Goal: Task Accomplishment & Management: Use online tool/utility

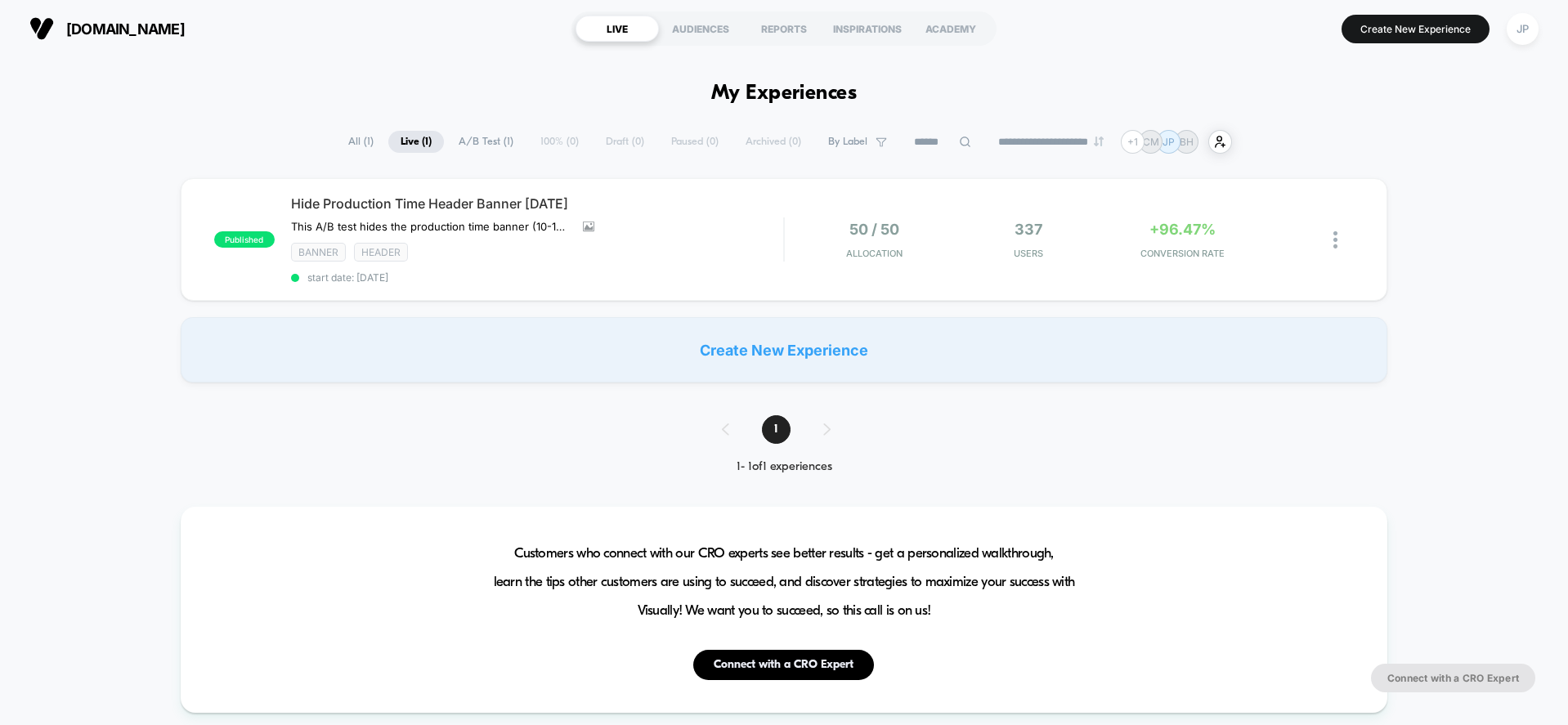
click at [776, 350] on div "Create New Experience" at bounding box center [784, 350] width 1207 height 65
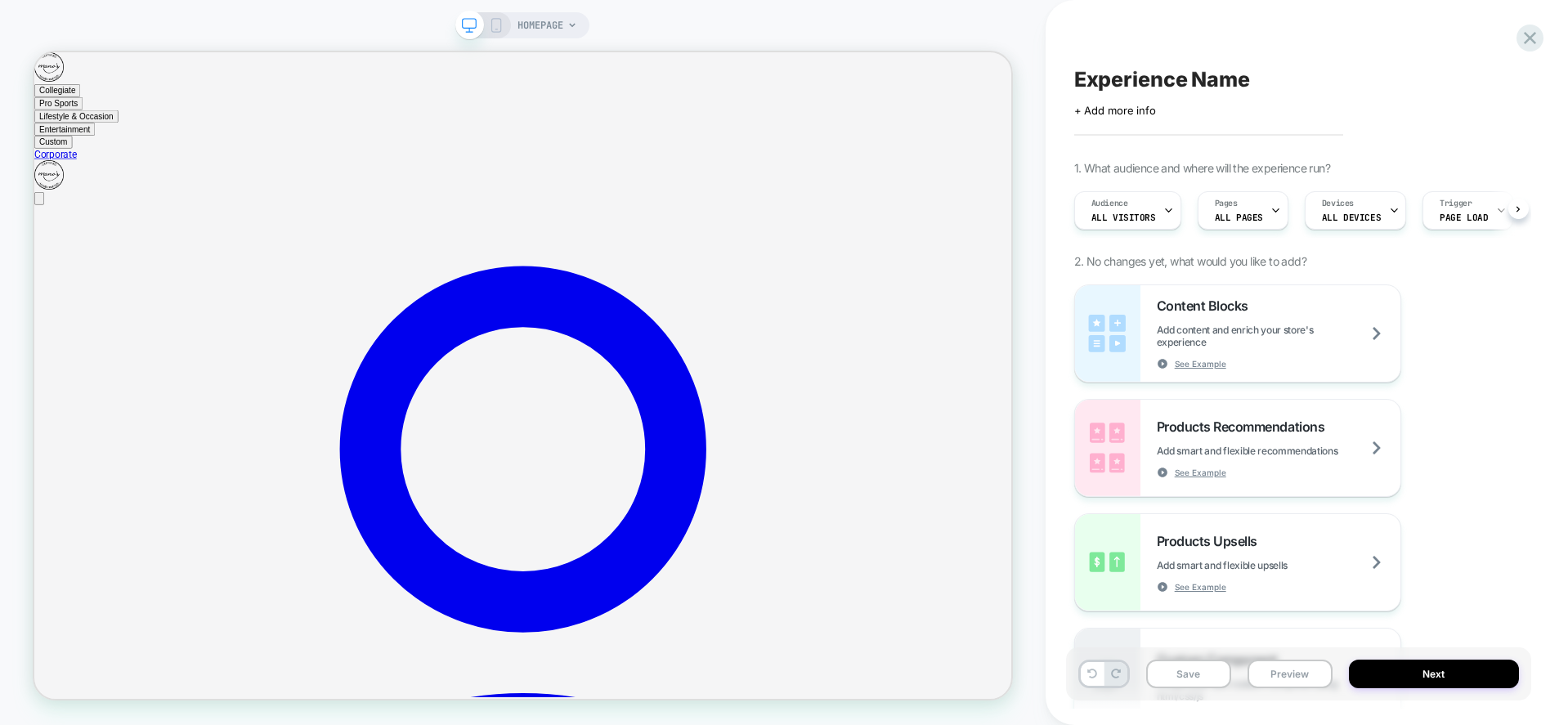
scroll to position [0, 1]
click at [1252, 208] on div "Pages ALL PAGES" at bounding box center [1238, 210] width 81 height 37
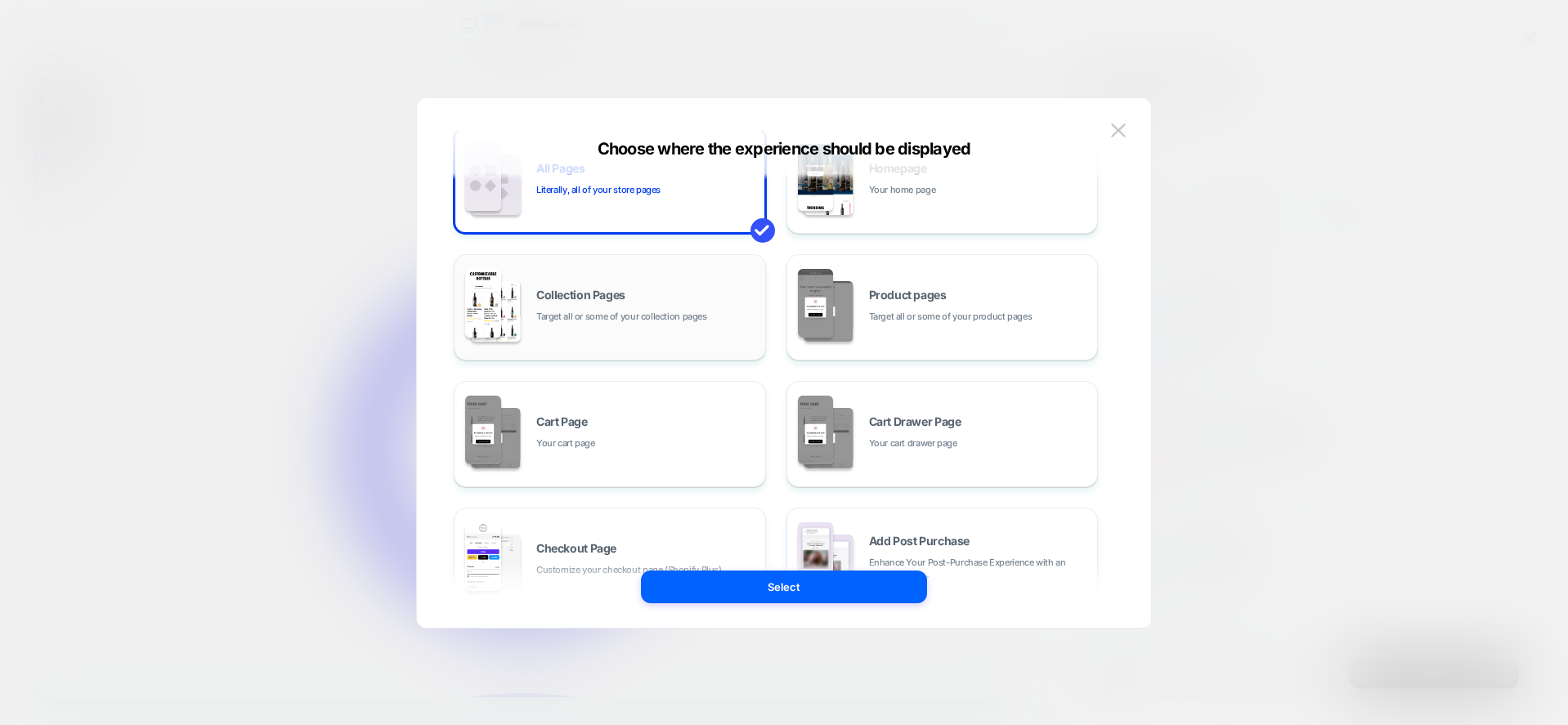
scroll to position [82, 0]
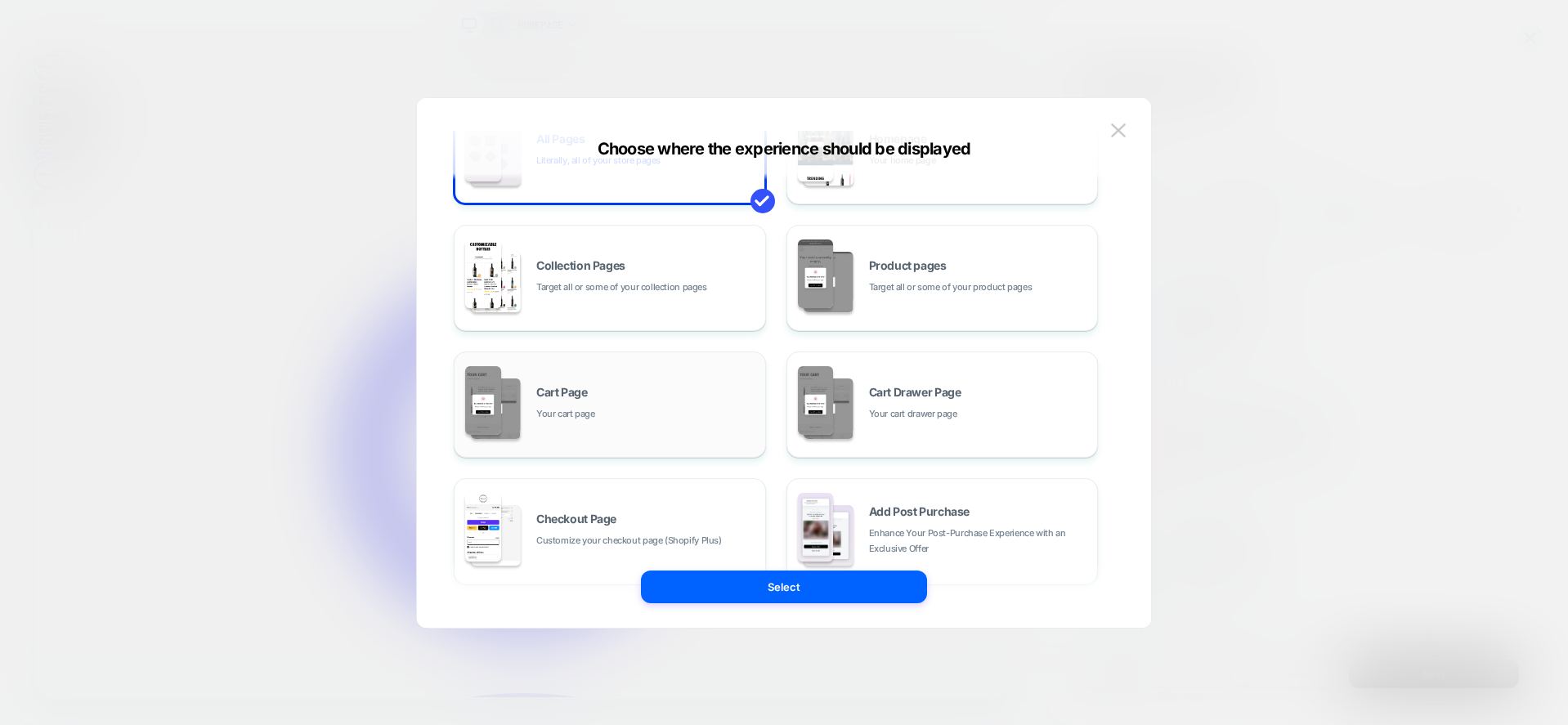
click at [675, 406] on div "Cart Page Your cart page" at bounding box center [646, 404] width 220 height 35
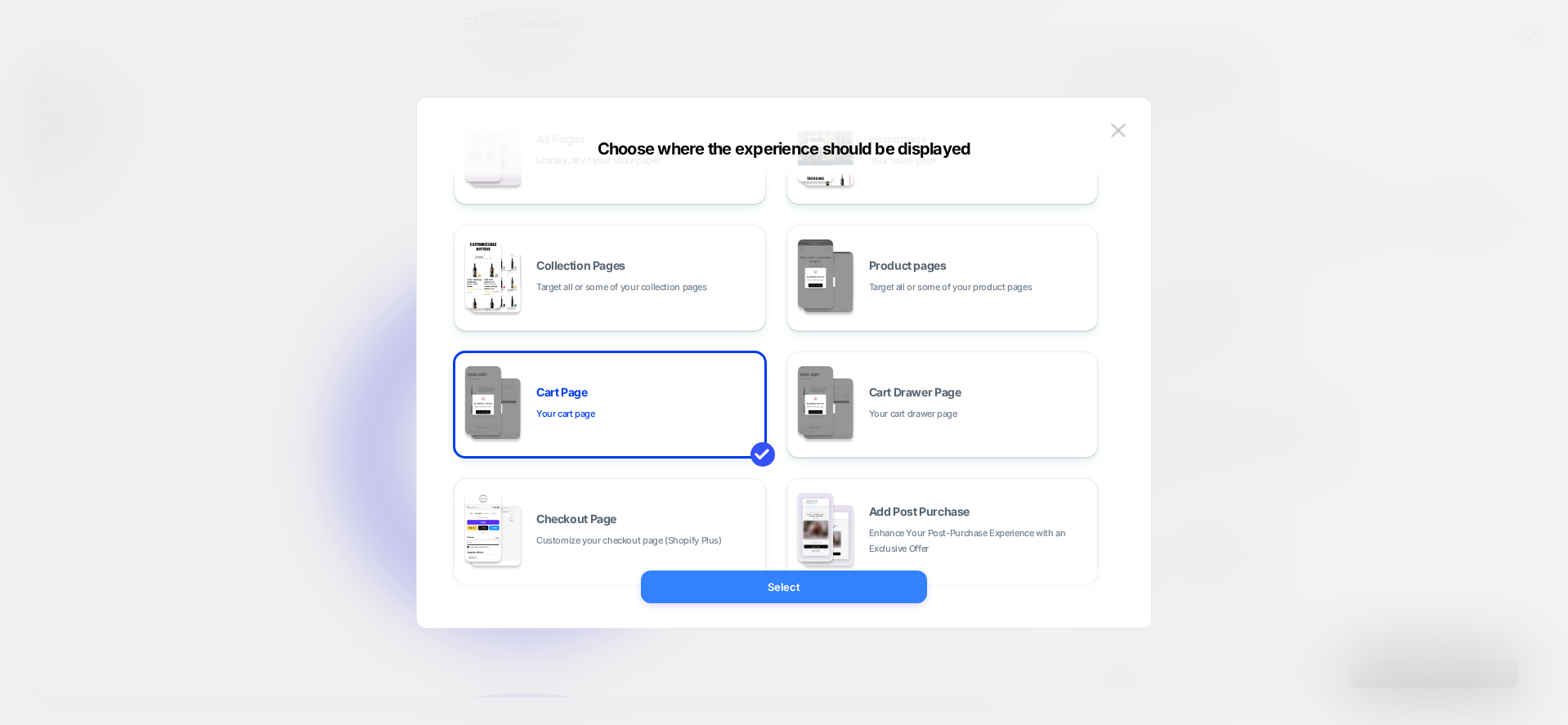
click at [780, 579] on button "Select" at bounding box center [784, 587] width 286 height 33
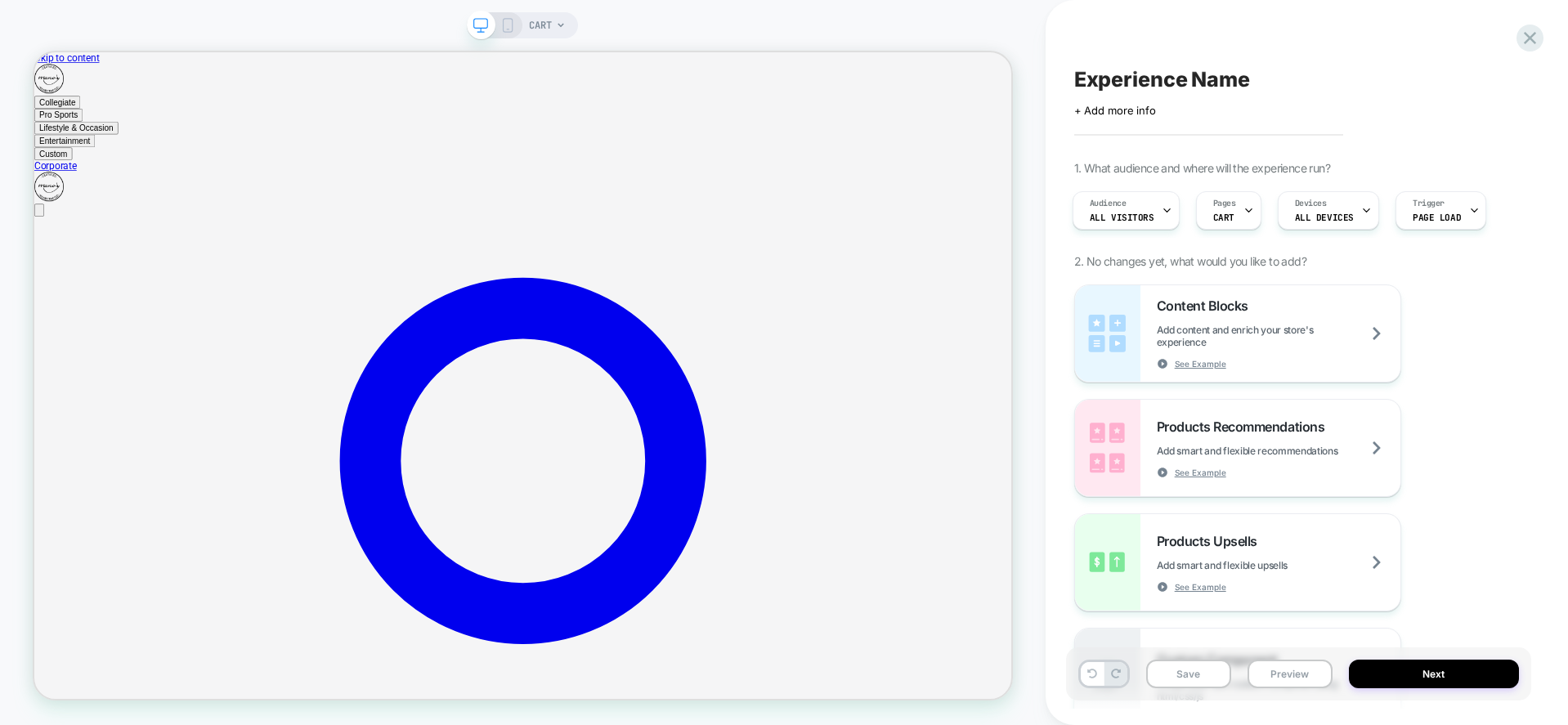
scroll to position [0, 0]
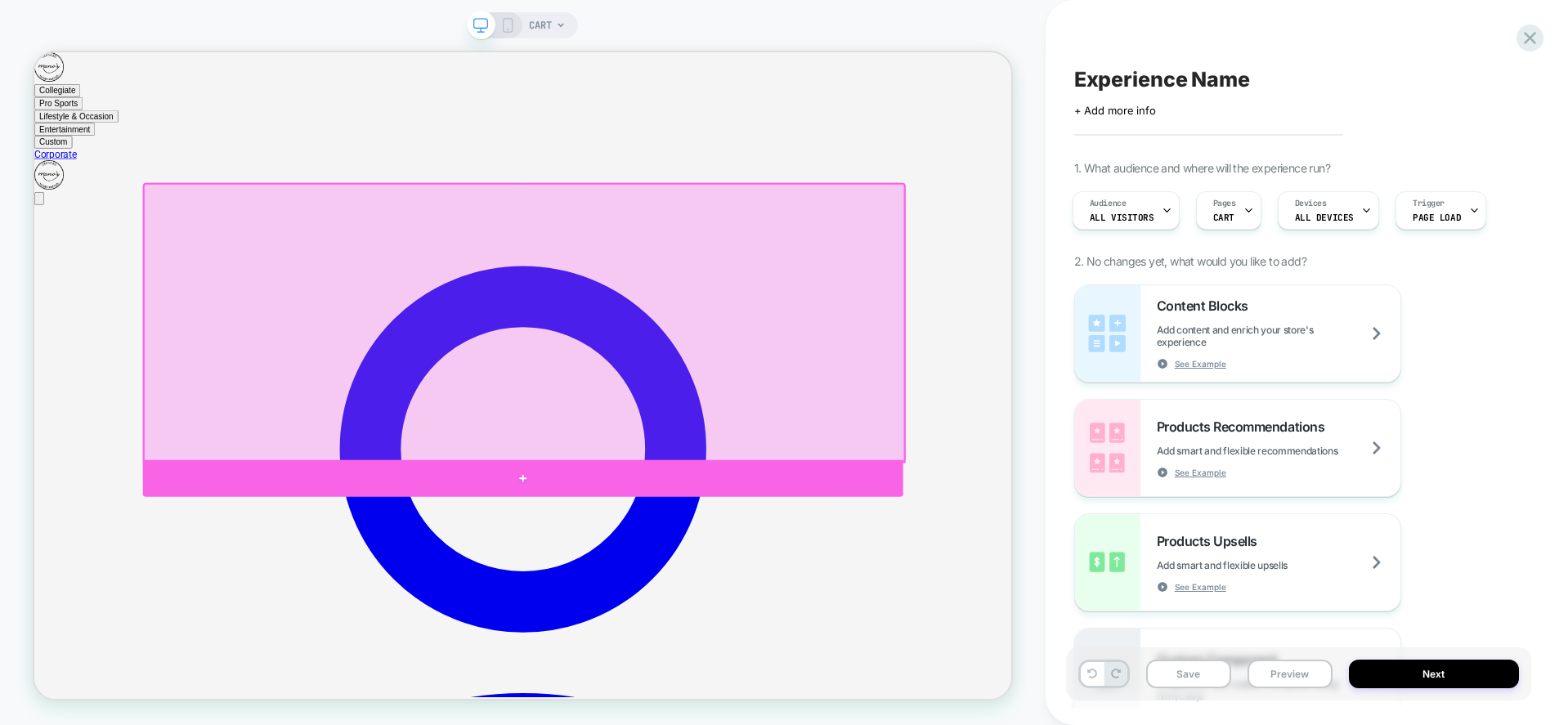
click at [585, 602] on div at bounding box center [686, 620] width 1014 height 48
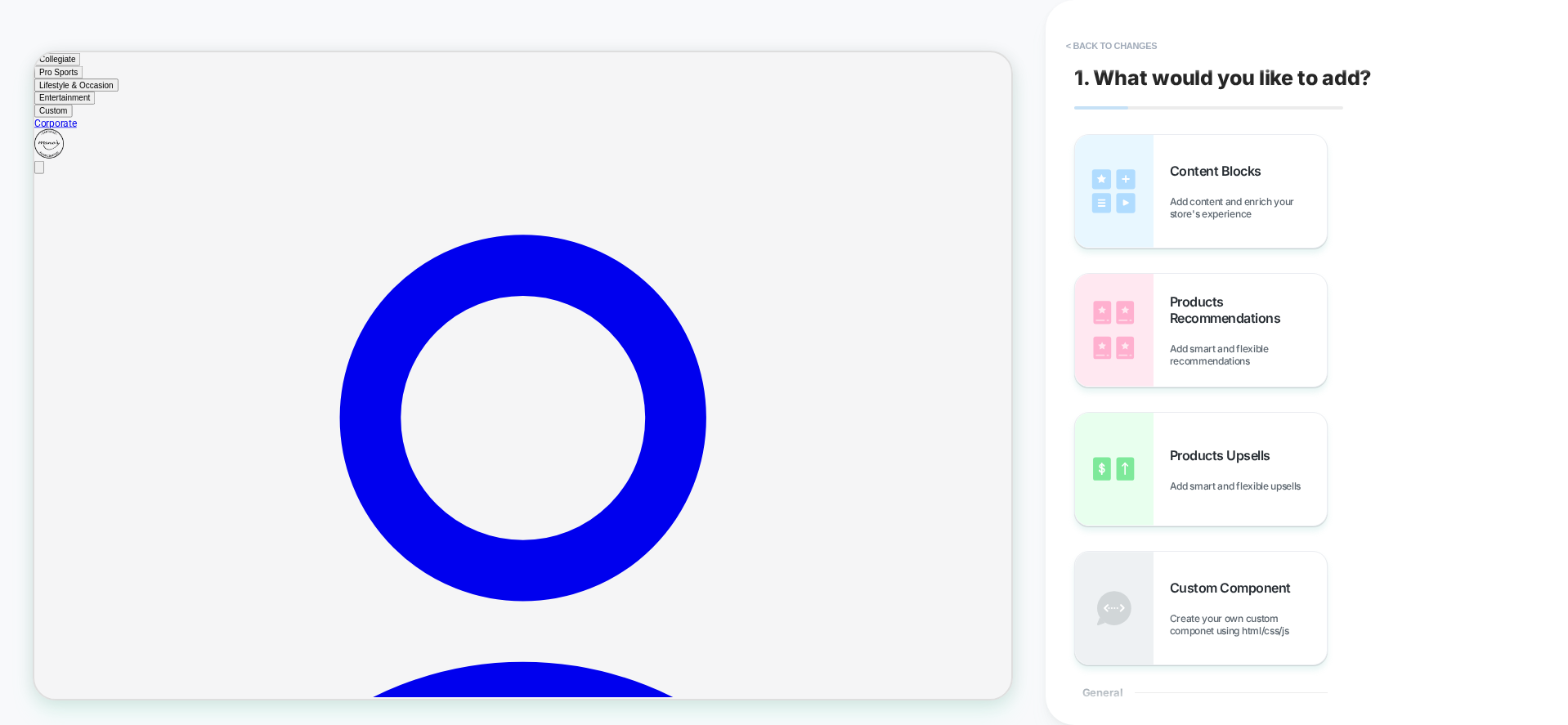
scroll to position [147, 0]
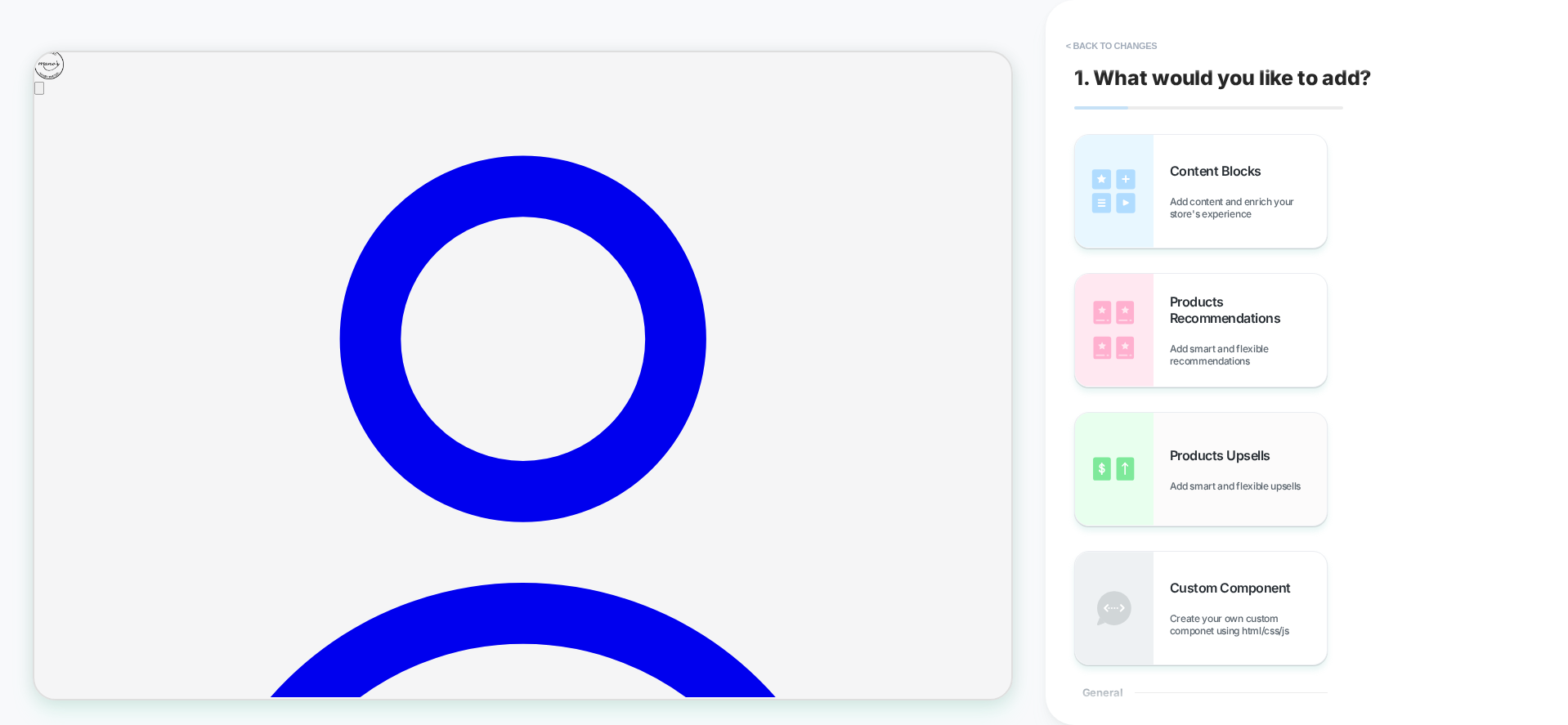
click at [0, 0] on div "Products Upsells Add smart and flexible upsells" at bounding box center [0, 0] width 0 height 0
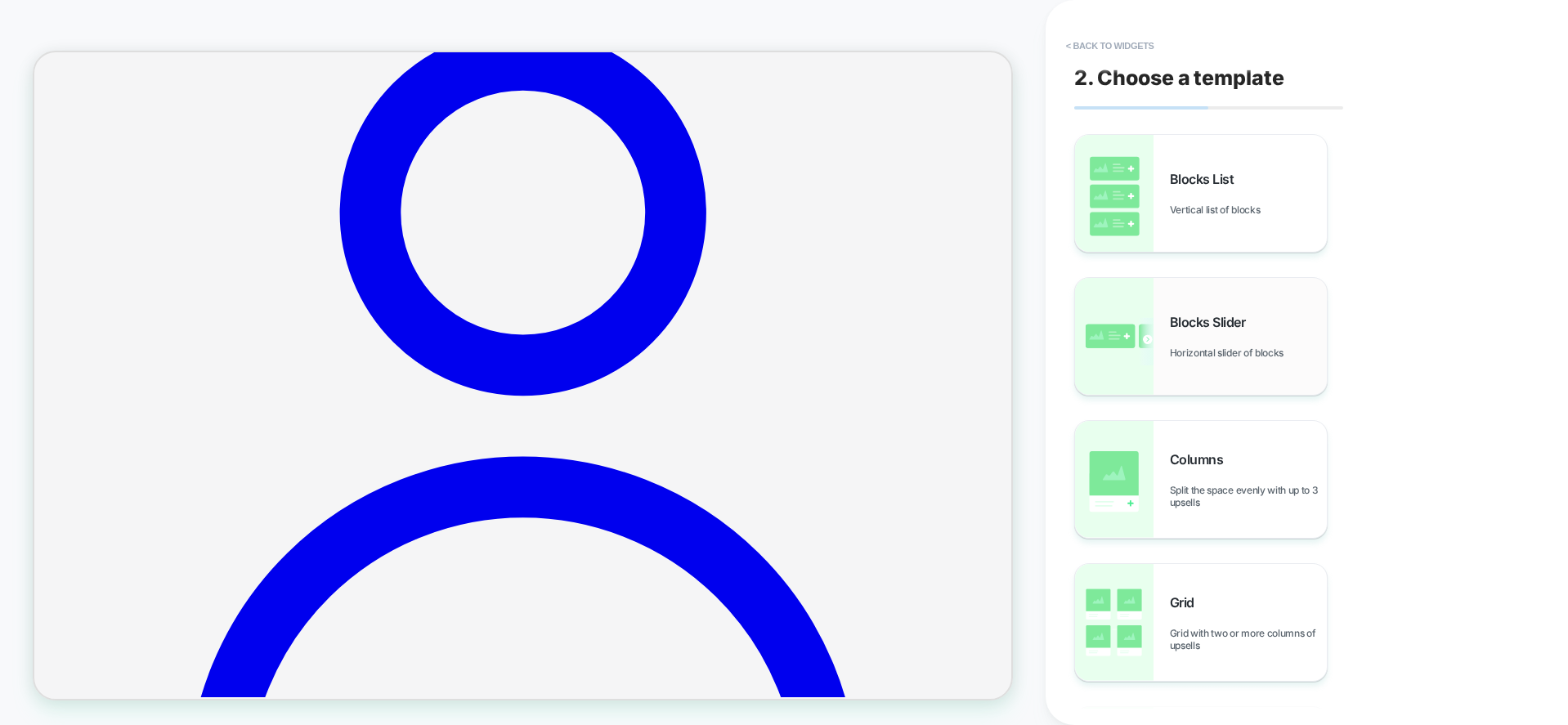
scroll to position [280, 0]
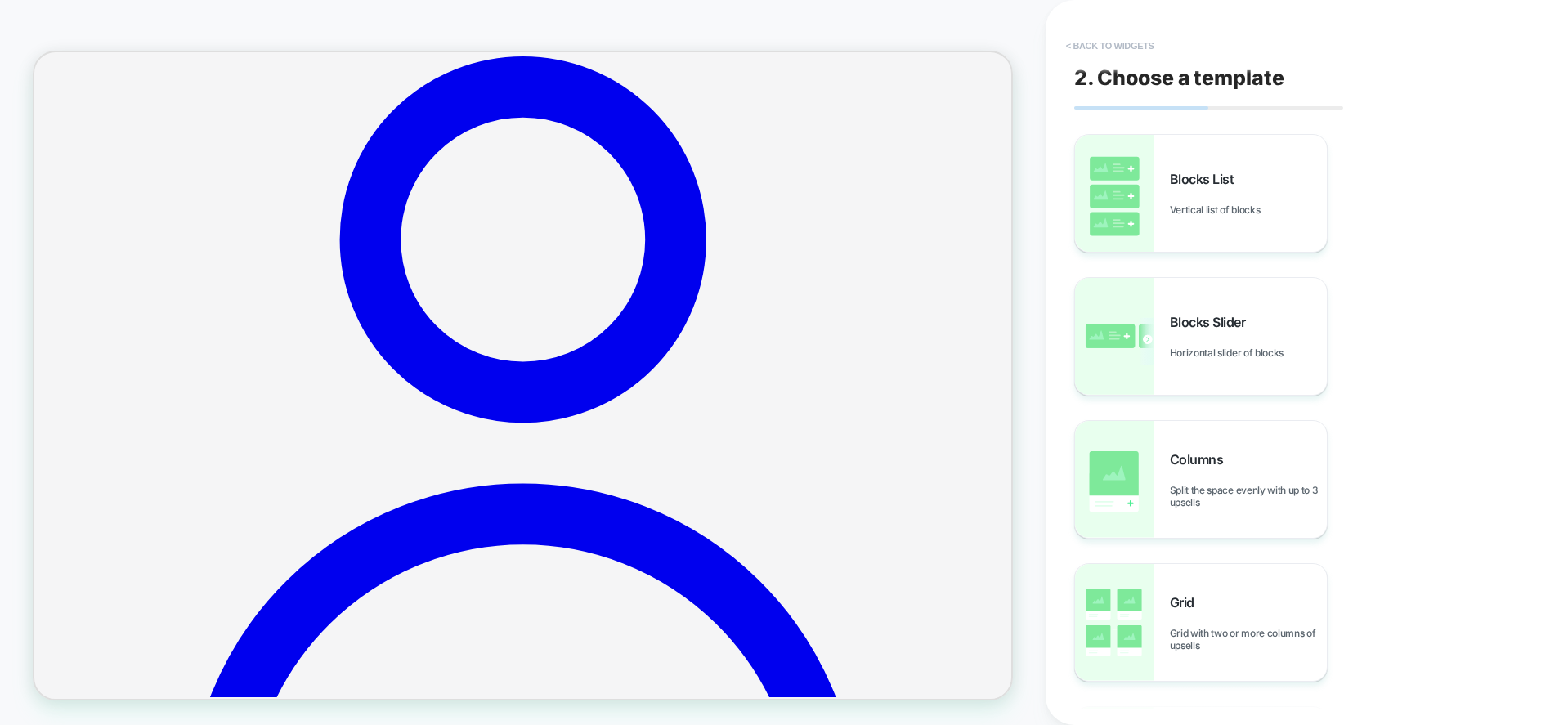
click at [1122, 33] on button "< Back to widgets" at bounding box center [1110, 46] width 105 height 26
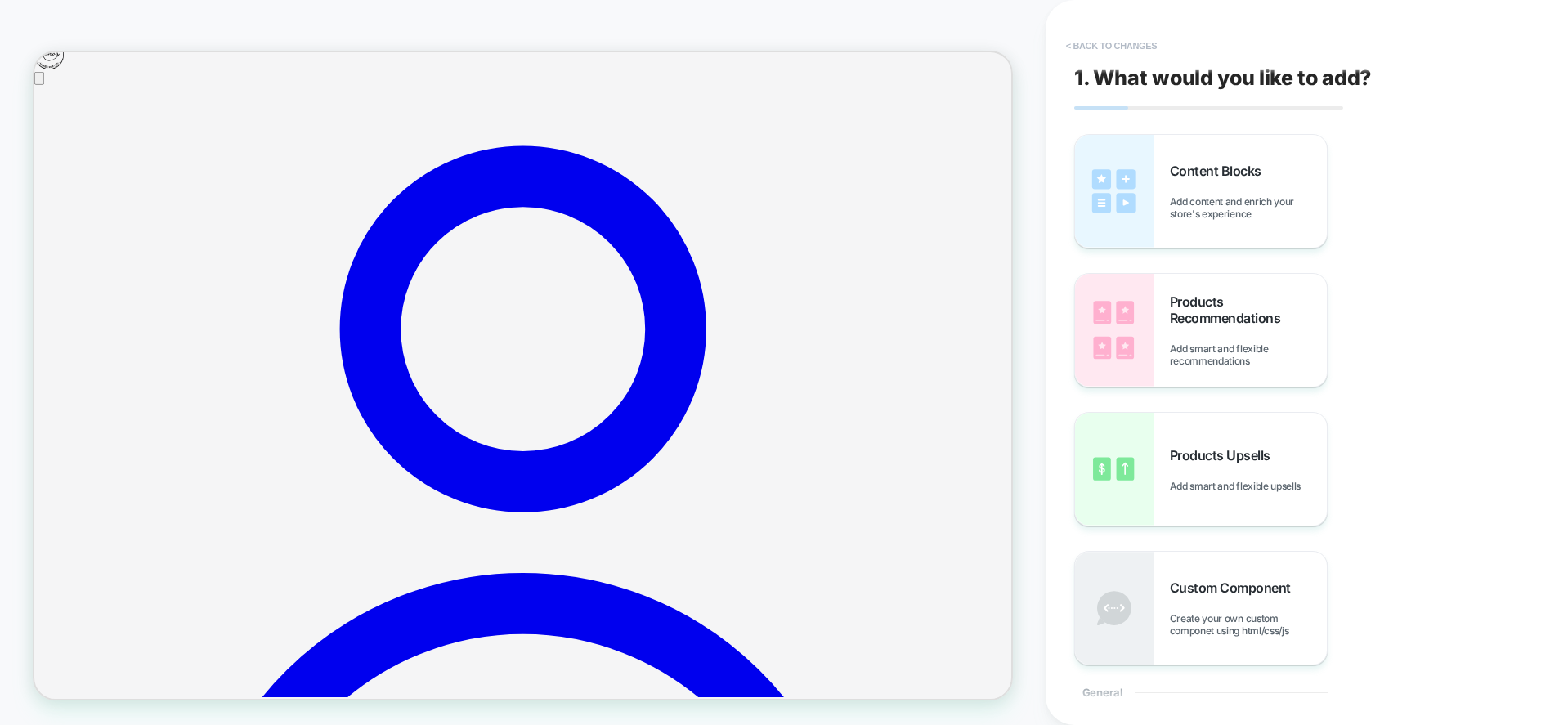
scroll to position [147, 0]
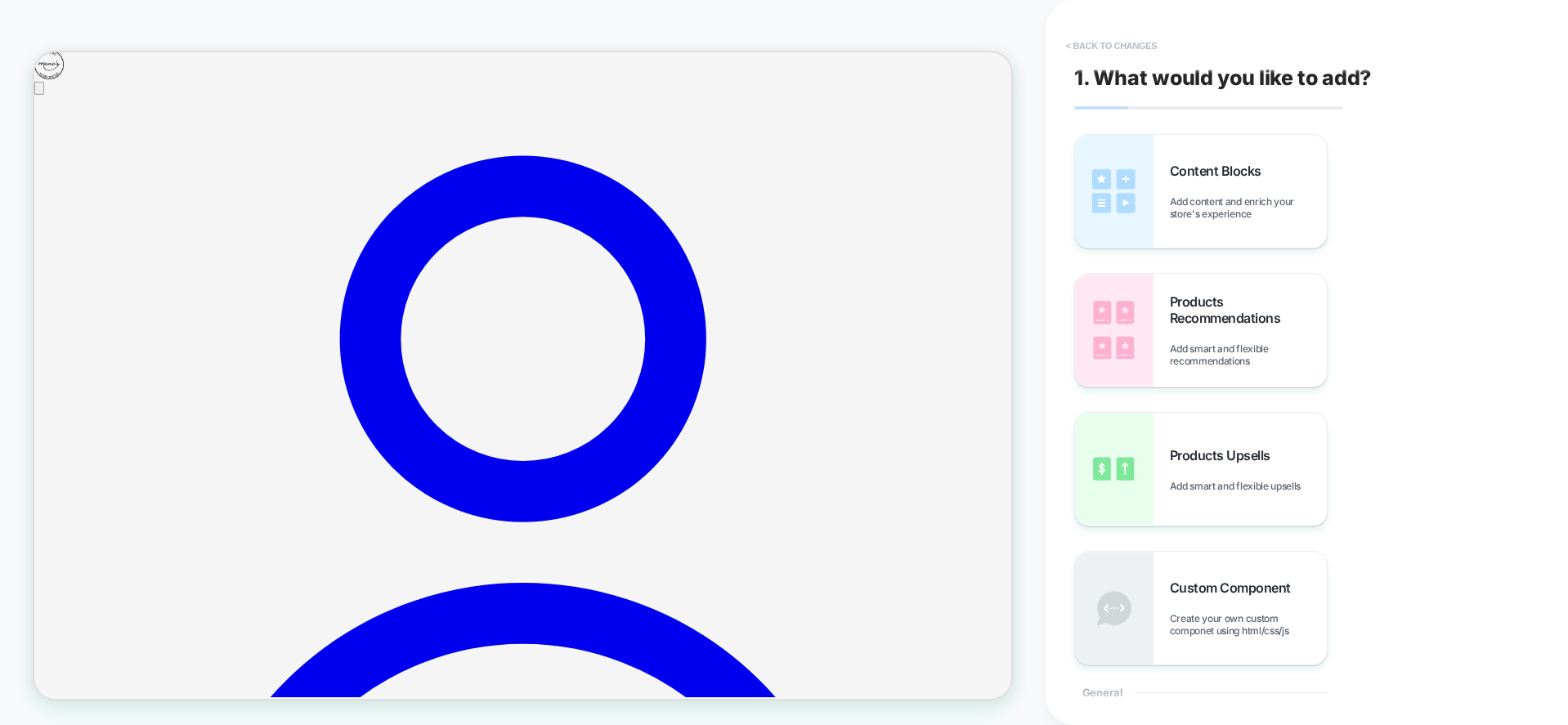
click at [0, 0] on button "< Back to changes" at bounding box center [0, 0] width 0 height 0
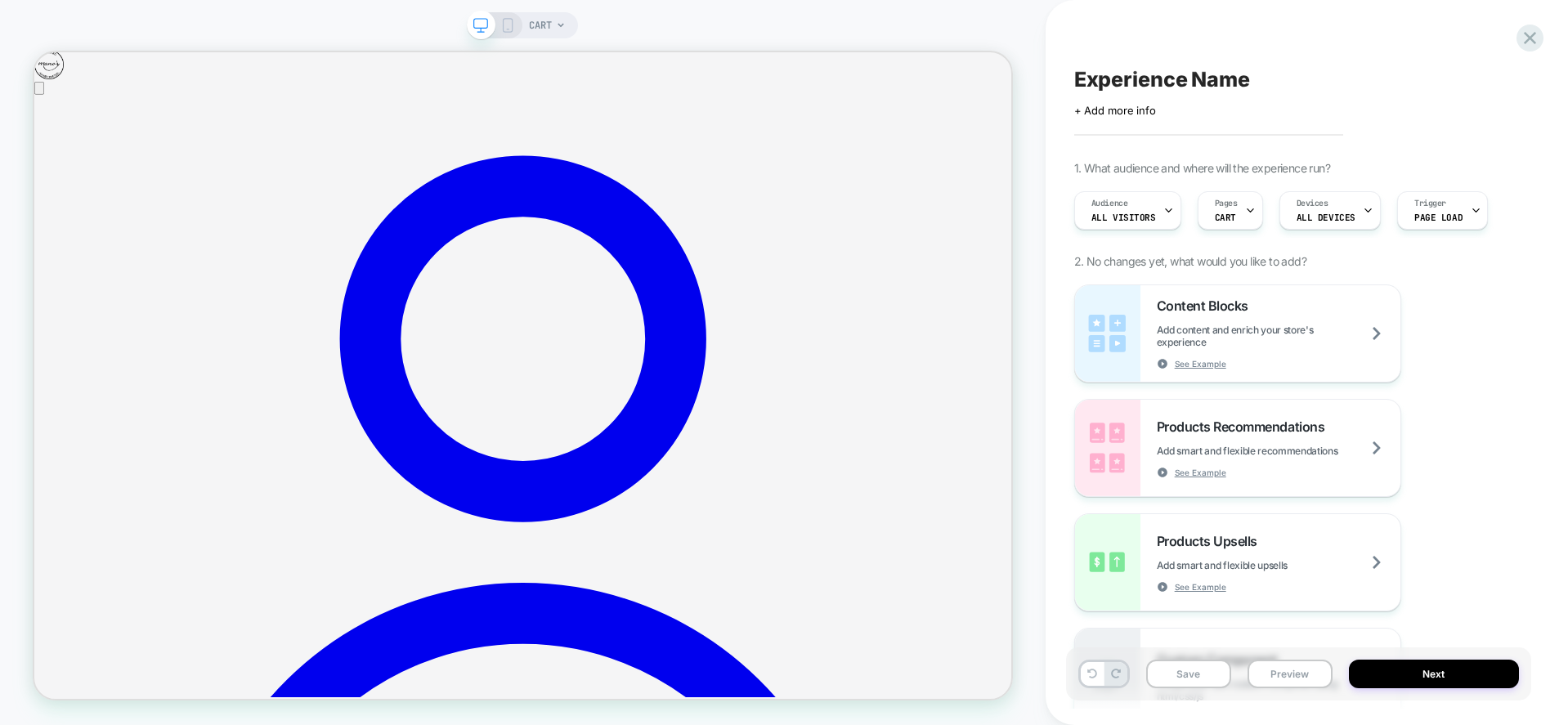
scroll to position [0, 1]
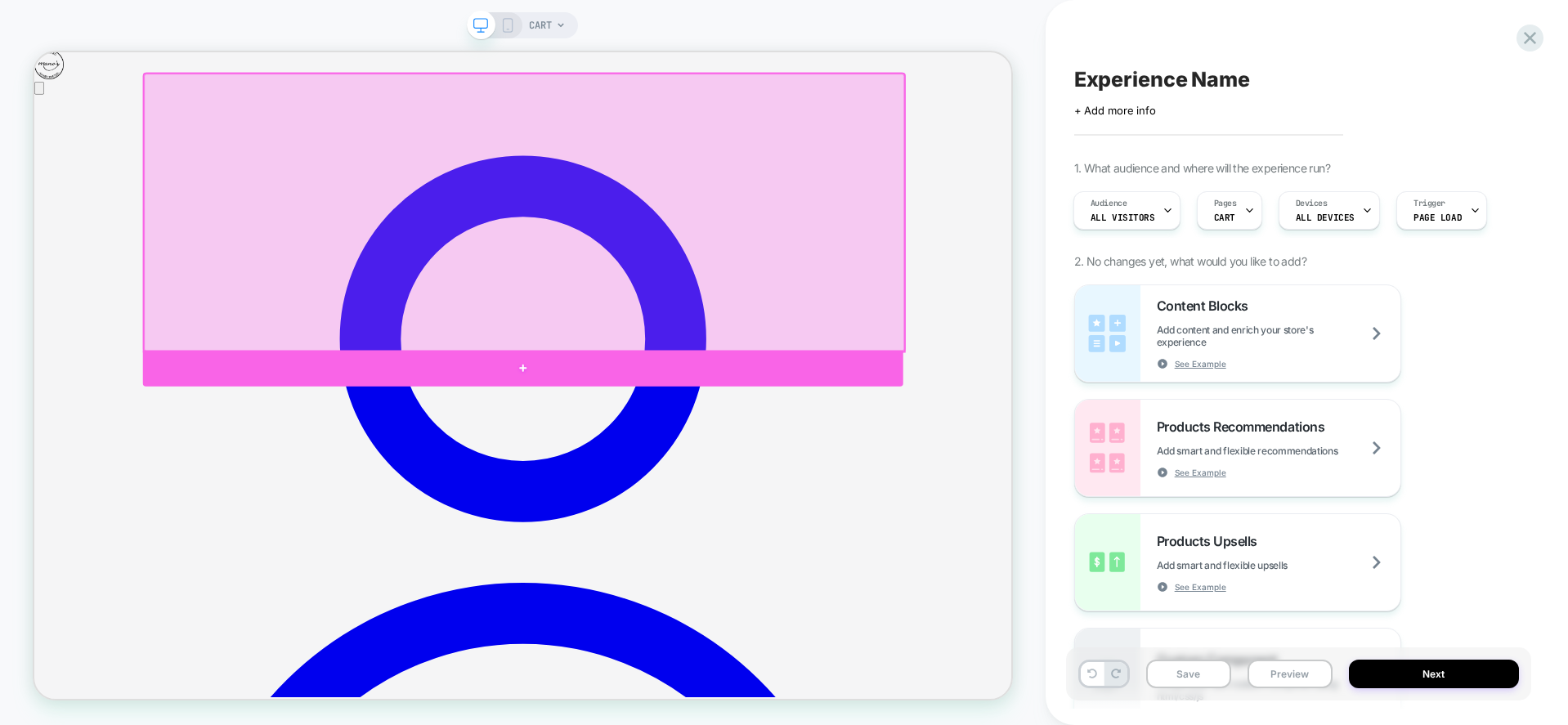
click at [878, 464] on div at bounding box center [686, 474] width 1014 height 49
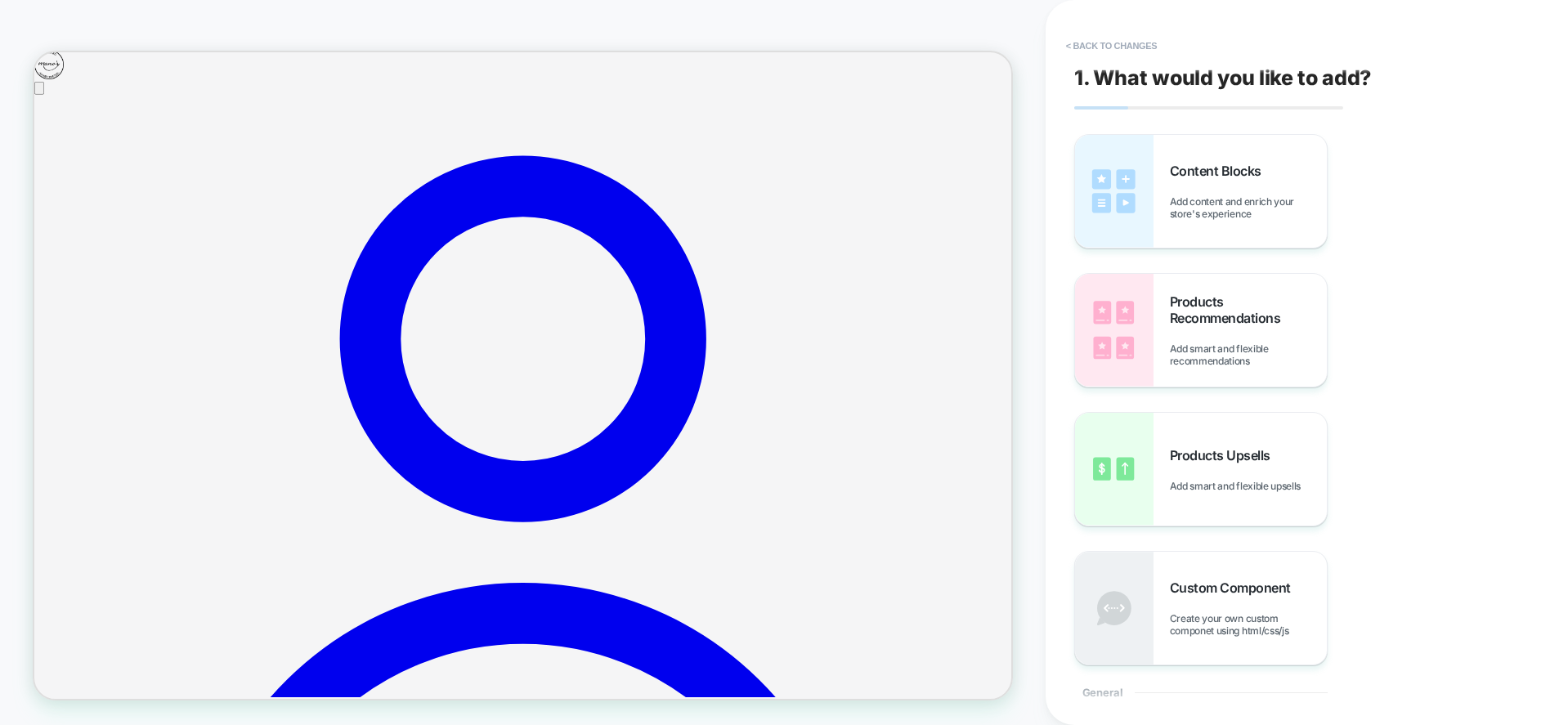
scroll to position [150, 0]
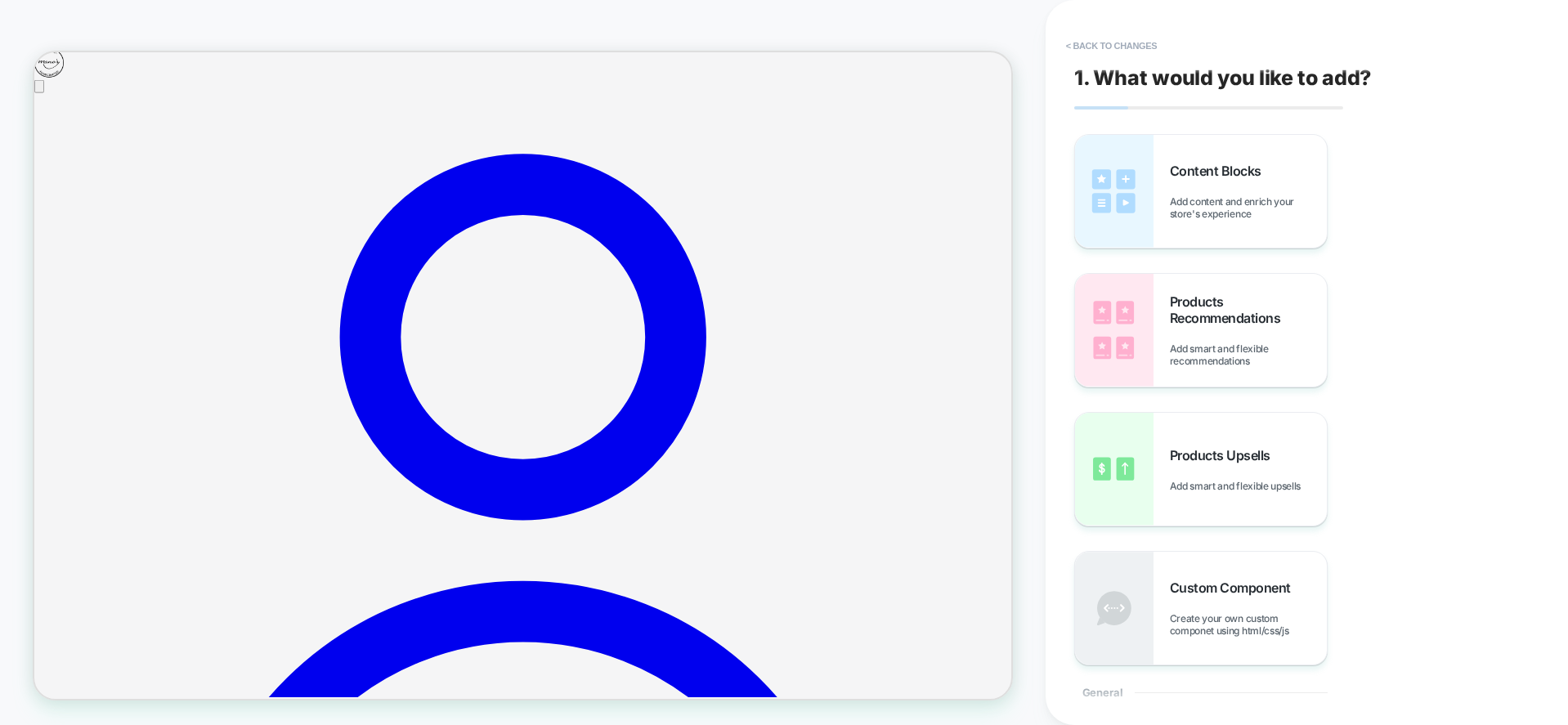
click at [1213, 456] on span "Products Upsells" at bounding box center [1224, 455] width 108 height 16
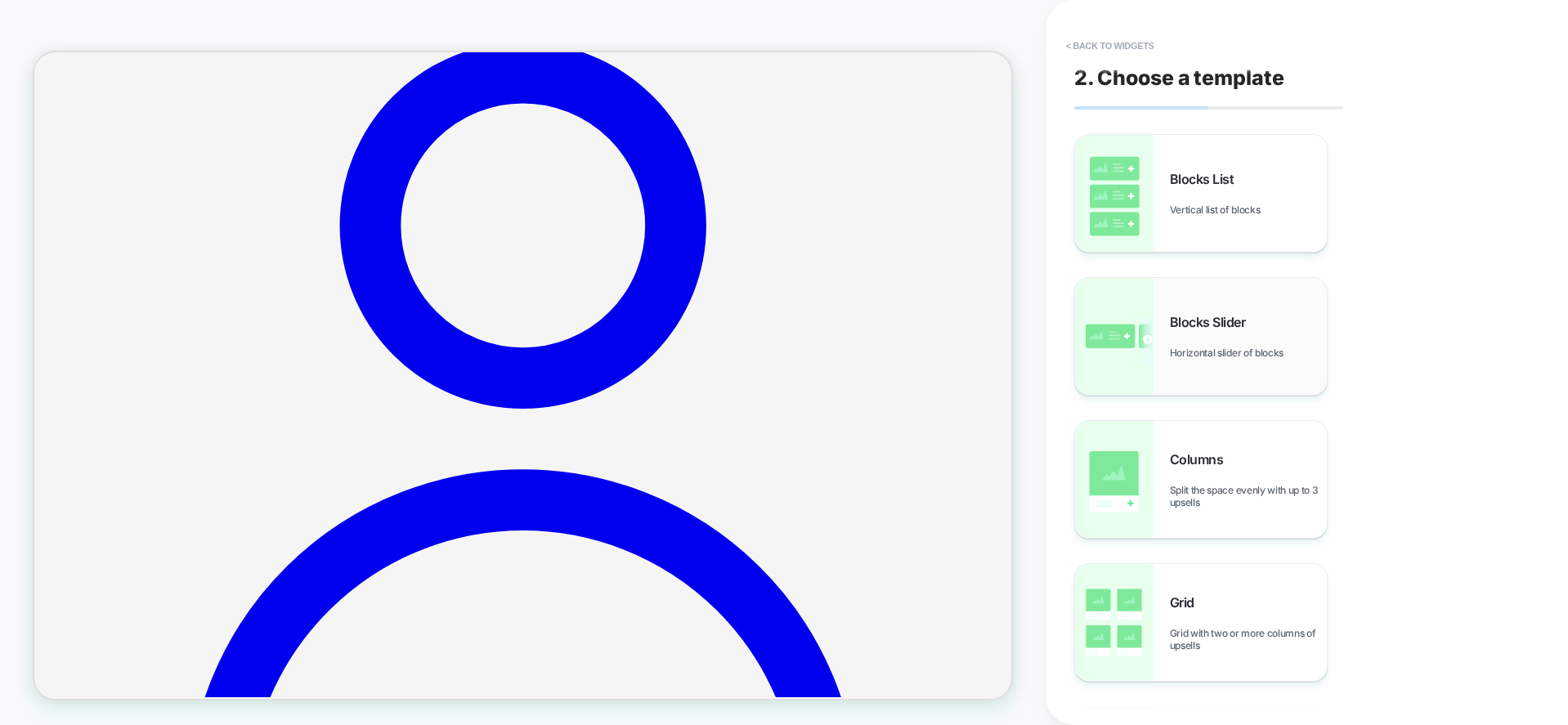
scroll to position [280, 0]
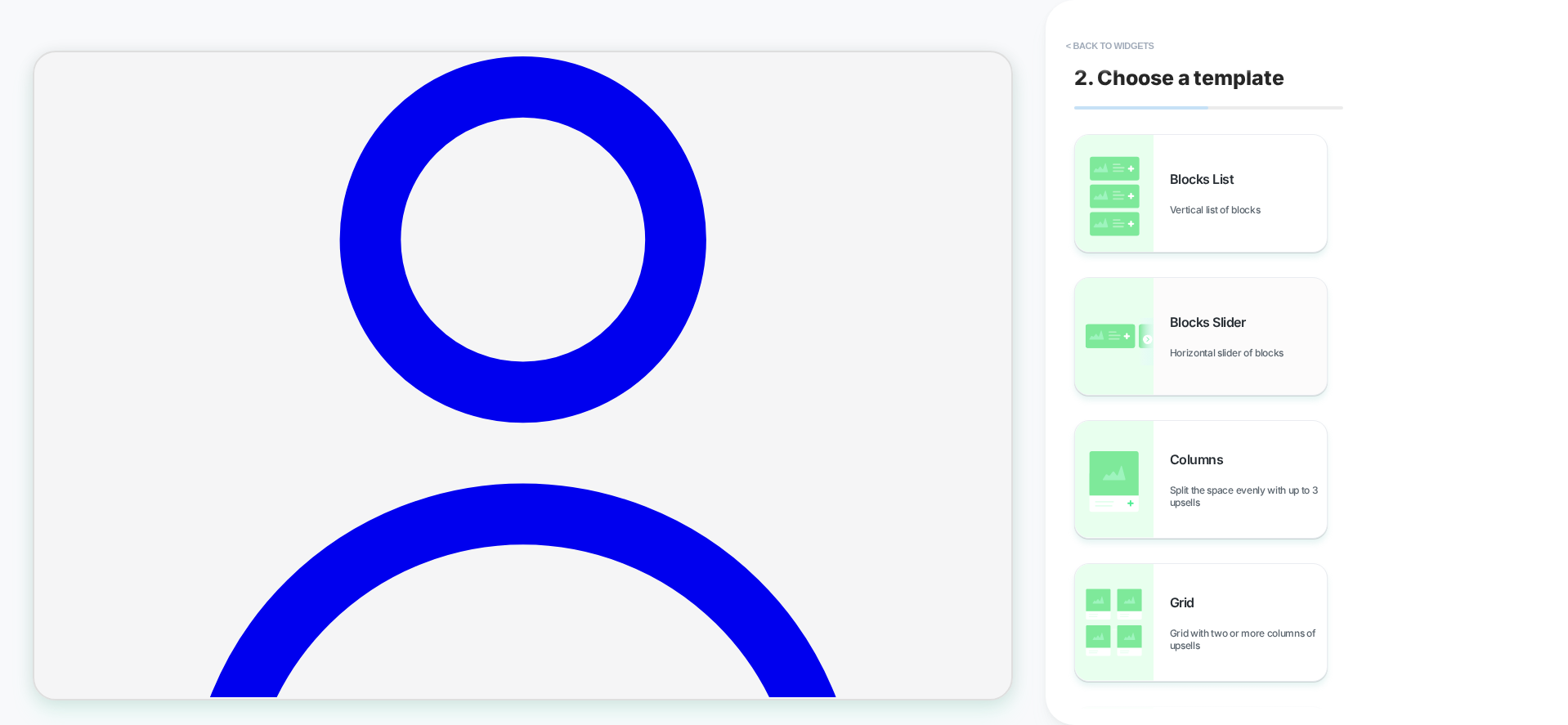
click at [1228, 350] on span "Horizontal slider of blocks" at bounding box center [1231, 353] width 122 height 12
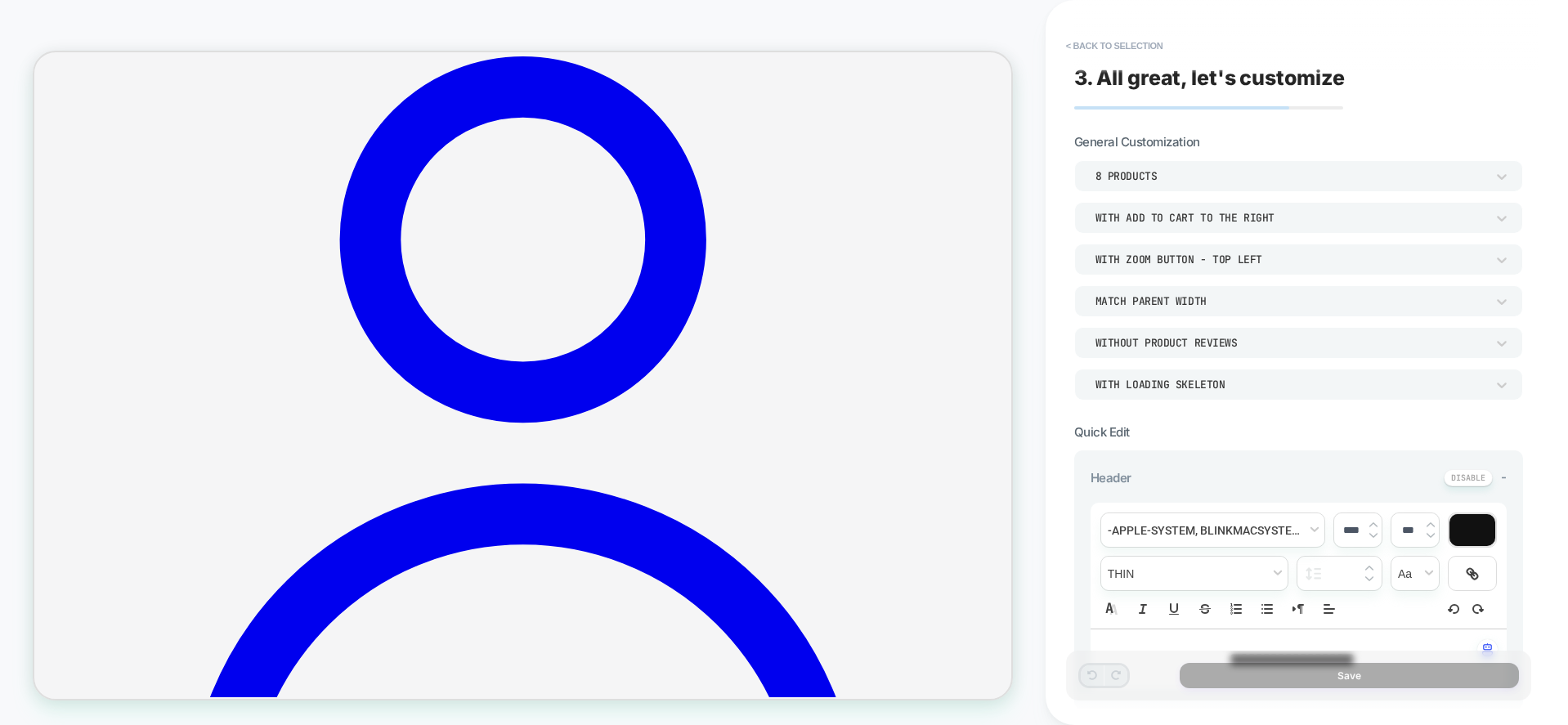
click at [0, 0] on div "Without Product Reviews" at bounding box center [0, 0] width 0 height 0
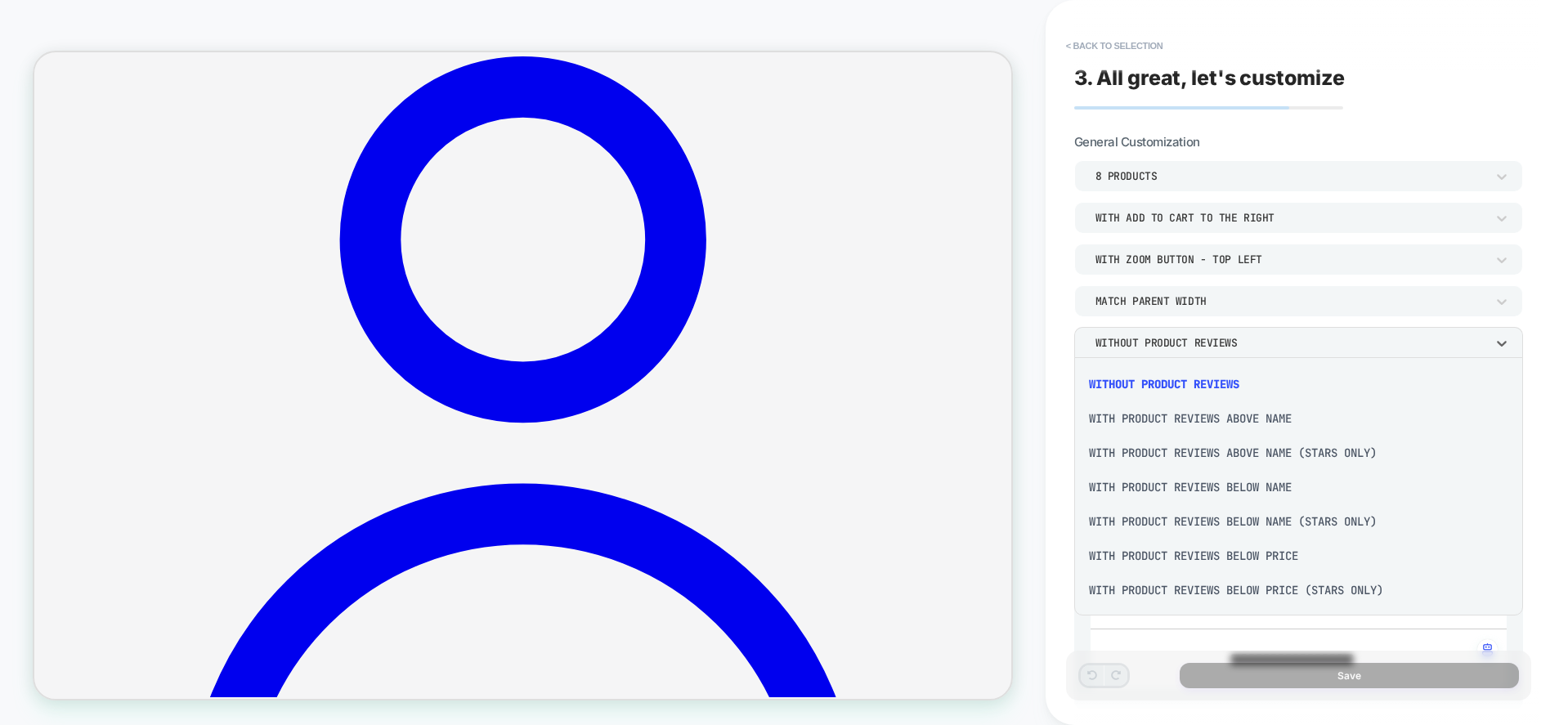
click at [1270, 567] on div "With Product Reviews Below Price" at bounding box center [1299, 556] width 435 height 34
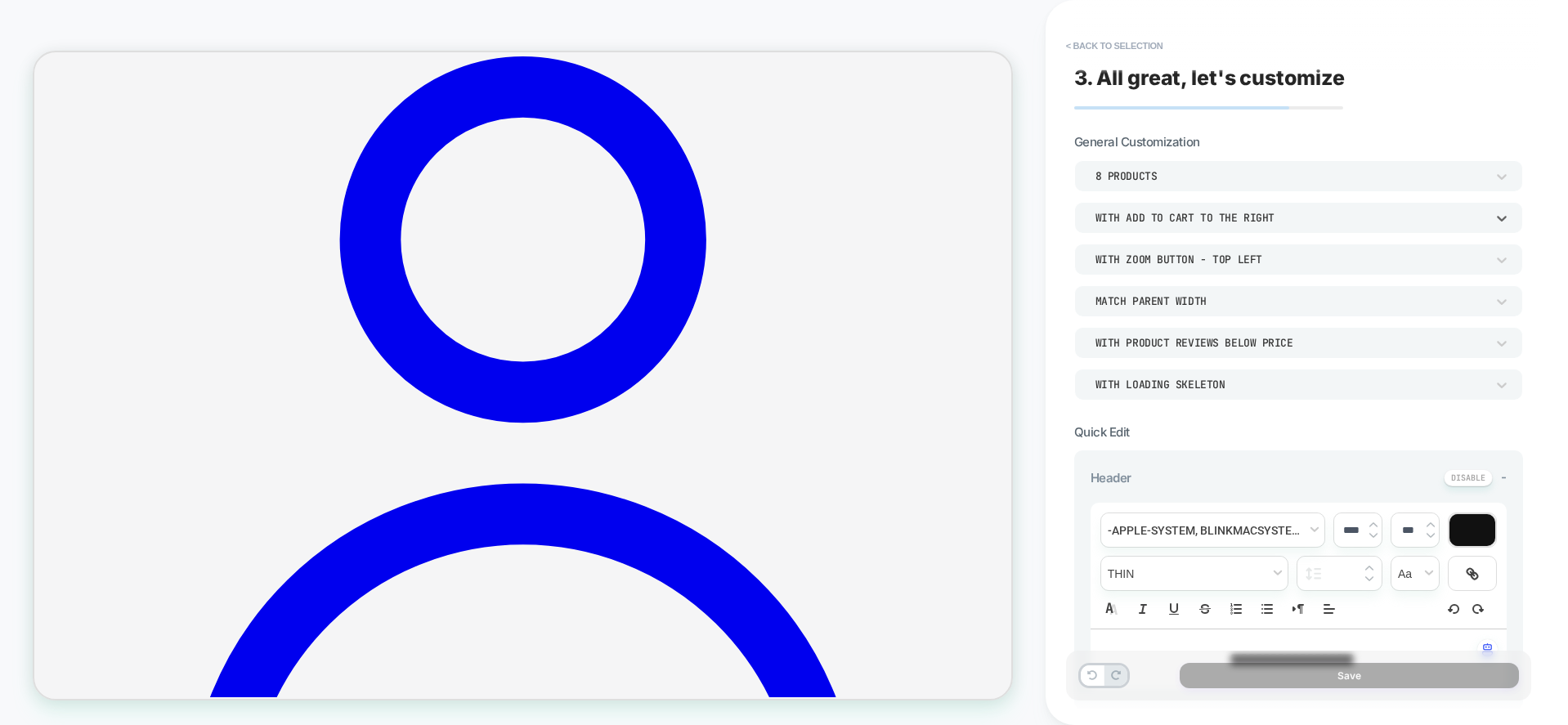
click at [1188, 232] on div "With add to cart to the right" at bounding box center [1298, 218] width 448 height 31
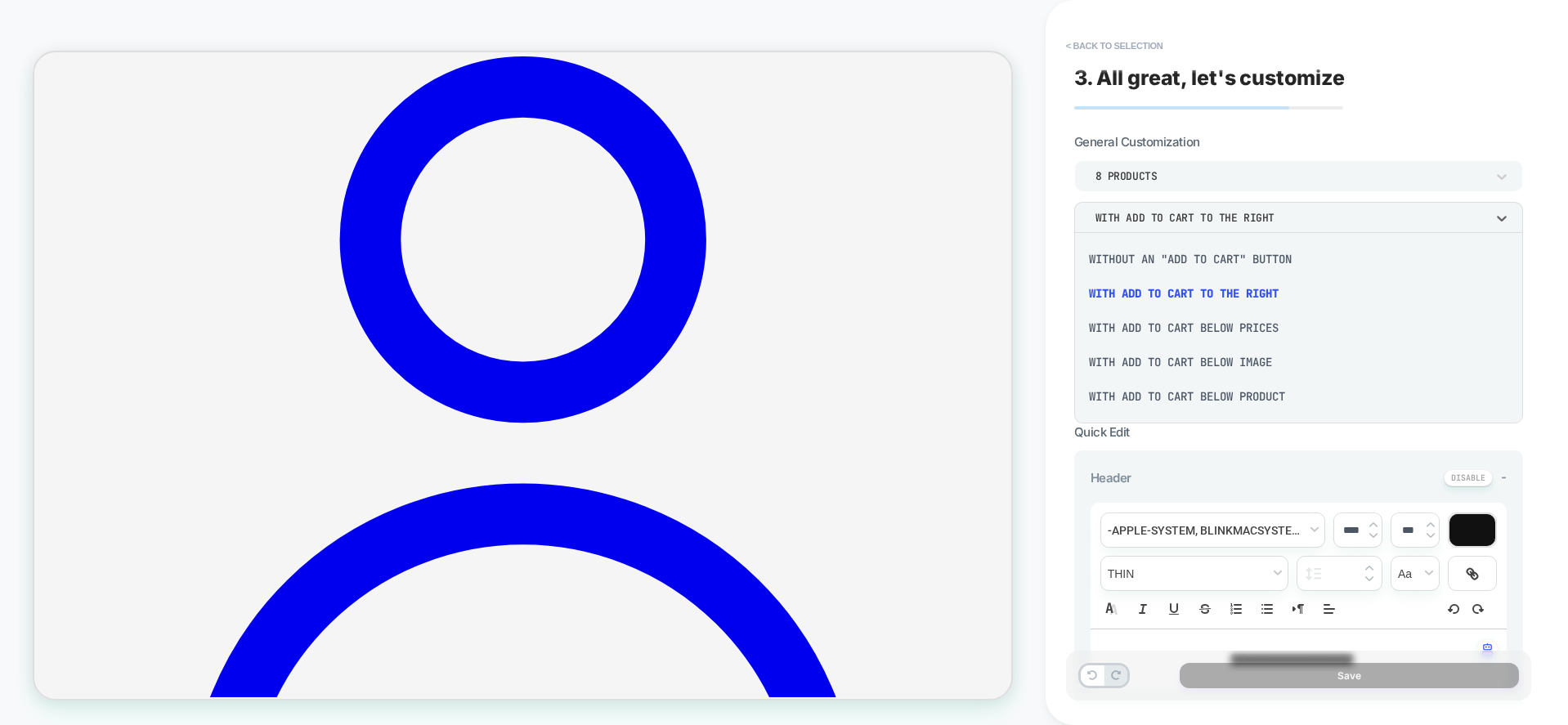
click at [0, 0] on div "With add to cart below product" at bounding box center [0, 0] width 0 height 0
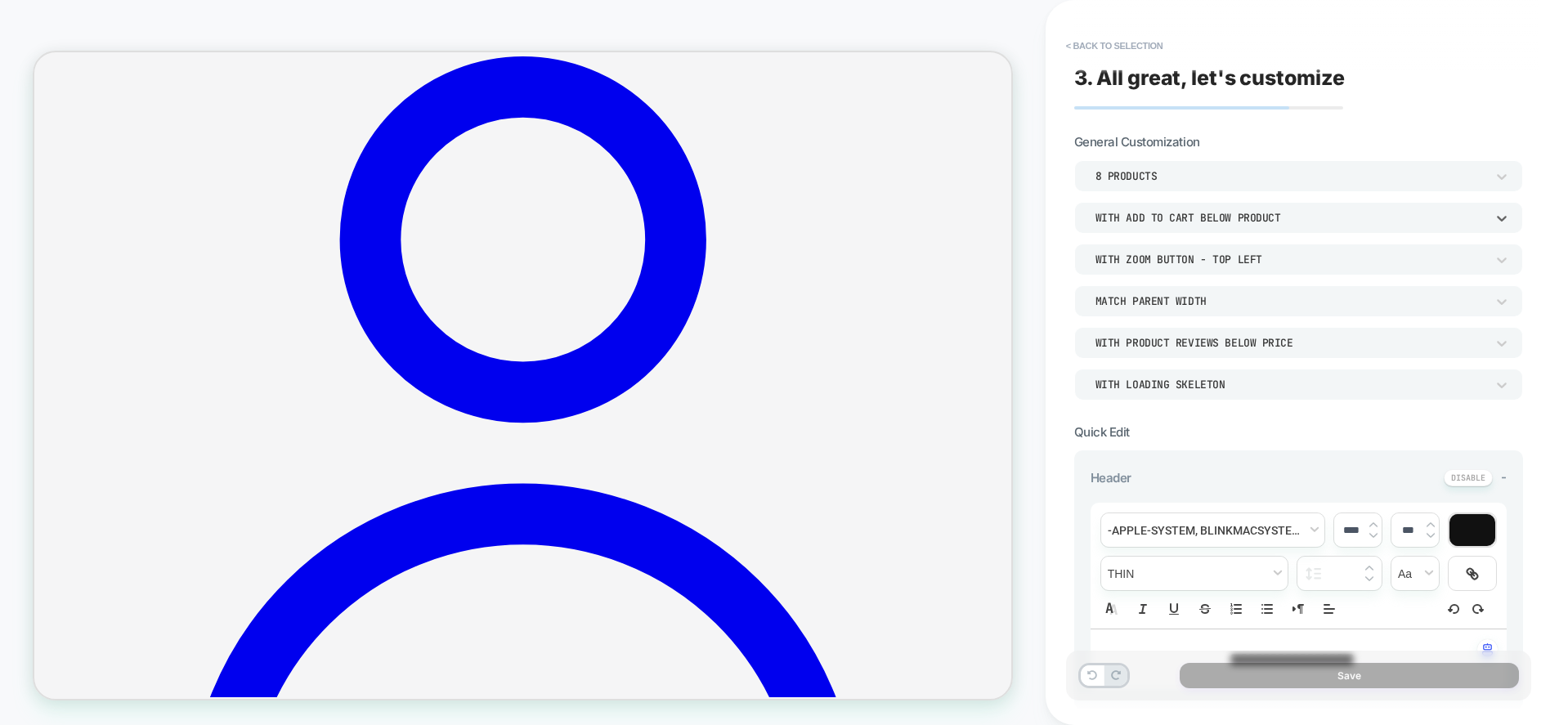
scroll to position [282, 0]
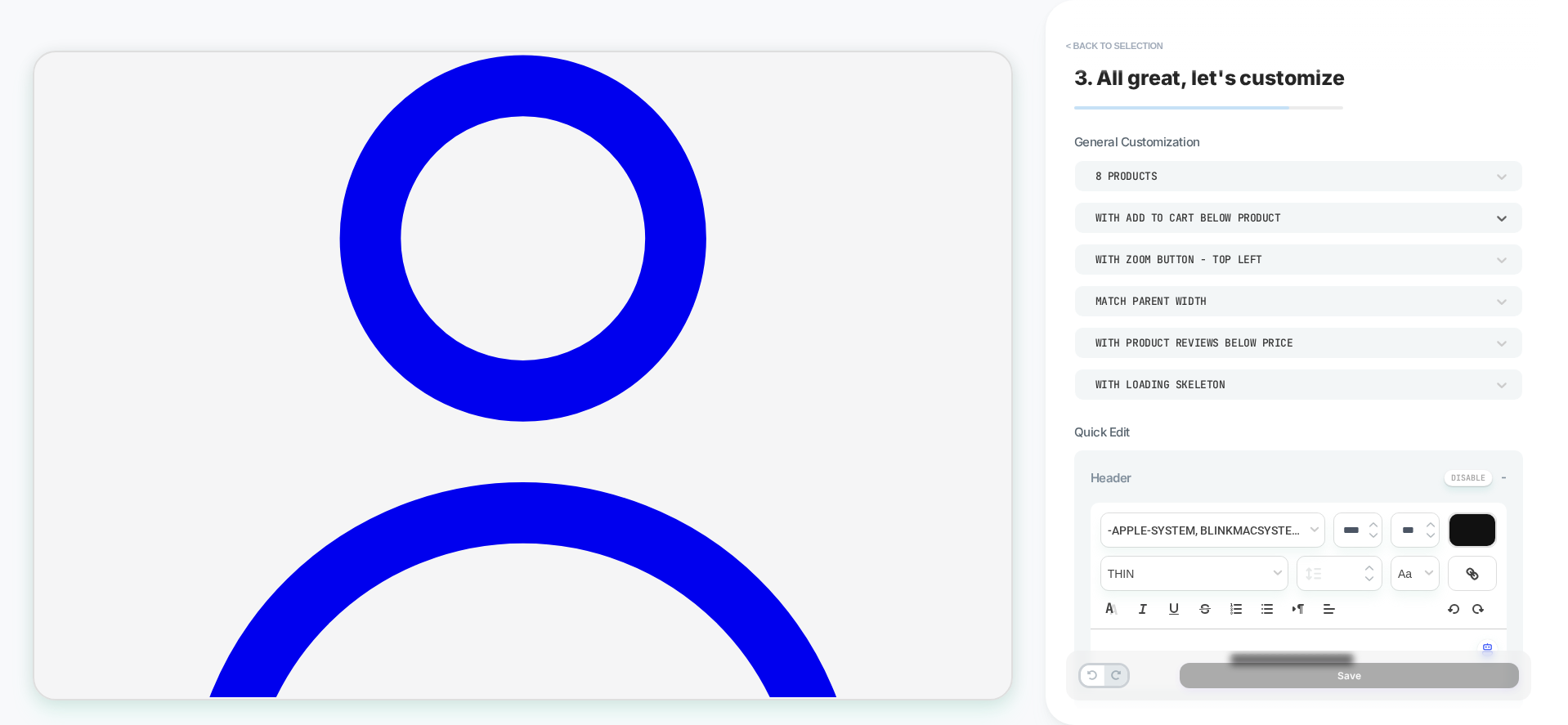
click at [1207, 221] on div "With add to cart below product" at bounding box center [1290, 218] width 390 height 14
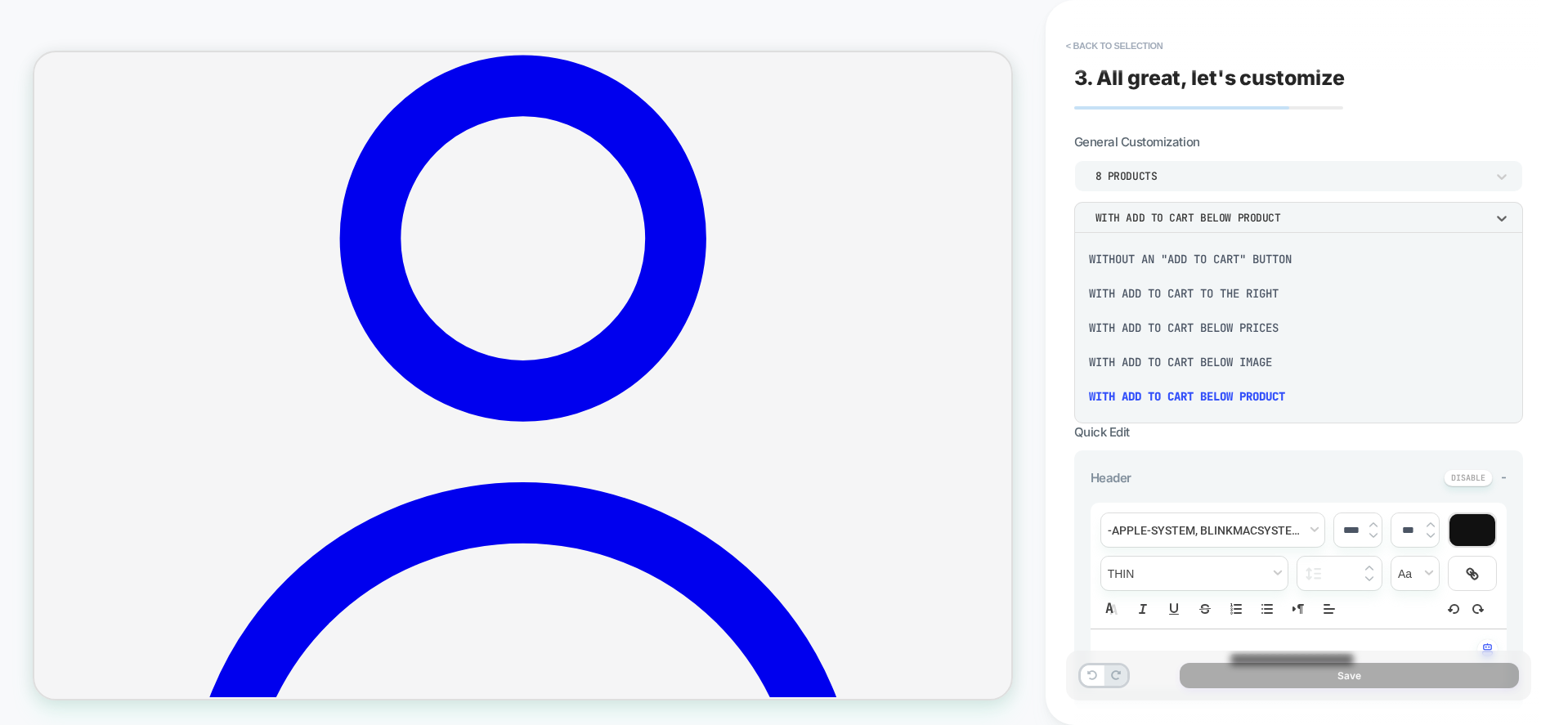
click at [0, 0] on div "With add to cart below image" at bounding box center [0, 0] width 0 height 0
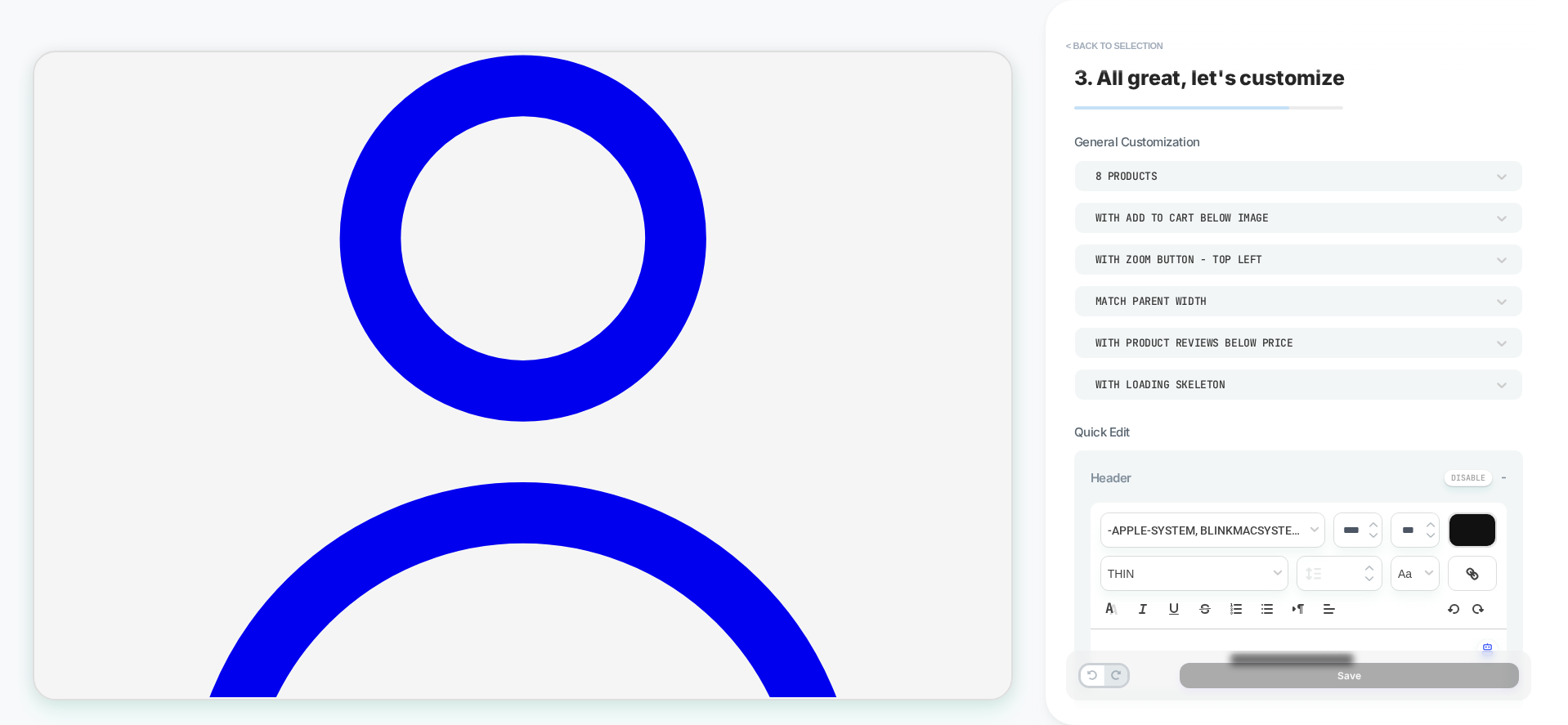
click at [1195, 235] on div "8 Products With add to cart below image With Zoom Button - Top Left Match Paren…" at bounding box center [1298, 280] width 448 height 239
click at [1200, 214] on div "With add to cart below image" at bounding box center [1290, 218] width 390 height 14
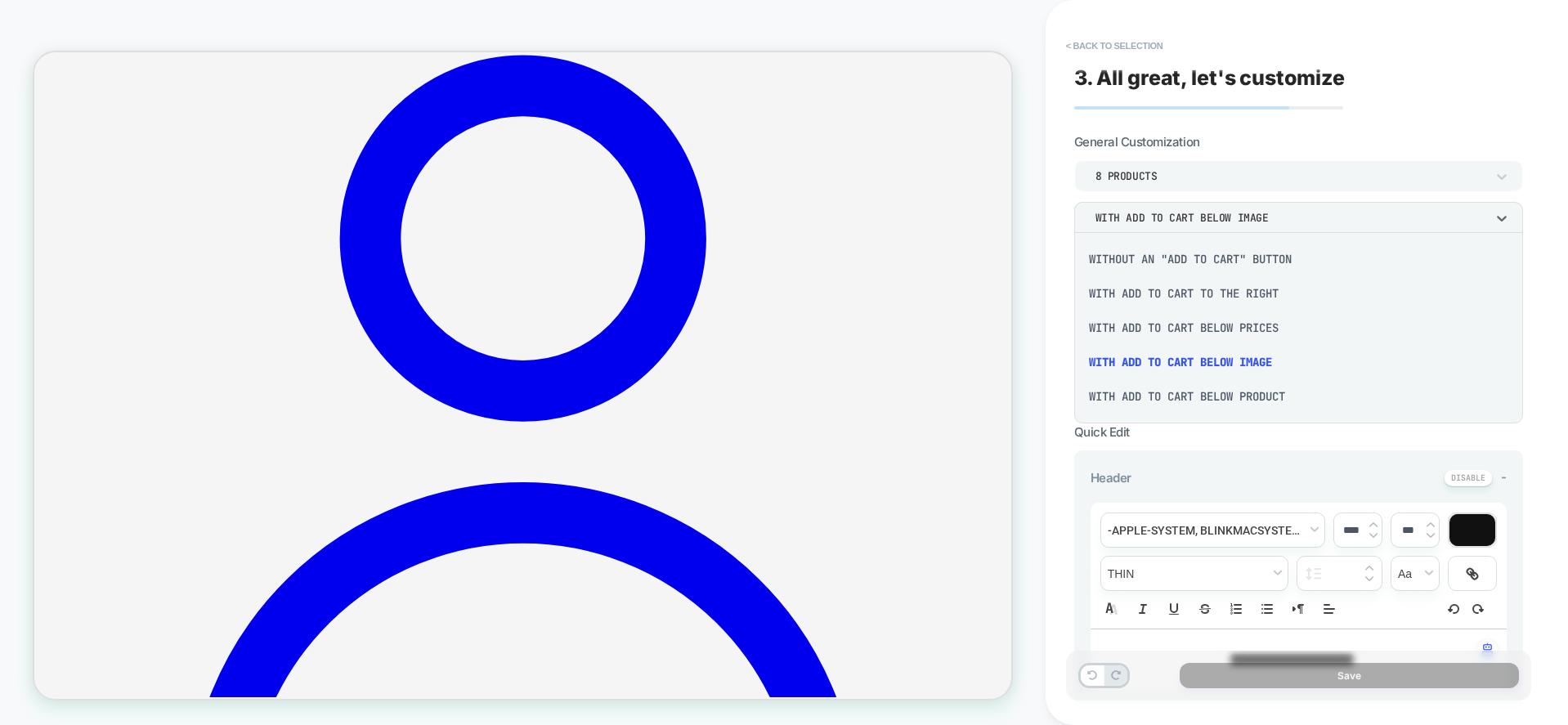
click at [0, 0] on div "With add to cart to the right" at bounding box center [0, 0] width 0 height 0
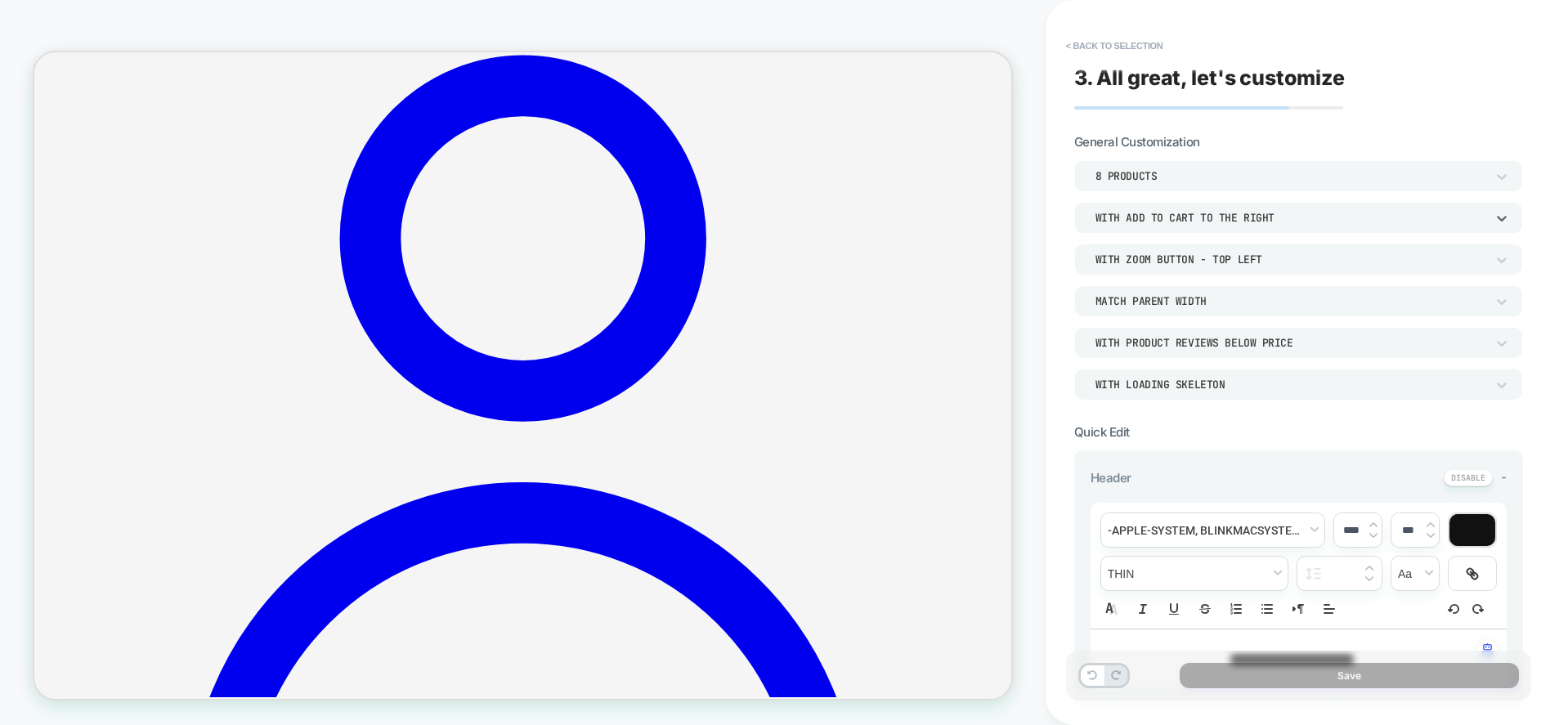
scroll to position [280, 0]
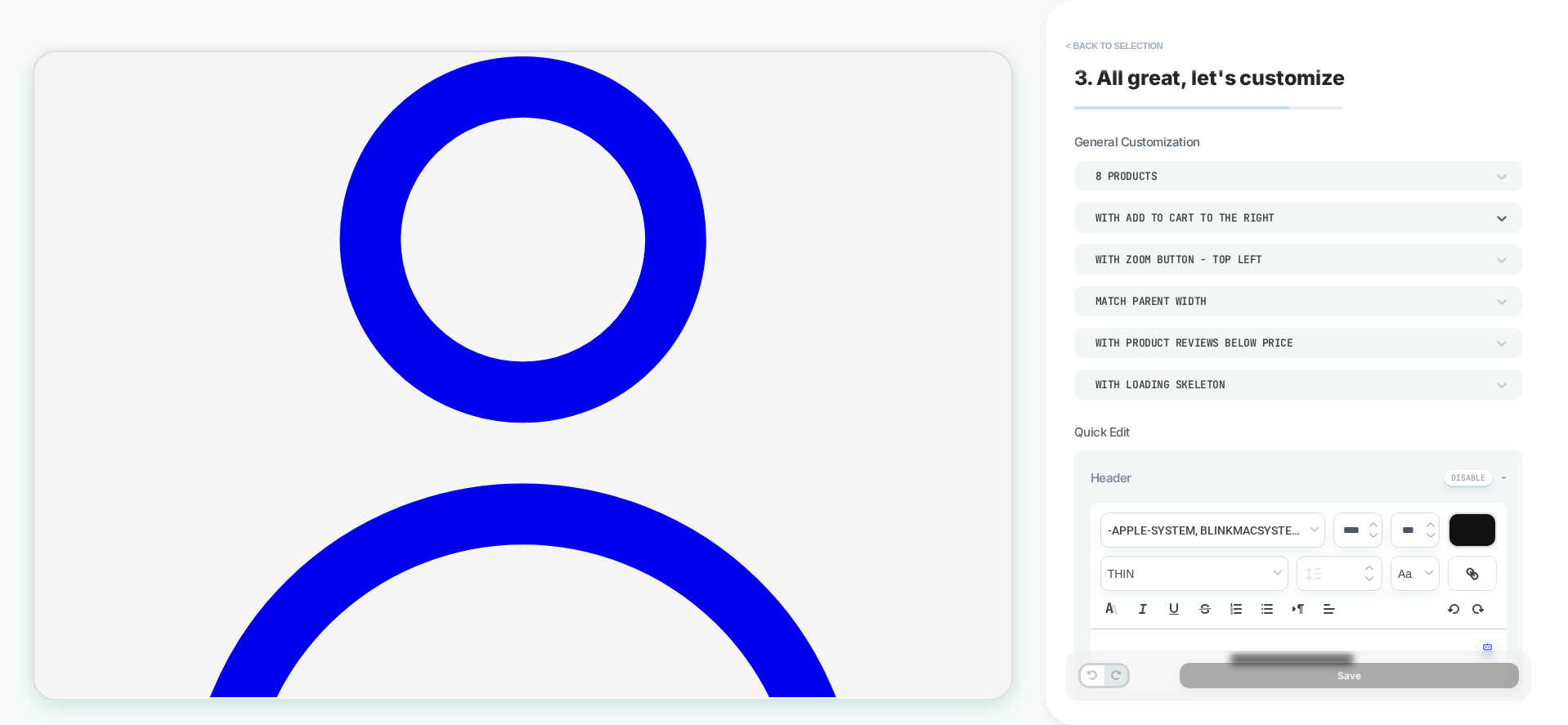
click at [1232, 220] on div "With add to cart to the right" at bounding box center [1290, 218] width 390 height 14
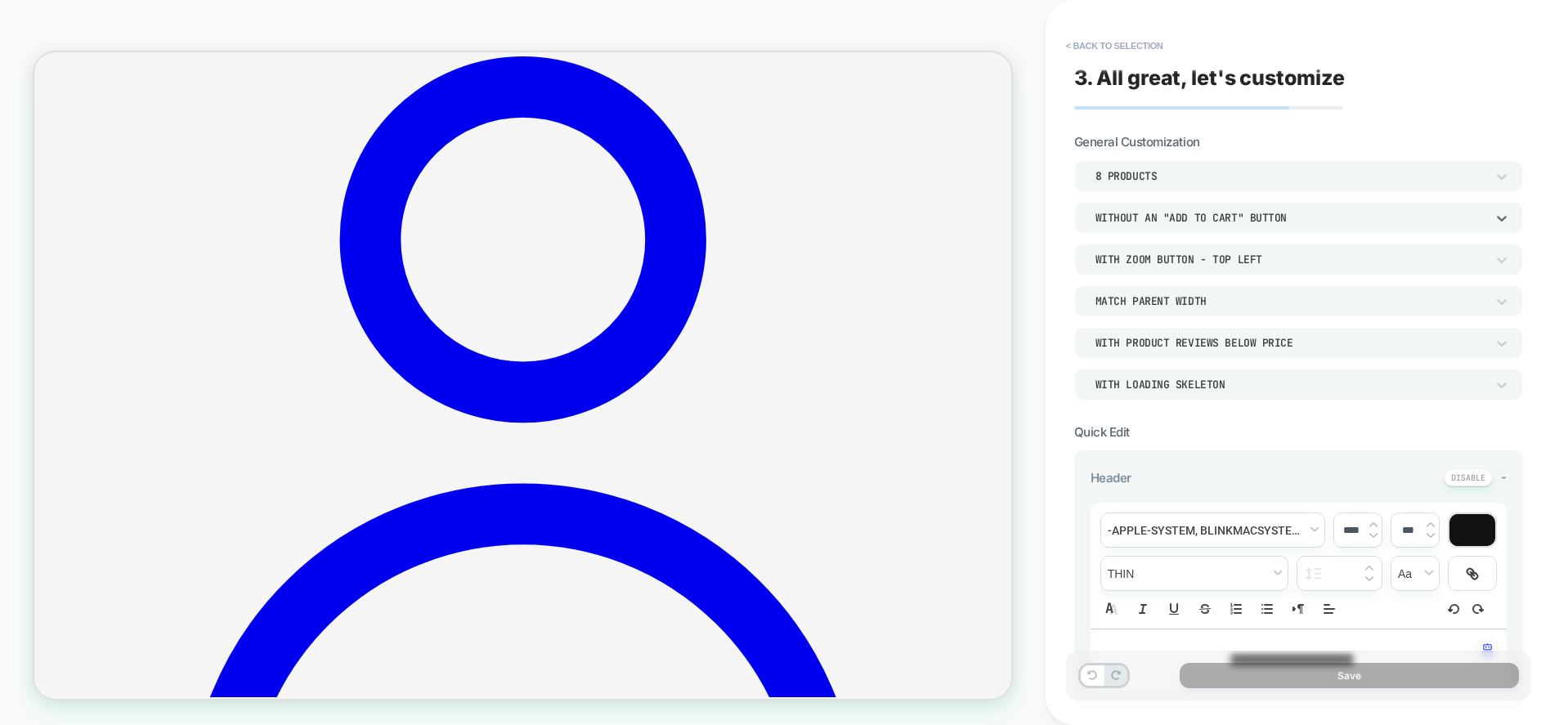
click at [1206, 219] on div "Without an "add to cart" button" at bounding box center [1290, 218] width 390 height 14
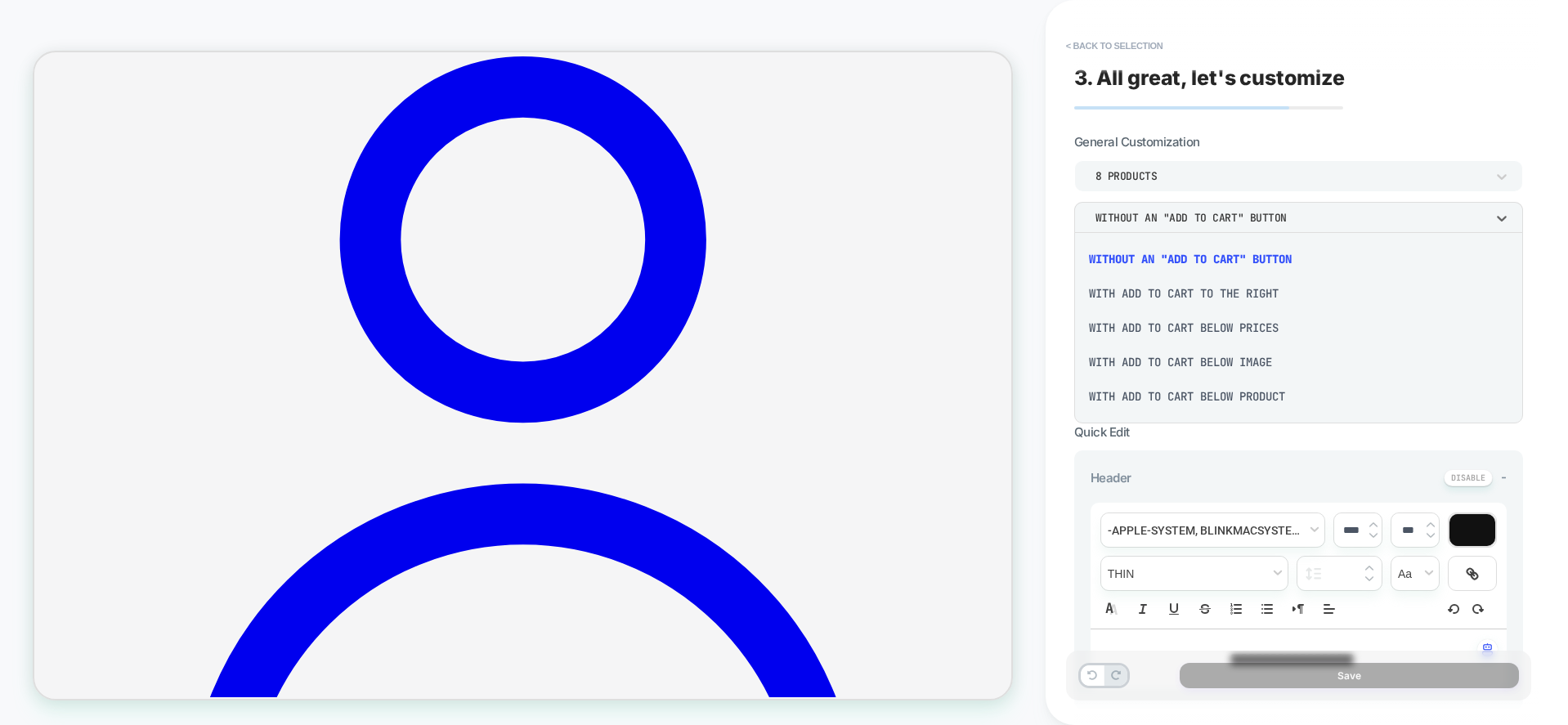
click at [0, 0] on div "With add to cart below prices" at bounding box center [0, 0] width 0 height 0
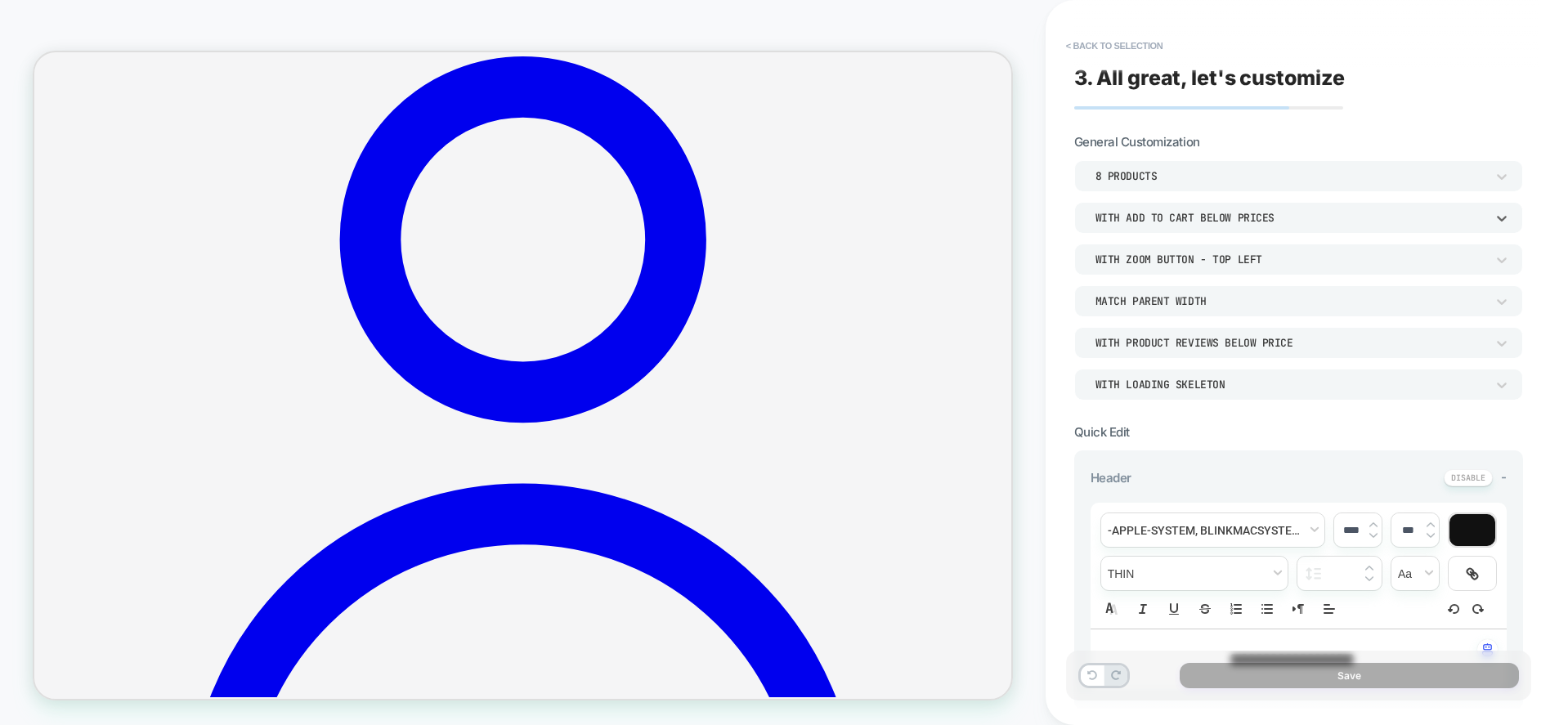
click at [1214, 222] on div "With add to cart below prices" at bounding box center [1290, 218] width 390 height 14
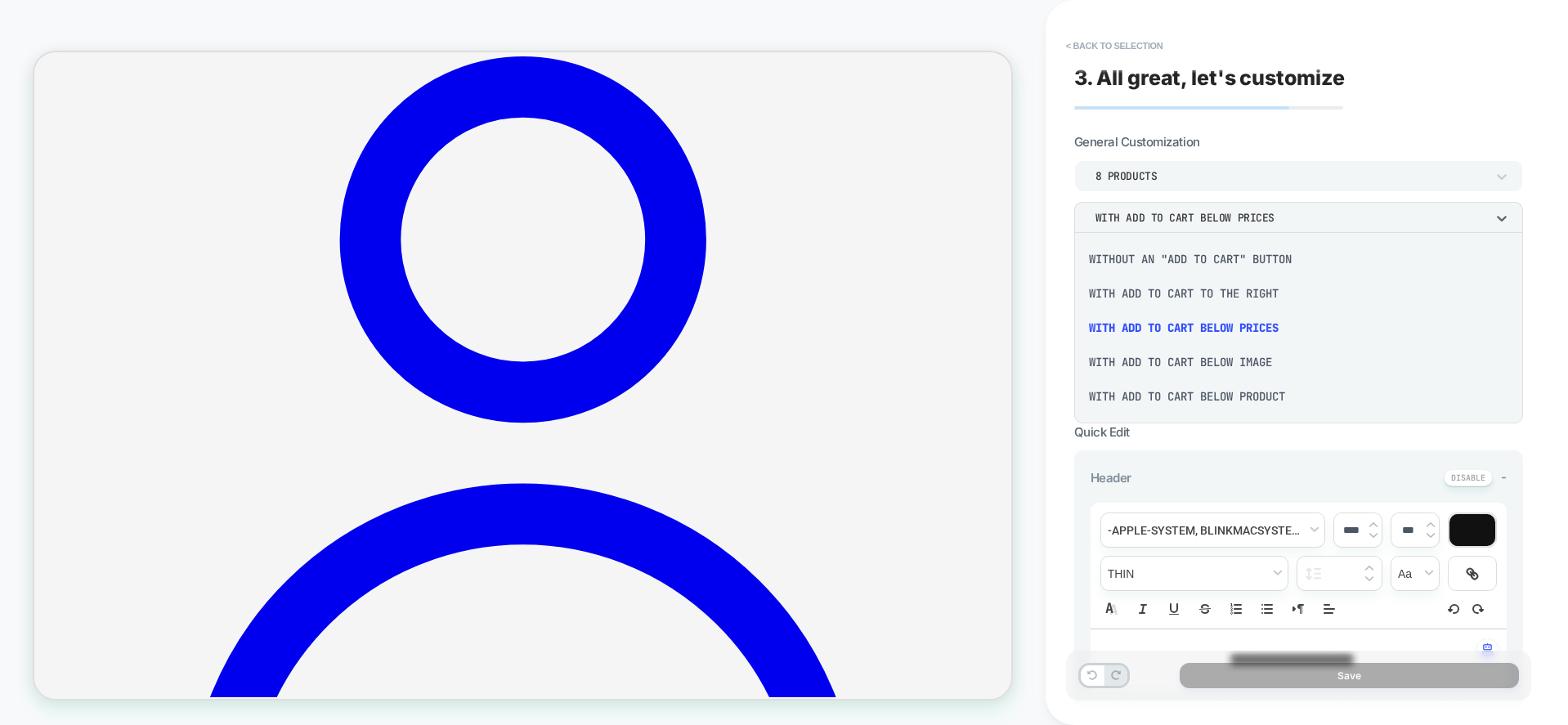
click at [0, 0] on div "With add to cart below product" at bounding box center [0, 0] width 0 height 0
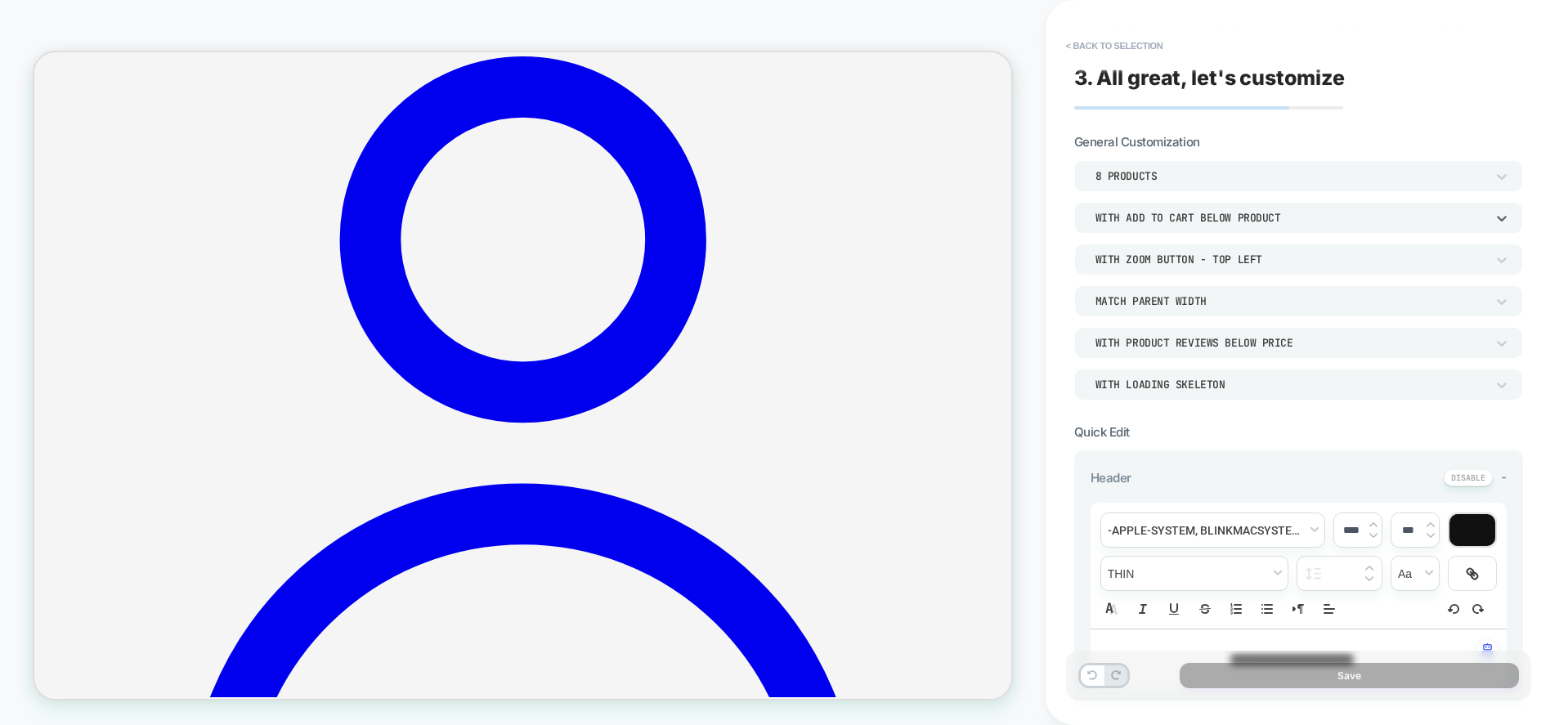
scroll to position [282, 0]
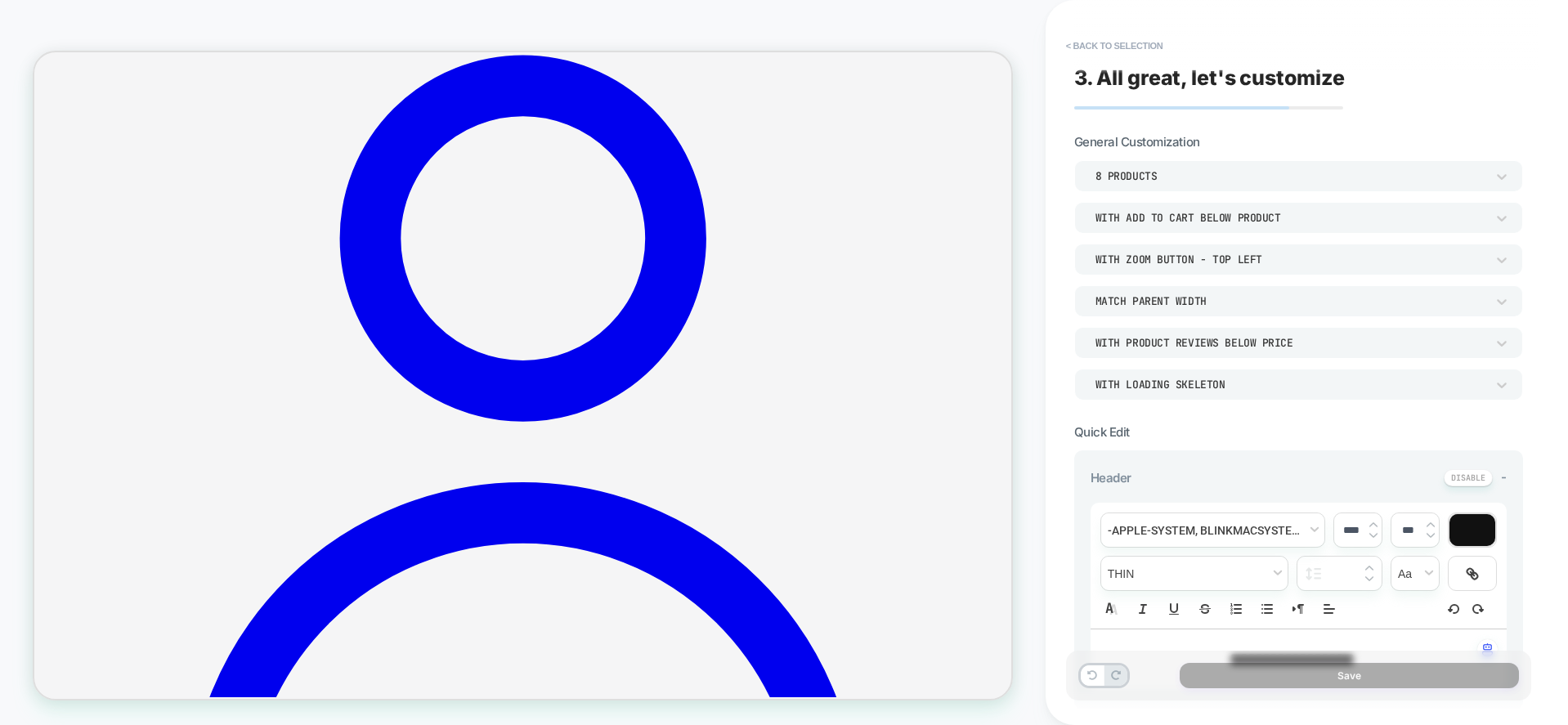
click at [1164, 170] on div "8 Products" at bounding box center [1290, 177] width 390 height 14
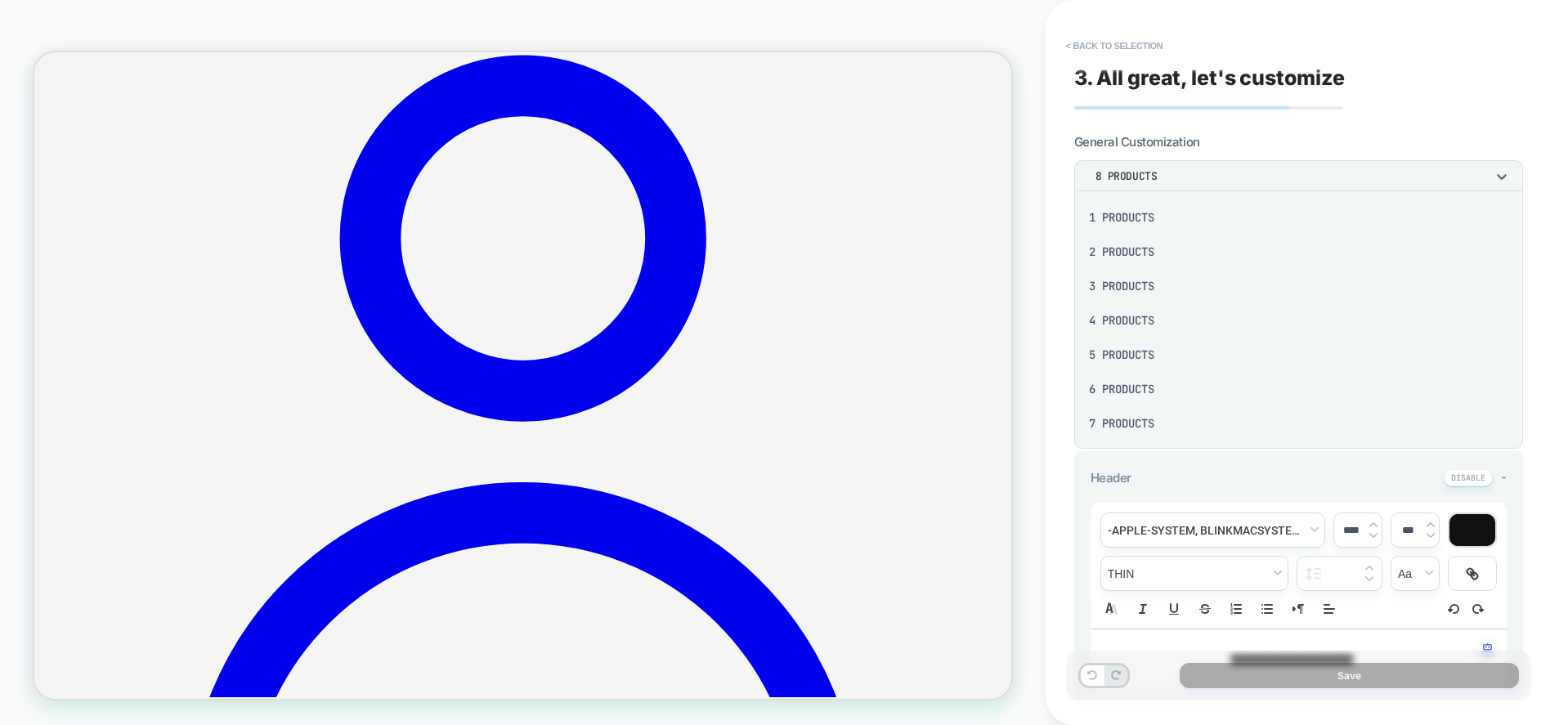
click at [0, 0] on div "6 Products" at bounding box center [0, 0] width 0 height 0
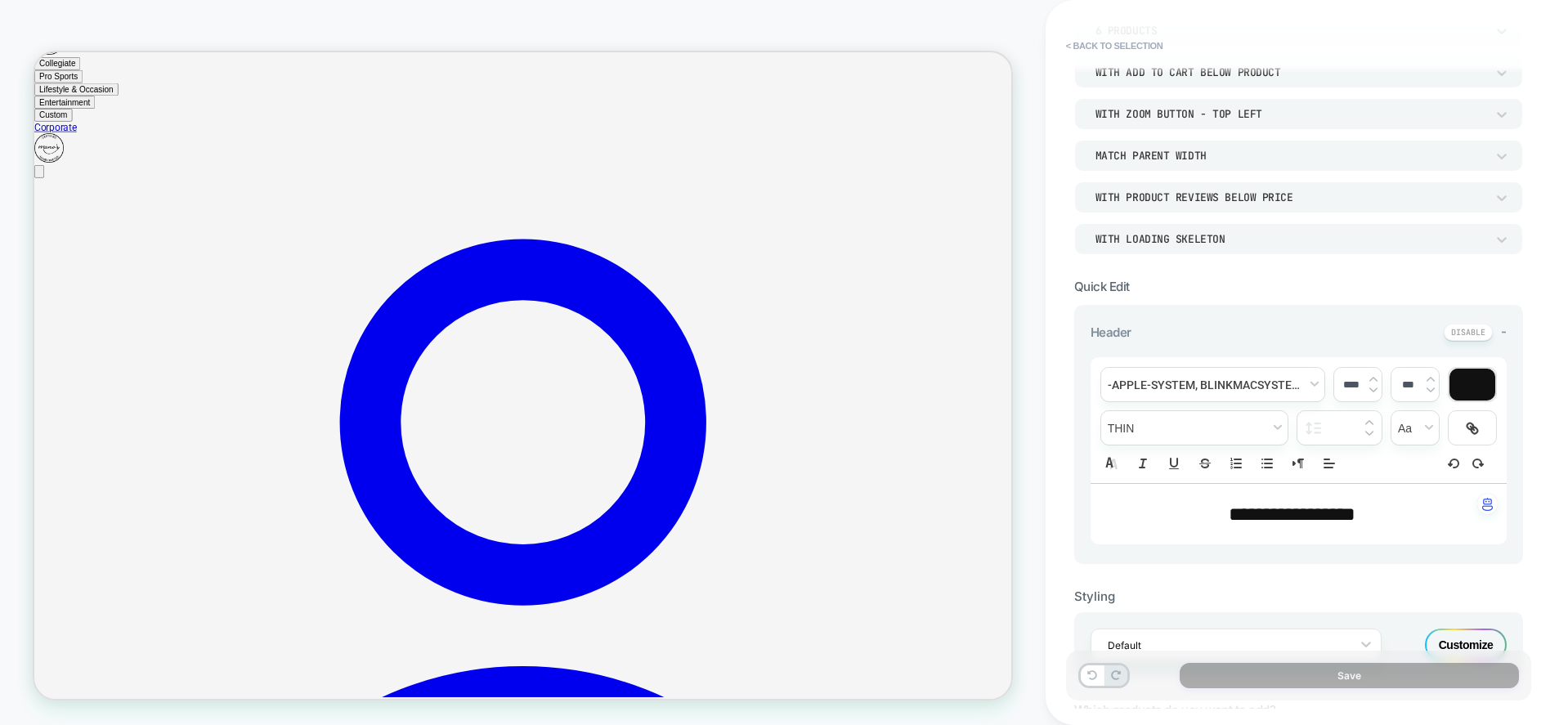
scroll to position [164, 0]
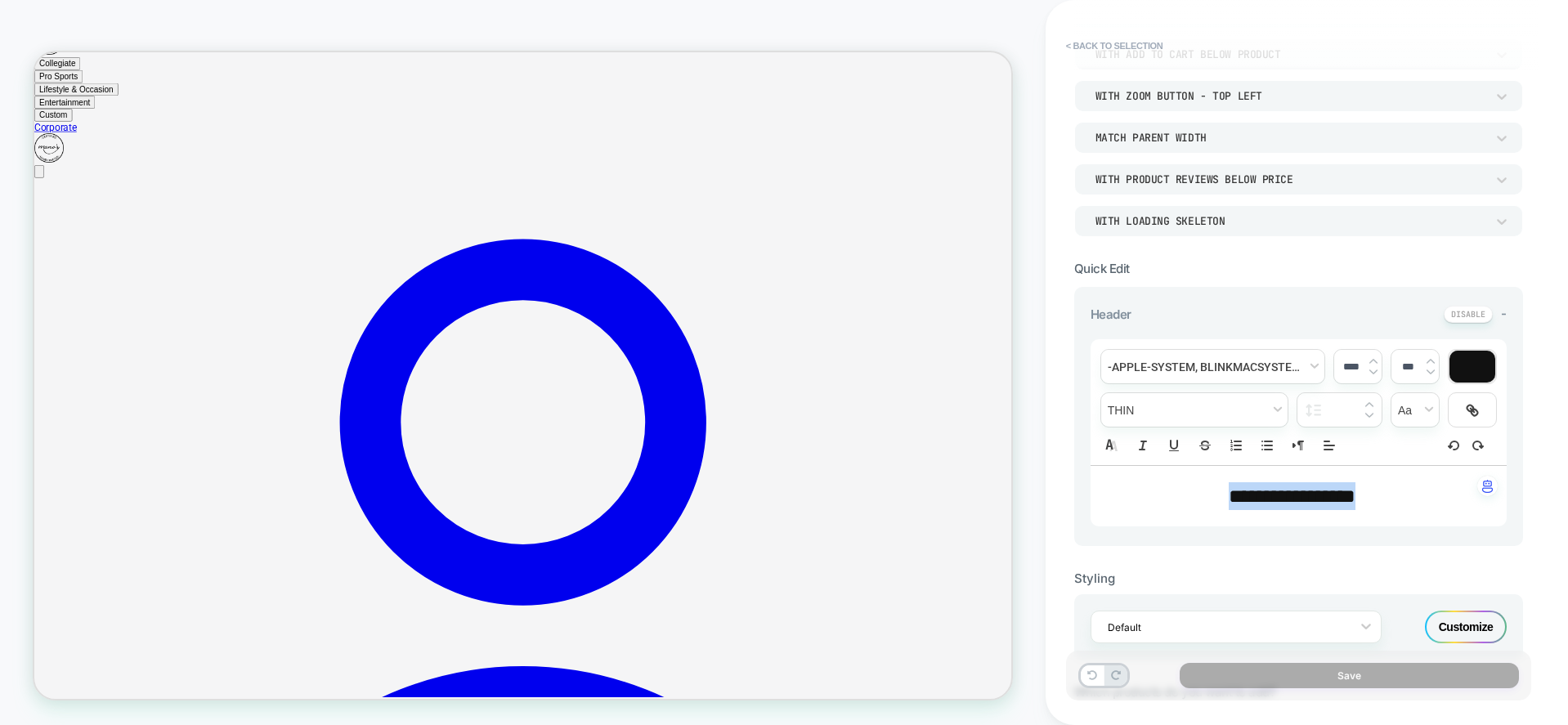
drag, startPoint x: 1213, startPoint y: 497, endPoint x: 1371, endPoint y: 490, distance: 158.2
click at [0, 0] on span "**********" at bounding box center [0, 0] width 0 height 0
type input "****"
click at [0, 0] on span "**********" at bounding box center [0, 0] width 0 height 0
click at [1380, 443] on div "**********" at bounding box center [1298, 402] width 416 height 126
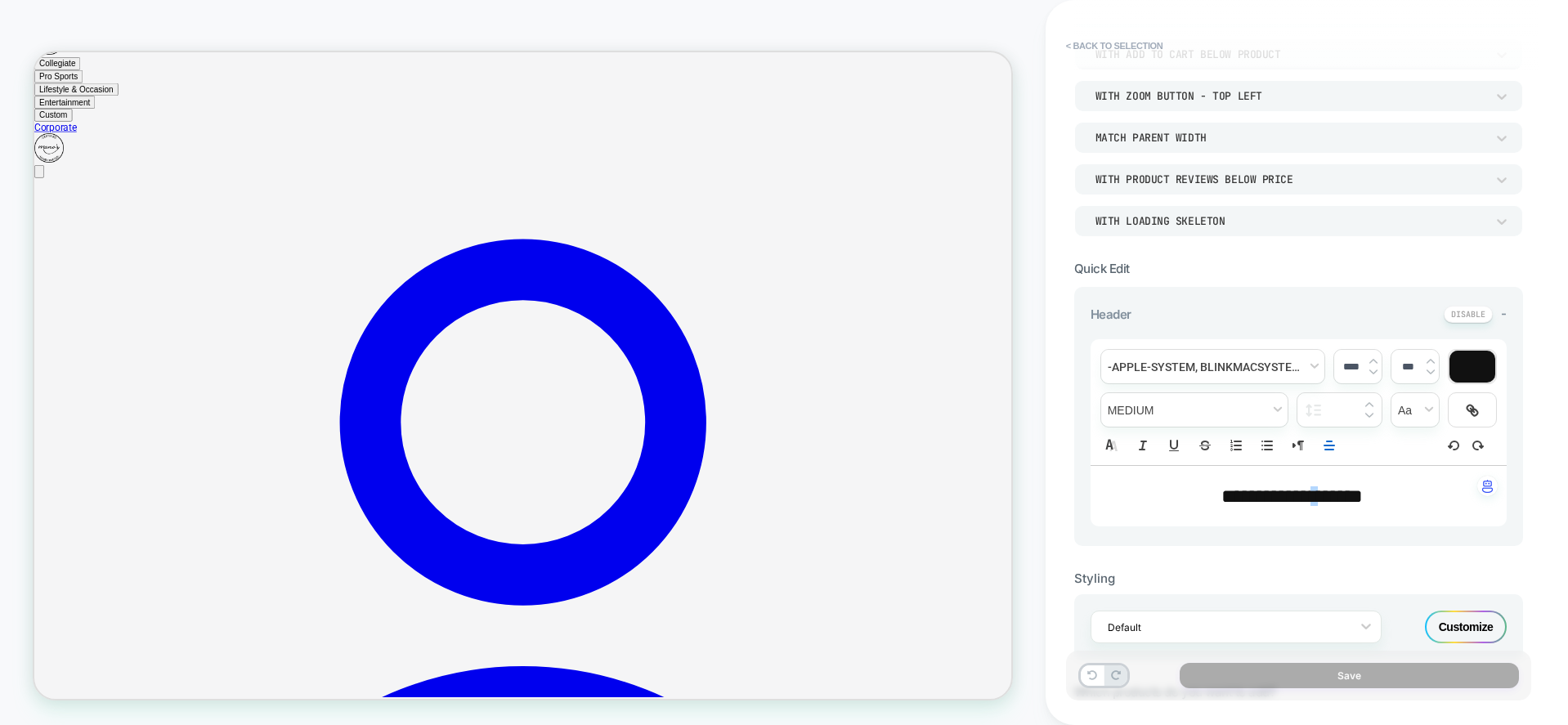
click at [0, 0] on div "**********" at bounding box center [0, 0] width 0 height 0
click at [0, 0] on p "**********" at bounding box center [0, 0] width 0 height 0
click at [1401, 450] on div "**********" at bounding box center [1298, 402] width 416 height 126
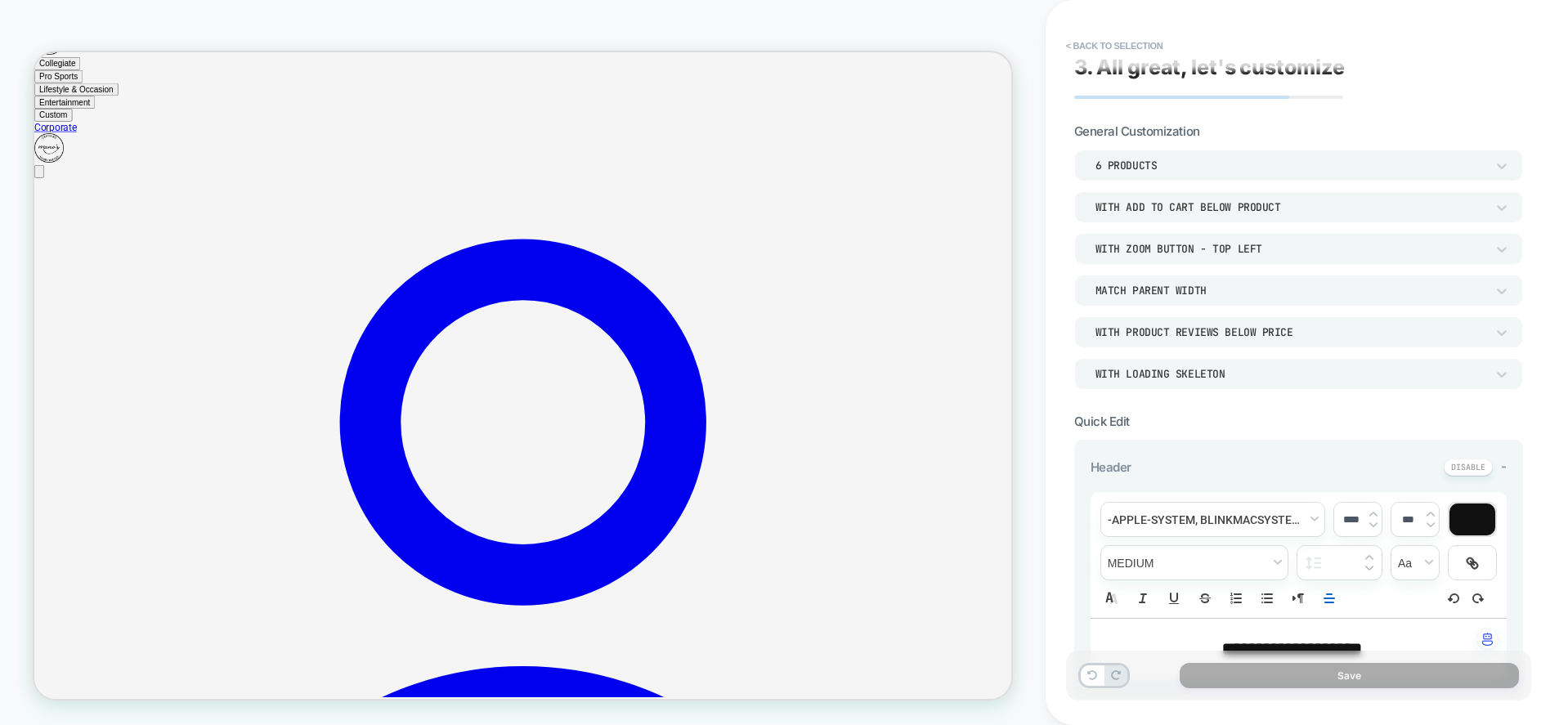
scroll to position [0, 0]
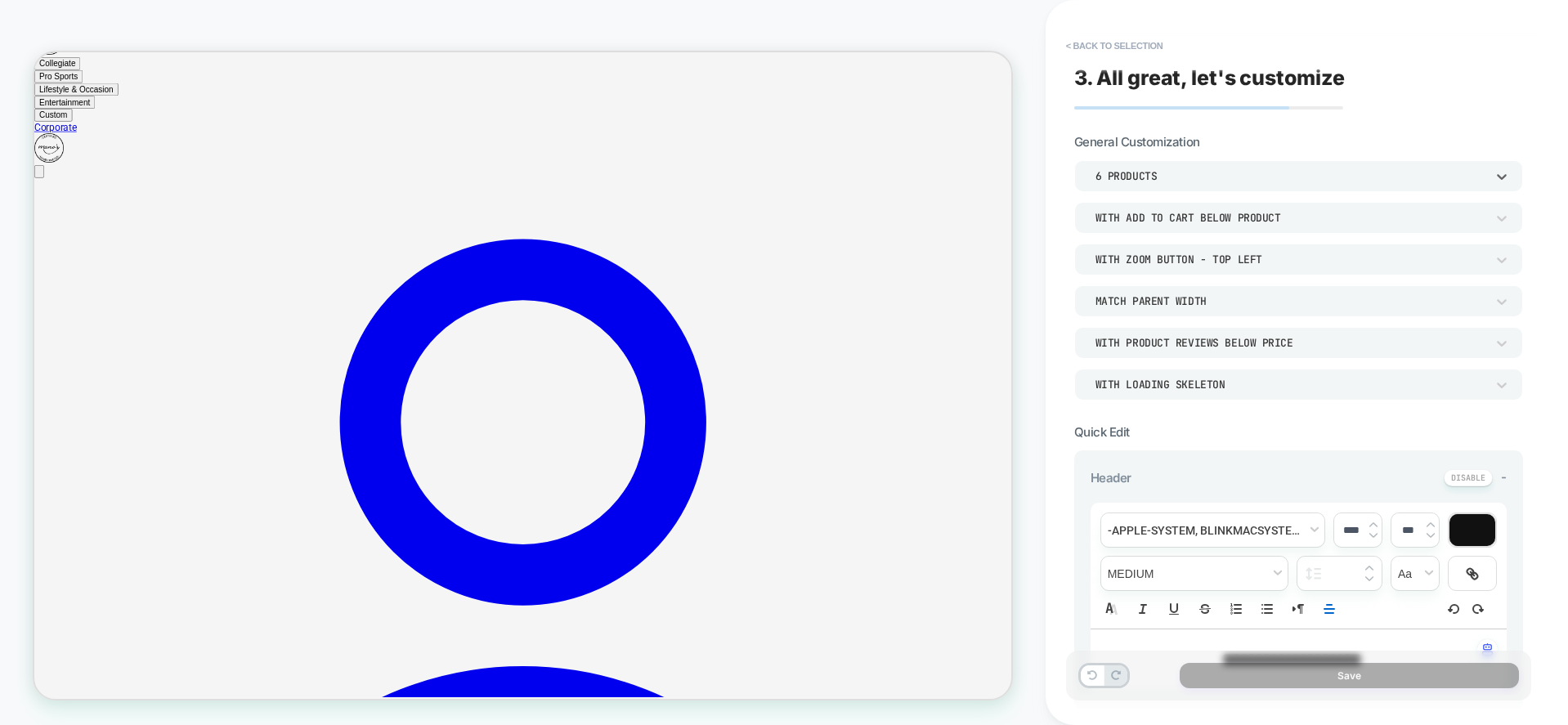
click at [1221, 170] on div "6 Products" at bounding box center [1290, 177] width 390 height 14
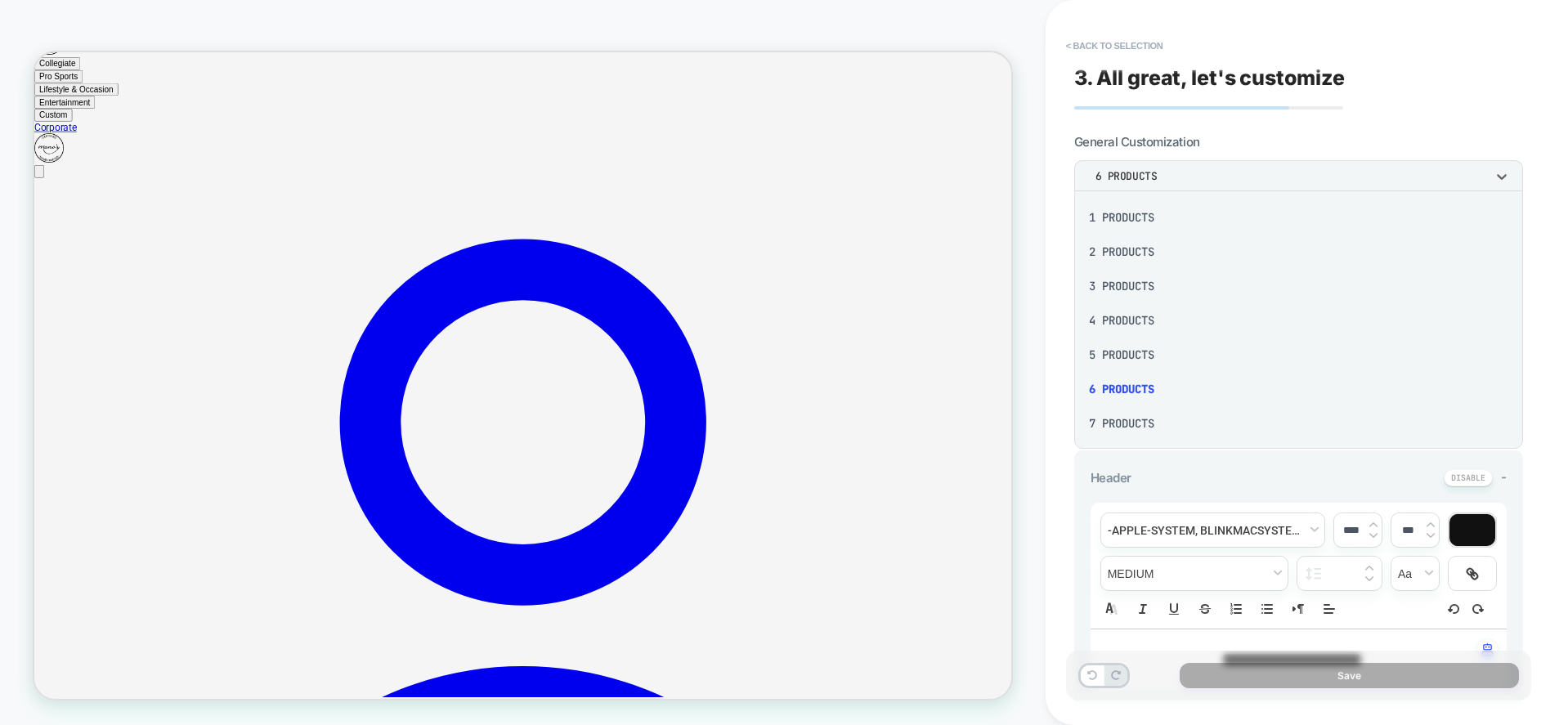
click at [1221, 168] on div at bounding box center [651, 159] width 1303 height 17
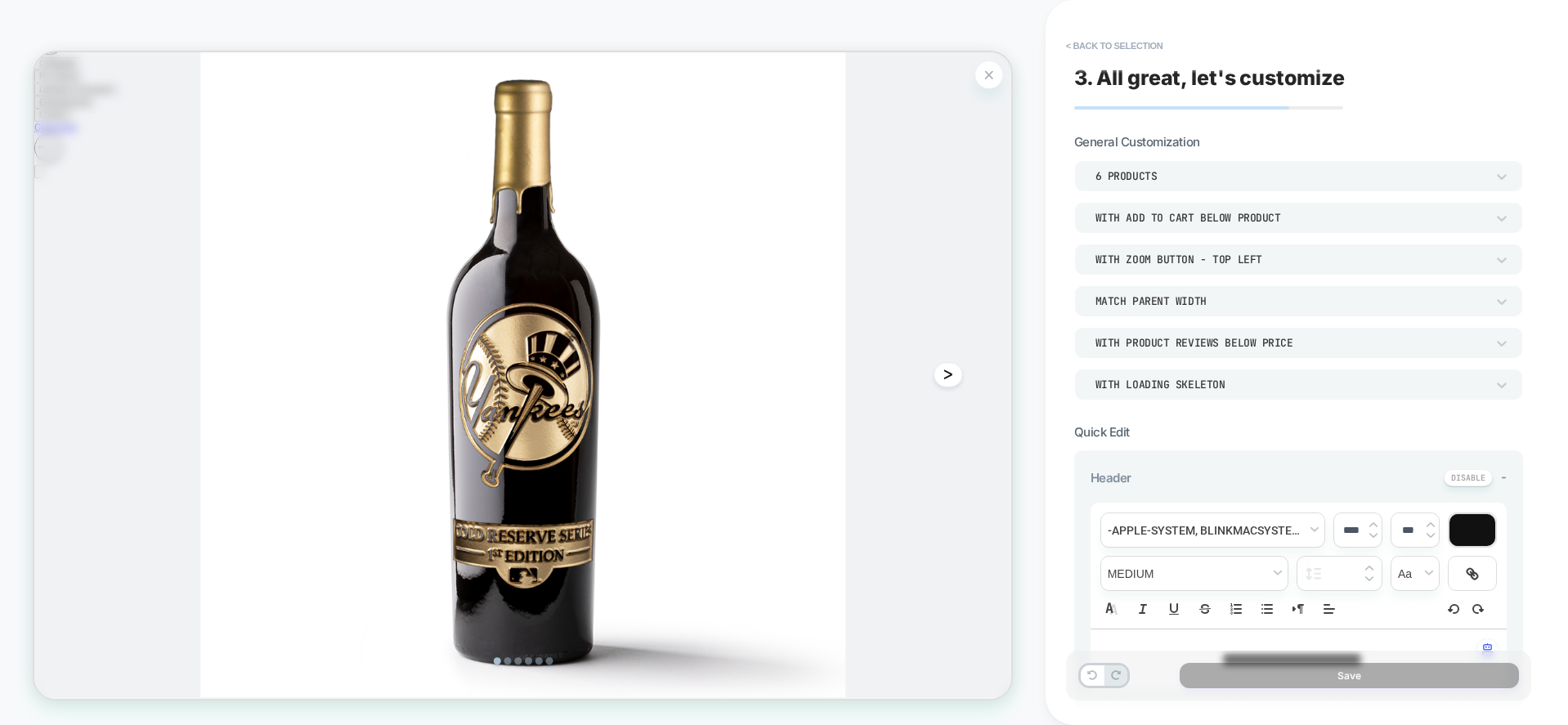
click at [1203, 273] on img at bounding box center [686, 482] width 1303 height 860
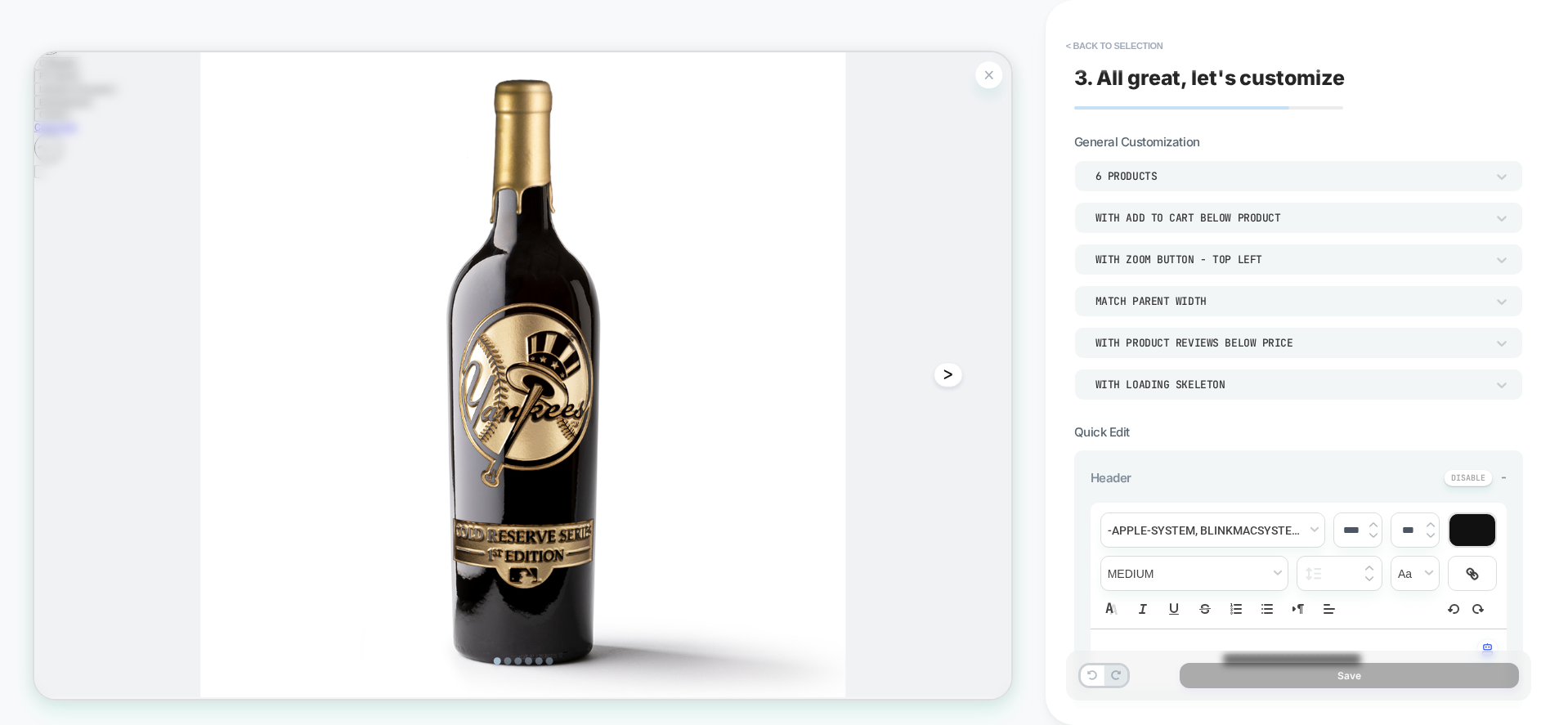
click at [1164, 376] on img at bounding box center [686, 482] width 1303 height 860
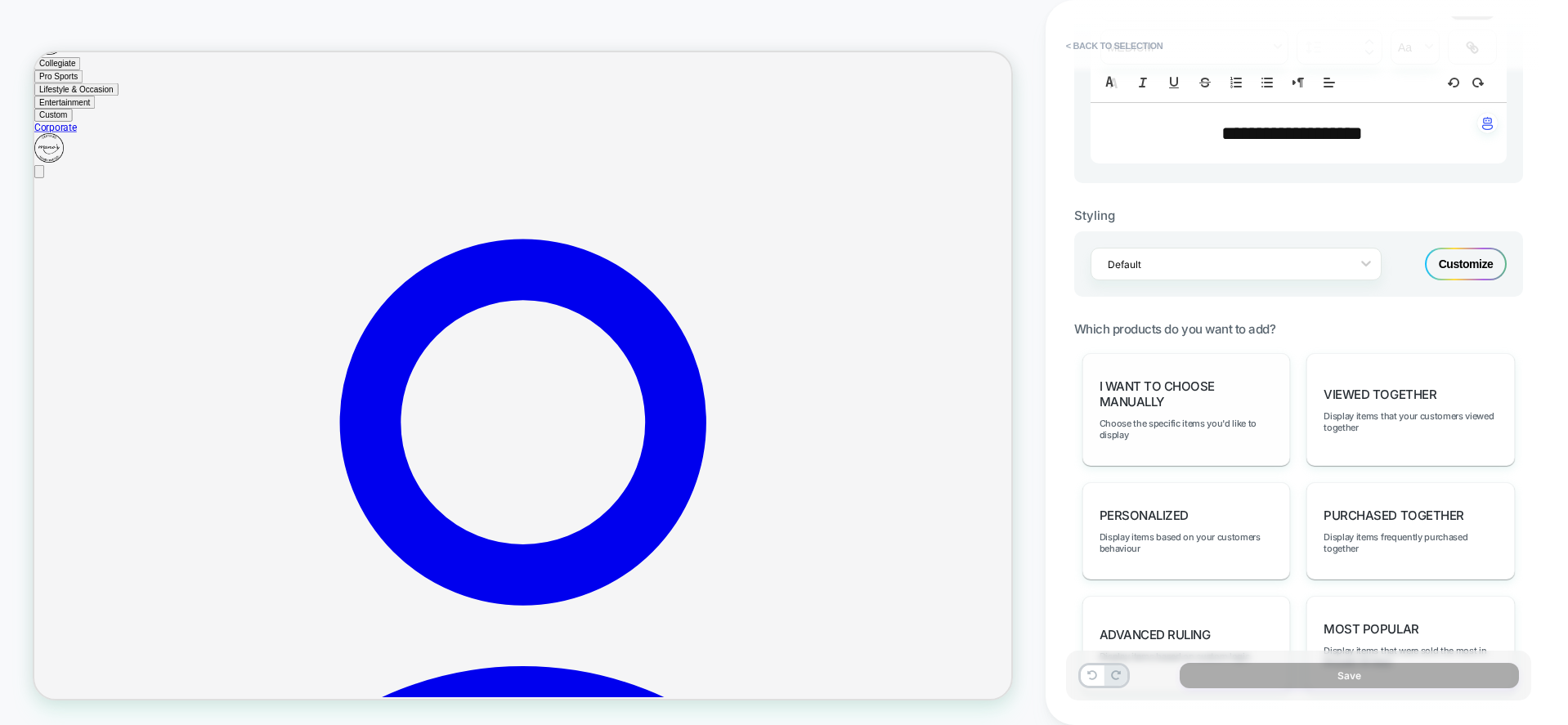
scroll to position [573, 0]
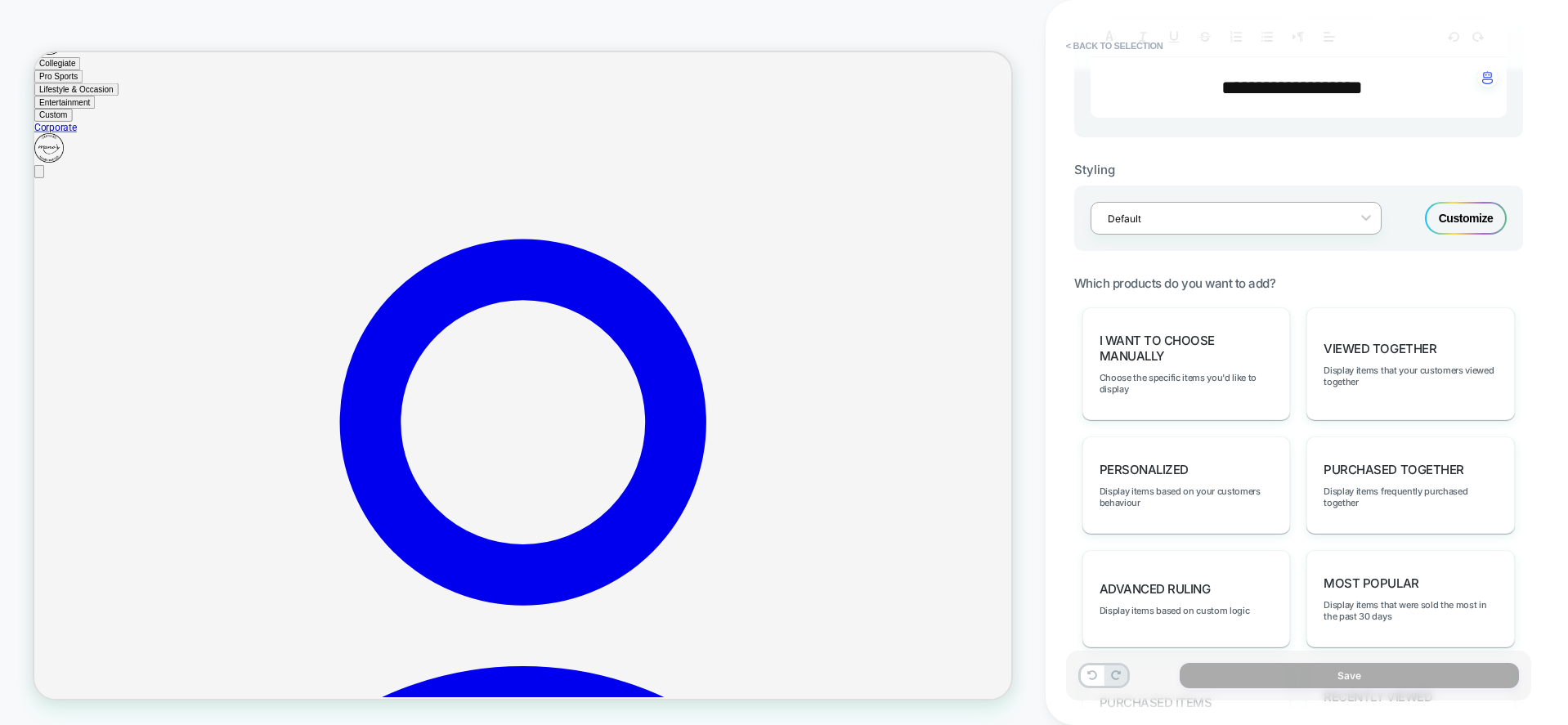
click at [0, 0] on div at bounding box center [0, 0] width 0 height 0
click at [1197, 352] on span "I want to choose manually" at bounding box center [1186, 349] width 174 height 31
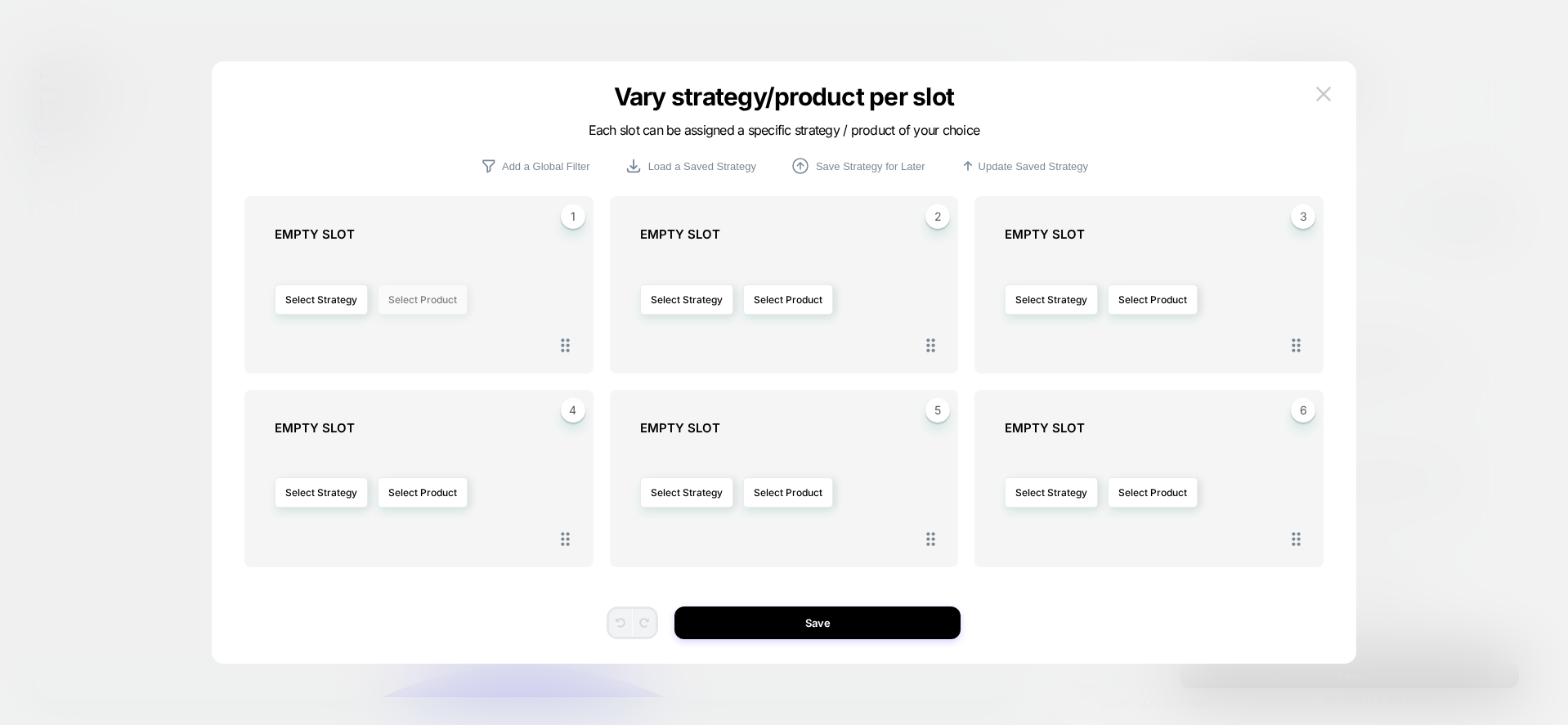
click at [0, 0] on button "Select Product" at bounding box center [0, 0] width 0 height 0
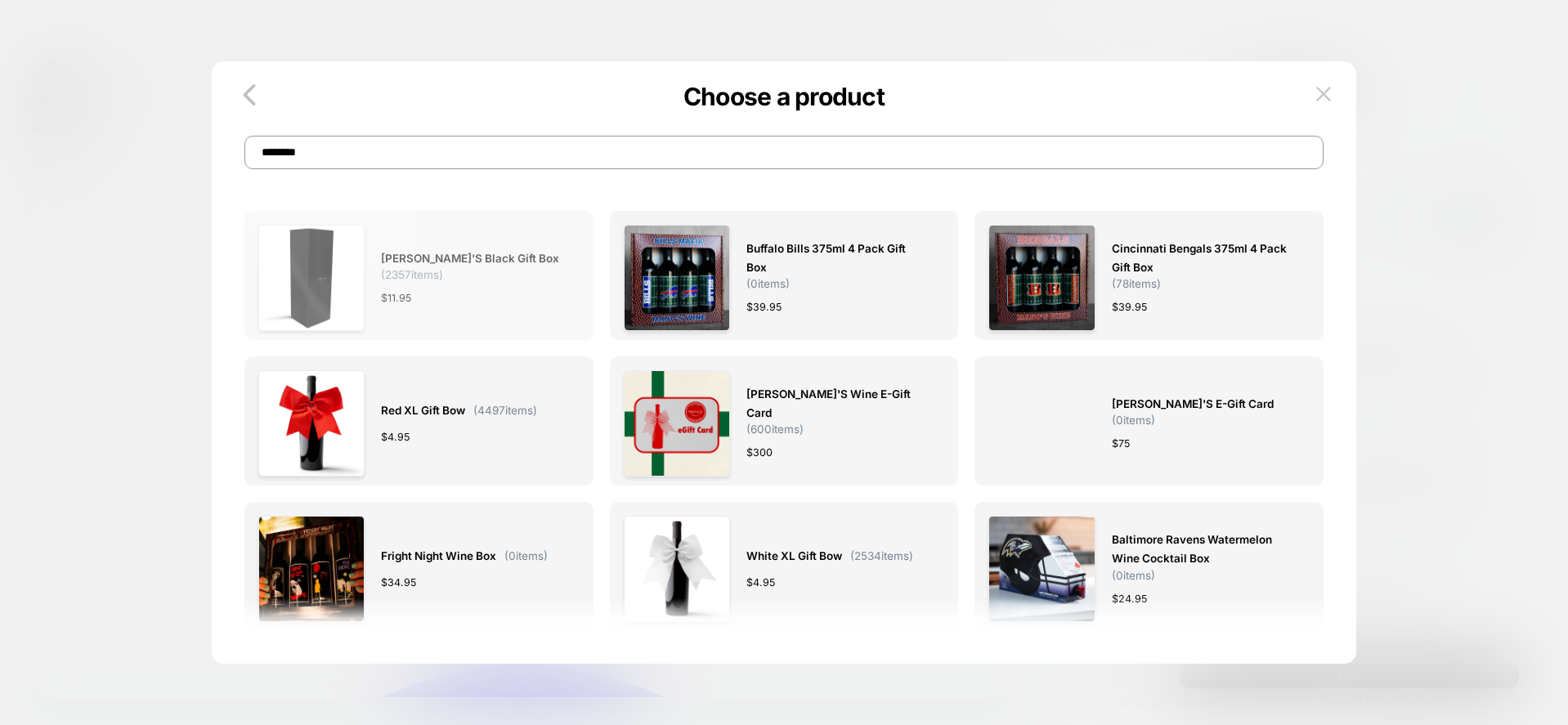
type input "********"
click at [0, 0] on span "[PERSON_NAME]'s Black Gift Box" at bounding box center [0, 0] width 0 height 0
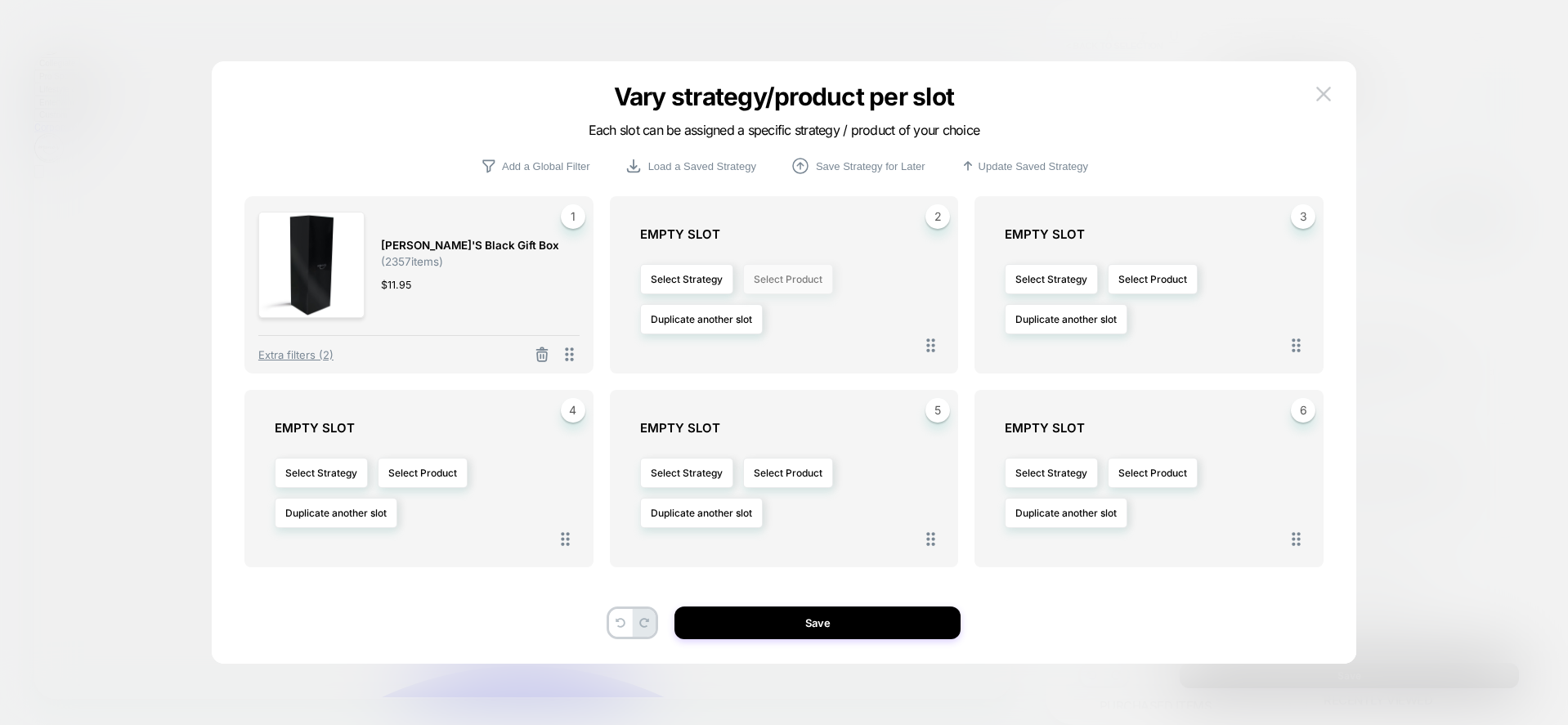
click at [0, 0] on button "Select Product" at bounding box center [0, 0] width 0 height 0
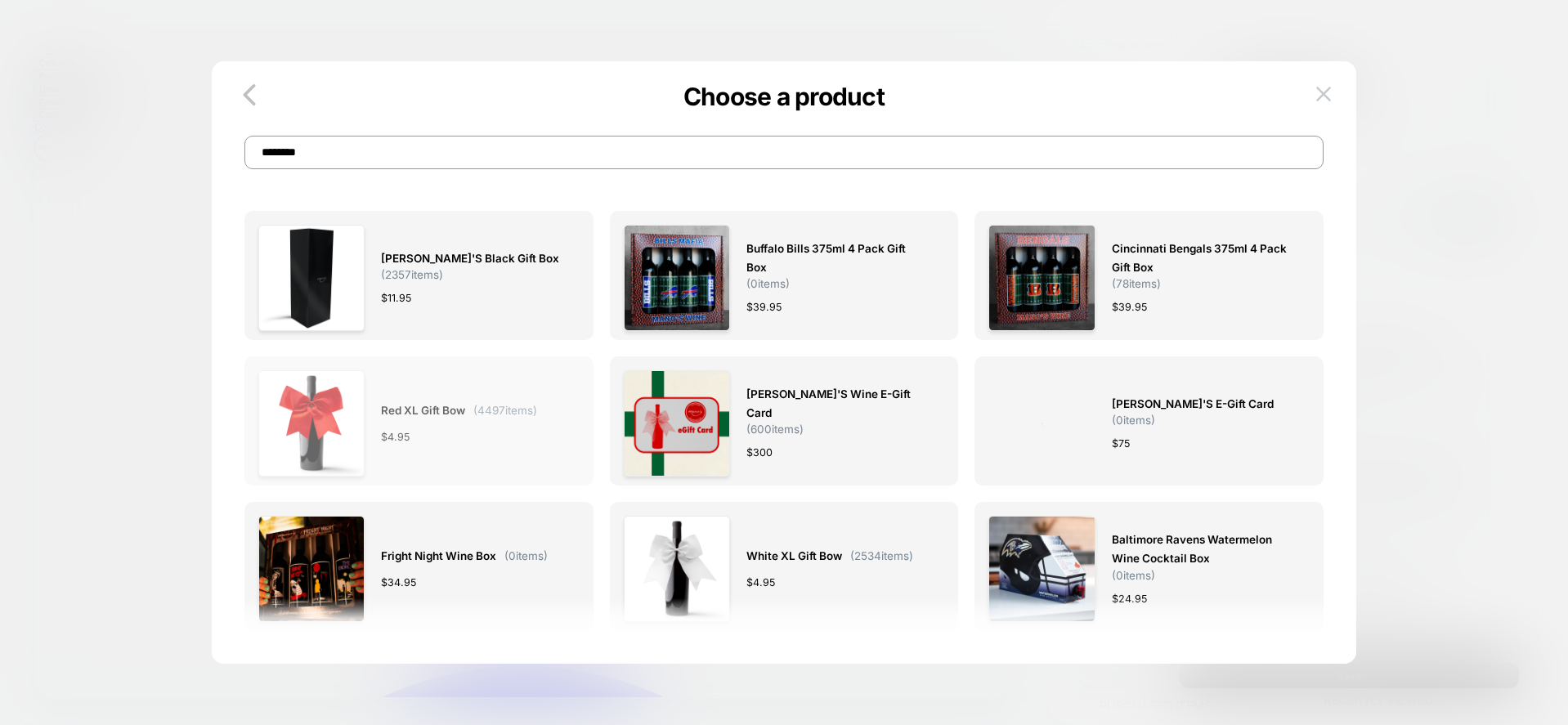
click at [468, 446] on div "$ 4.95" at bounding box center [459, 437] width 156 height 17
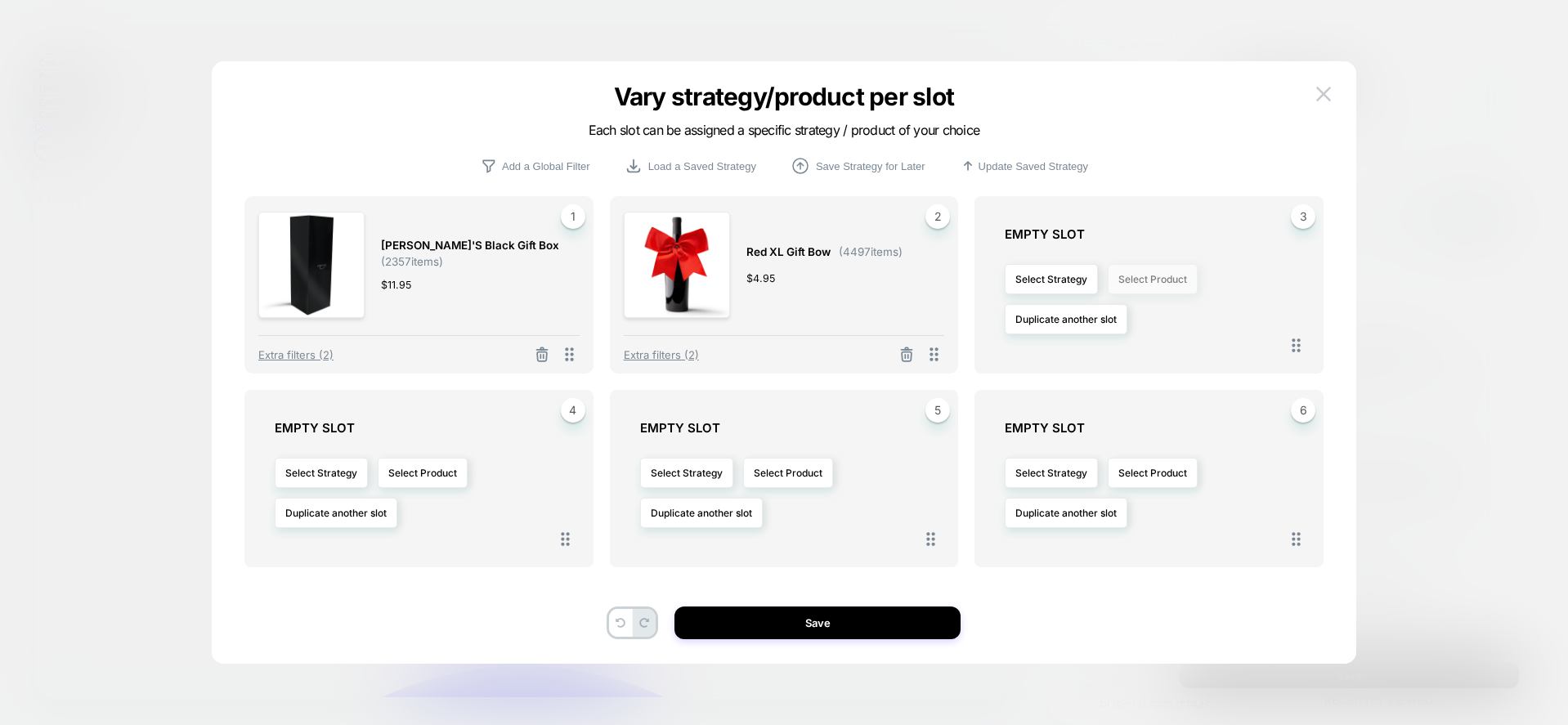
click at [1154, 273] on button "Select Product" at bounding box center [1152, 279] width 90 height 30
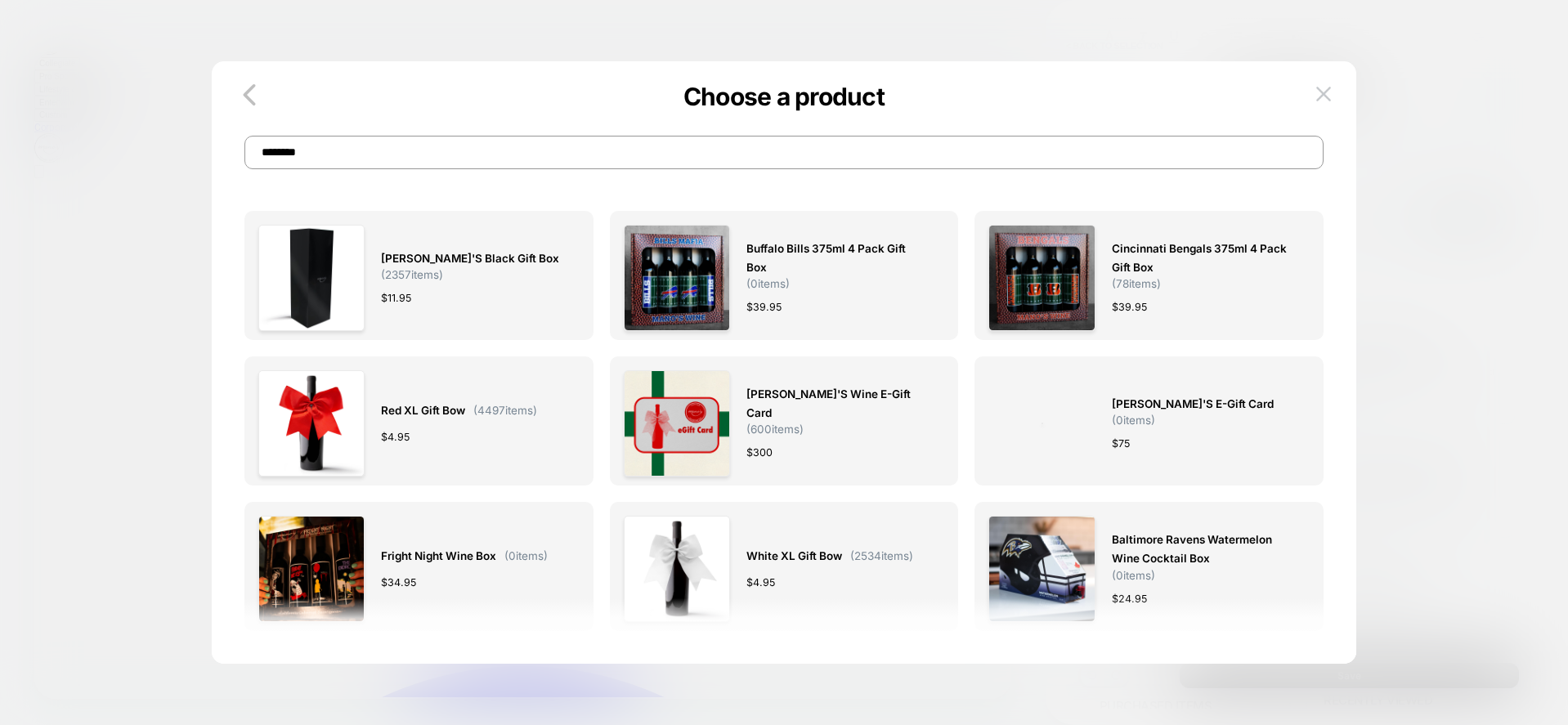
click at [316, 152] on input "********" at bounding box center [784, 152] width 1079 height 34
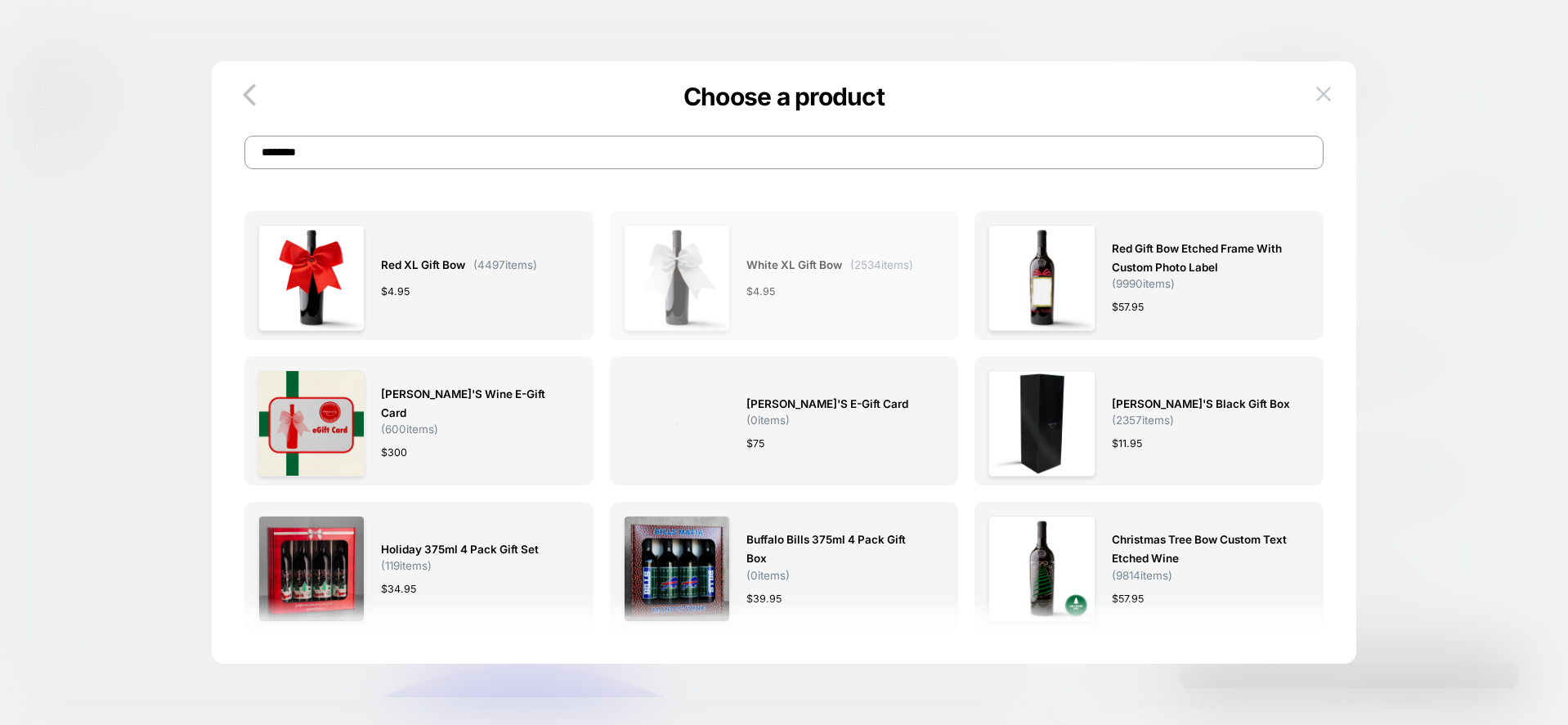
type input "********"
click at [680, 268] on img at bounding box center [676, 277] width 106 height 106
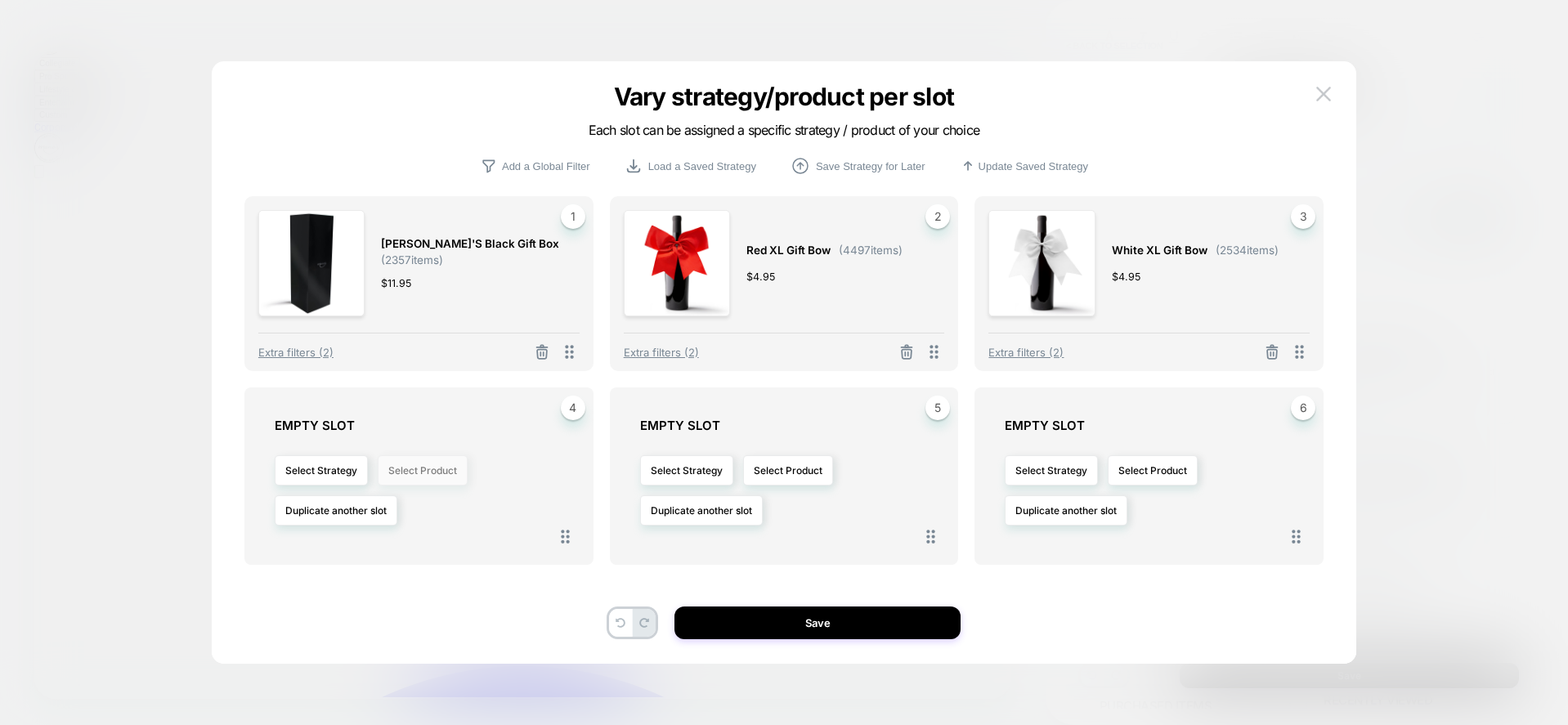
click at [435, 467] on button "Select Product" at bounding box center [423, 470] width 90 height 30
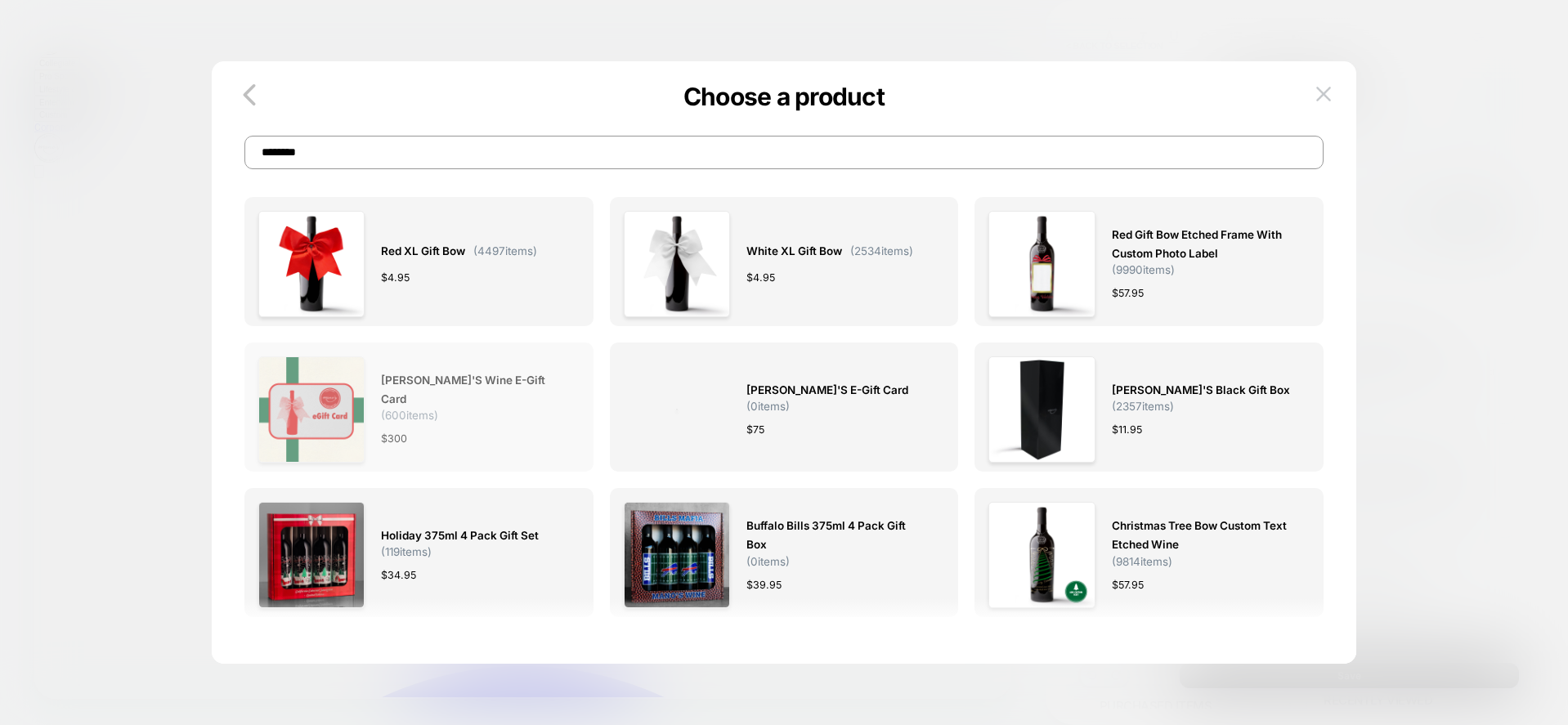
scroll to position [0, 0]
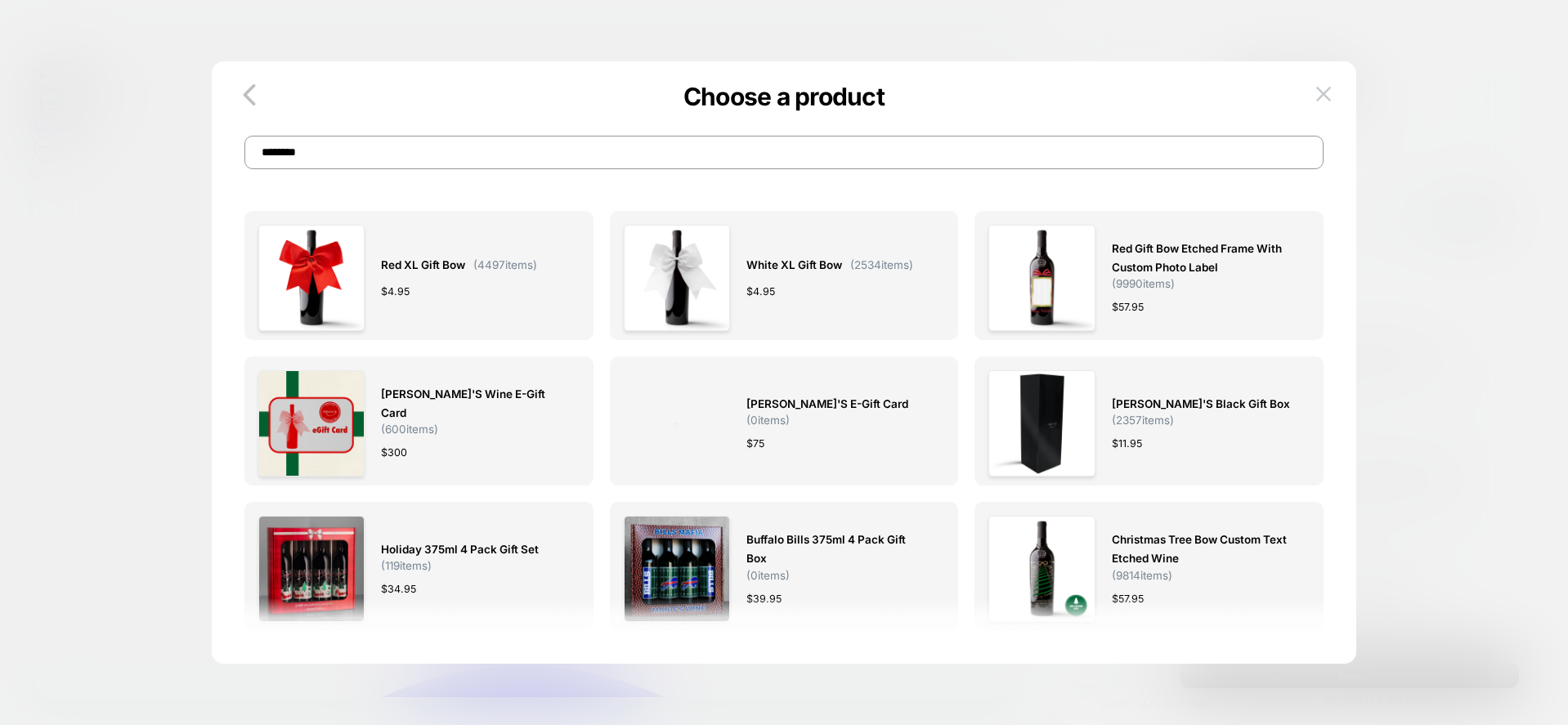
drag, startPoint x: 293, startPoint y: 158, endPoint x: 349, endPoint y: 152, distance: 56.3
click at [0, 0] on input "********" at bounding box center [0, 0] width 0 height 0
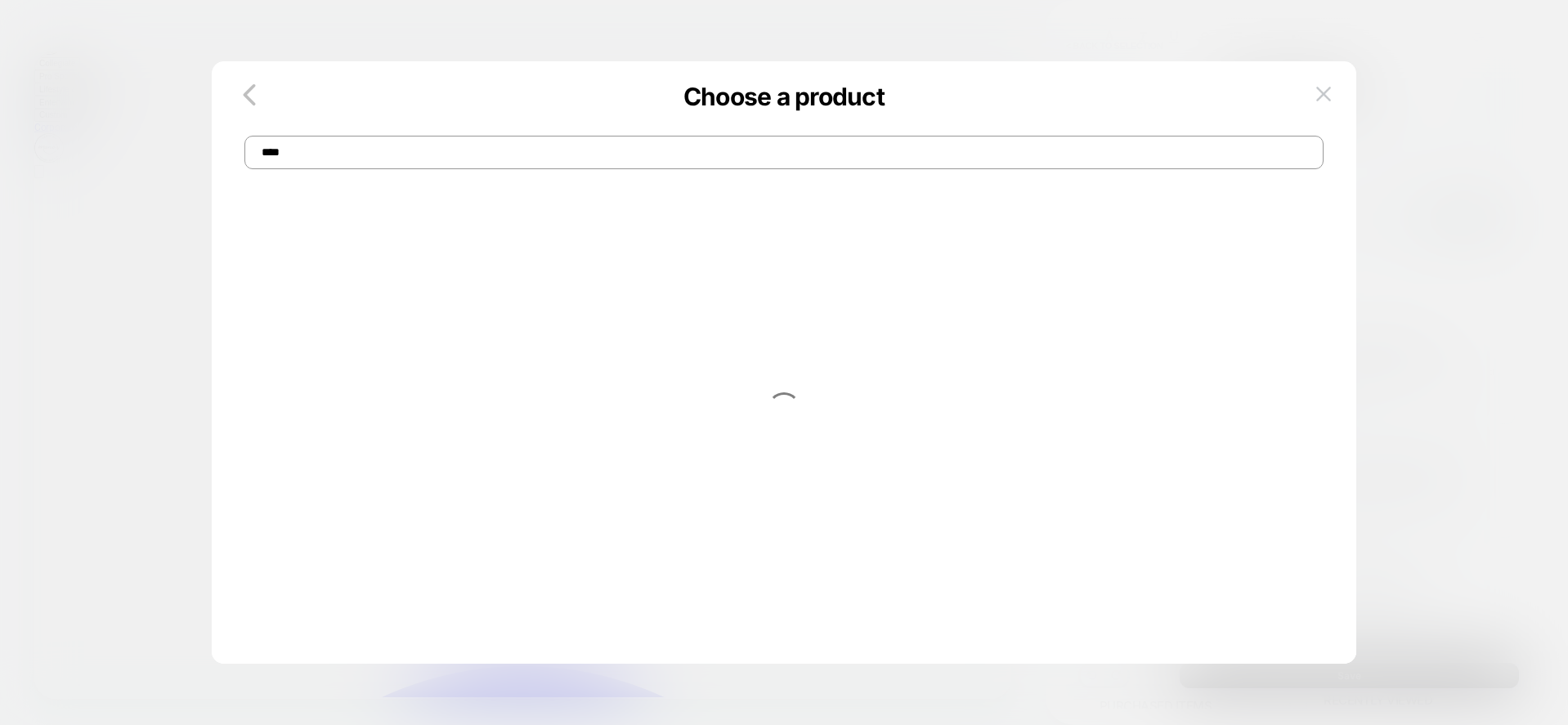
click at [0, 0] on input "****" at bounding box center [0, 0] width 0 height 0
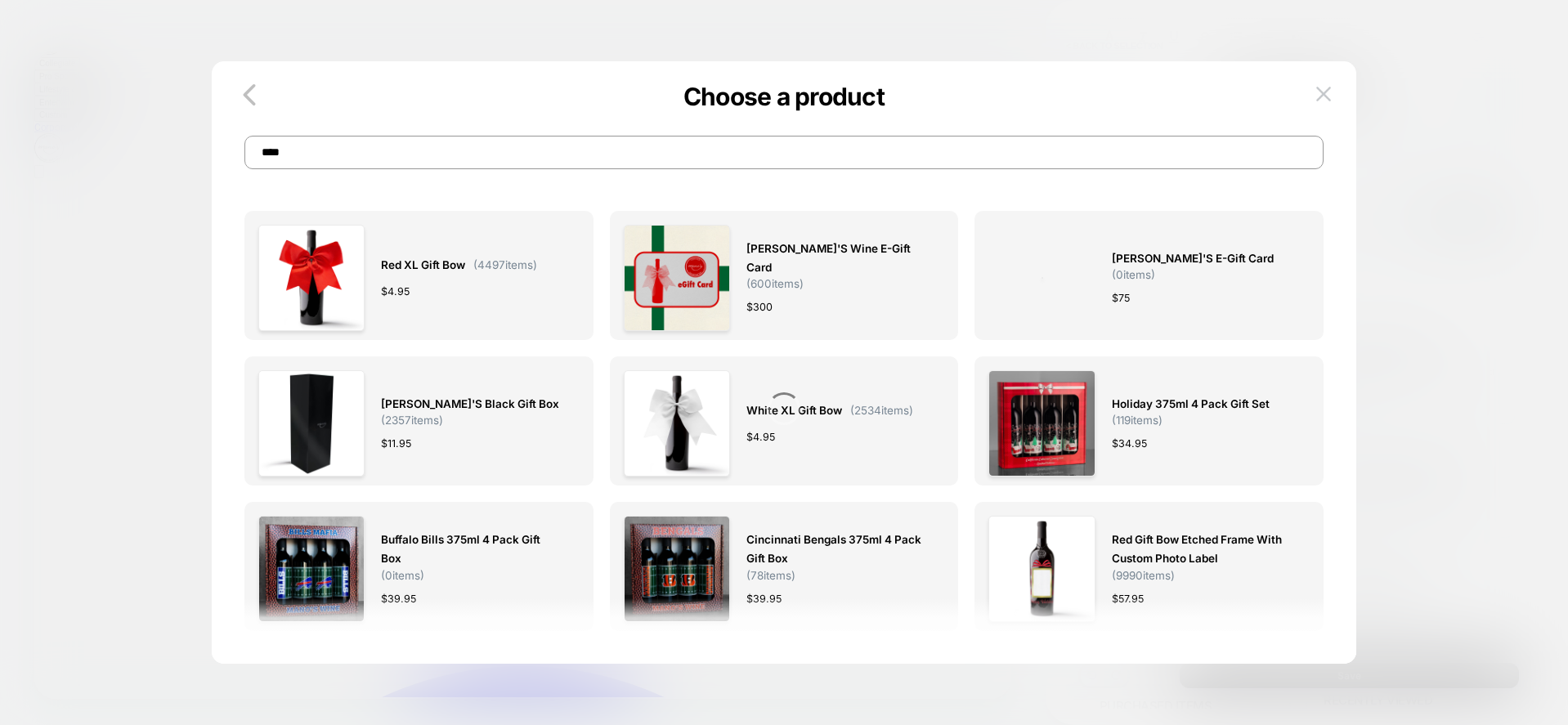
click at [0, 0] on input "****" at bounding box center [0, 0] width 0 height 0
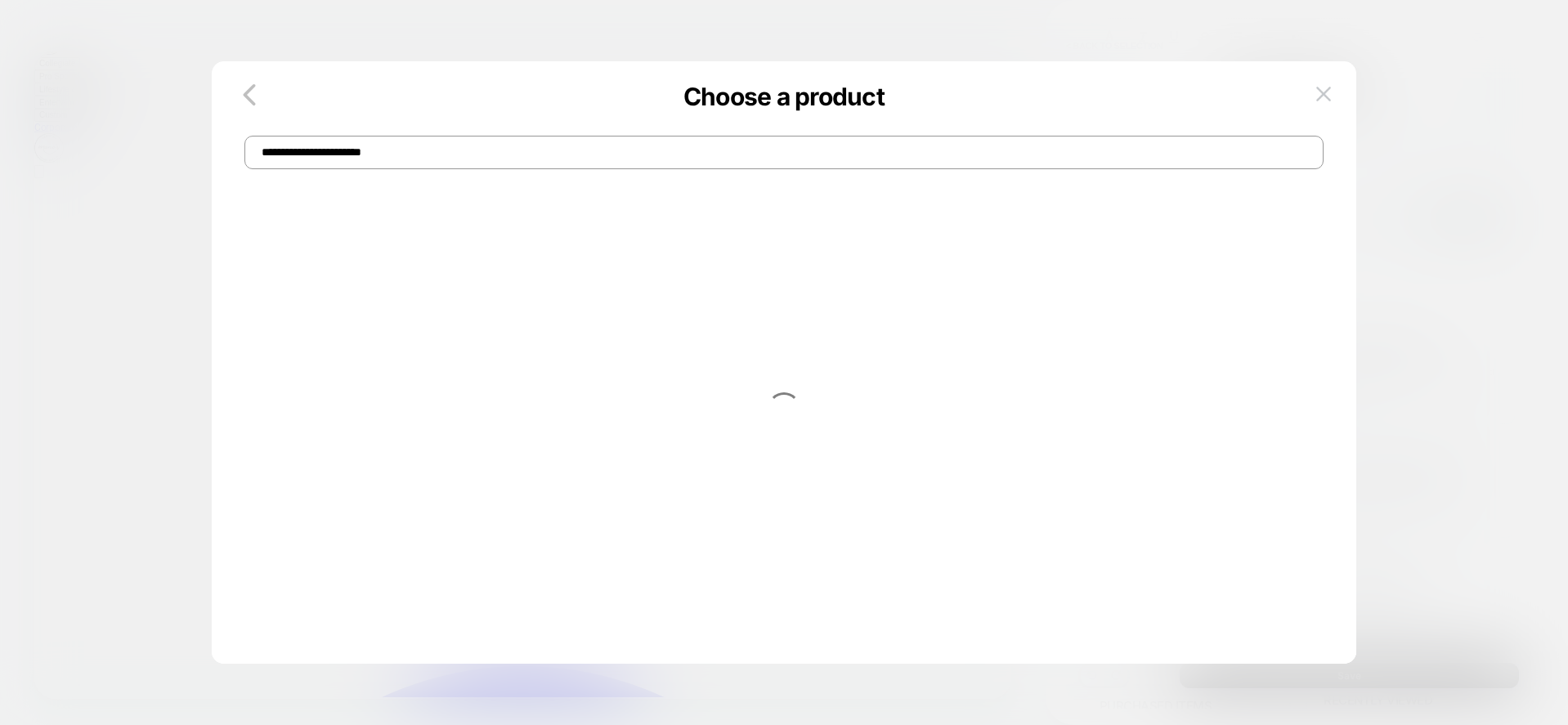
type input "**********"
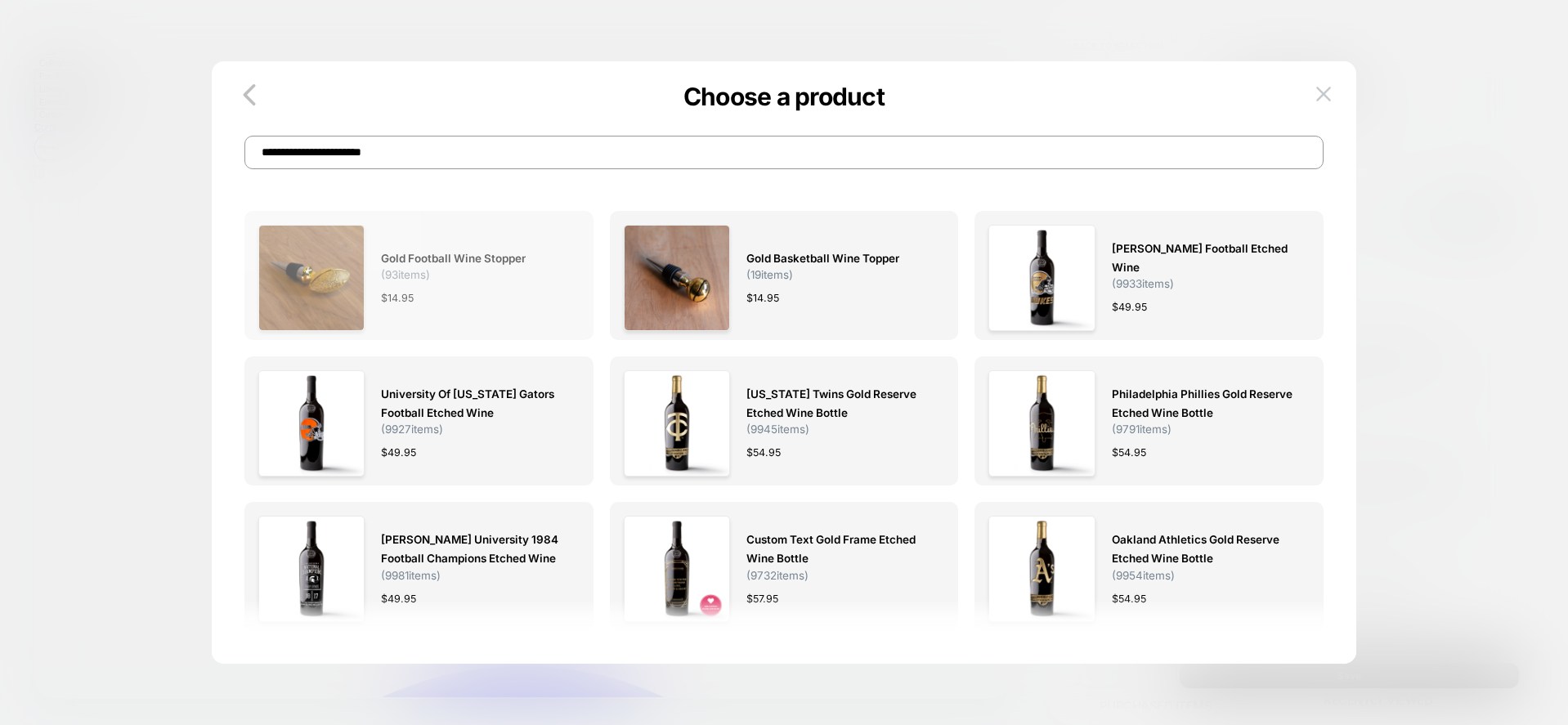
click at [493, 268] on span "Gold Football Wine Stopper" at bounding box center [454, 259] width 145 height 19
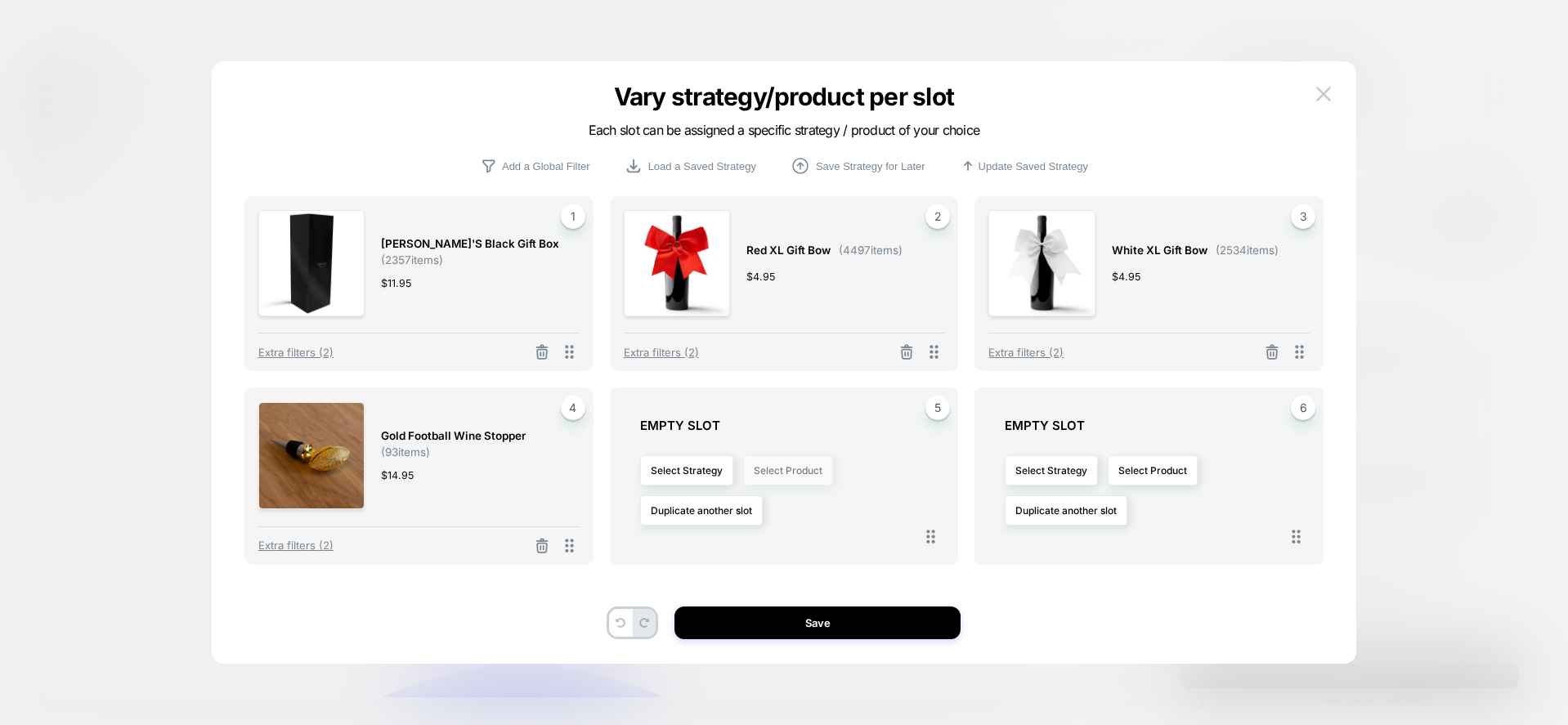
click at [0, 0] on button "Select Product" at bounding box center [0, 0] width 0 height 0
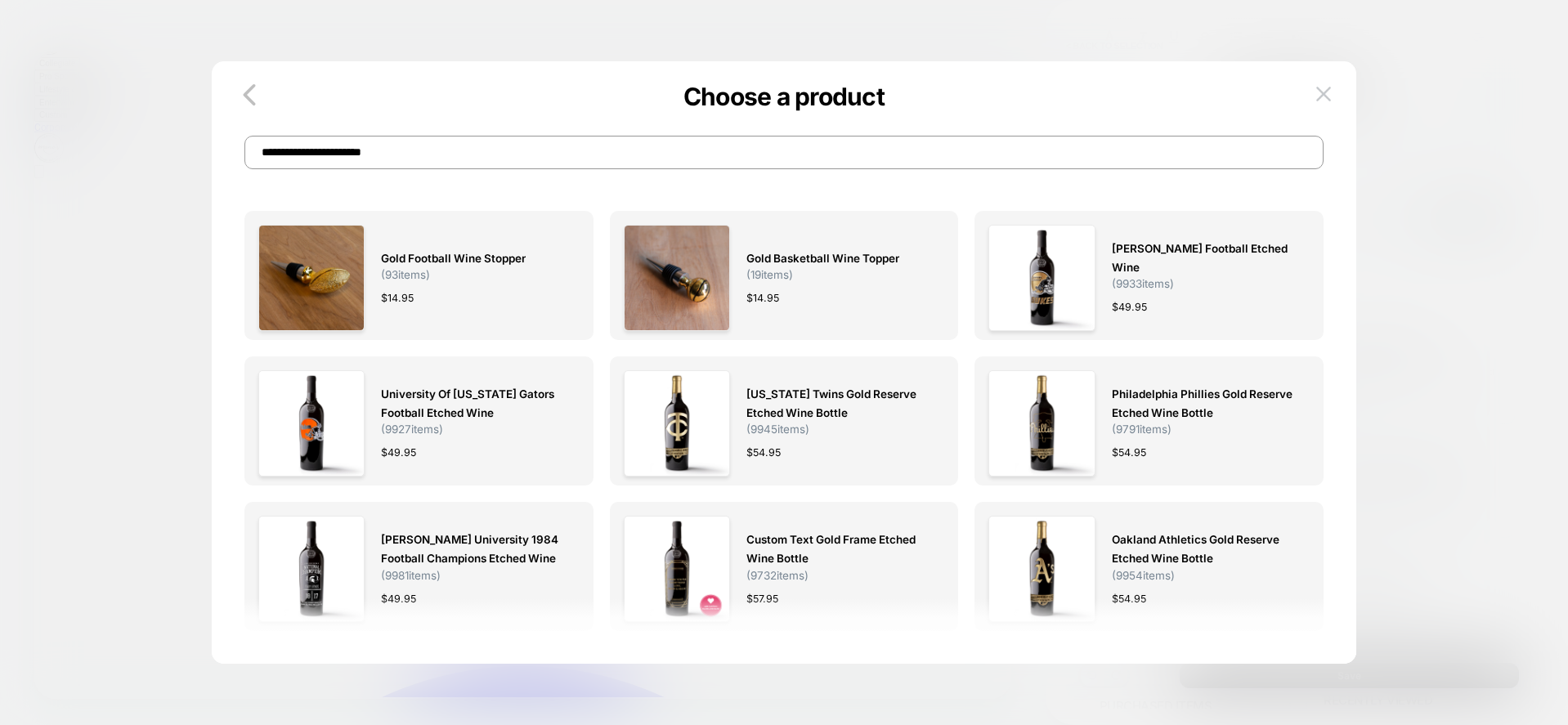
click at [0, 0] on input "**********" at bounding box center [0, 0] width 0 height 0
drag, startPoint x: 330, startPoint y: 155, endPoint x: 215, endPoint y: 146, distance: 115.4
click at [215, 146] on div "**********" at bounding box center [784, 136] width 1145 height 67
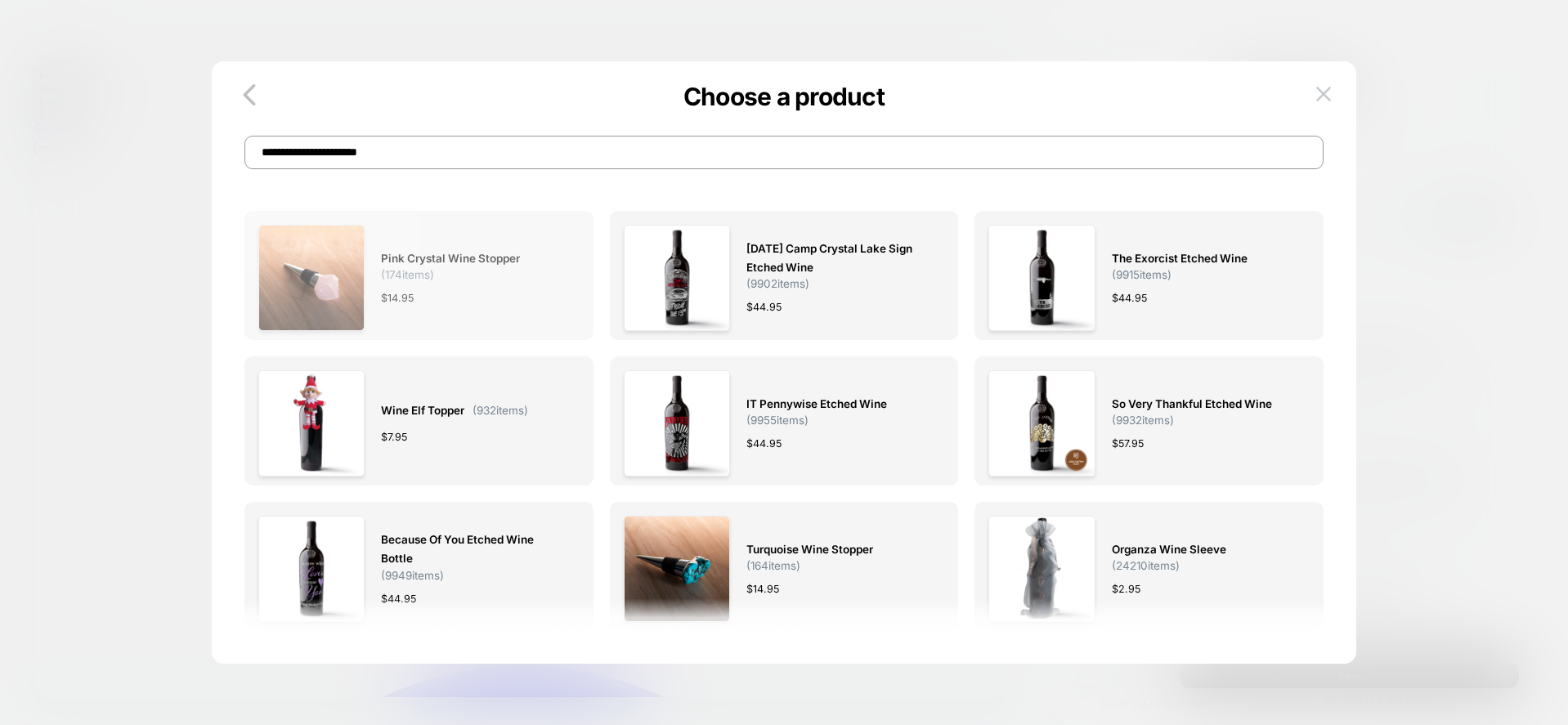
type input "**********"
click at [0, 0] on div "$ 14.95" at bounding box center [0, 0] width 0 height 0
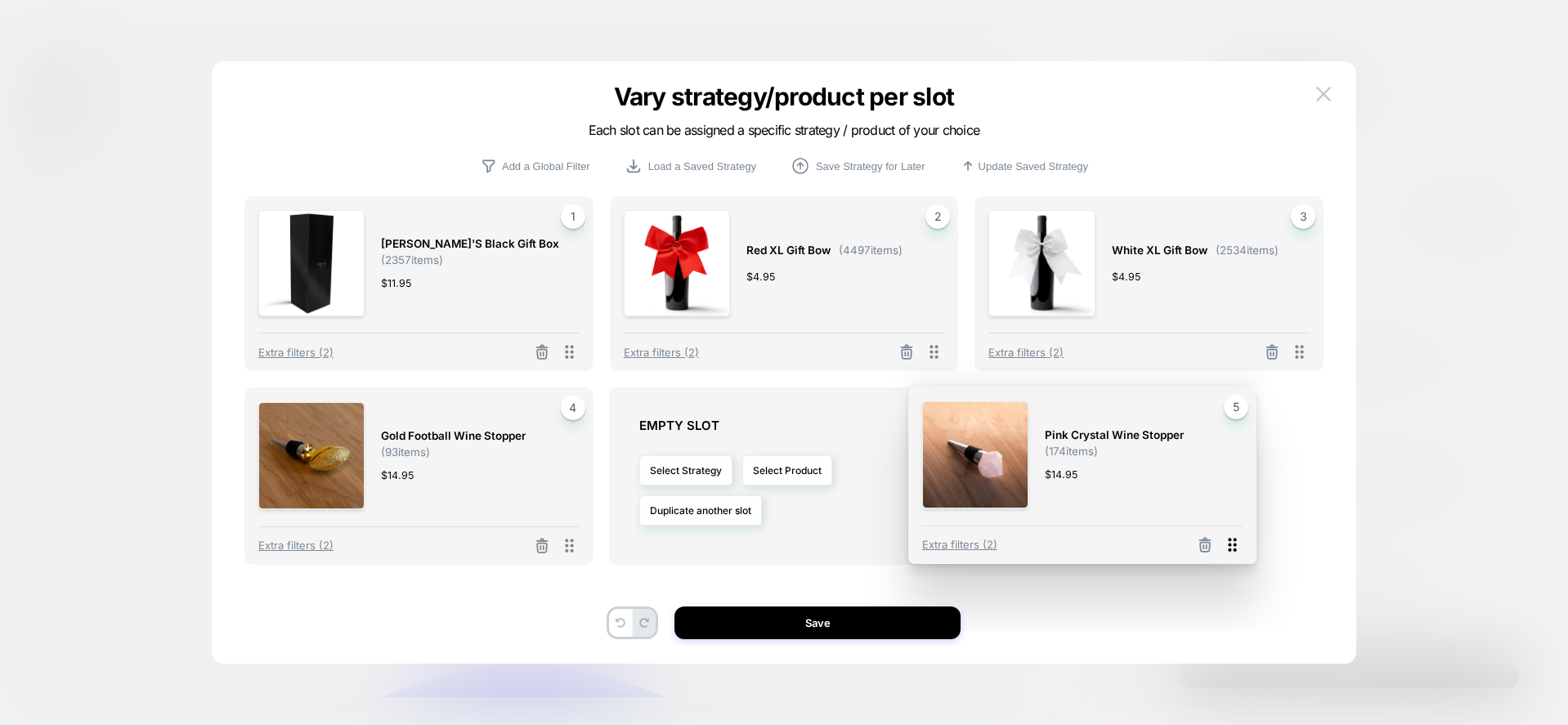
drag, startPoint x: 937, startPoint y: 548, endPoint x: 1235, endPoint y: 547, distance: 298.0
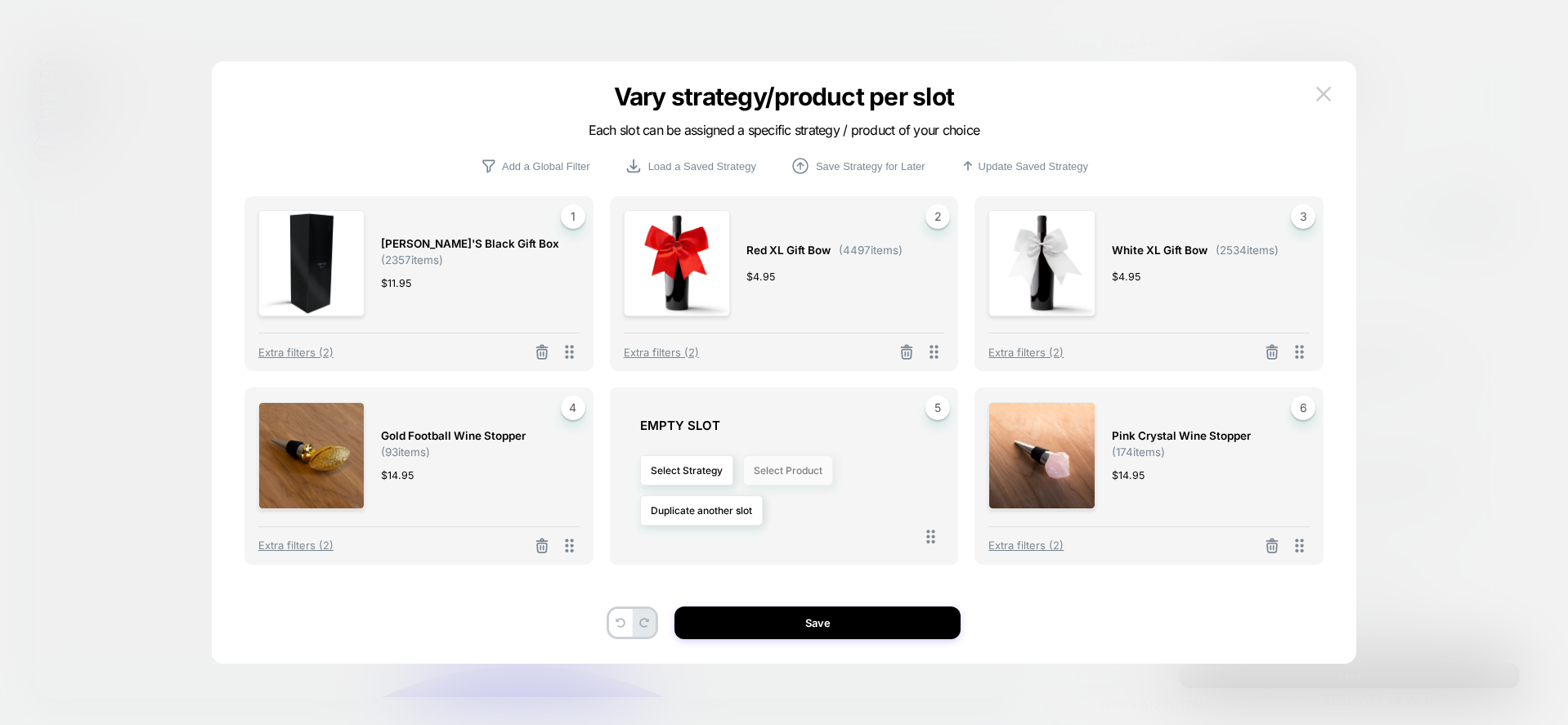
click at [0, 0] on button "Select Product" at bounding box center [0, 0] width 0 height 0
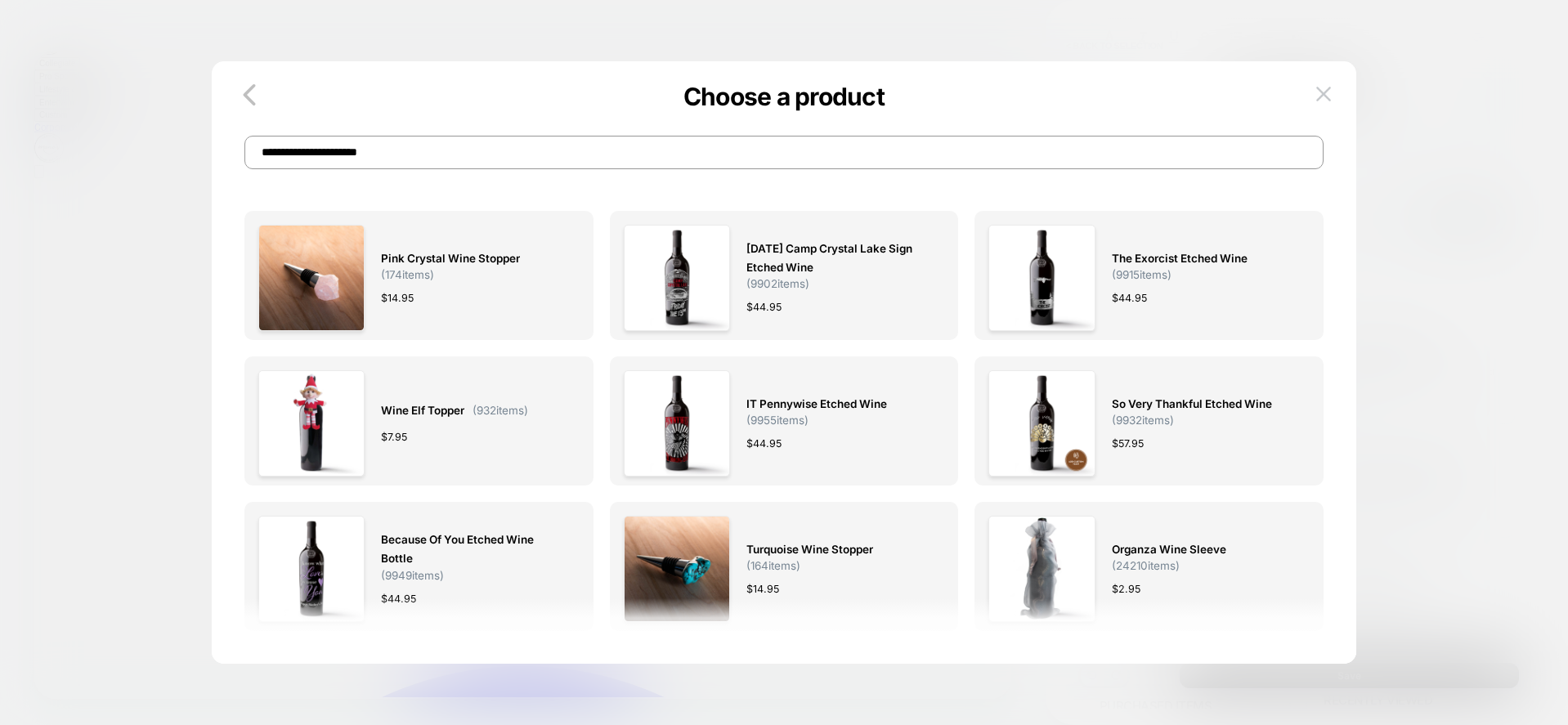
click at [389, 148] on input "**********" at bounding box center [784, 152] width 1079 height 34
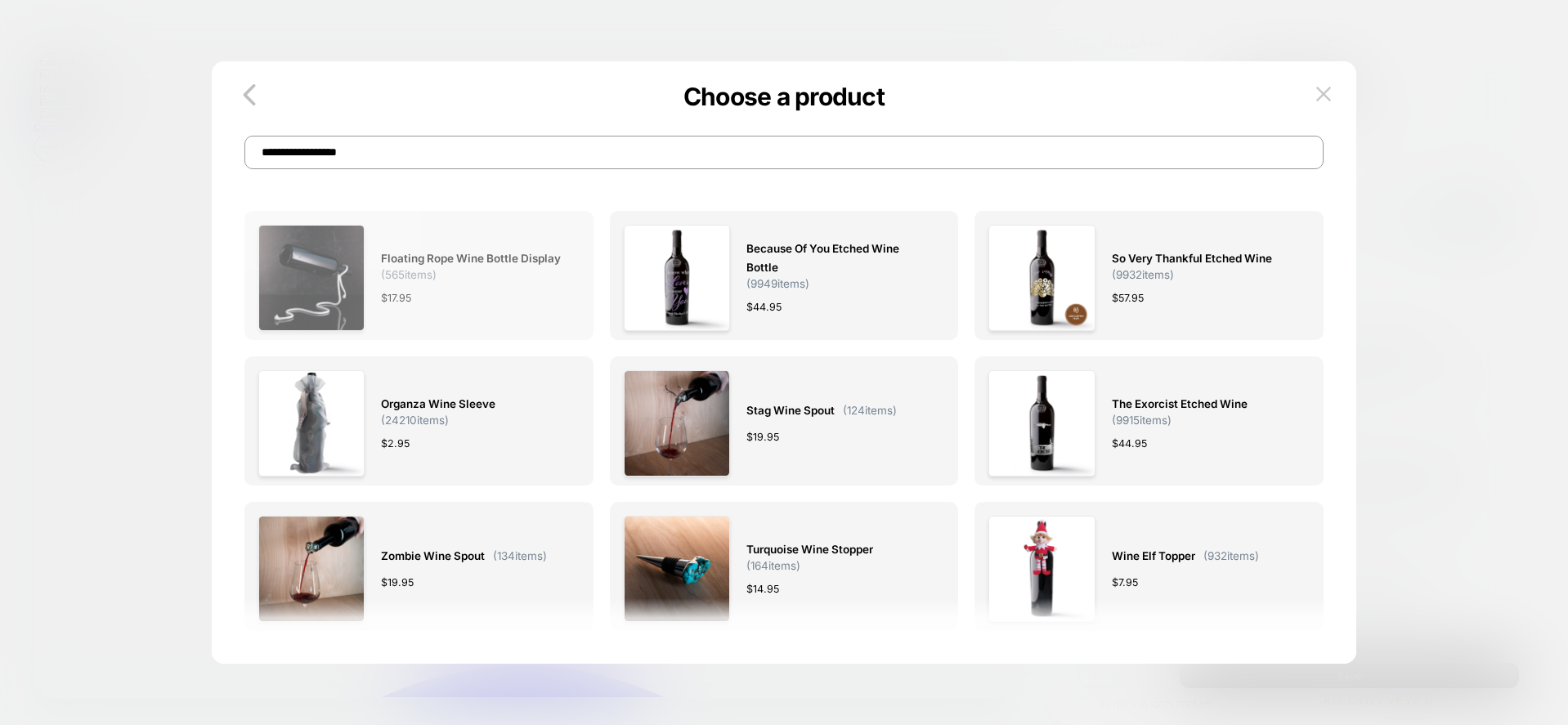
type input "**********"
click at [453, 261] on span "Floating Rope Wine Bottle Display" at bounding box center [471, 259] width 180 height 19
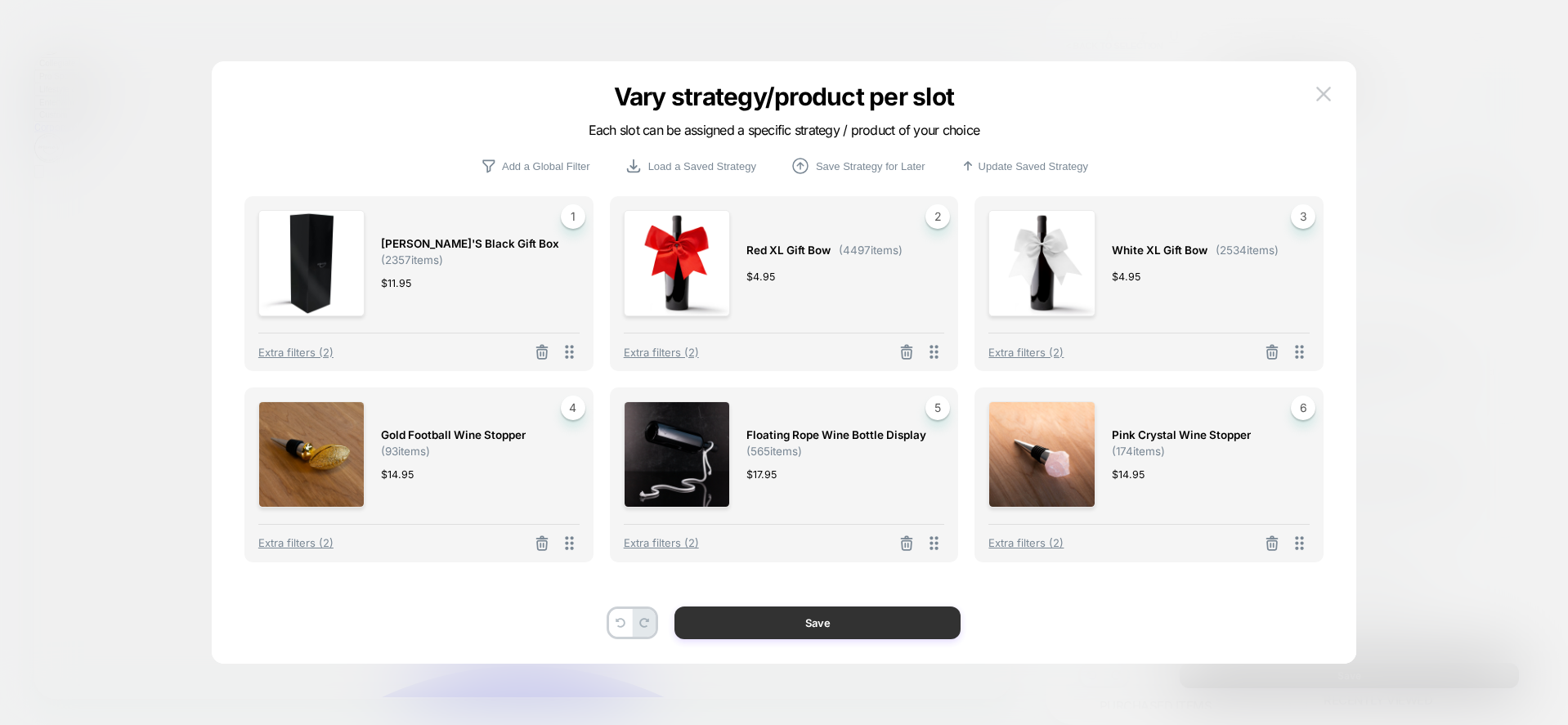
click at [787, 625] on button "Save" at bounding box center [818, 623] width 286 height 33
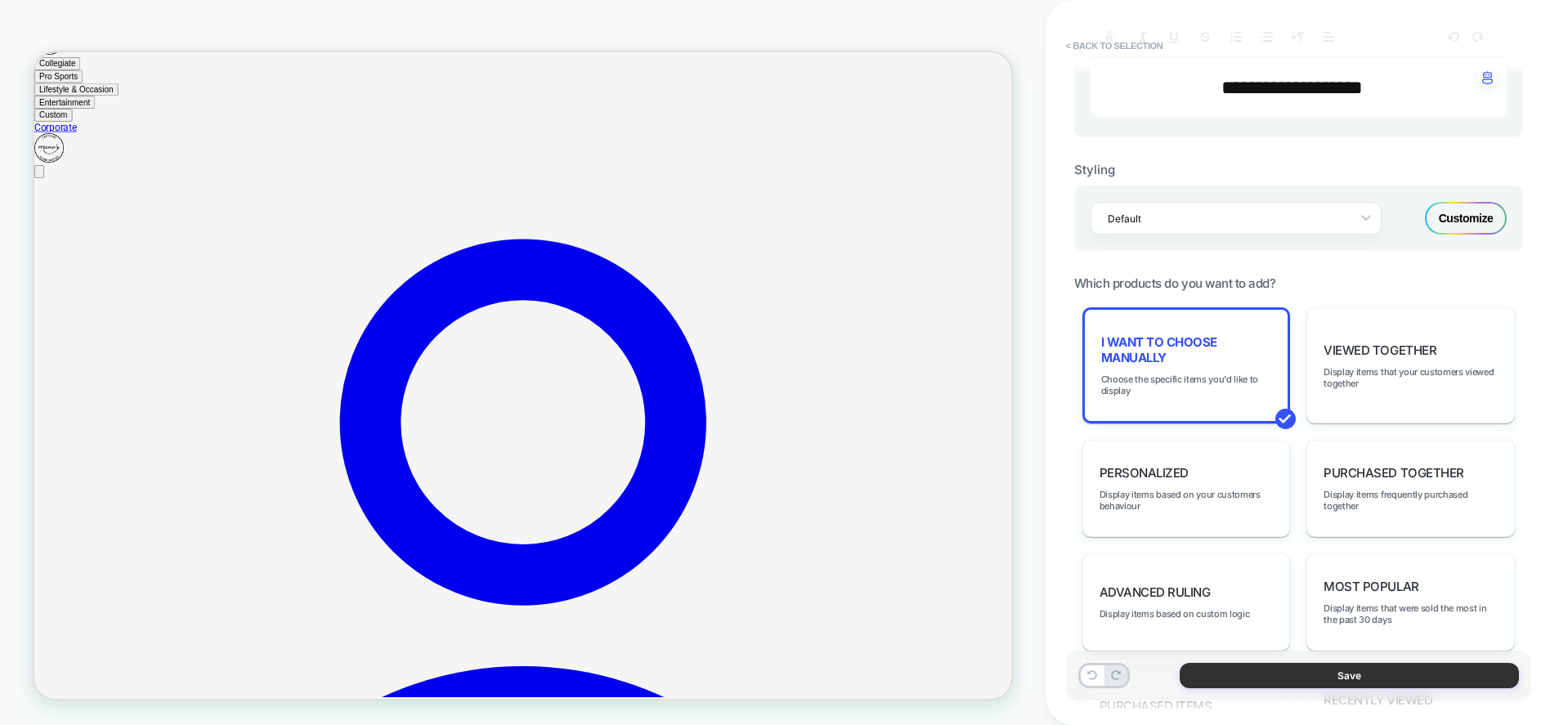
click at [0, 0] on button "Save" at bounding box center [0, 0] width 0 height 0
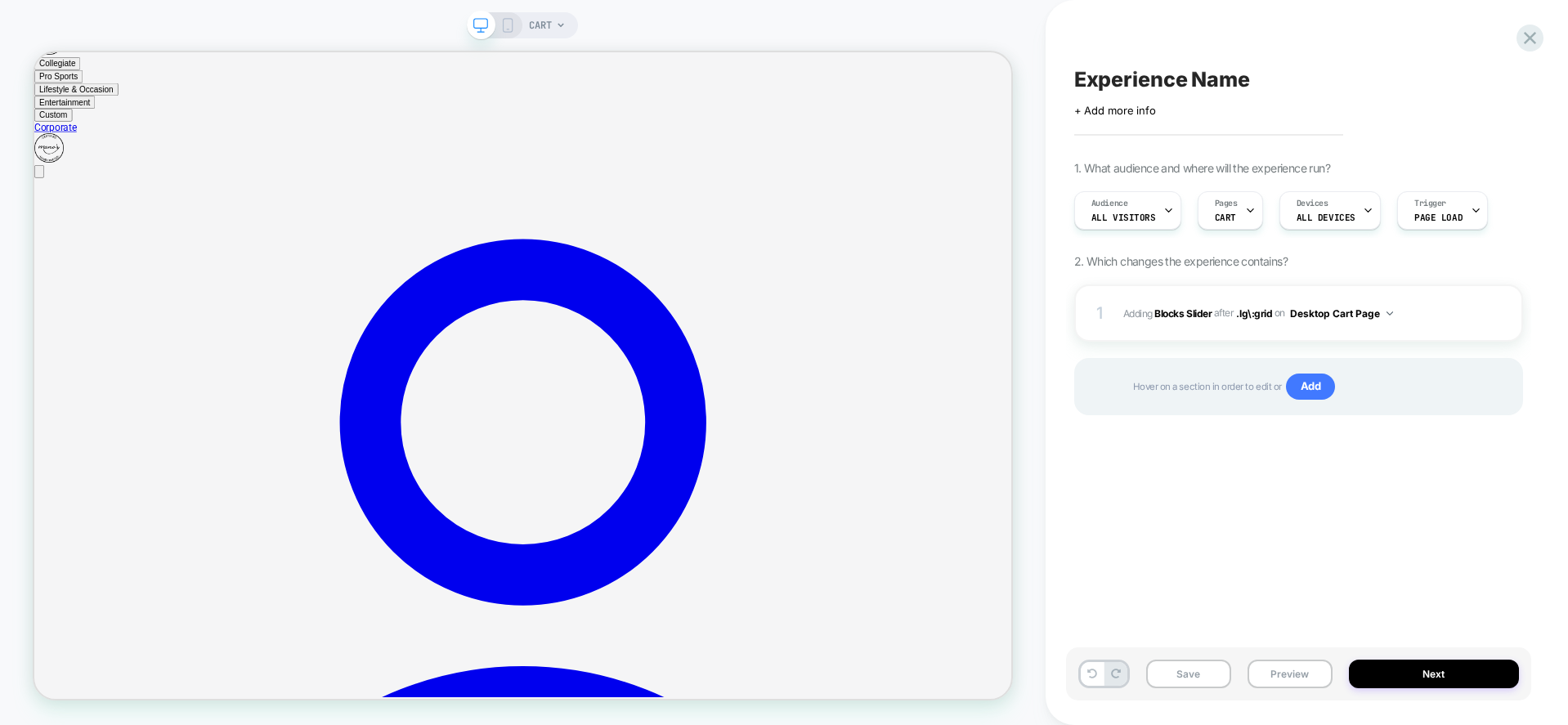
scroll to position [0, 1]
click at [1505, 312] on div at bounding box center [1505, 313] width 31 height 18
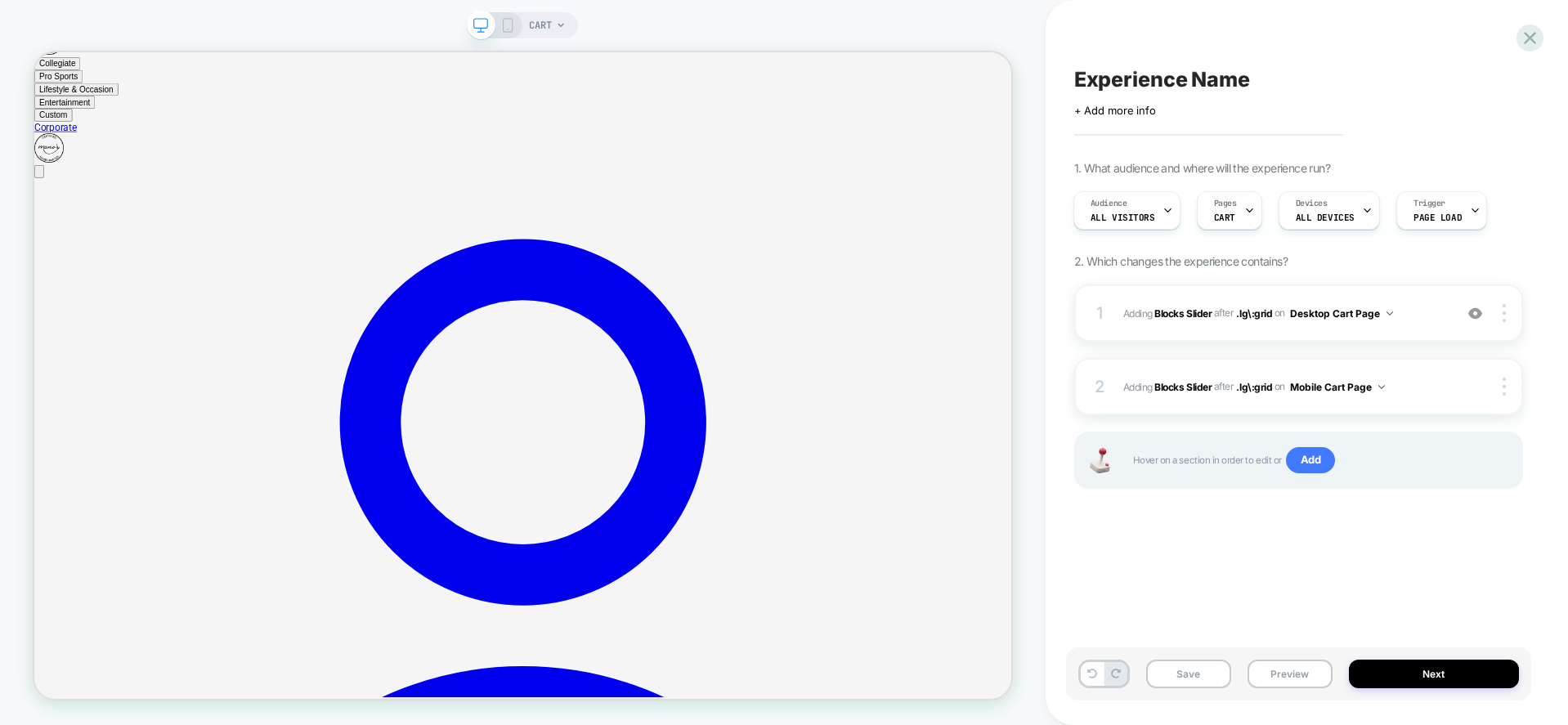
click at [1215, 542] on div "Experience Name Click to edit experience details + Add more info 1. What audien…" at bounding box center [1298, 362] width 465 height 692
drag, startPoint x: 285, startPoint y: 183, endPoint x: 505, endPoint y: 24, distance: 271.4
click at [505, 24] on icon at bounding box center [507, 25] width 15 height 15
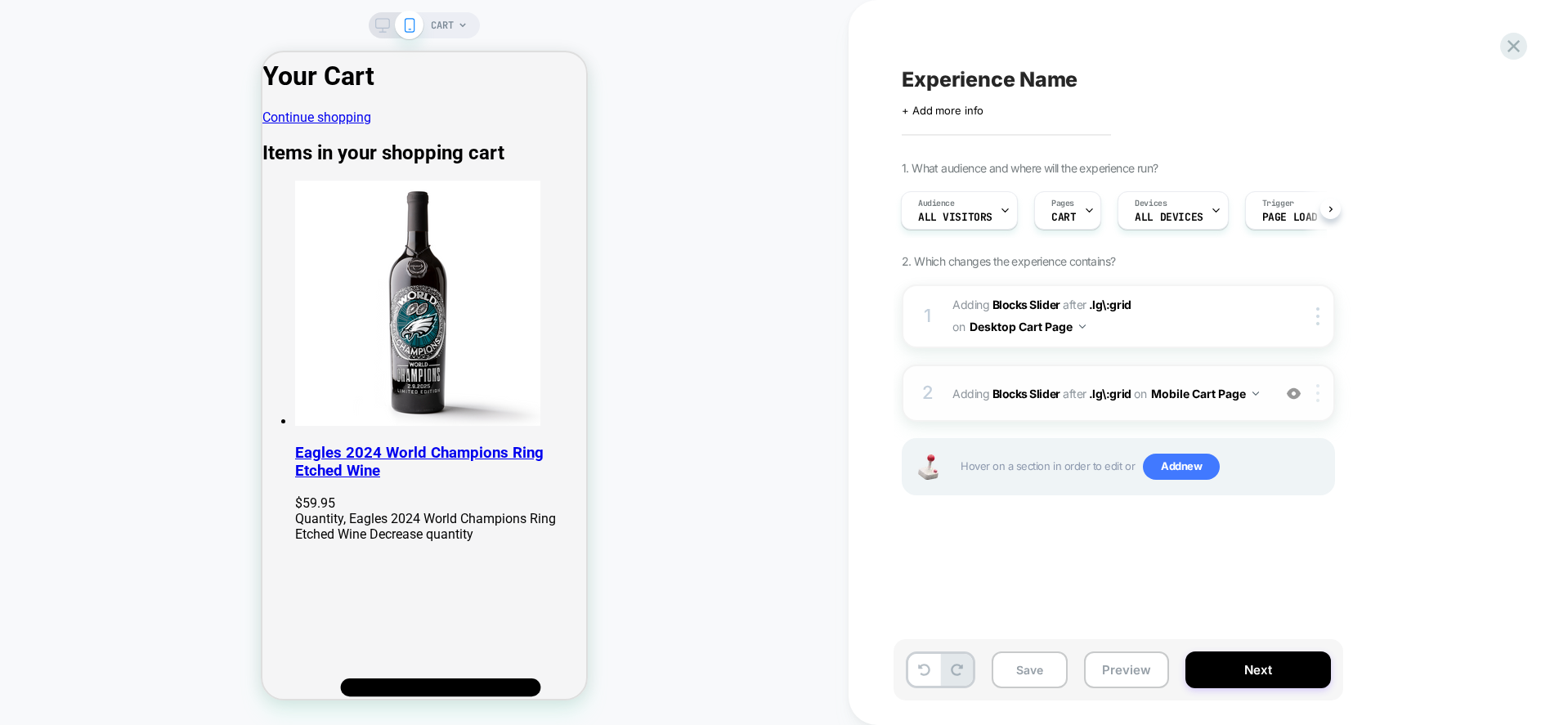
click at [1307, 394] on div at bounding box center [1320, 393] width 27 height 18
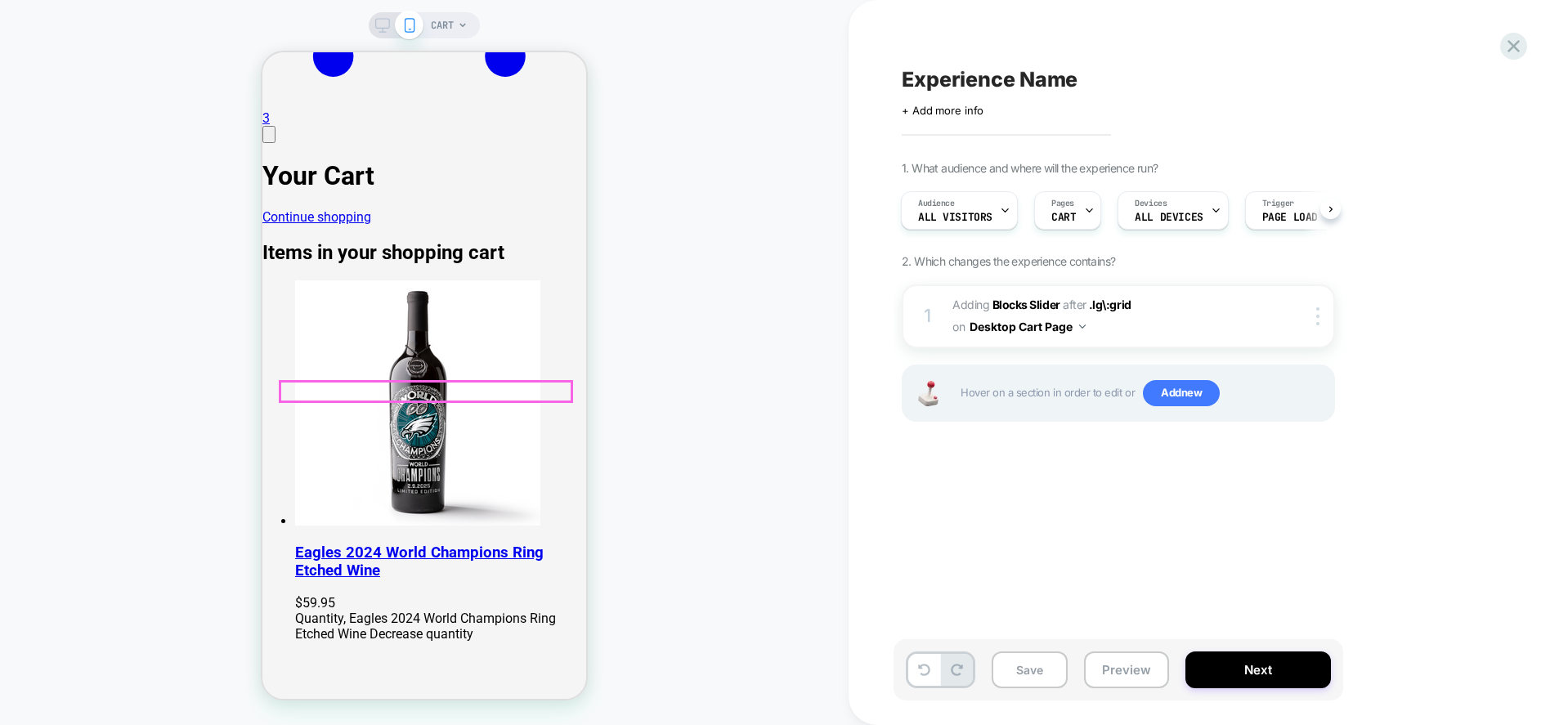
scroll to position [648, 0]
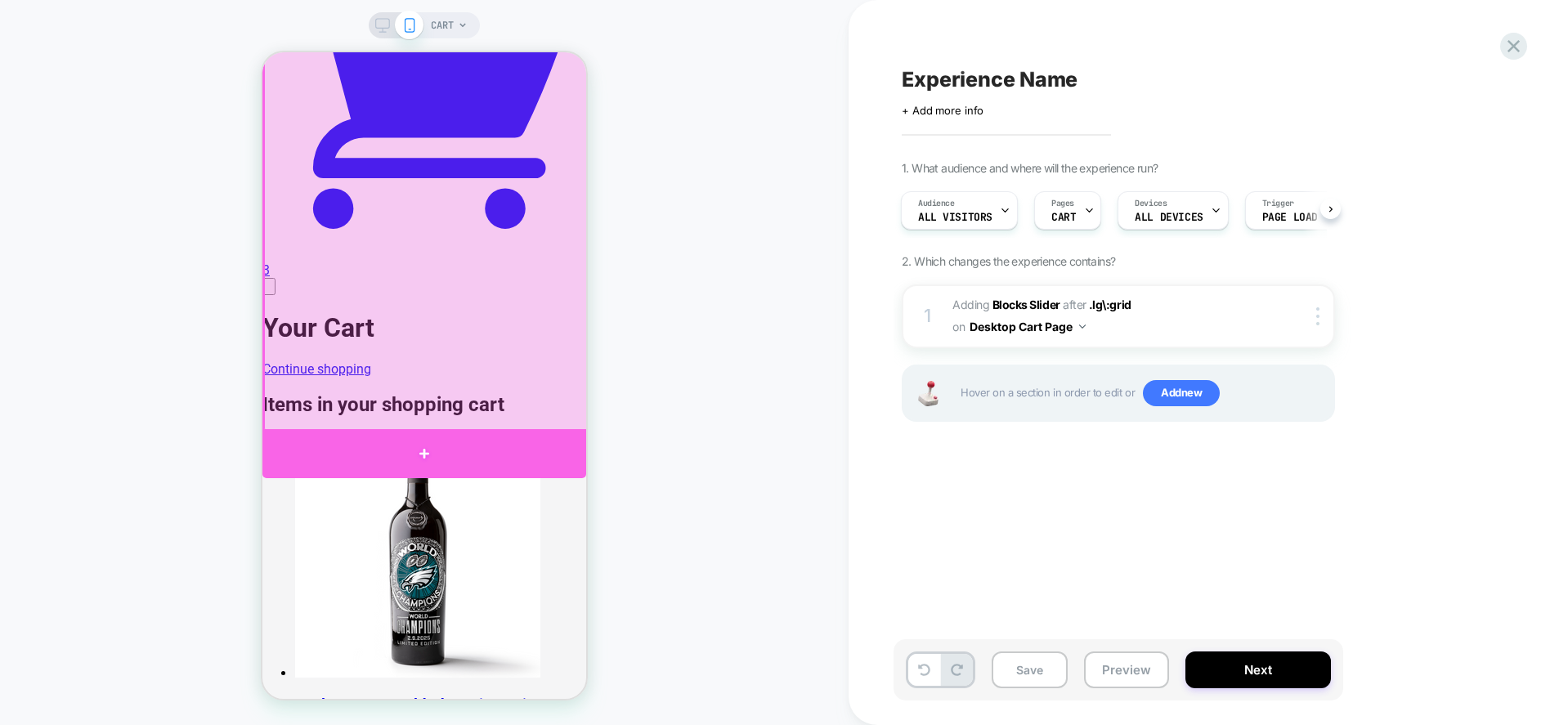
click at [516, 451] on div at bounding box center [424, 454] width 324 height 49
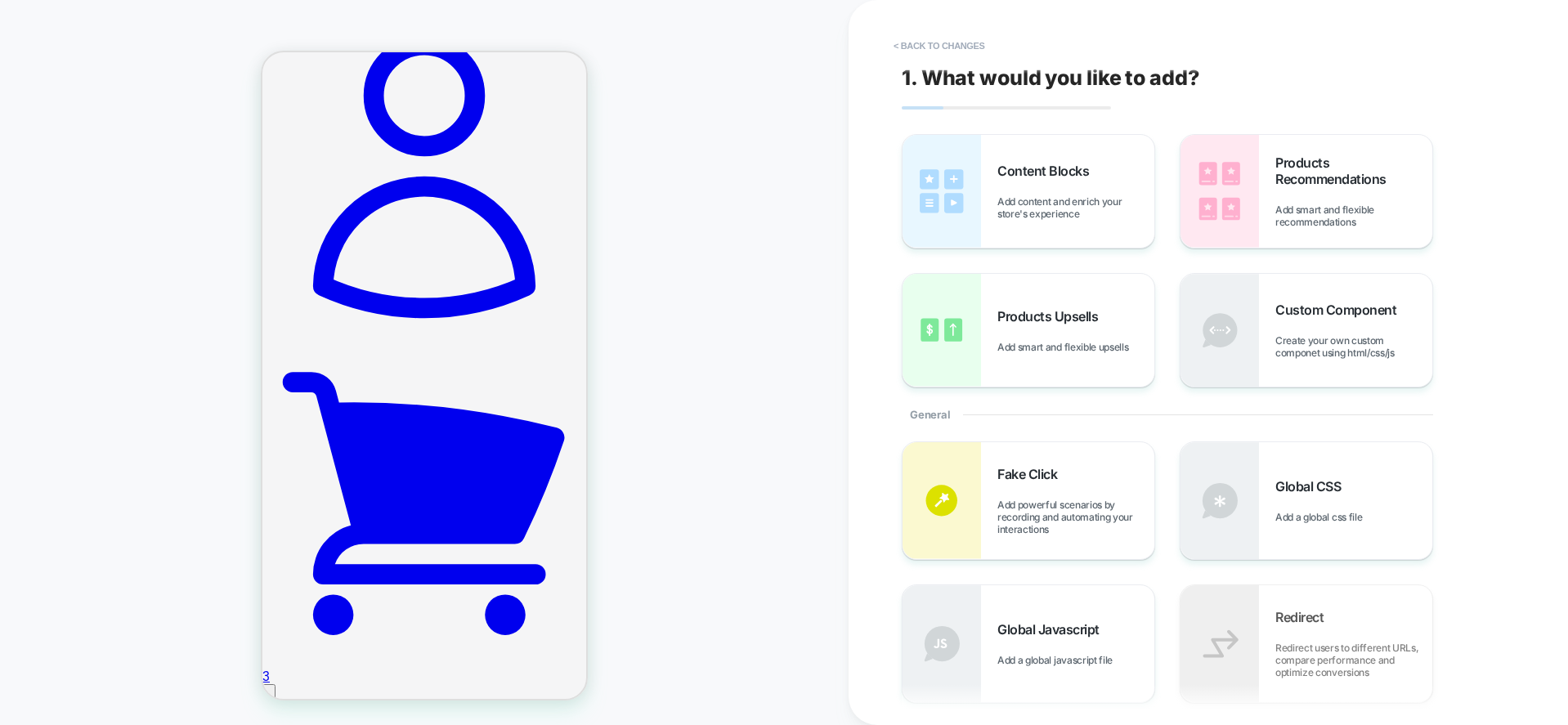
scroll to position [0, 0]
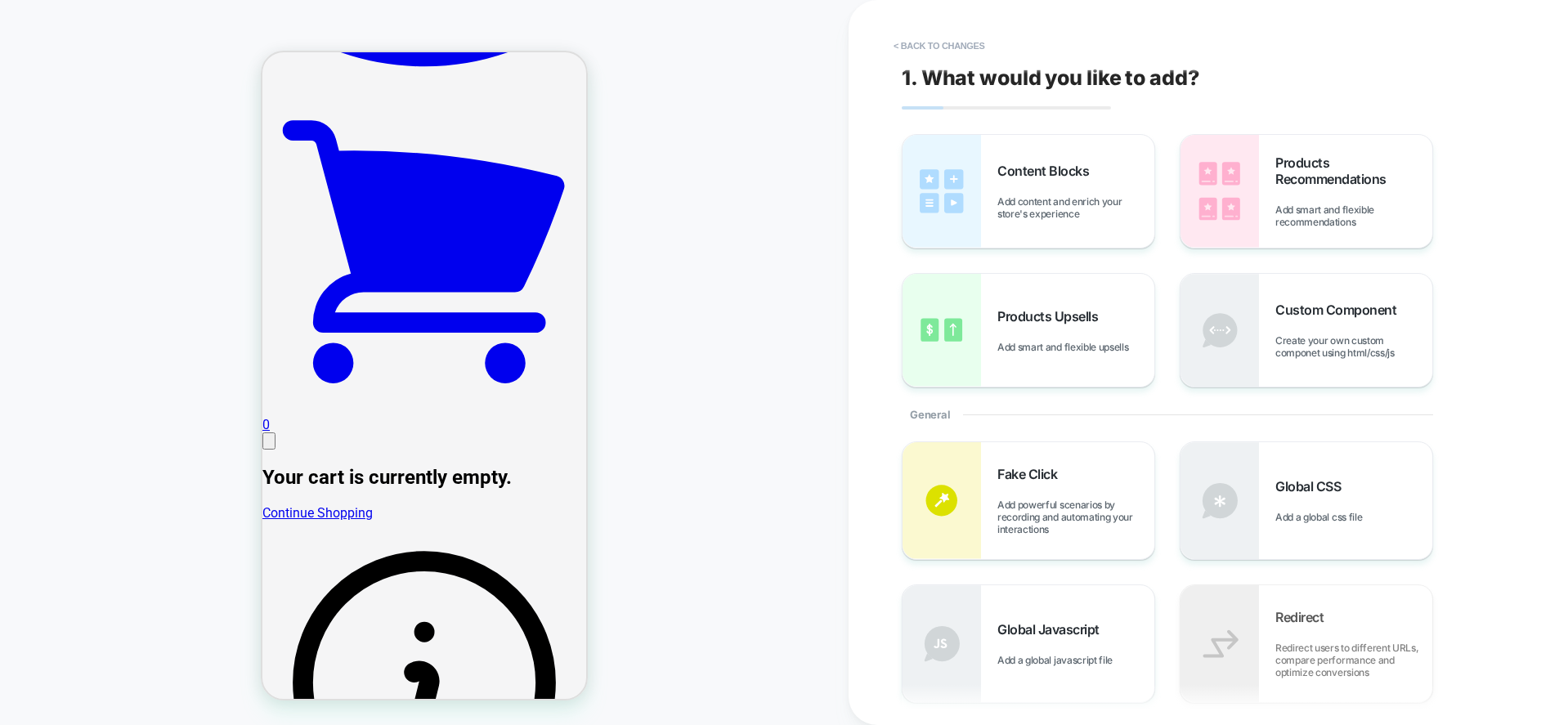
scroll to position [331, 0]
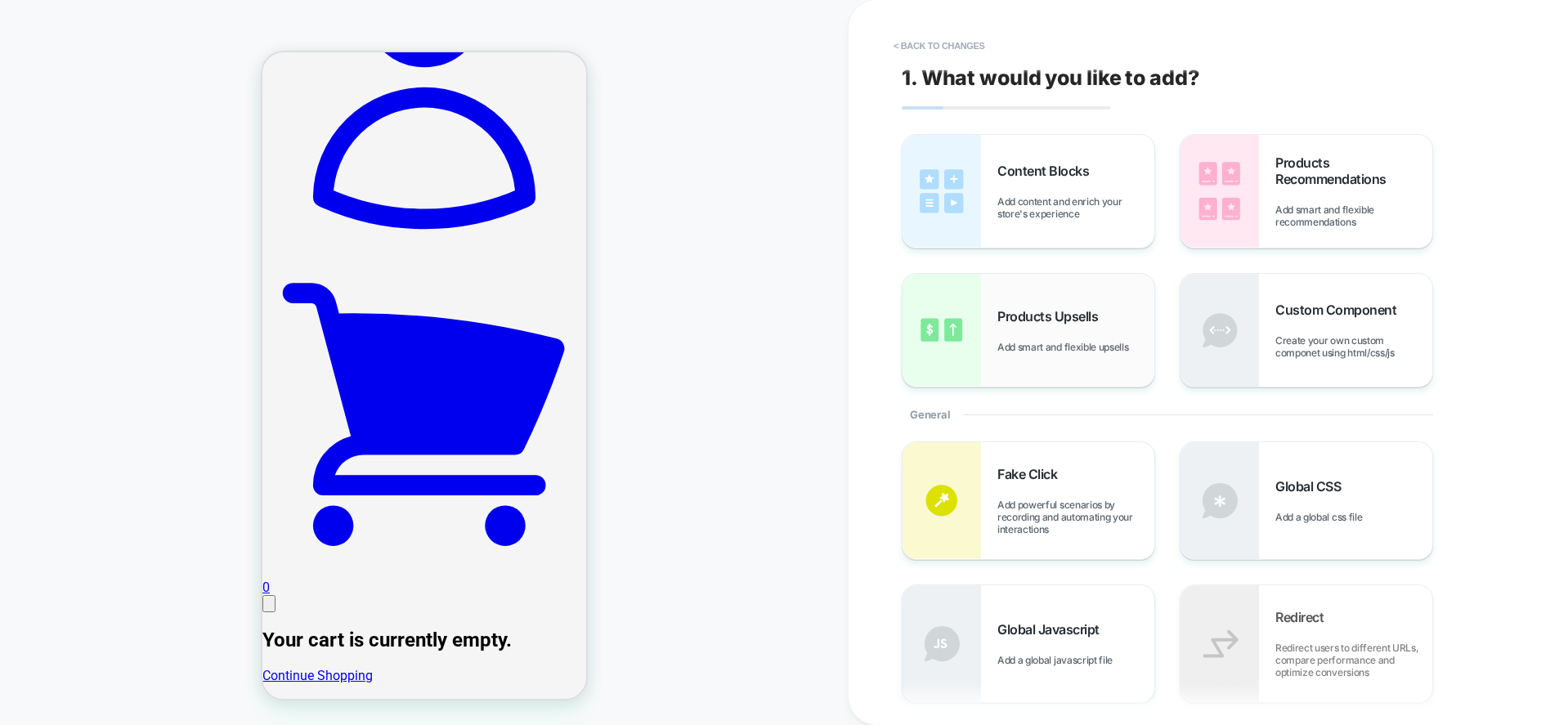
click at [1047, 321] on span "Products Upsells" at bounding box center [1052, 316] width 108 height 16
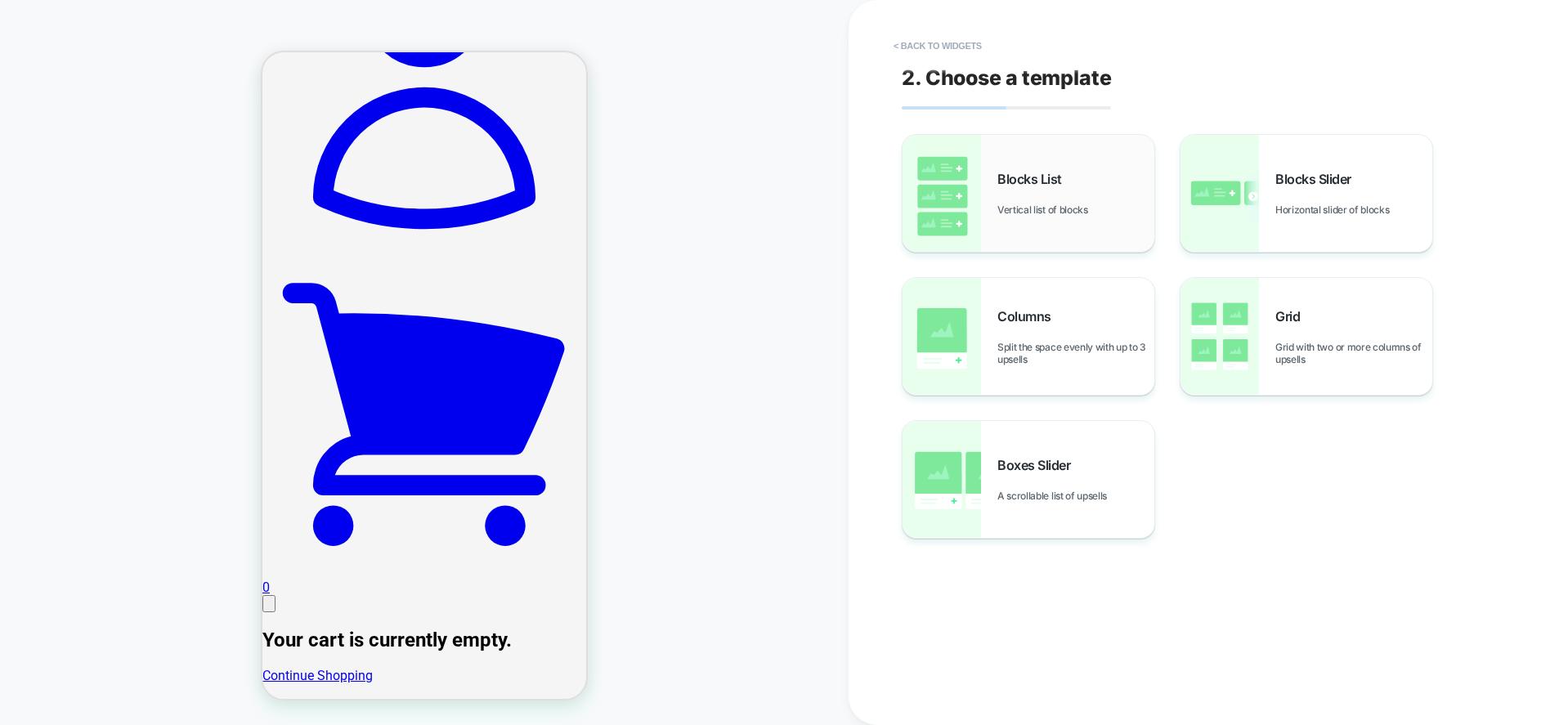
scroll to position [372, 0]
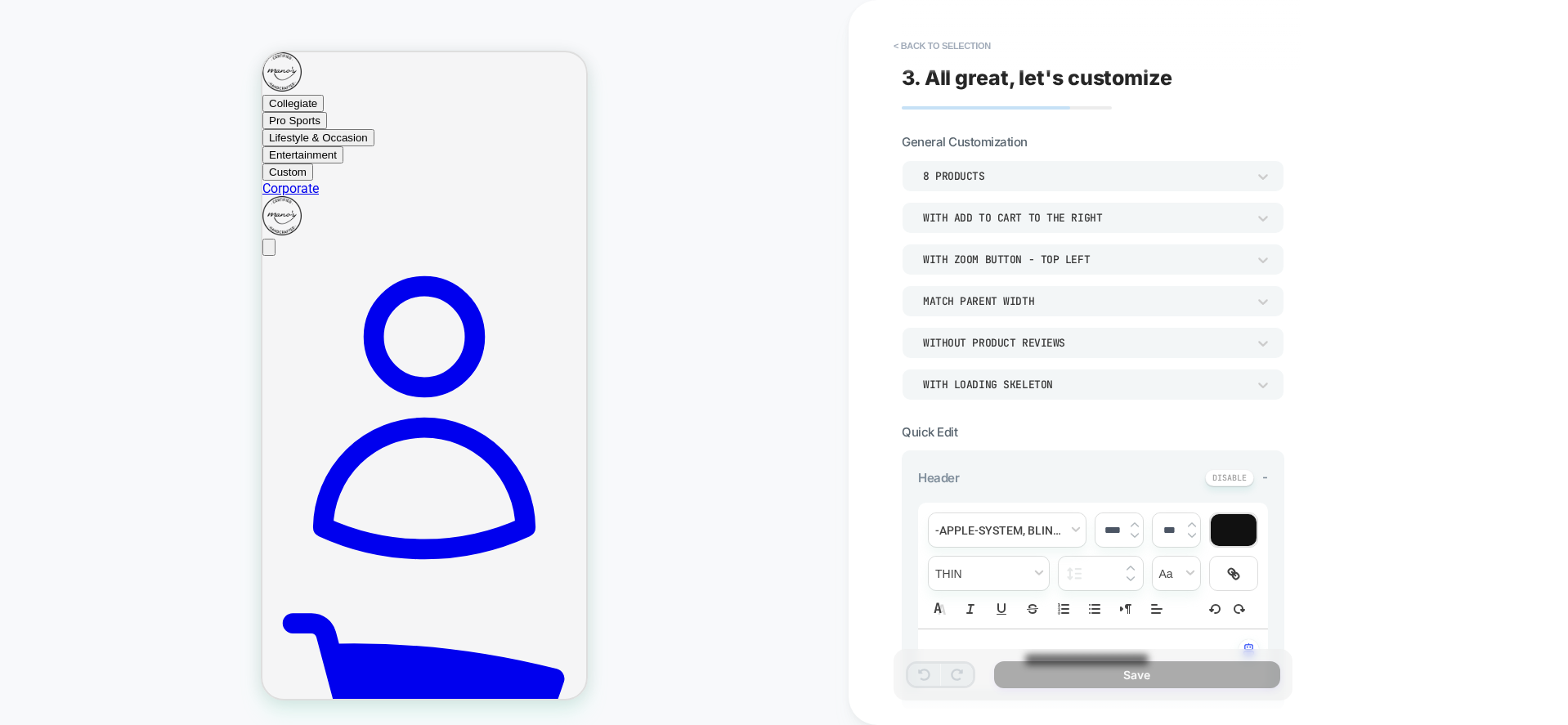
scroll to position [491, 0]
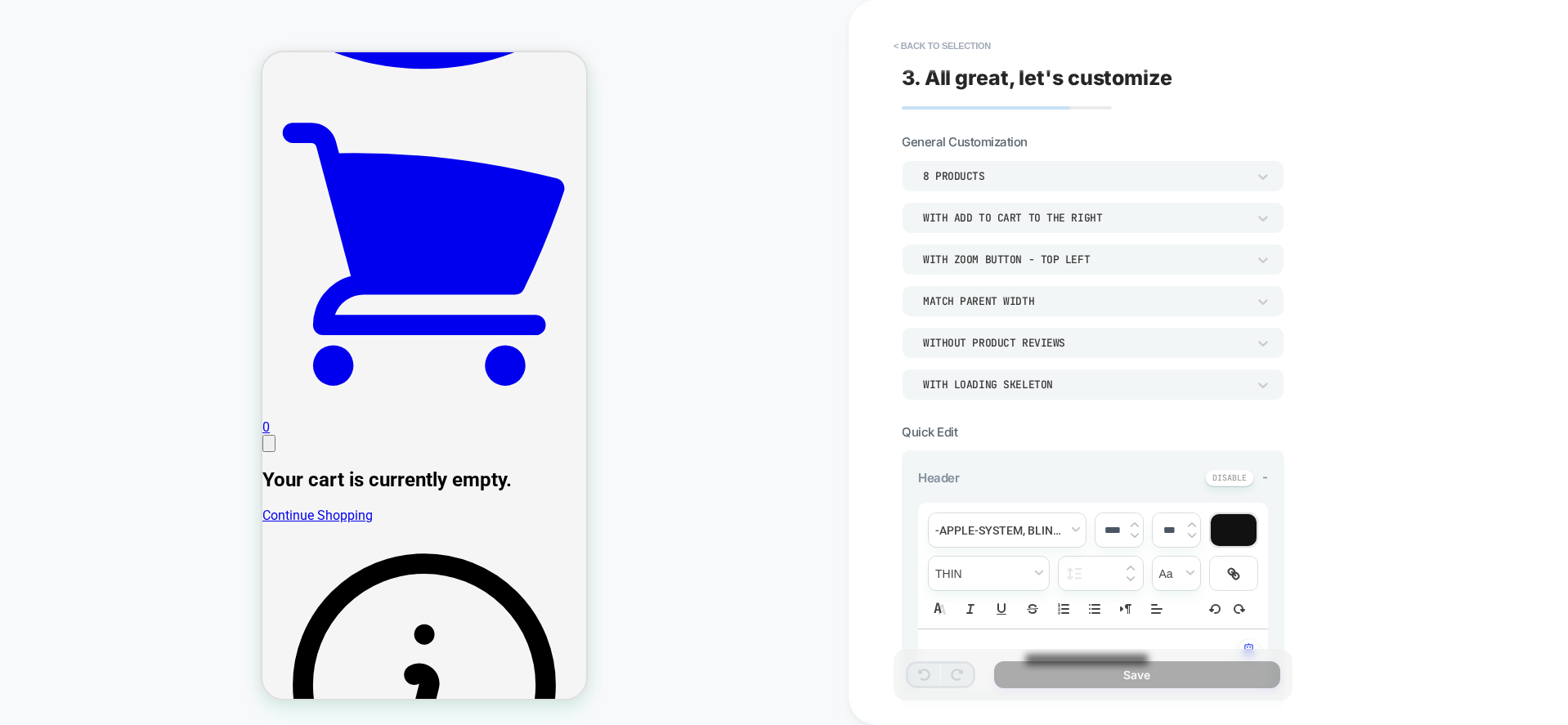
click at [1128, 184] on div "8 Products" at bounding box center [1084, 177] width 340 height 17
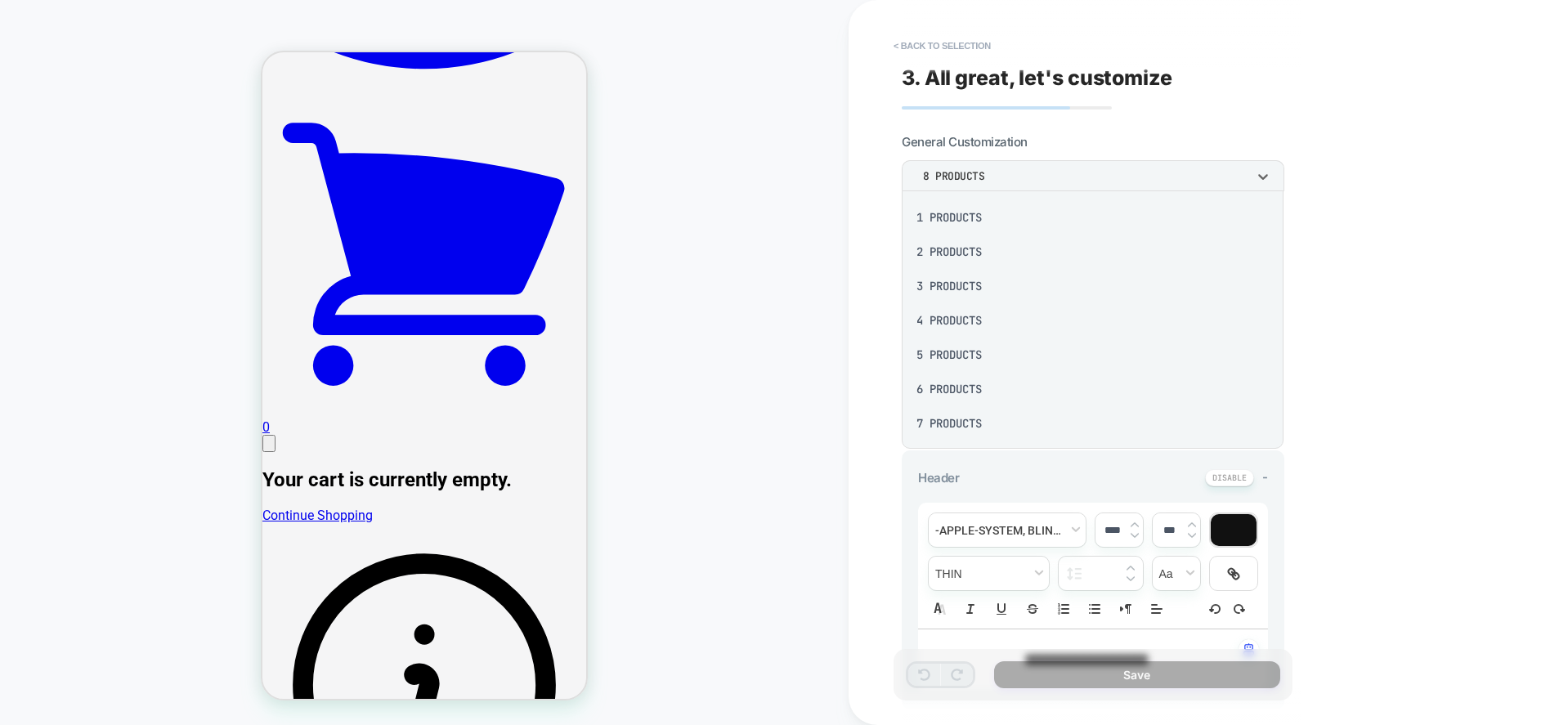
click at [943, 393] on div "6 Products" at bounding box center [1092, 389] width 368 height 34
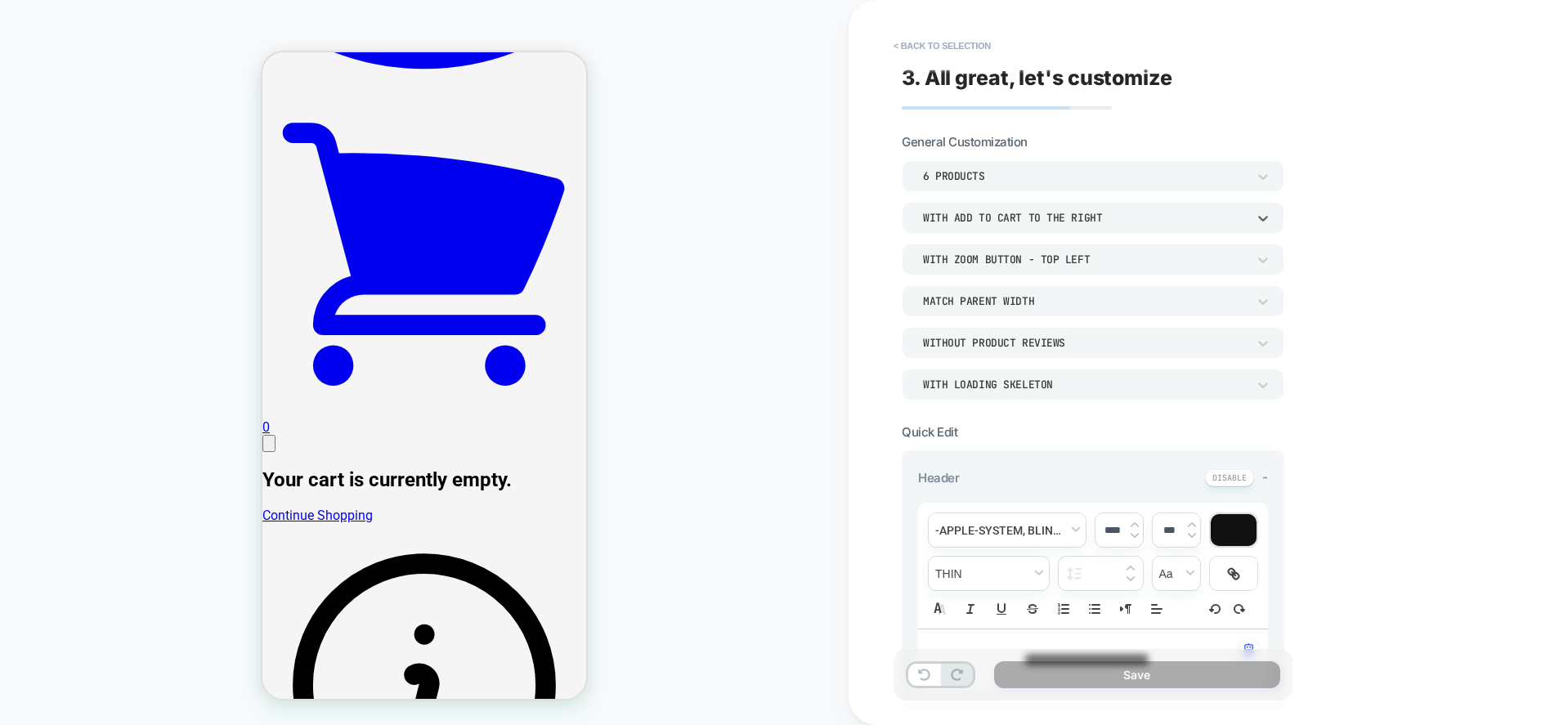
click at [0, 0] on div "With add to cart to the right" at bounding box center [0, 0] width 0 height 0
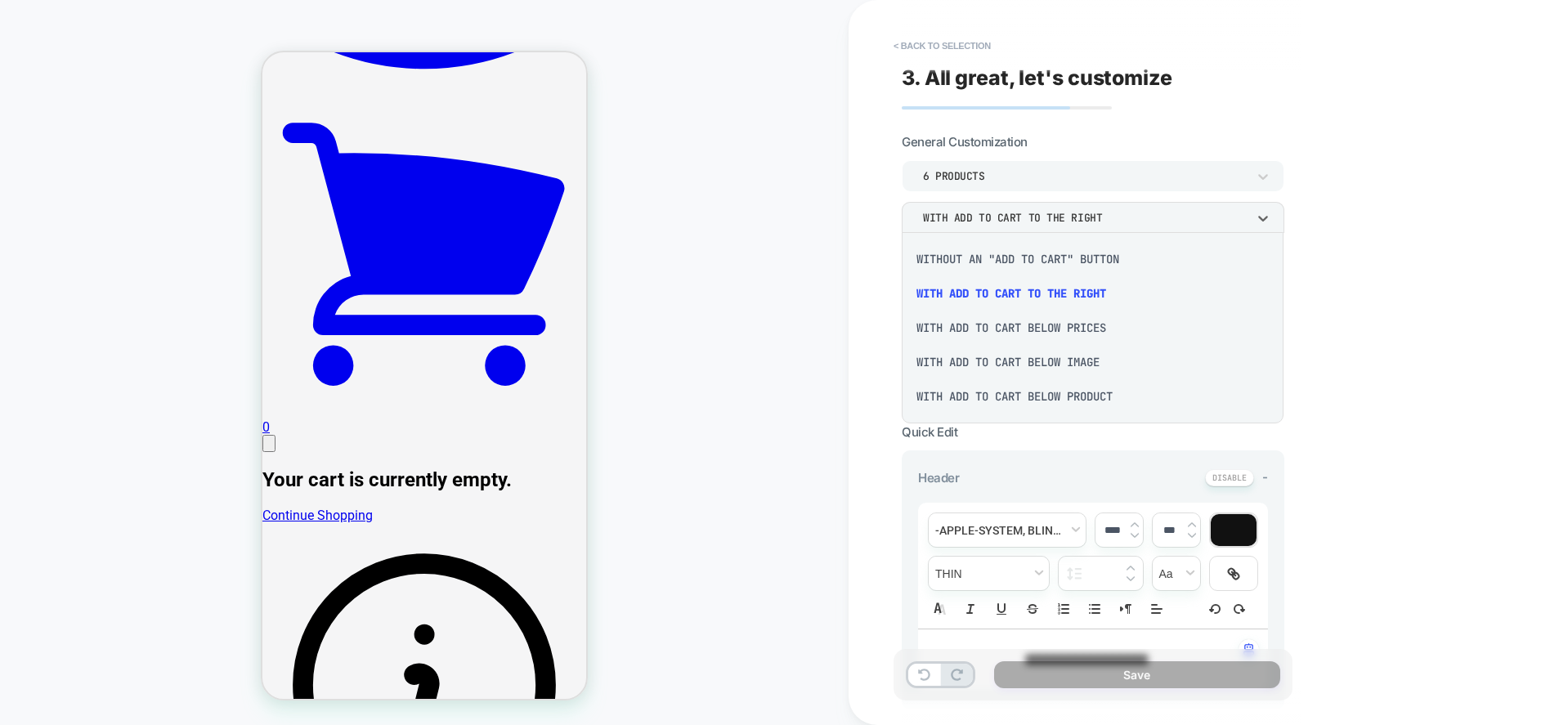
click at [1057, 392] on div "With add to cart below product" at bounding box center [1092, 397] width 368 height 34
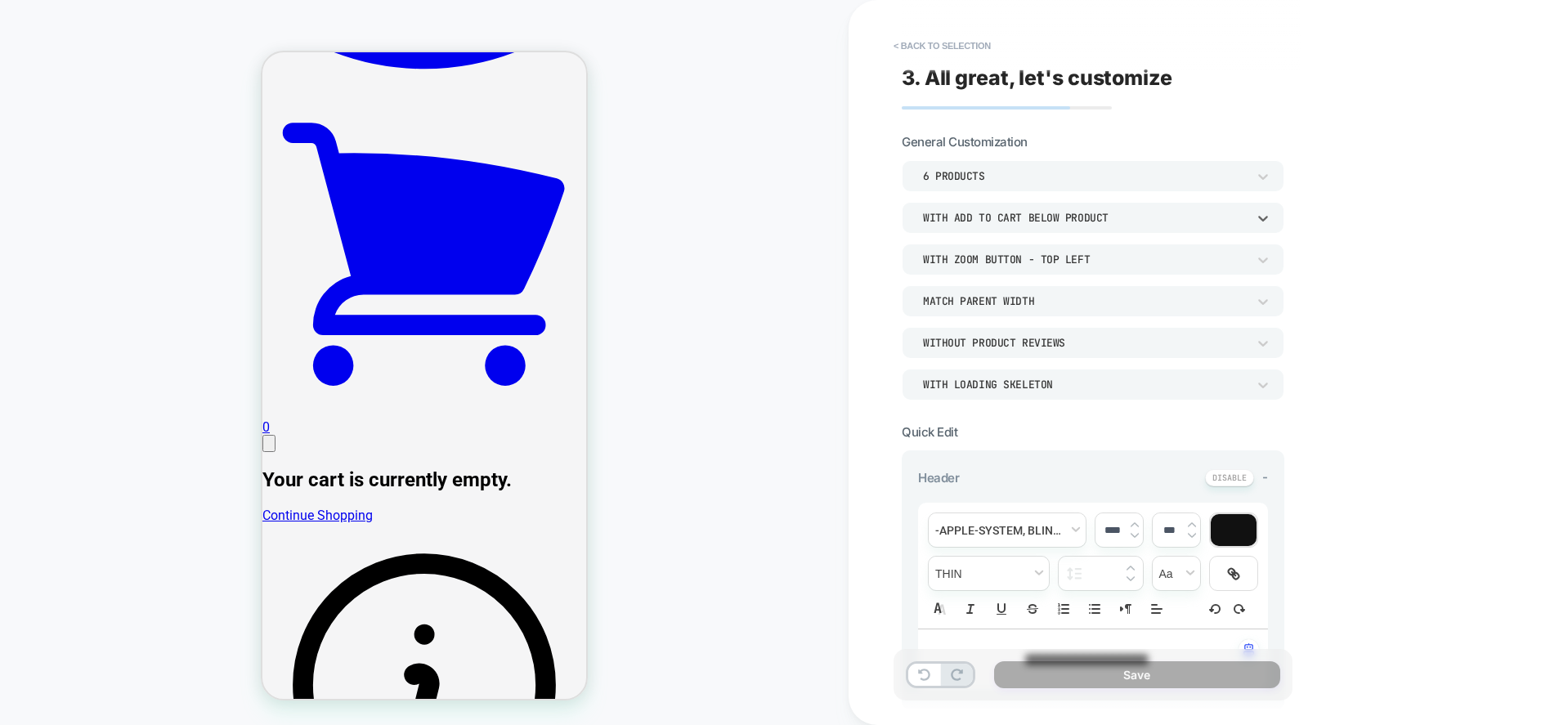
click at [1034, 298] on div "Match Parent Width" at bounding box center [1084, 301] width 324 height 14
click at [1017, 344] on div "Match Screen Width" at bounding box center [1092, 343] width 368 height 34
click at [1040, 299] on div "Match Screen Width" at bounding box center [1084, 301] width 324 height 14
click at [0, 0] on div "Match Parent Width" at bounding box center [0, 0] width 0 height 0
click at [1098, 344] on div "Without Product Reviews" at bounding box center [1084, 343] width 324 height 14
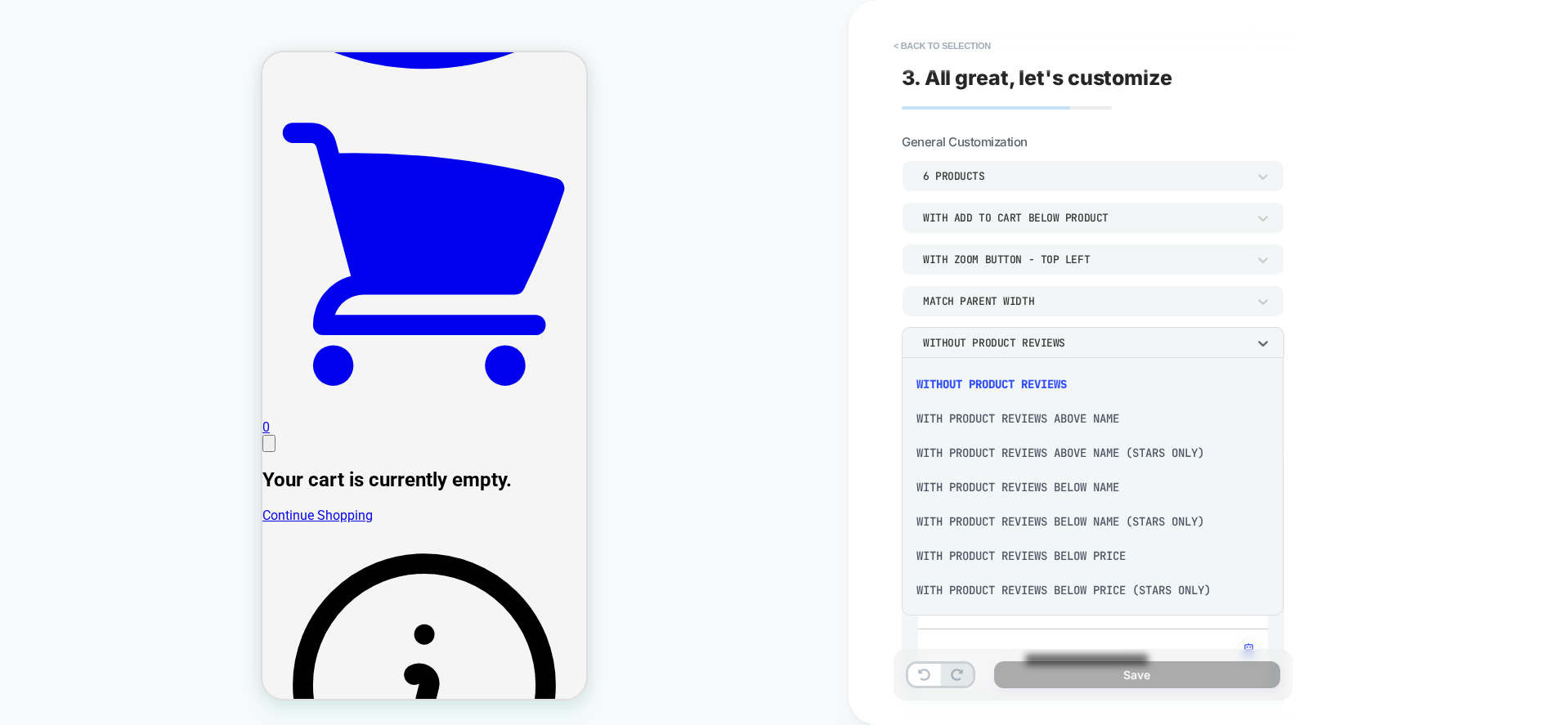
click at [0, 0] on div "With Product Reviews Below Price" at bounding box center [0, 0] width 0 height 0
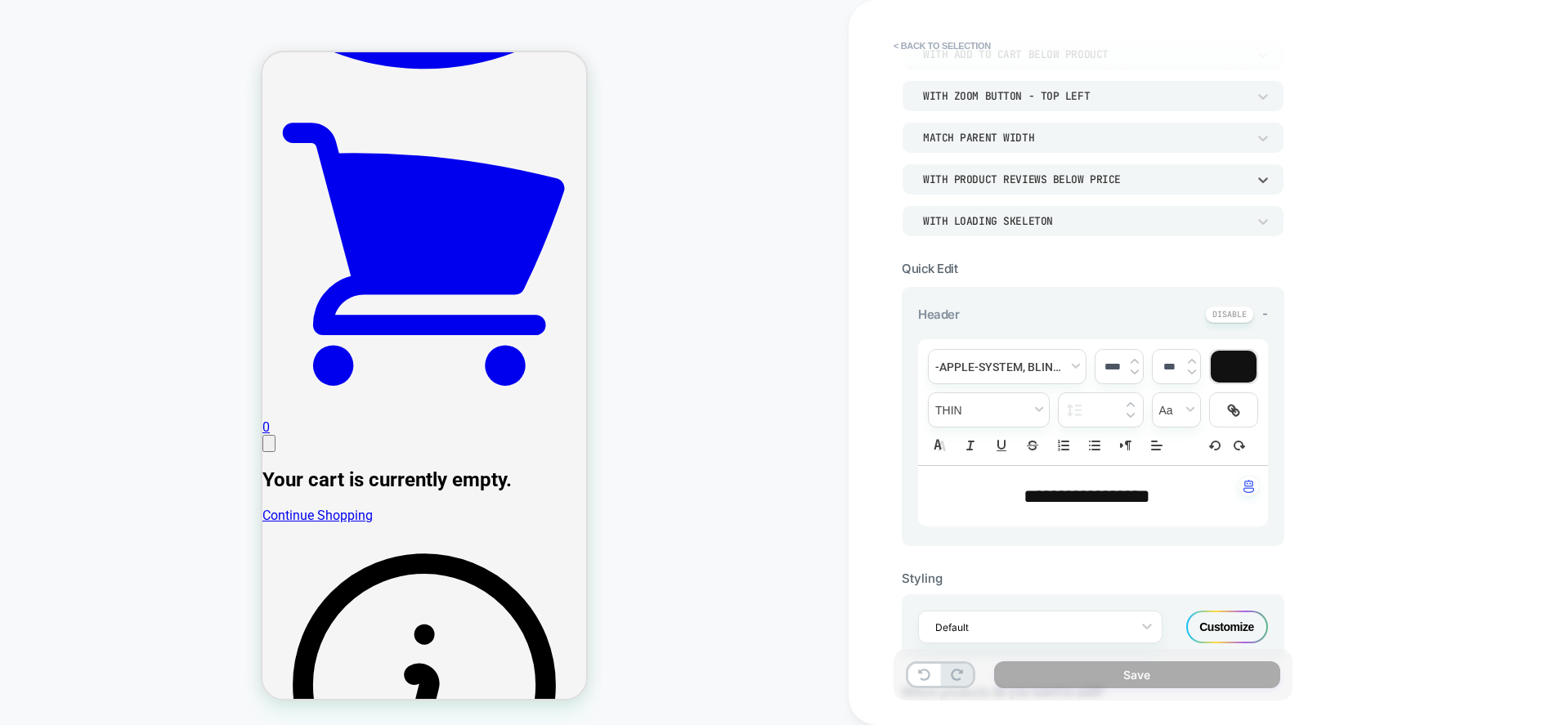
scroll to position [409, 0]
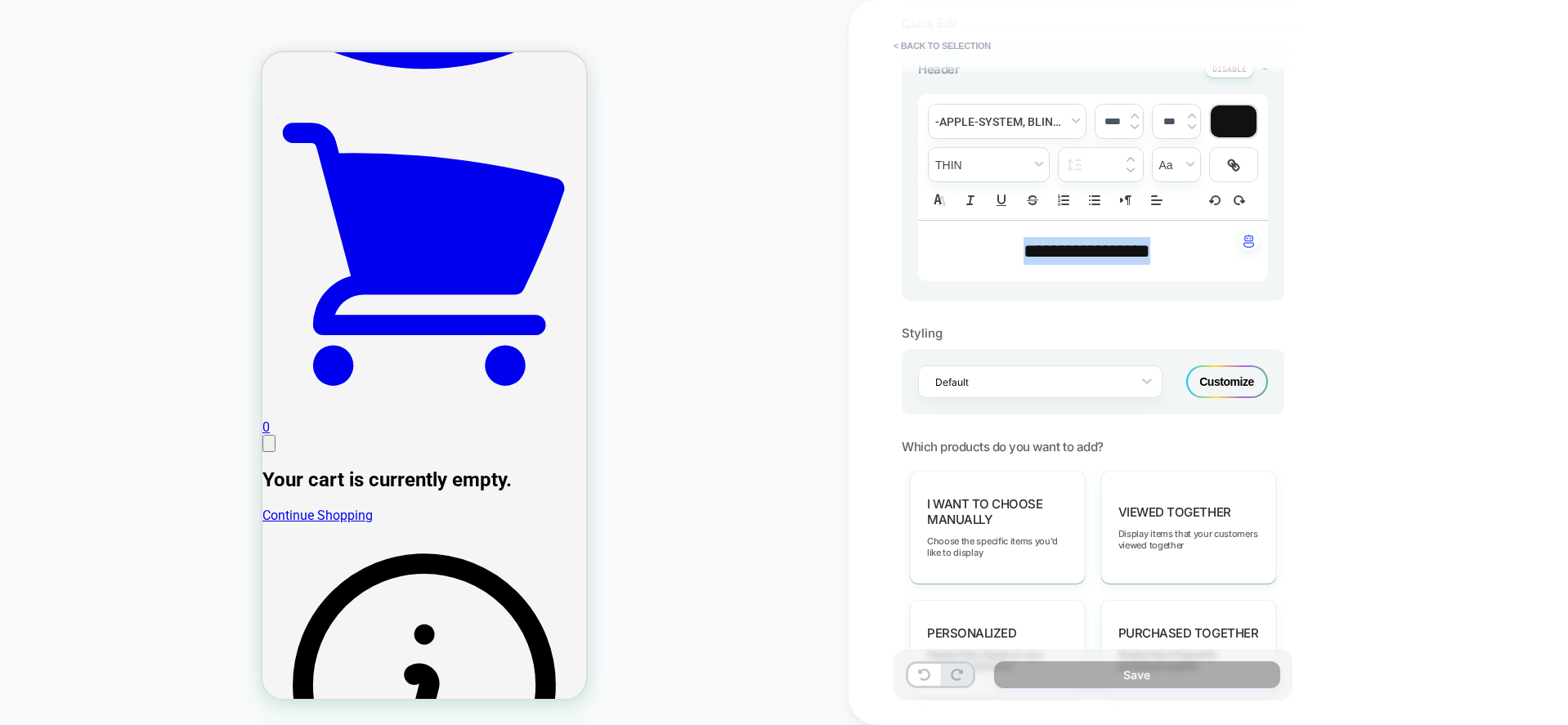
drag, startPoint x: 1009, startPoint y: 247, endPoint x: 1162, endPoint y: 251, distance: 153.1
click at [0, 0] on span "**********" at bounding box center [0, 0] width 0 height 0
type input "****"
click at [1091, 338] on div "Styling" at bounding box center [1093, 333] width 382 height 15
click at [1048, 516] on span "I want to choose manually" at bounding box center [997, 511] width 140 height 31
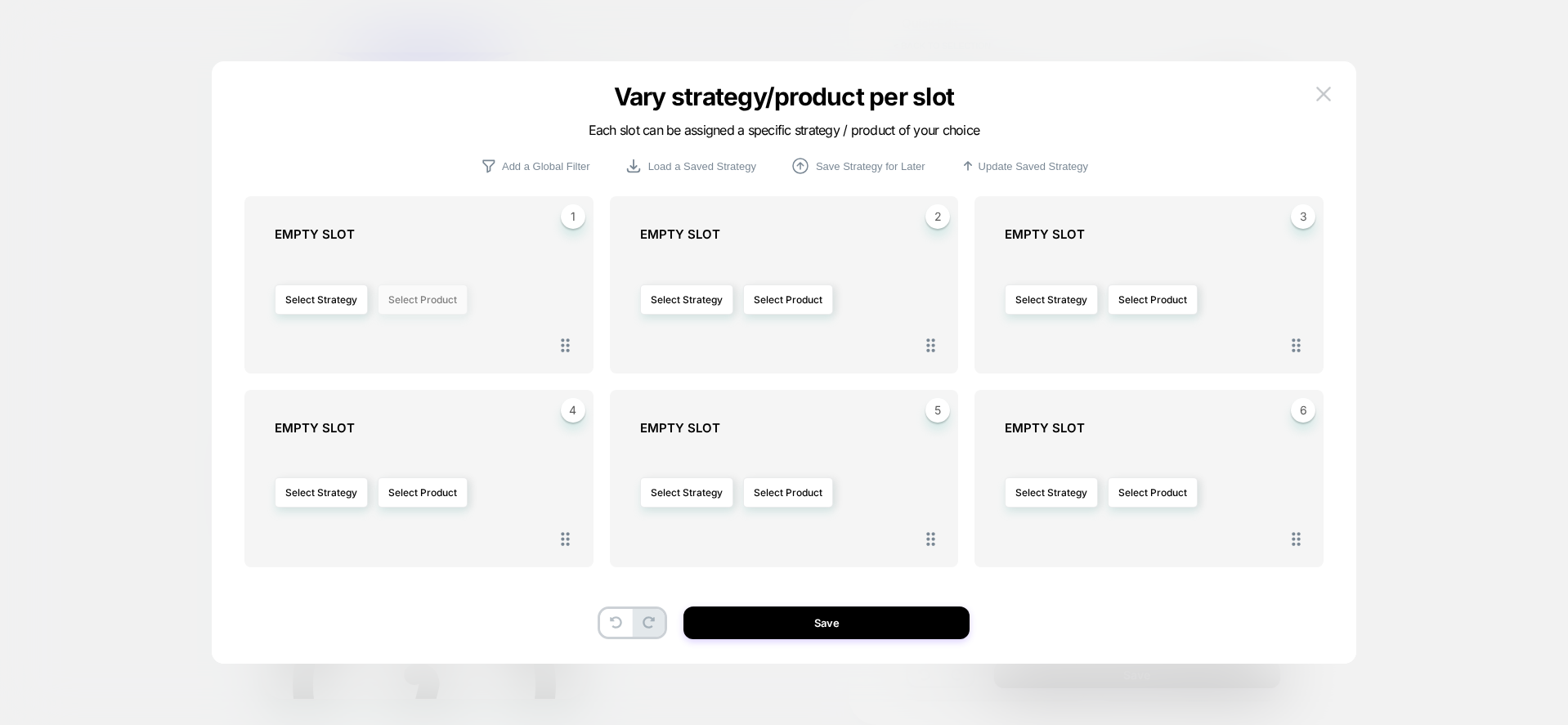
click at [414, 301] on button "Select Product" at bounding box center [423, 300] width 90 height 30
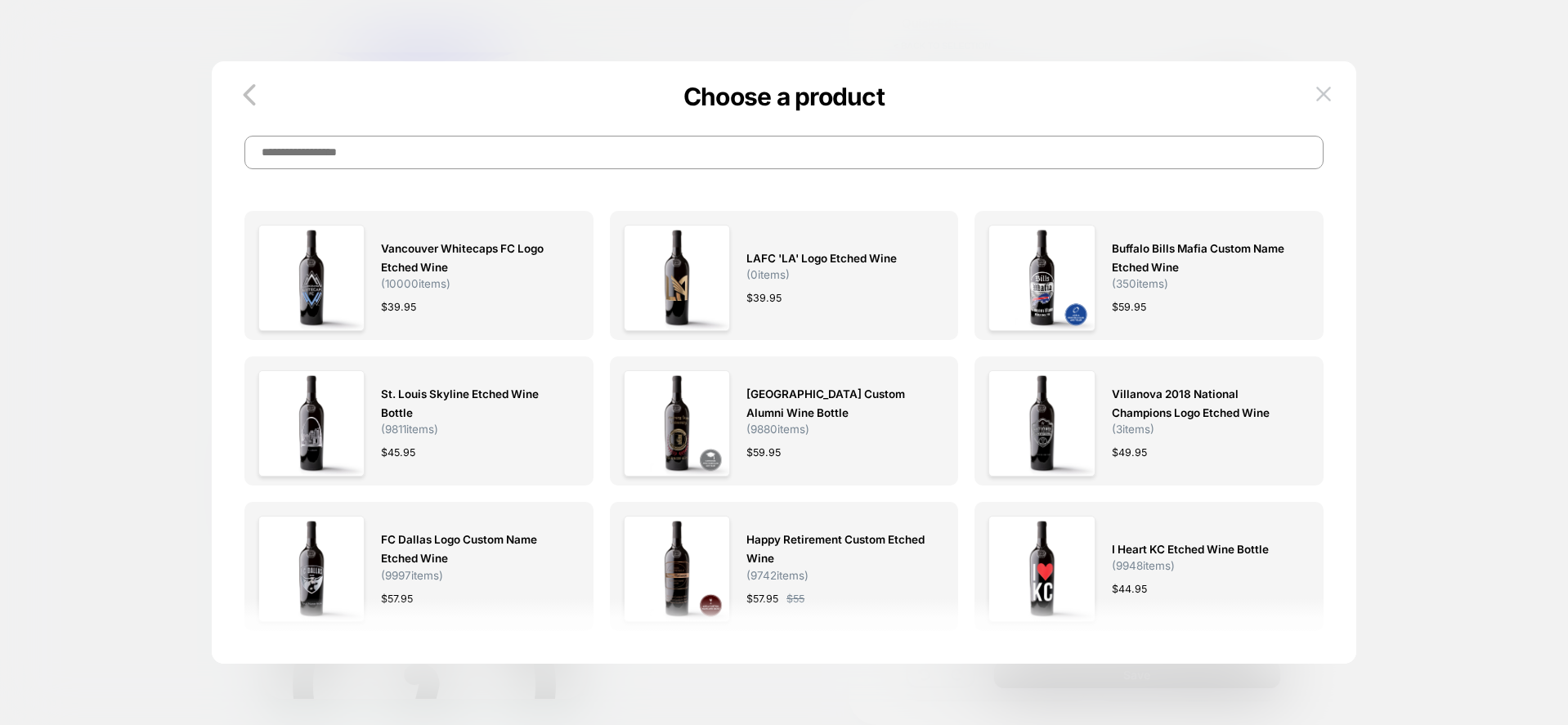
click at [392, 160] on input at bounding box center [784, 152] width 1079 height 34
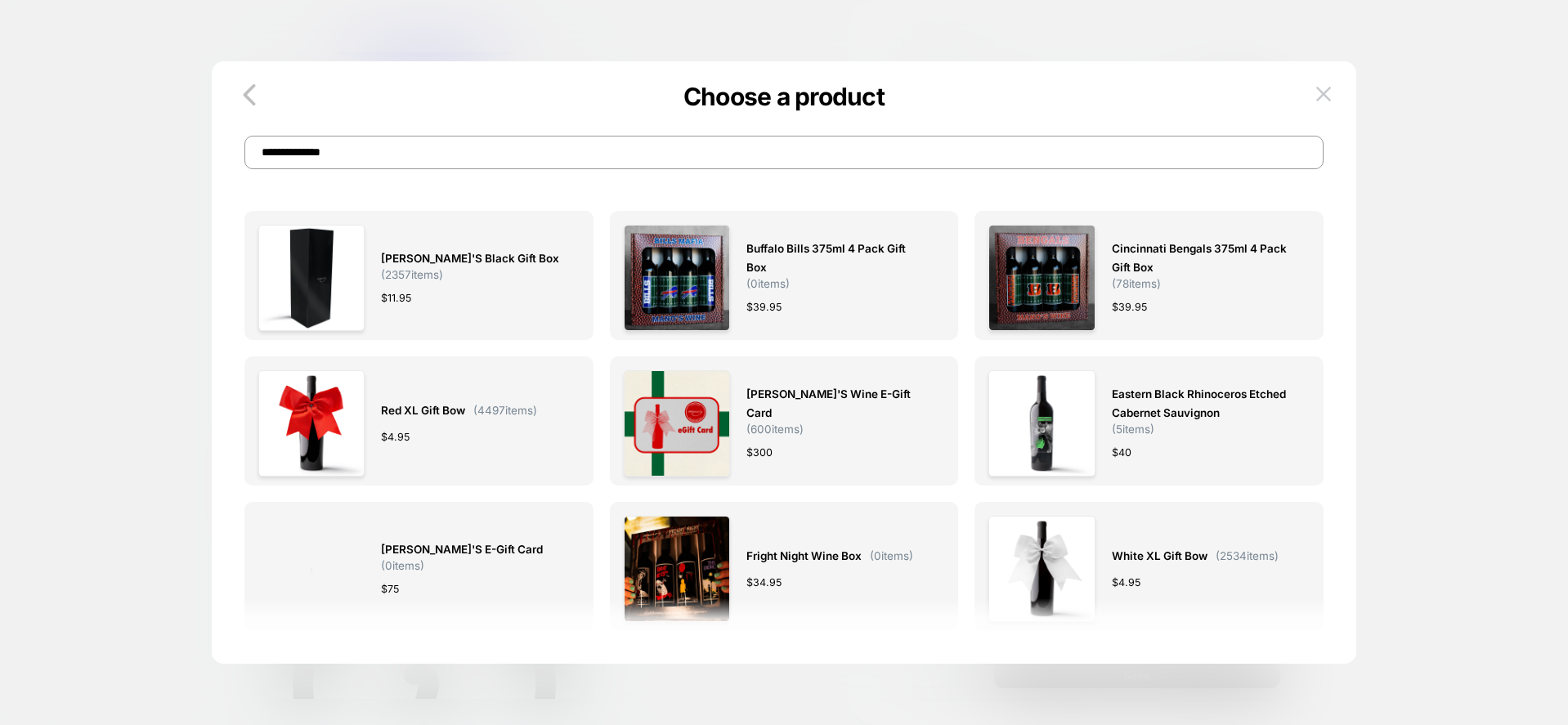
type input "**********"
click at [0, 0] on span "[PERSON_NAME]'s Black Gift Box" at bounding box center [0, 0] width 0 height 0
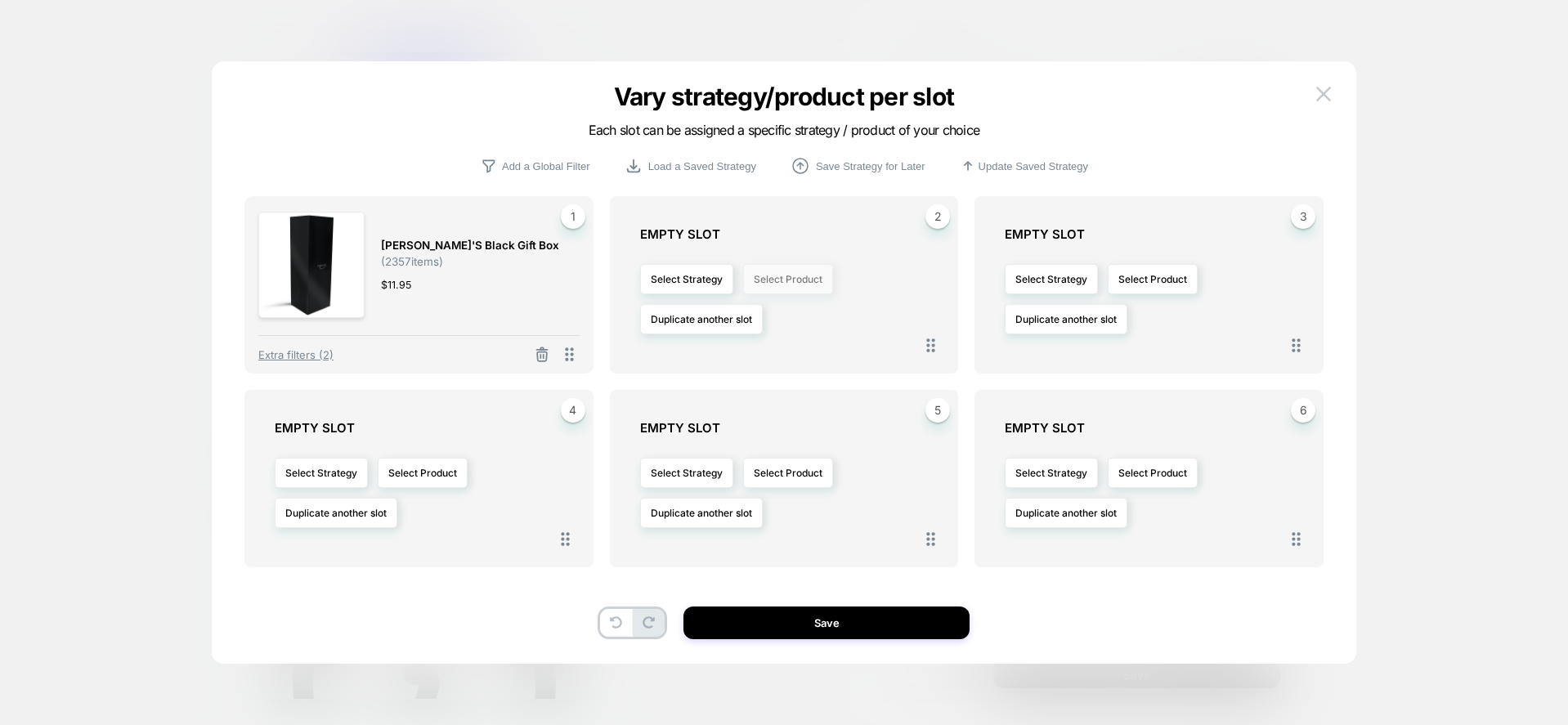
click at [787, 279] on button "Select Product" at bounding box center [787, 279] width 90 height 30
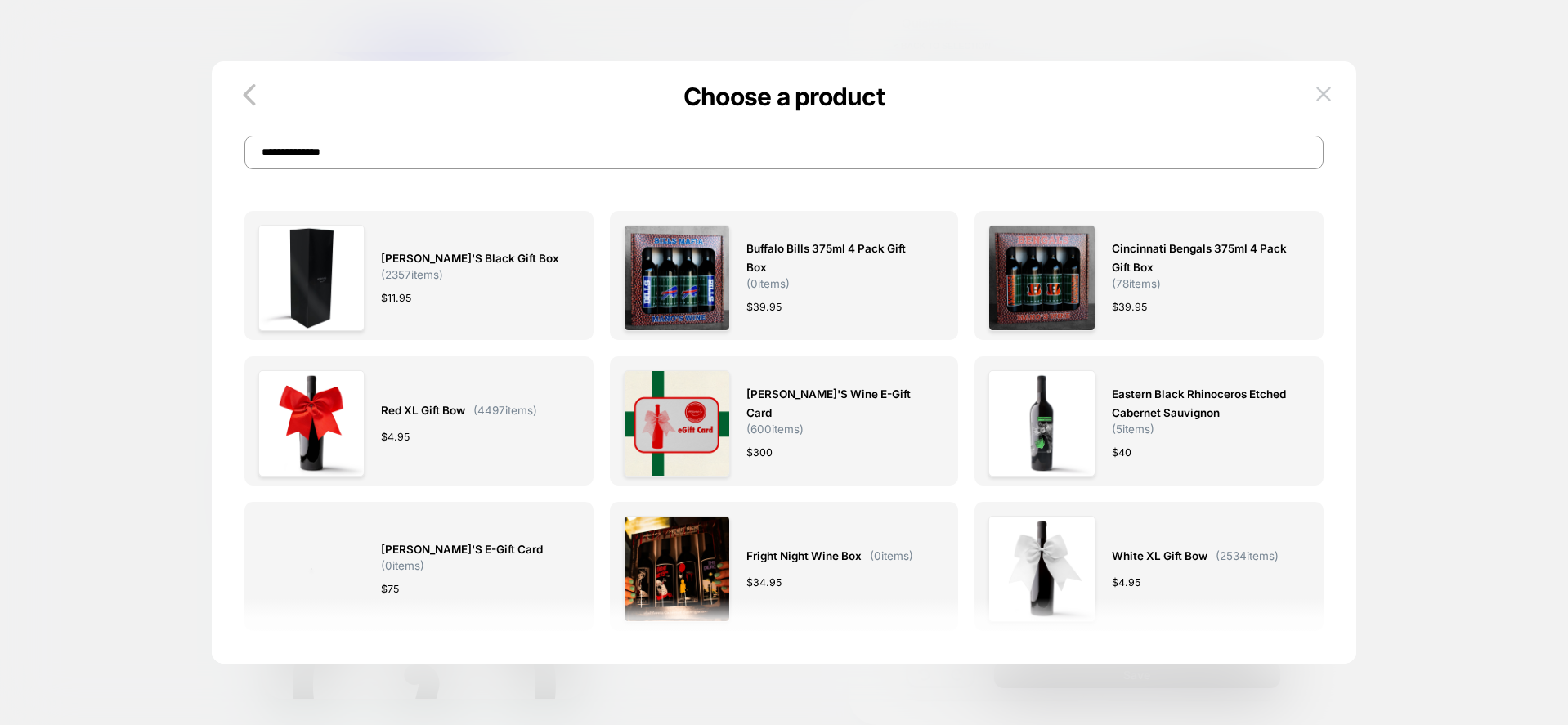
click at [508, 154] on input "**********" at bounding box center [784, 152] width 1079 height 34
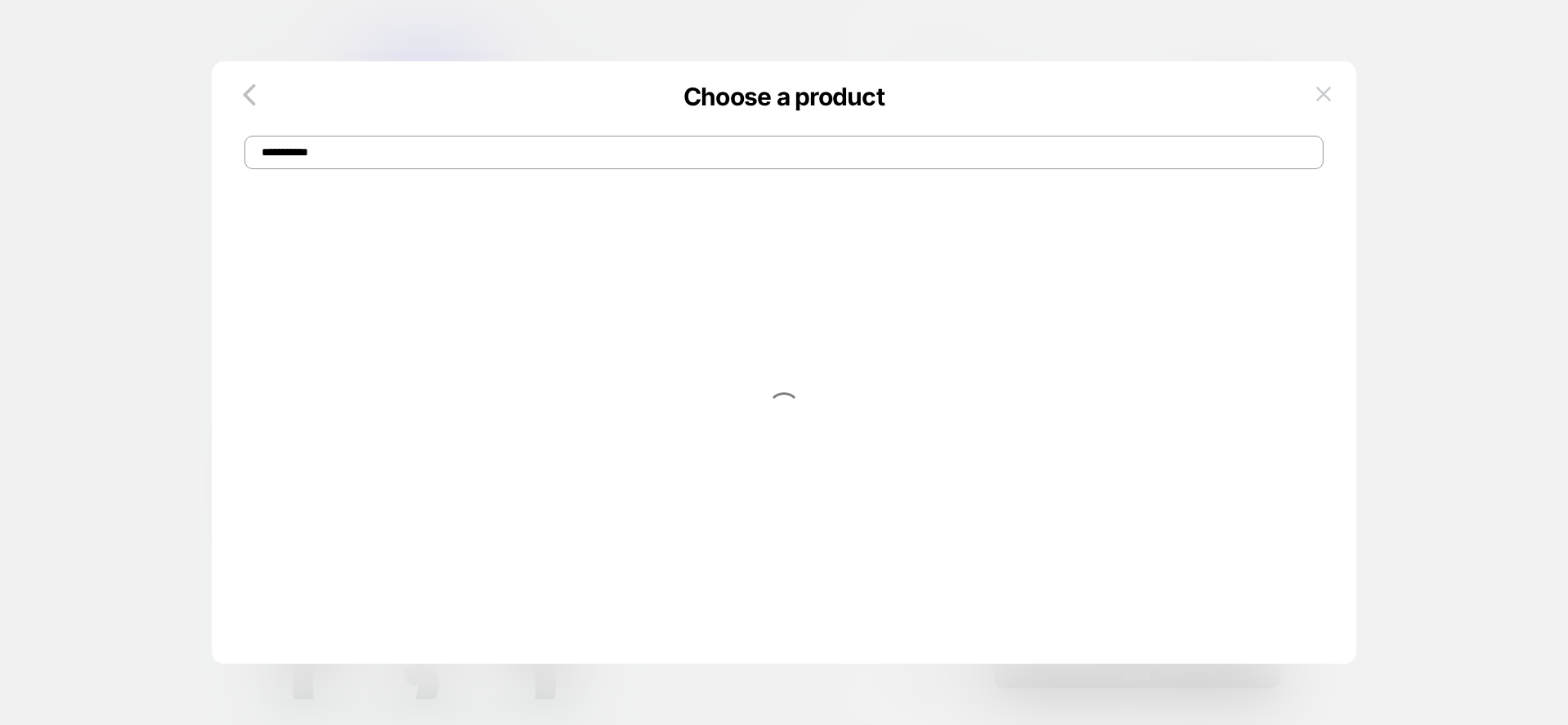
click at [279, 156] on input "**********" at bounding box center [784, 152] width 1079 height 34
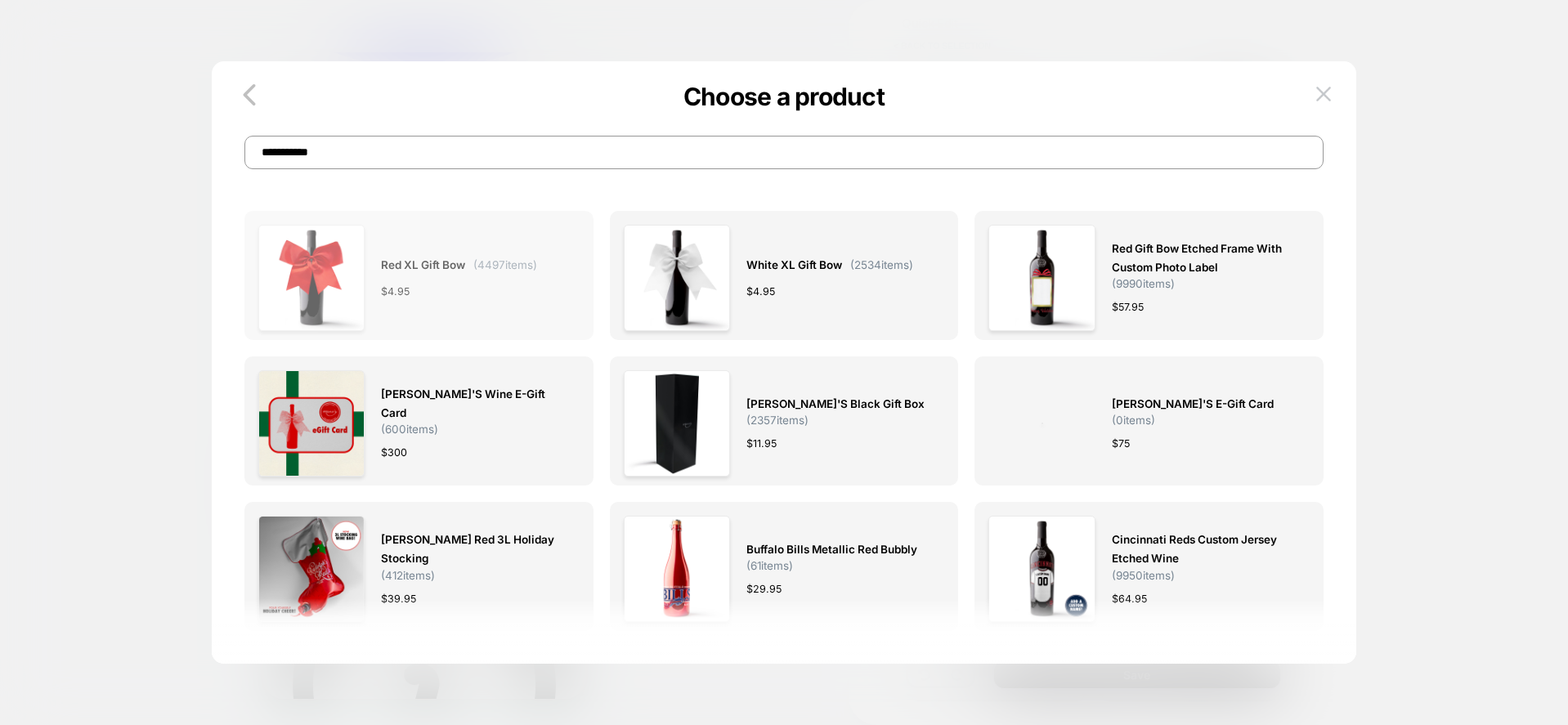
type input "**********"
click at [428, 284] on div "$ 4.95" at bounding box center [459, 292] width 156 height 17
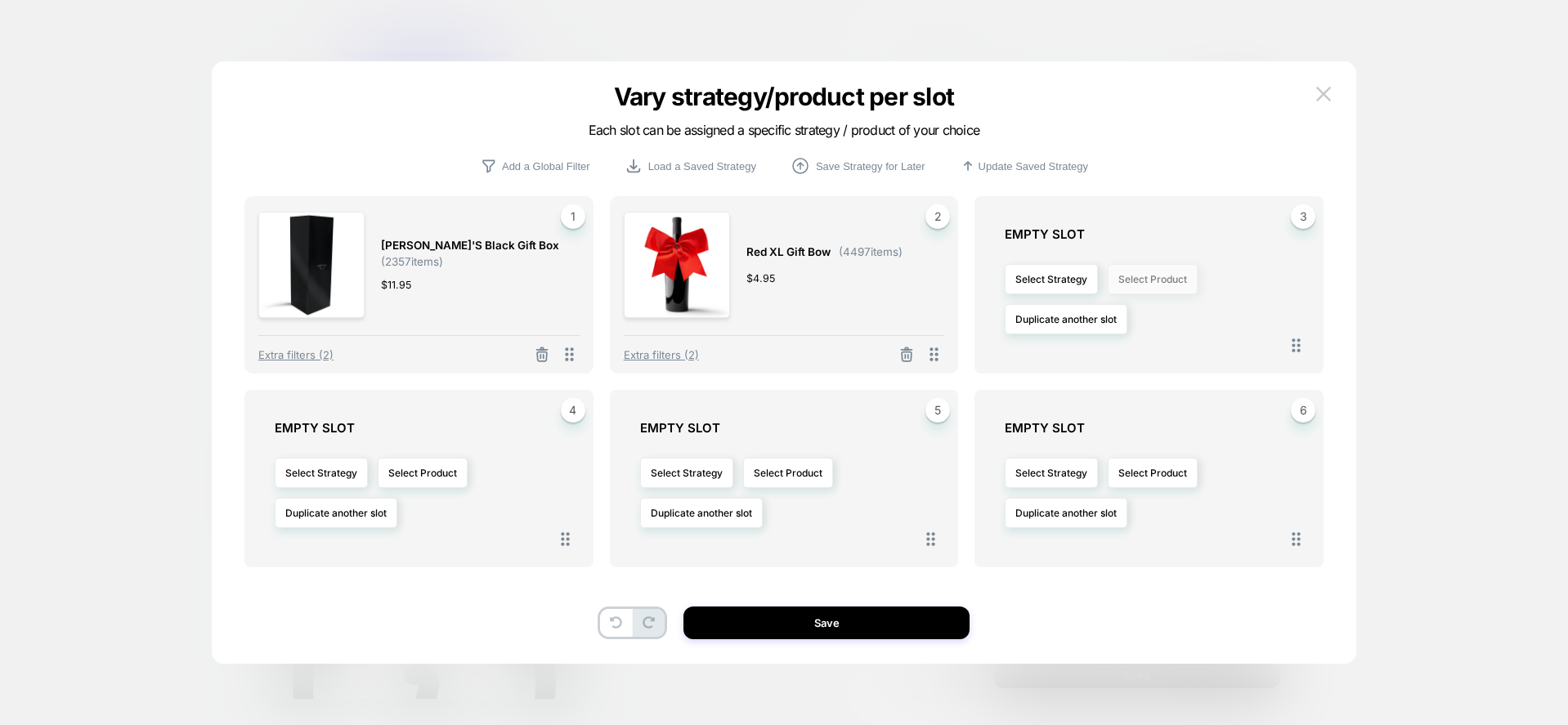
click at [0, 0] on button "Select Product" at bounding box center [0, 0] width 0 height 0
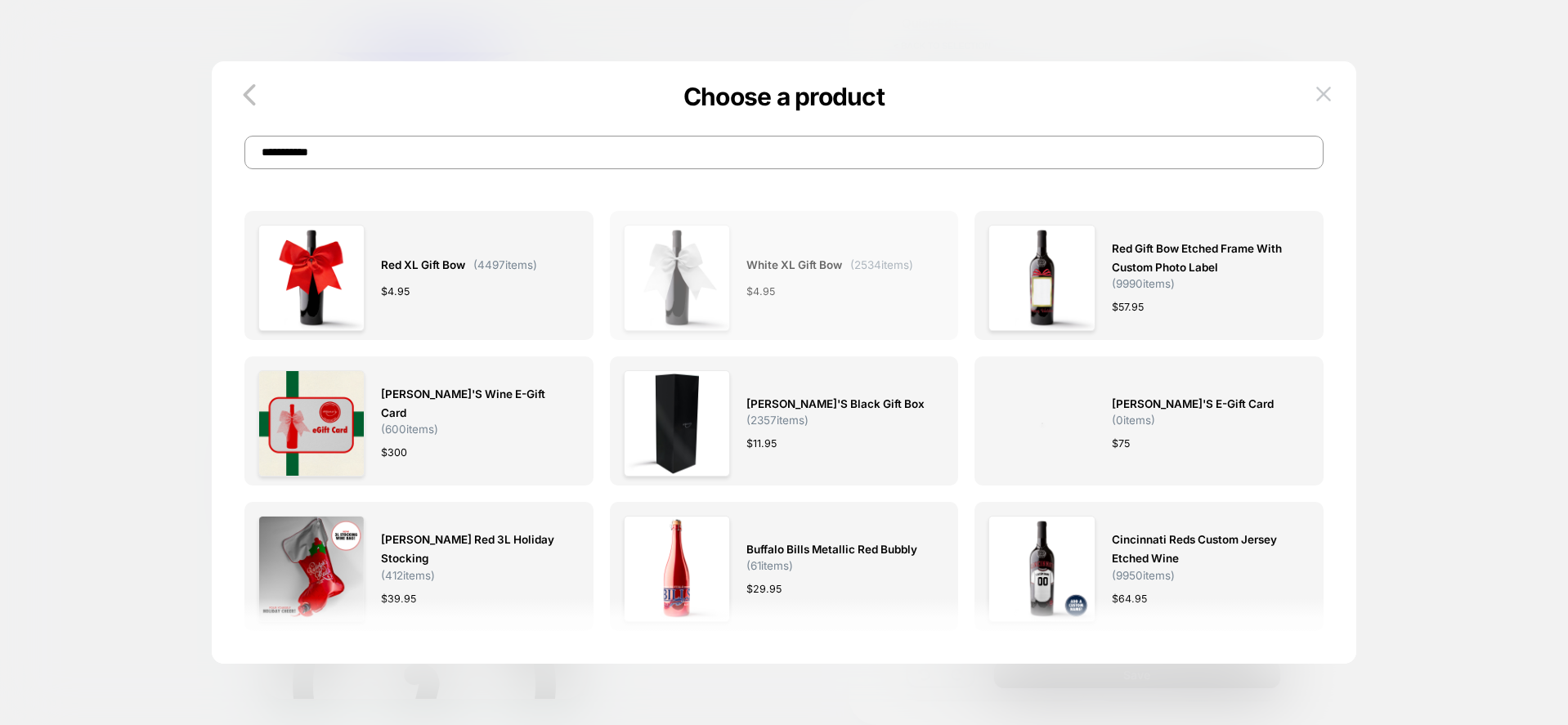
click at [0, 0] on div "White XL Gift Bow ( 2534 items) $ 4.95" at bounding box center [0, 0] width 0 height 0
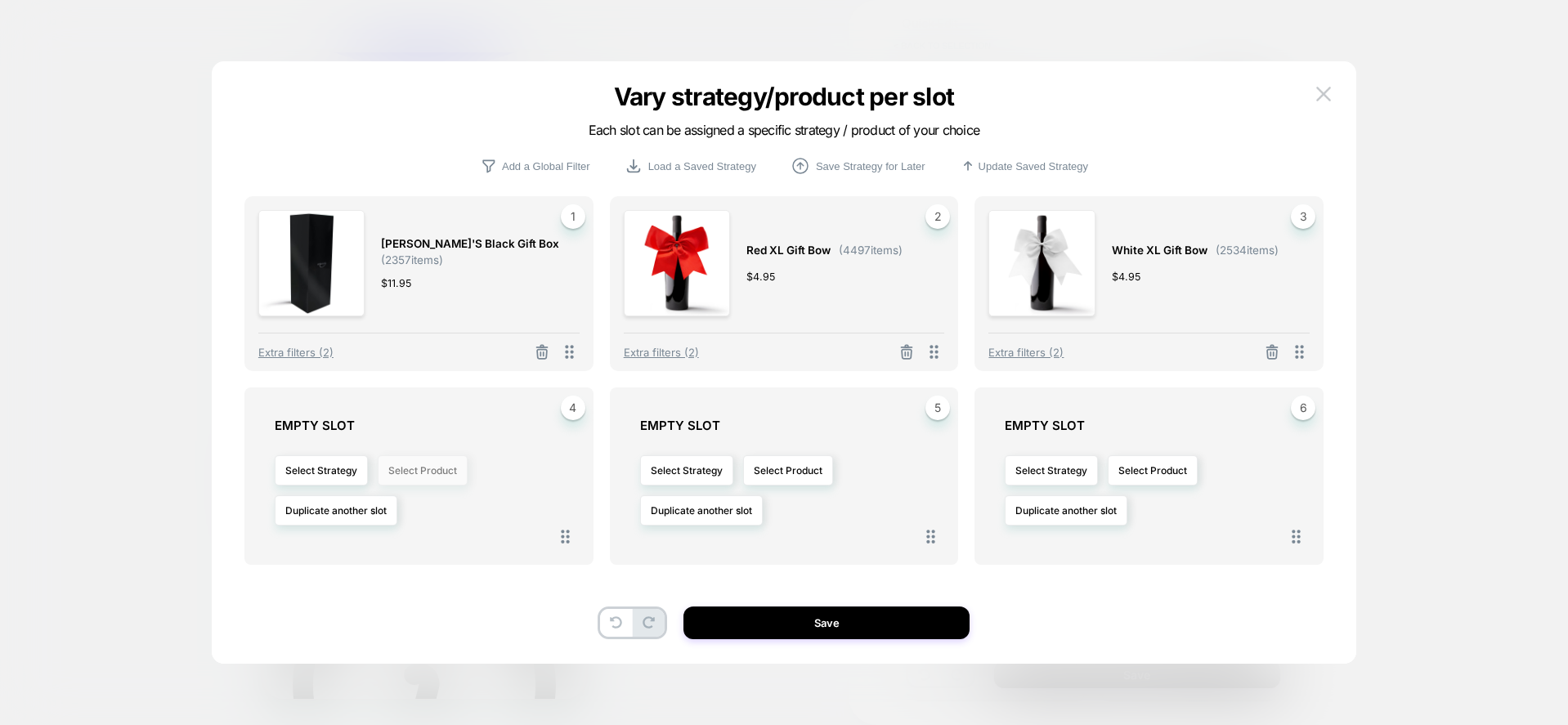
click at [0, 0] on button "Select Product" at bounding box center [0, 0] width 0 height 0
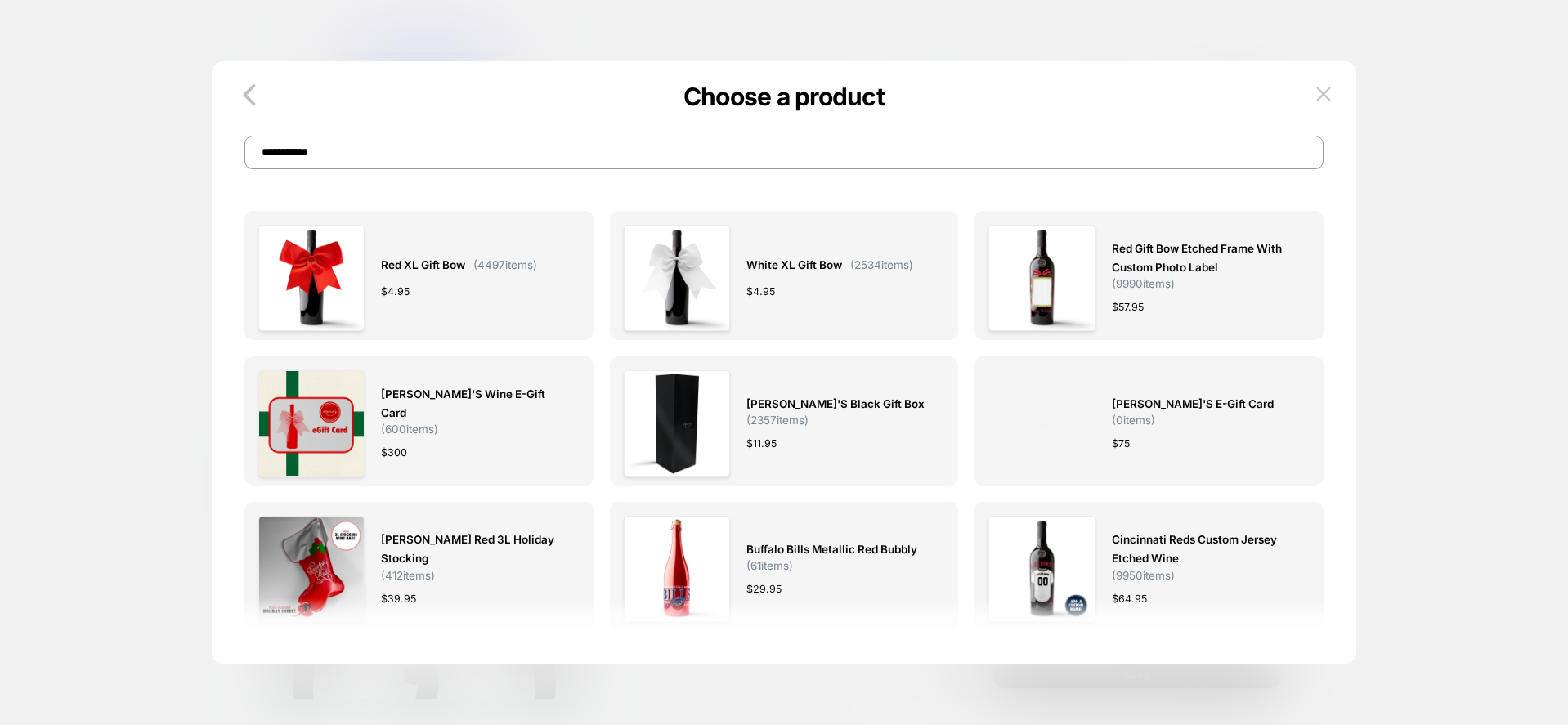
click at [0, 0] on input "**********" at bounding box center [0, 0] width 0 height 0
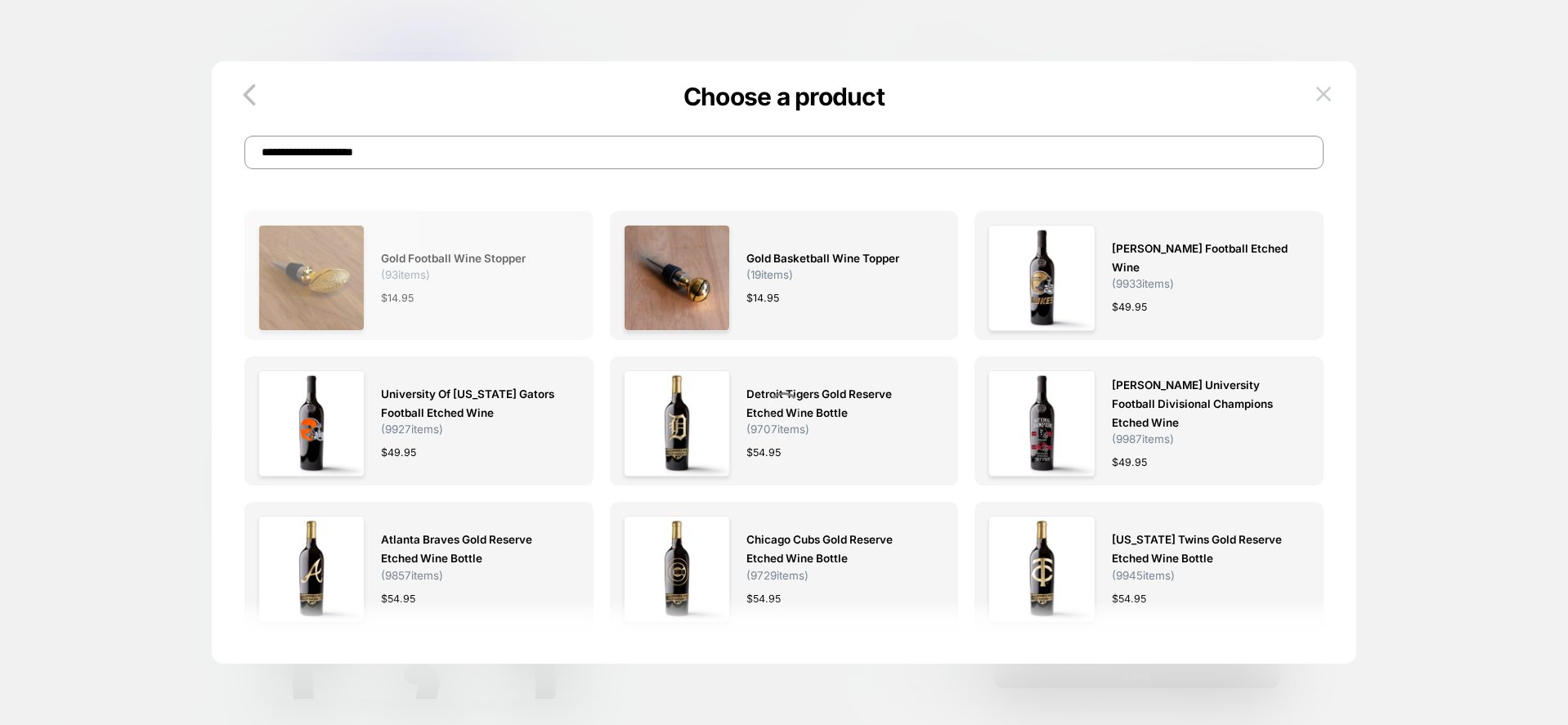
type input "**********"
click at [0, 0] on div "Gold Football Wine Stopper ( 93 items) $ 14.95" at bounding box center [0, 0] width 0 height 0
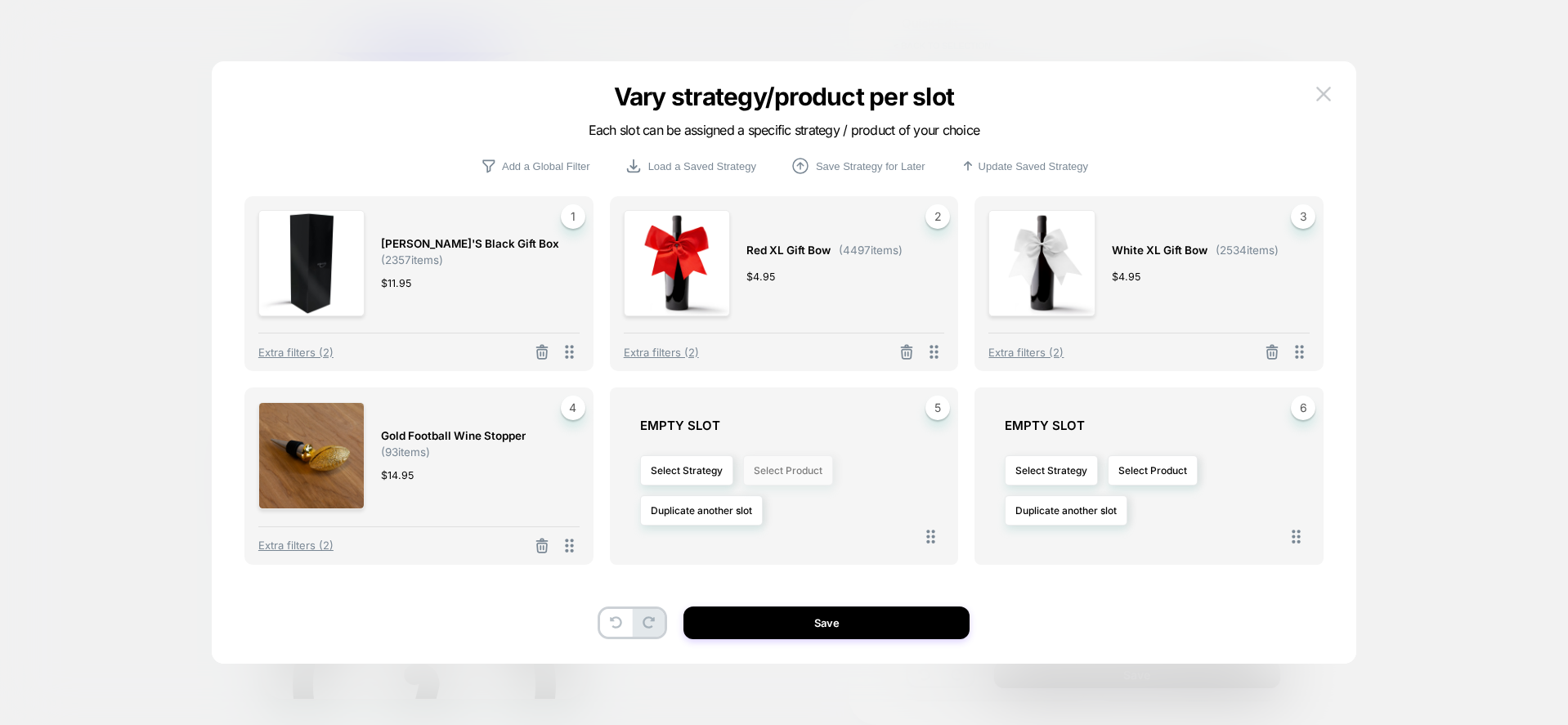
click at [779, 473] on button "Select Product" at bounding box center [787, 470] width 90 height 30
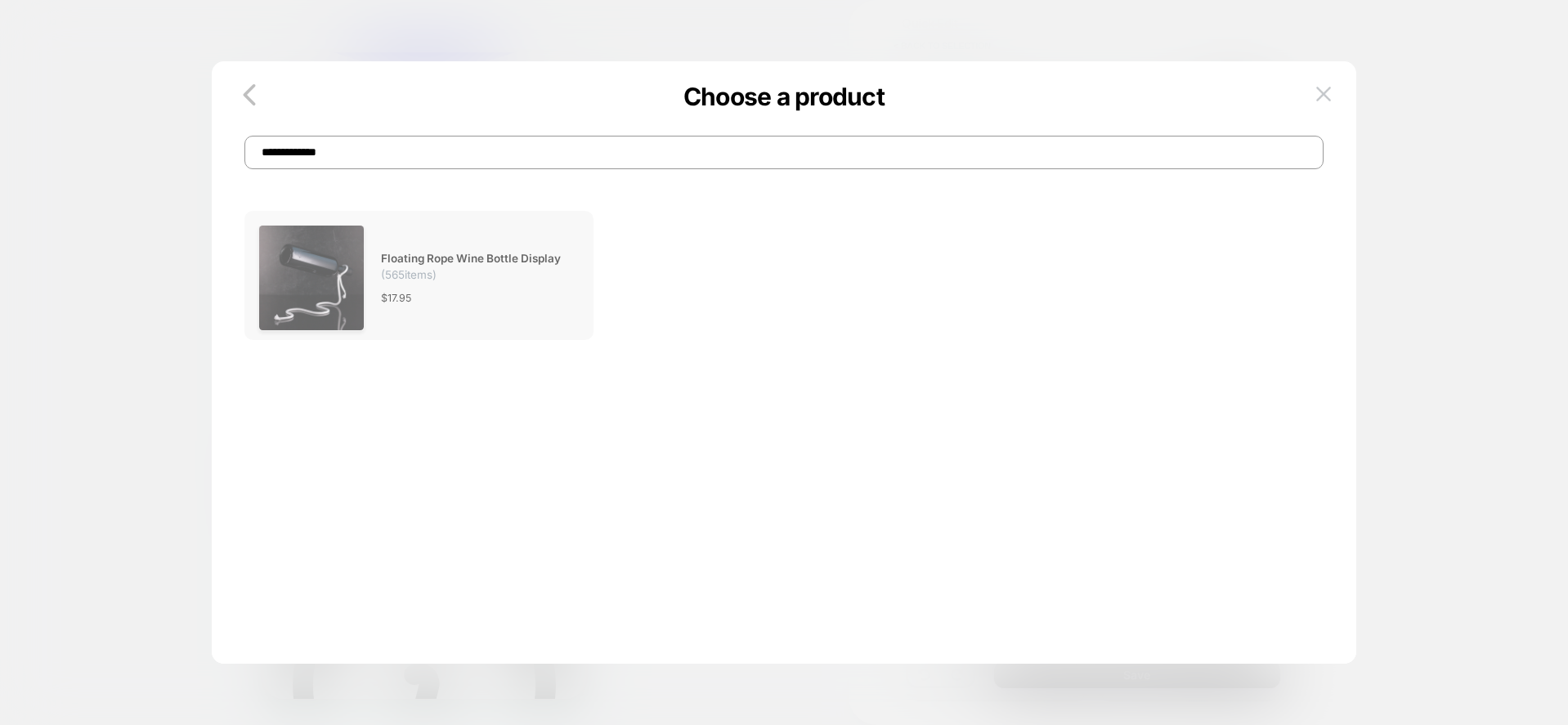
type input "**********"
click at [0, 0] on div "Floating Rope Wine Bottle Display ( 565 items) $ 17.95" at bounding box center [0, 0] width 0 height 0
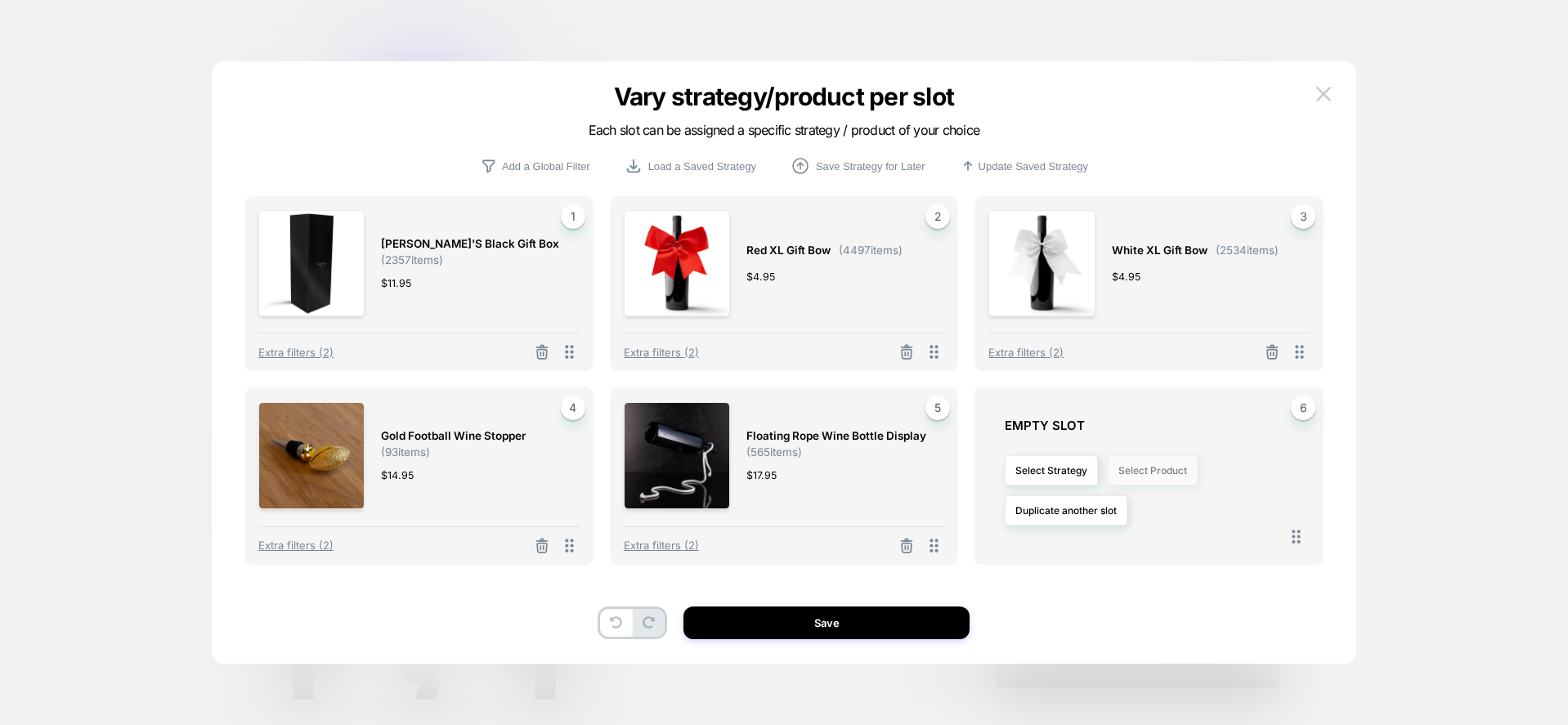
click at [0, 0] on button "Select Product" at bounding box center [0, 0] width 0 height 0
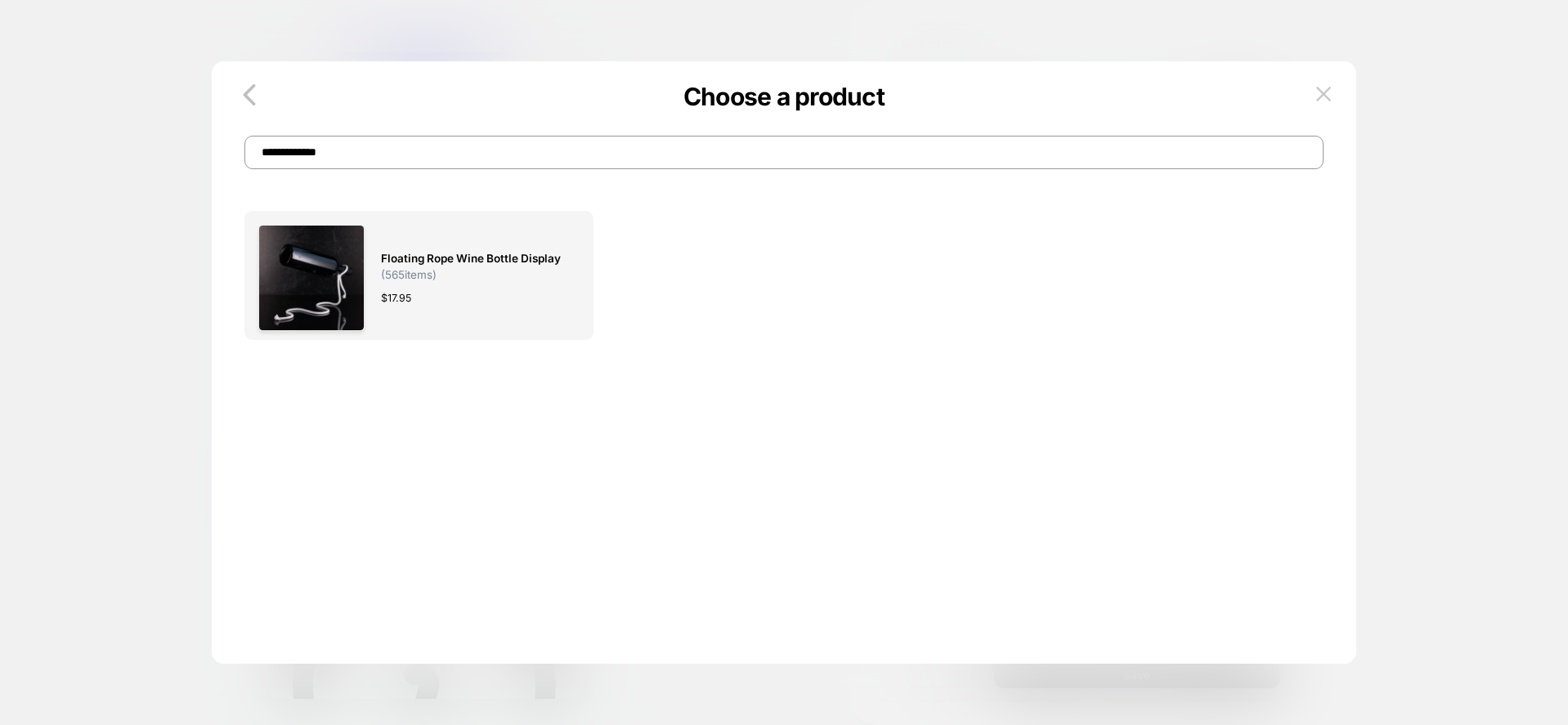
click at [0, 0] on input "**********" at bounding box center [0, 0] width 0 height 0
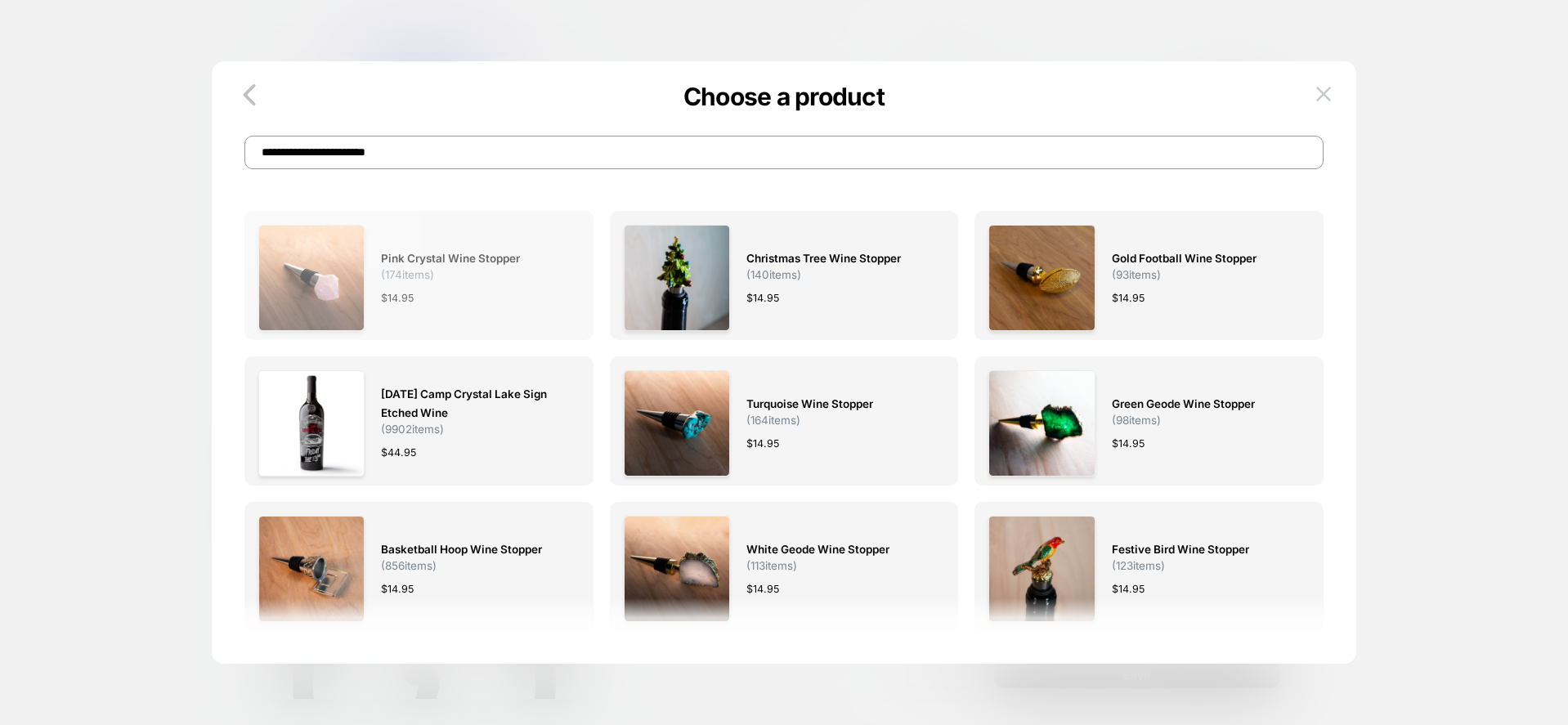
type input "**********"
click at [0, 0] on span "( 174 items)" at bounding box center [0, 0] width 0 height 0
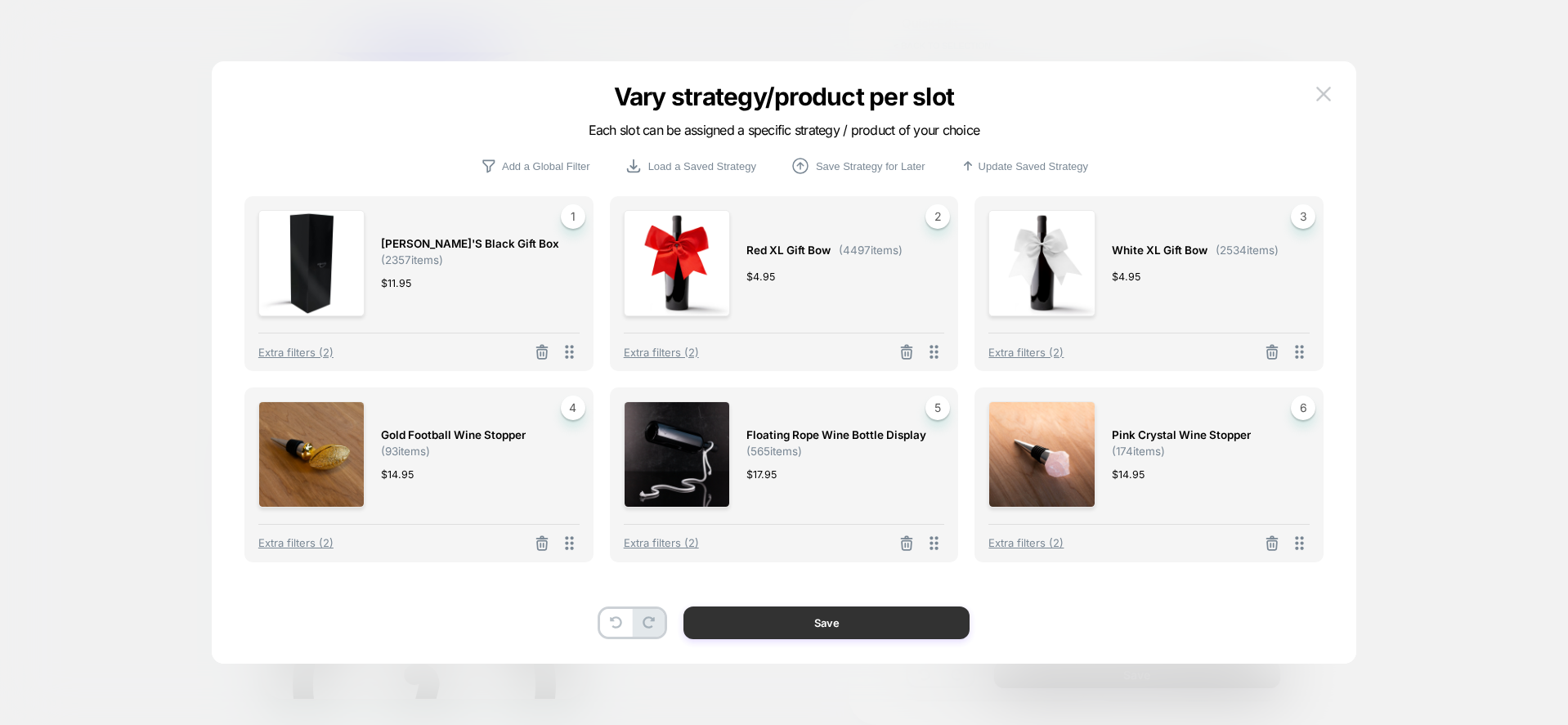
click at [855, 626] on button "Save" at bounding box center [826, 623] width 286 height 33
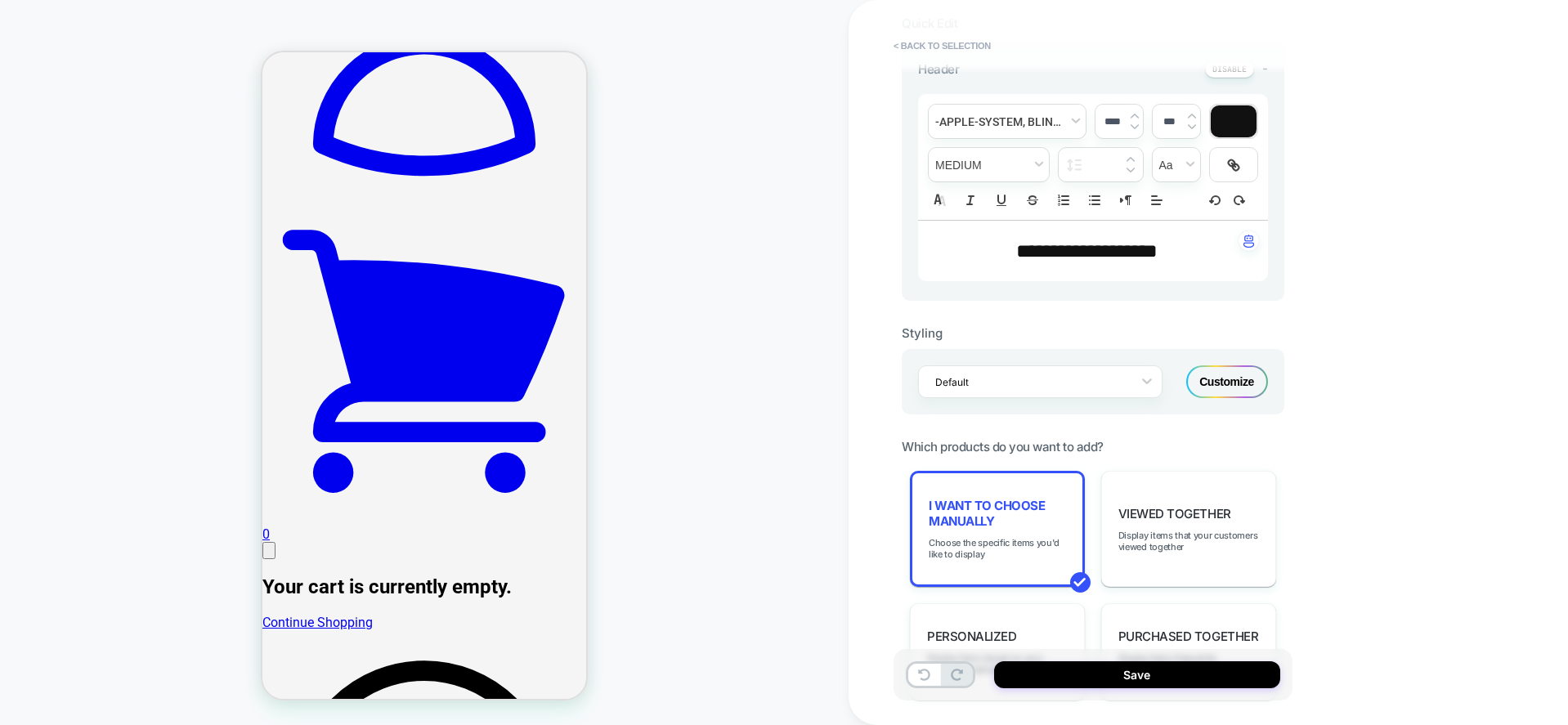
scroll to position [405, 0]
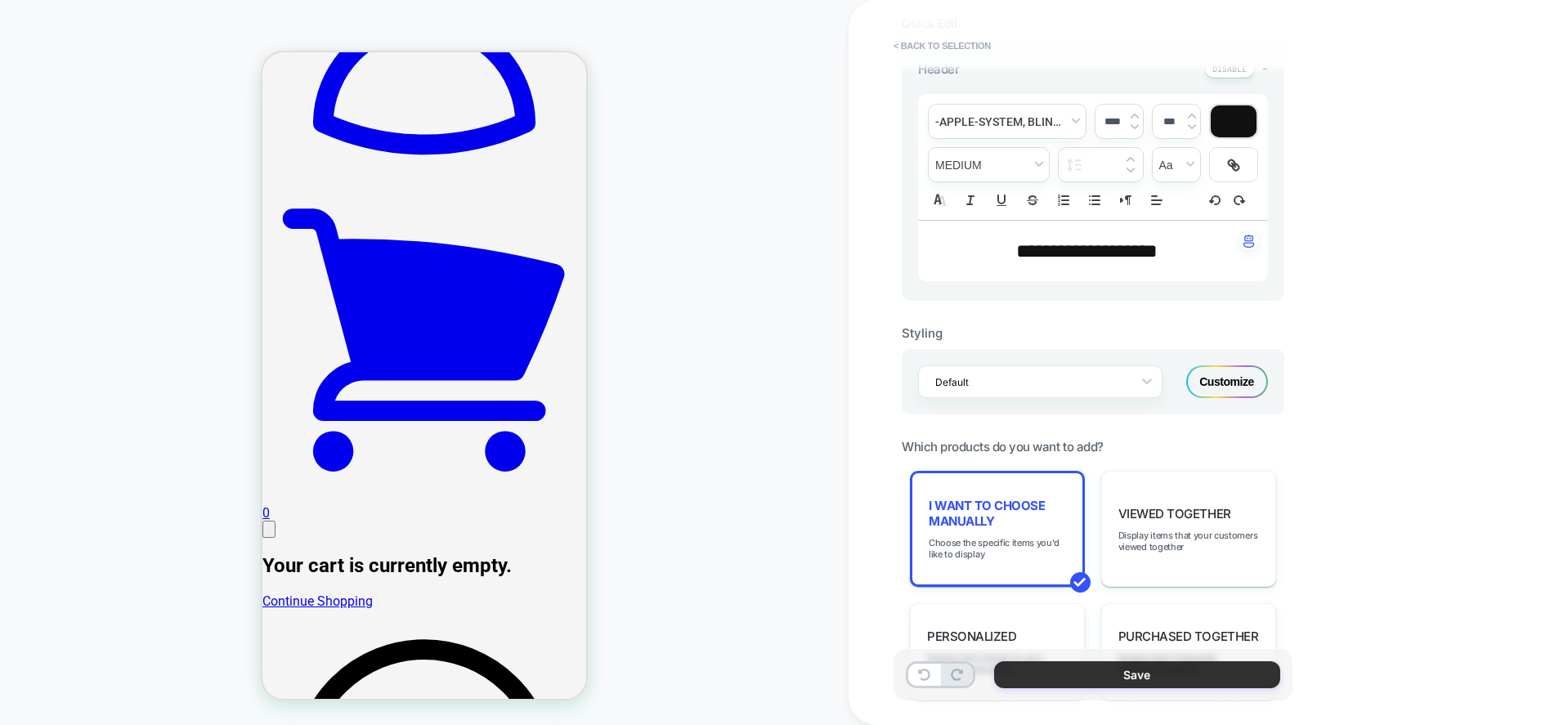
click at [0, 0] on button "Save" at bounding box center [0, 0] width 0 height 0
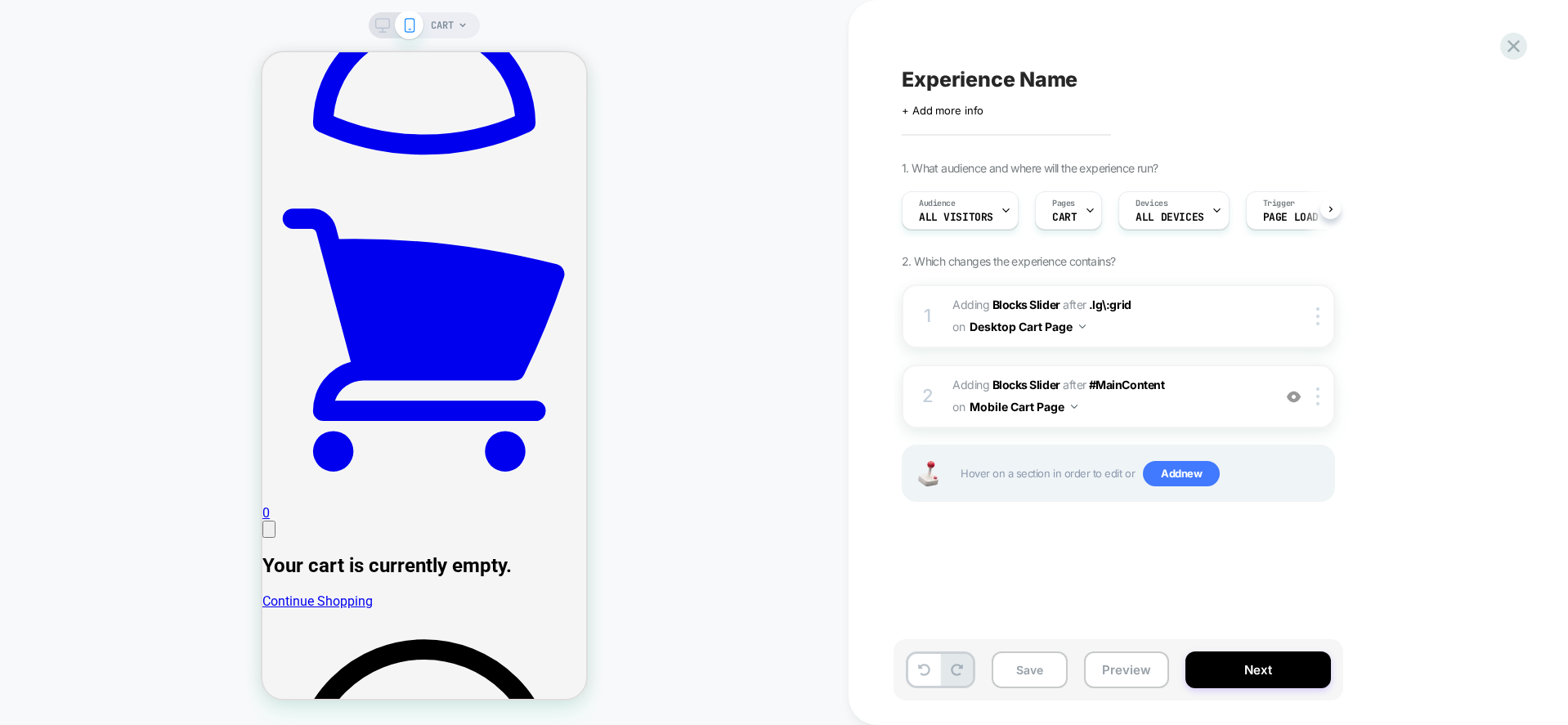
scroll to position [0, 1]
click at [1205, 320] on span "#_loomi_addon_1757101224193 Adding Blocks Slider AFTER .lg\:grid .lg\:grid on D…" at bounding box center [1108, 316] width 312 height 44
click at [1180, 309] on span "#_loomi_addon_1757101224193 Adding Blocks Slider AFTER .lg\:grid .lg\:grid on D…" at bounding box center [1108, 316] width 312 height 44
drag, startPoint x: 385, startPoint y: 24, endPoint x: 565, endPoint y: 301, distance: 330.3
click at [385, 24] on icon at bounding box center [382, 25] width 15 height 15
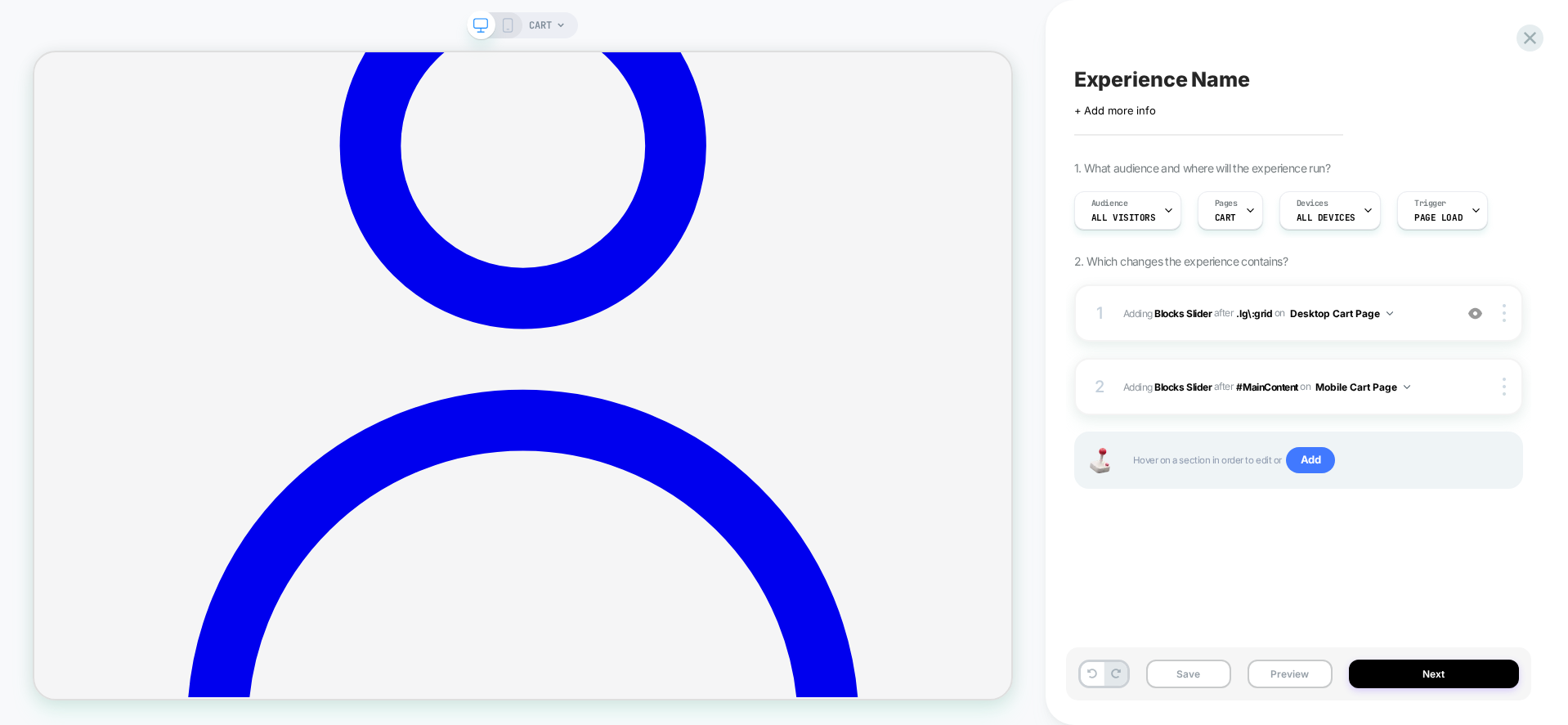
scroll to position [0, 1]
click at [0, 0] on button "Preview" at bounding box center [0, 0] width 0 height 0
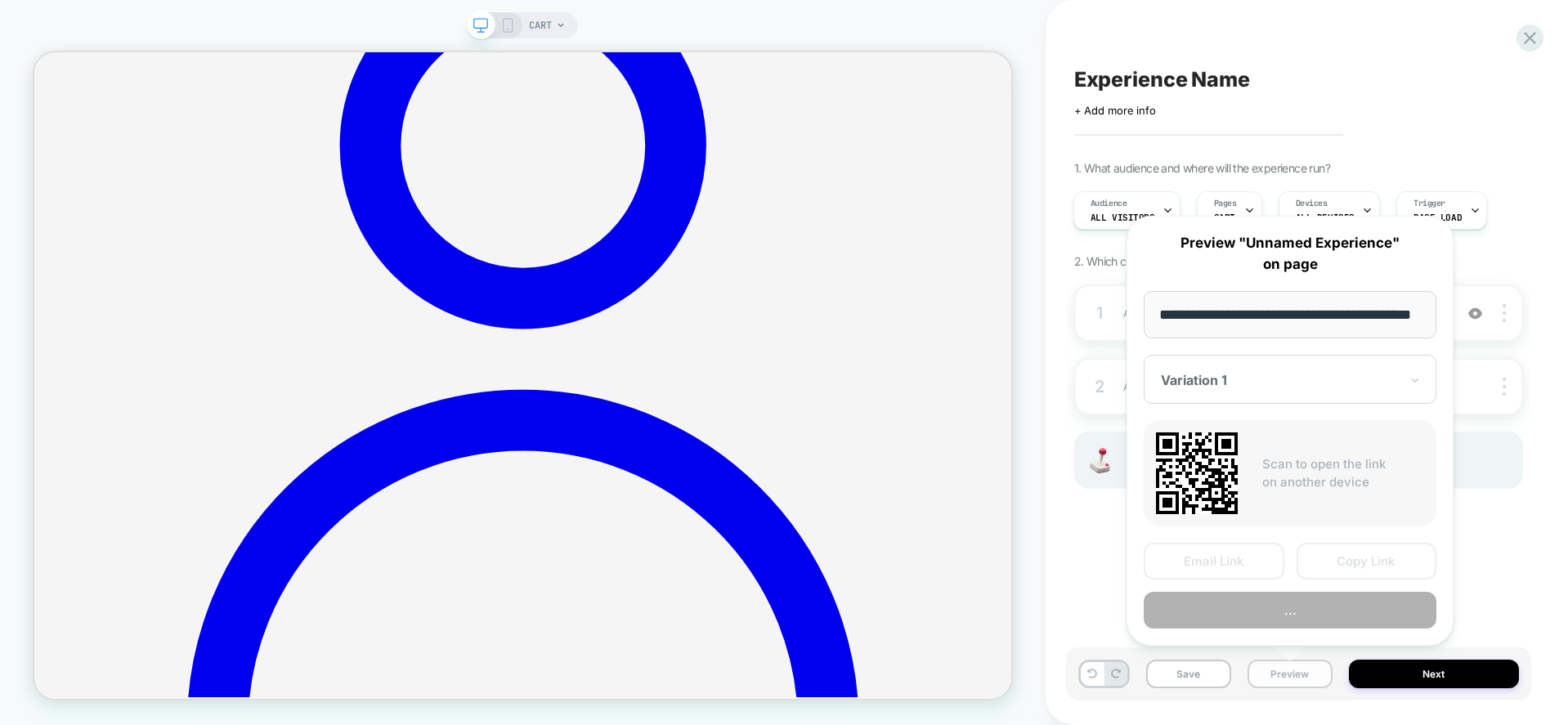
scroll to position [0, 52]
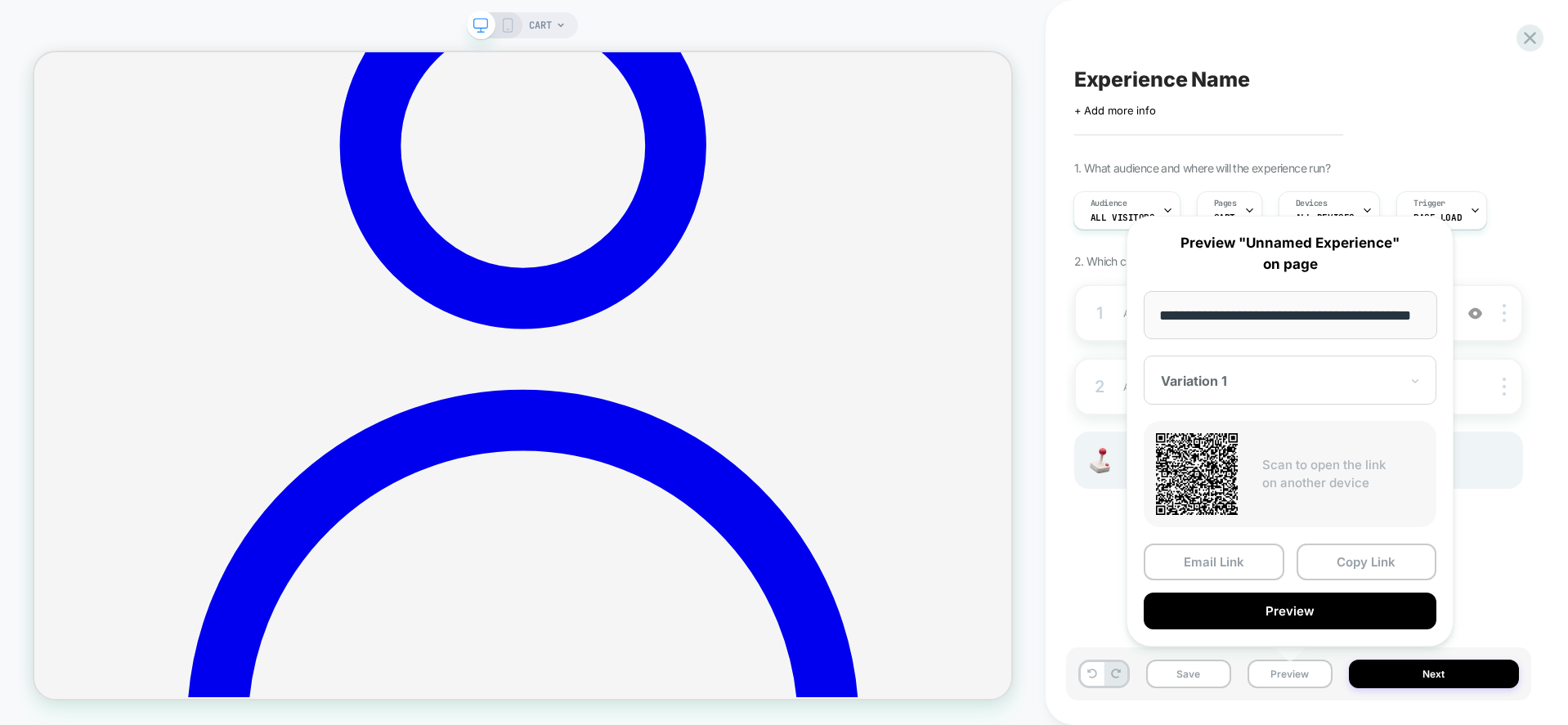
click at [1266, 386] on div at bounding box center [1280, 381] width 238 height 16
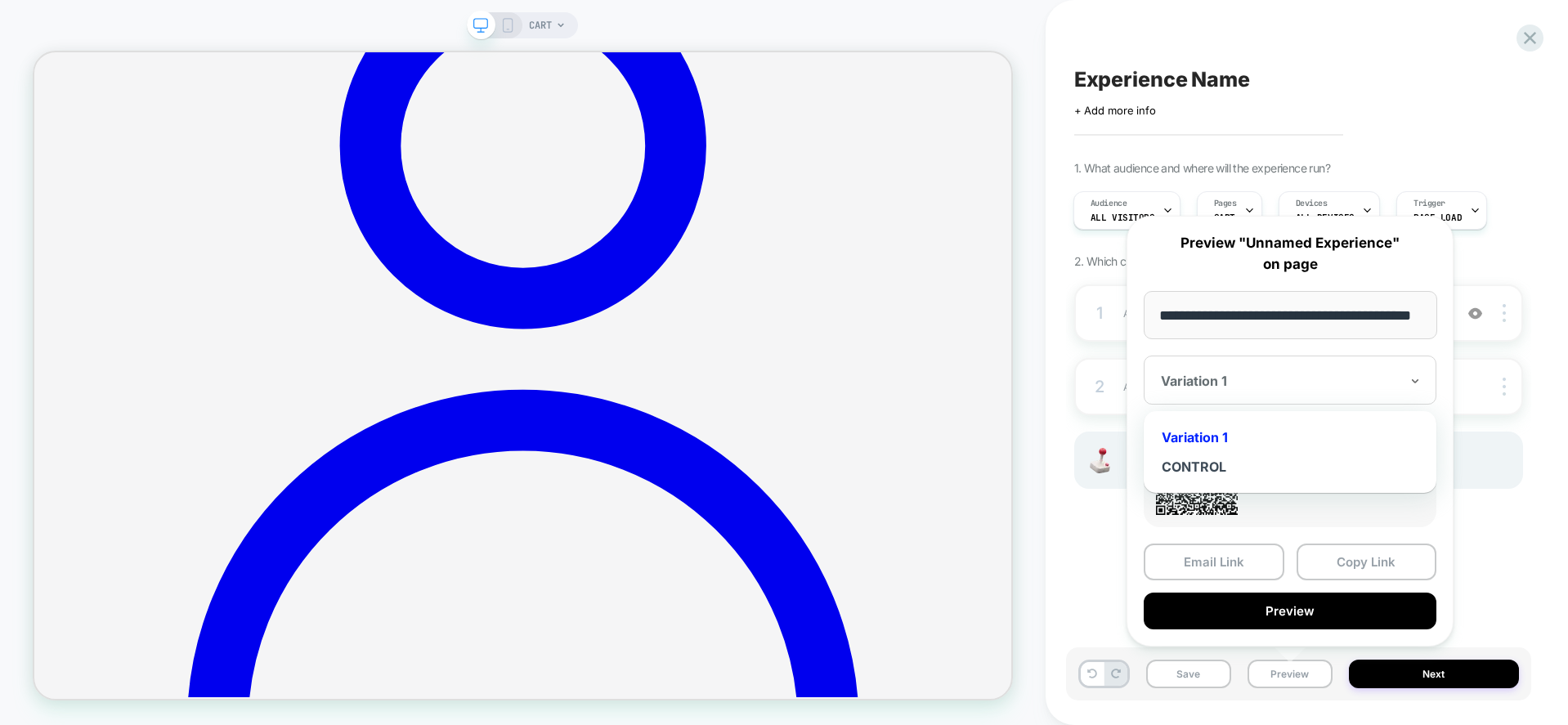
scroll to position [0, 0]
click at [1266, 386] on div at bounding box center [1280, 381] width 238 height 16
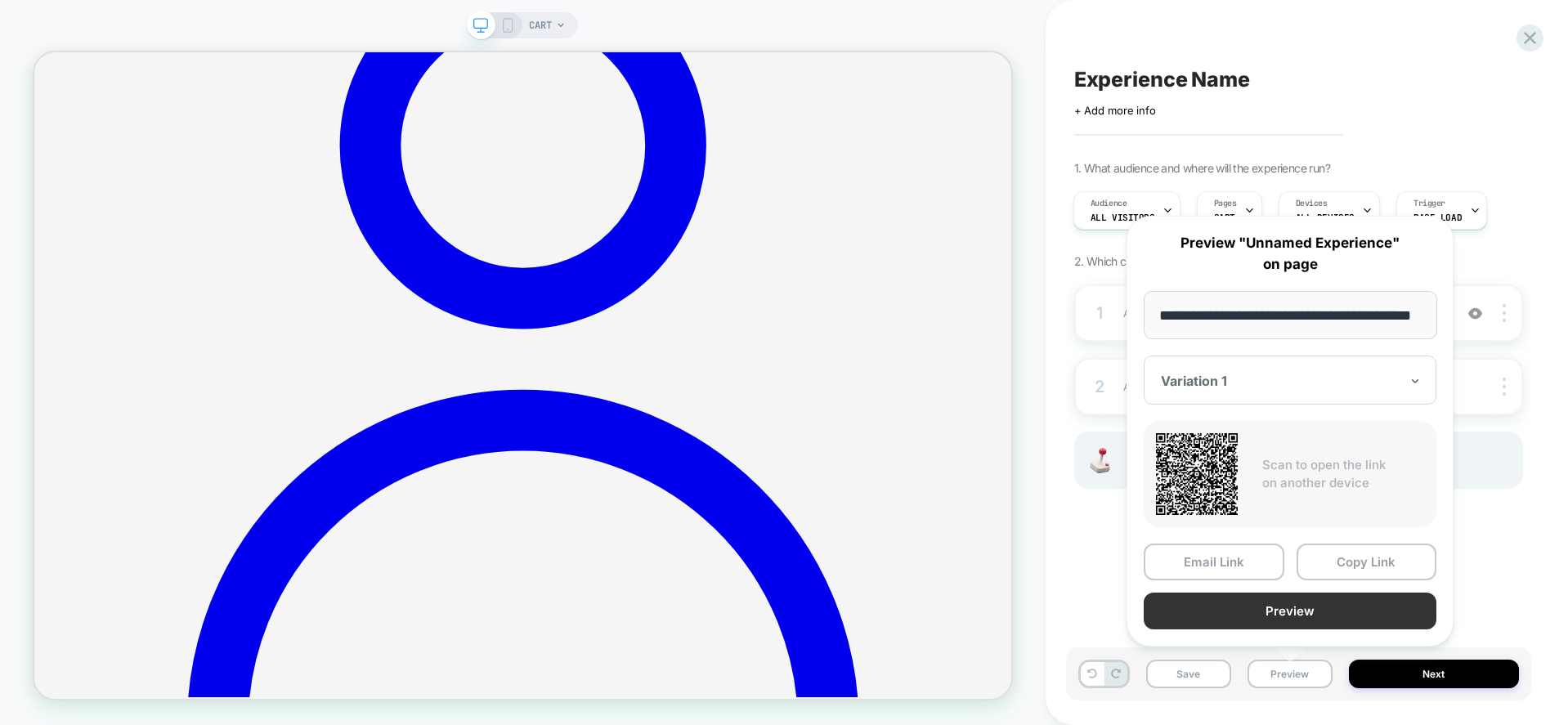
click at [0, 0] on button "Preview" at bounding box center [0, 0] width 0 height 0
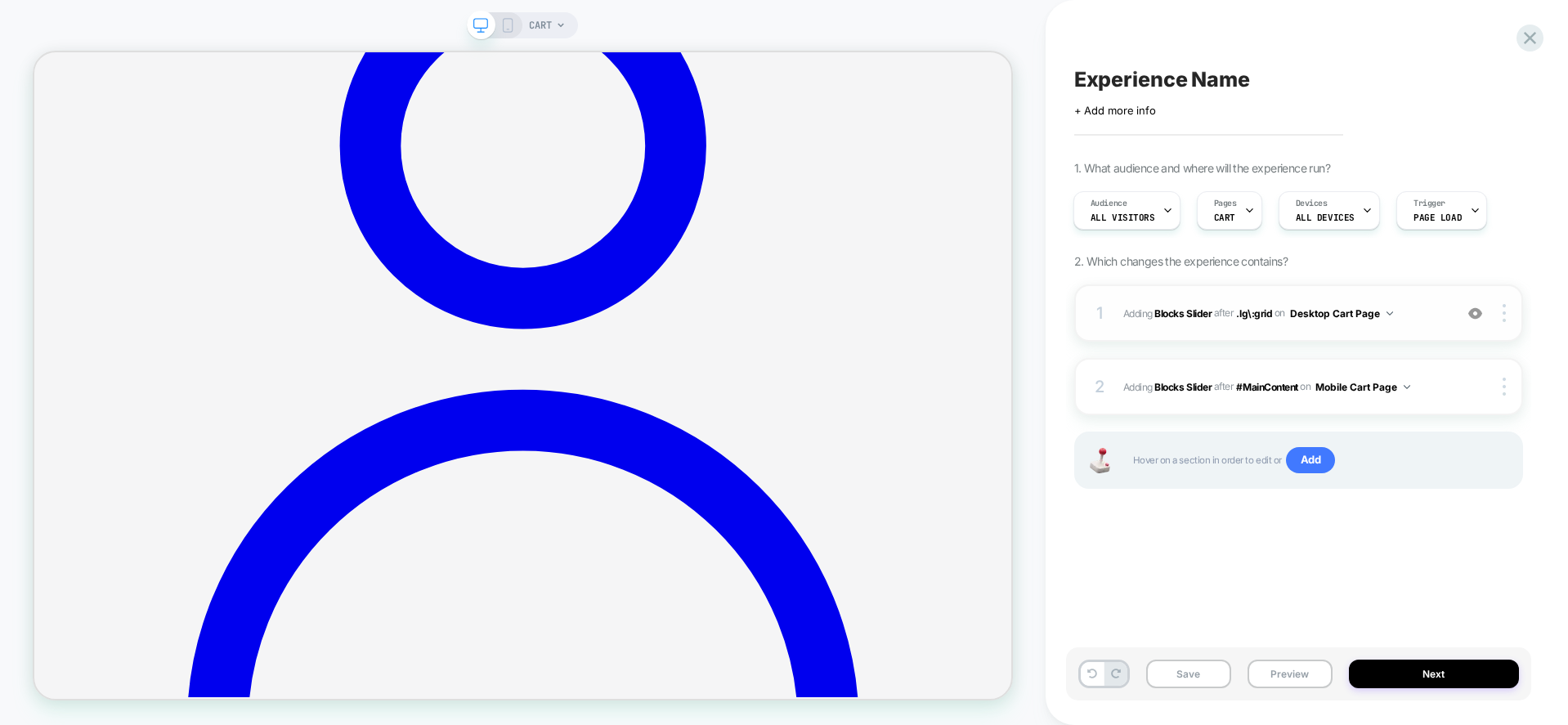
click at [1432, 321] on span "#_loomi_addon_1757101224193 Adding Blocks Slider AFTER .lg\:grid .lg\:grid on D…" at bounding box center [1284, 313] width 322 height 21
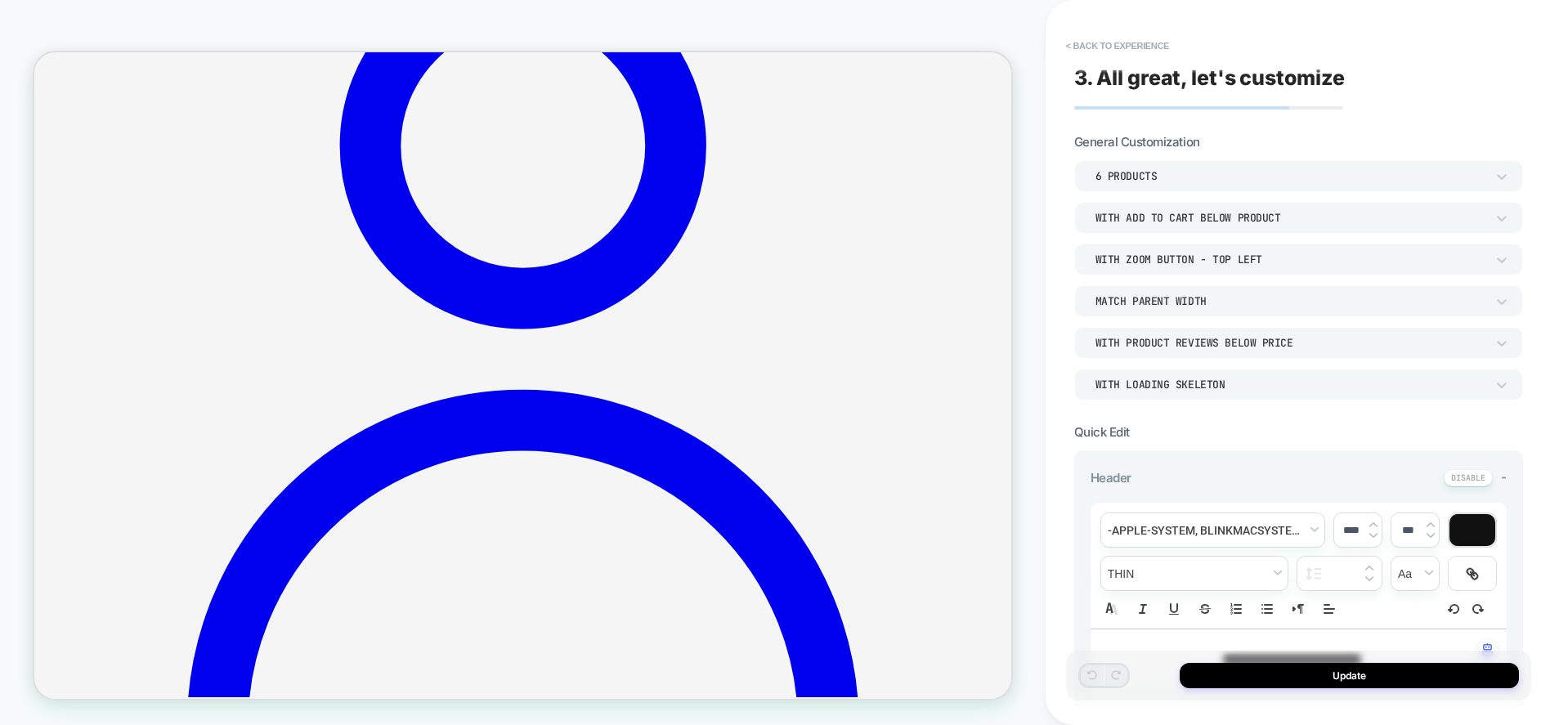
scroll to position [164, 0]
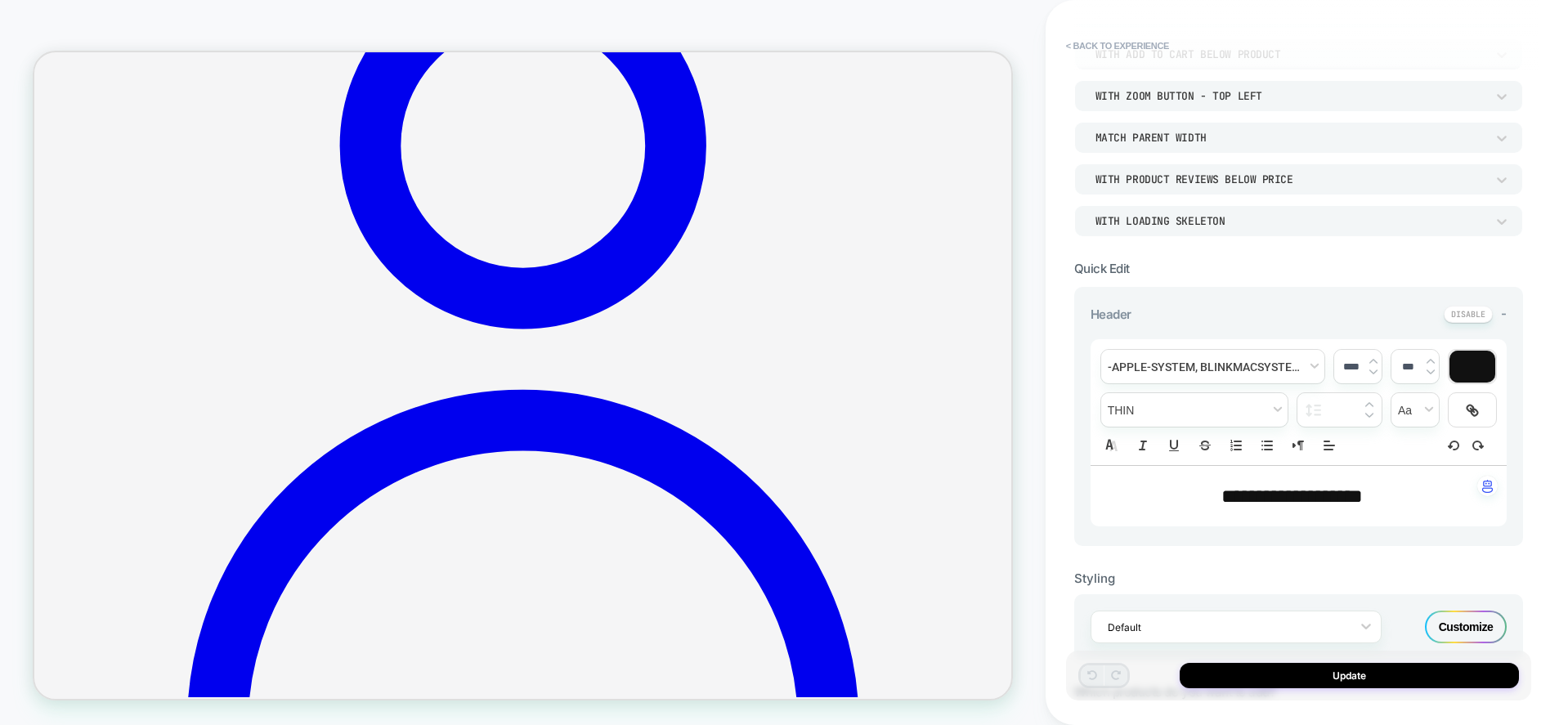
type input "****"
click at [0, 0] on span "**********" at bounding box center [0, 0] width 0 height 0
click at [1074, 456] on div "**********" at bounding box center [1298, 416] width 448 height 259
click at [0, 0] on p "**********" at bounding box center [0, 0] width 0 height 0
click at [0, 0] on button "Update" at bounding box center [0, 0] width 0 height 0
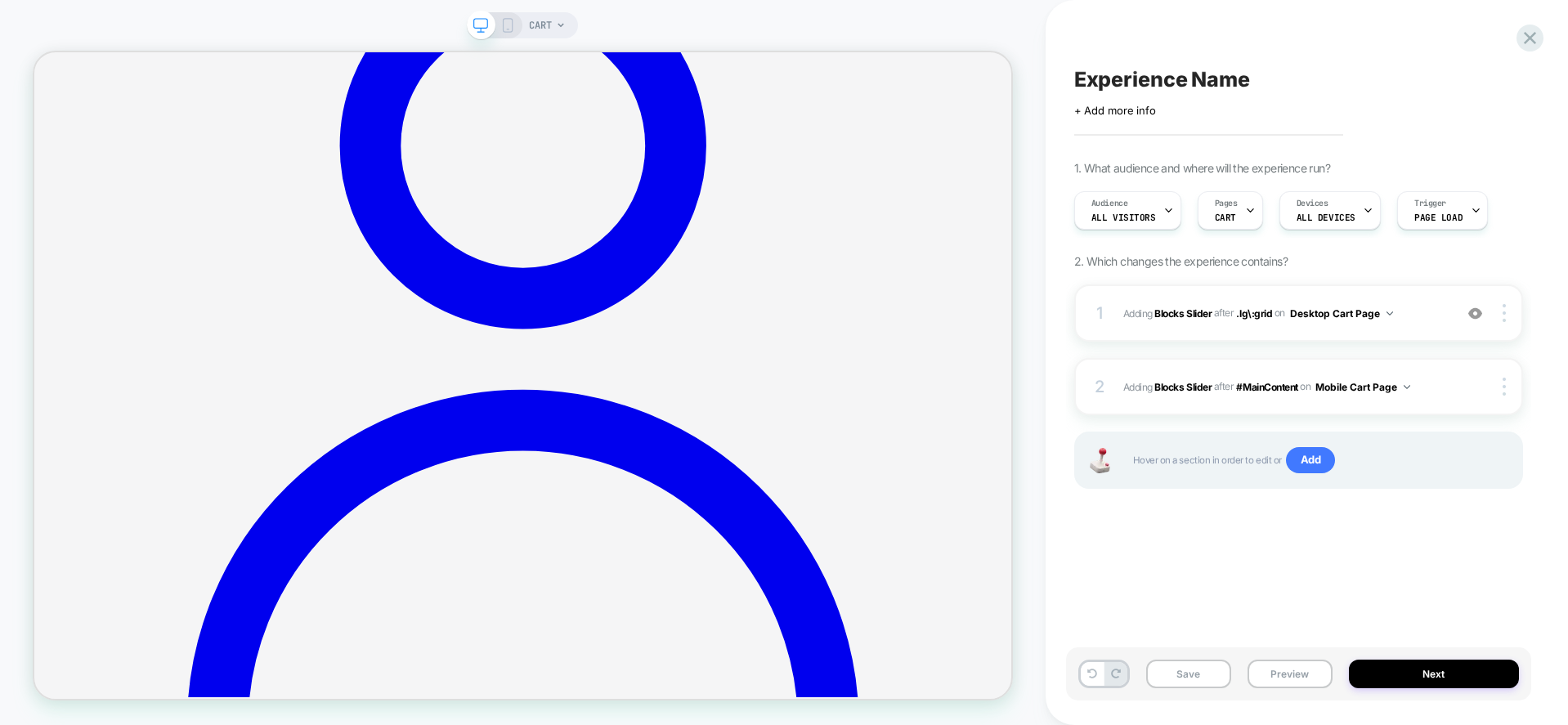
scroll to position [0, 1]
click at [1272, 670] on button "Preview" at bounding box center [1289, 673] width 85 height 28
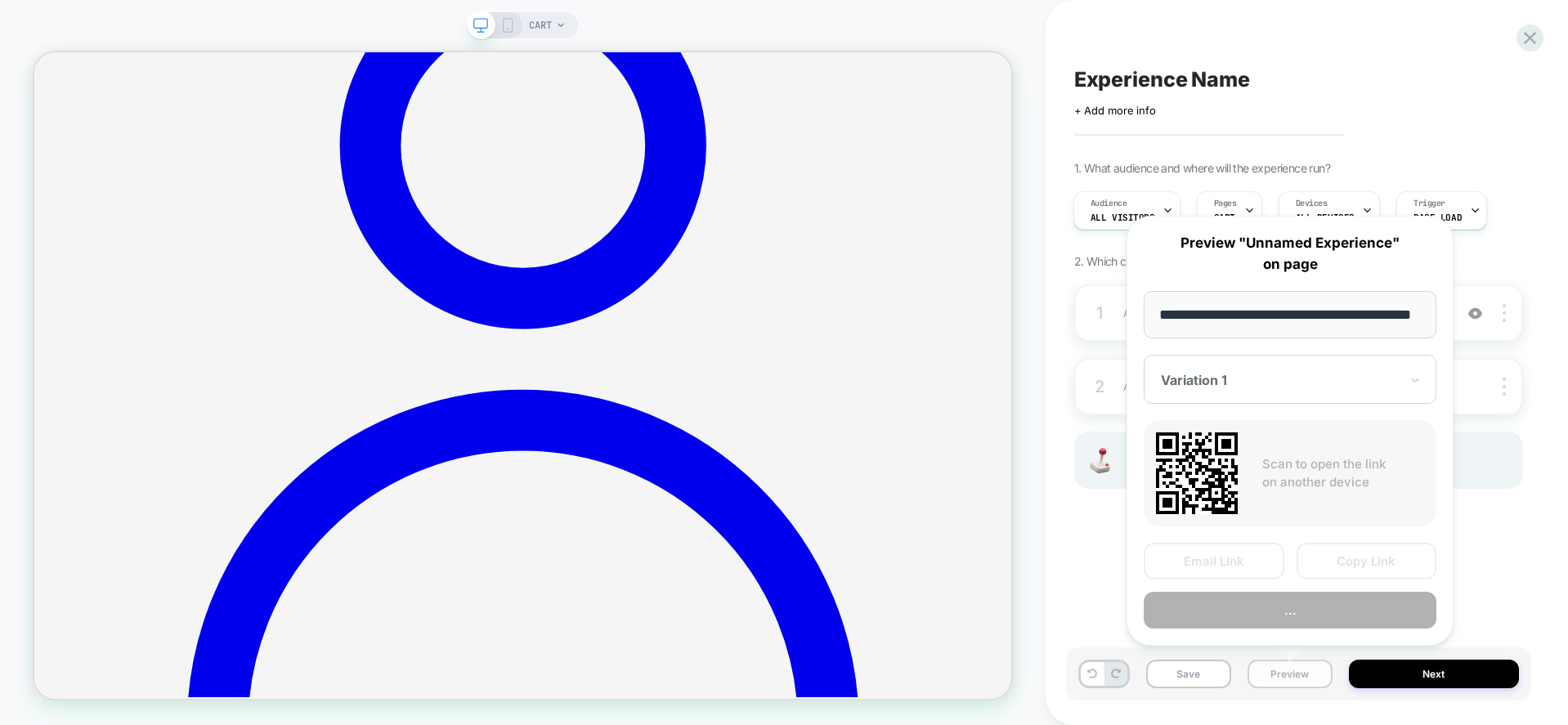
scroll to position [0, 52]
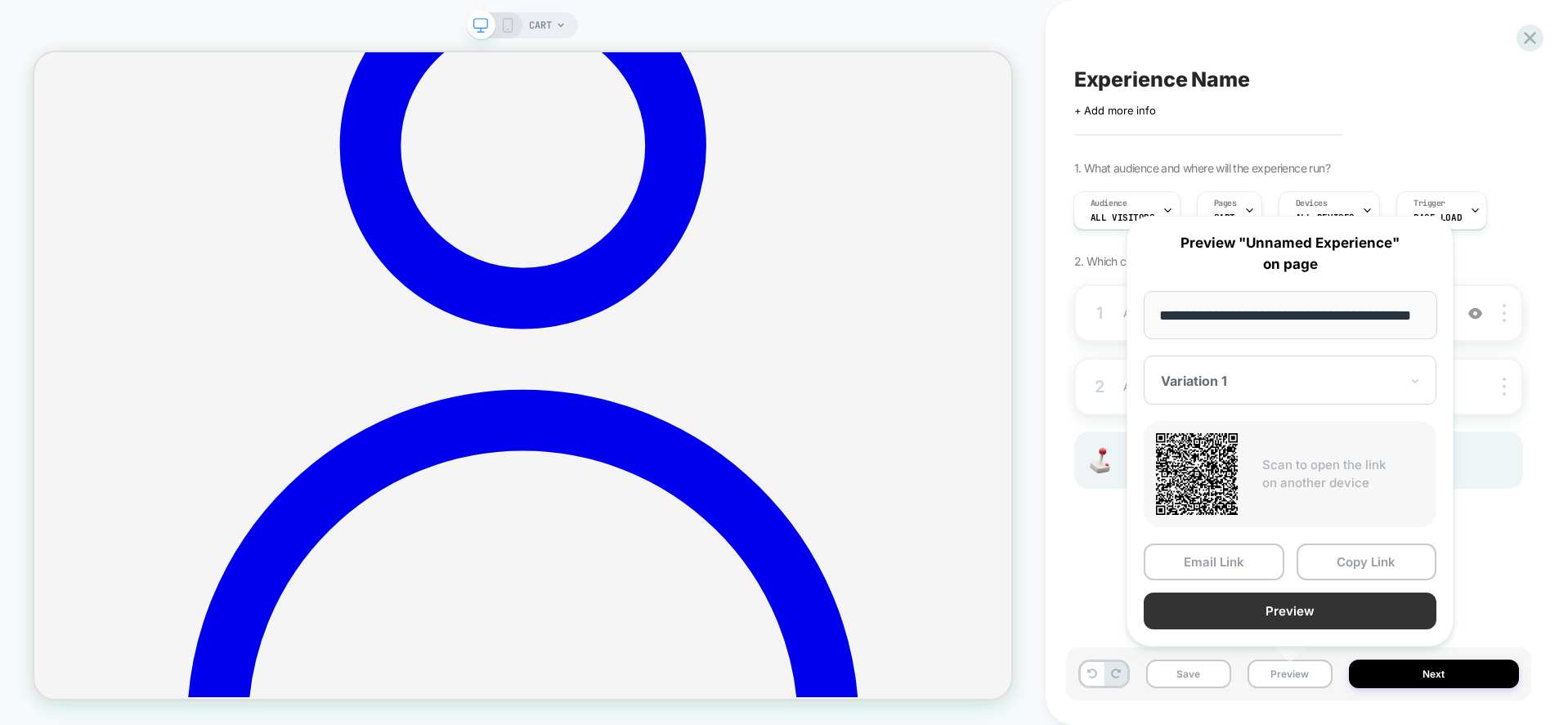
click at [1297, 604] on button "Preview" at bounding box center [1290, 611] width 293 height 37
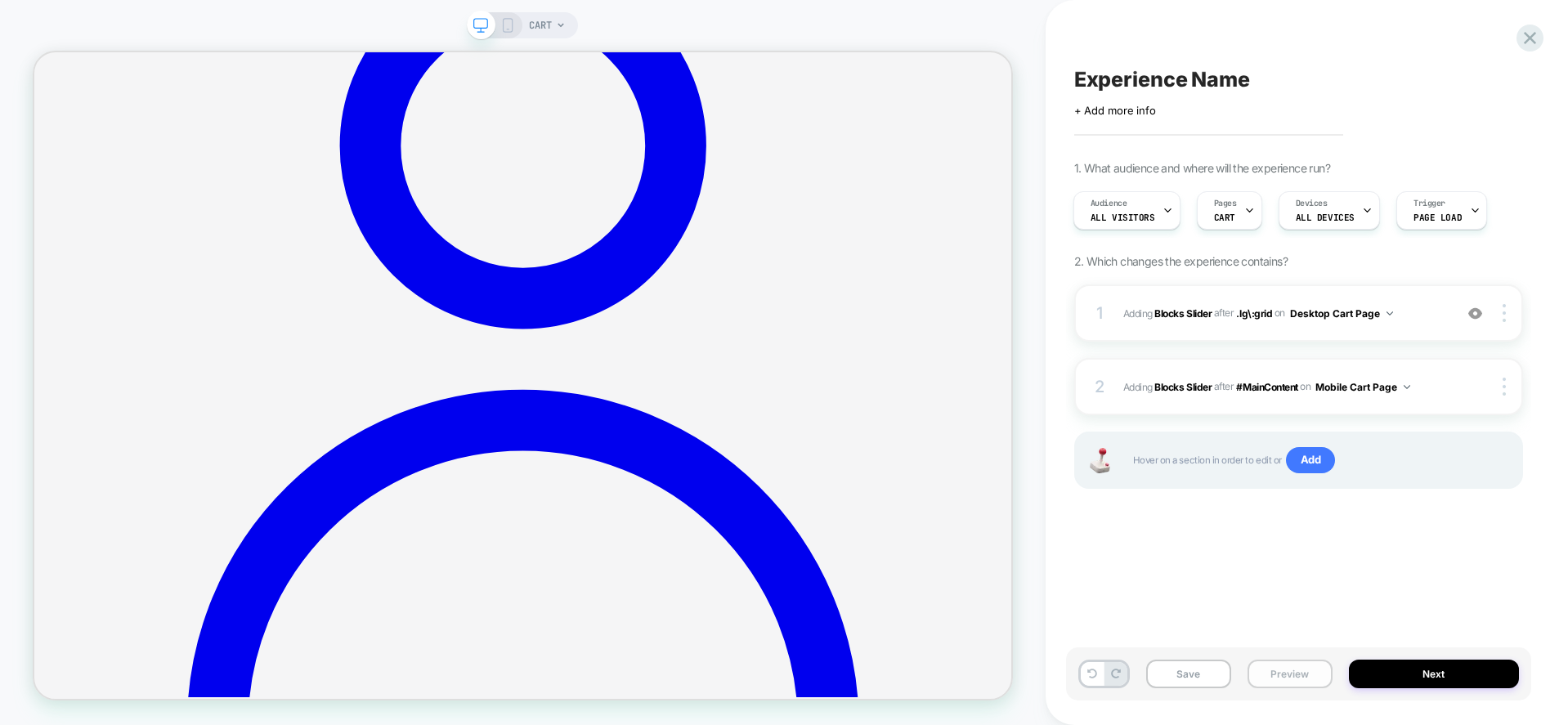
click at [1292, 668] on button "Preview" at bounding box center [1289, 673] width 85 height 28
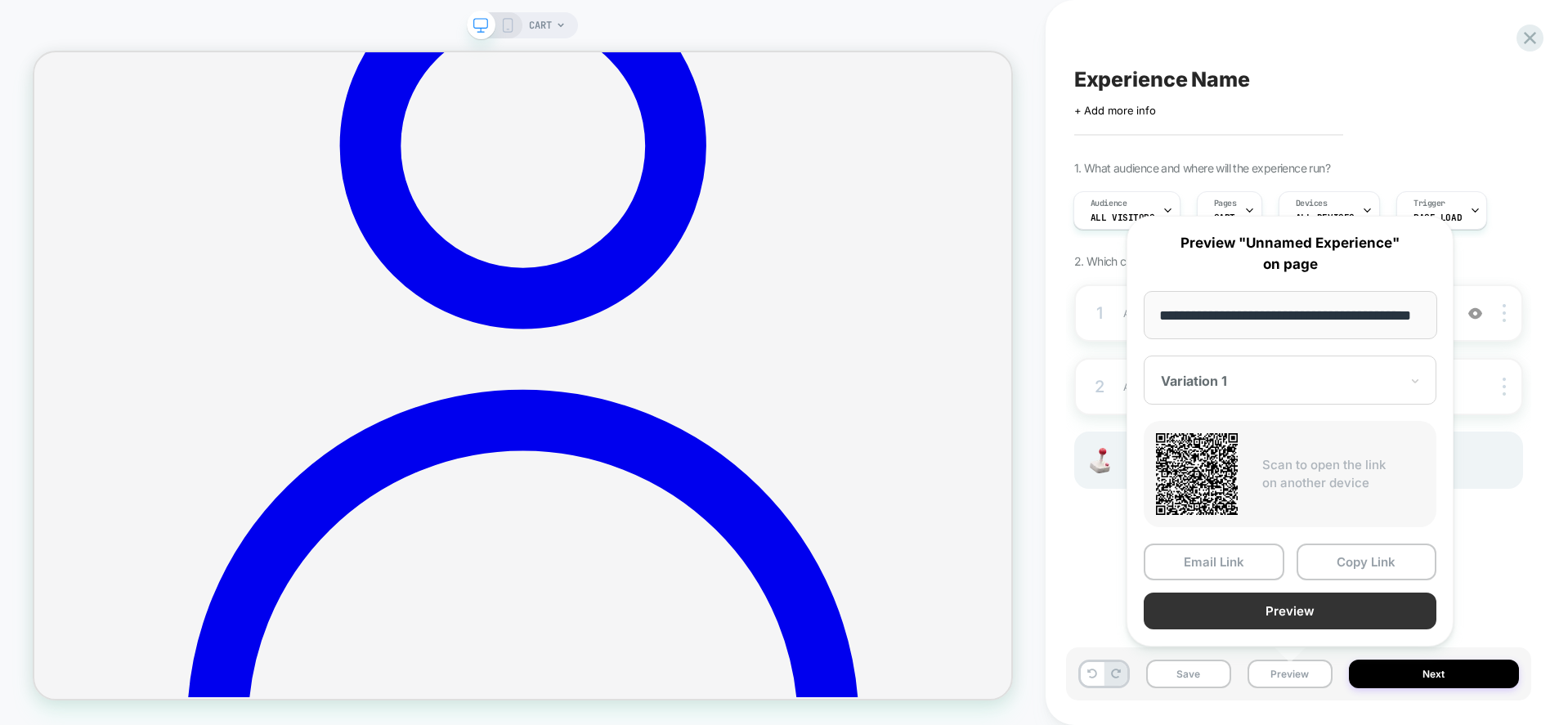
click at [1299, 614] on button "Preview" at bounding box center [1290, 611] width 293 height 37
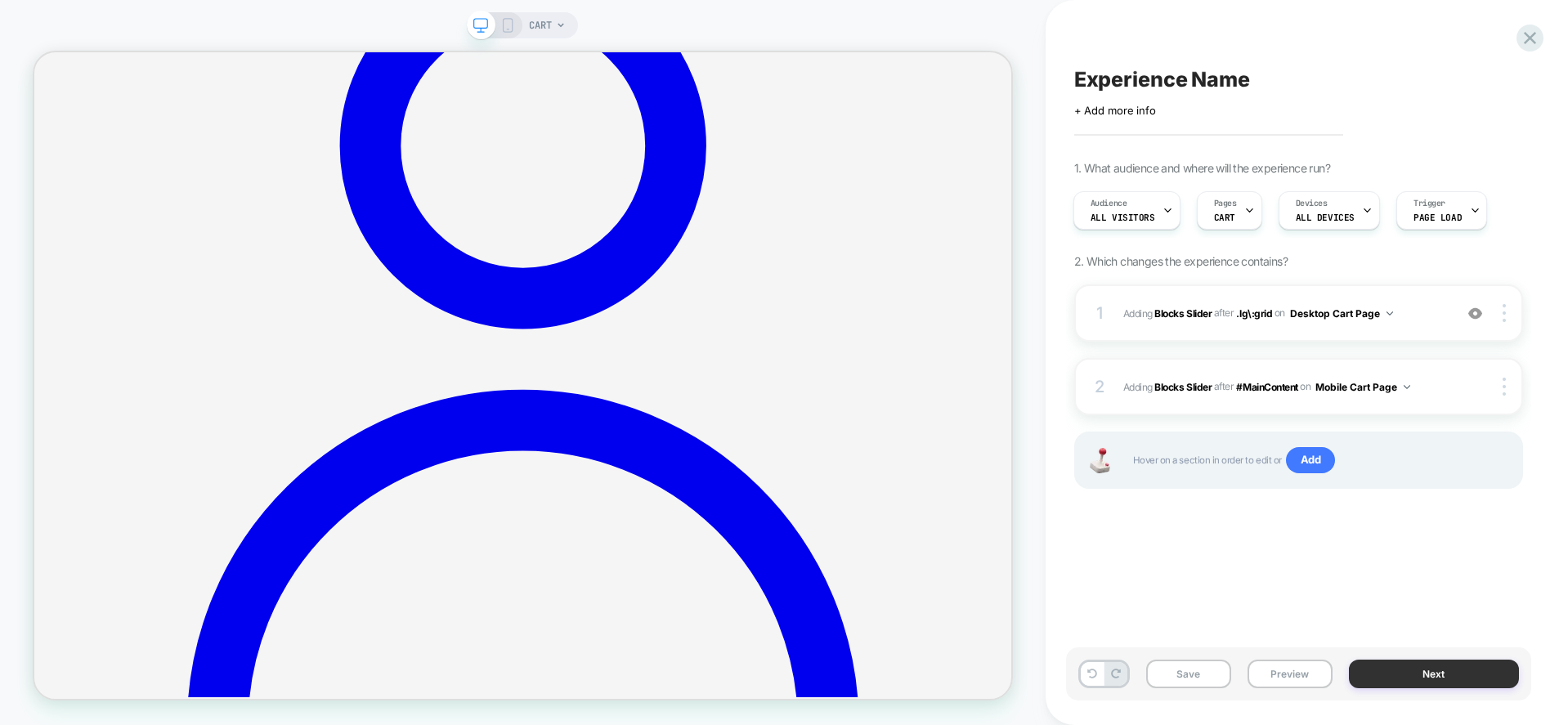
click at [1424, 684] on button "Next" at bounding box center [1434, 673] width 170 height 28
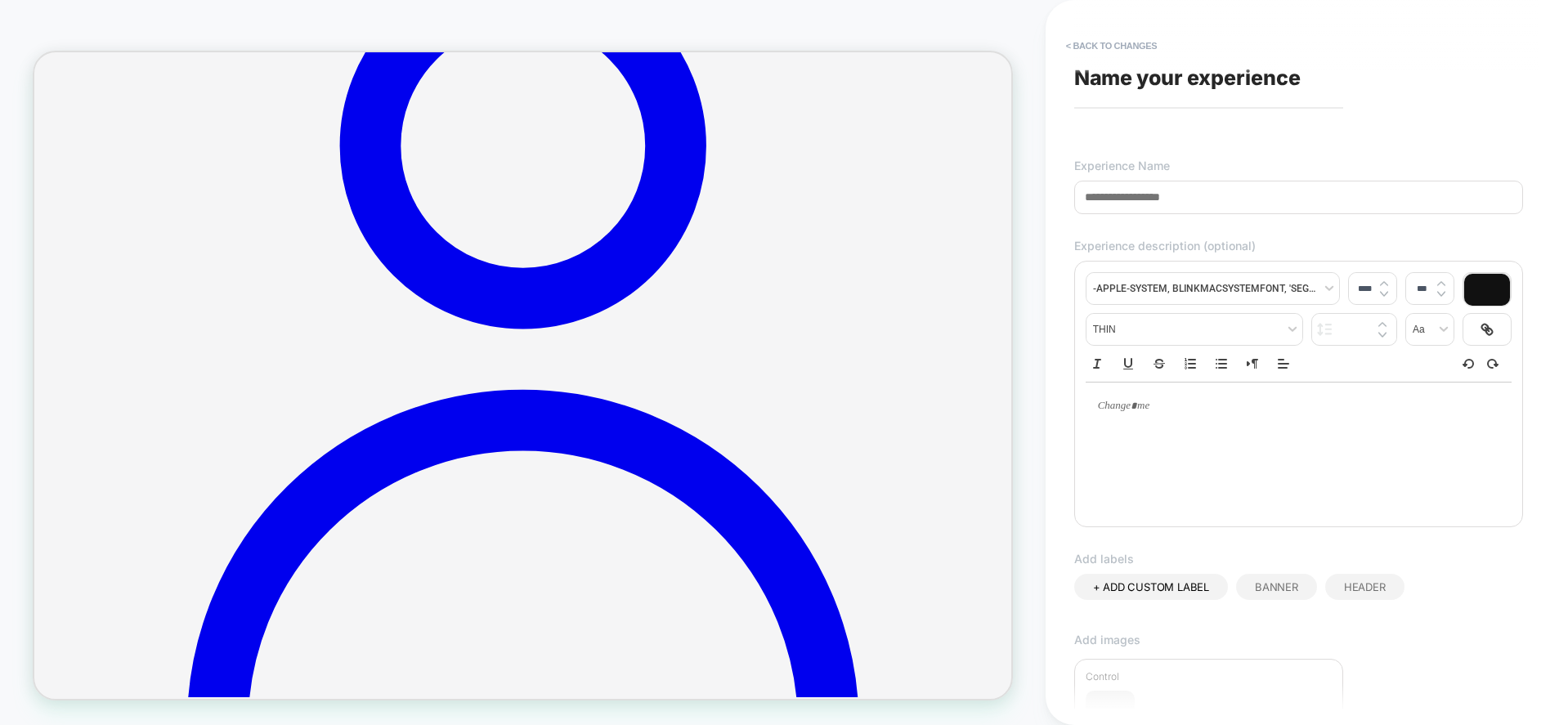
click at [1201, 201] on input at bounding box center [1298, 197] width 448 height 34
click at [1226, 189] on input at bounding box center [1298, 197] width 448 height 34
paste input "**********"
type input "**********"
click at [1276, 163] on div "**********" at bounding box center [1298, 362] width 465 height 692
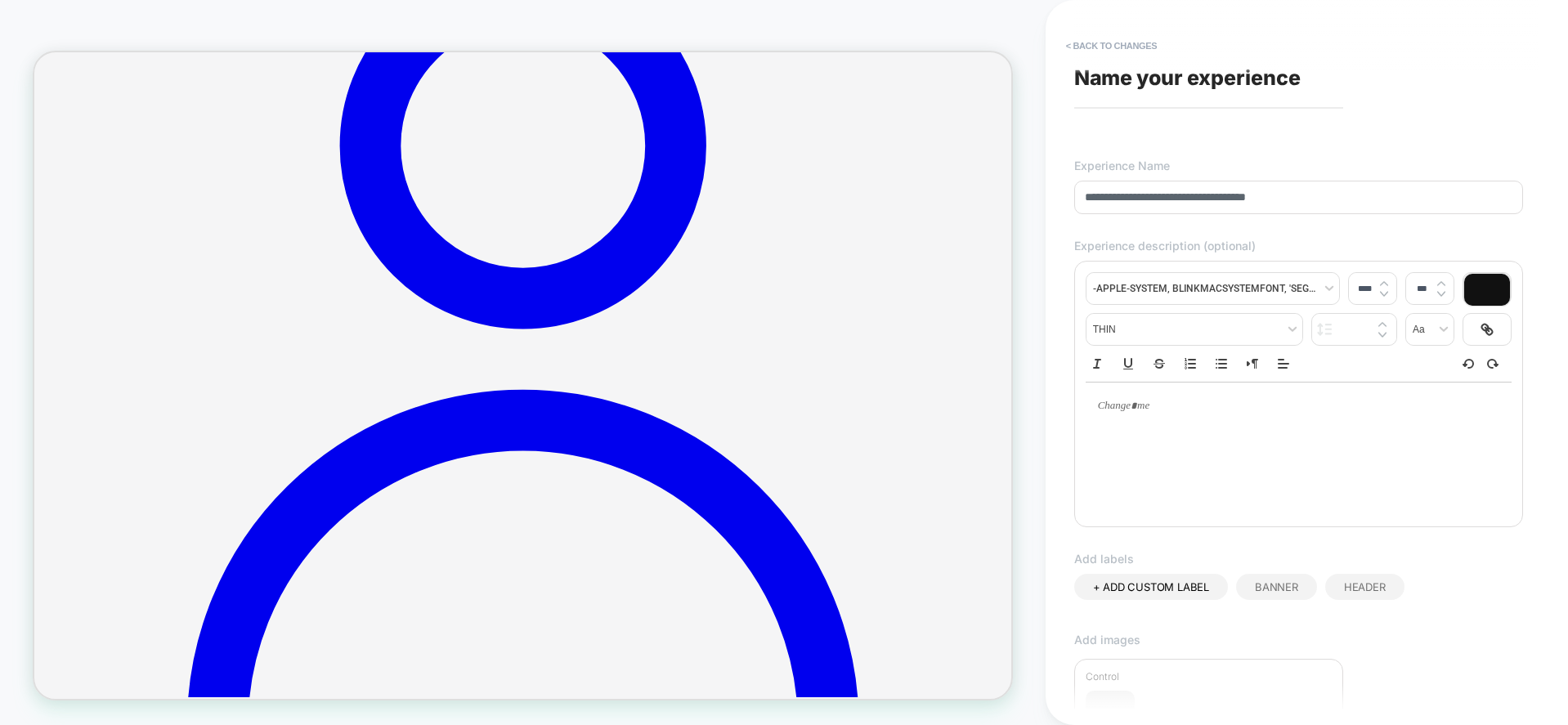
click at [1161, 472] on div at bounding box center [1298, 448] width 426 height 131
click at [1182, 412] on p at bounding box center [1292, 406] width 381 height 15
type input "****"
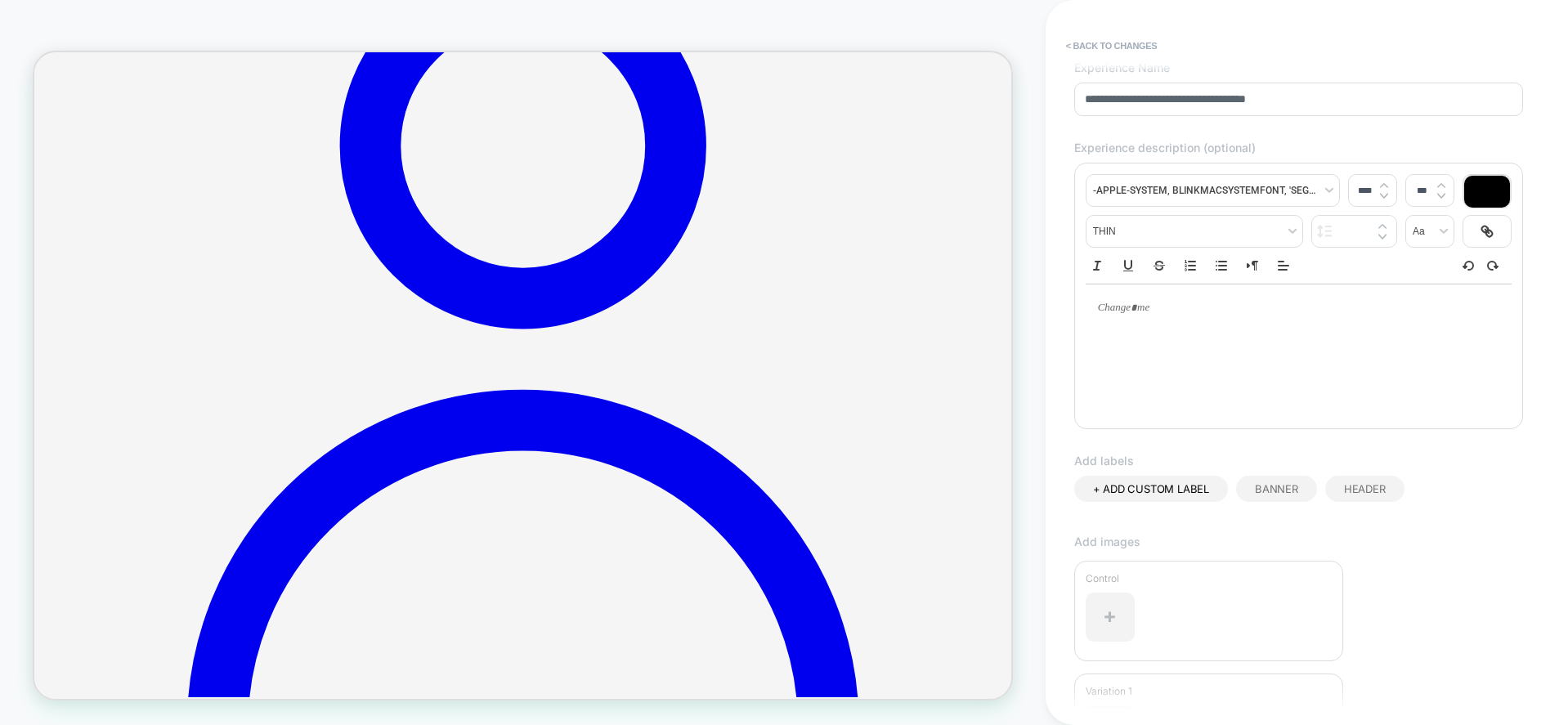
scroll to position [82, 0]
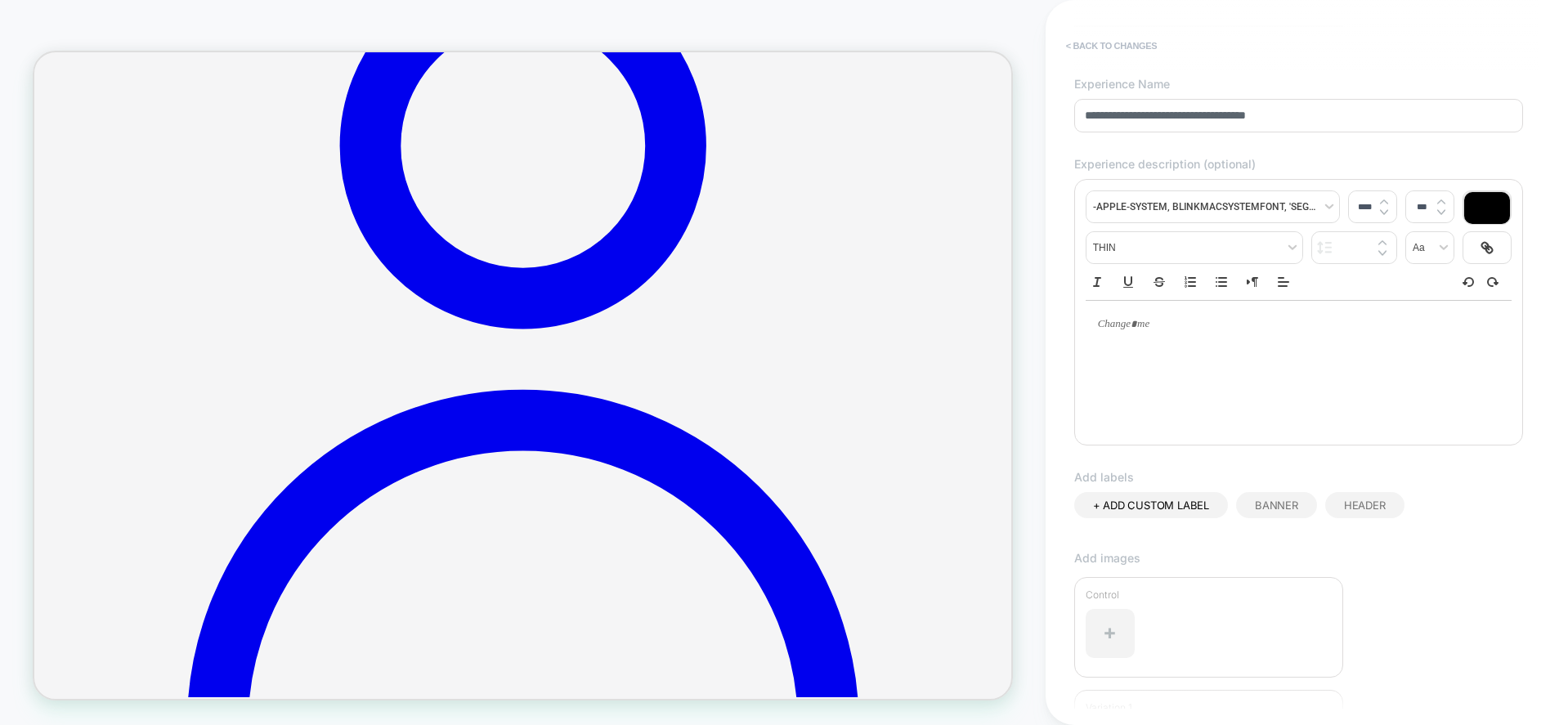
click at [0, 0] on button "< Back to changes" at bounding box center [0, 0] width 0 height 0
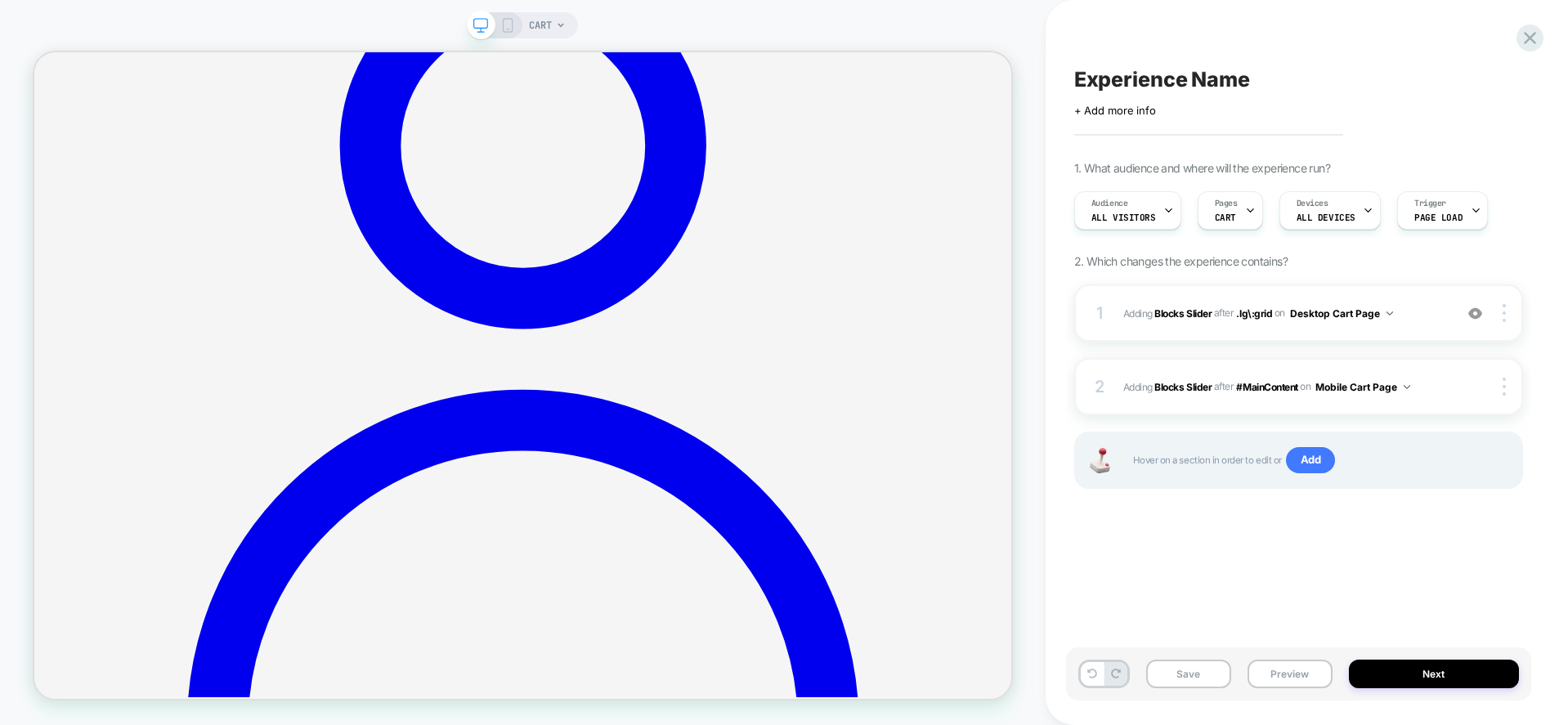
scroll to position [0, 1]
click at [1294, 672] on button "Preview" at bounding box center [1289, 673] width 85 height 28
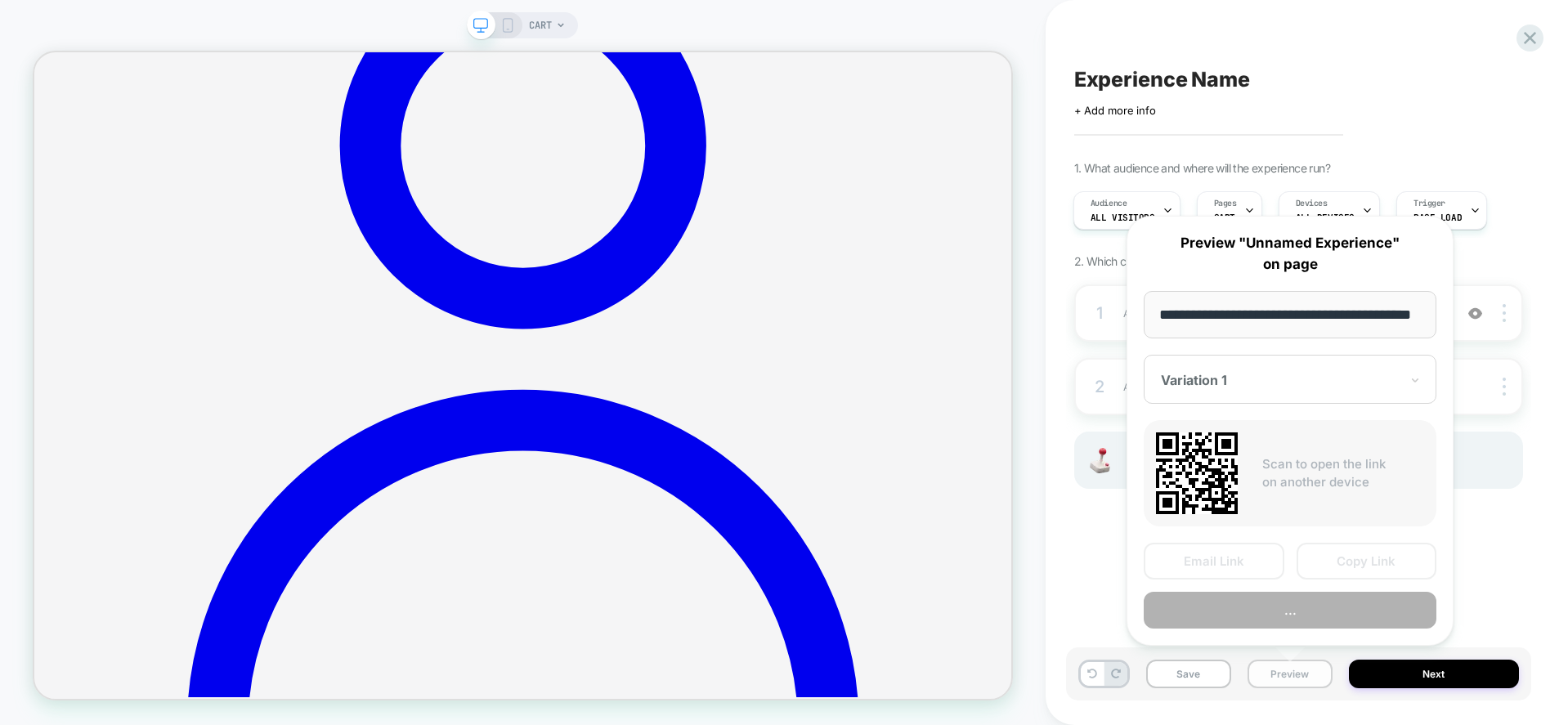
scroll to position [0, 52]
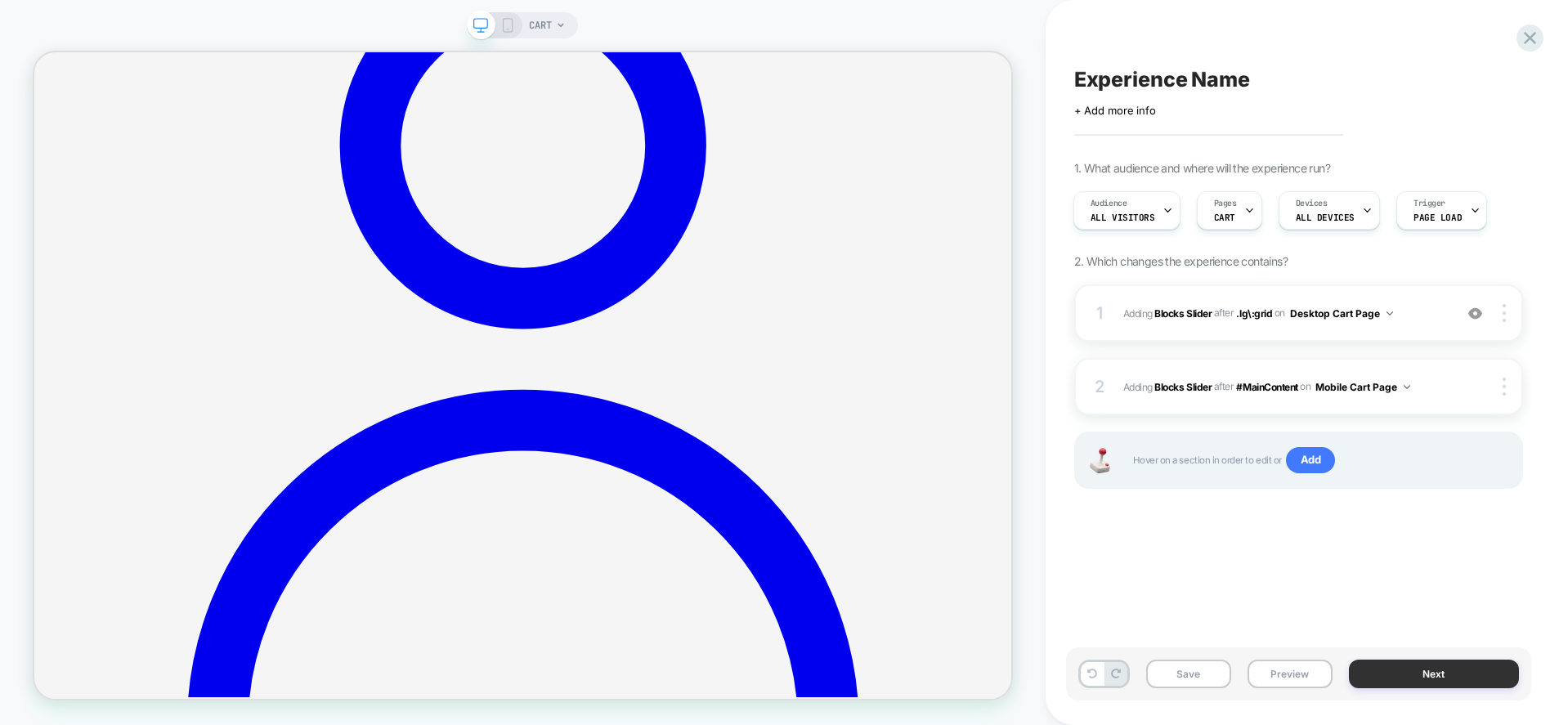
click at [1441, 673] on button "Next" at bounding box center [1434, 673] width 170 height 28
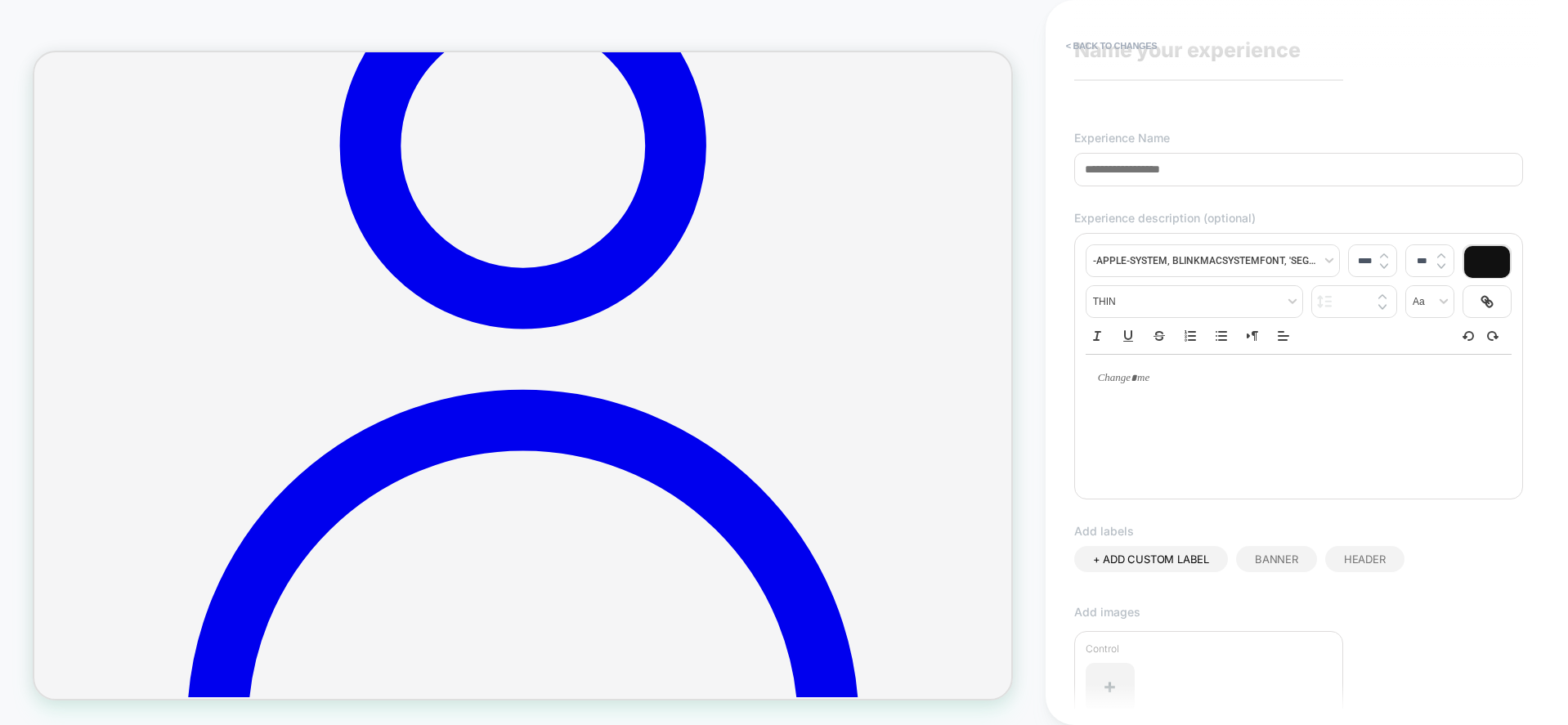
scroll to position [0, 0]
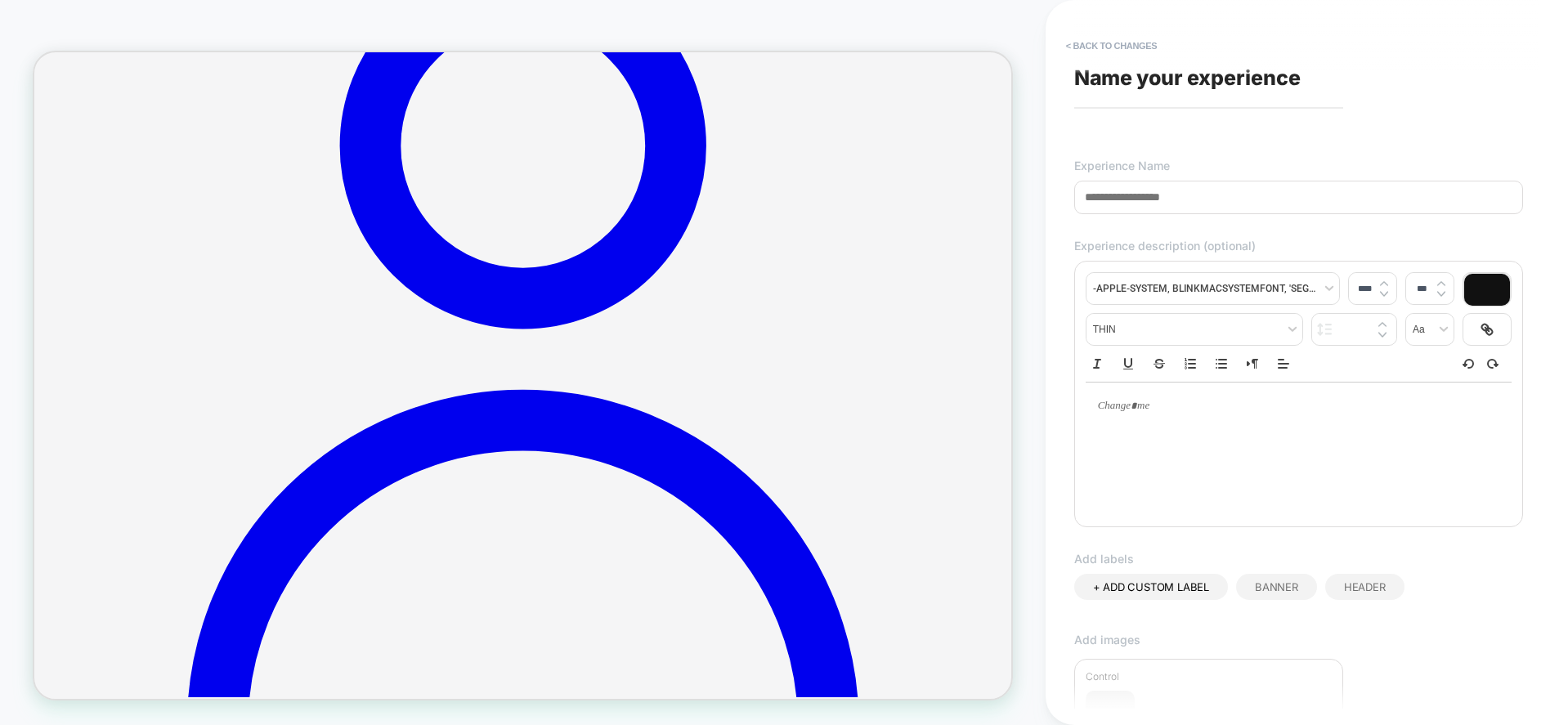
click at [1164, 594] on div "+ ADD CUSTOM LABEL" at bounding box center [1151, 587] width 154 height 26
click at [1164, 593] on input at bounding box center [1142, 589] width 98 height 14
type input "****"
click at [1164, 593] on span "+ ADD CUSTOM LABEL" at bounding box center [1151, 586] width 116 height 13
type input "******"
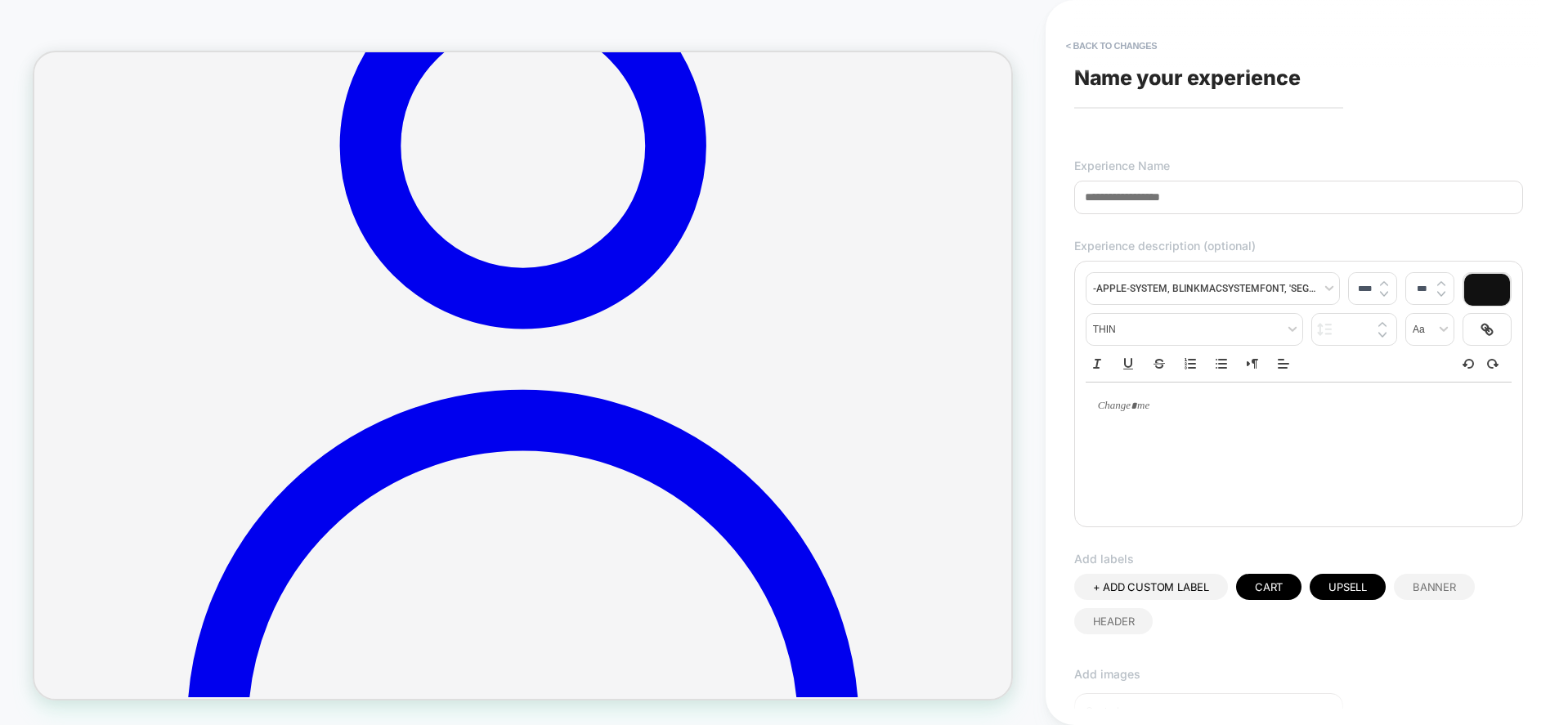
click at [1119, 583] on span "+ ADD CUSTOM LABEL" at bounding box center [1151, 586] width 116 height 13
click at [1227, 593] on icon at bounding box center [1225, 587] width 15 height 15
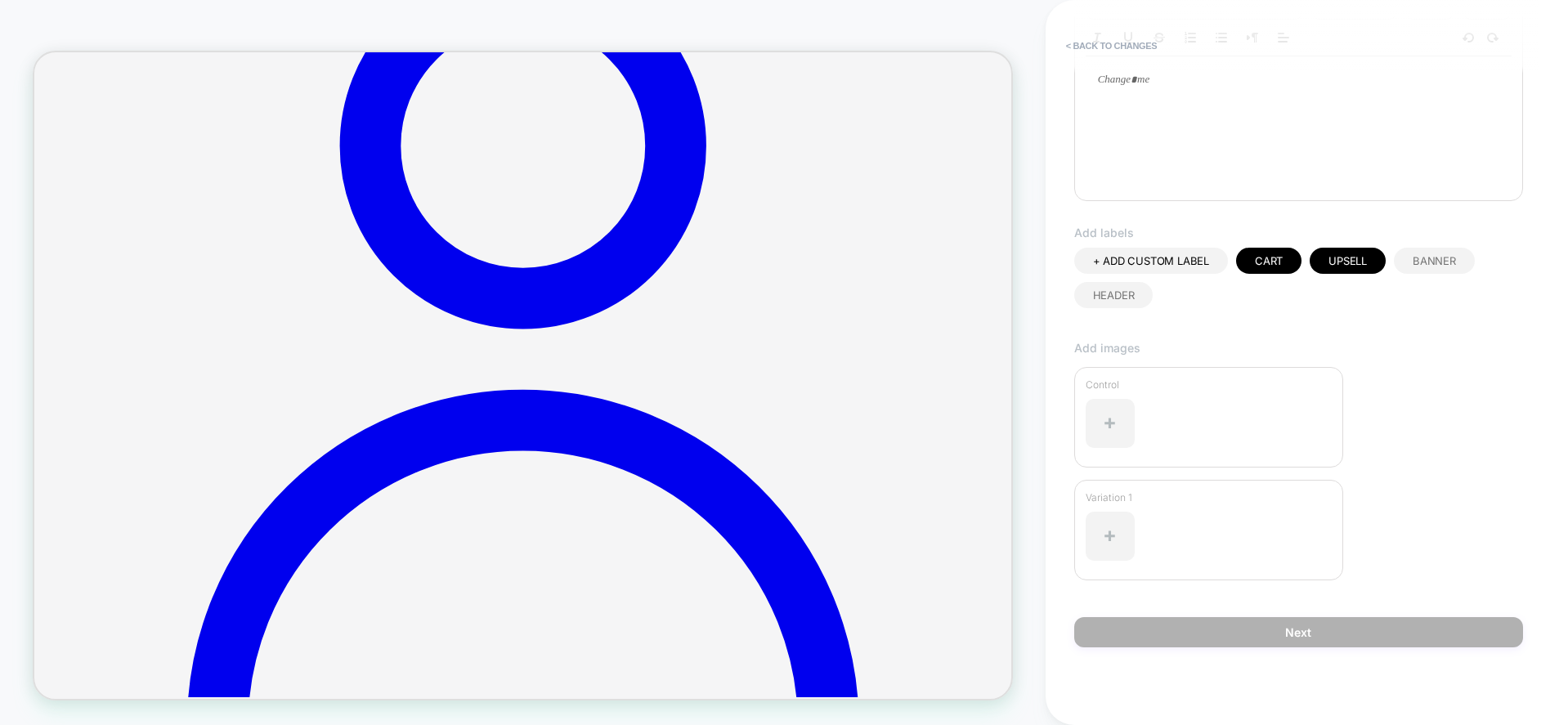
scroll to position [327, 0]
click at [1120, 547] on div at bounding box center [1109, 536] width 49 height 49
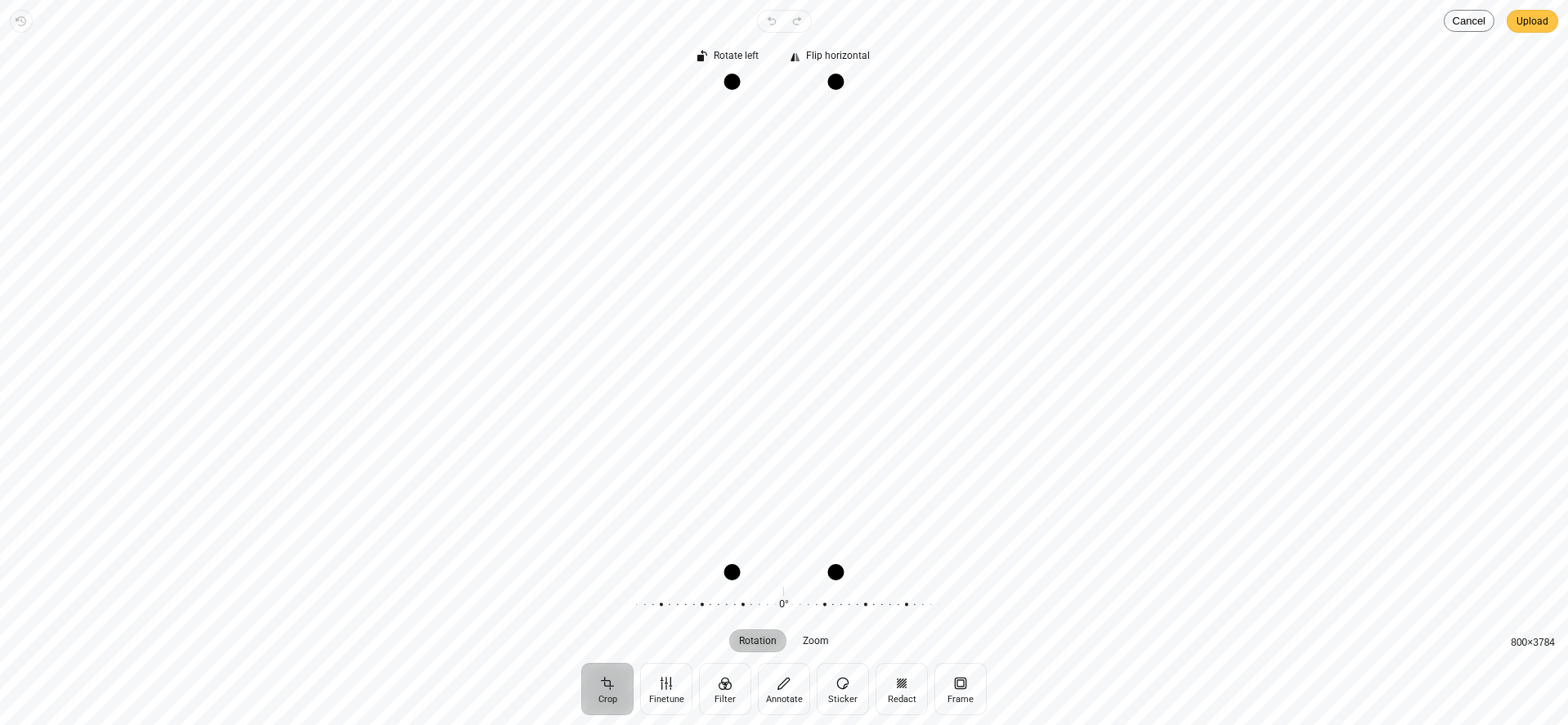
click at [1533, 28] on span "Upload" at bounding box center [1532, 21] width 32 height 20
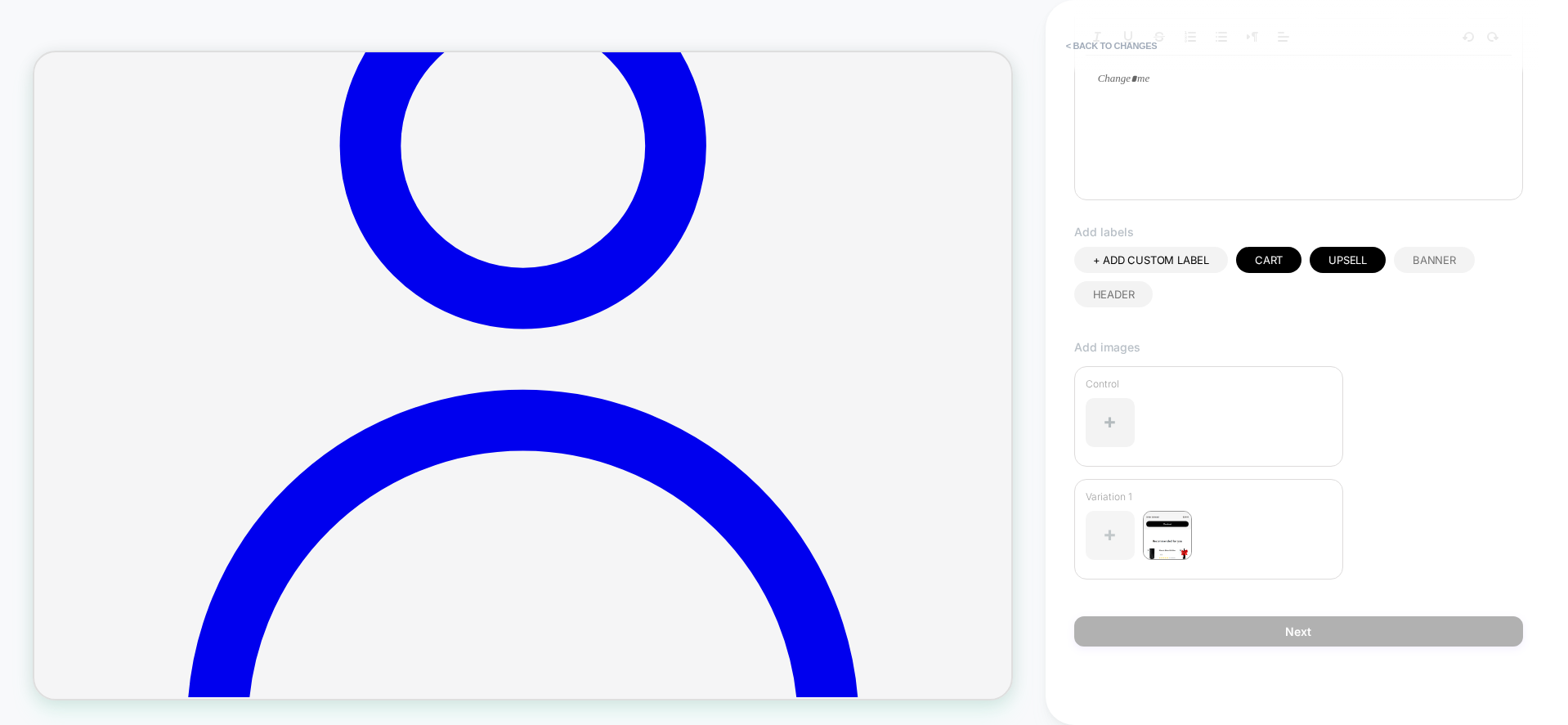
click at [1104, 530] on div at bounding box center [1109, 536] width 49 height 49
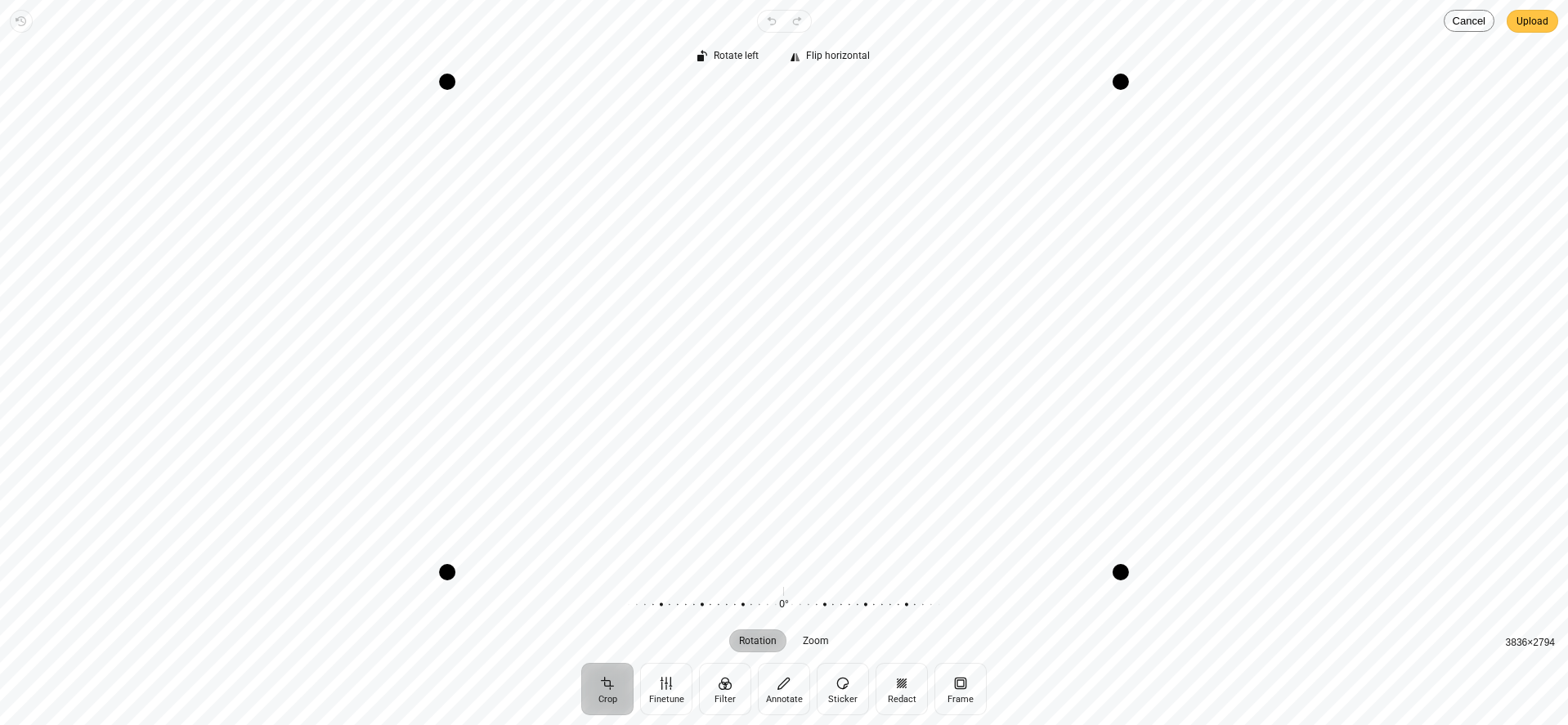
click at [1524, 19] on span "Upload" at bounding box center [1532, 21] width 32 height 20
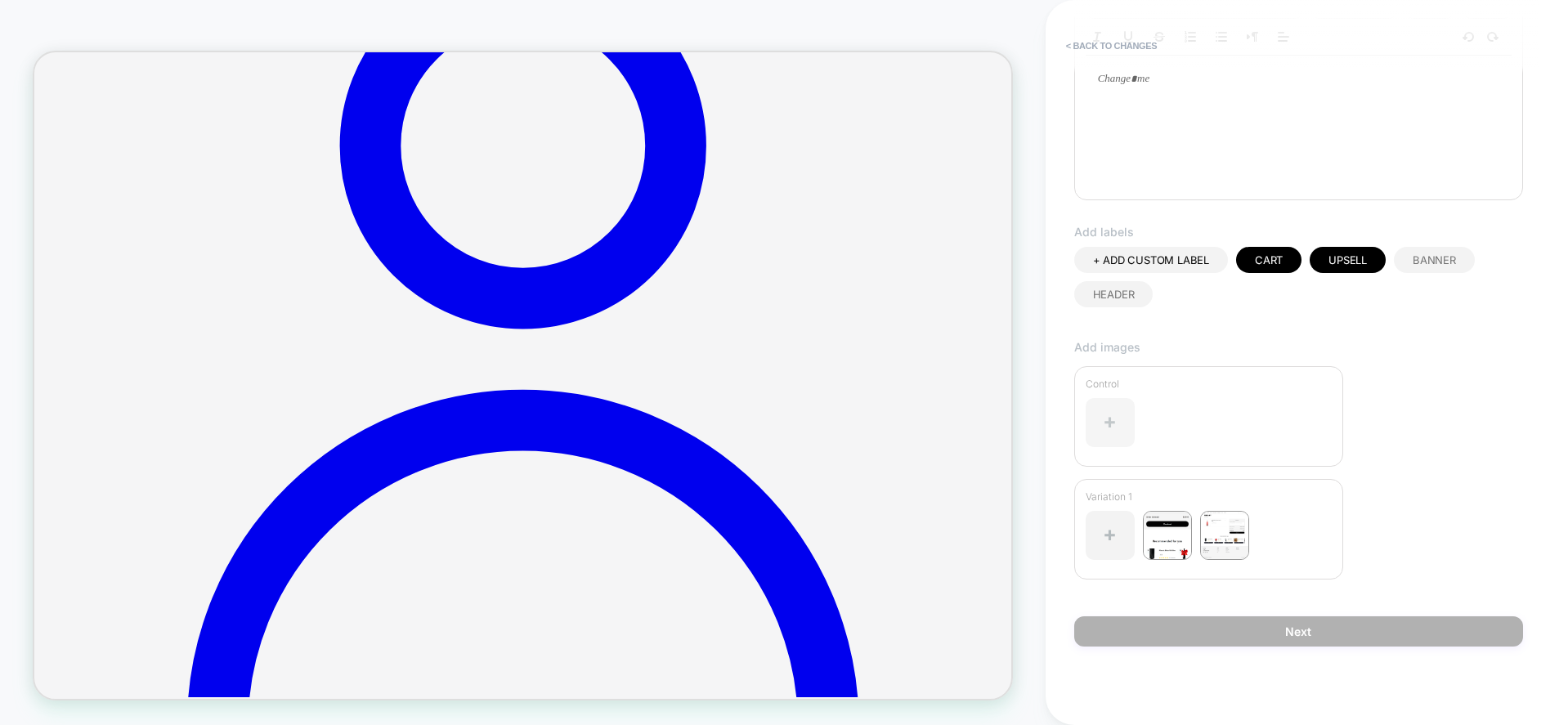
click at [1219, 536] on img at bounding box center [1224, 536] width 49 height 49
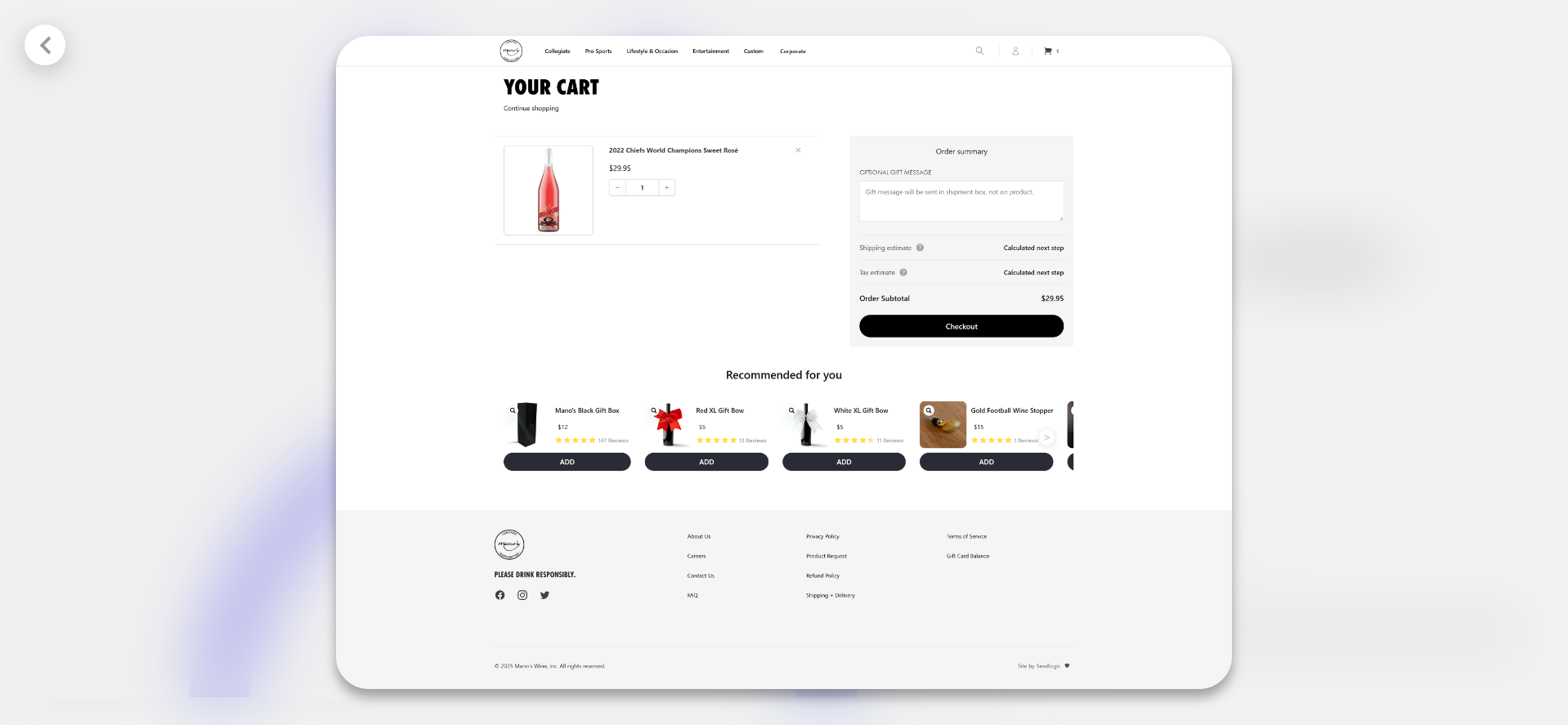
click at [53, 41] on icon at bounding box center [46, 46] width 21 height 21
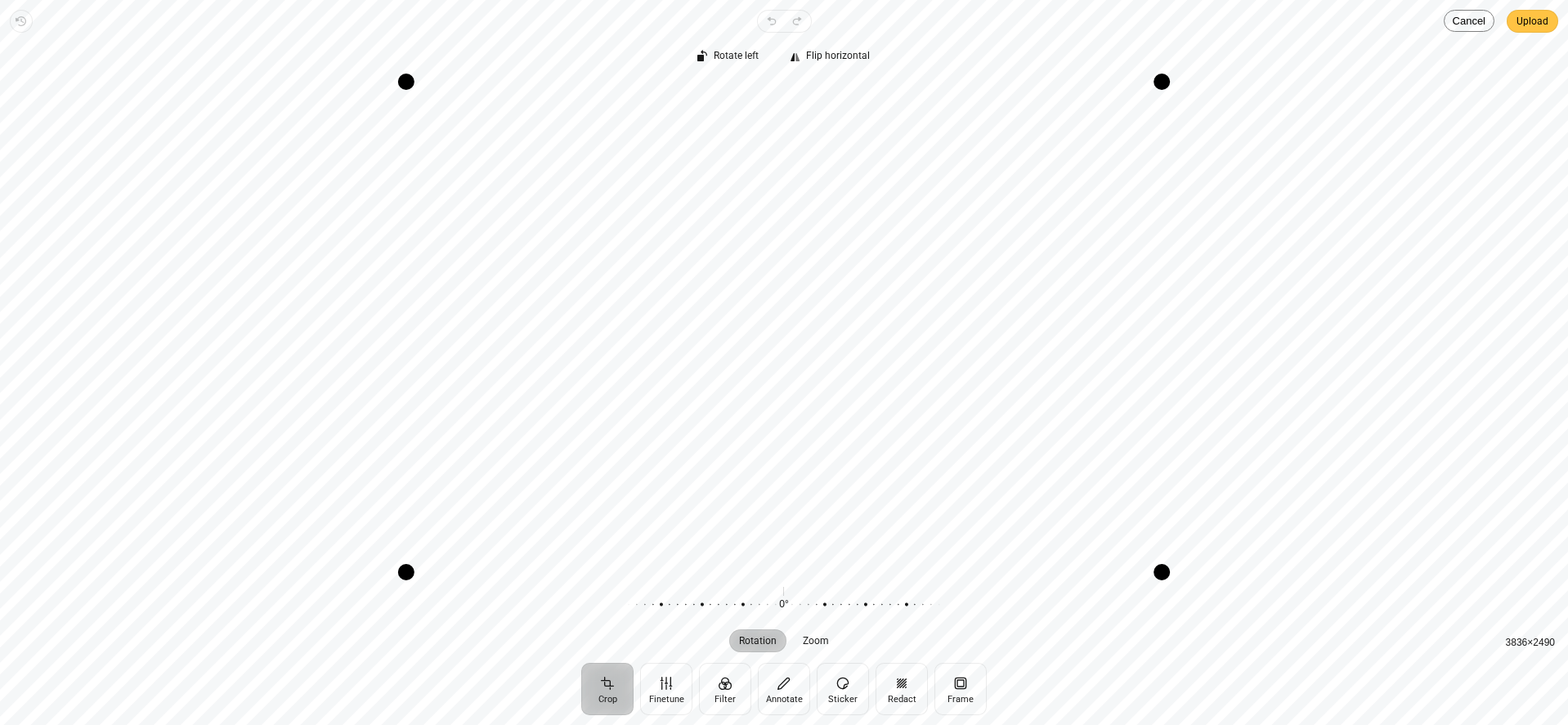
click at [1529, 24] on span "Upload" at bounding box center [1532, 21] width 32 height 20
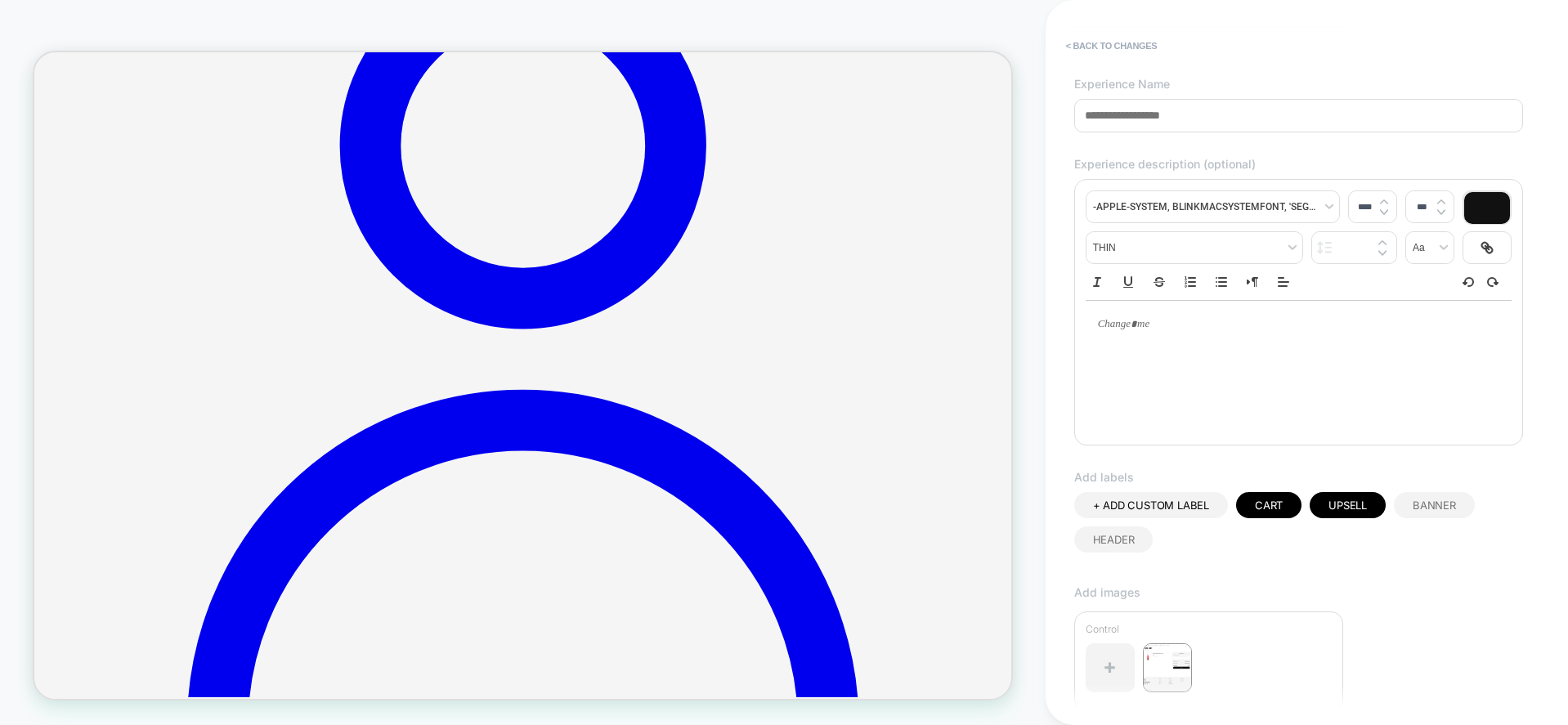
scroll to position [20, 0]
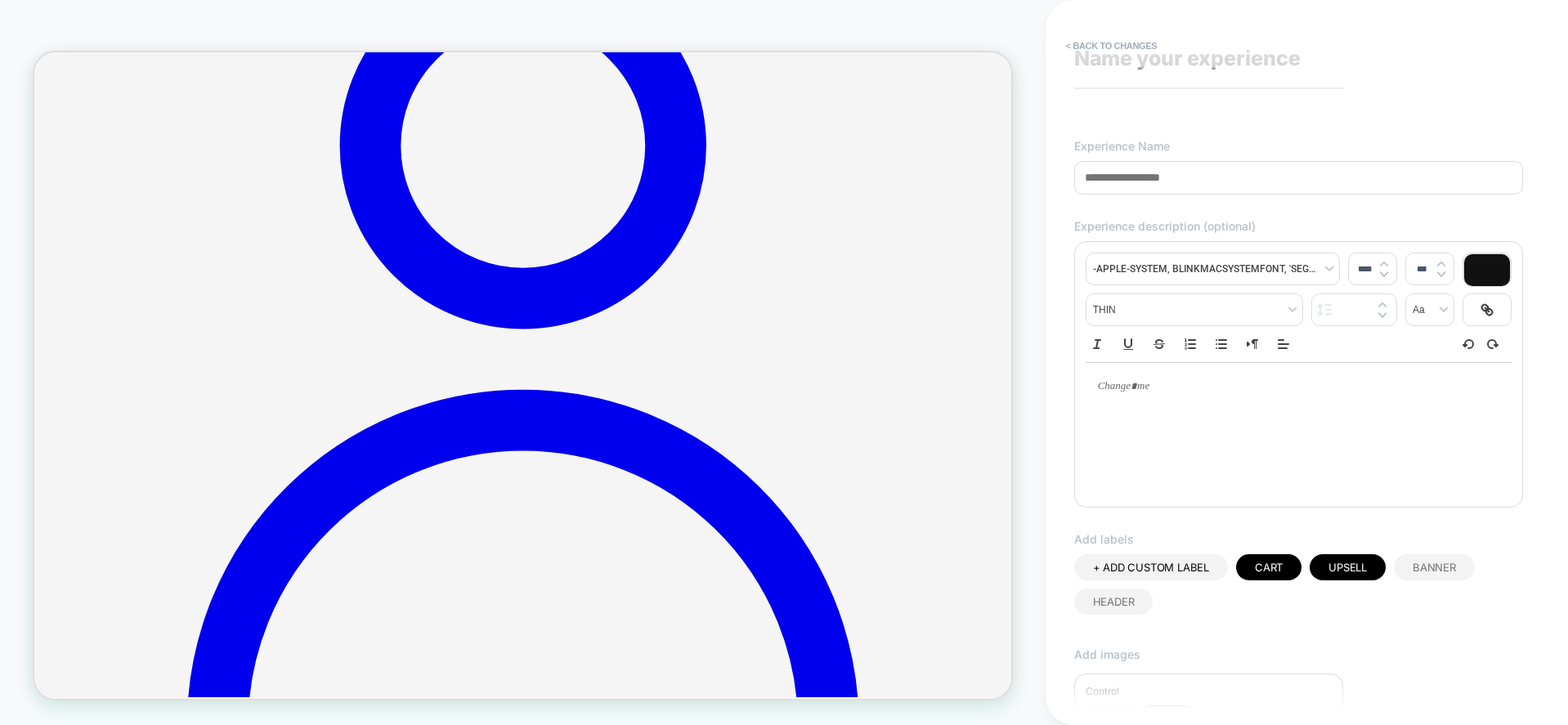
click at [1367, 394] on p at bounding box center [1292, 387] width 381 height 15
type input "****"
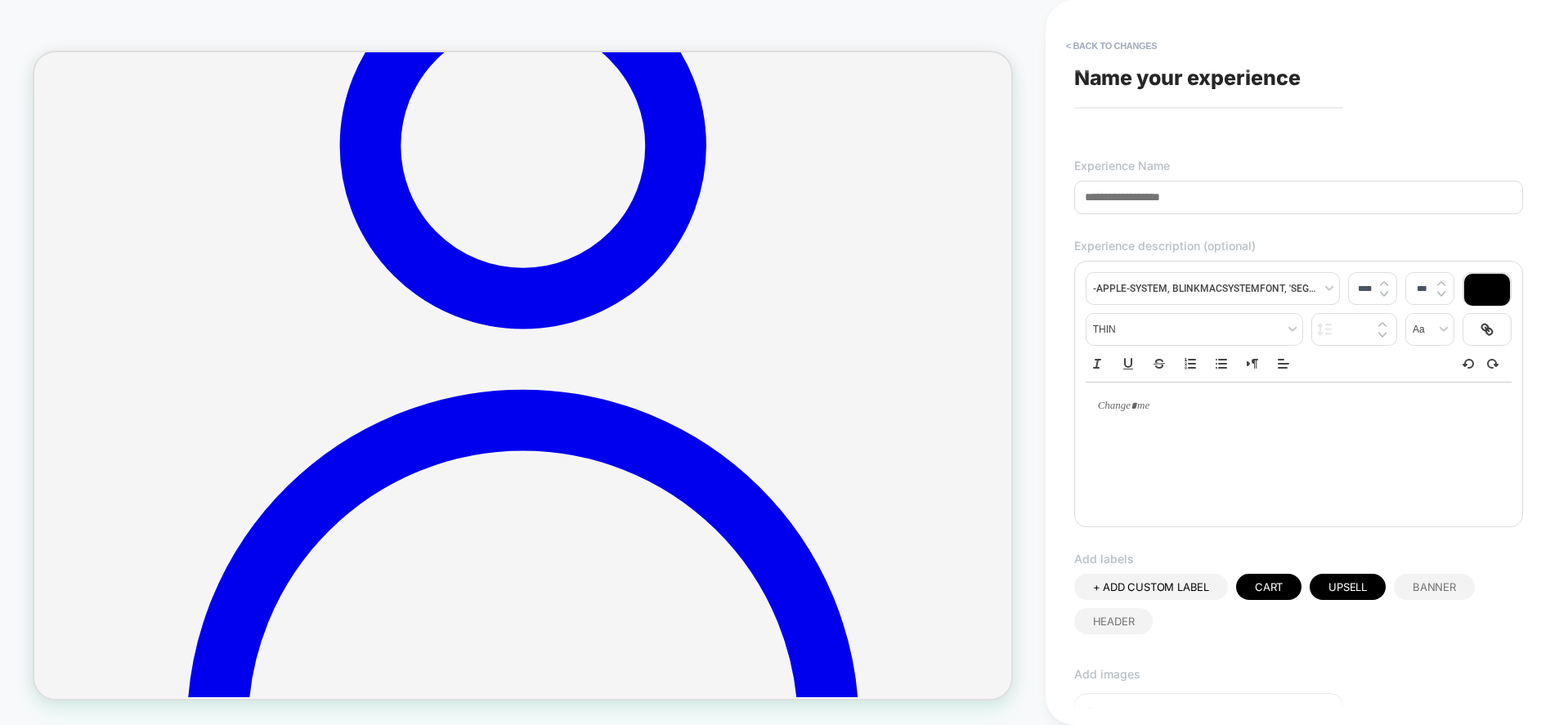
paste input "**********"
type input "**********"
click at [1195, 409] on p at bounding box center [1292, 406] width 381 height 15
click at [1218, 418] on div at bounding box center [1298, 406] width 426 height 47
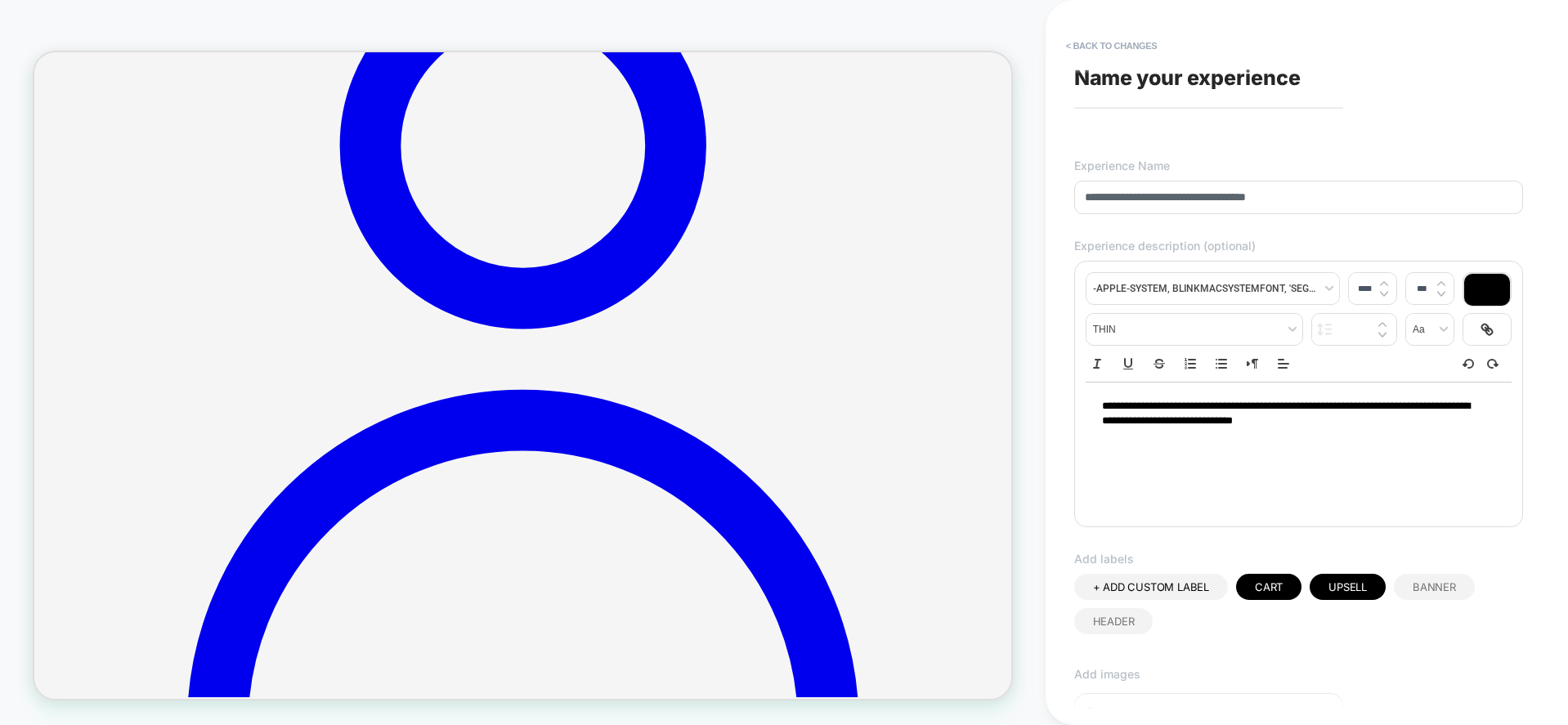
click at [1380, 435] on div "**********" at bounding box center [1298, 413] width 426 height 63
click at [1384, 435] on div "**********" at bounding box center [1298, 413] width 426 height 63
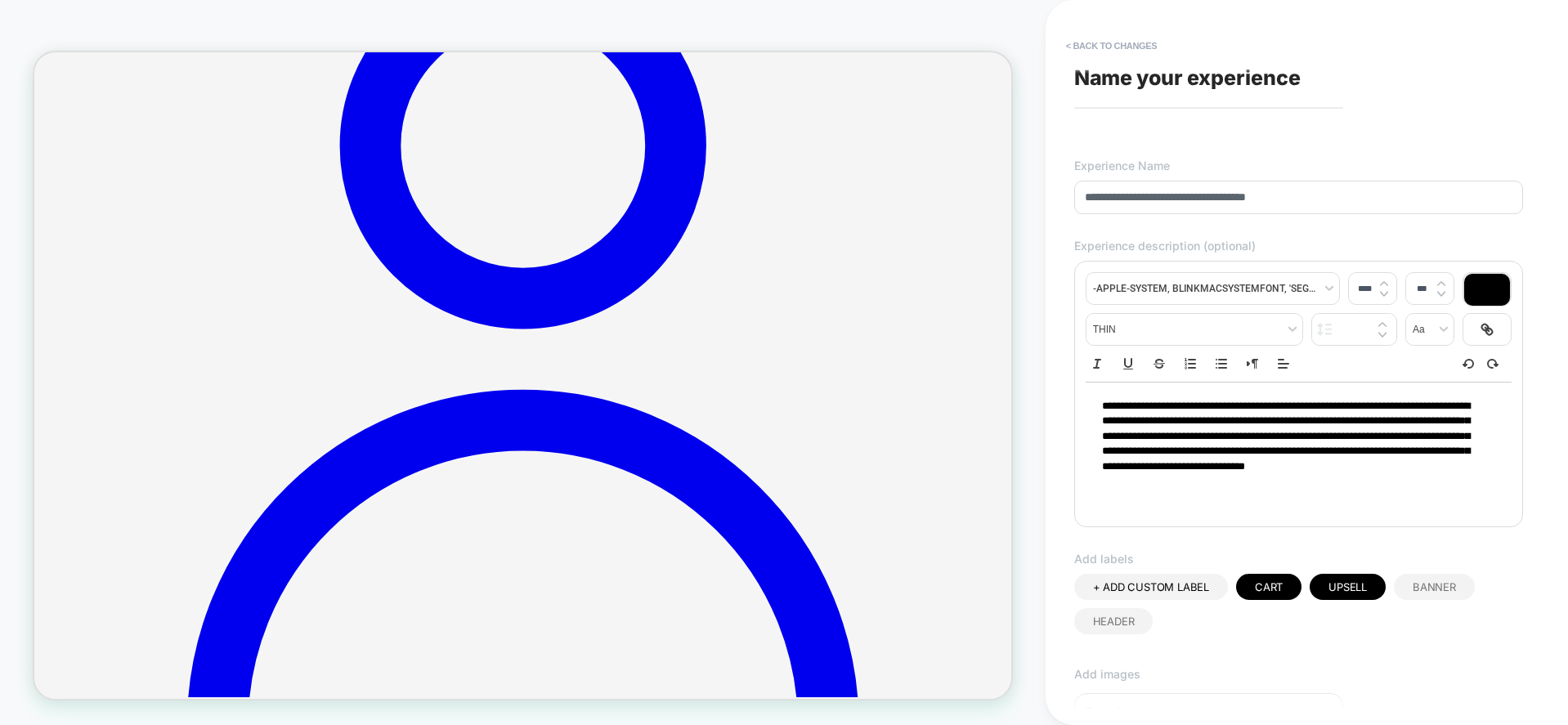
click at [1177, 474] on p "**********" at bounding box center [1292, 443] width 381 height 90
click at [1164, 487] on p "**********" at bounding box center [1292, 443] width 381 height 90
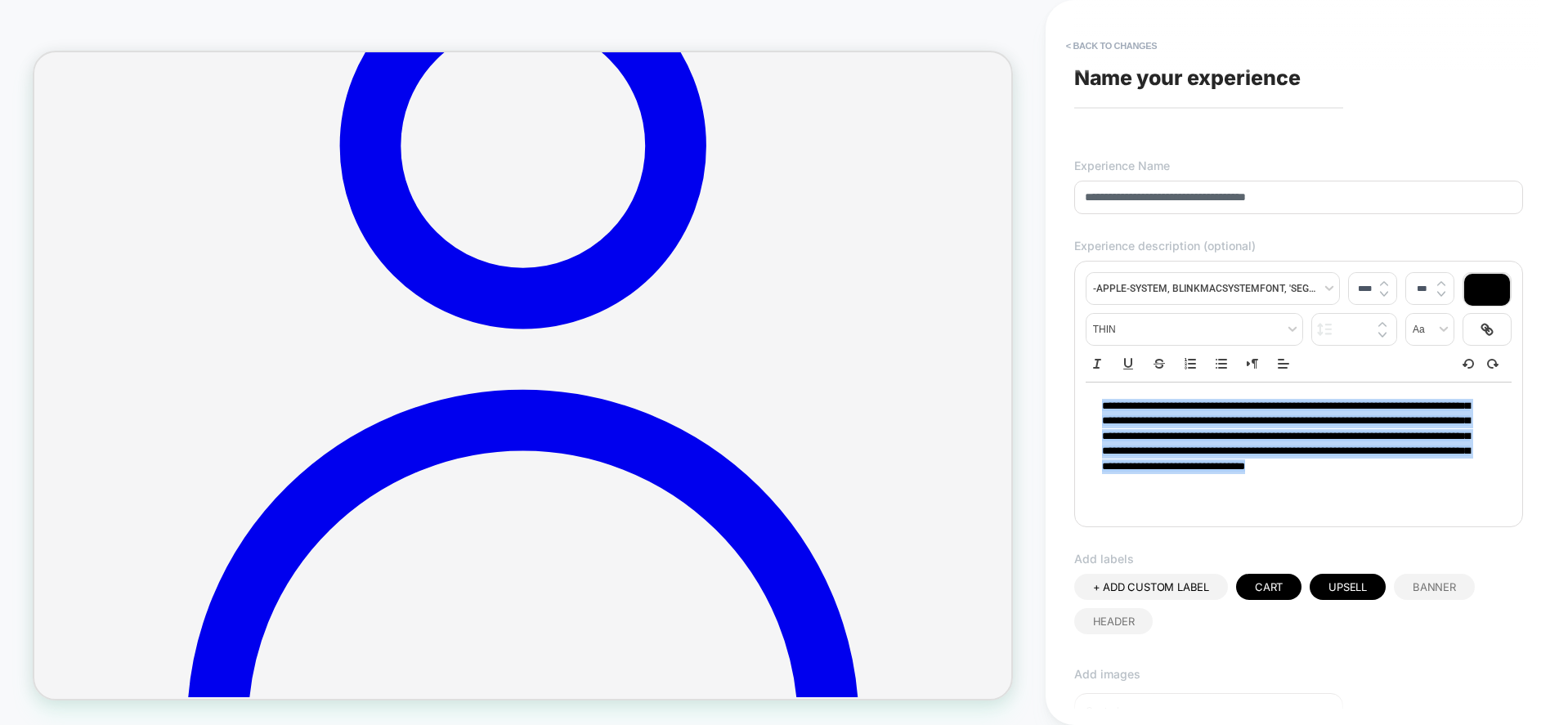
copy span "**********"
click at [1164, 487] on p "**********" at bounding box center [1292, 443] width 381 height 90
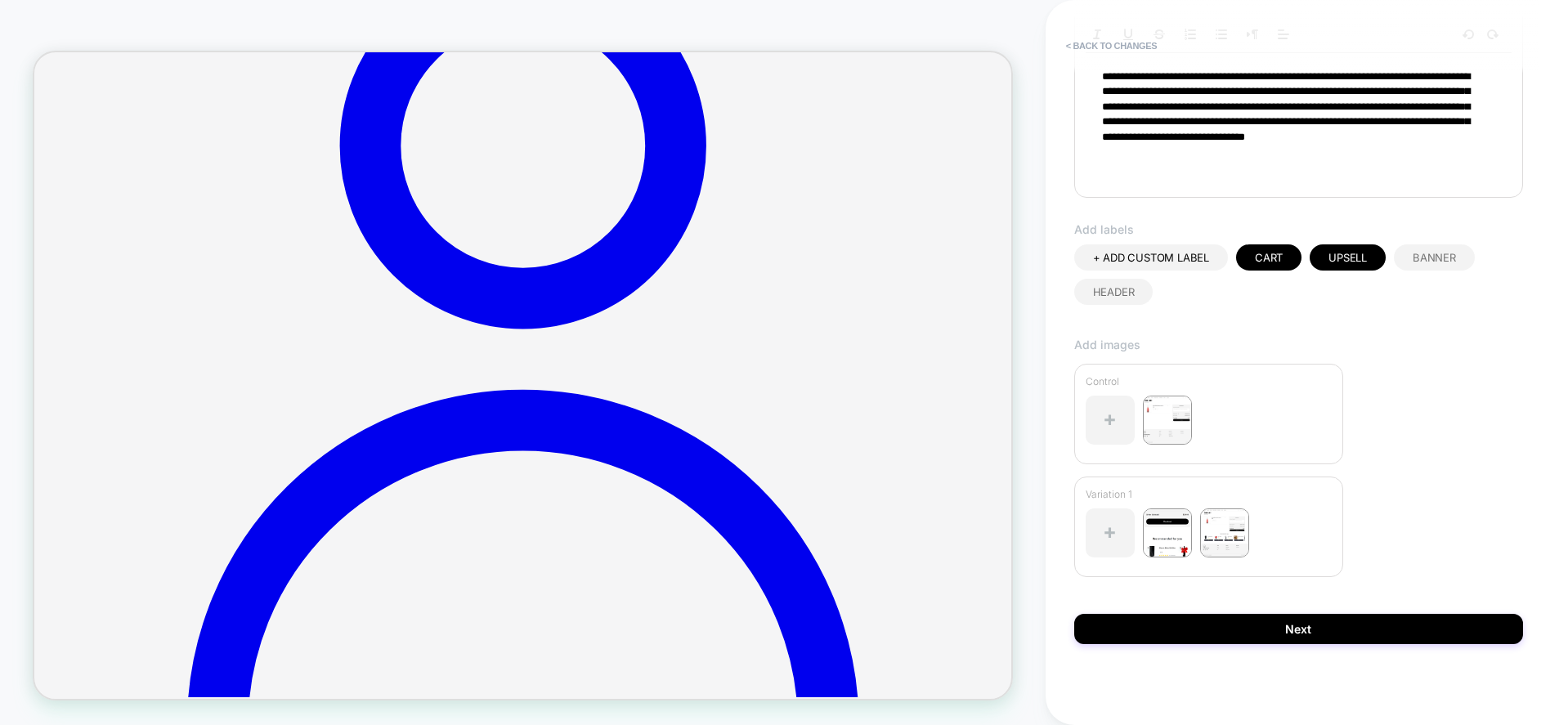
scroll to position [331, 0]
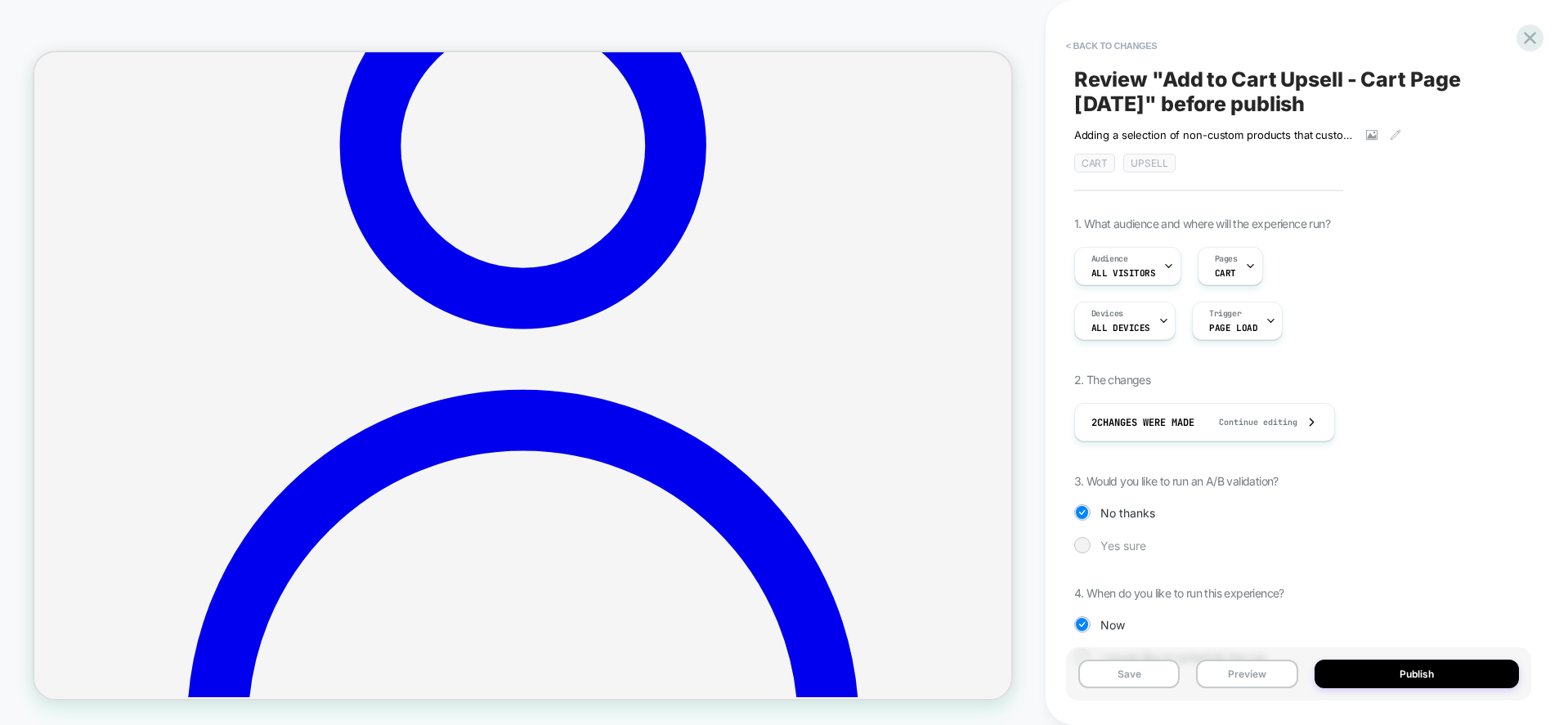
click at [1129, 544] on span "Yes sure" at bounding box center [1122, 546] width 46 height 14
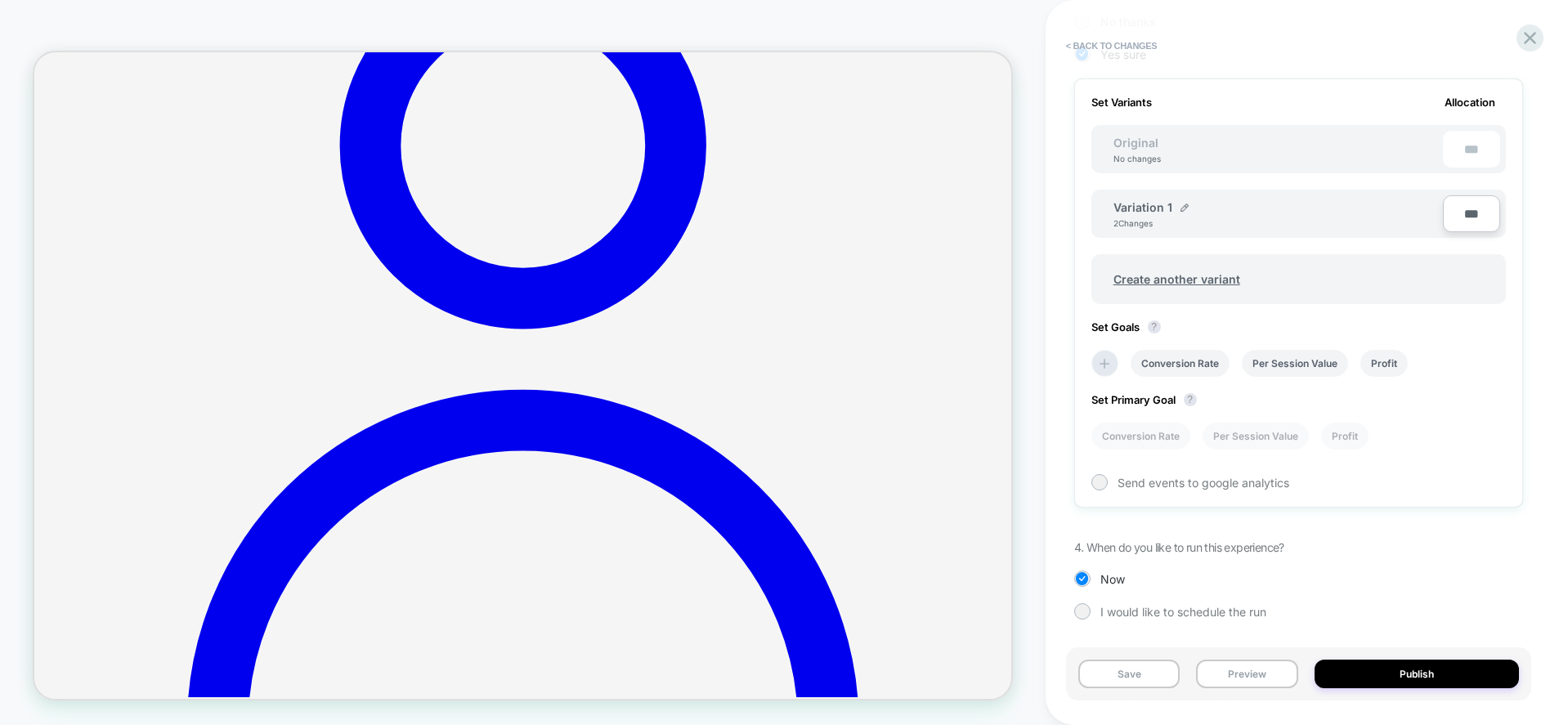
scroll to position [410, 0]
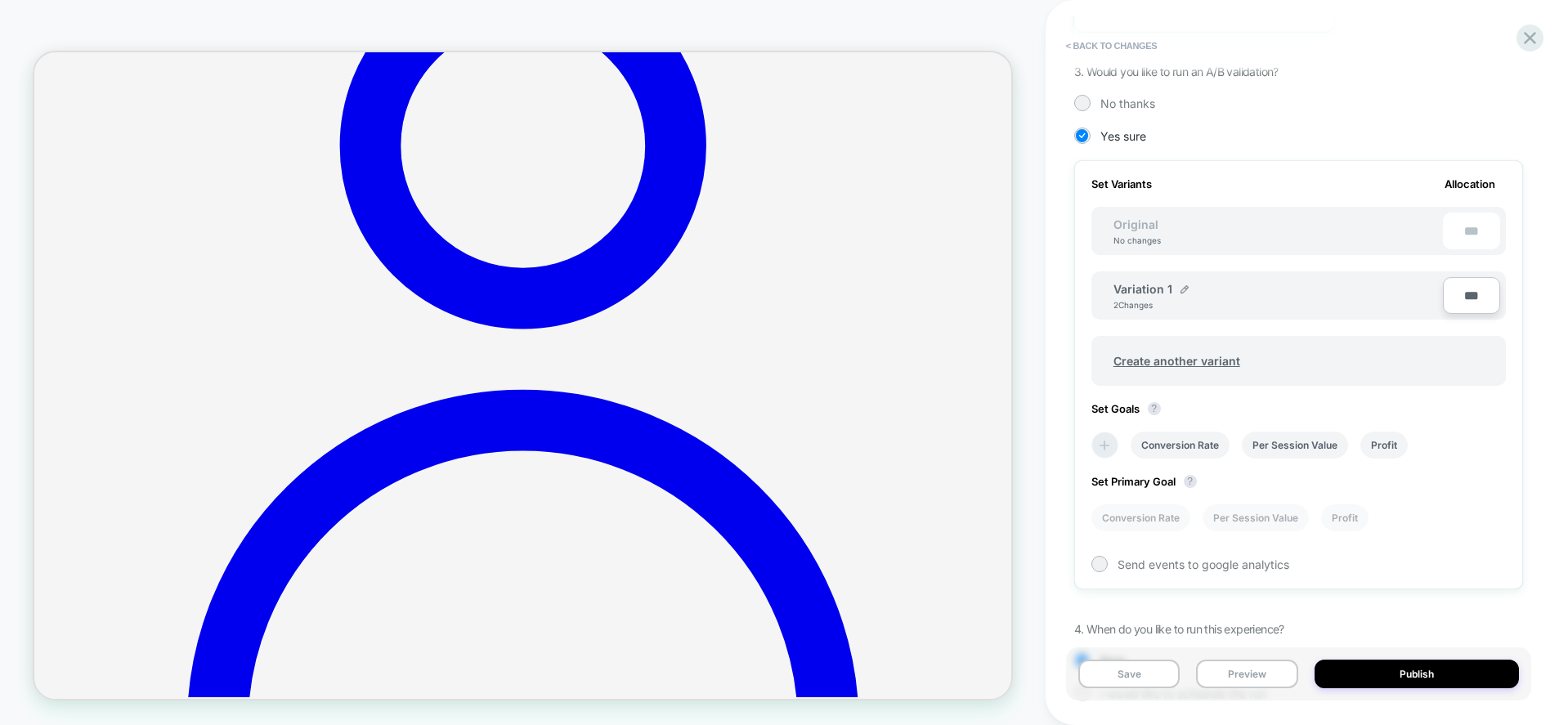
click at [1097, 447] on icon at bounding box center [1104, 445] width 16 height 16
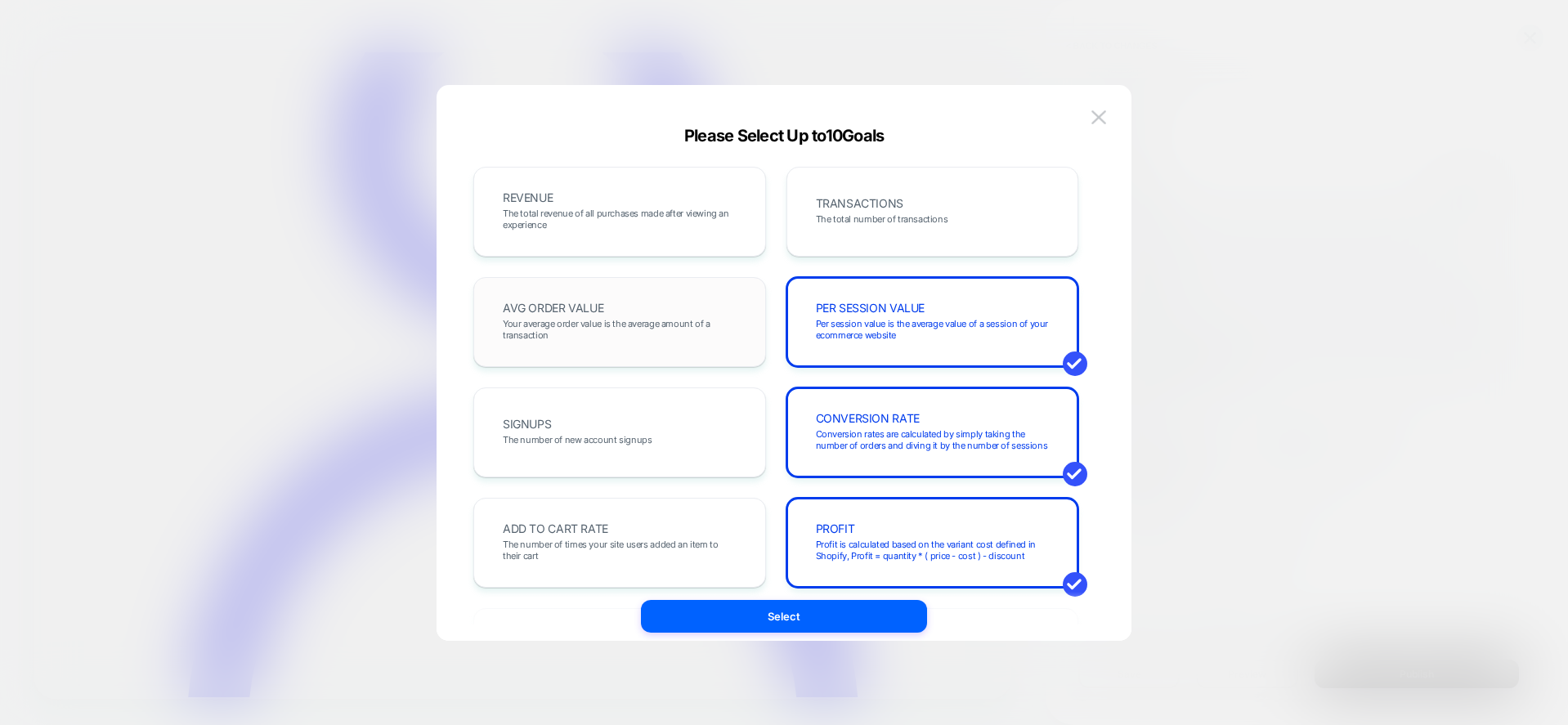
click at [667, 351] on div "AVG ORDER VALUE Your average order value is the average amount of a transaction" at bounding box center [620, 322] width 293 height 90
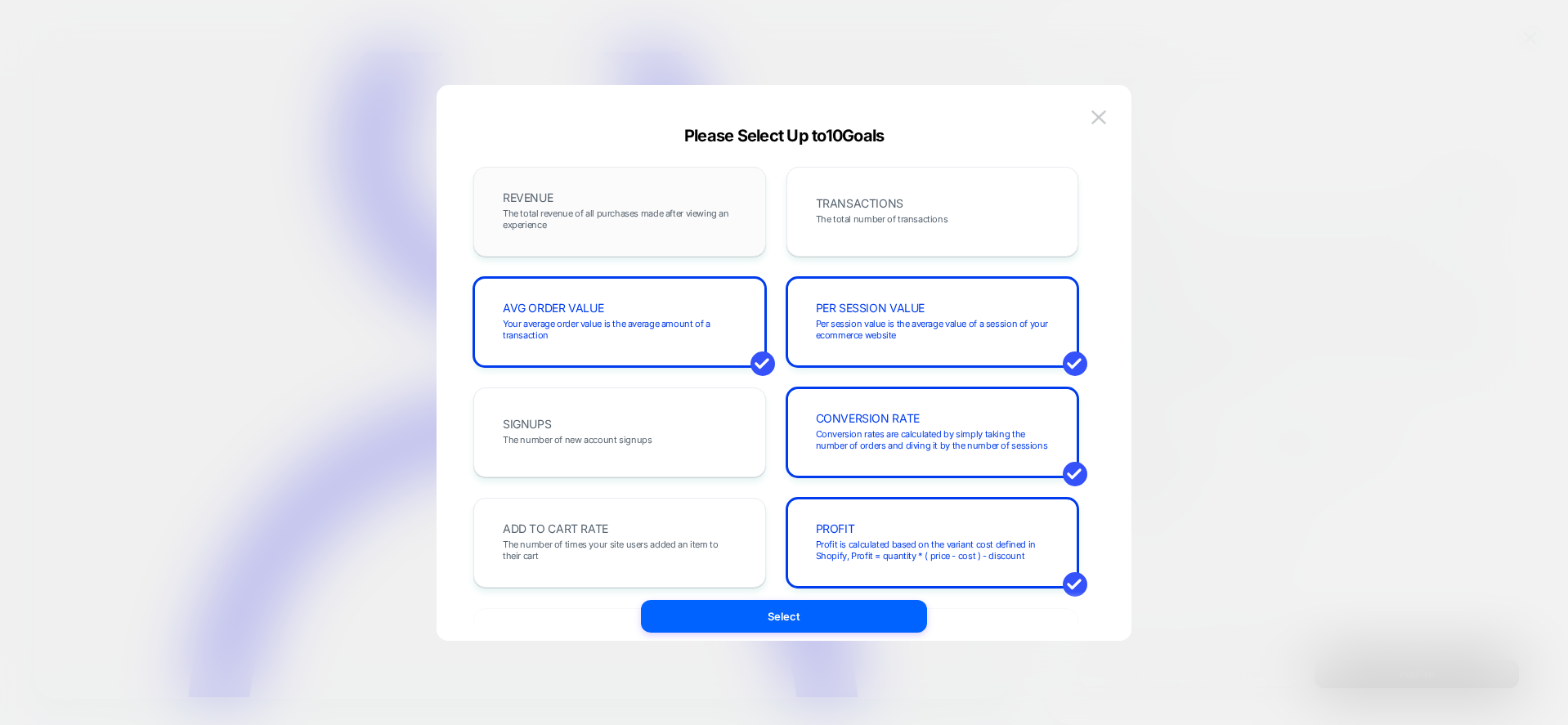
click at [672, 200] on div "REVENUE The total revenue of all purchases made after viewing an experience" at bounding box center [620, 212] width 258 height 56
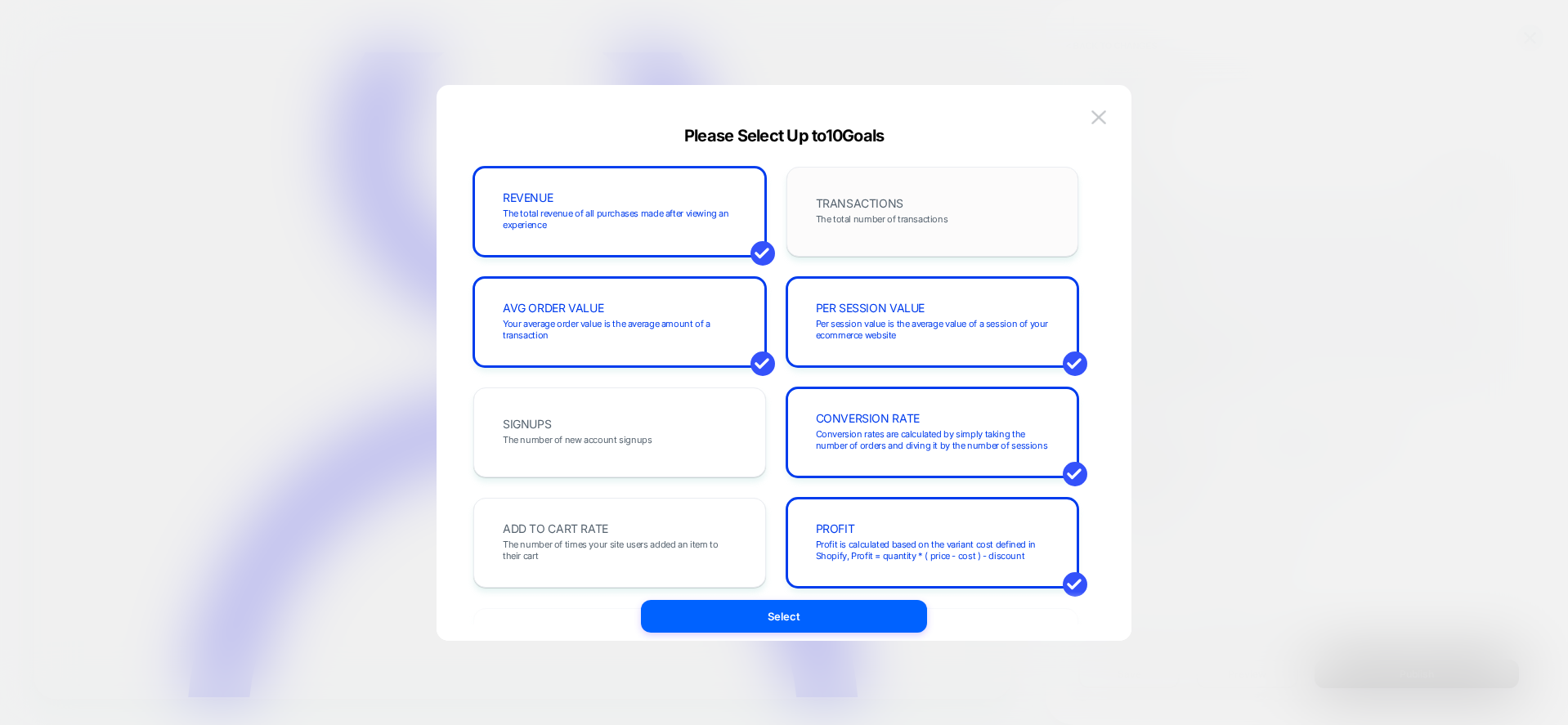
click at [905, 187] on div "TRANSACTIONS The total number of transactions" at bounding box center [933, 212] width 258 height 56
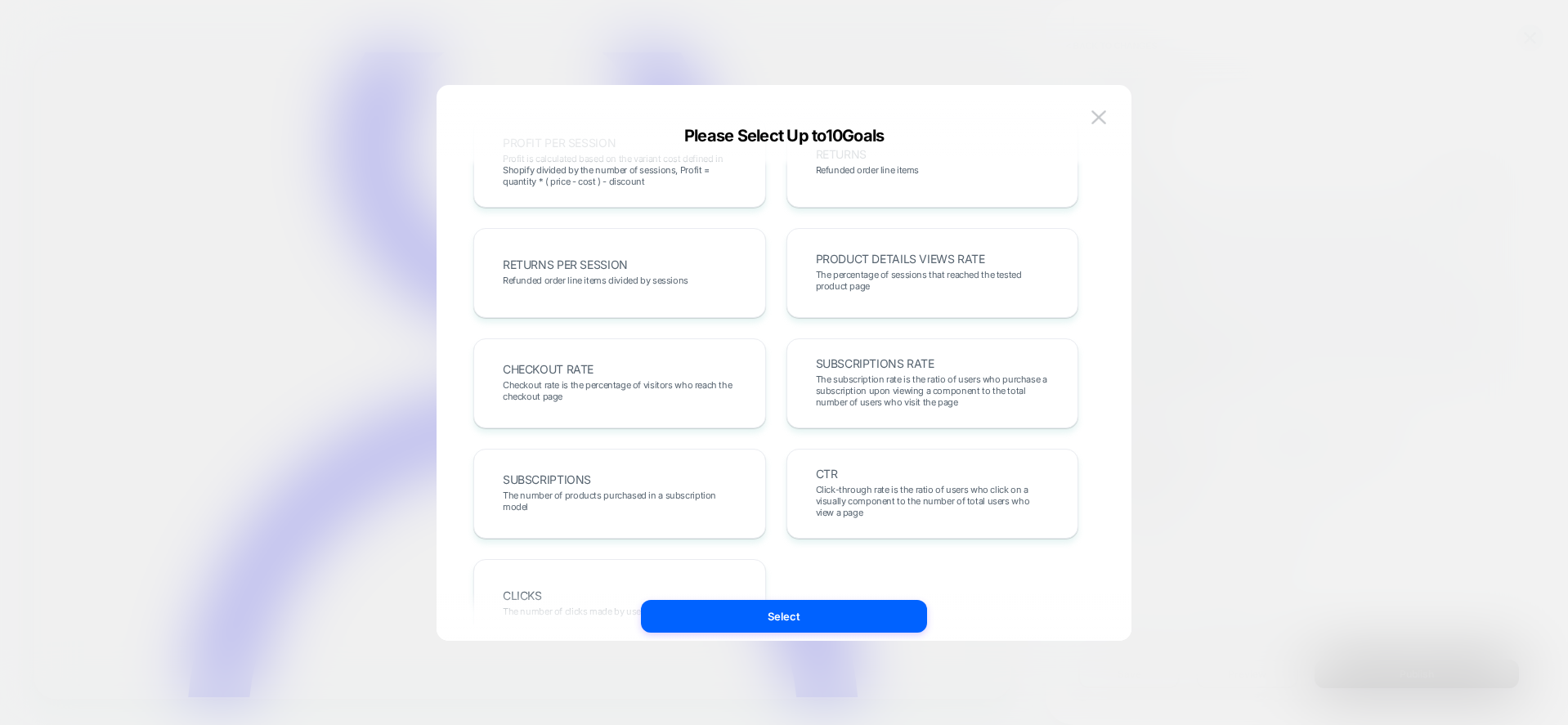
scroll to position [564, 0]
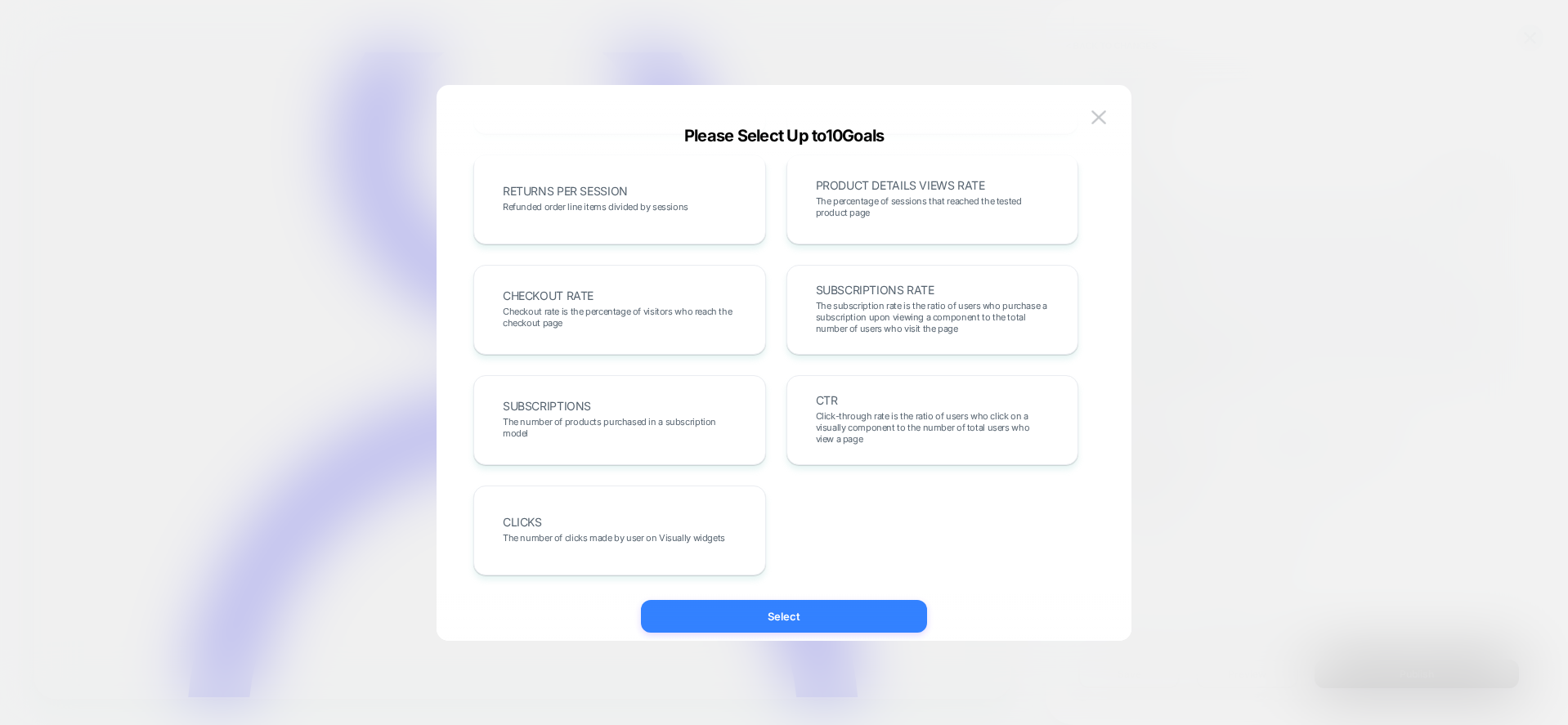
click at [789, 615] on button "Select" at bounding box center [784, 617] width 286 height 33
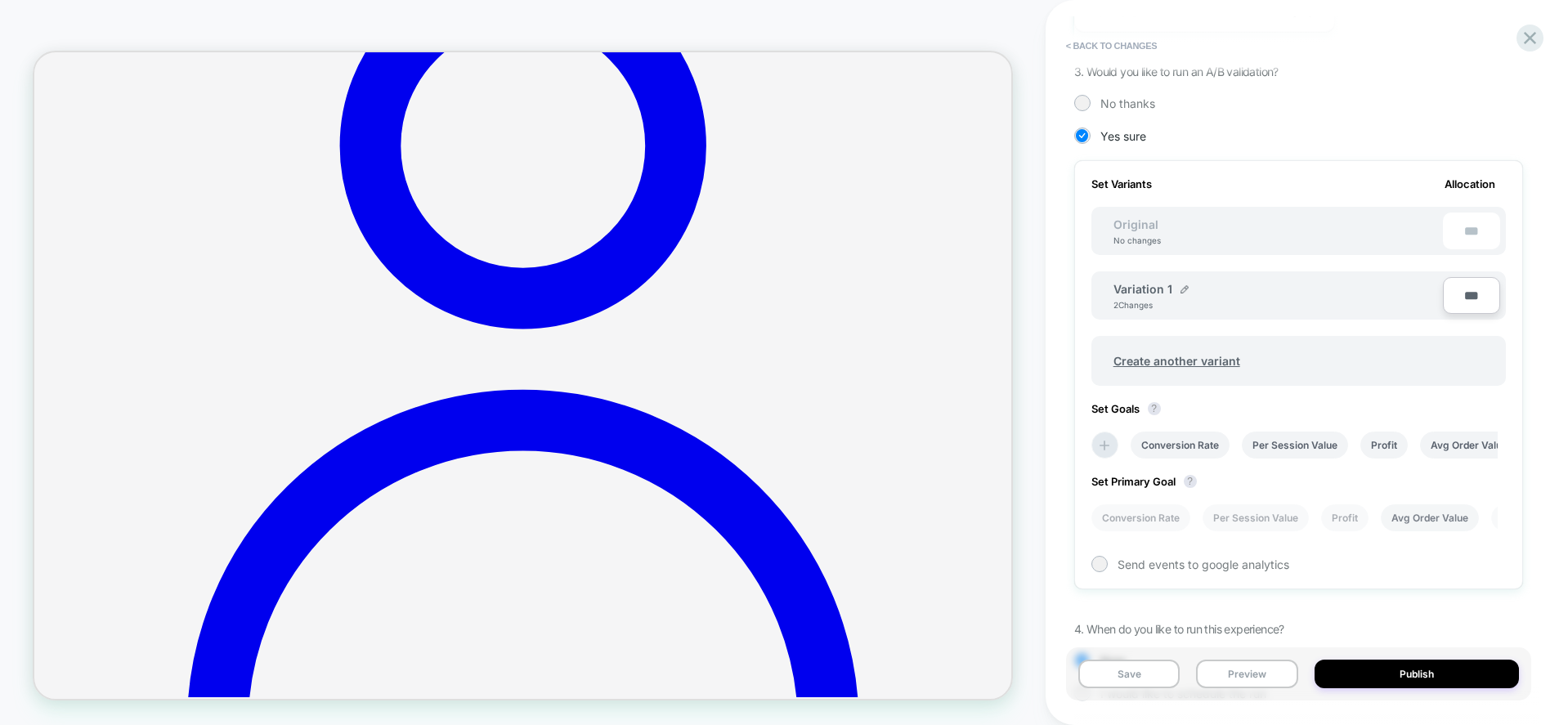
click at [1436, 526] on li "Avg Order Value" at bounding box center [1429, 517] width 98 height 27
click at [1217, 558] on span "Send events to google analytics" at bounding box center [1202, 565] width 171 height 14
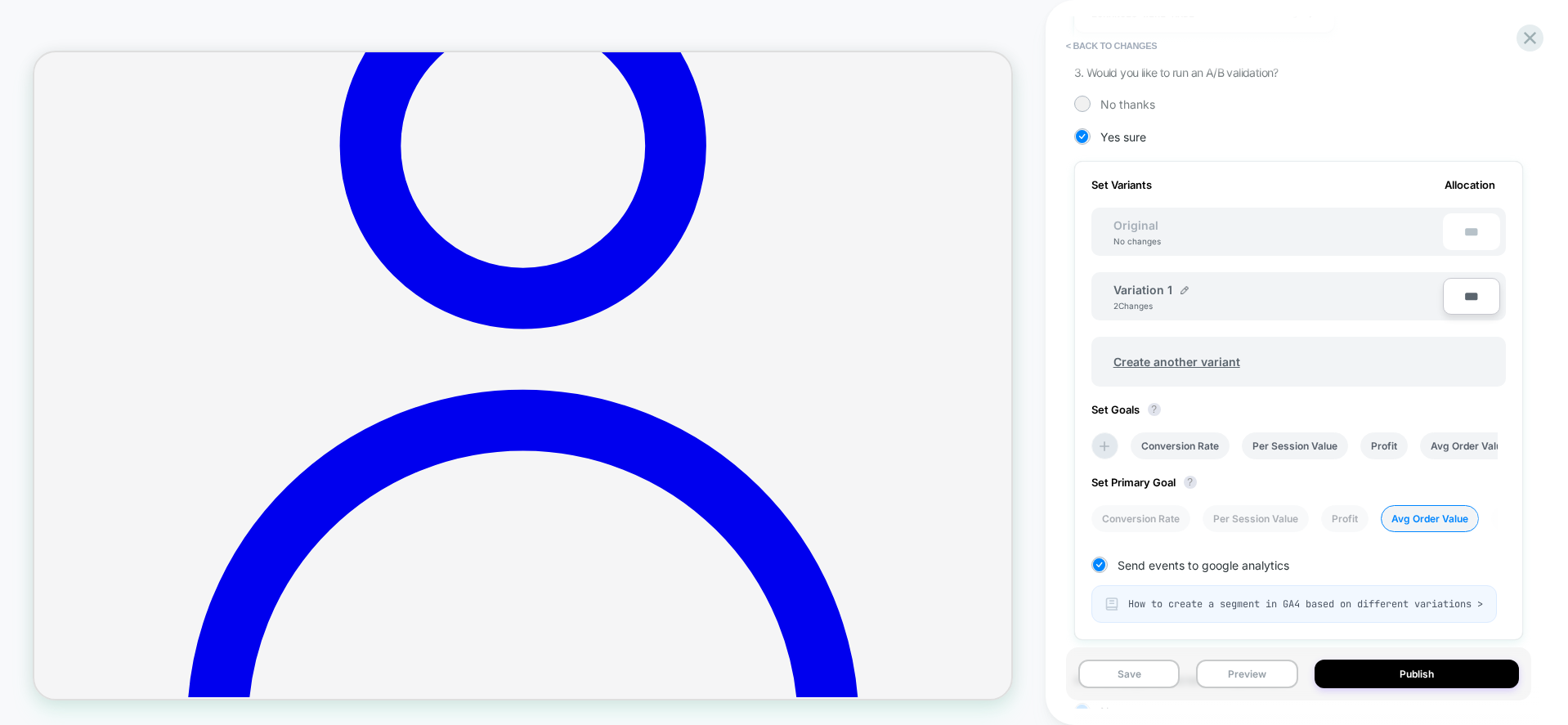
scroll to position [554, 0]
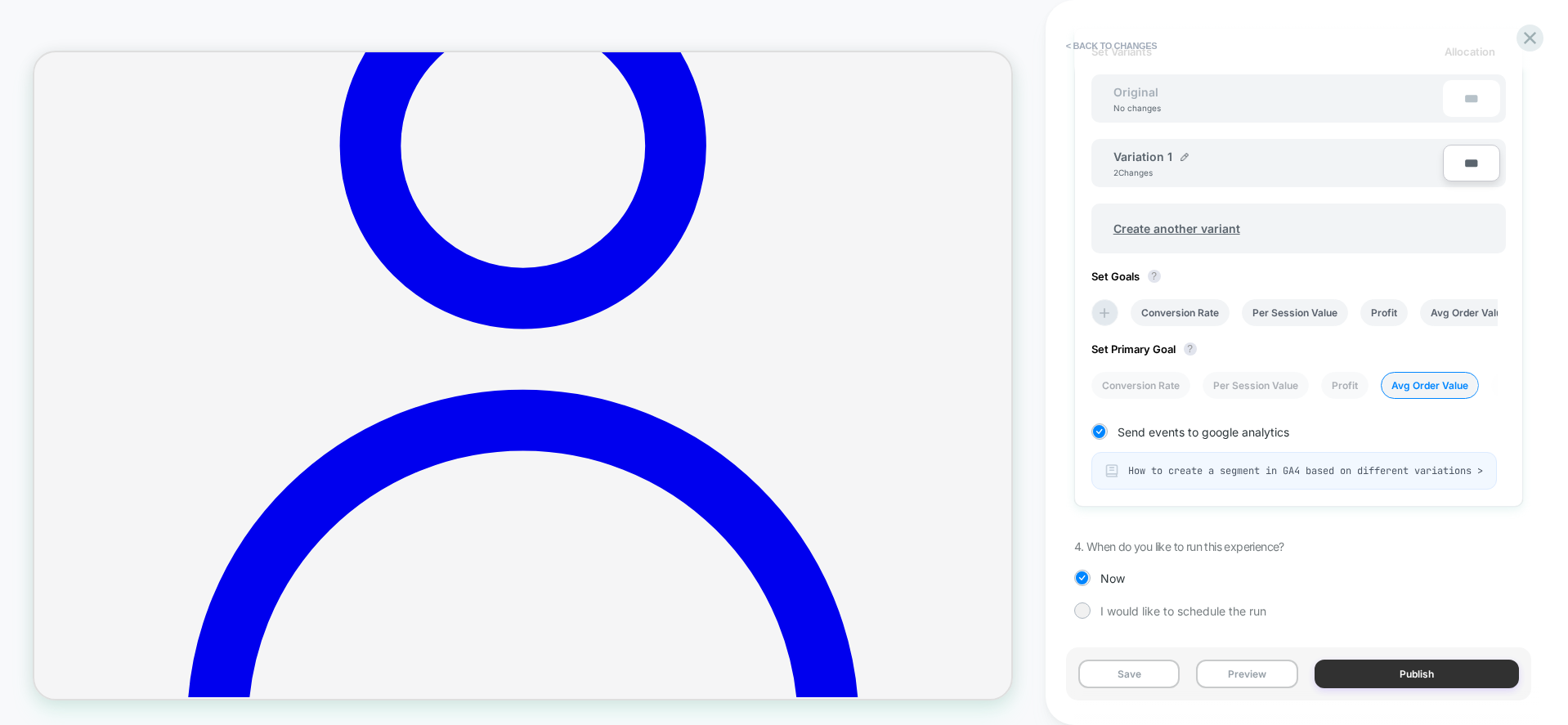
click at [1385, 665] on button "Publish" at bounding box center [1416, 673] width 204 height 28
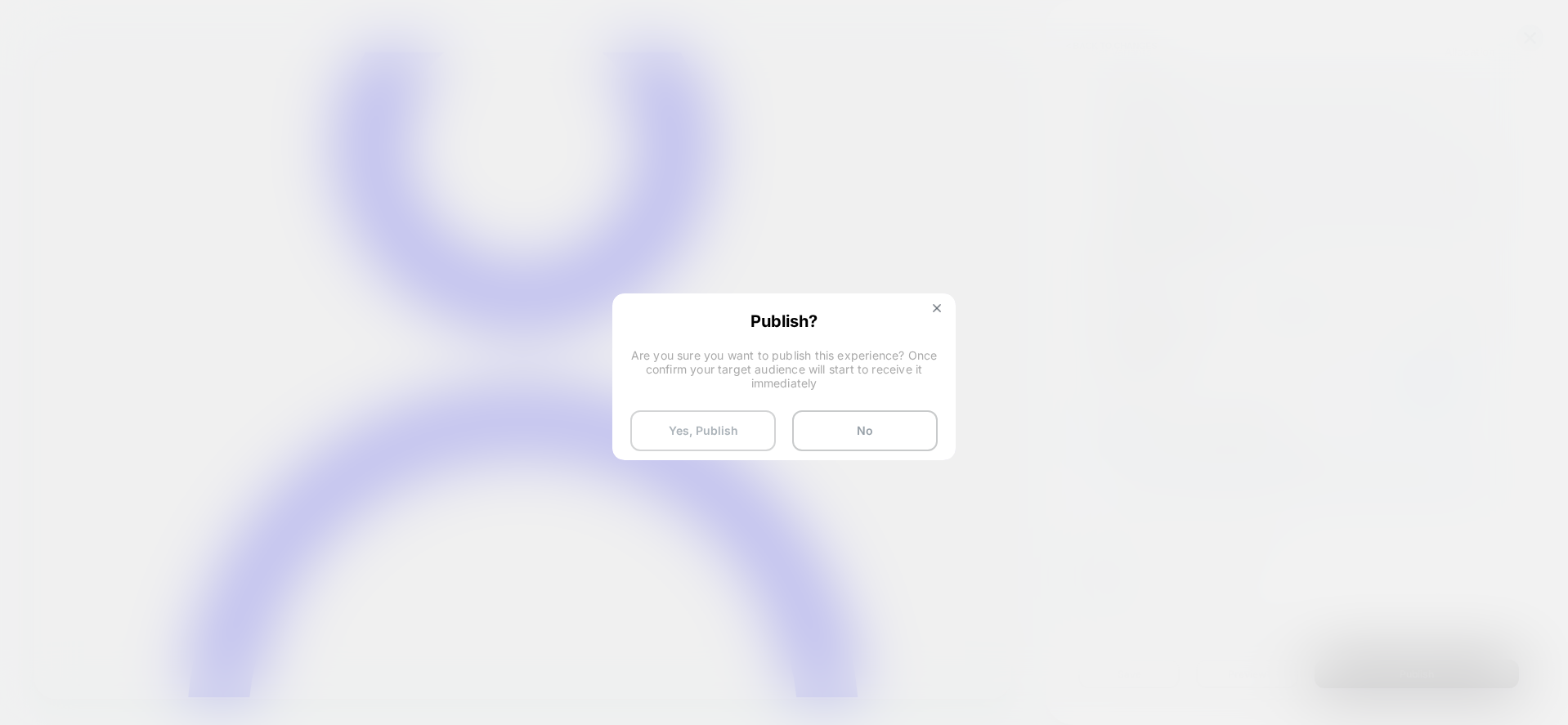
click at [701, 427] on button "Yes, Publish" at bounding box center [702, 431] width 145 height 40
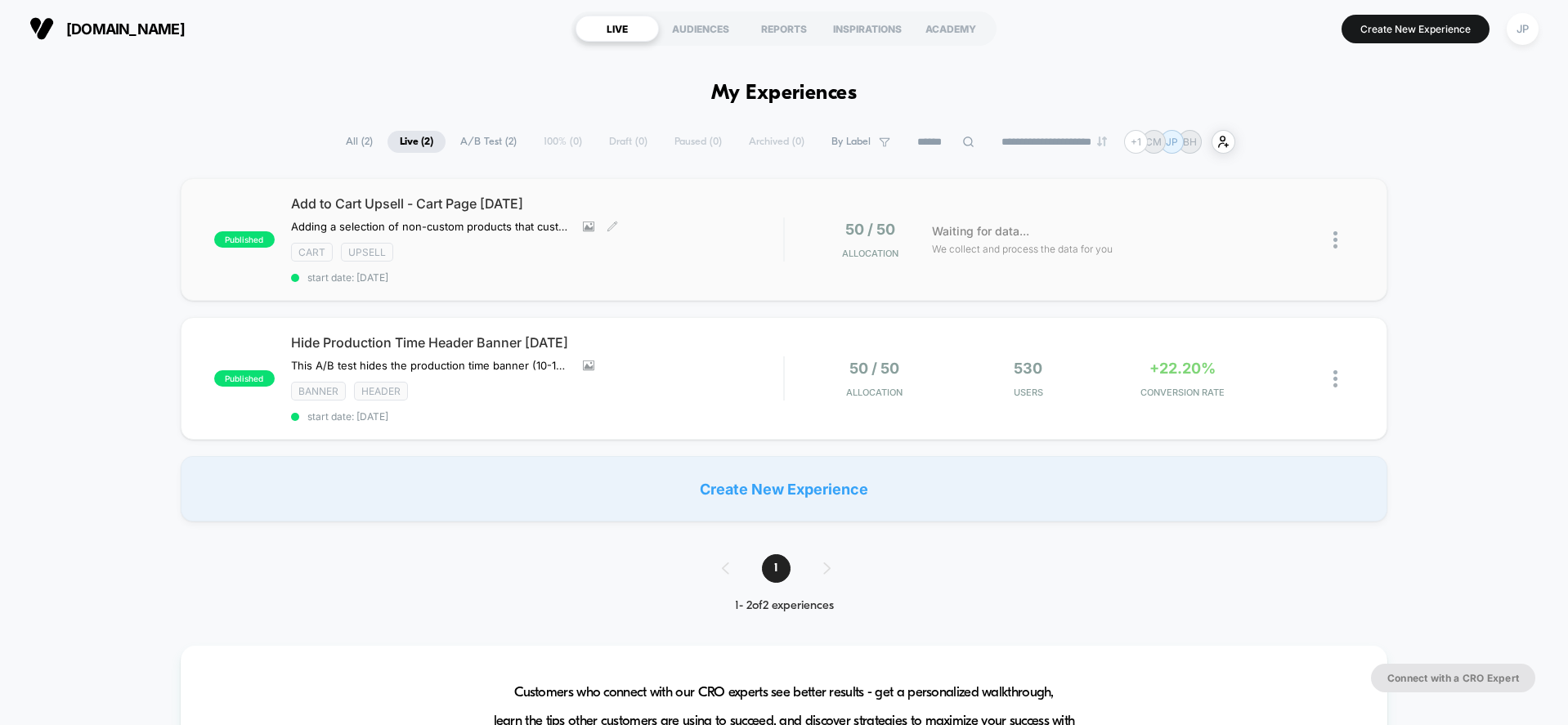
click at [745, 226] on div "Add to Cart Upsell - Cart Page 09.05.25 Adding a selection of non-custom produc…" at bounding box center [537, 239] width 493 height 89
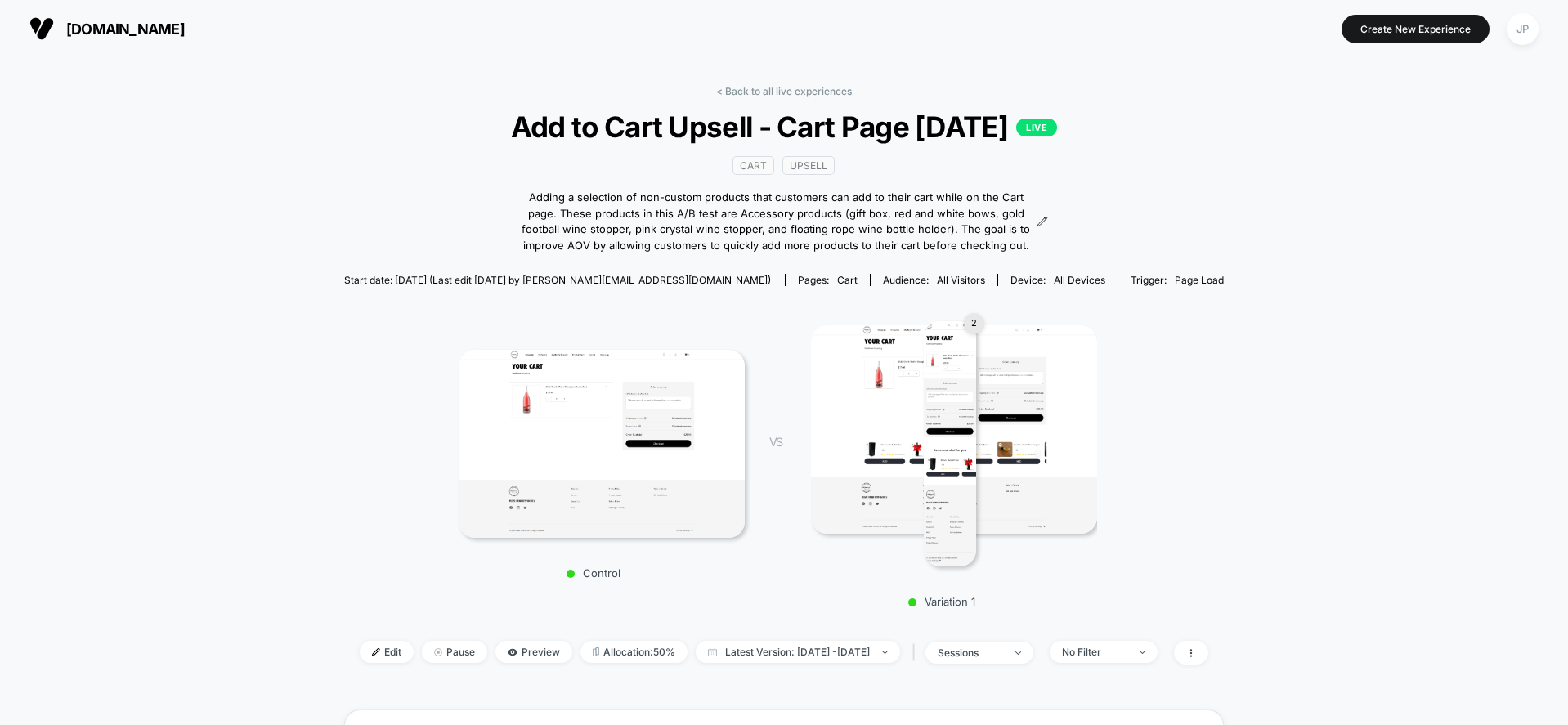
click at [1455, 311] on div "< Back to all live experiences Add to Cart Upsell - Cart Page 09.05.25 LIVE Car…" at bounding box center [784, 696] width 1568 height 1279
click at [958, 384] on img at bounding box center [949, 443] width 52 height 245
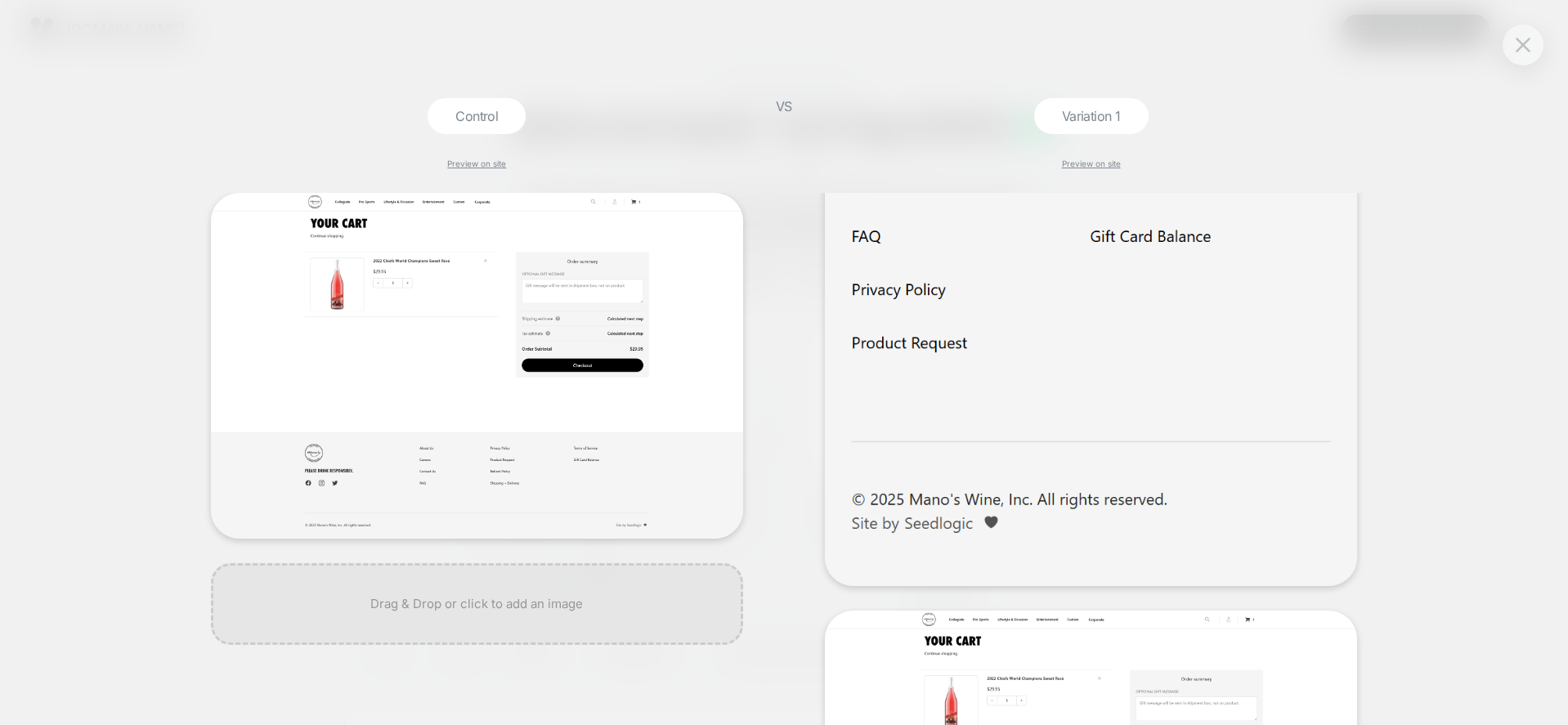
scroll to position [2545, 0]
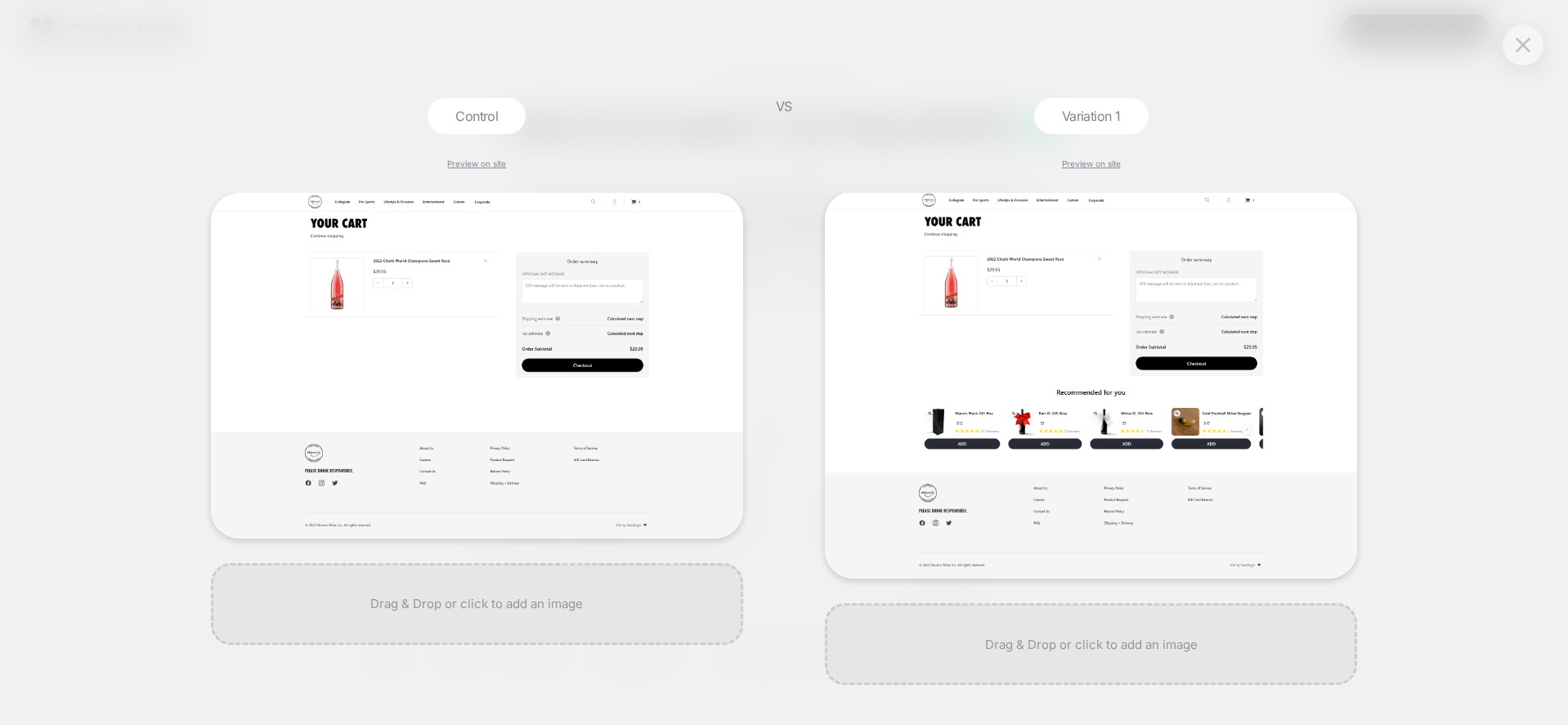
click at [1536, 39] on div at bounding box center [1522, 44] width 40 height 40
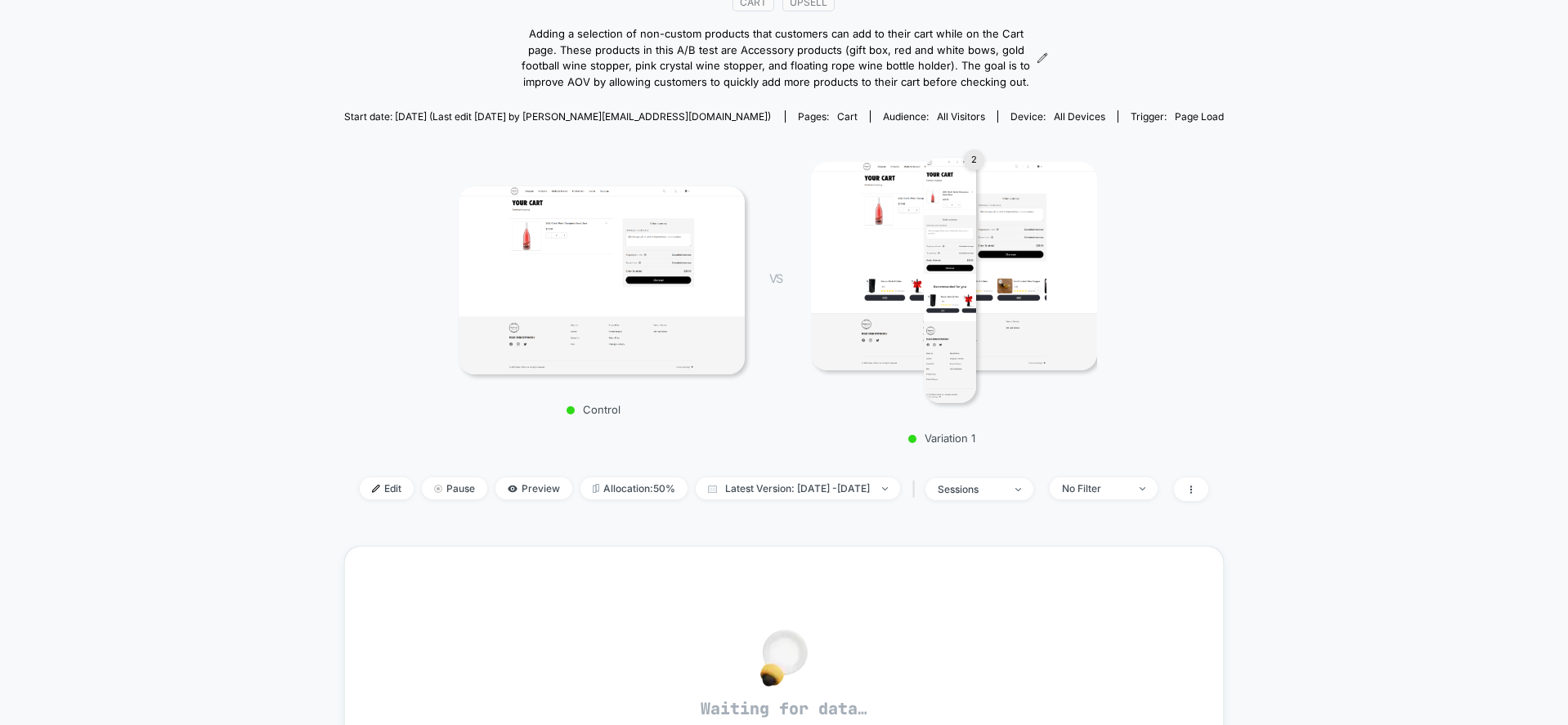
scroll to position [0, 0]
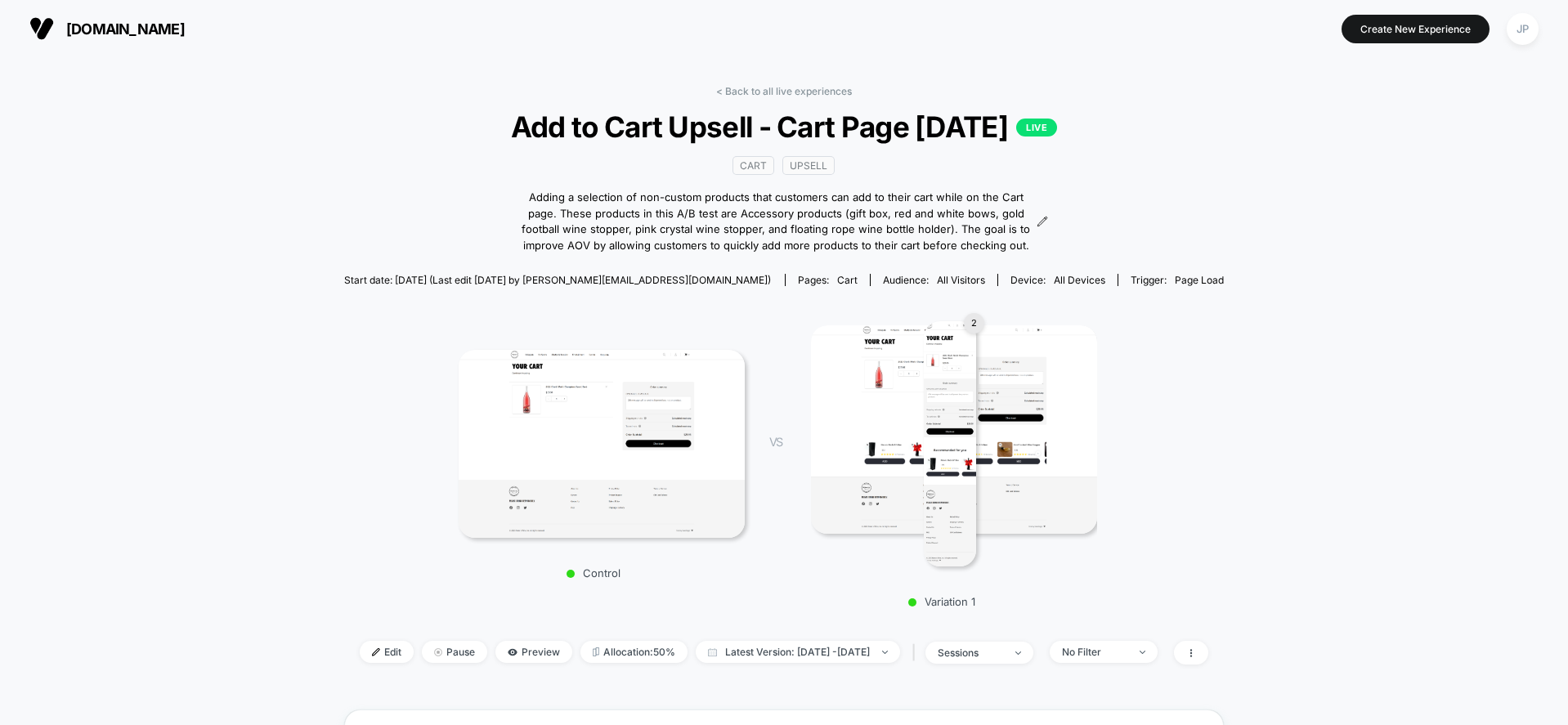
click at [1352, 482] on div "< Back to all live experiences Add to Cart Upsell - Cart Page 09.05.25 LIVE Car…" at bounding box center [784, 696] width 1568 height 1279
click at [182, 192] on div "< Back to all live experiences Add to Cart Upsell - Cart Page 09.05.25 LIVE Car…" at bounding box center [784, 696] width 1568 height 1279
click at [803, 91] on link "< Back to all live experiences" at bounding box center [784, 91] width 136 height 12
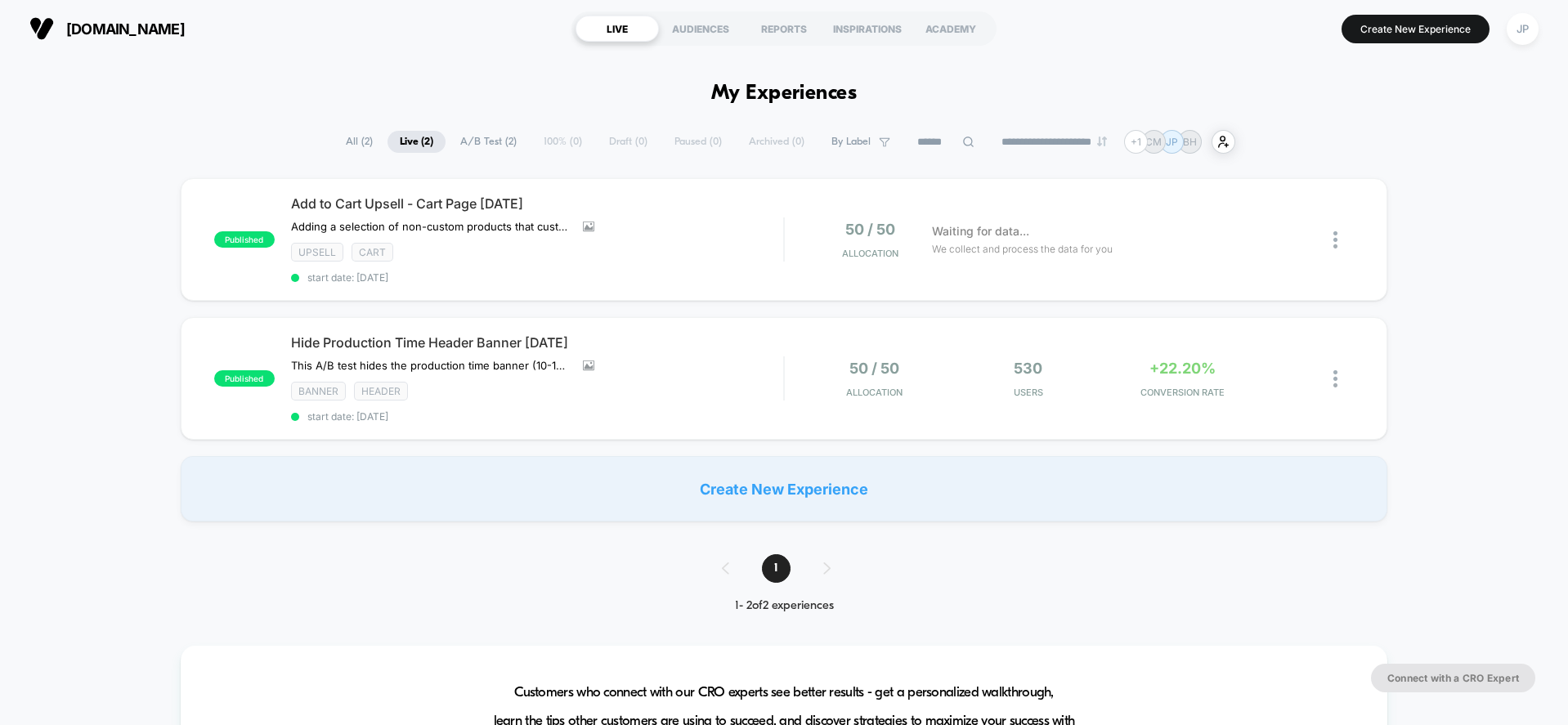
click at [1185, 356] on div at bounding box center [1110, 350] width 157 height 10
click at [1180, 365] on span "+22.20%" at bounding box center [1182, 369] width 66 height 17
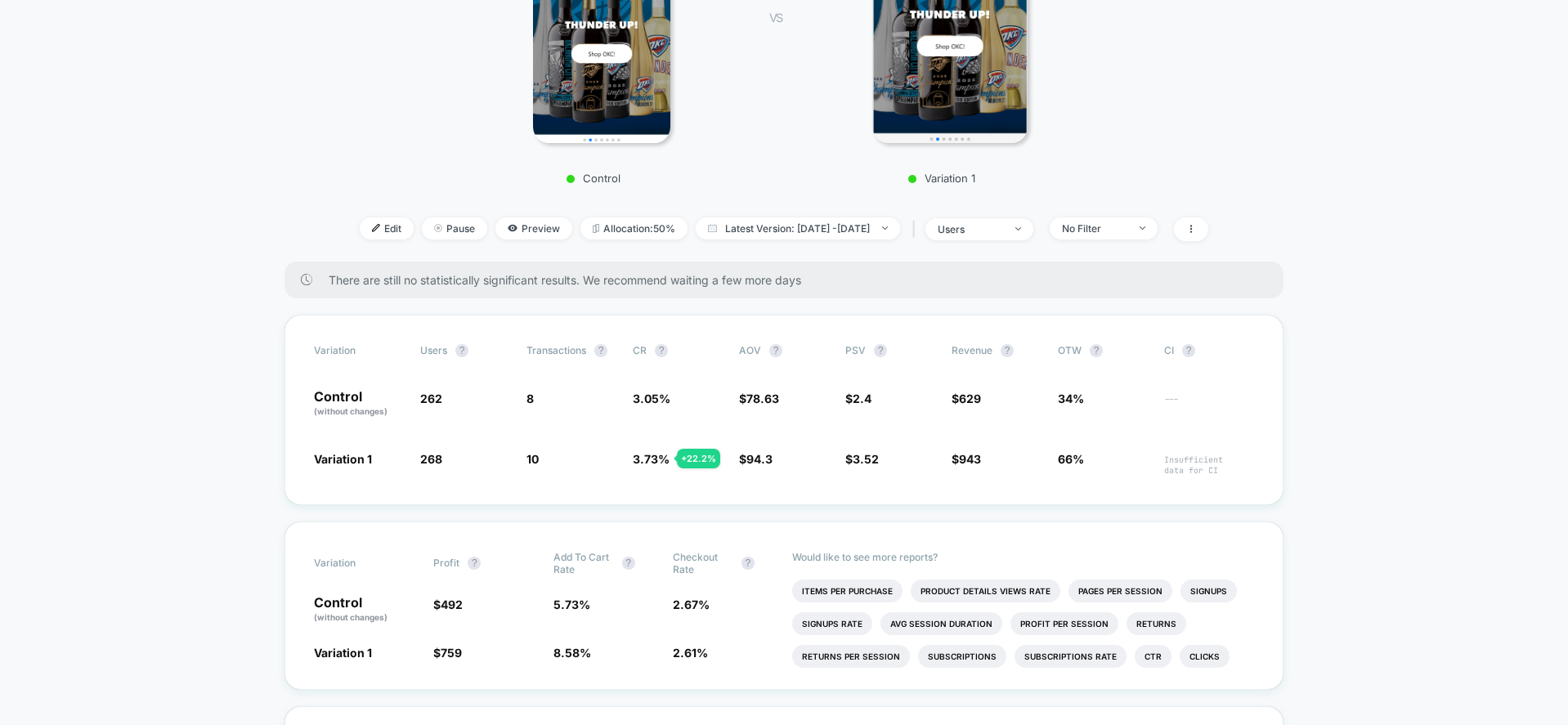
scroll to position [409, 0]
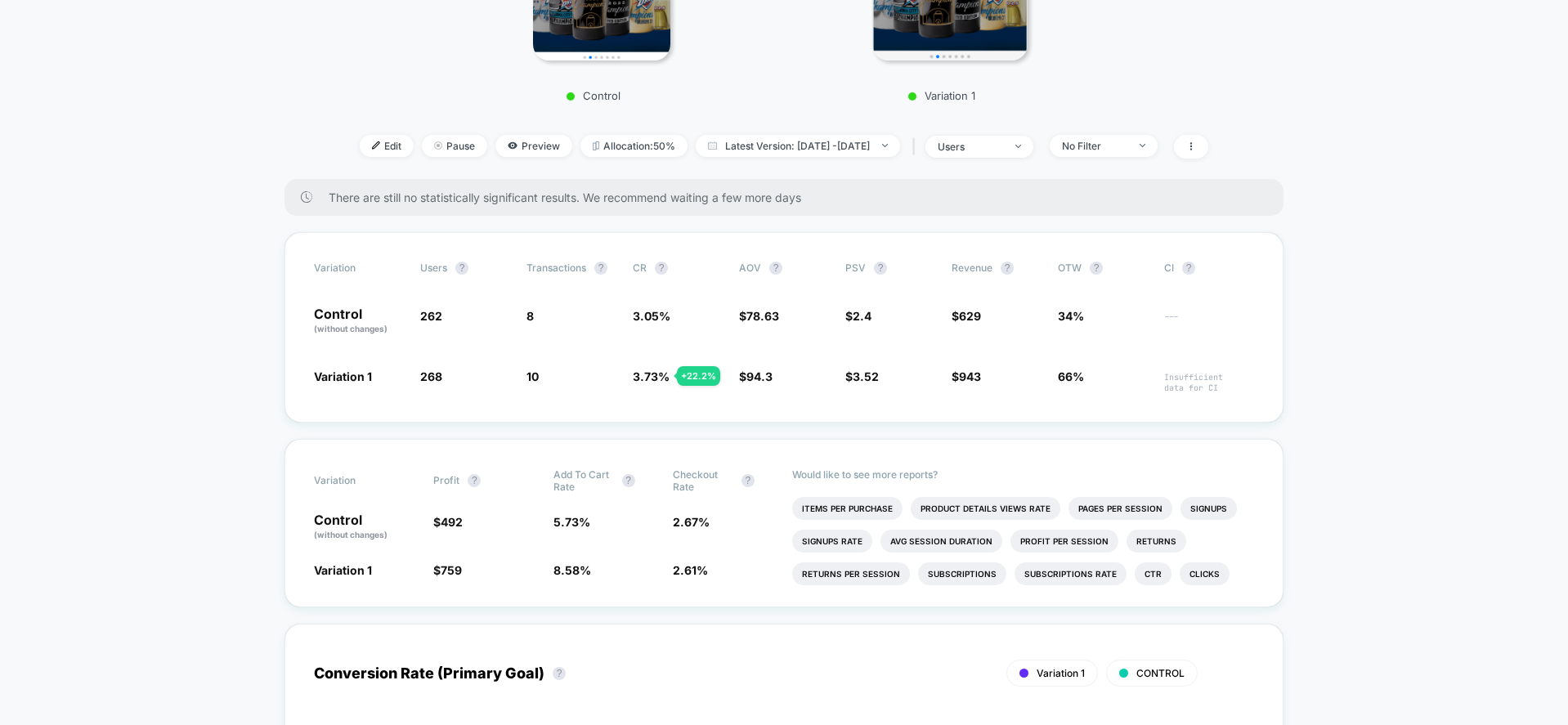
scroll to position [573, 0]
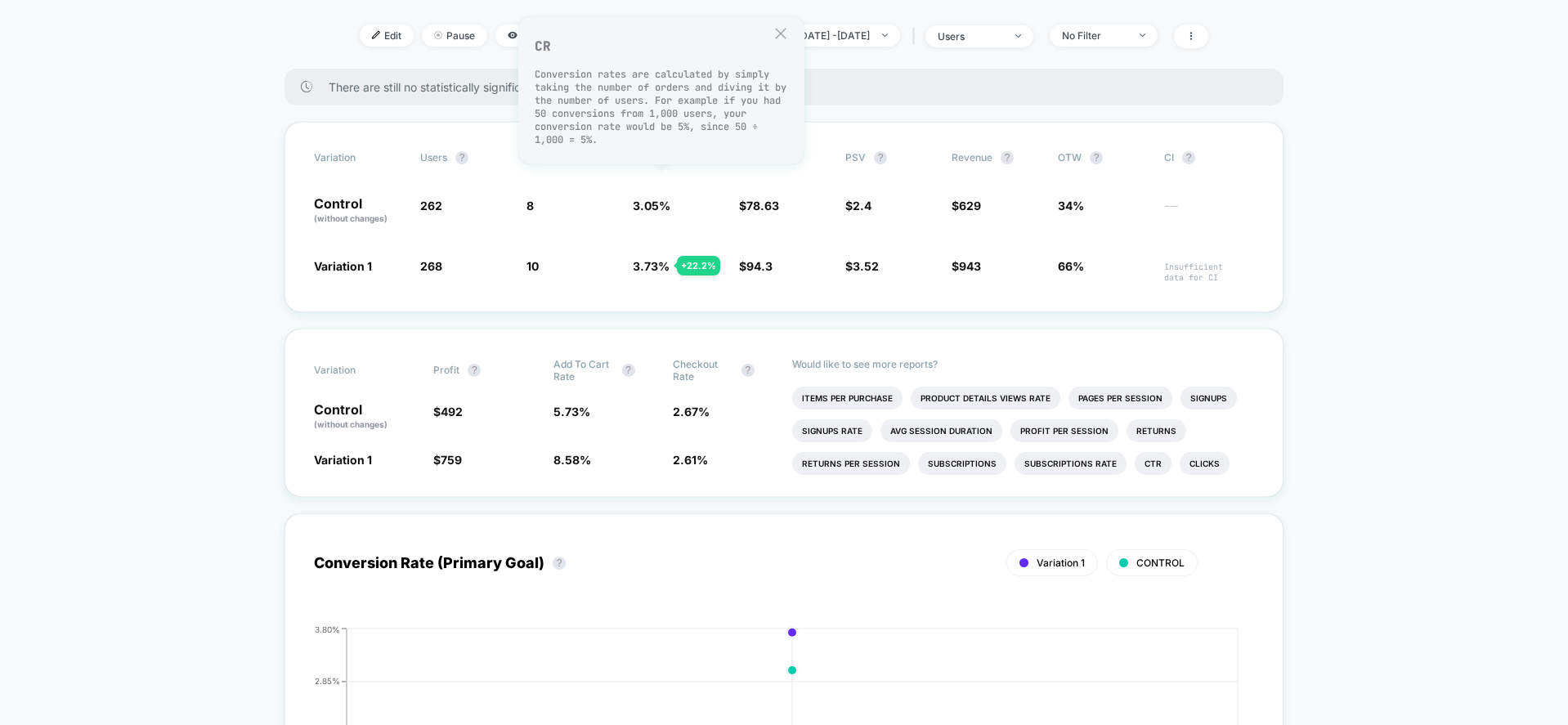
scroll to position [573, 0]
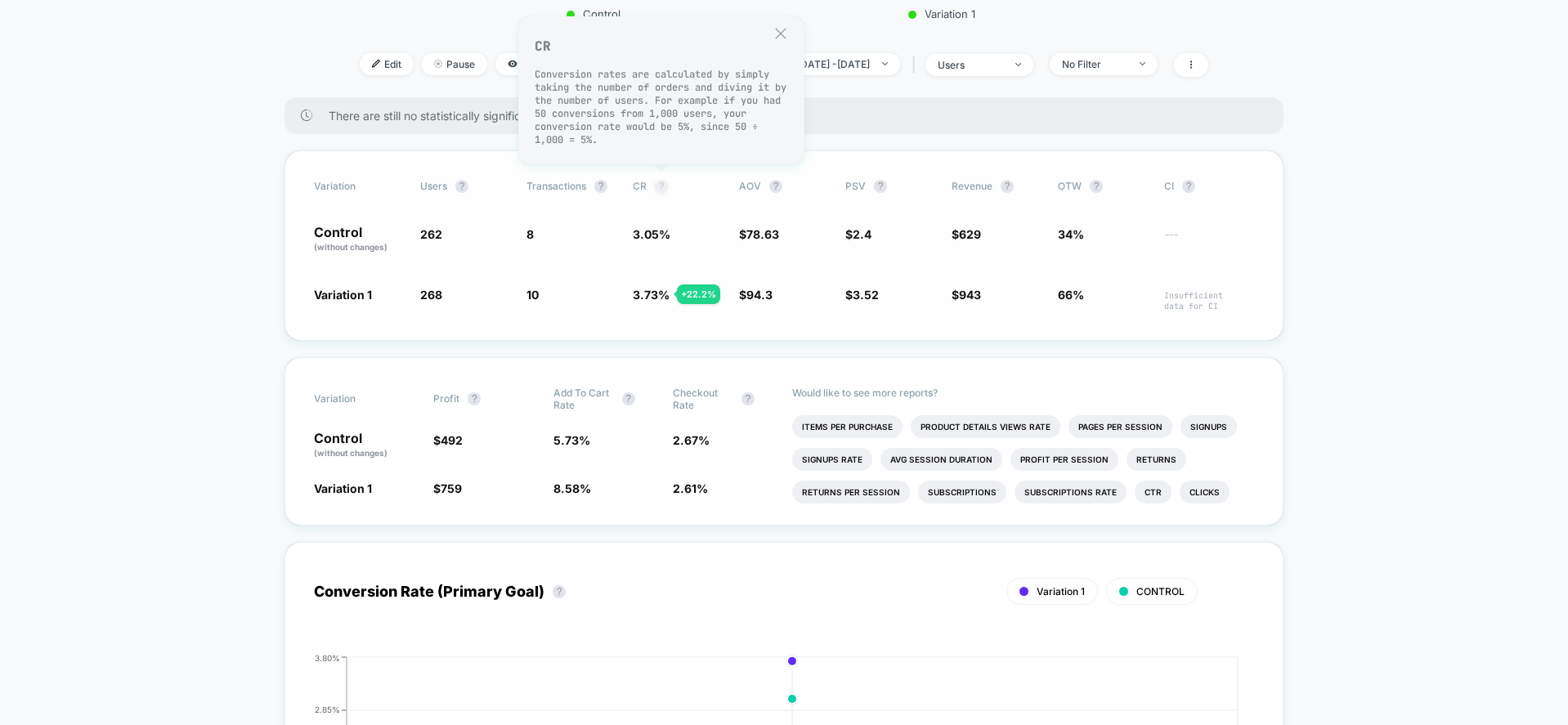
click at [662, 180] on button "?" at bounding box center [661, 186] width 13 height 13
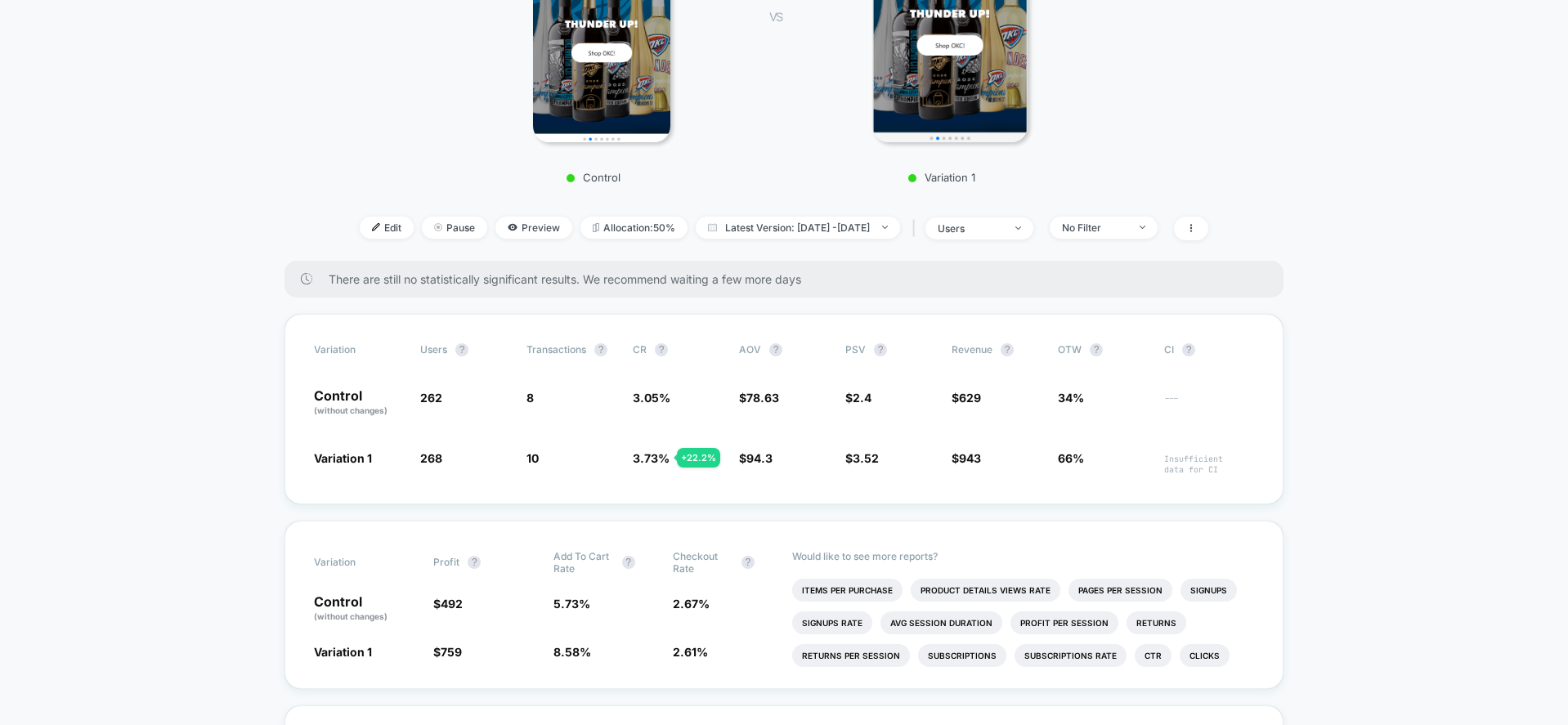
click at [697, 456] on div "+ 22.2 %" at bounding box center [698, 457] width 43 height 20
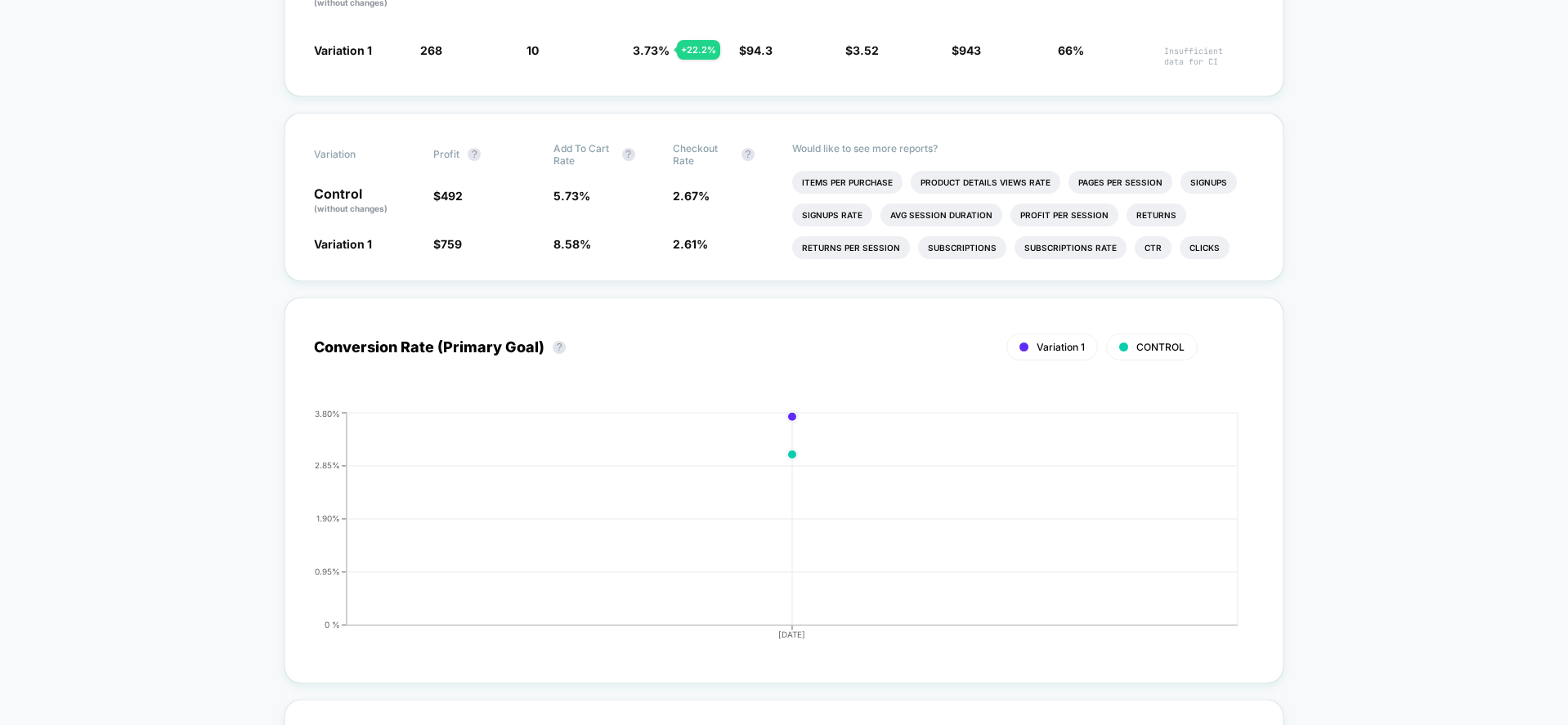
scroll to position [982, 0]
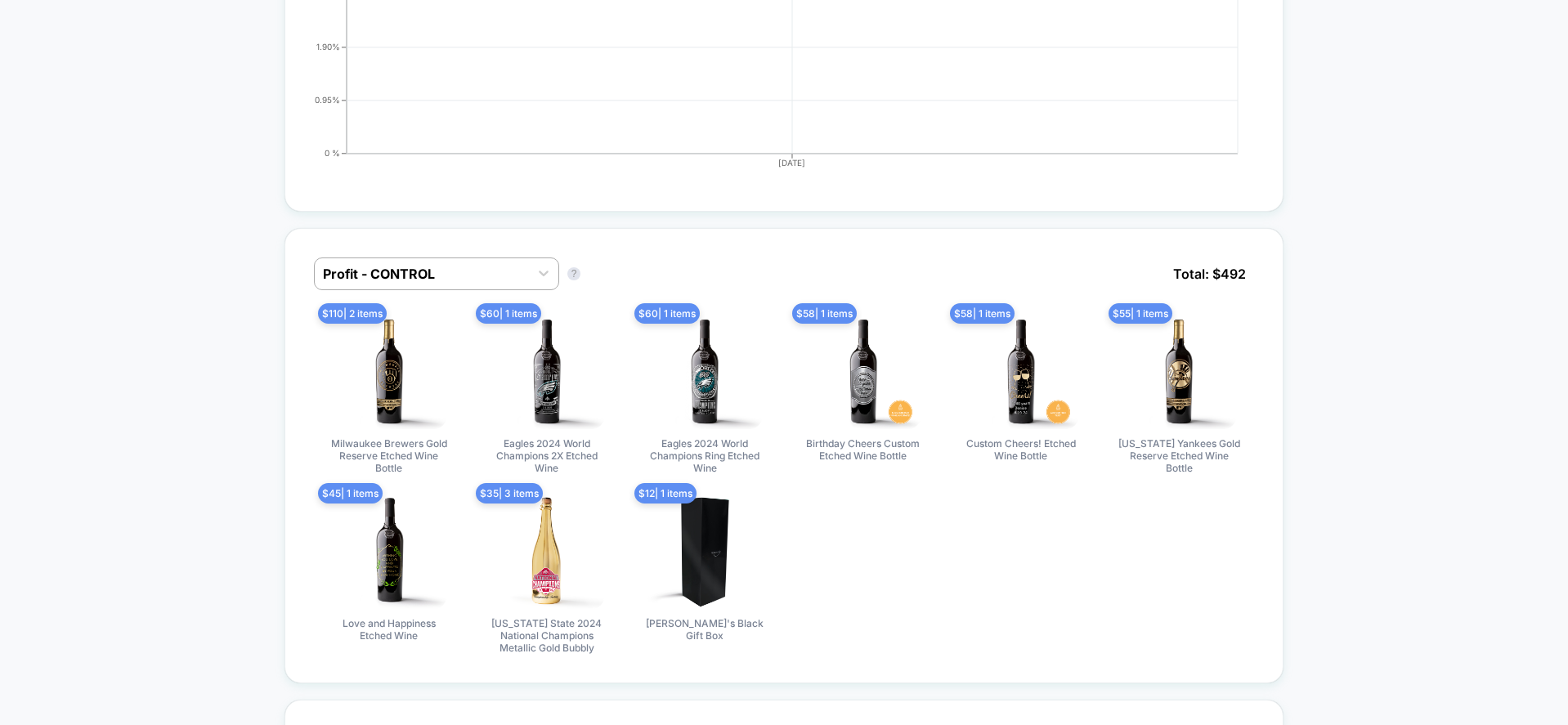
scroll to position [1309, 0]
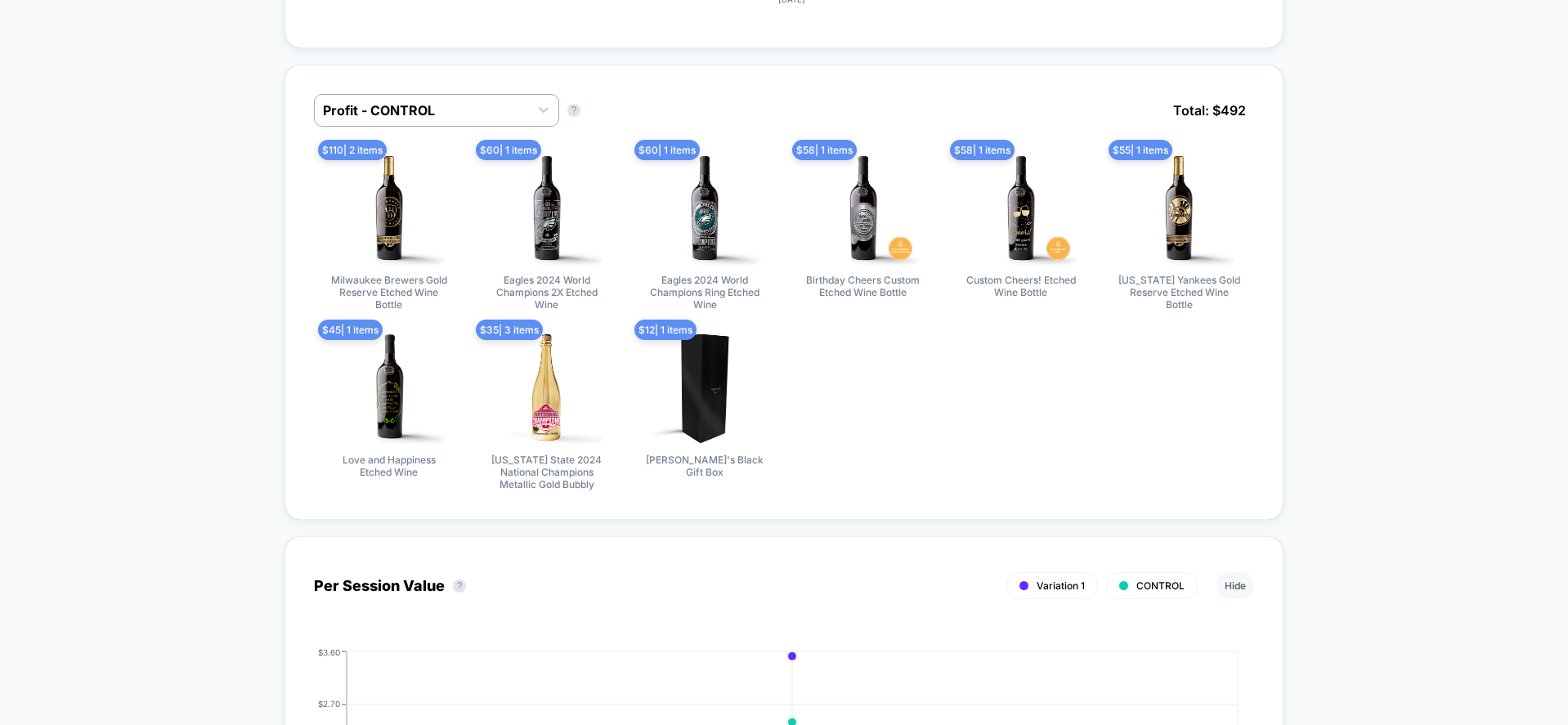
scroll to position [1472, 0]
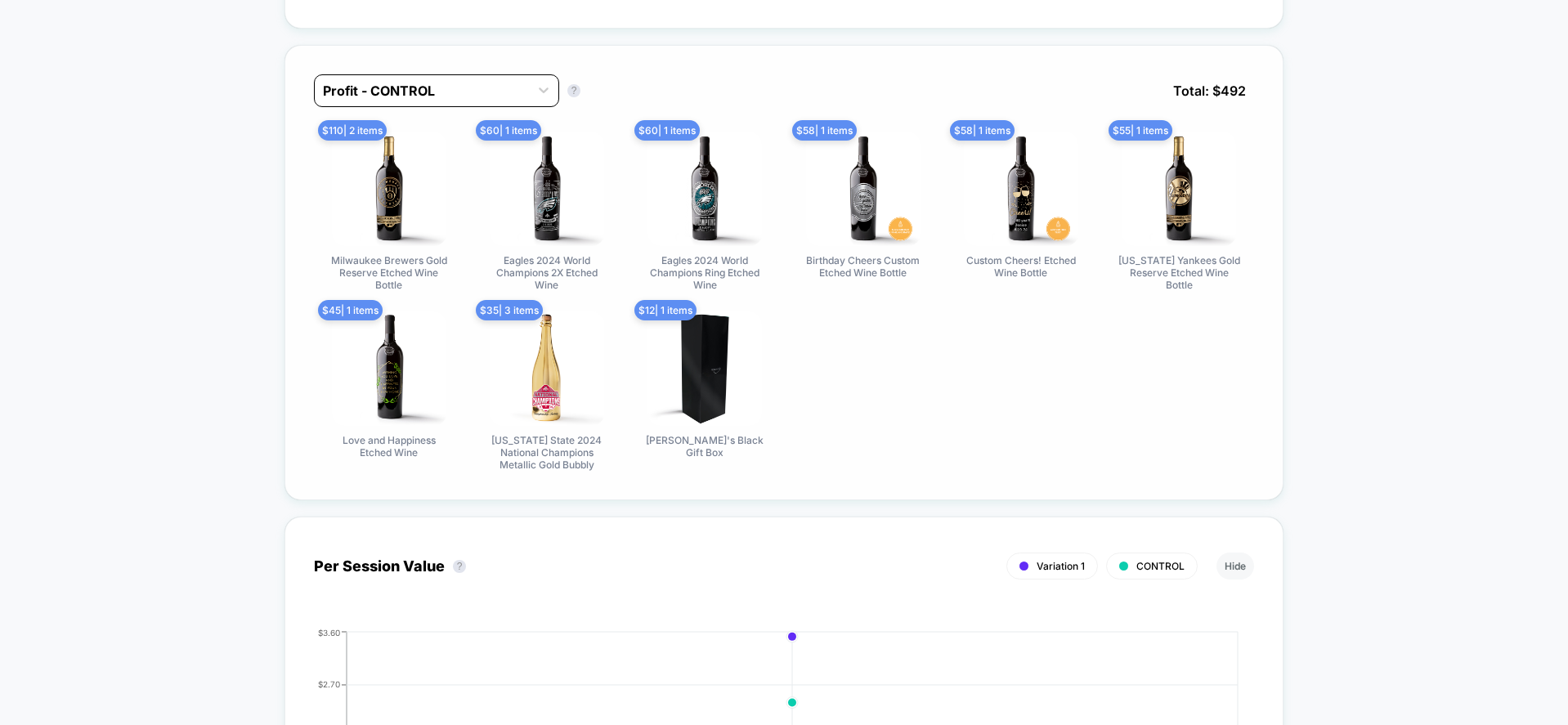
click at [412, 88] on div at bounding box center [422, 90] width 198 height 20
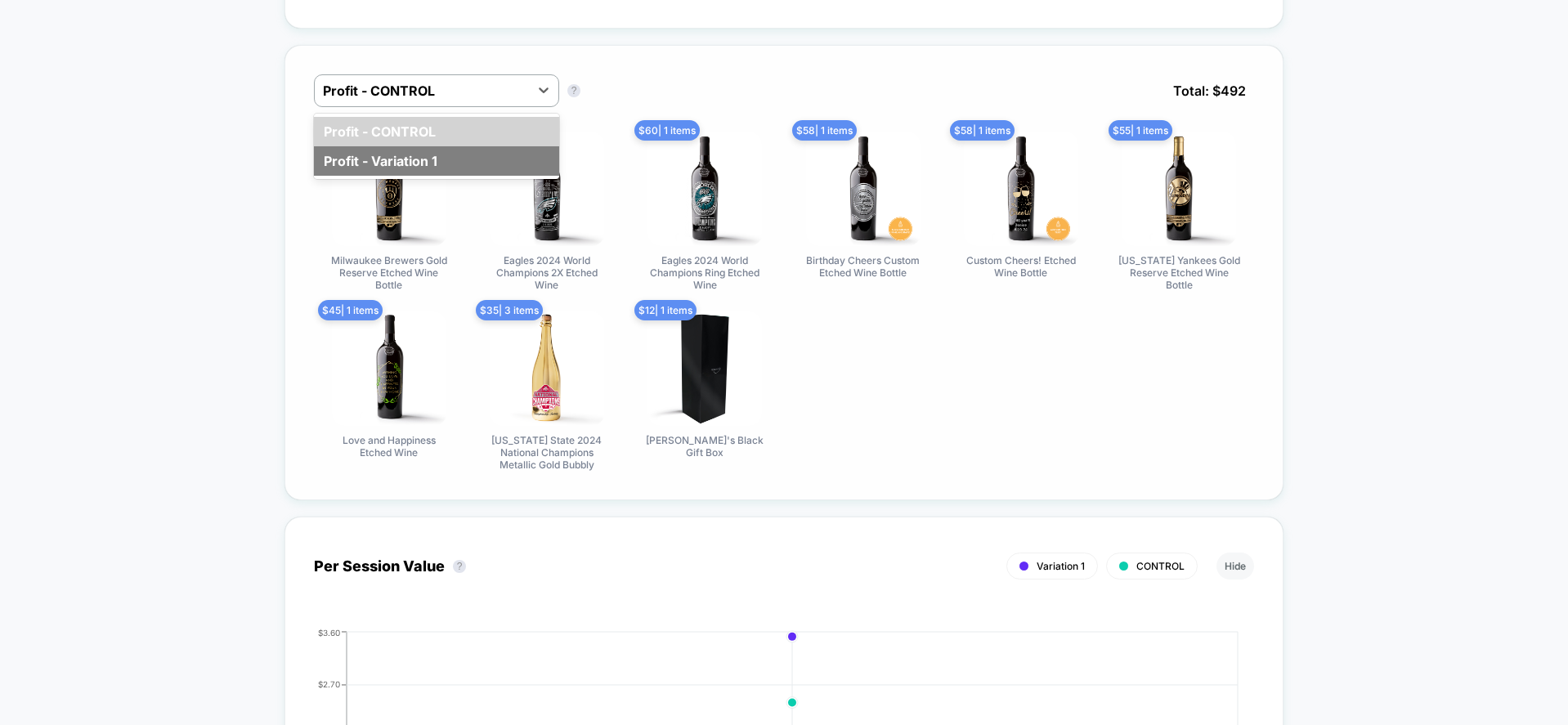
click at [425, 159] on div "Profit - Variation 1" at bounding box center [436, 161] width 245 height 29
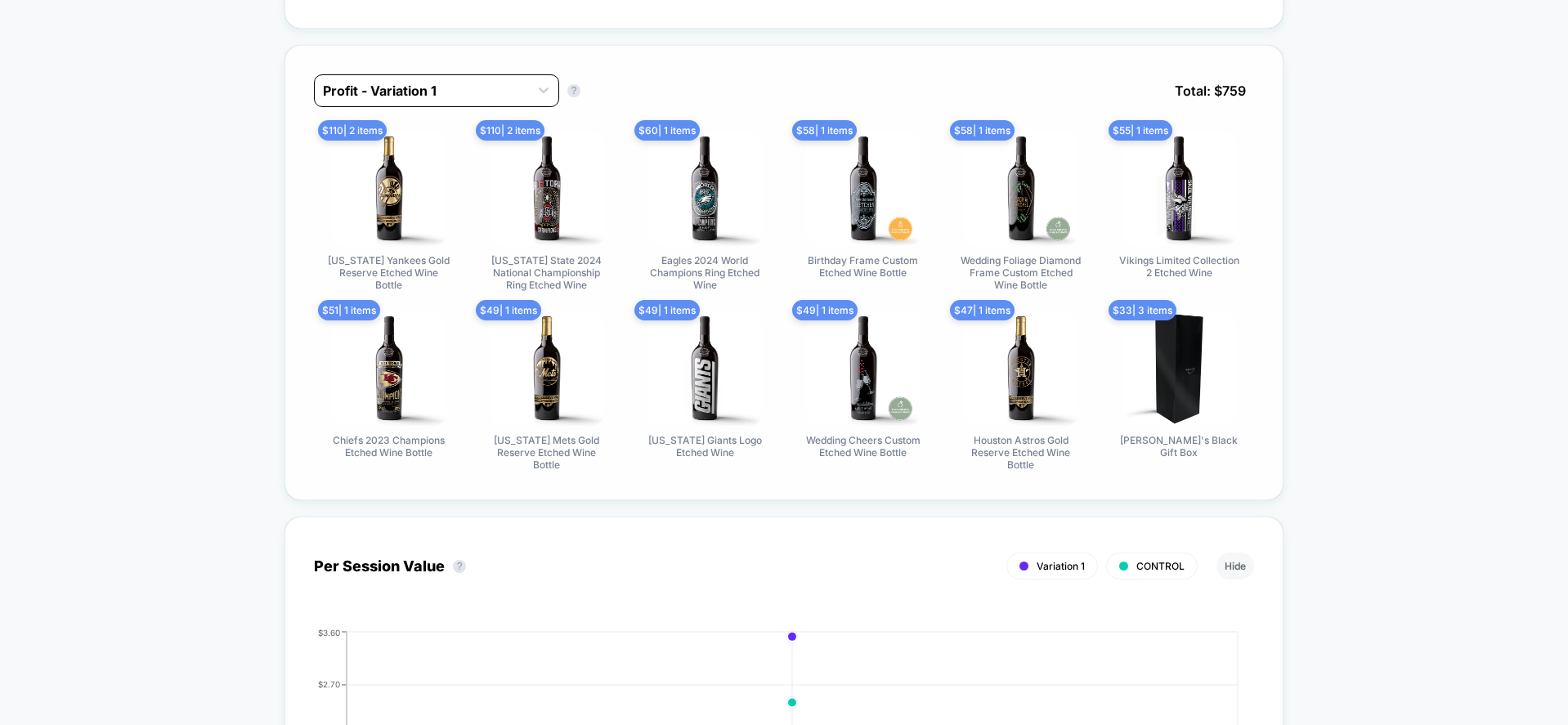
click at [447, 95] on div at bounding box center [422, 90] width 198 height 20
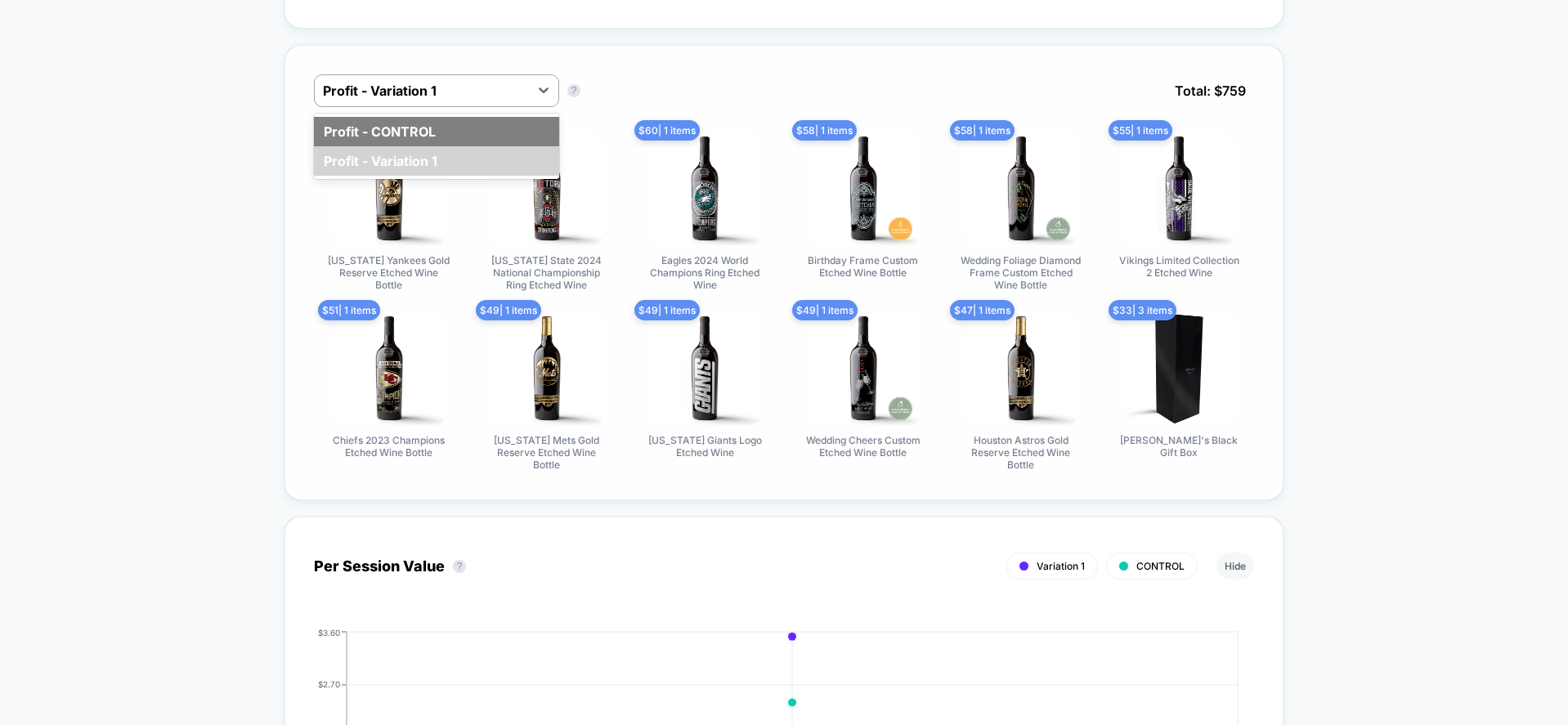
click at [431, 124] on div "Profit - CONTROL" at bounding box center [436, 132] width 245 height 29
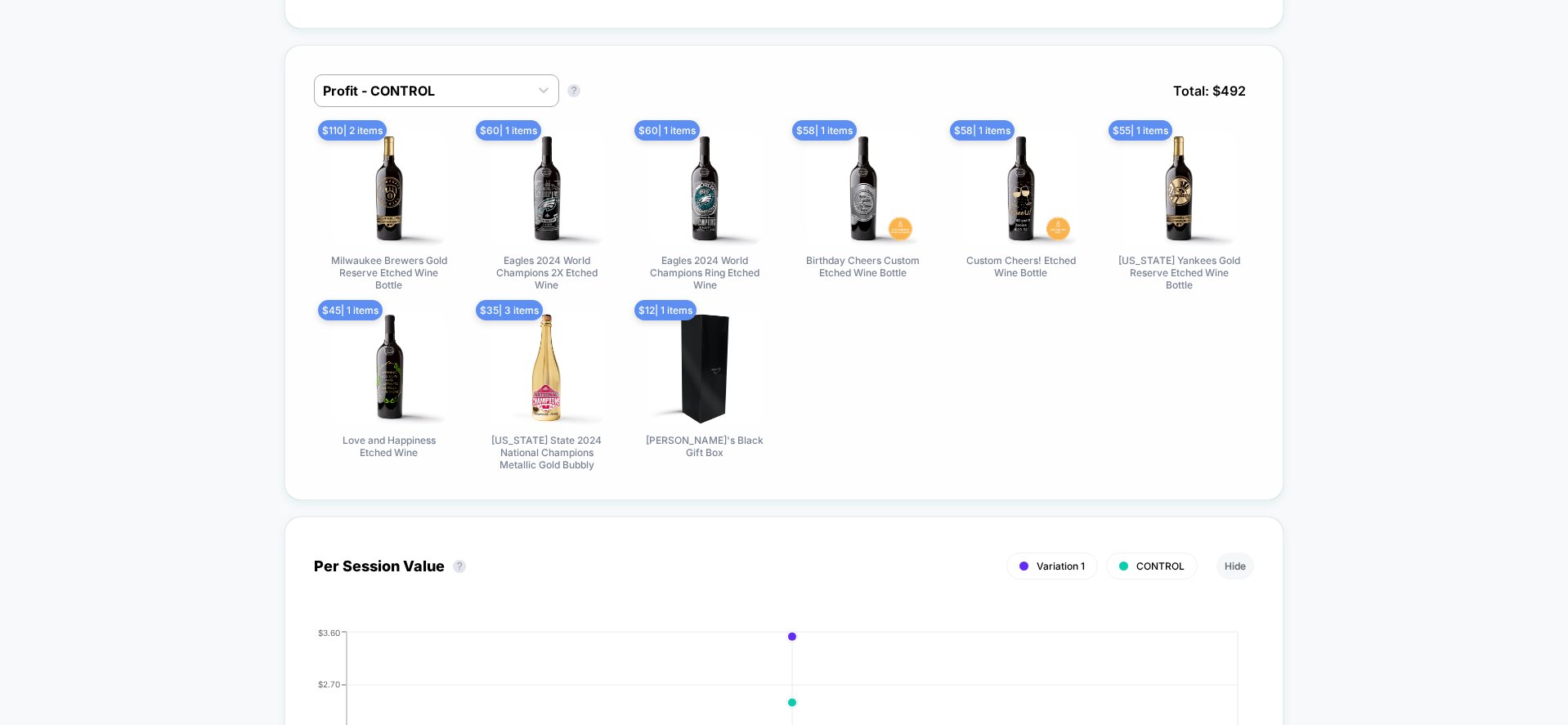
click at [508, 82] on div at bounding box center [422, 90] width 198 height 20
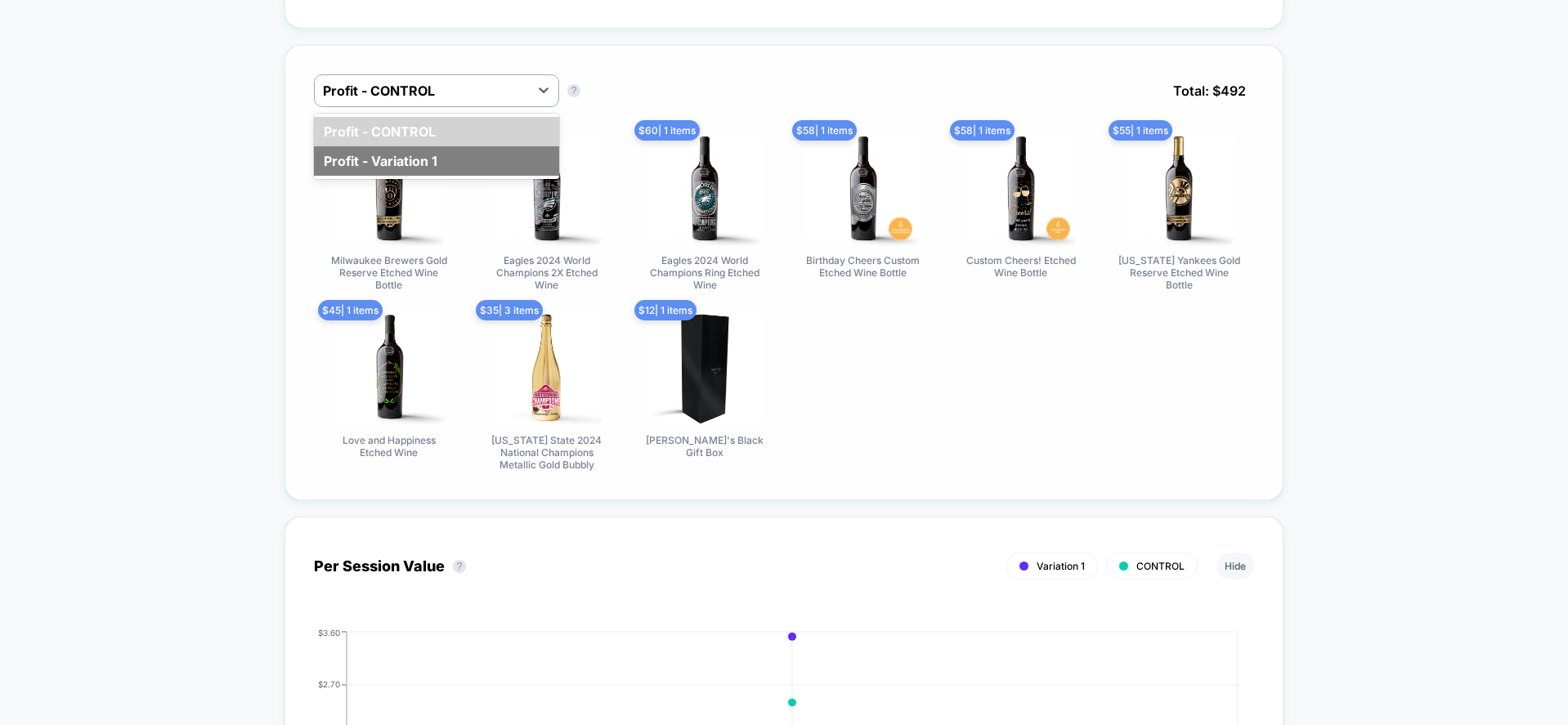
click at [453, 155] on div "Profit - Variation 1" at bounding box center [436, 161] width 245 height 29
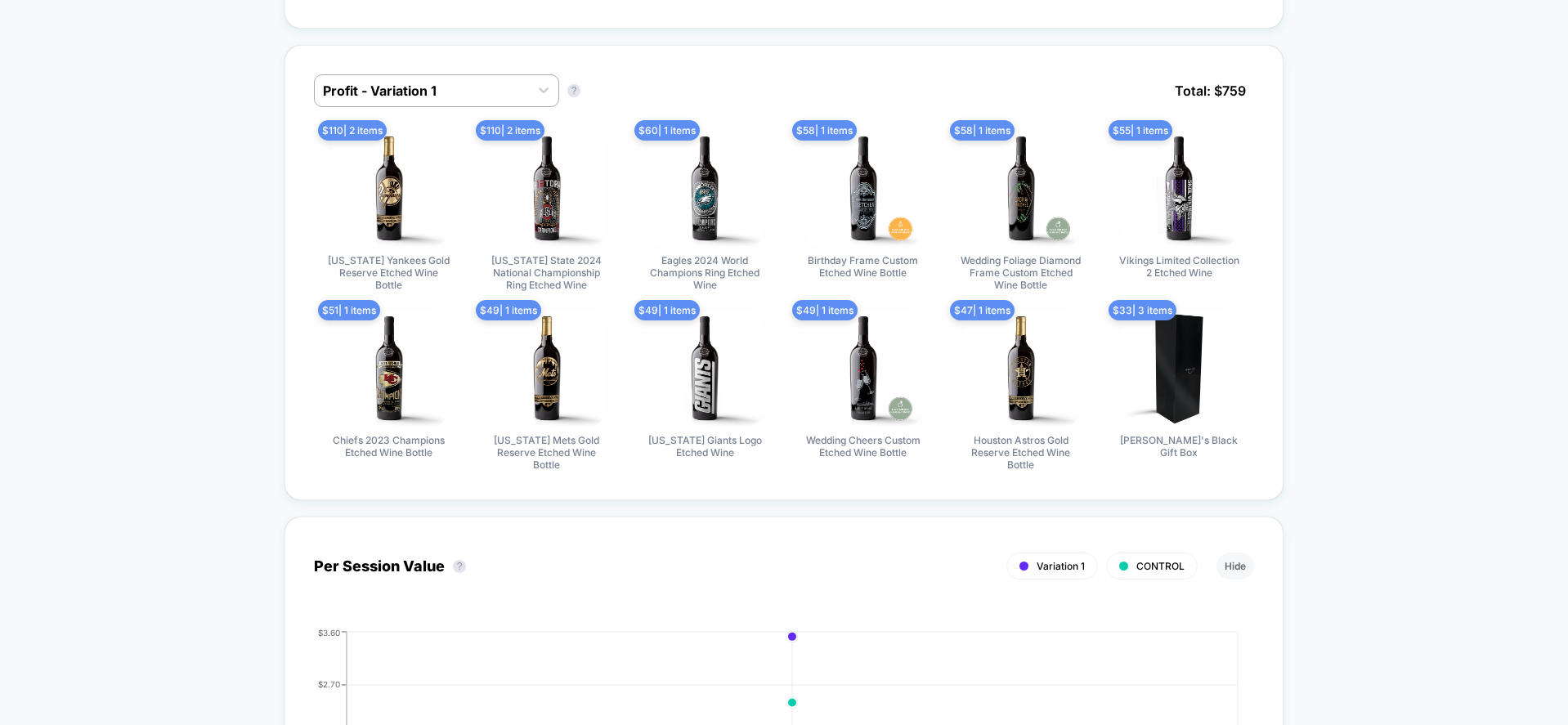
click at [1277, 129] on div "Profit - Variation 1 Profit - Variation 1 ? Total: $ 759 $ 110 | 2 items New Yo…" at bounding box center [784, 272] width 999 height 455
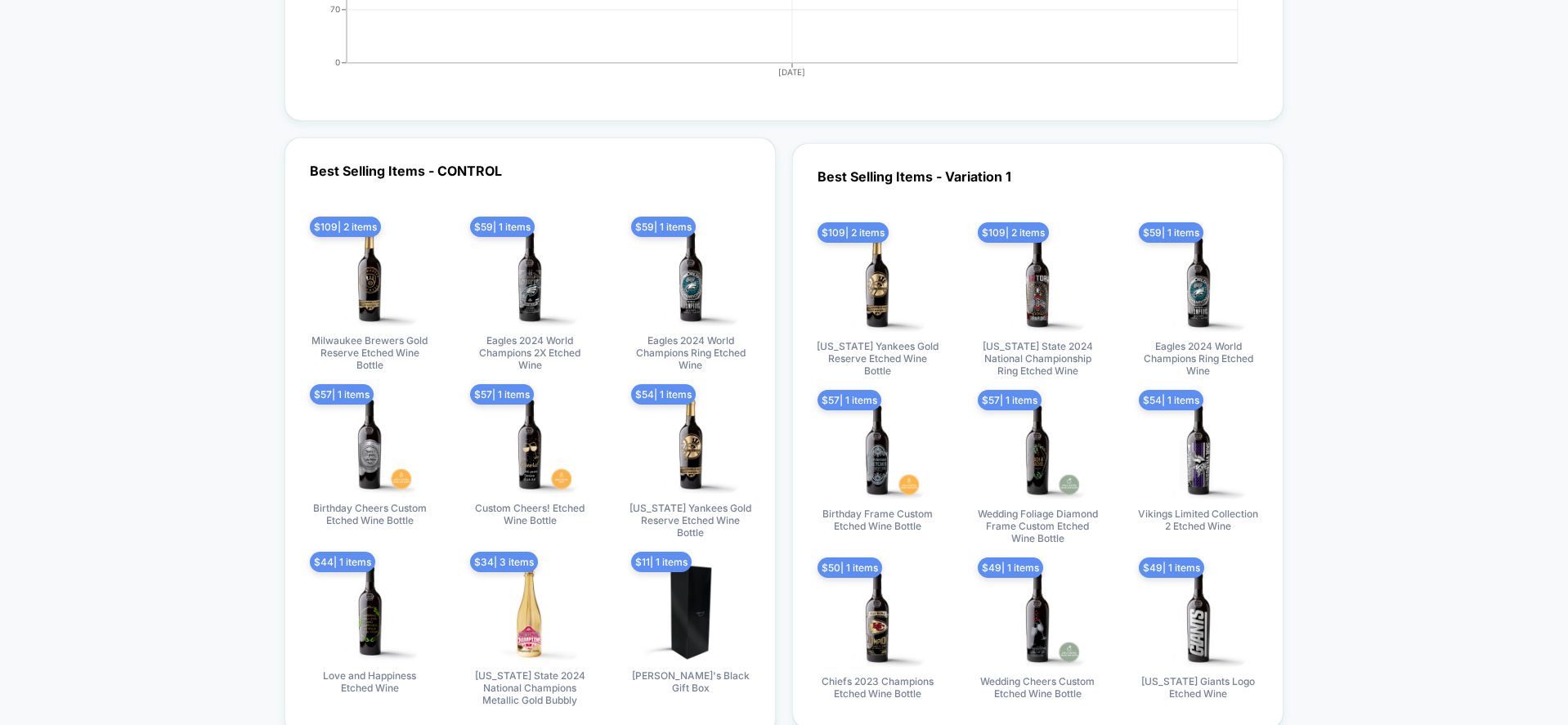
scroll to position [5152, 0]
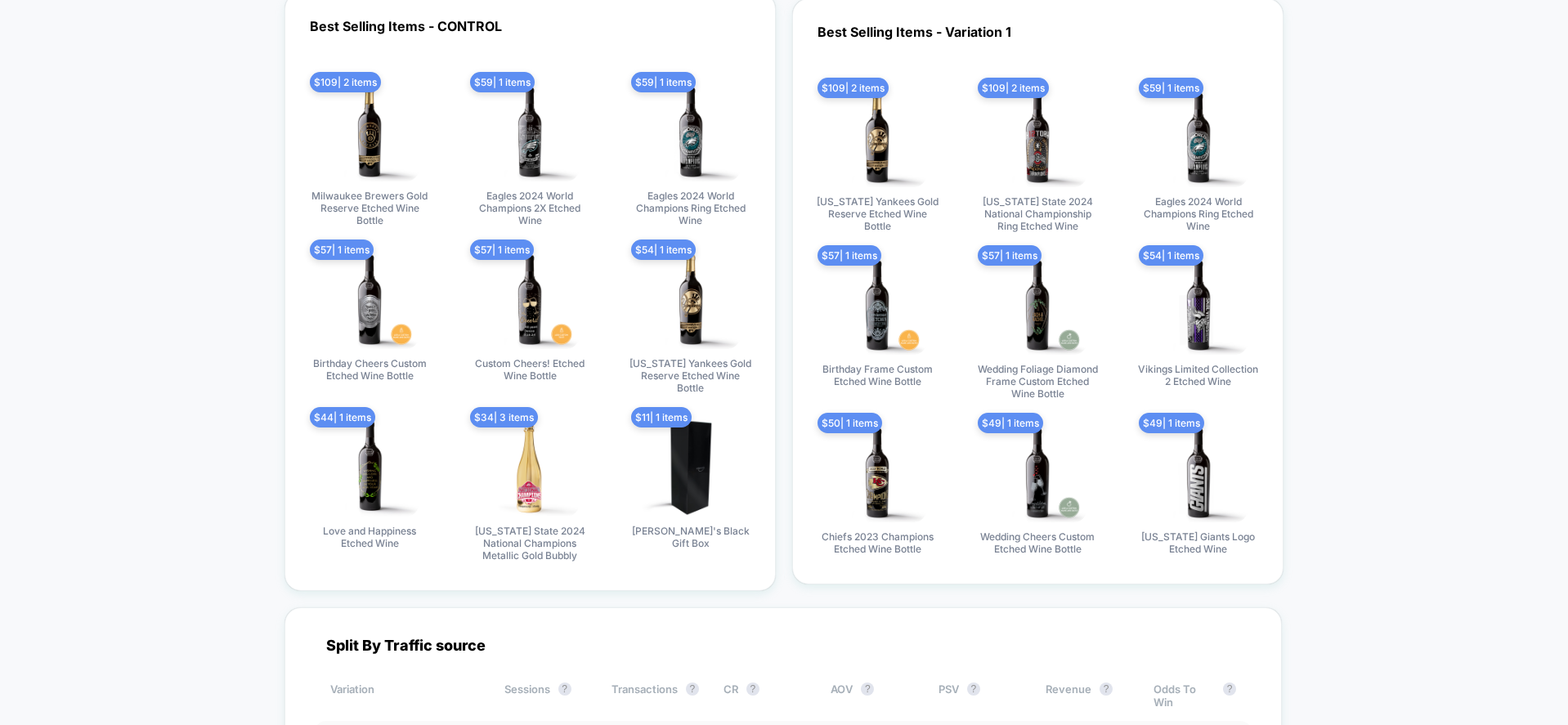
scroll to position [5214, 0]
drag, startPoint x: 1404, startPoint y: 142, endPoint x: 1398, endPoint y: 121, distance: 21.8
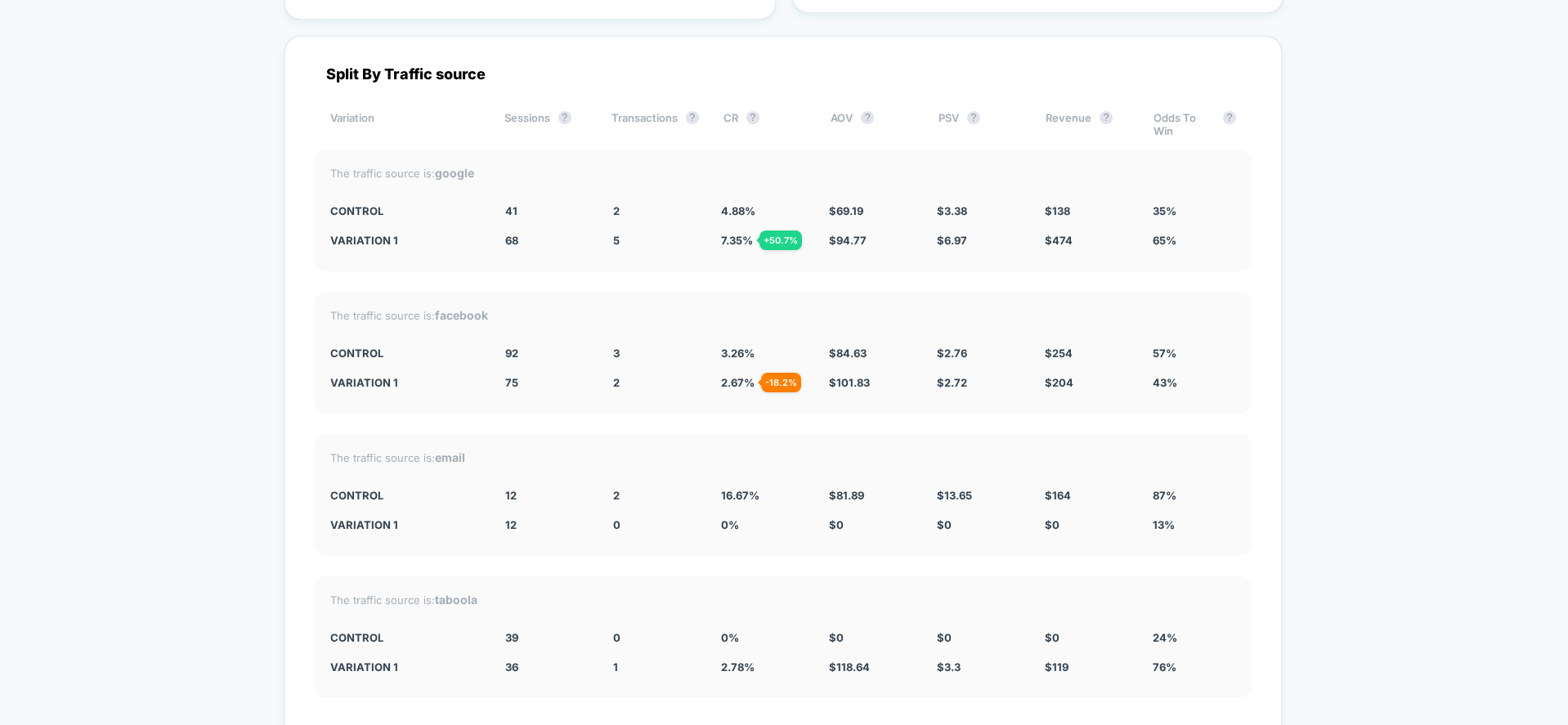
click at [470, 166] on strong "google" at bounding box center [454, 173] width 40 height 14
click at [729, 434] on div "The traffic source is: email CONTROL 12 2 16.67 % $ 81.89 $ 13.65 $ 164 87% Var…" at bounding box center [783, 495] width 938 height 122
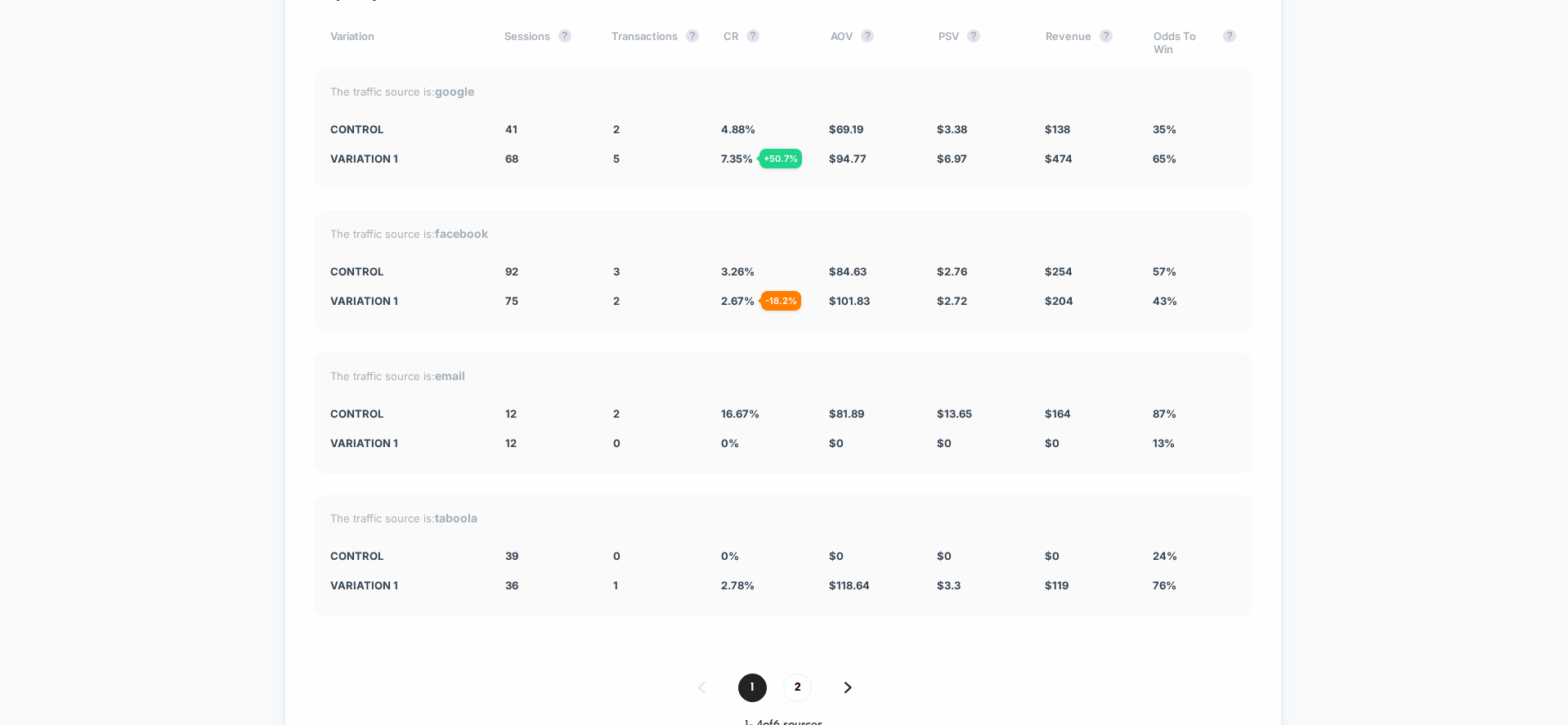
click at [729, 437] on span "0 %" at bounding box center [730, 443] width 18 height 13
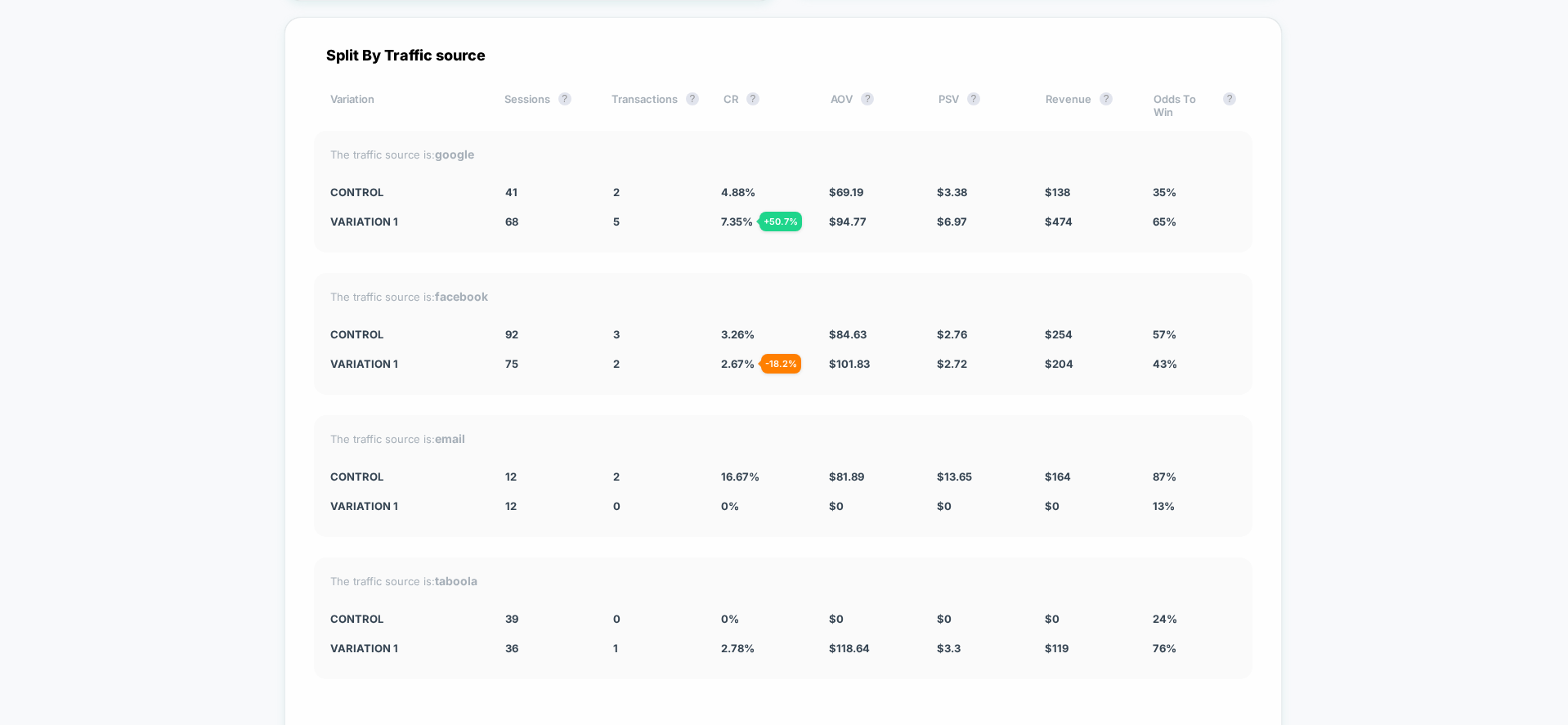
scroll to position [5786, 0]
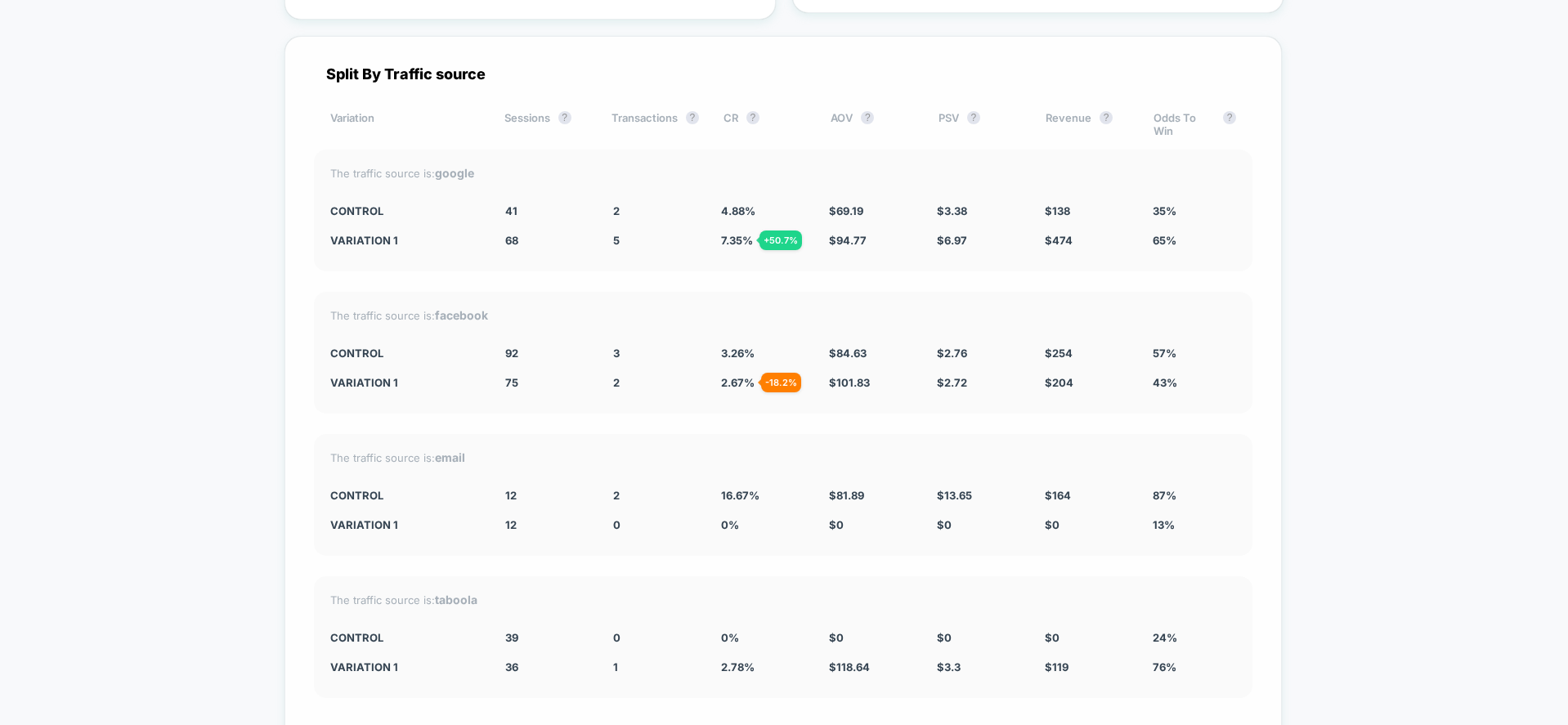
click at [729, 434] on div "The traffic source is: email CONTROL 12 2 16.67 % $ 81.89 $ 13.65 $ 164 87% Var…" at bounding box center [783, 495] width 938 height 122
click at [683, 347] on div "3" at bounding box center [654, 353] width 83 height 13
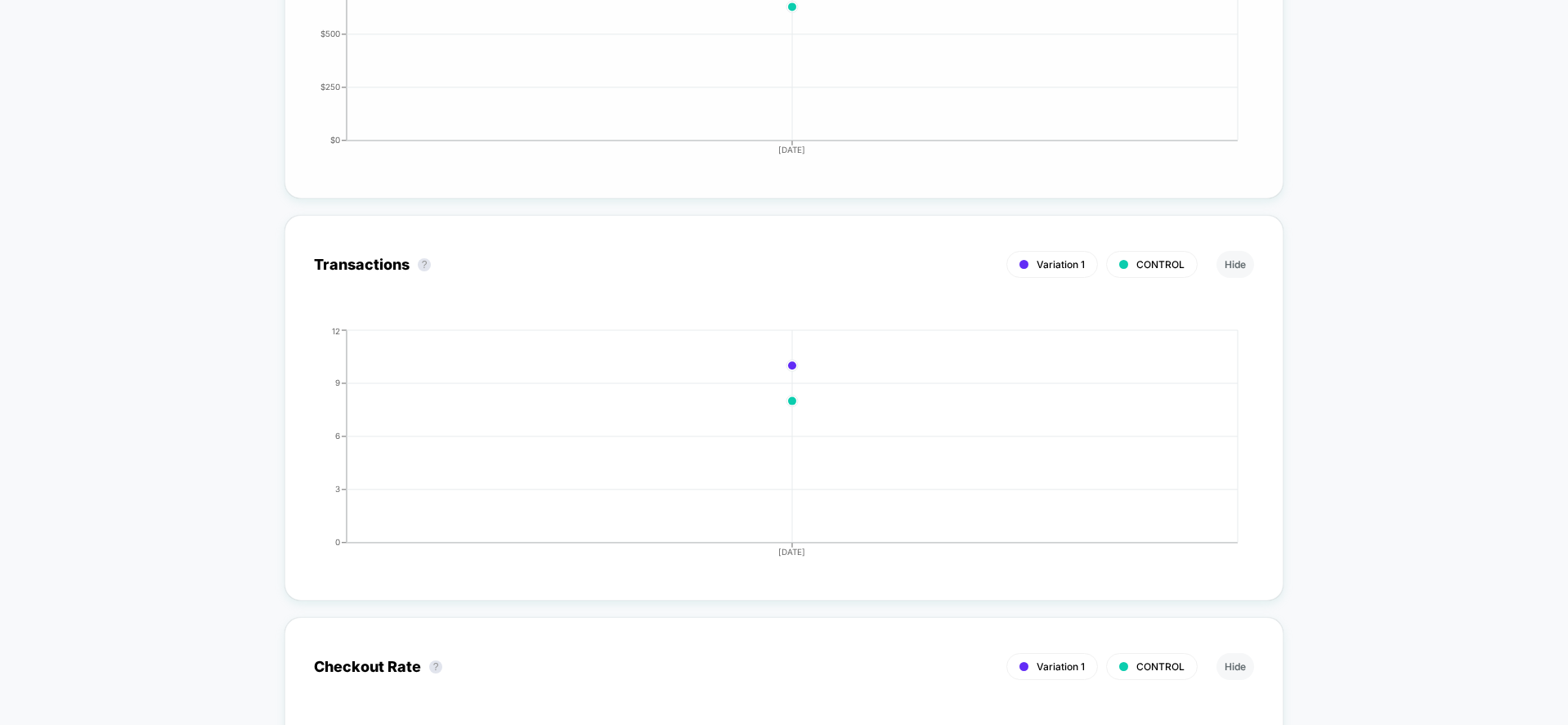
scroll to position [3660, 0]
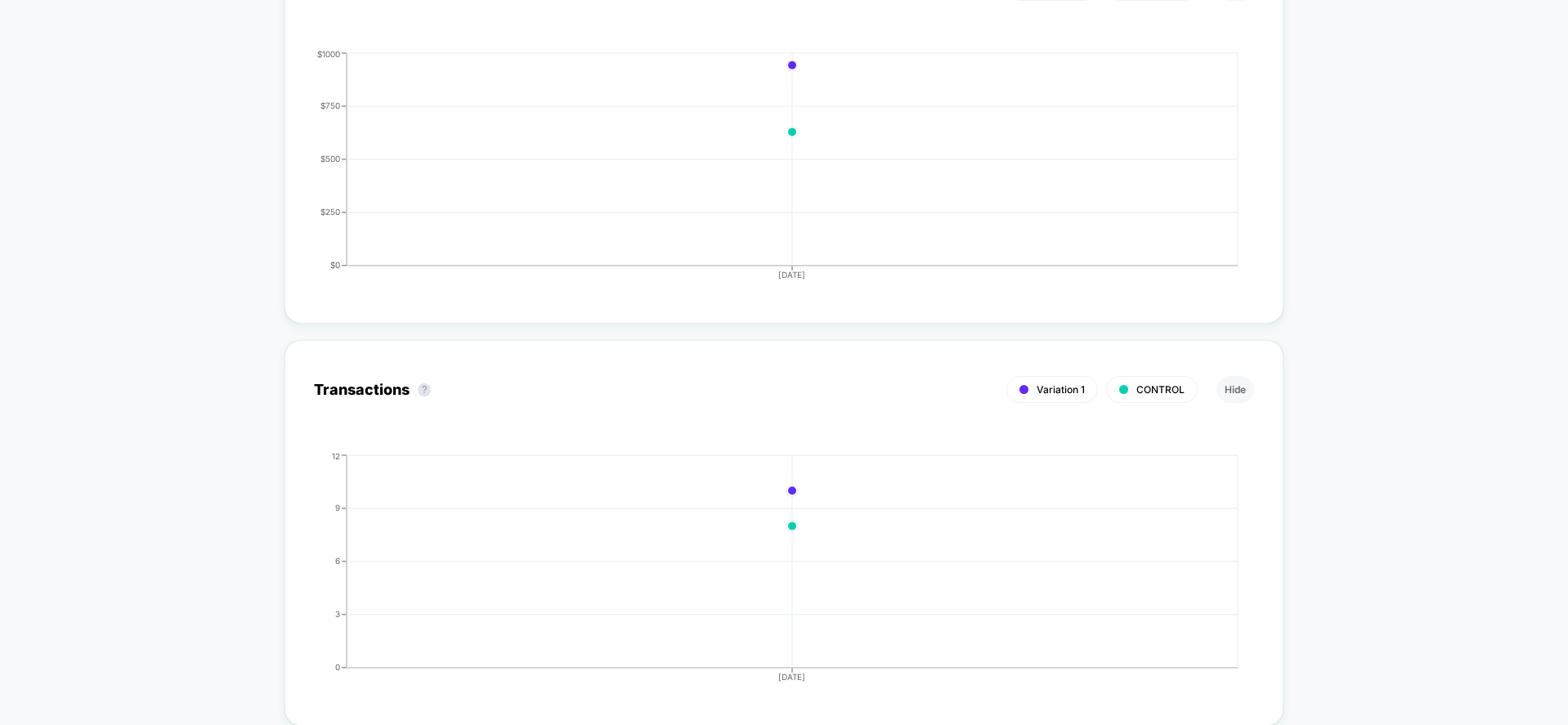
drag, startPoint x: 1481, startPoint y: 524, endPoint x: 1477, endPoint y: 511, distance: 13.6
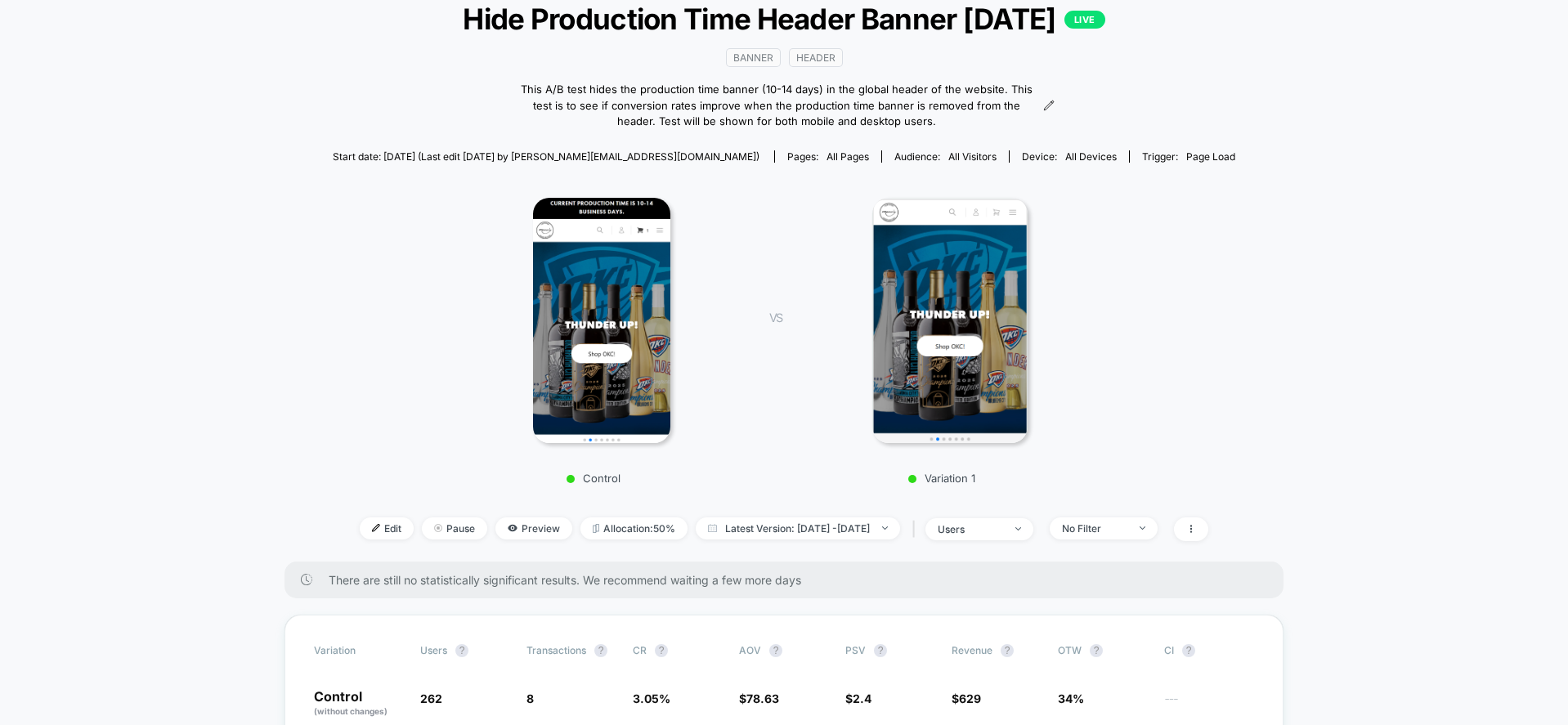
scroll to position [0, 0]
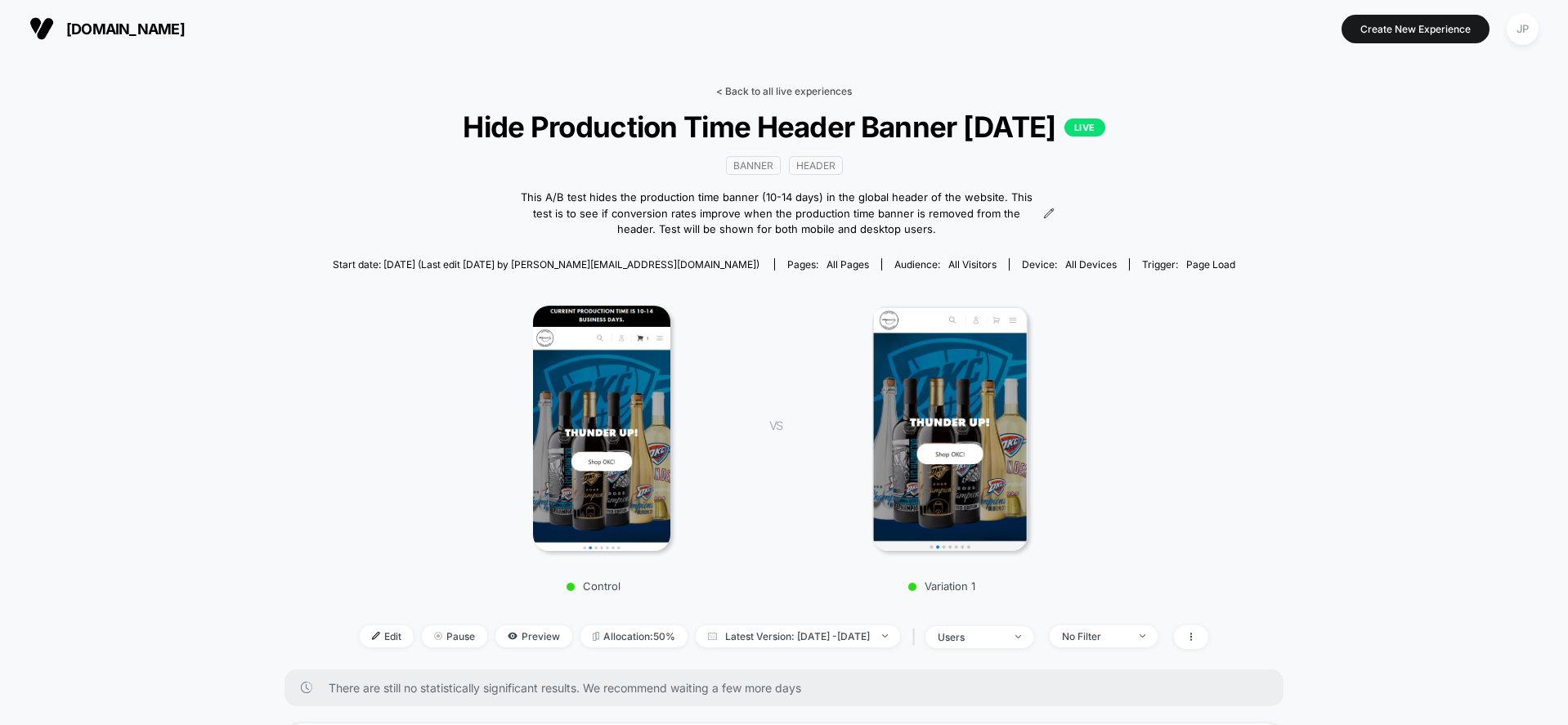
click at [843, 90] on link "< Back to all live experiences" at bounding box center [784, 91] width 136 height 12
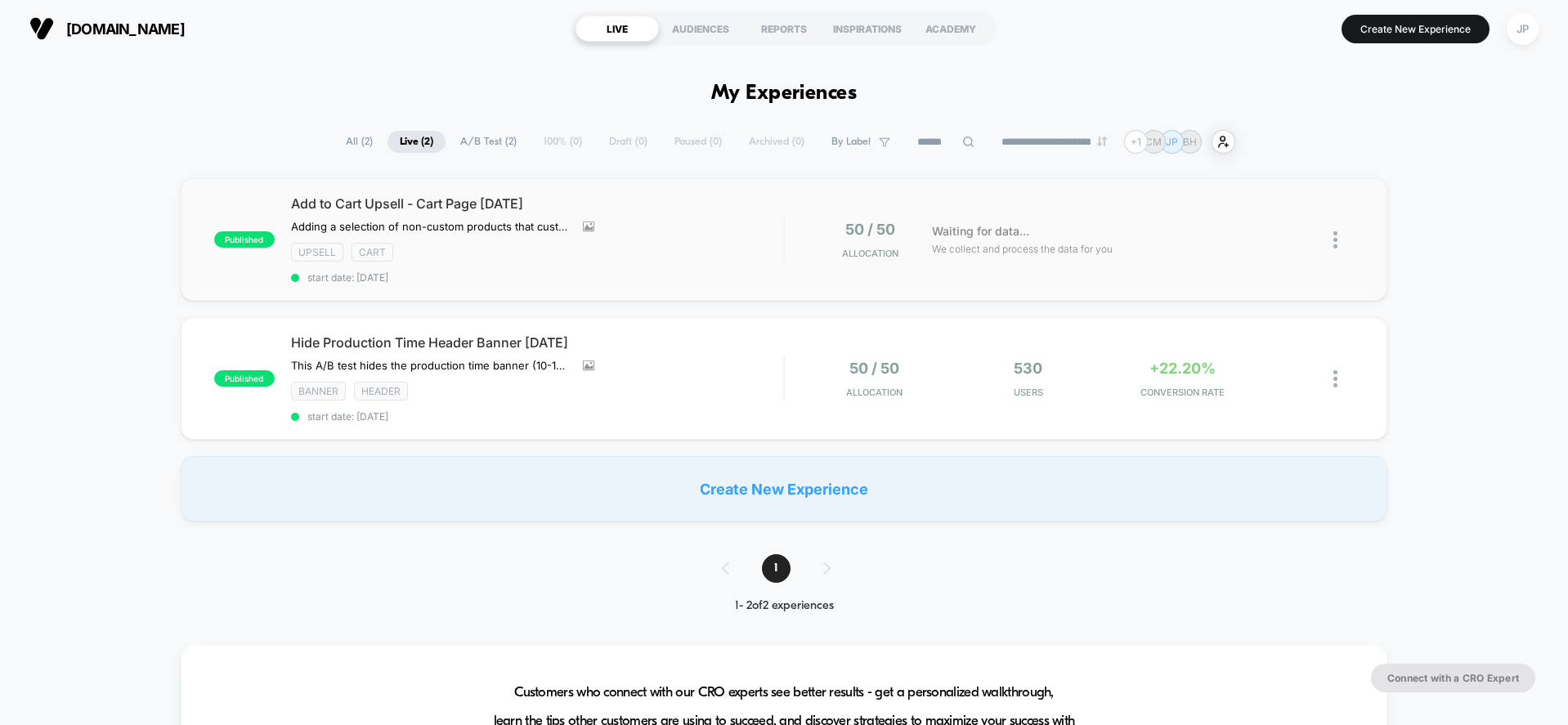
click at [1334, 247] on img at bounding box center [1335, 240] width 4 height 17
click at [1269, 226] on div "Pause" at bounding box center [1251, 221] width 147 height 37
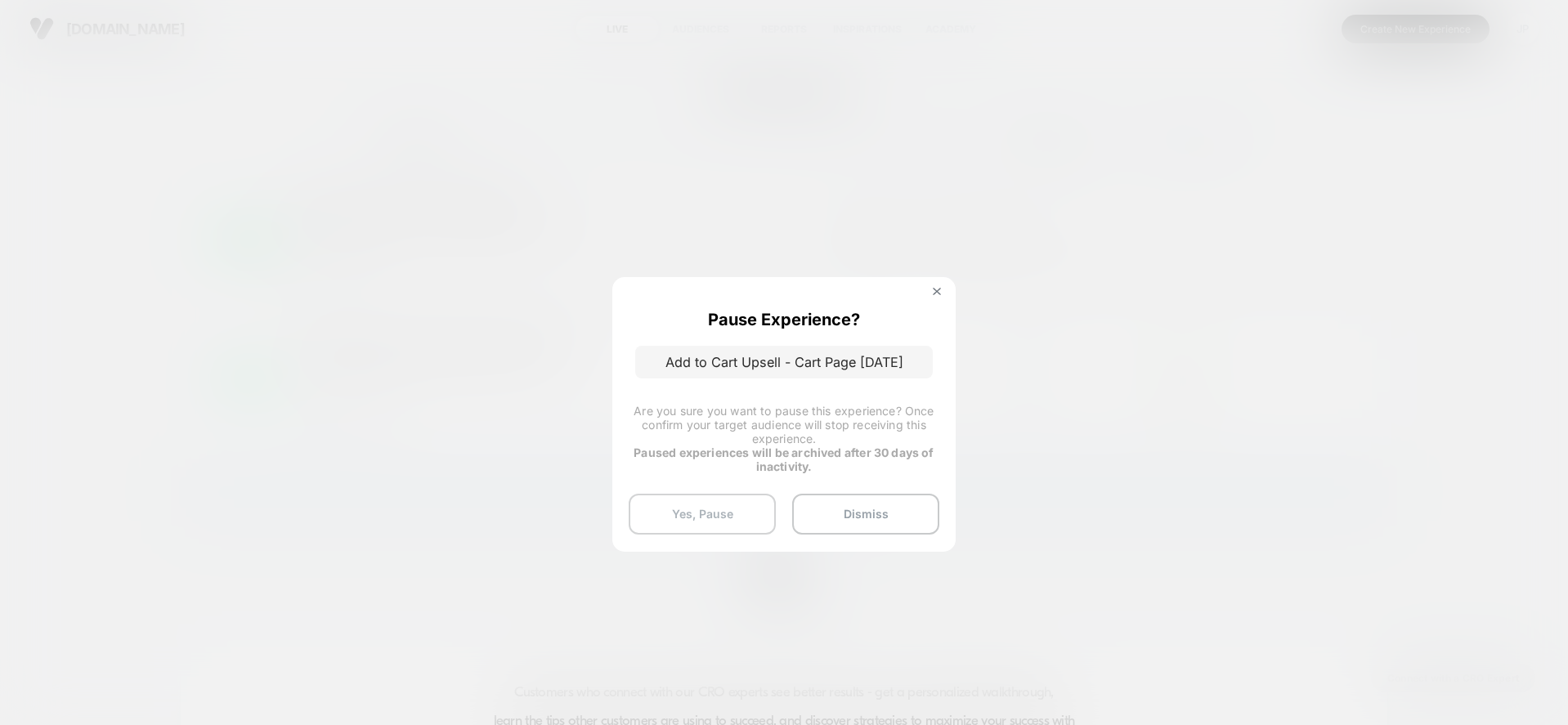
click at [724, 515] on button "Yes, Pause" at bounding box center [701, 514] width 147 height 40
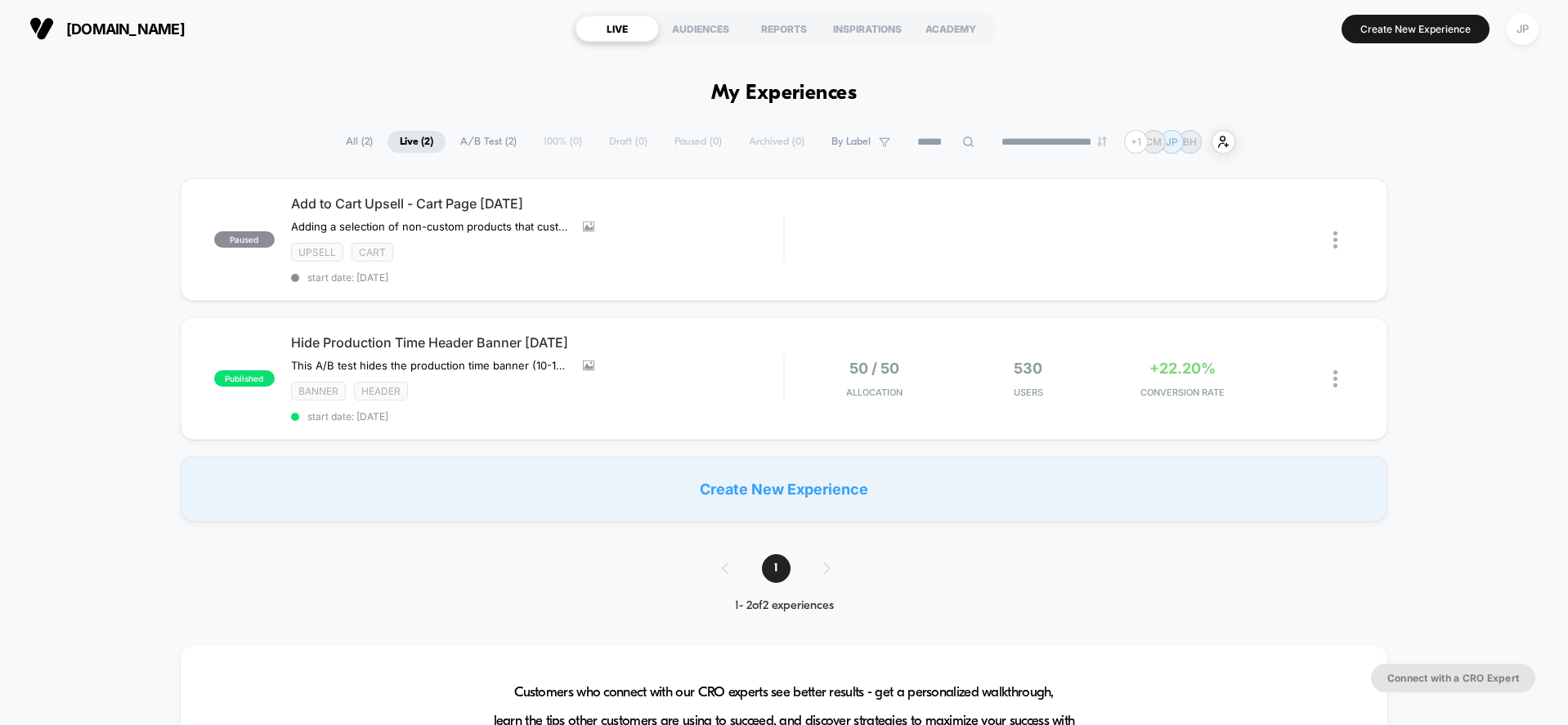
click at [114, 227] on div "paused Add to Cart Upsell - Cart Page 09.05.25 Adding a selection of non-custom…" at bounding box center [784, 350] width 1568 height 344
click at [777, 212] on div "Add to Cart Upsell - Cart Page 09.05.25 Adding a selection of non-custom produc…" at bounding box center [537, 239] width 493 height 89
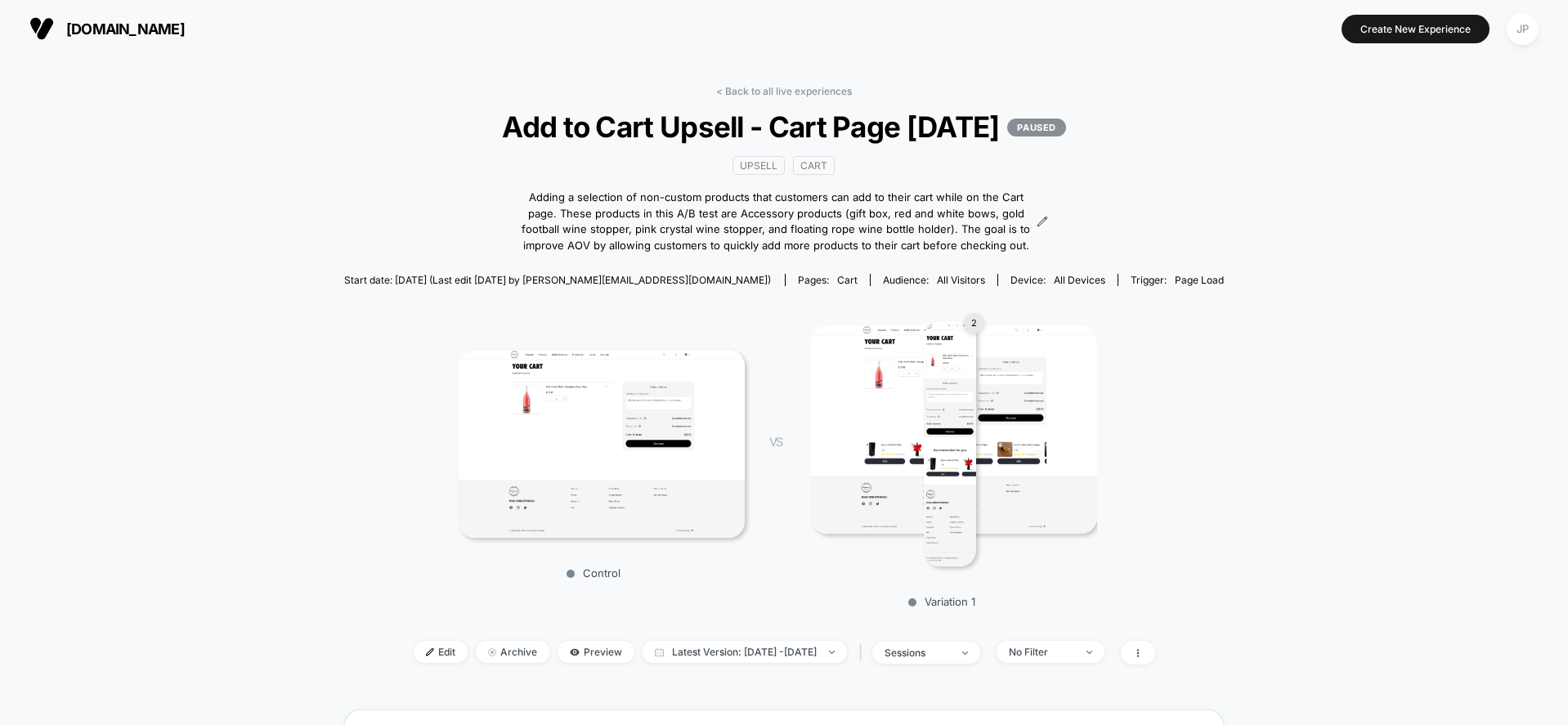
scroll to position [327, 0]
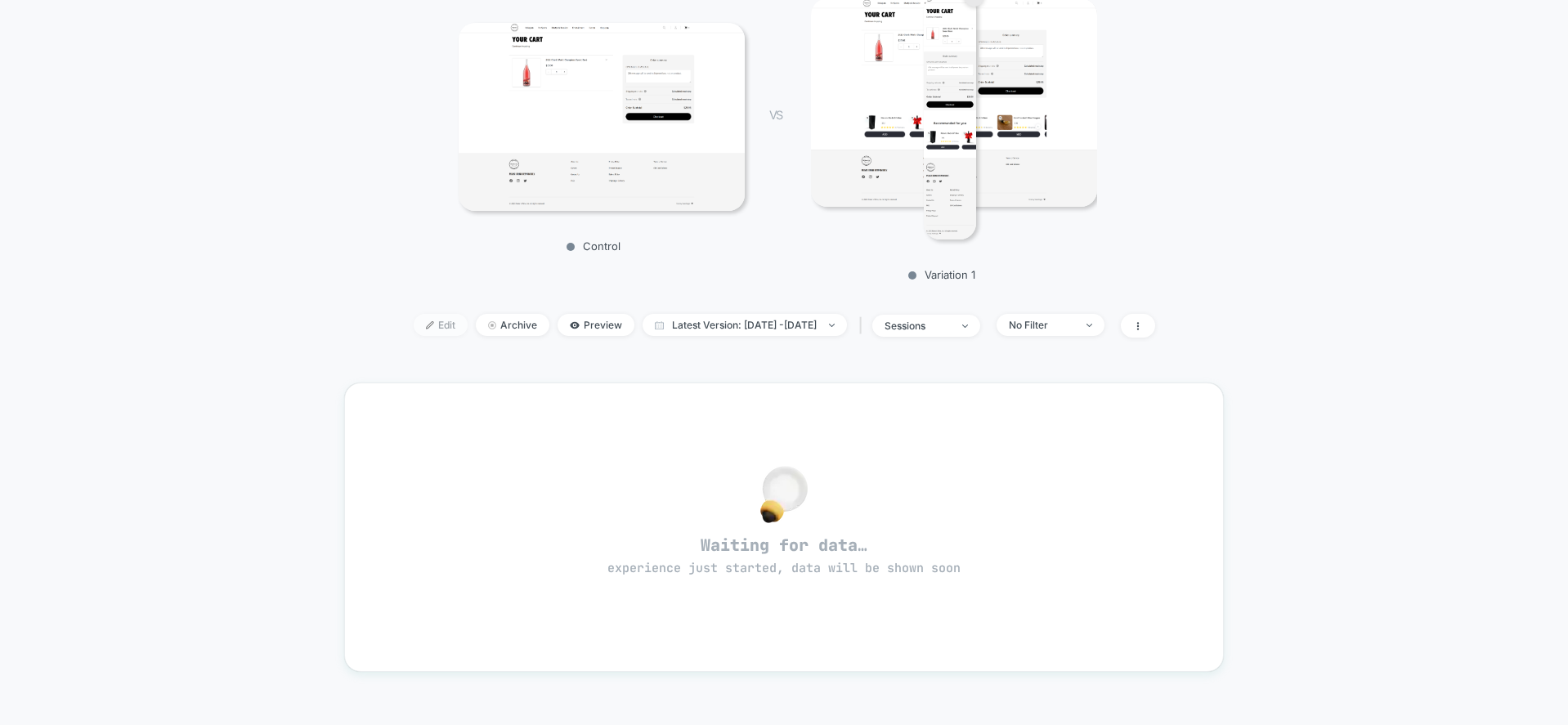
click at [417, 336] on span "Edit" at bounding box center [441, 325] width 54 height 22
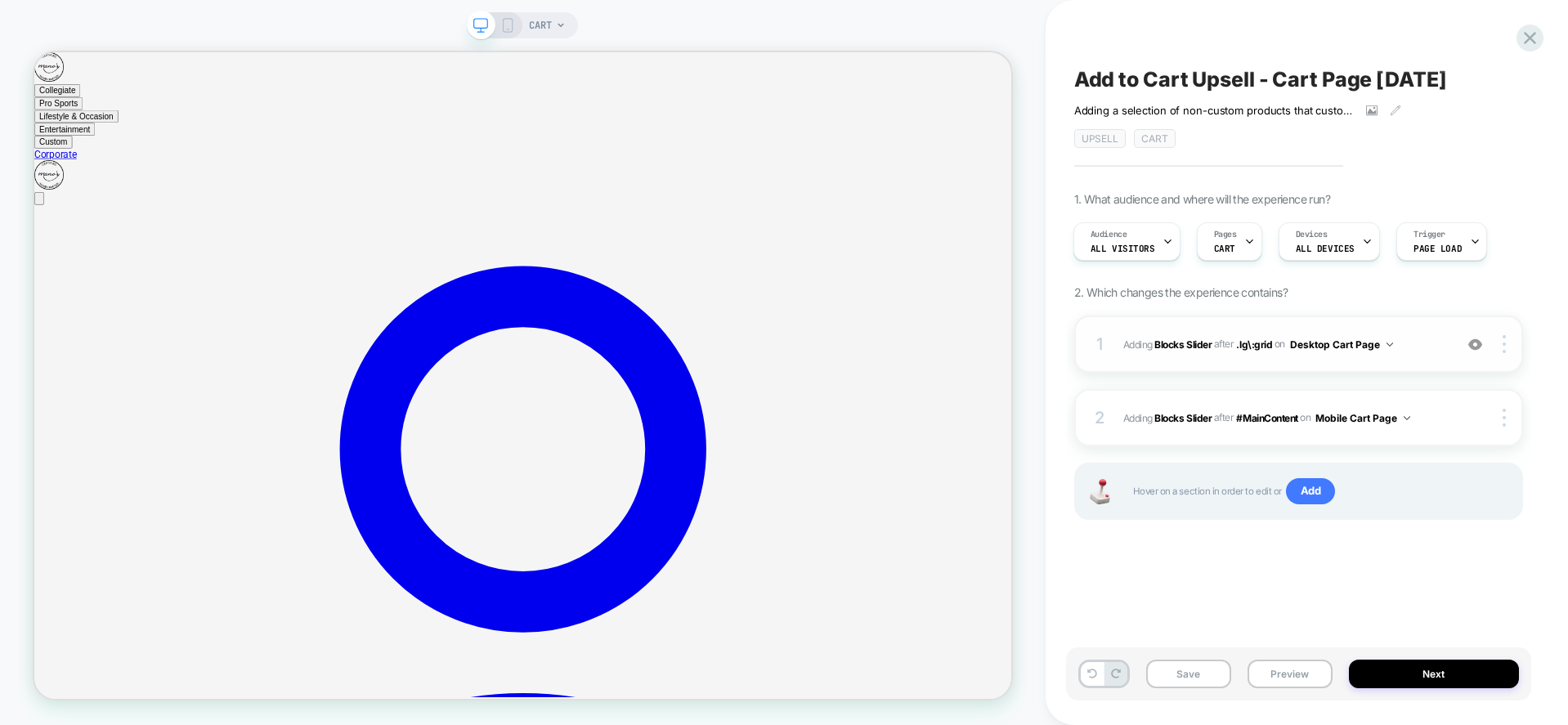
click at [1431, 369] on div "1 #_loomi_addon_1757101224193 Adding Blocks Slider AFTER .lg\:grid .lg\:grid on…" at bounding box center [1298, 344] width 448 height 57
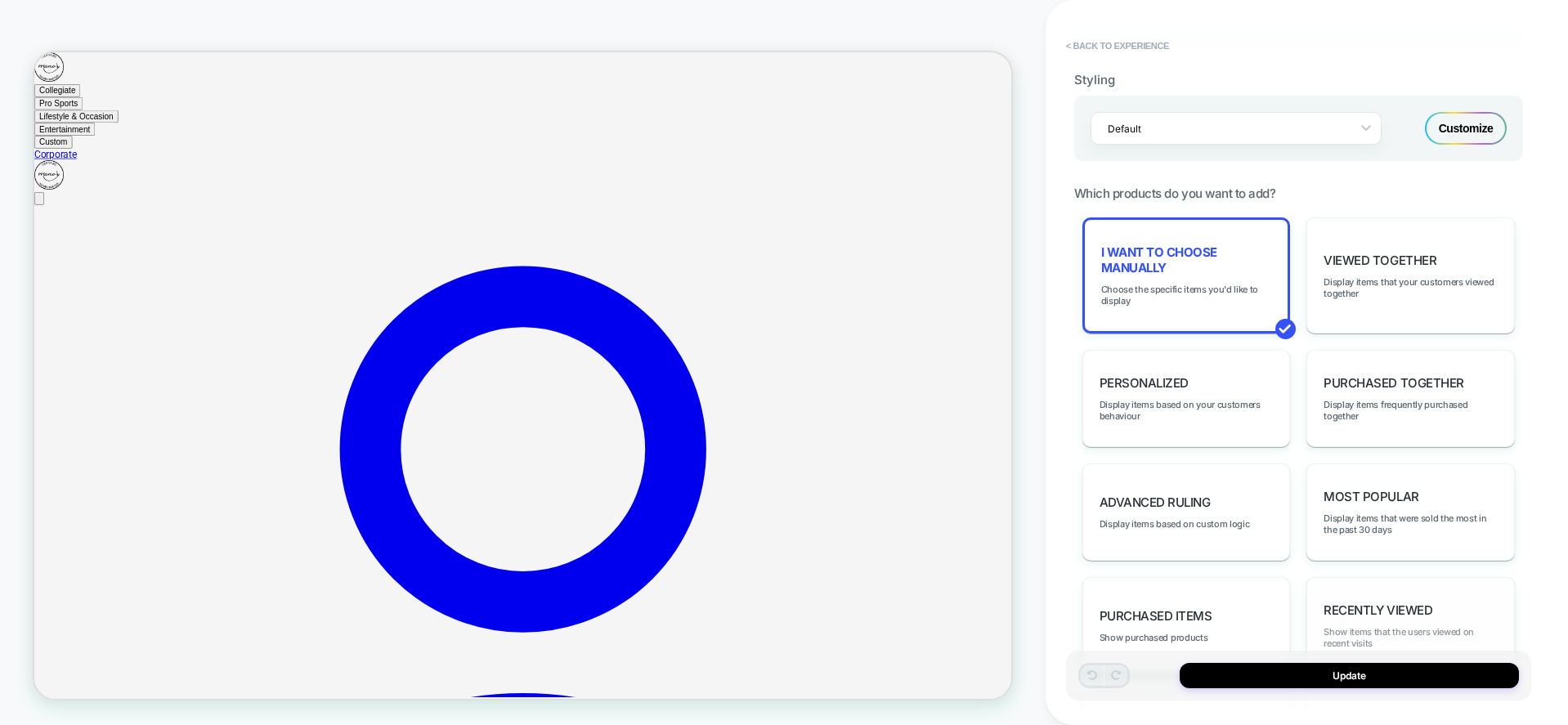
scroll to position [663, 0]
click at [1140, 45] on button "< Back to experience" at bounding box center [1117, 46] width 120 height 26
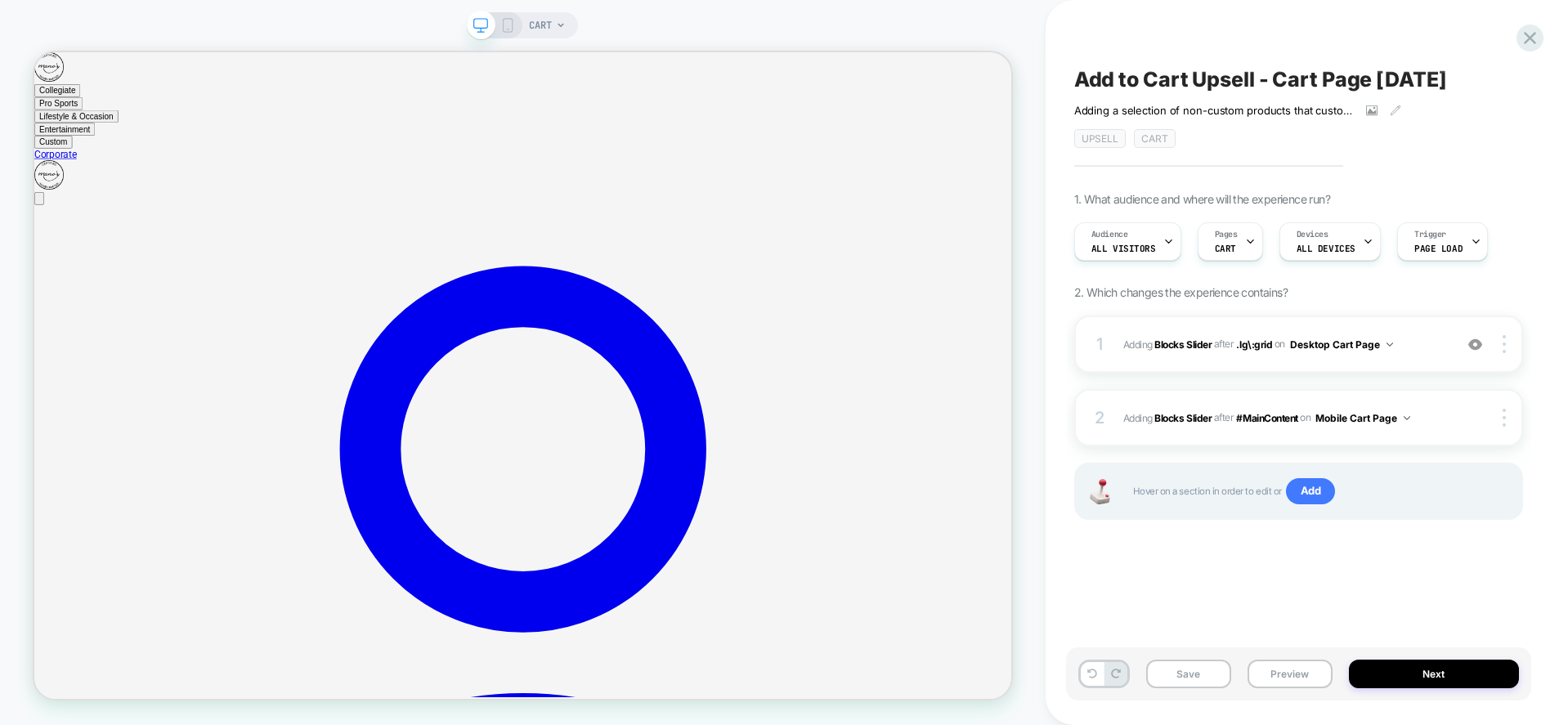
scroll to position [0, 1]
click at [1526, 32] on icon at bounding box center [1530, 38] width 22 height 22
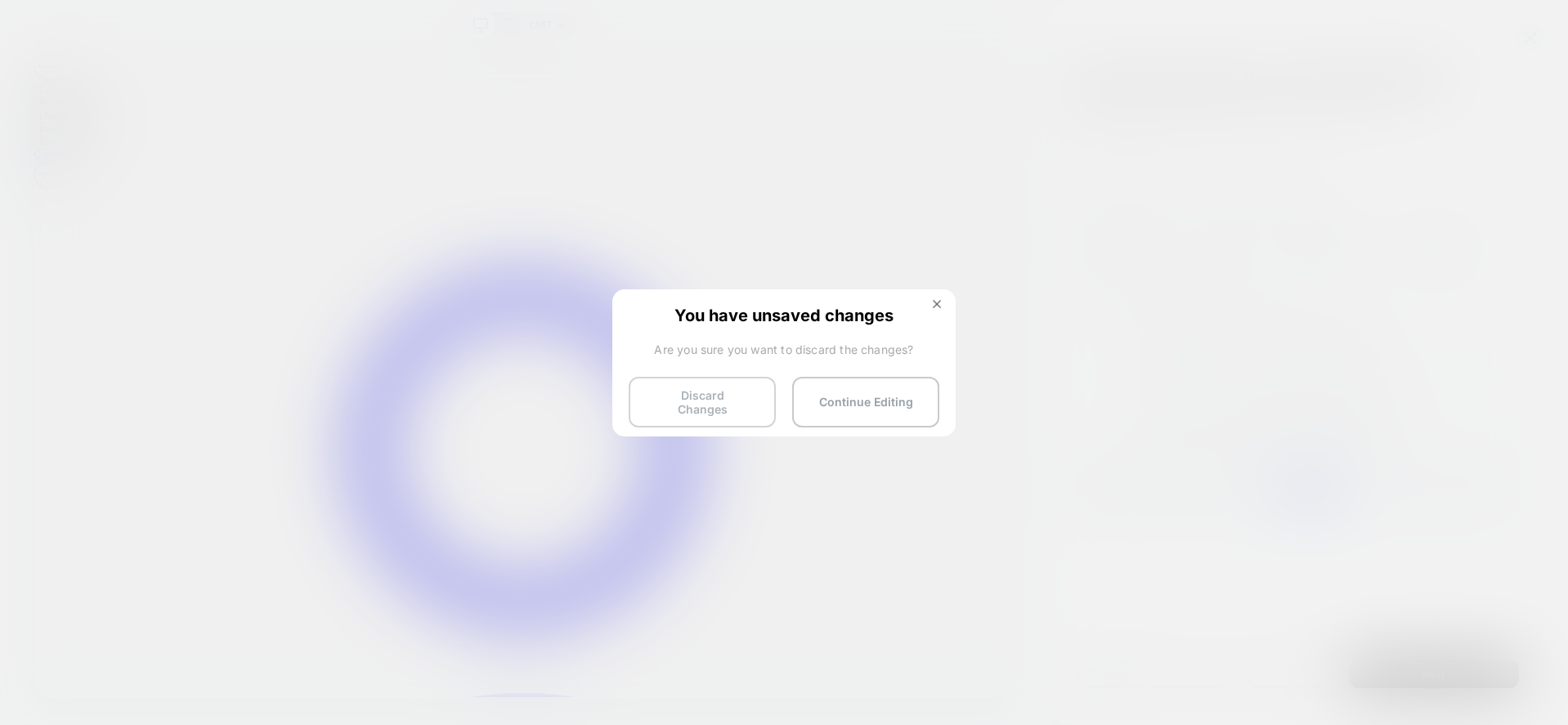
click at [726, 399] on button "Discard Changes" at bounding box center [701, 402] width 147 height 51
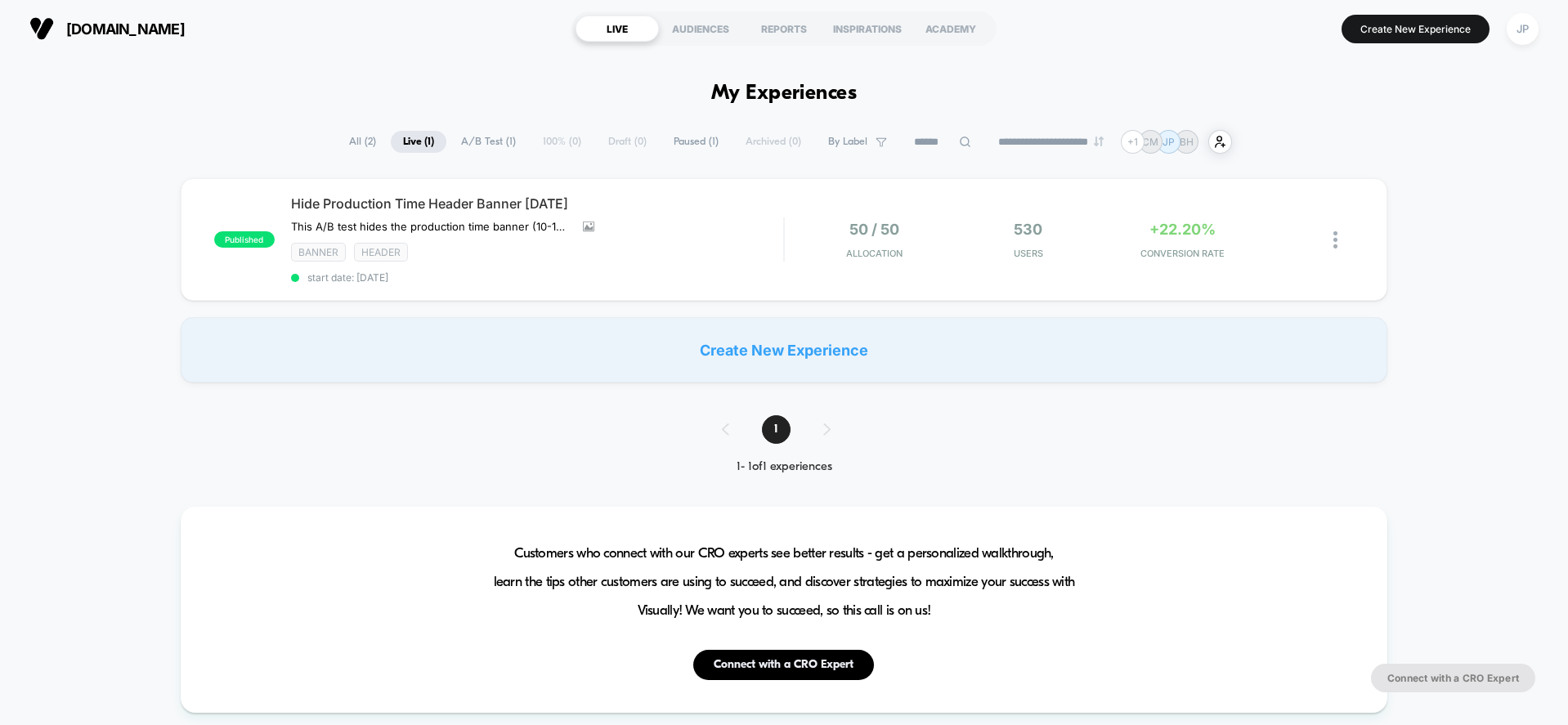
click at [349, 140] on span "All ( 2 )" at bounding box center [362, 142] width 52 height 22
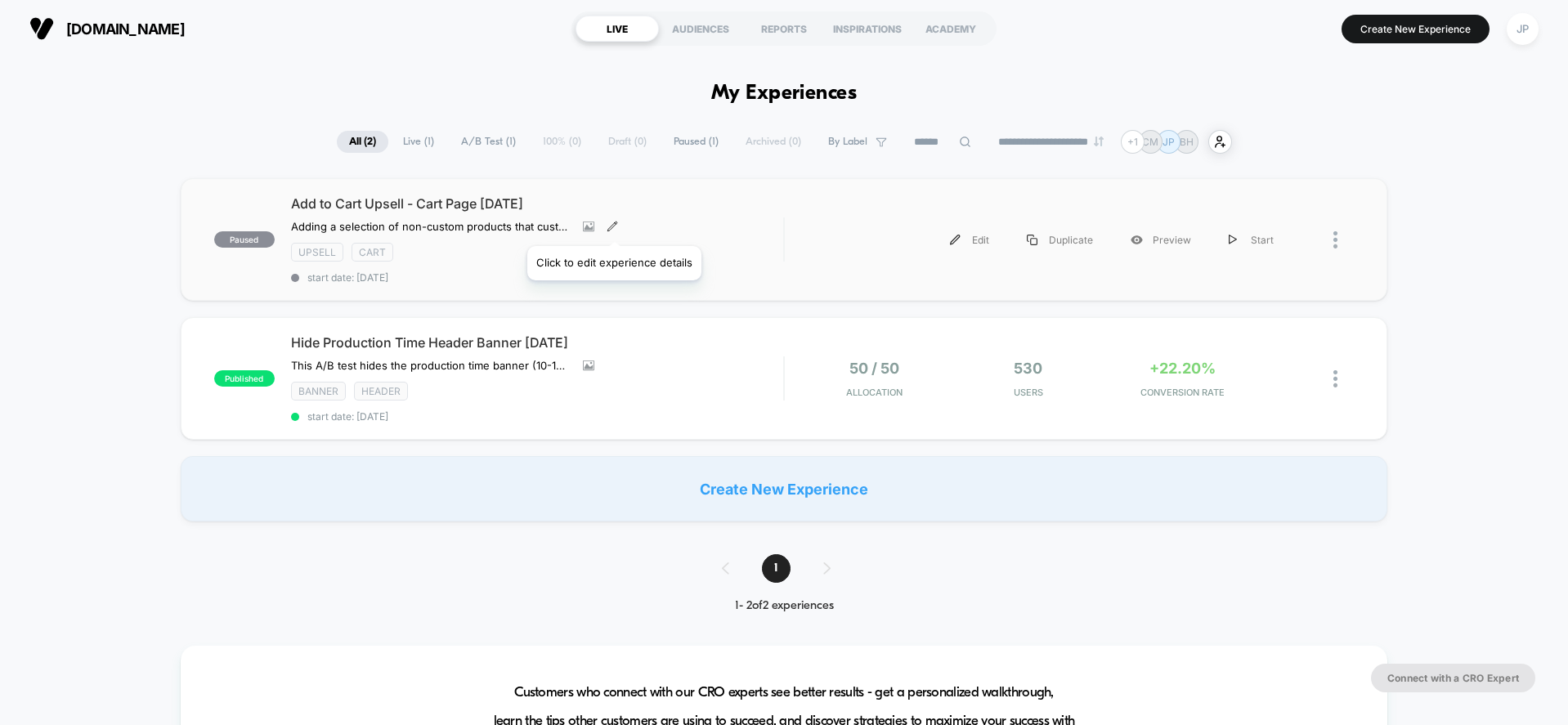
click at [613, 226] on icon at bounding box center [612, 226] width 9 height 9
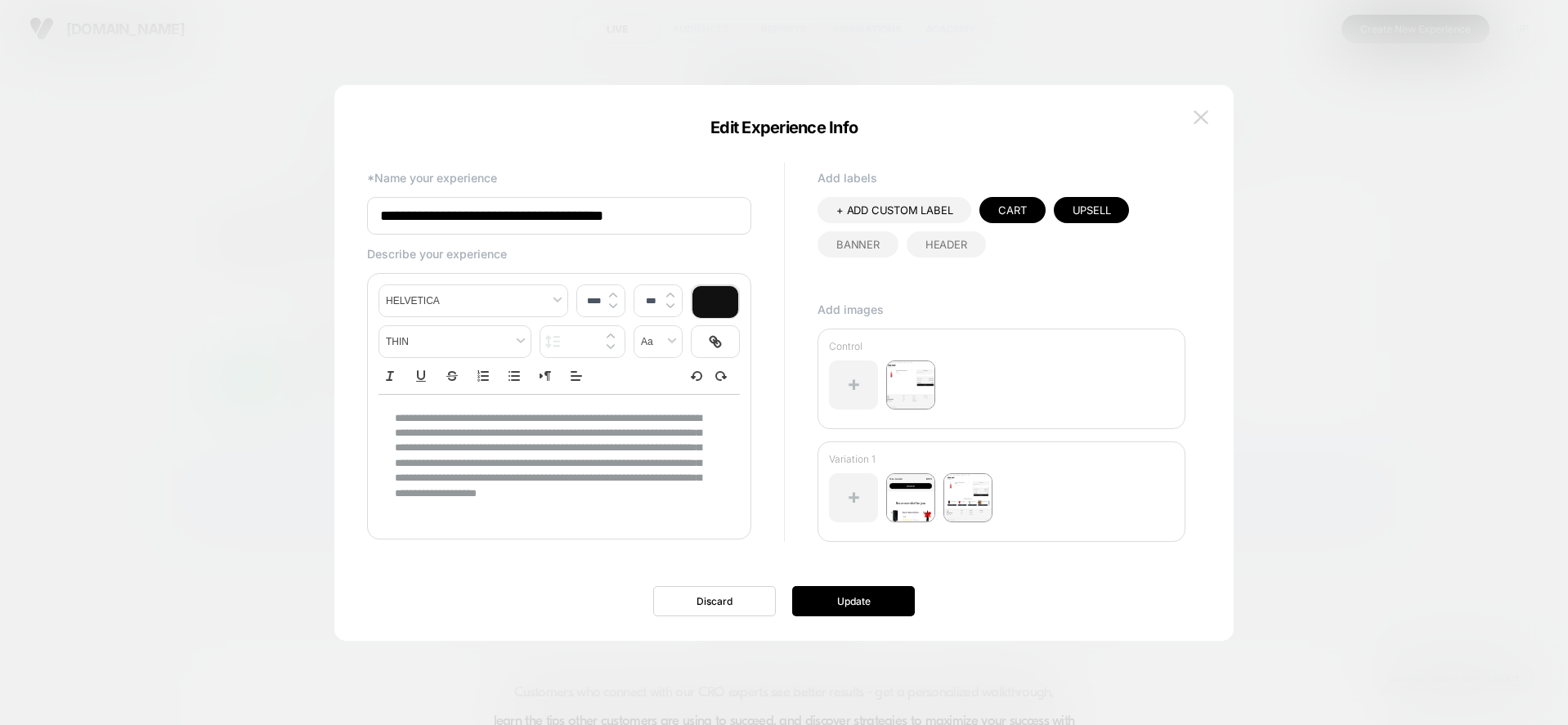
click at [1203, 113] on img at bounding box center [1201, 117] width 15 height 14
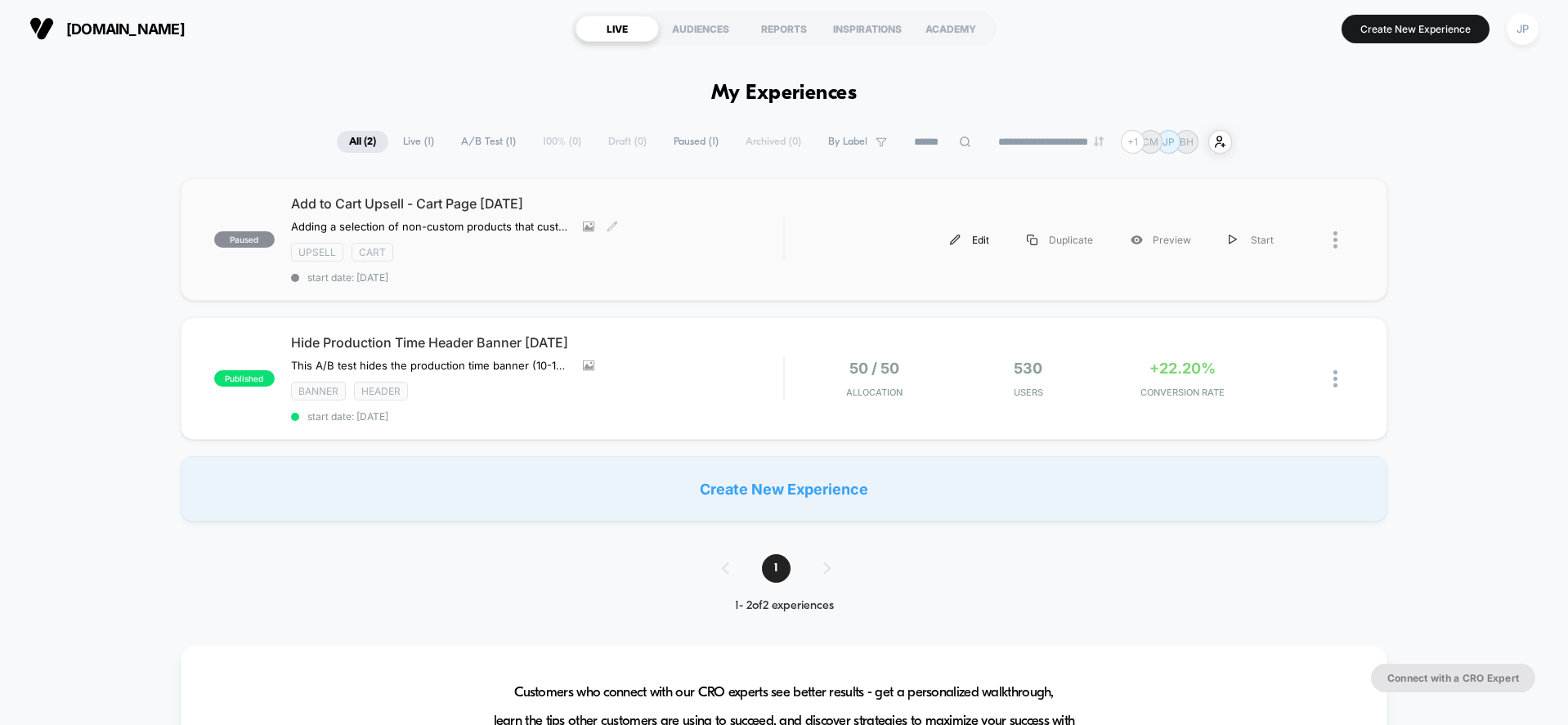
click at [967, 240] on div "Edit" at bounding box center [969, 239] width 77 height 37
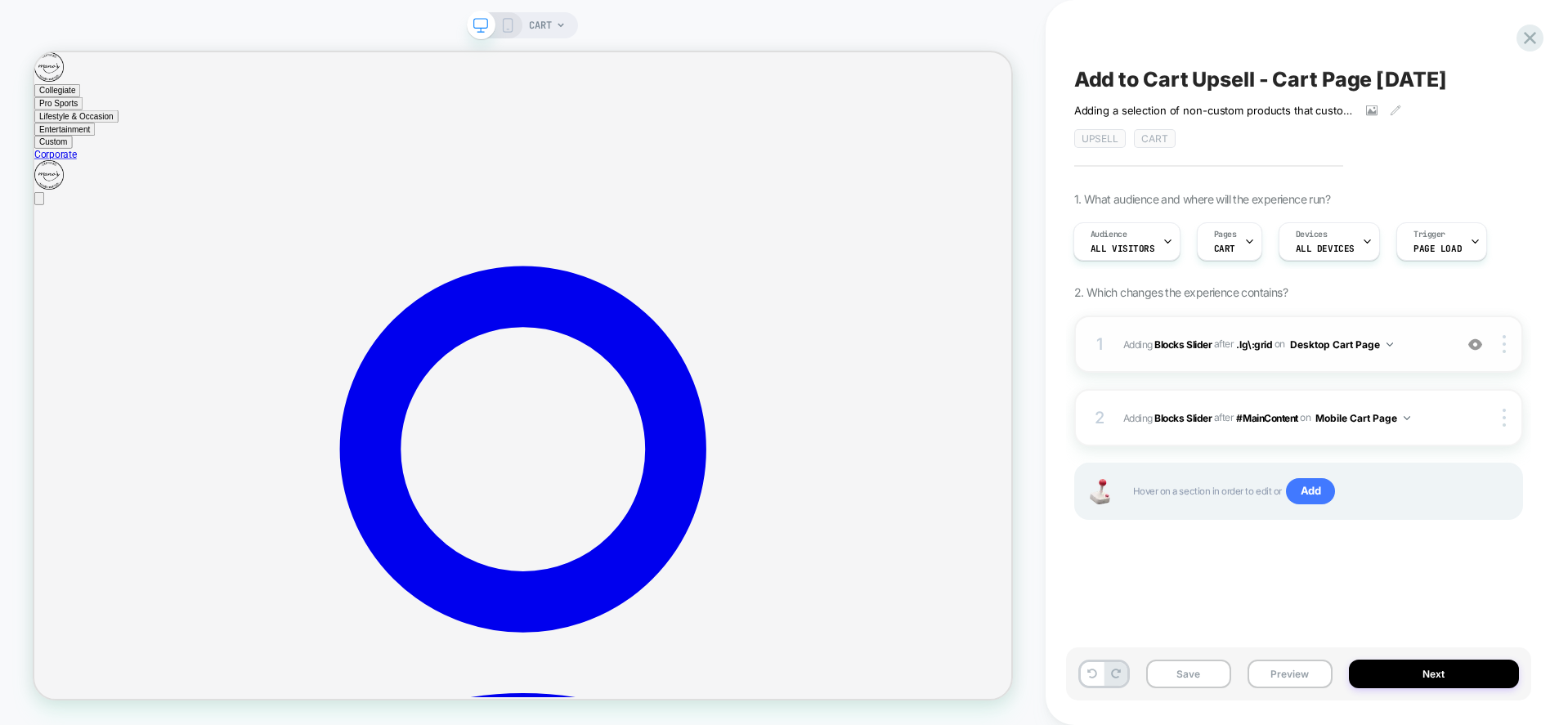
click at [1423, 347] on span "#_loomi_addon_1757101224193 Adding Blocks Slider AFTER .lg\:grid .lg\:grid on D…" at bounding box center [1284, 344] width 322 height 21
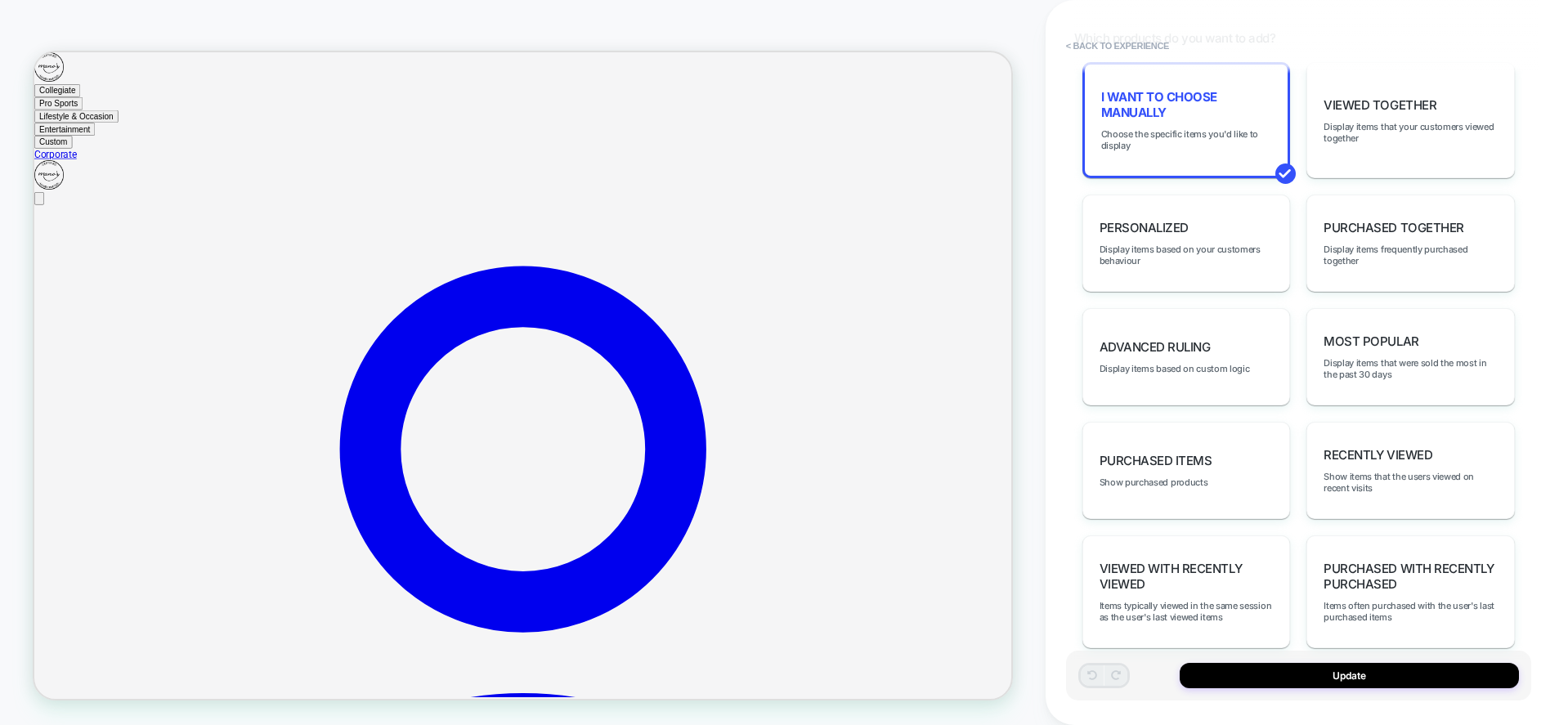
scroll to position [573, 0]
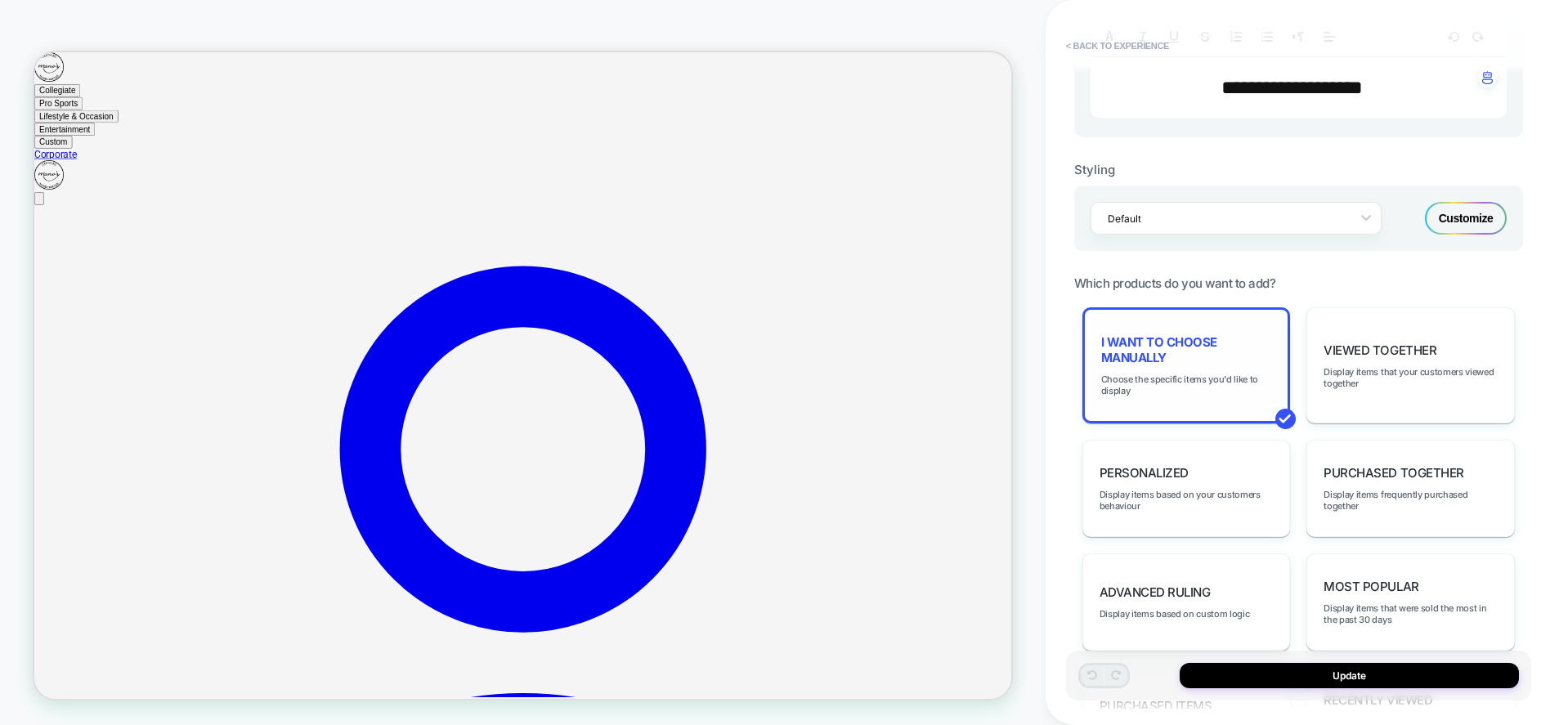
click at [1269, 337] on span "I want to choose manually" at bounding box center [1186, 350] width 170 height 31
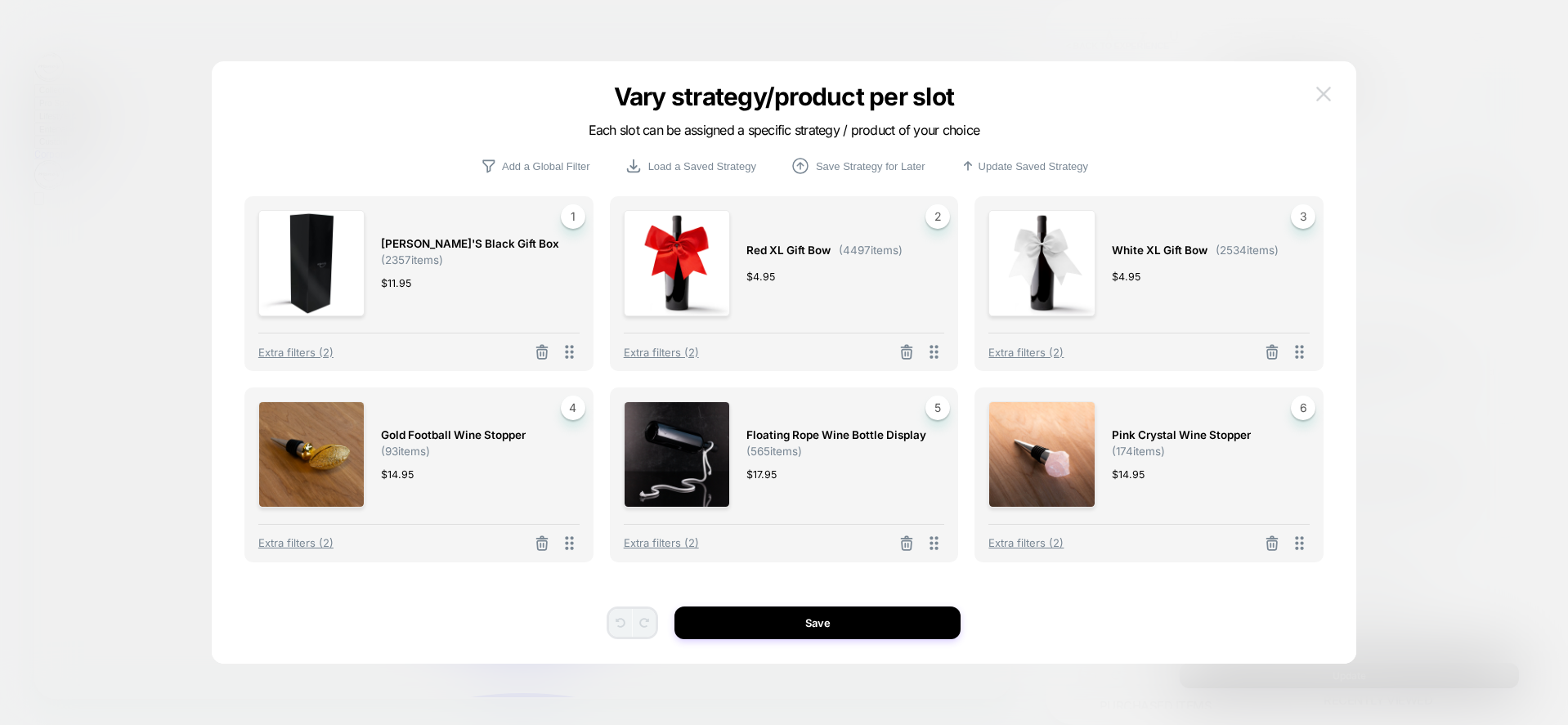
click at [1326, 99] on img at bounding box center [1323, 94] width 15 height 14
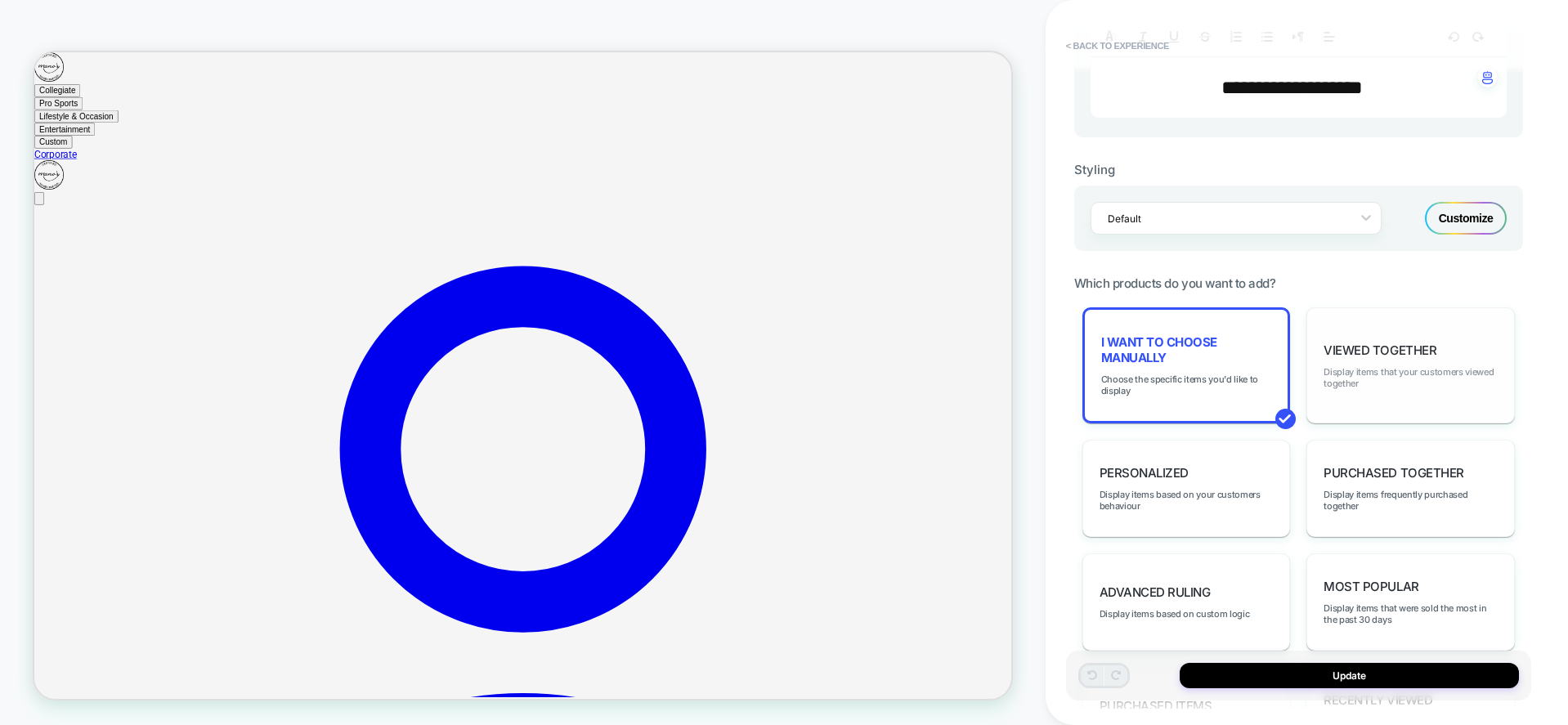
click at [0, 0] on span "Display items that your customers viewed together" at bounding box center [0, 0] width 0 height 0
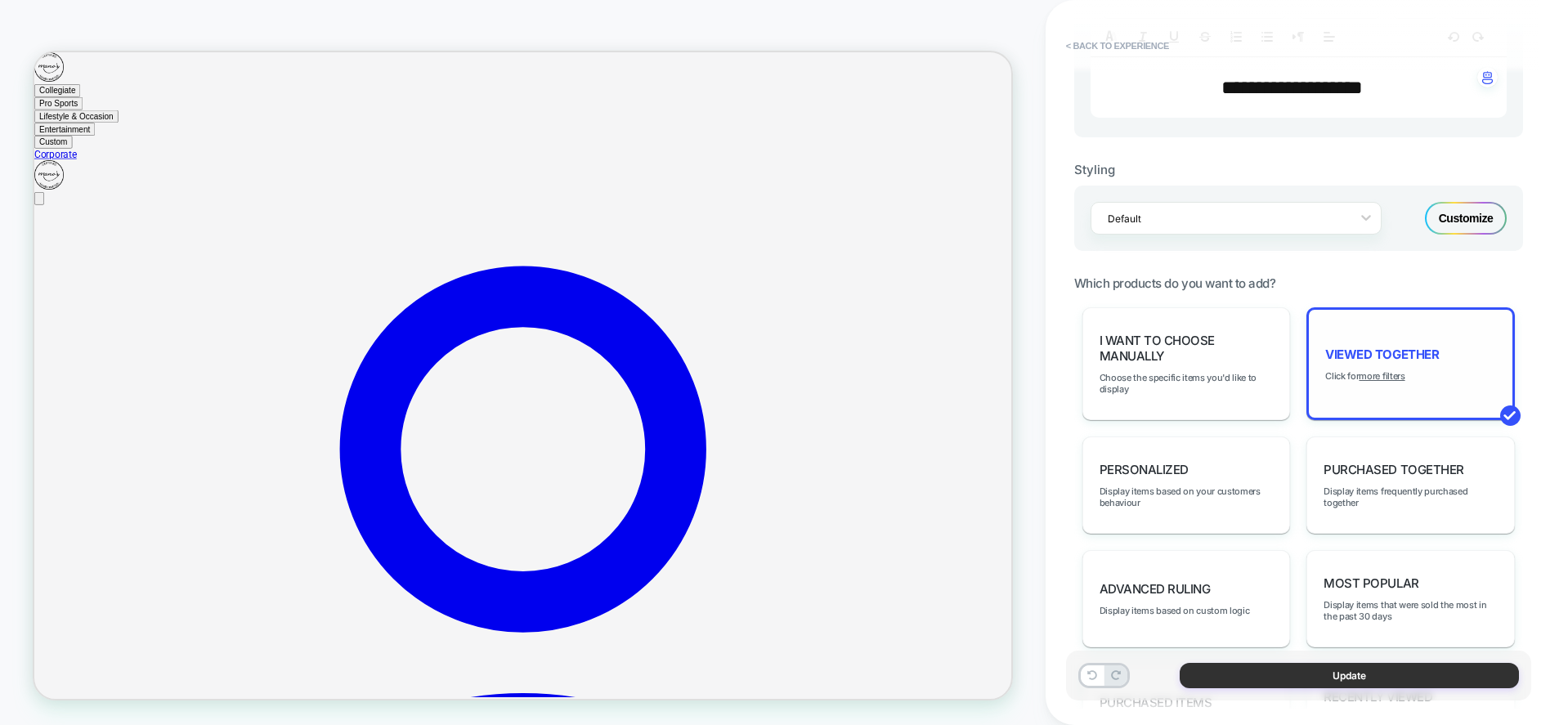
click at [0, 0] on button "Update" at bounding box center [0, 0] width 0 height 0
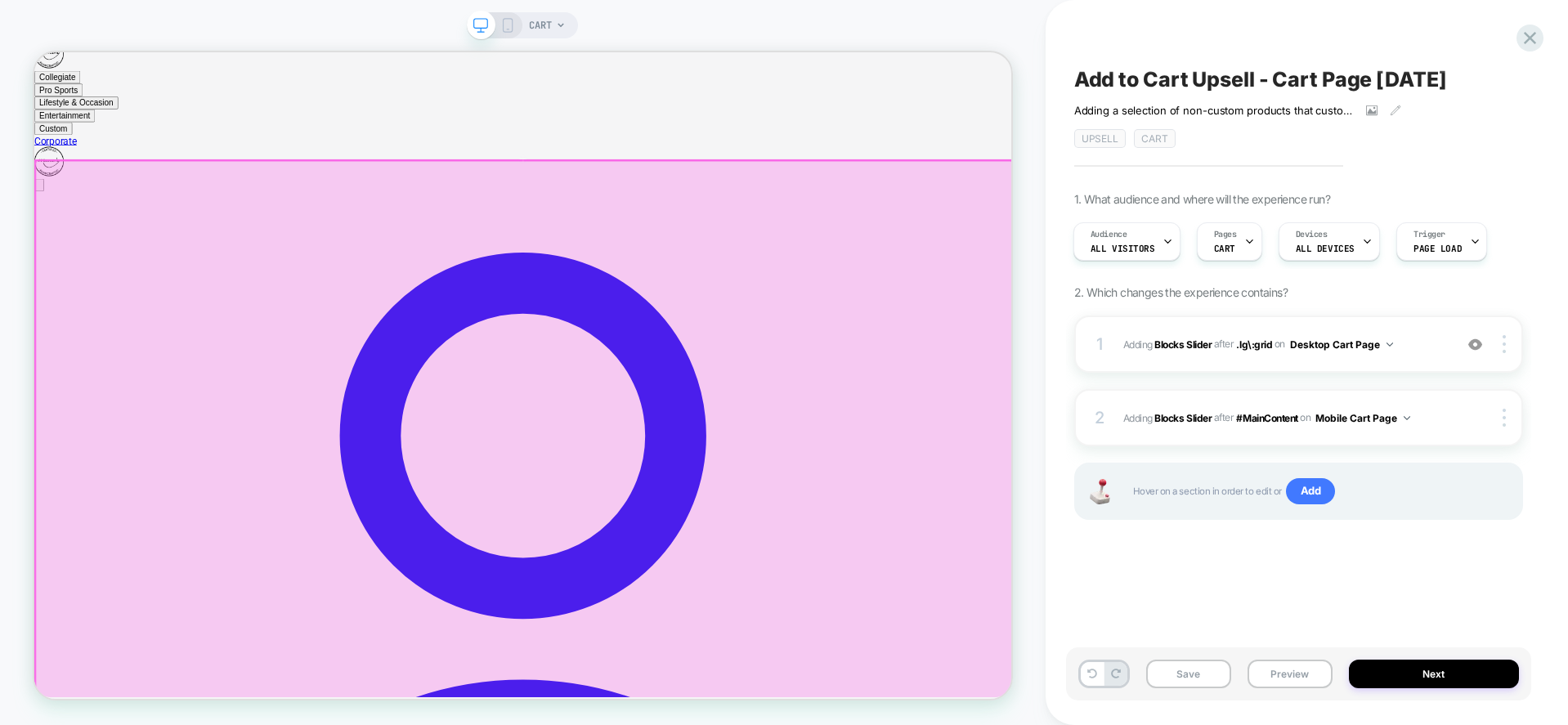
scroll to position [0, 0]
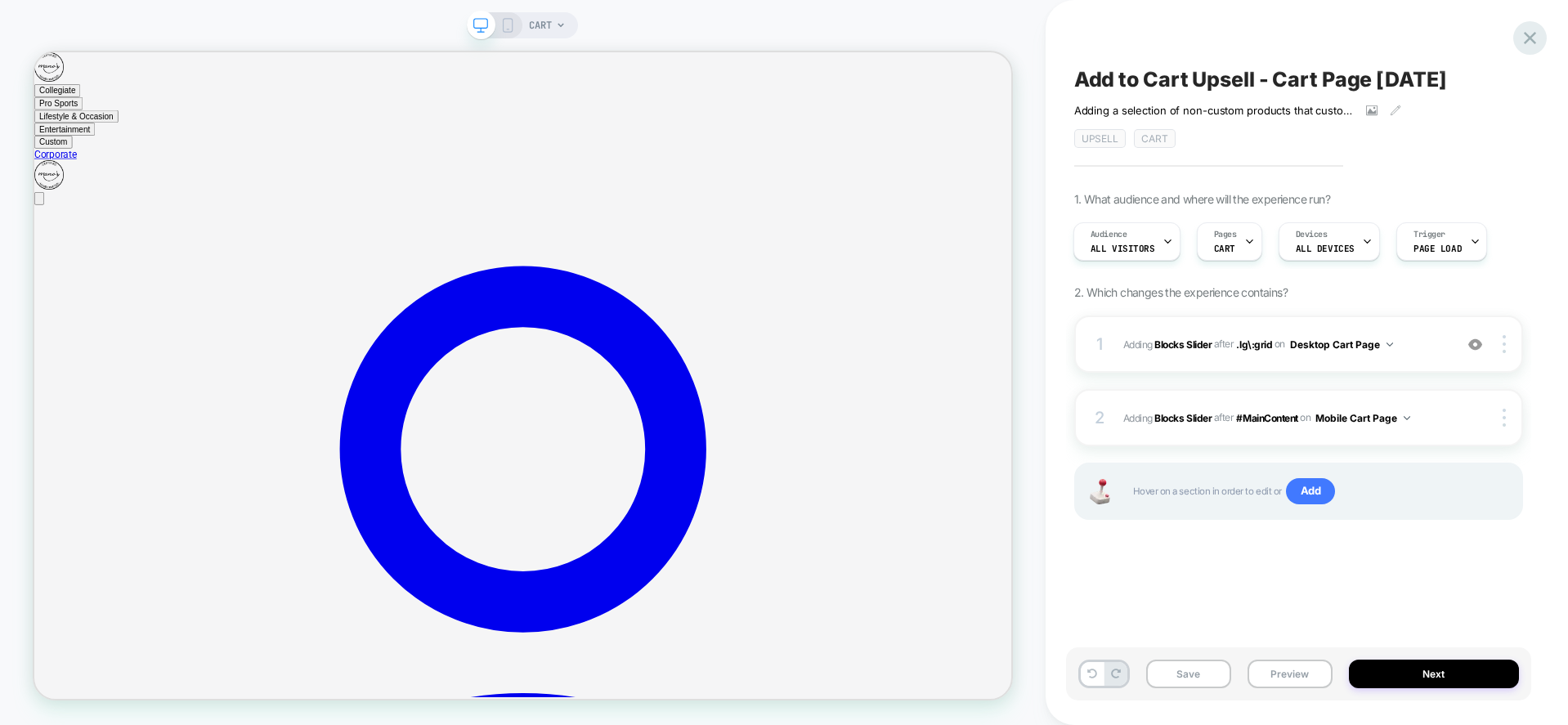
click at [1533, 39] on icon at bounding box center [1530, 38] width 22 height 22
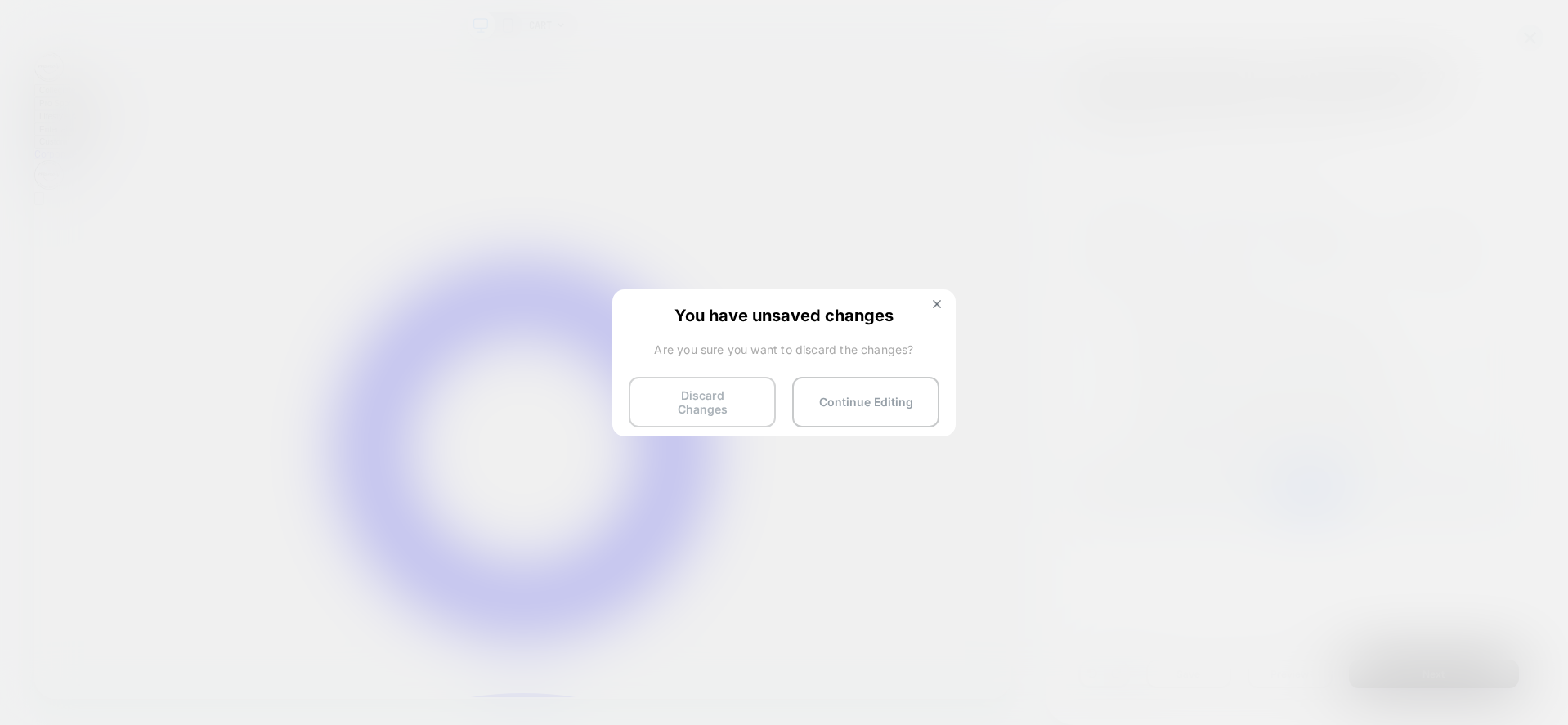
click at [0, 0] on button "Discard Changes" at bounding box center [0, 0] width 0 height 0
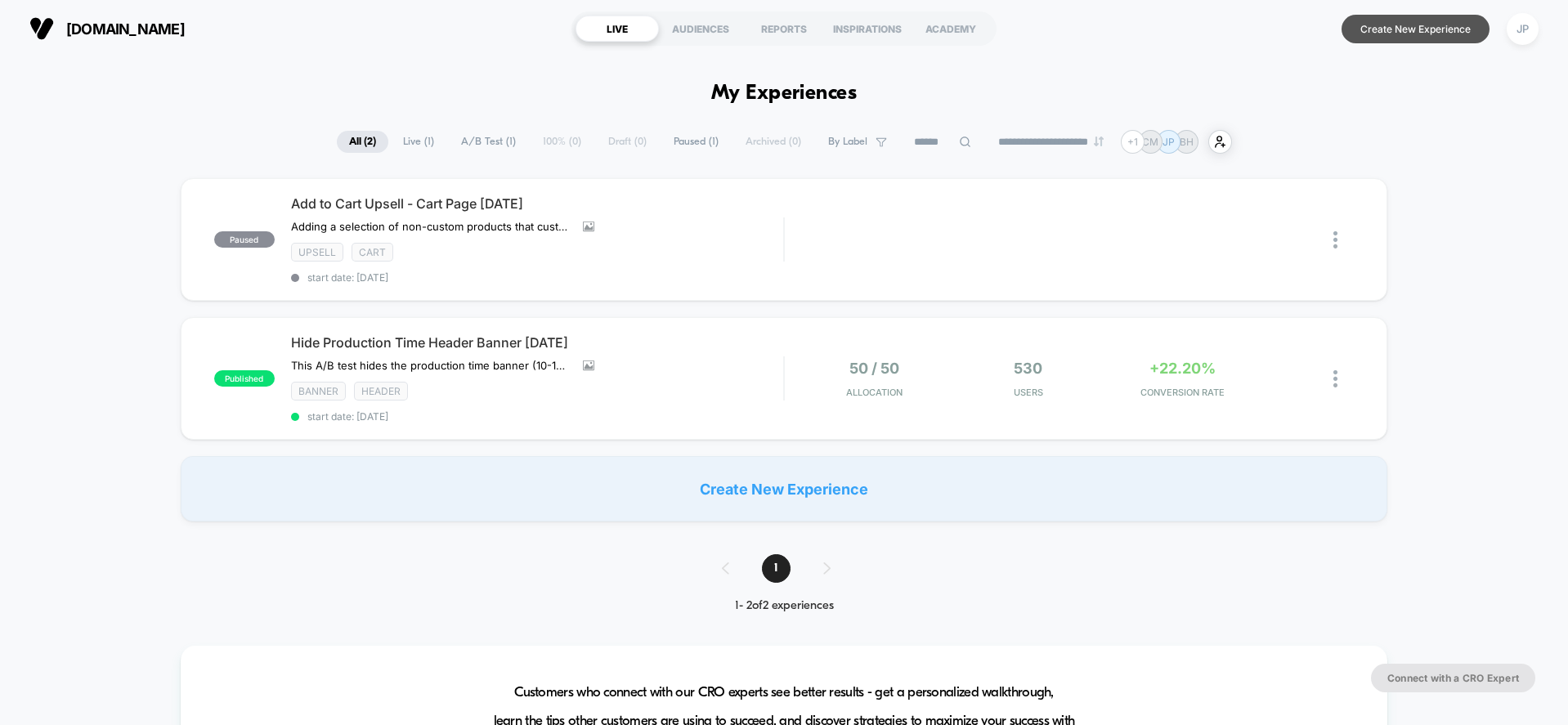
click at [1384, 31] on button "Create New Experience" at bounding box center [1415, 28] width 148 height 28
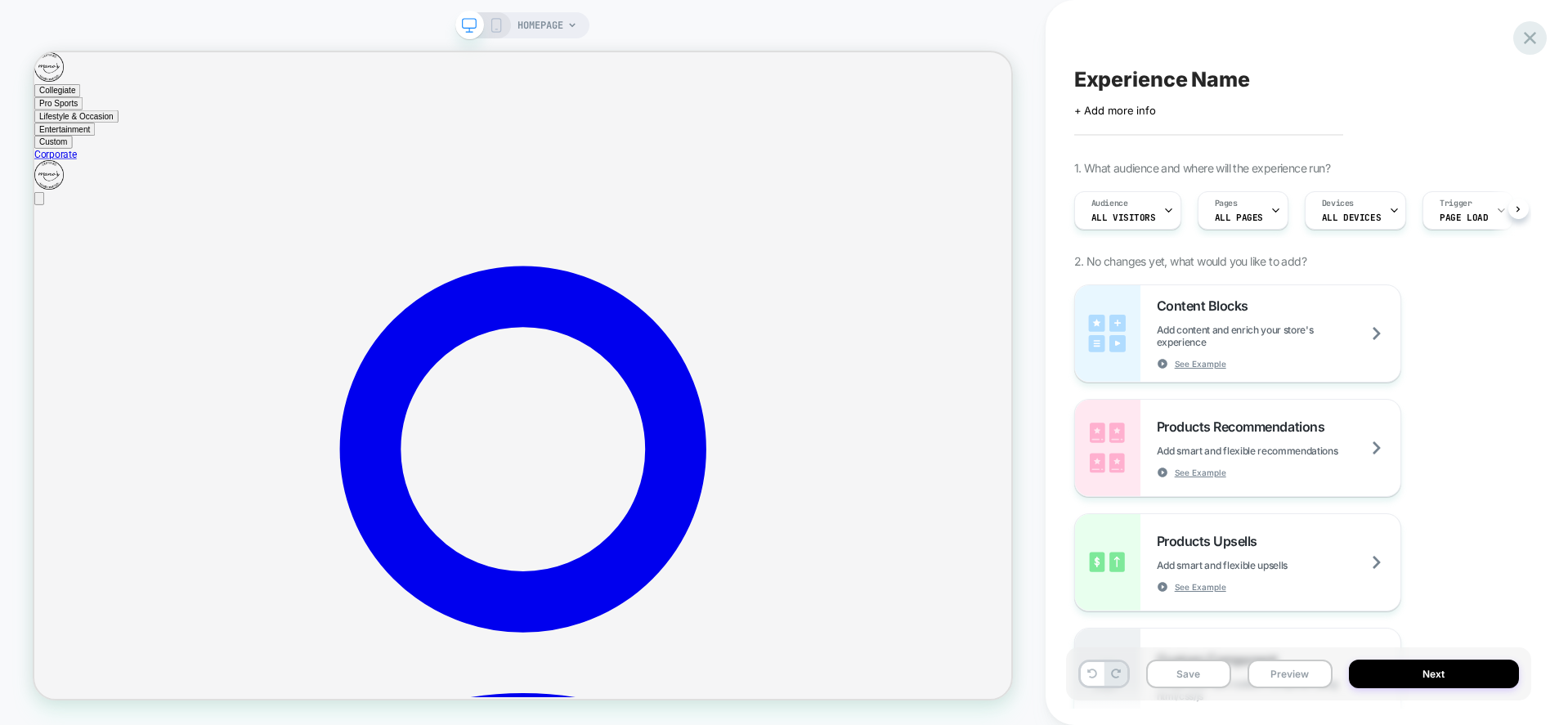
scroll to position [0, 1]
click at [0, 0] on icon at bounding box center [0, 0] width 0 height 0
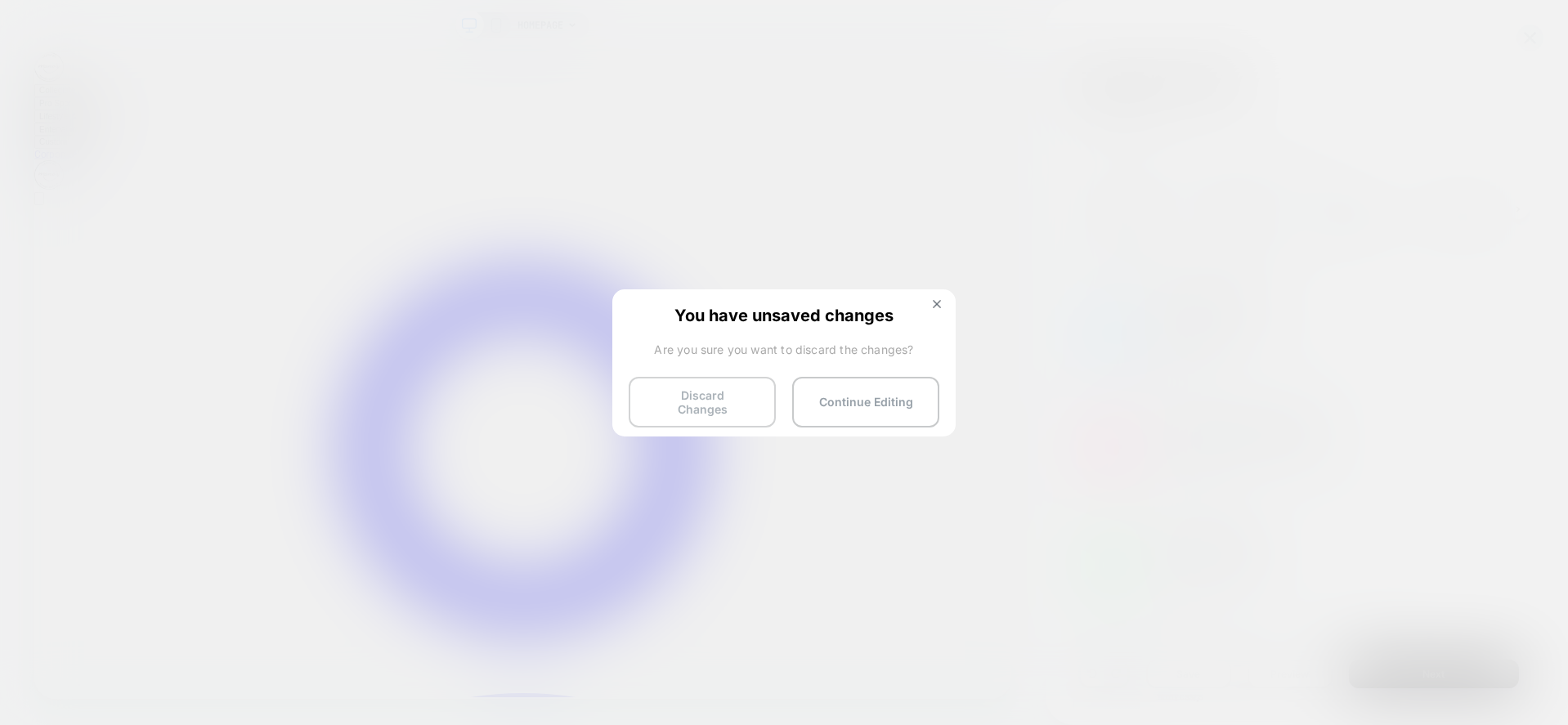
click at [716, 394] on button "Discard Changes" at bounding box center [701, 402] width 147 height 51
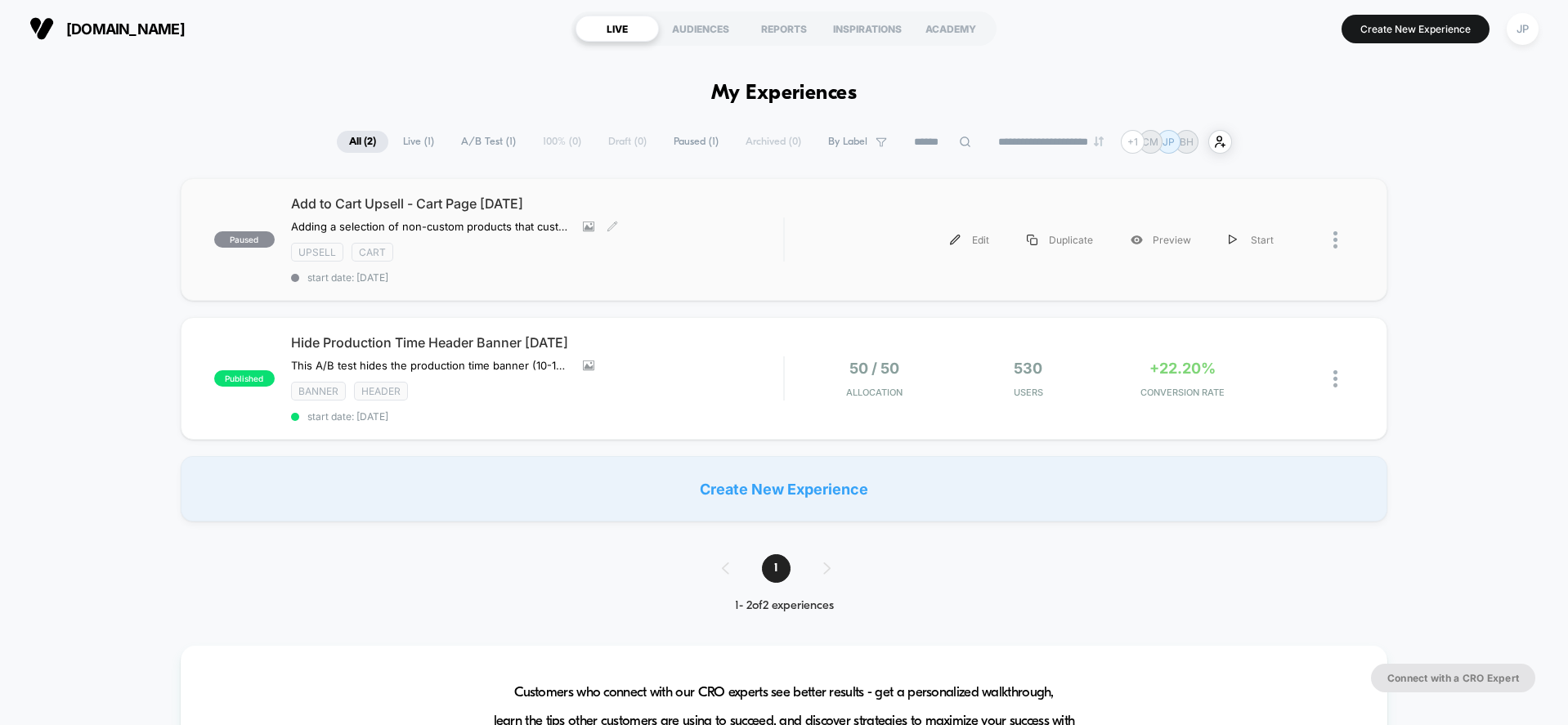
click at [713, 229] on div "Add to Cart Upsell - Cart Page 09.05.25 Adding a selection of non-custom produc…" at bounding box center [537, 239] width 493 height 89
click at [1329, 238] on div at bounding box center [1322, 239] width 61 height 37
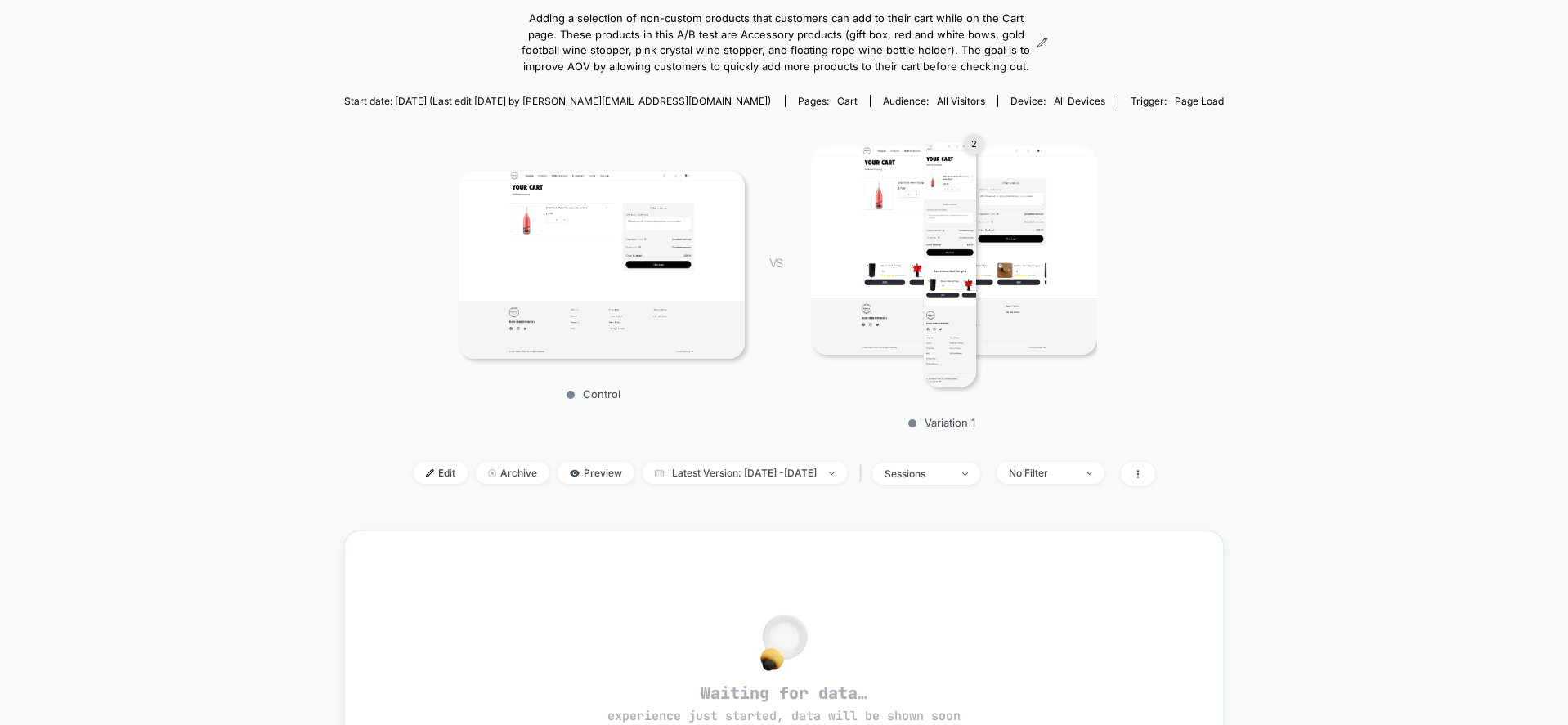
scroll to position [327, 0]
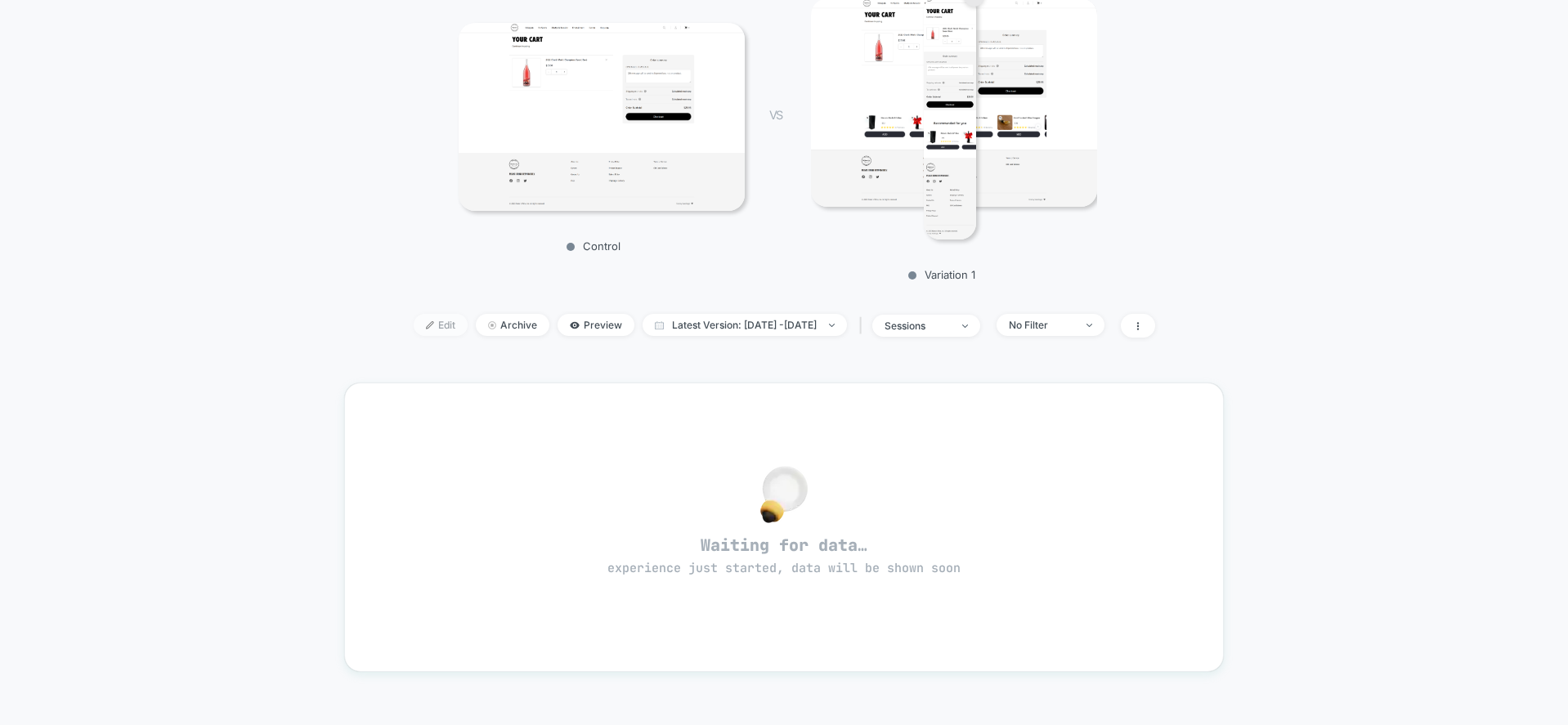
click at [423, 336] on span "Edit" at bounding box center [441, 325] width 54 height 22
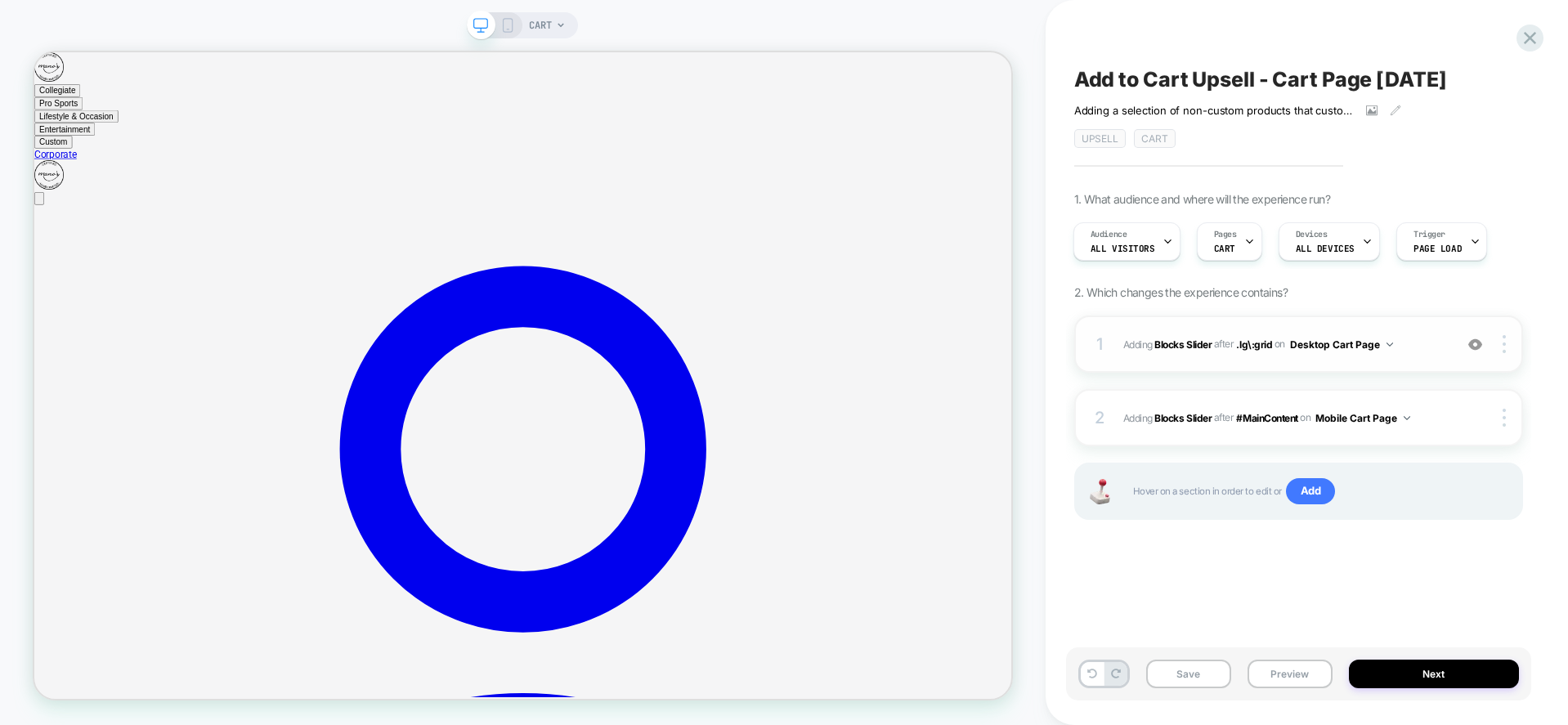
click at [0, 0] on span "#_loomi_addon_1757101224193 Adding Blocks Slider AFTER .lg\:grid .lg\:grid on D…" at bounding box center [0, 0] width 0 height 0
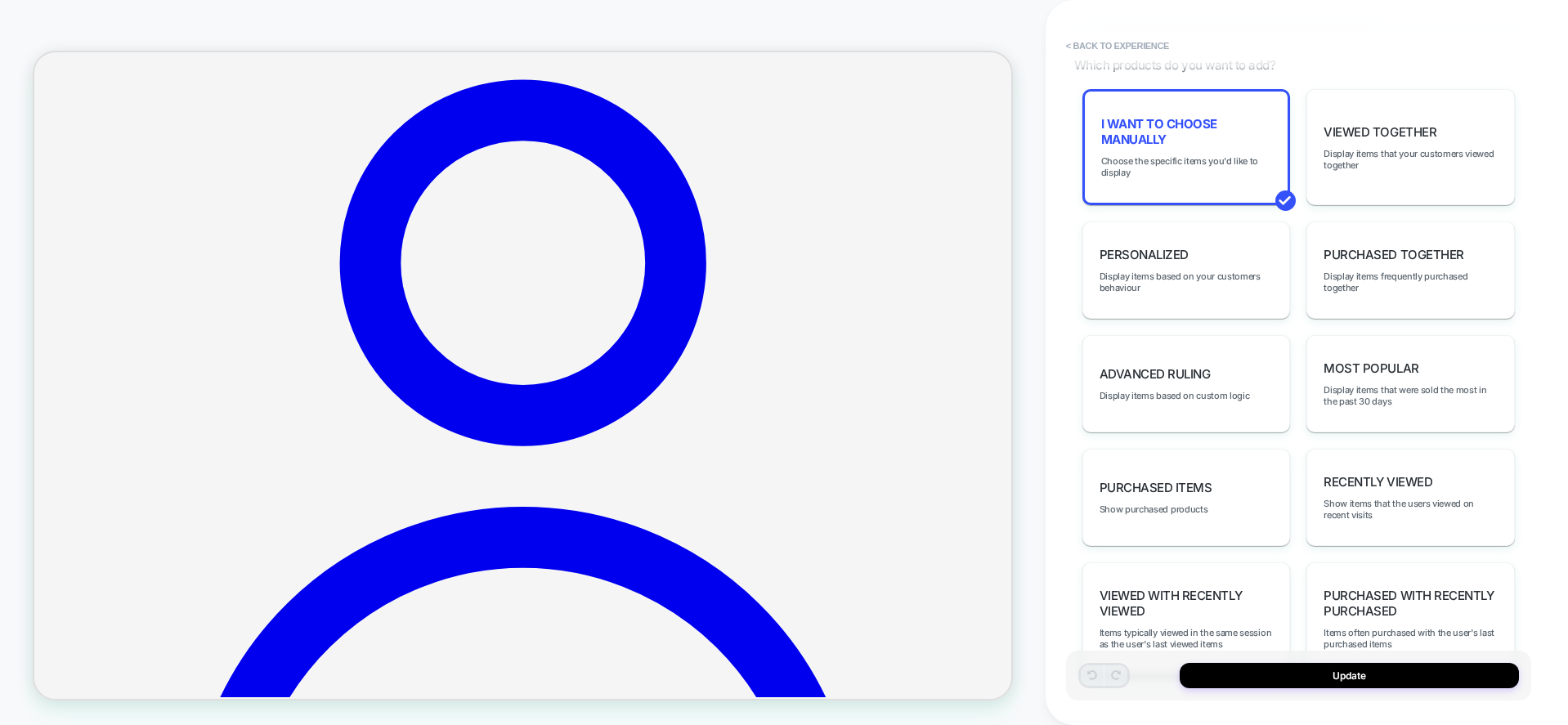
scroll to position [791, 0]
click at [1246, 390] on div "Advanced Ruling Display items based on custom logic" at bounding box center [1186, 382] width 208 height 97
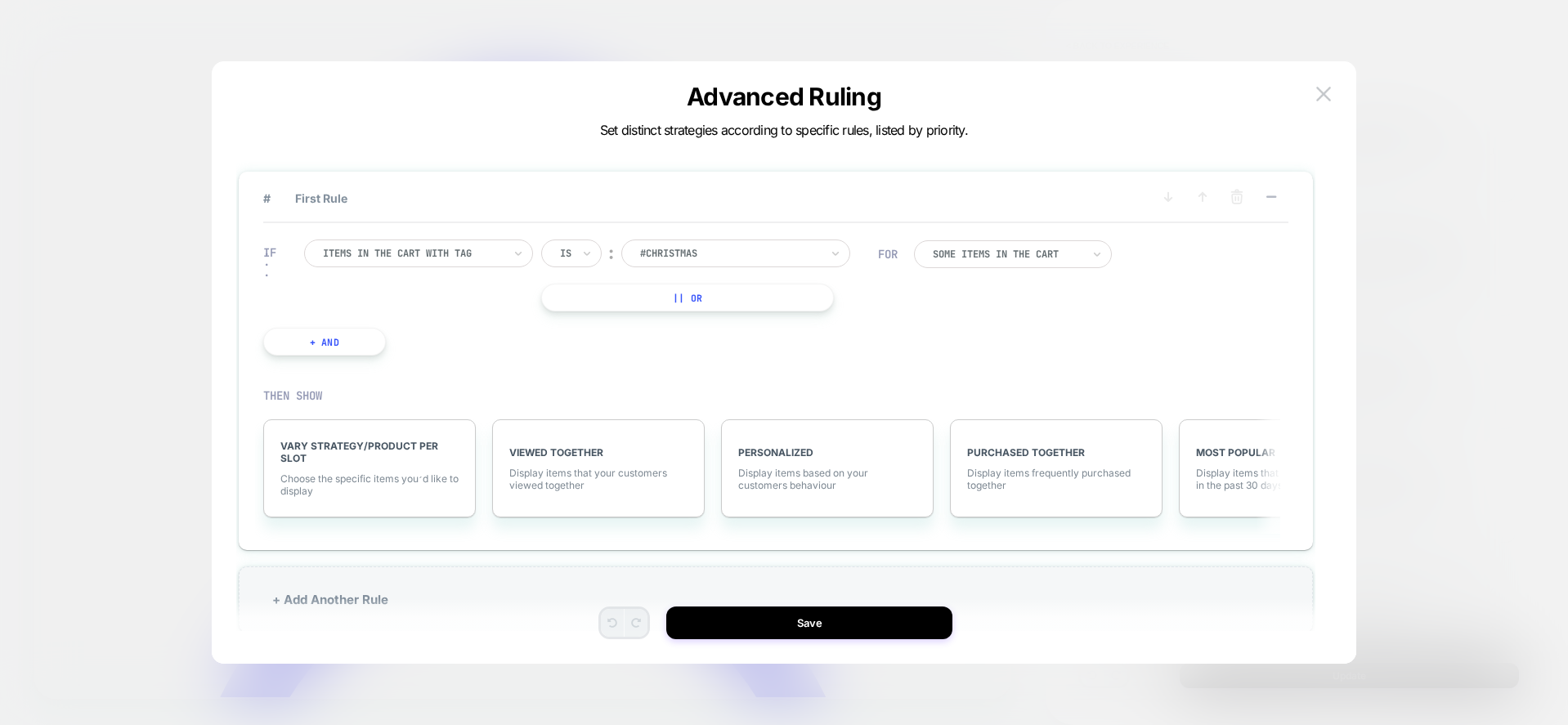
click at [708, 251] on div at bounding box center [730, 253] width 180 height 15
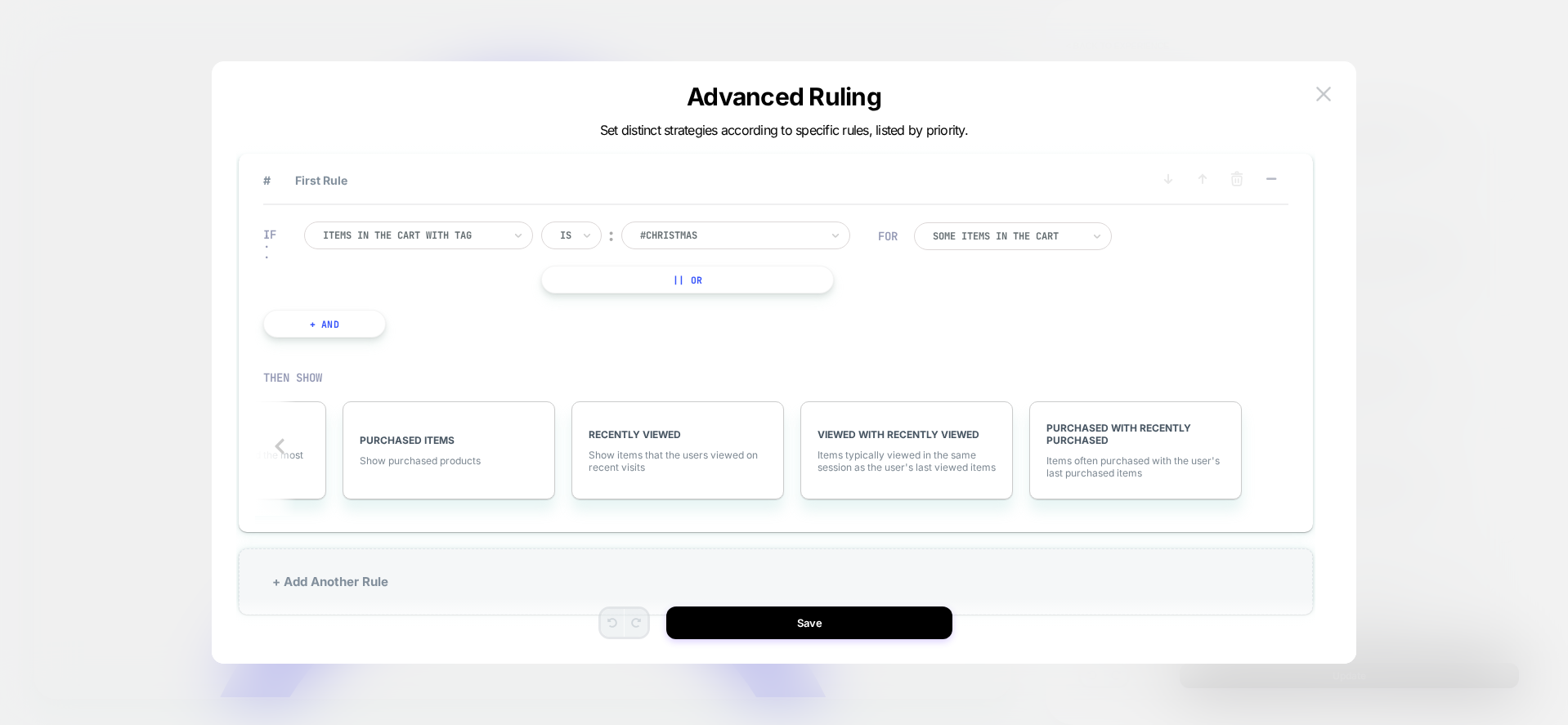
scroll to position [0, 1066]
click at [0, 0] on button "+ And" at bounding box center [0, 0] width 0 height 0
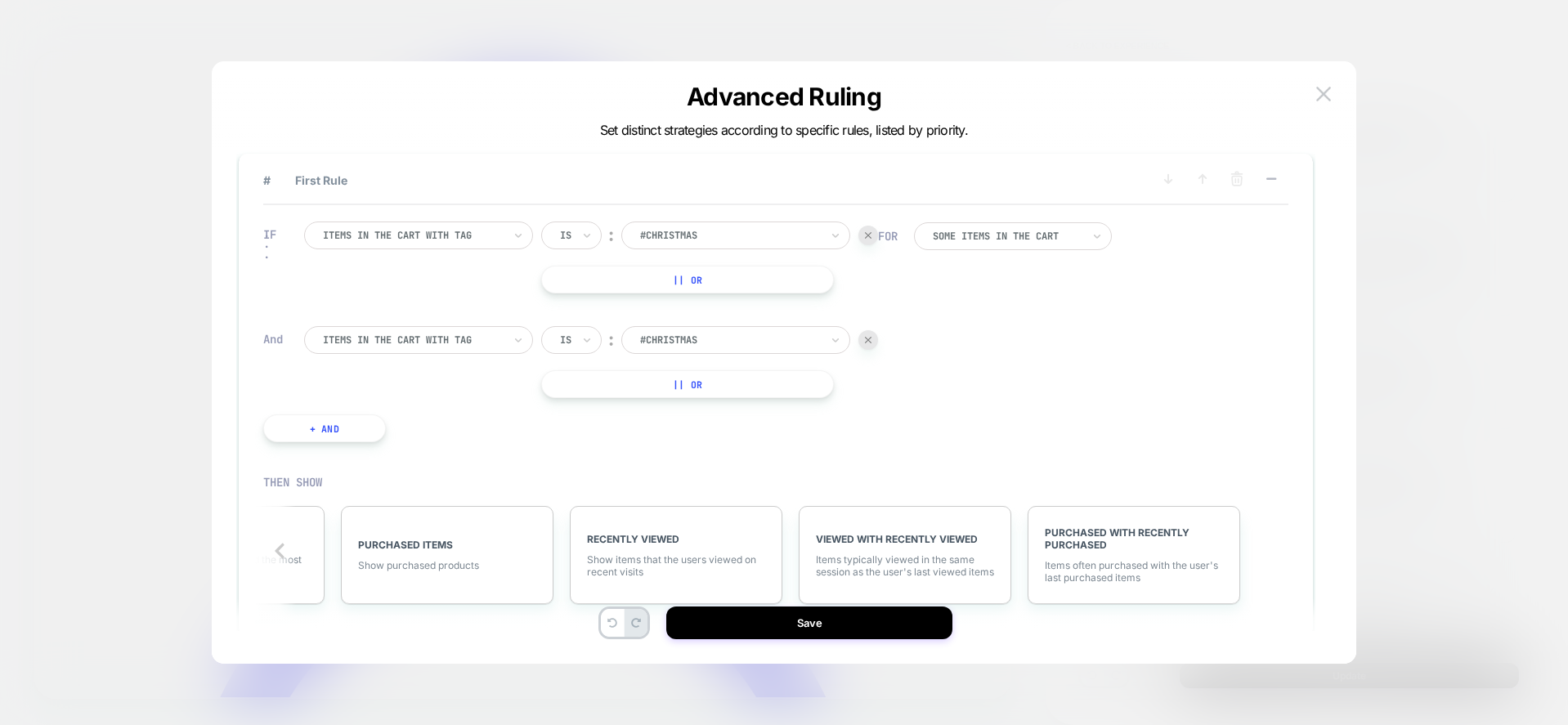
click at [453, 338] on div at bounding box center [412, 340] width 180 height 15
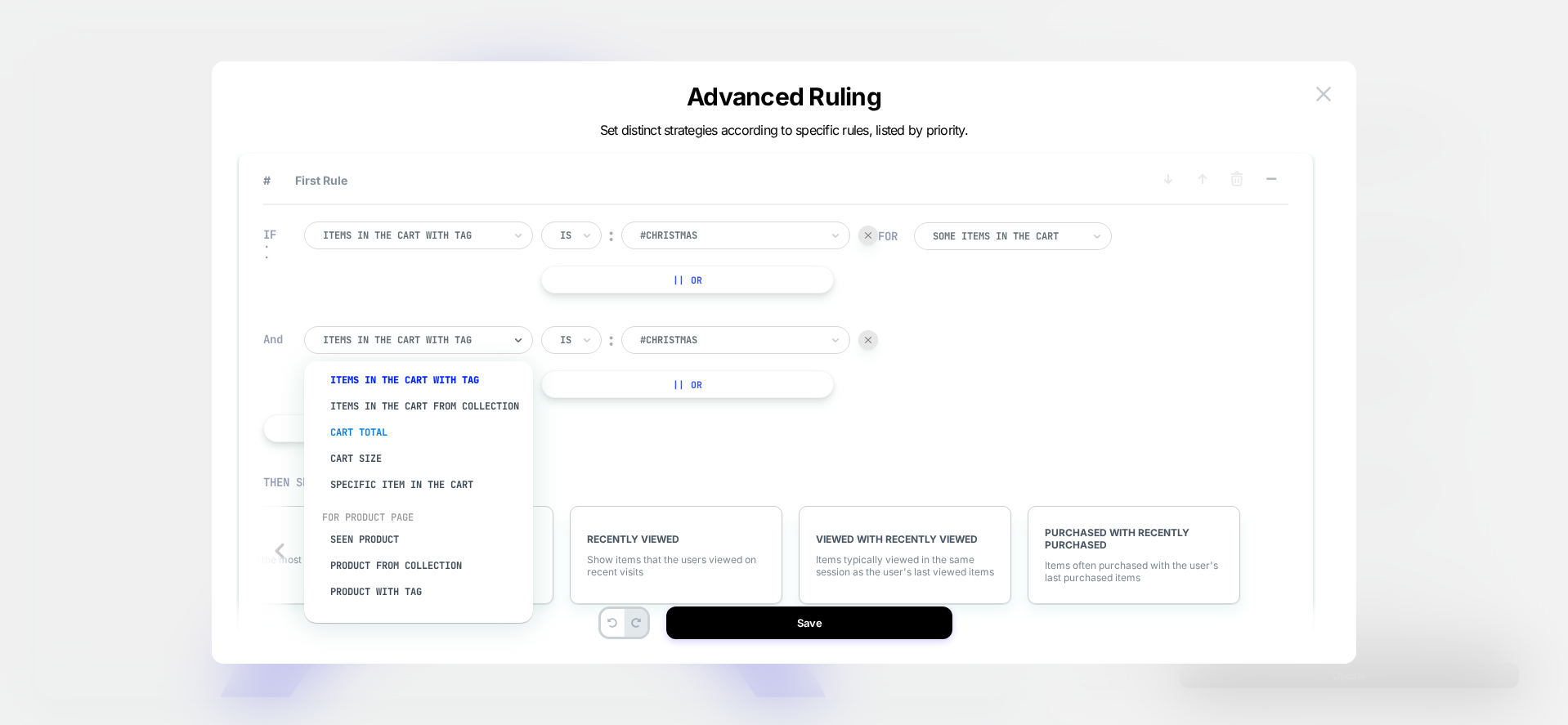
scroll to position [36, 0]
click at [691, 447] on div "IF Items in the cart with tag Is ︰ #christmas || Or And option Specific item in…" at bounding box center [570, 332] width 631 height 270
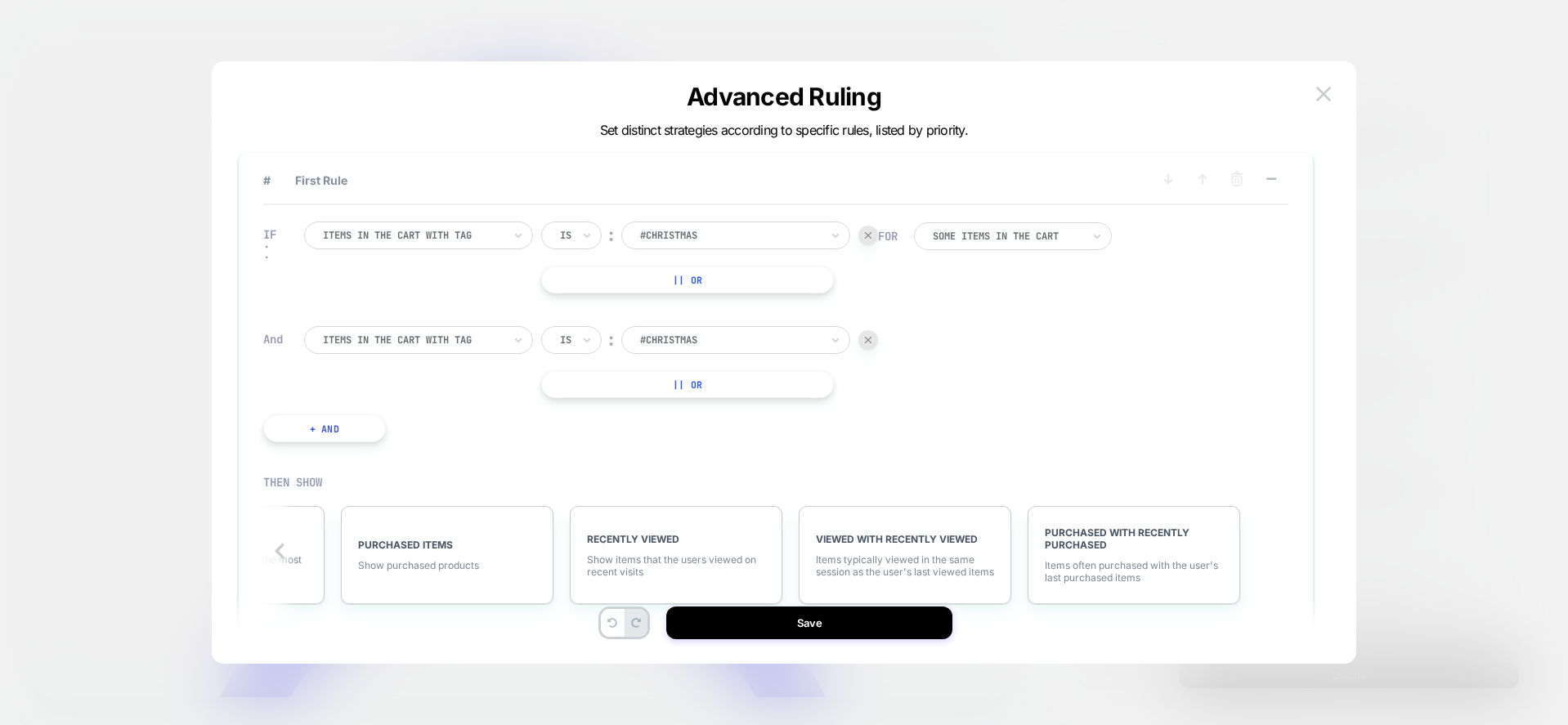
click at [869, 341] on img at bounding box center [868, 340] width 7 height 7
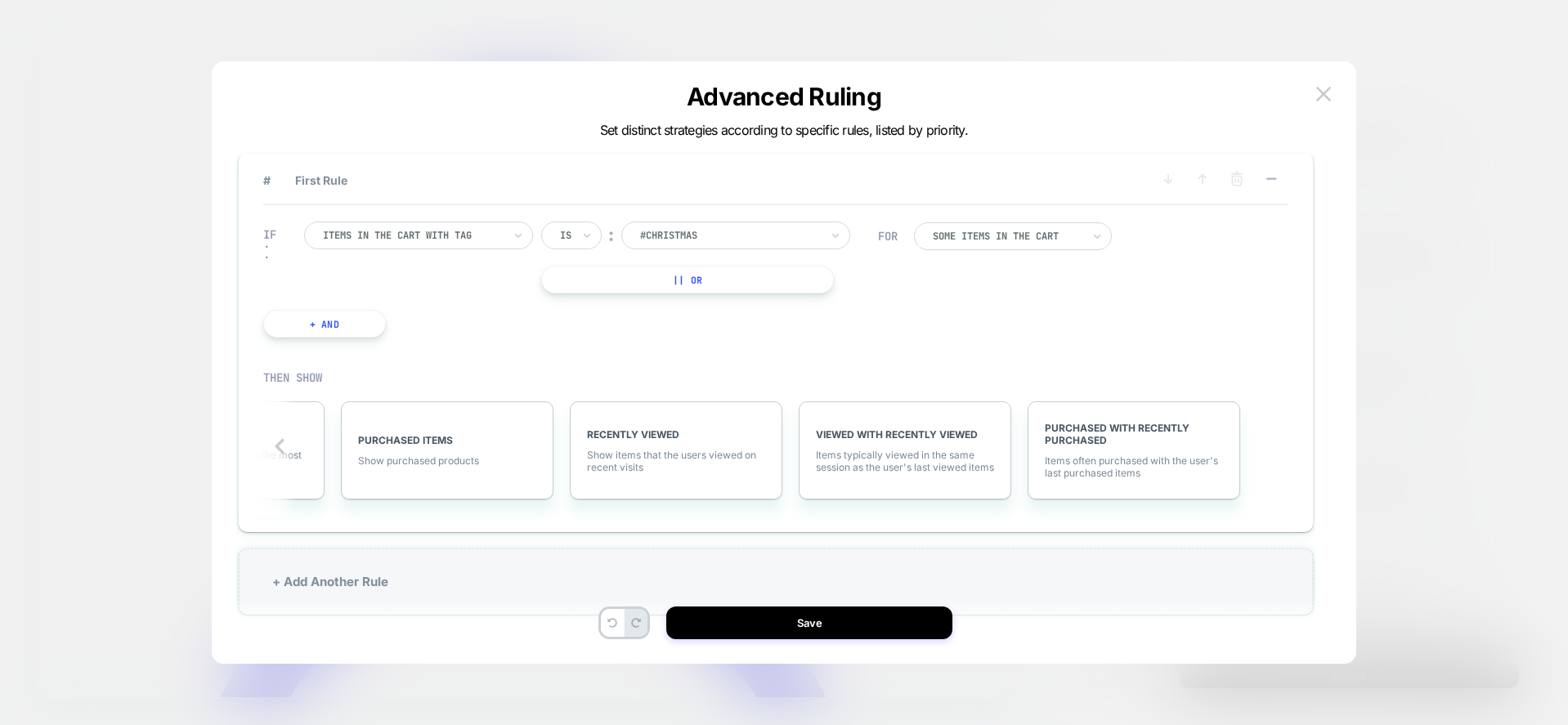
click at [450, 223] on div "Items in the cart with tag" at bounding box center [418, 235] width 229 height 28
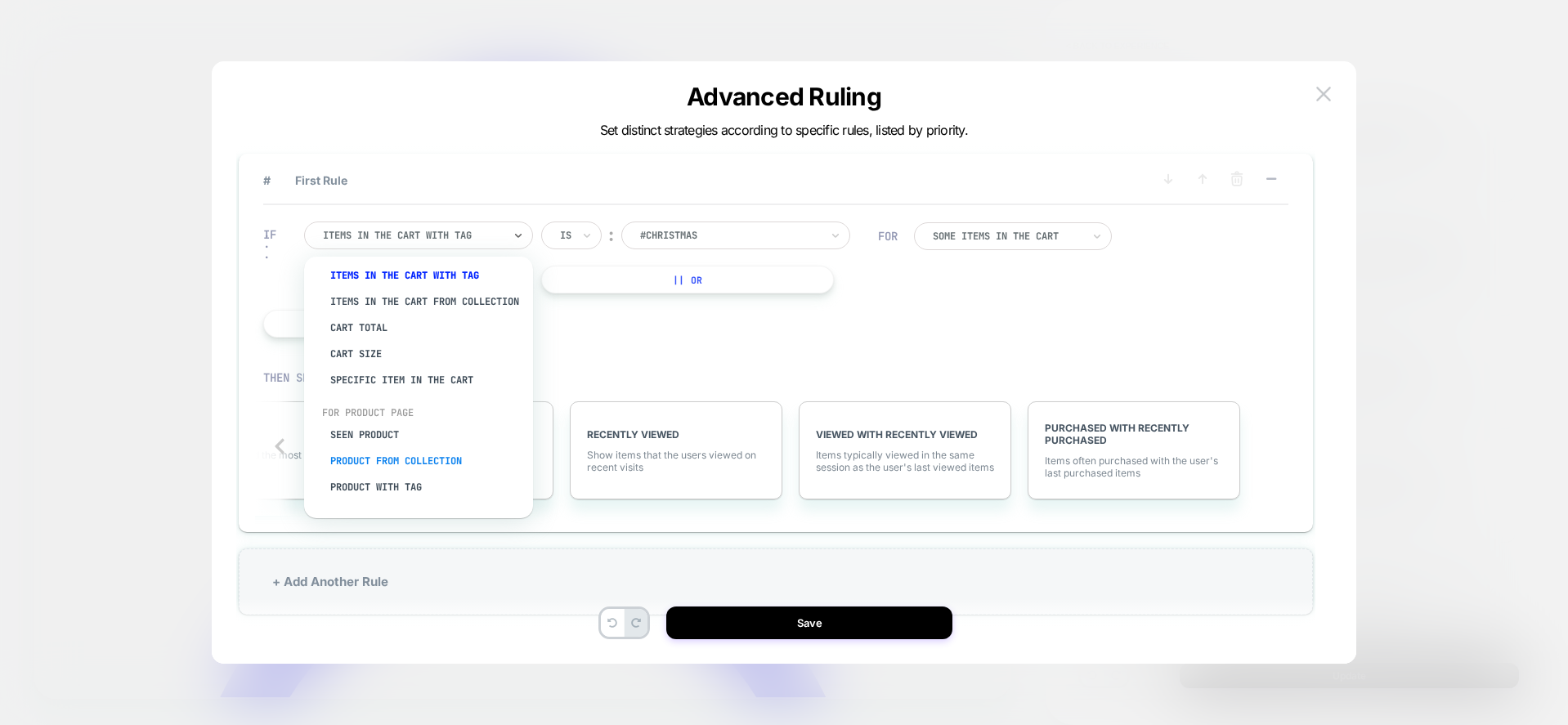
click at [446, 458] on div "Product from collection" at bounding box center [426, 461] width 213 height 26
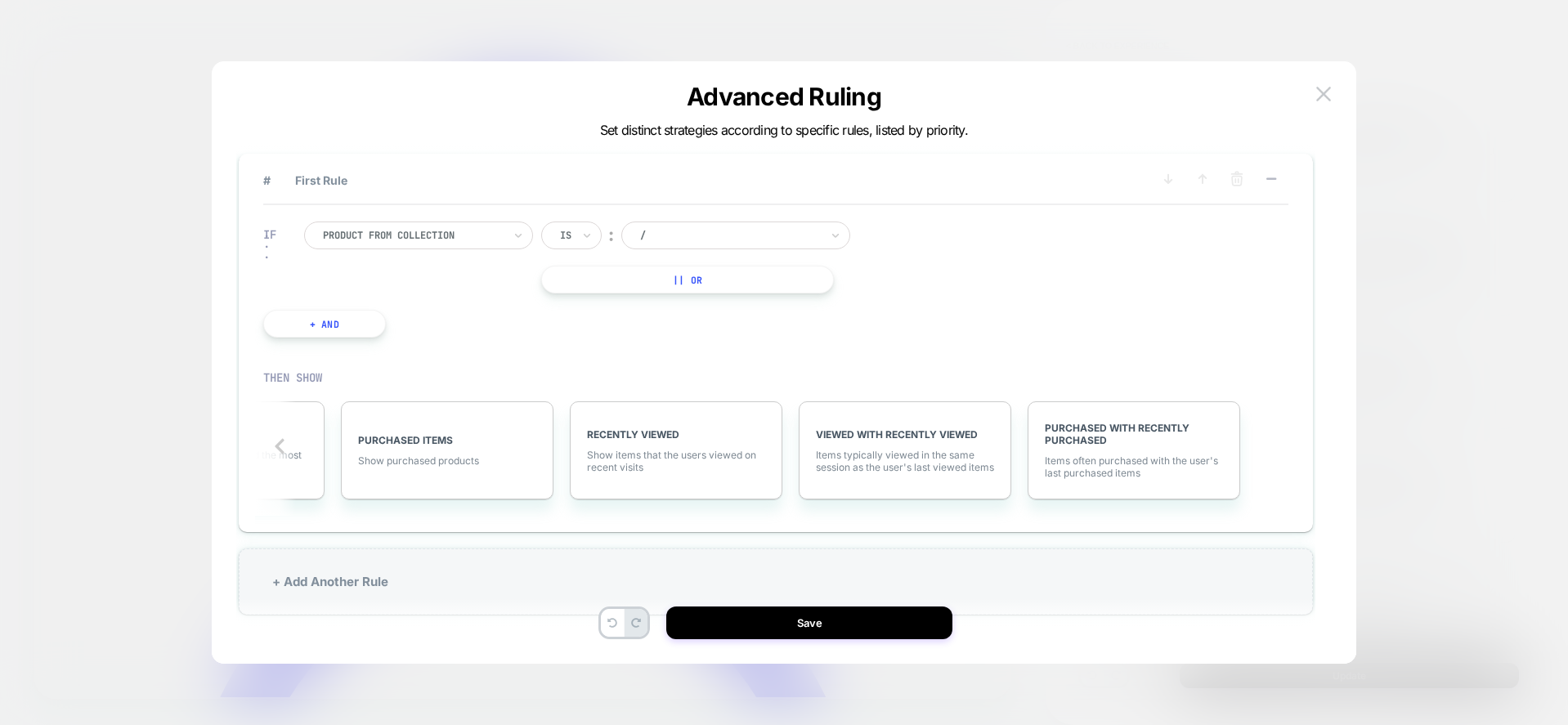
click at [446, 458] on span "Show purchased products" at bounding box center [447, 461] width 178 height 12
click at [0, 0] on div "PURCHASED ITEMS Click for More Filters (2)" at bounding box center [0, 0] width 0 height 0
click at [548, 496] on img at bounding box center [553, 495] width 16 height 16
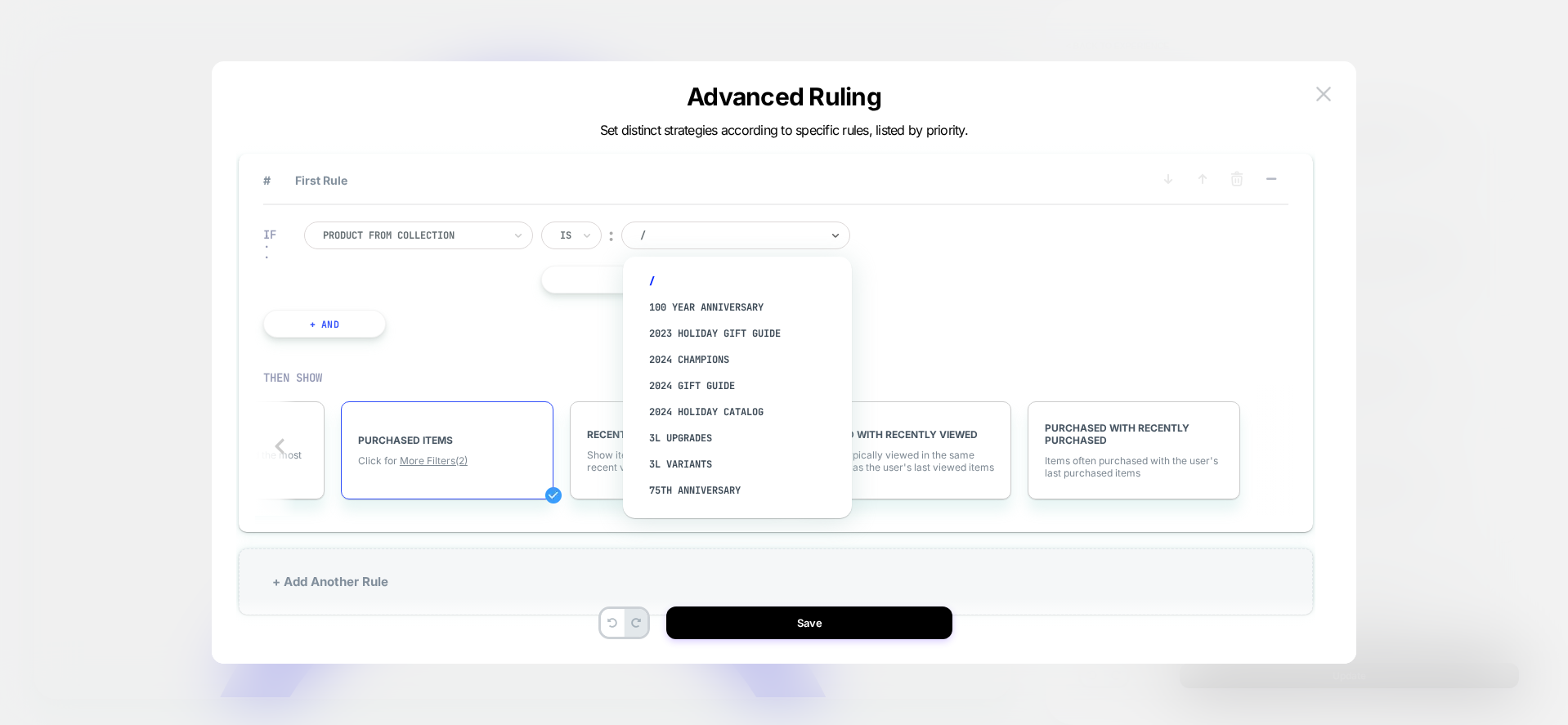
click at [696, 239] on div at bounding box center [730, 235] width 180 height 15
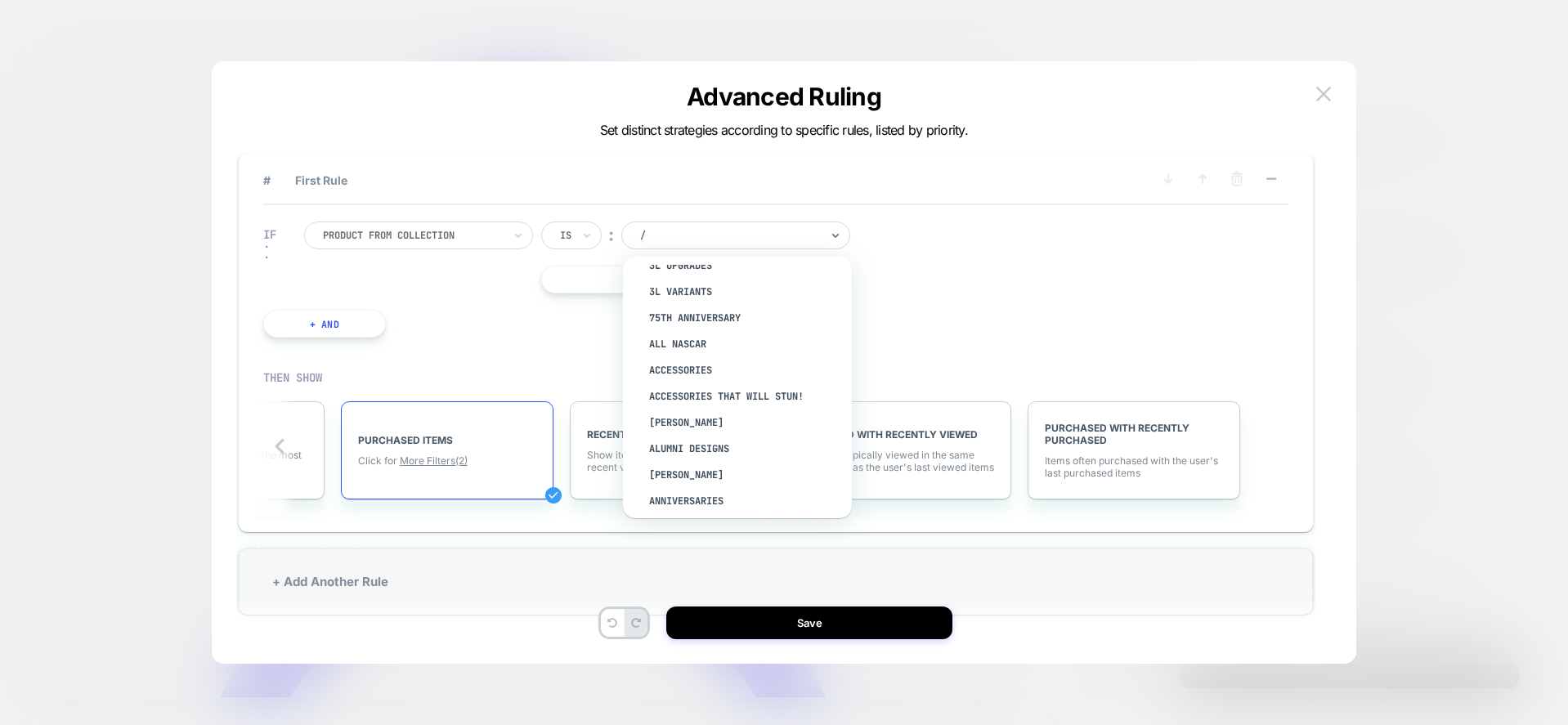
scroll to position [173, 0]
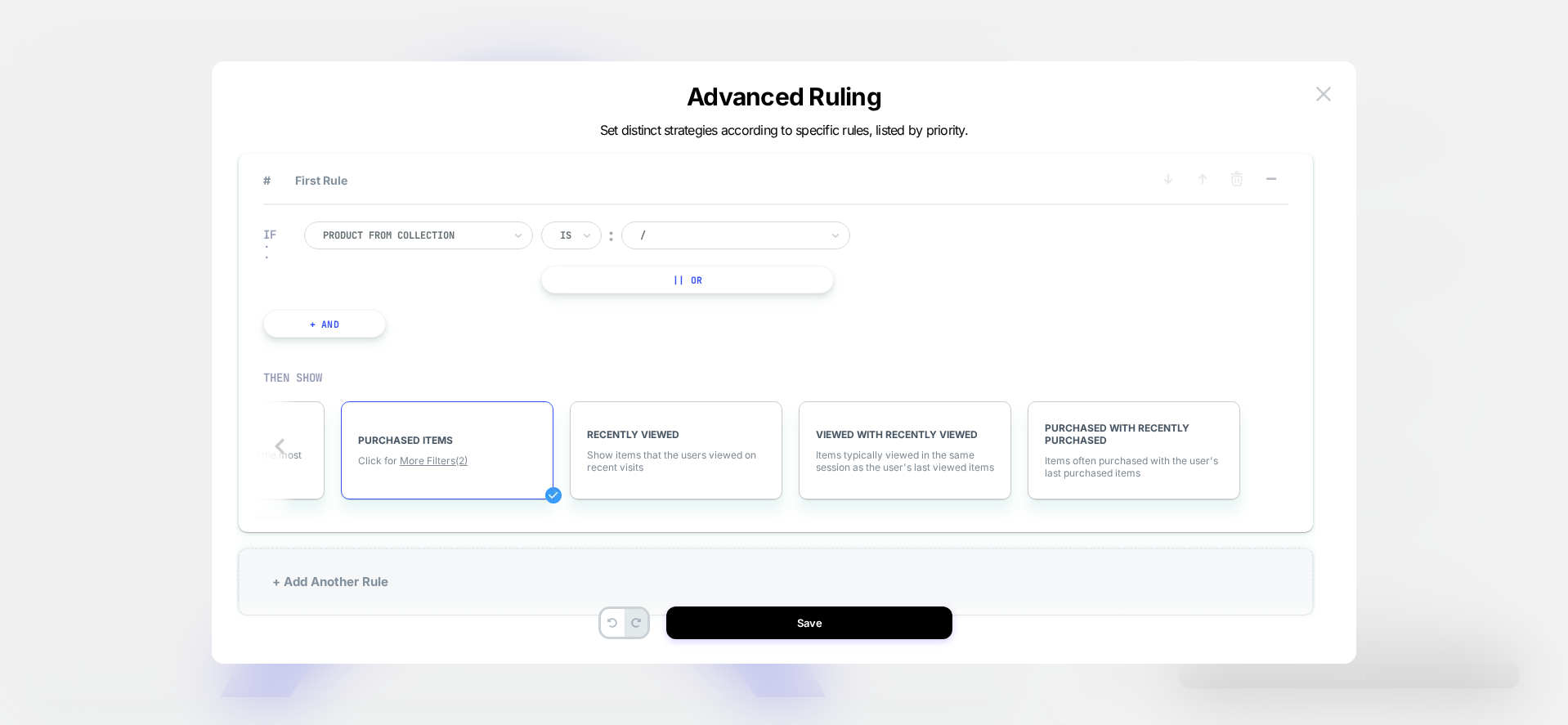
click at [912, 292] on div "IF Product from collection Is ︰ / || Or + And" at bounding box center [775, 279] width 1025 height 149
click at [1324, 90] on img at bounding box center [1323, 94] width 15 height 14
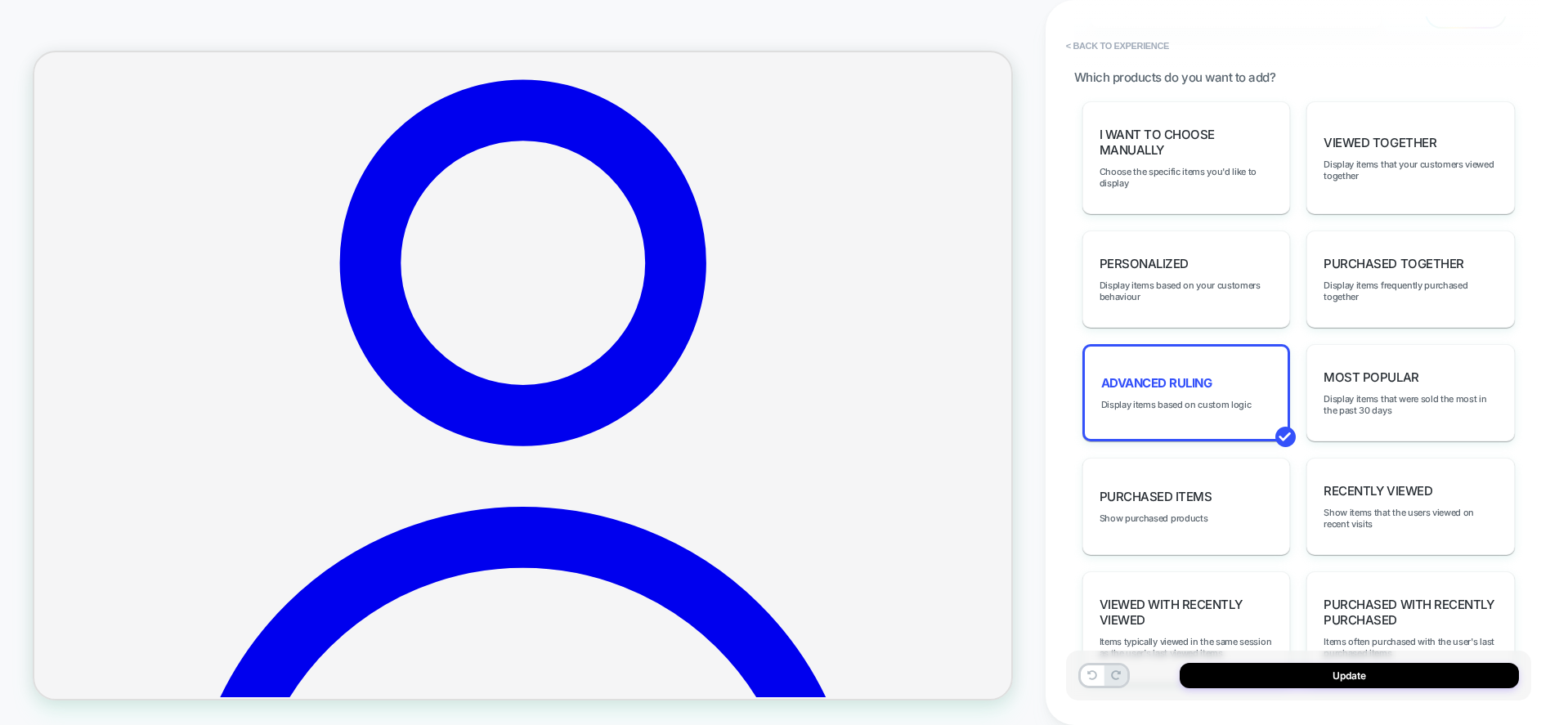
scroll to position [770, 0]
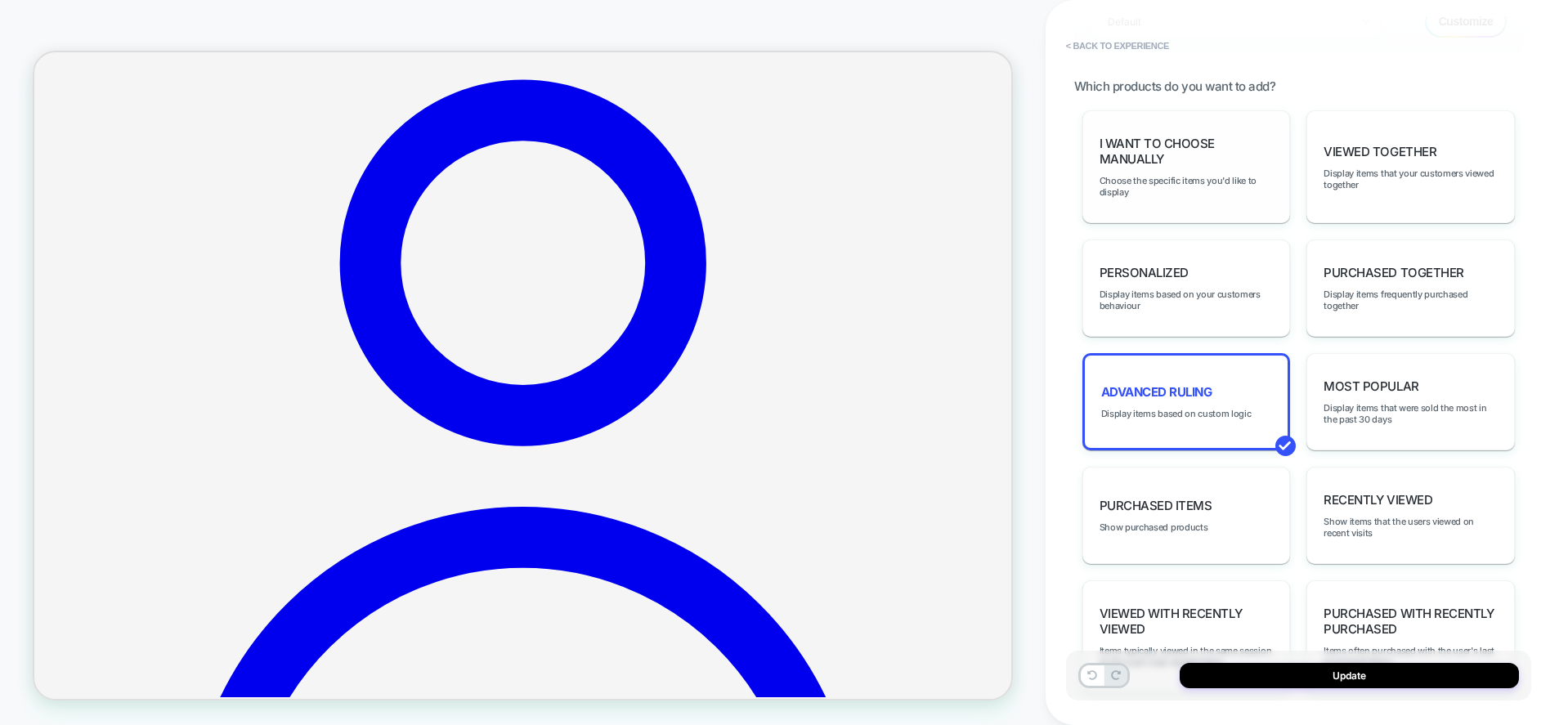
click at [1214, 139] on span "I want to choose manually" at bounding box center [1186, 152] width 174 height 31
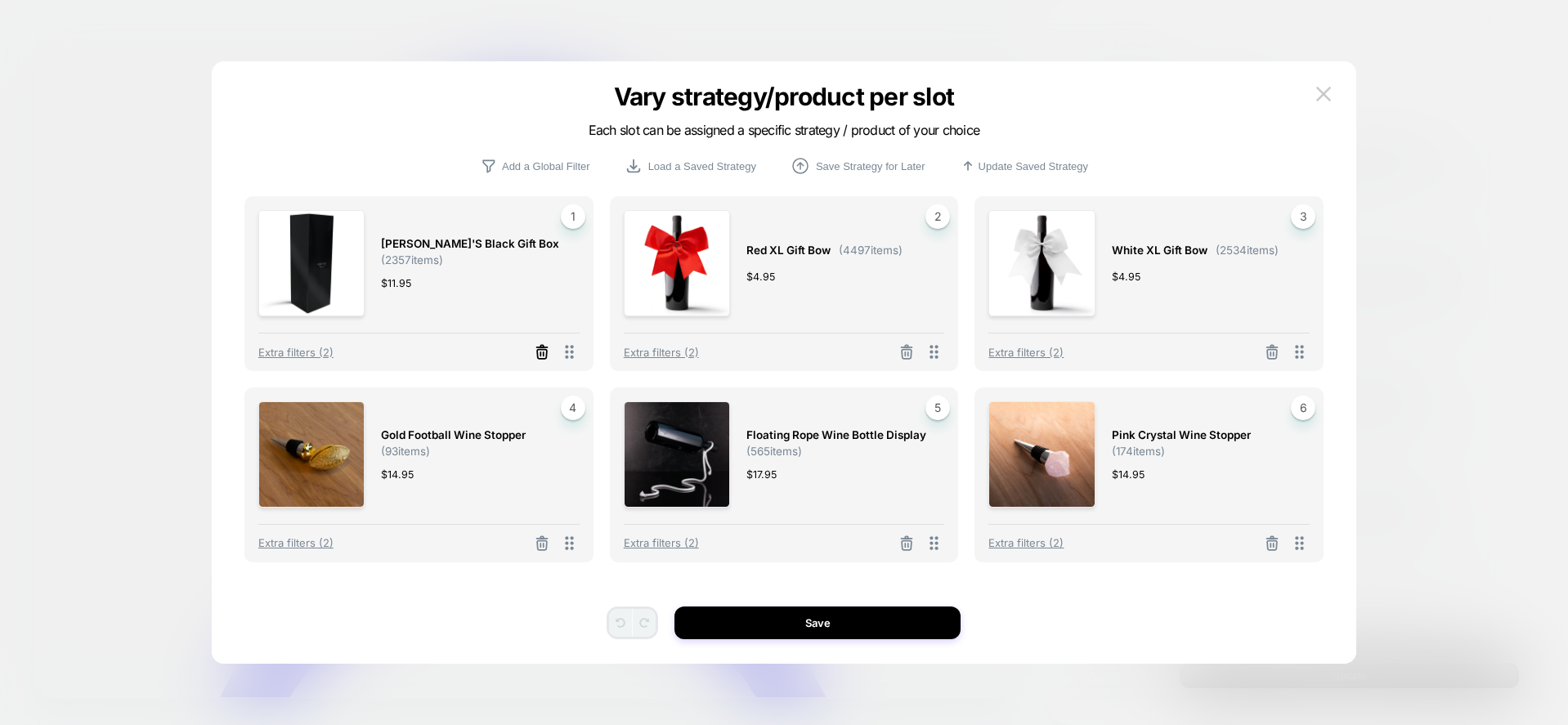
click at [542, 353] on icon at bounding box center [541, 352] width 16 height 16
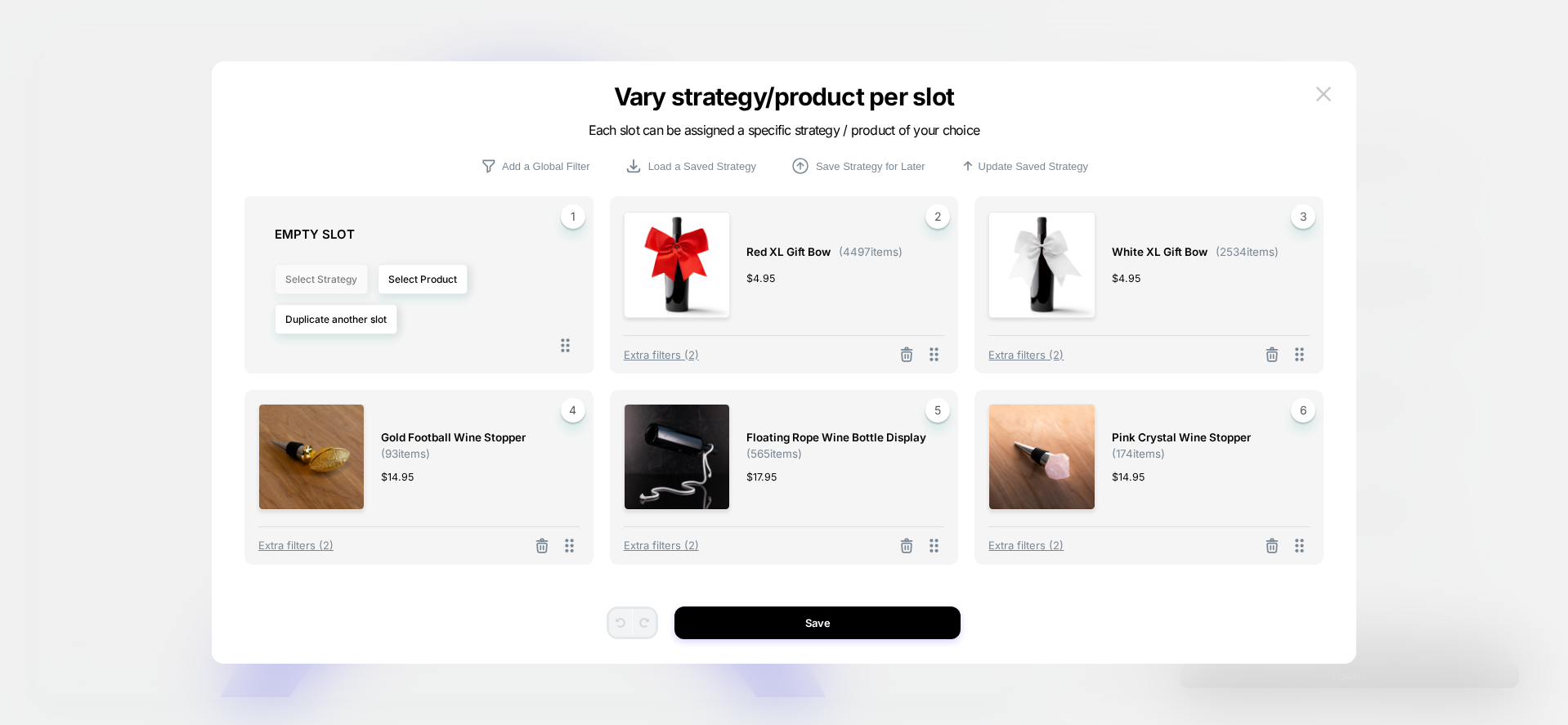
click at [342, 283] on button "Select Strategy" at bounding box center [321, 279] width 93 height 30
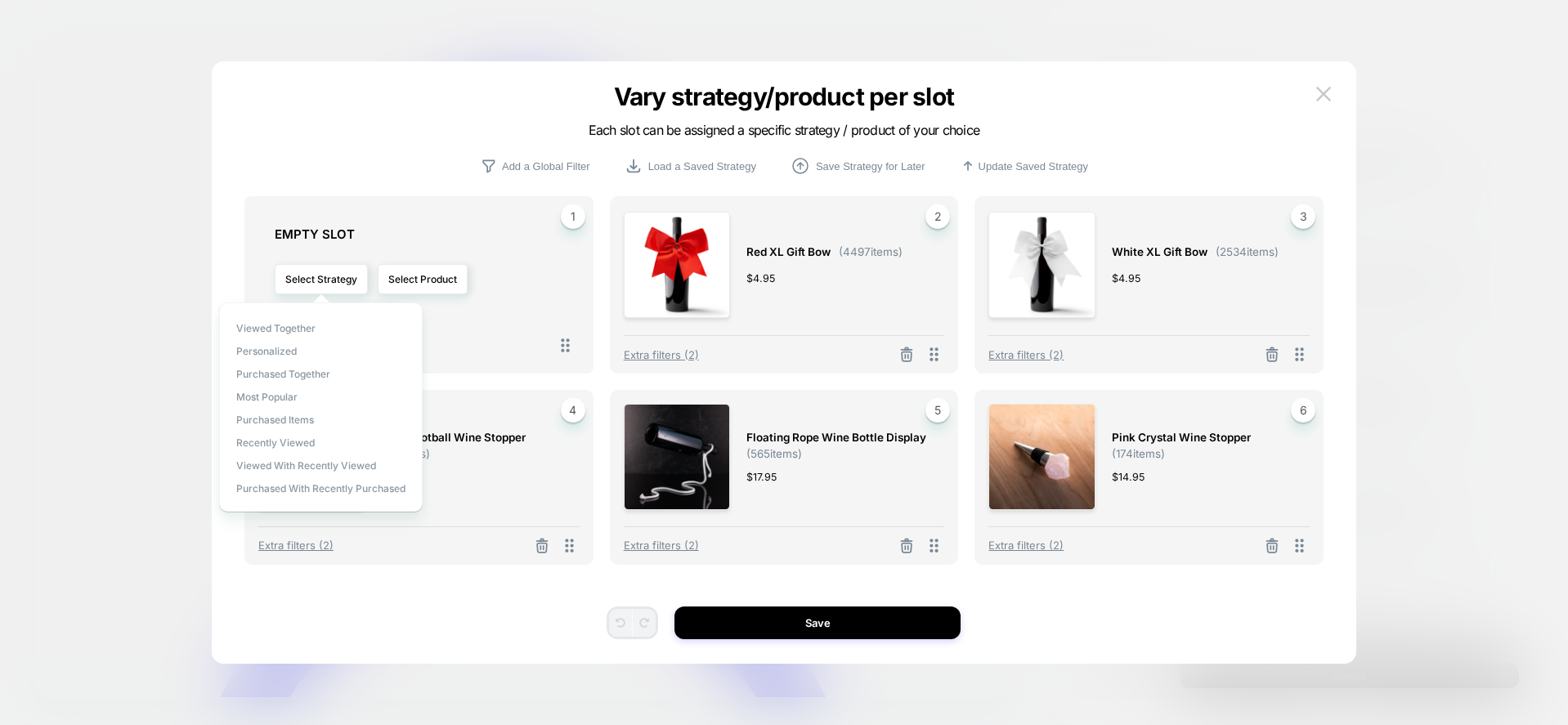
click at [470, 321] on div "Select Strategy Select Product Duplicate another slot" at bounding box center [427, 300] width 305 height 98
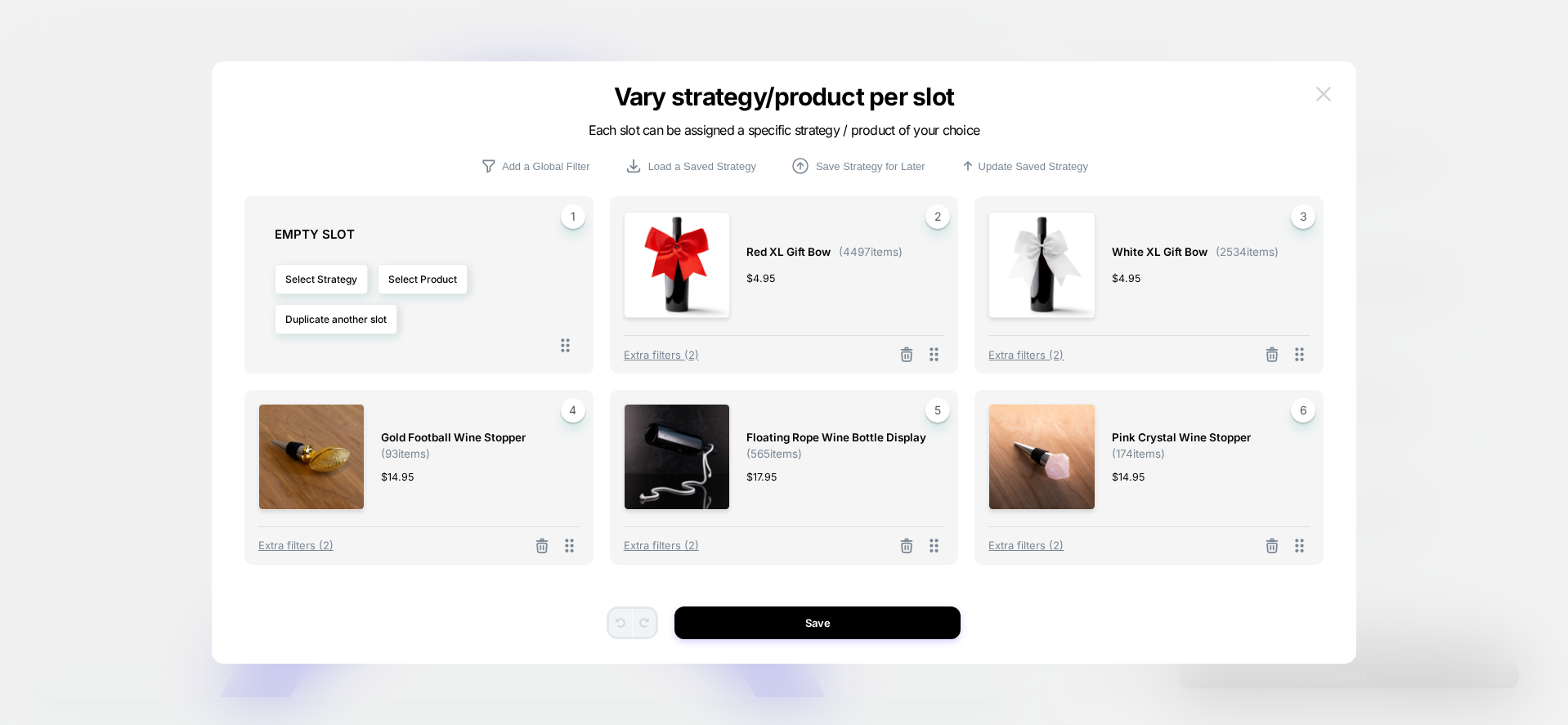
click at [1324, 99] on img at bounding box center [1323, 94] width 15 height 14
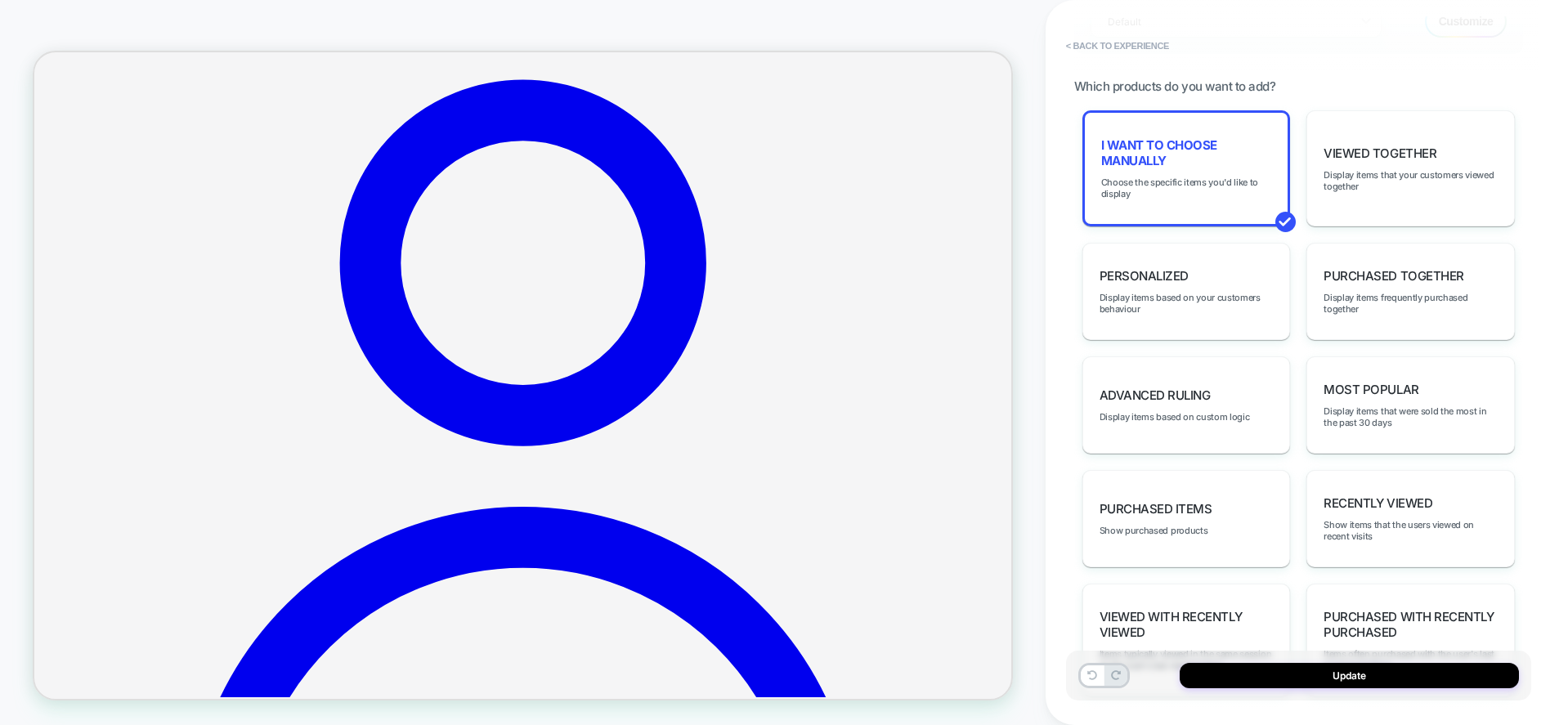
scroll to position [0, 0]
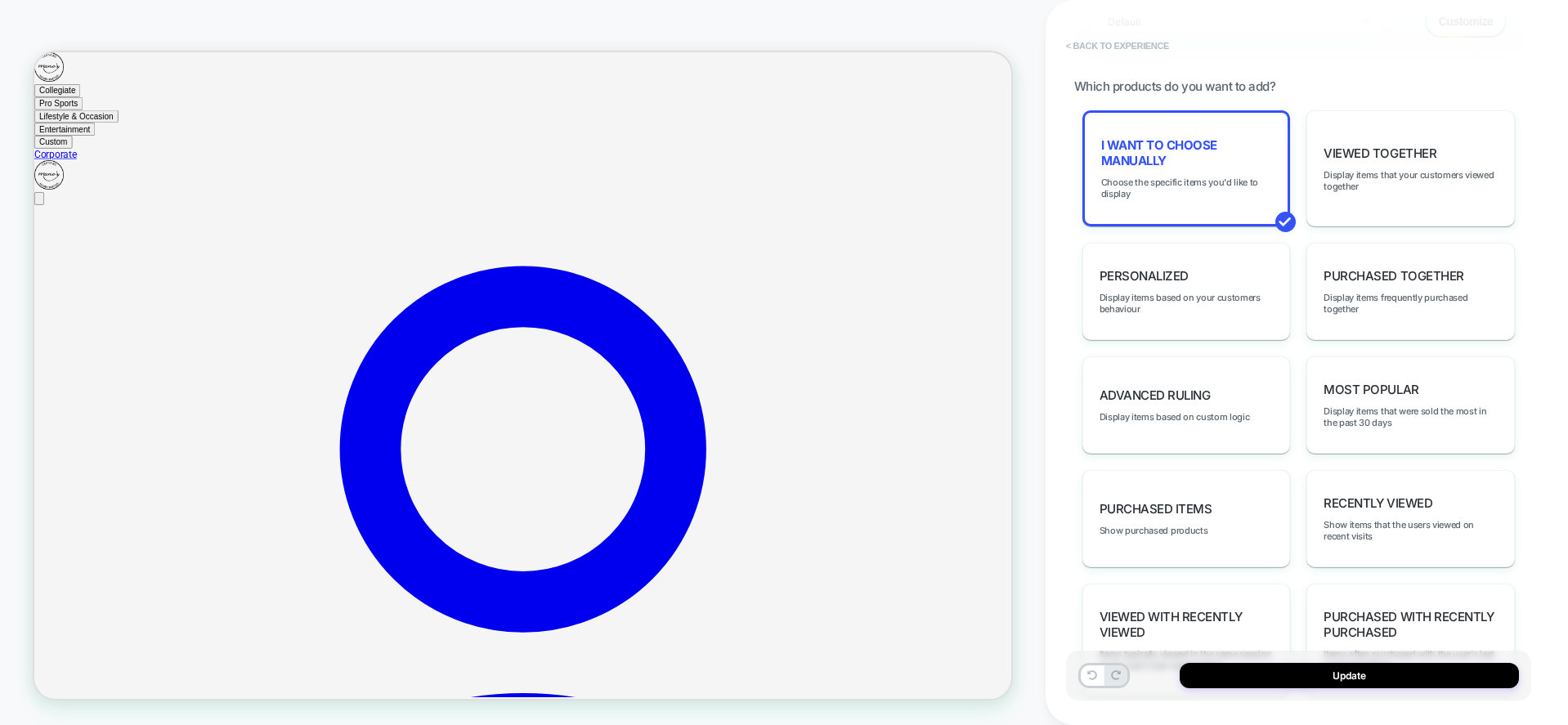
click at [1139, 38] on button "< Back to experience" at bounding box center [1117, 46] width 120 height 26
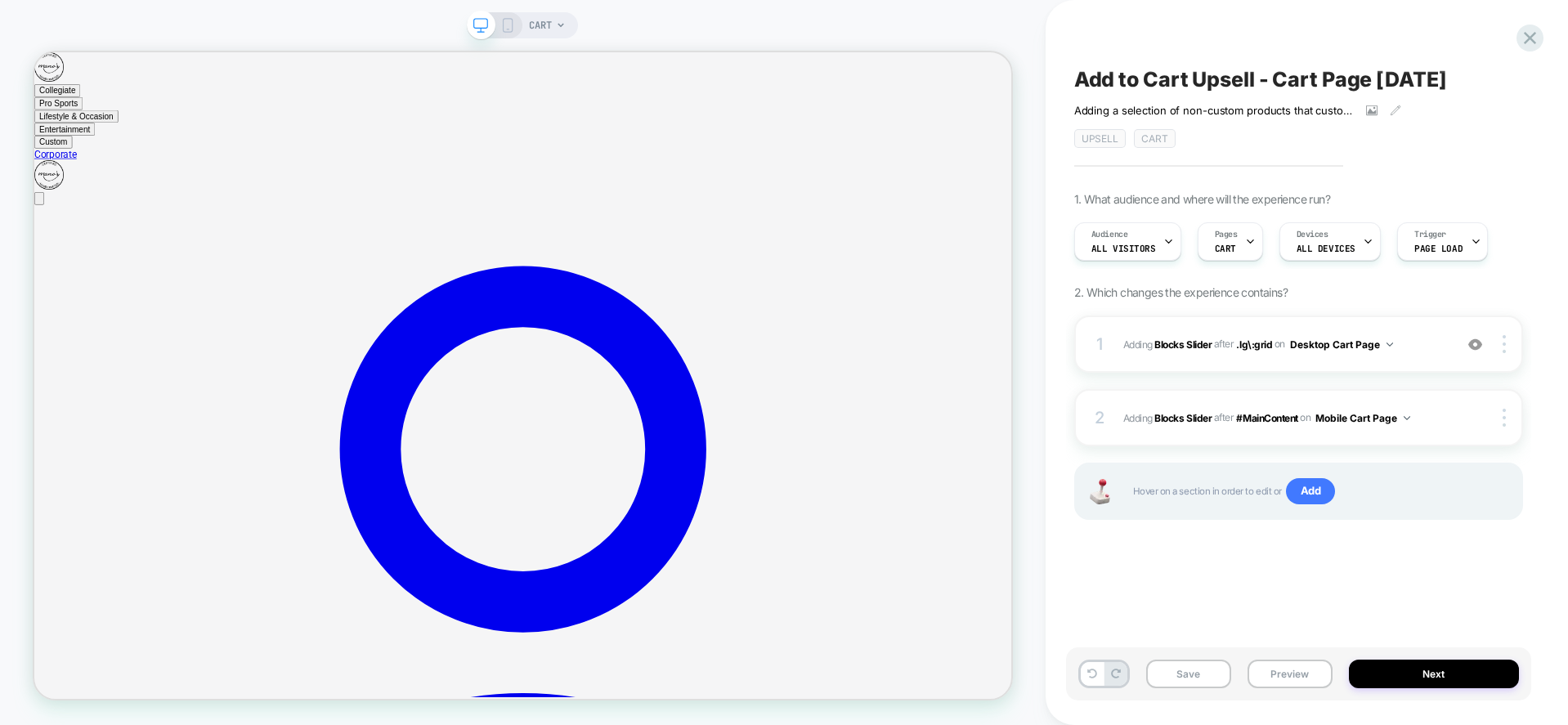
scroll to position [0, 1]
click at [1413, 339] on span "#_loomi_addon_1757101224193 Adding Blocks Slider AFTER .lg\:grid .lg\:grid on D…" at bounding box center [1284, 344] width 322 height 21
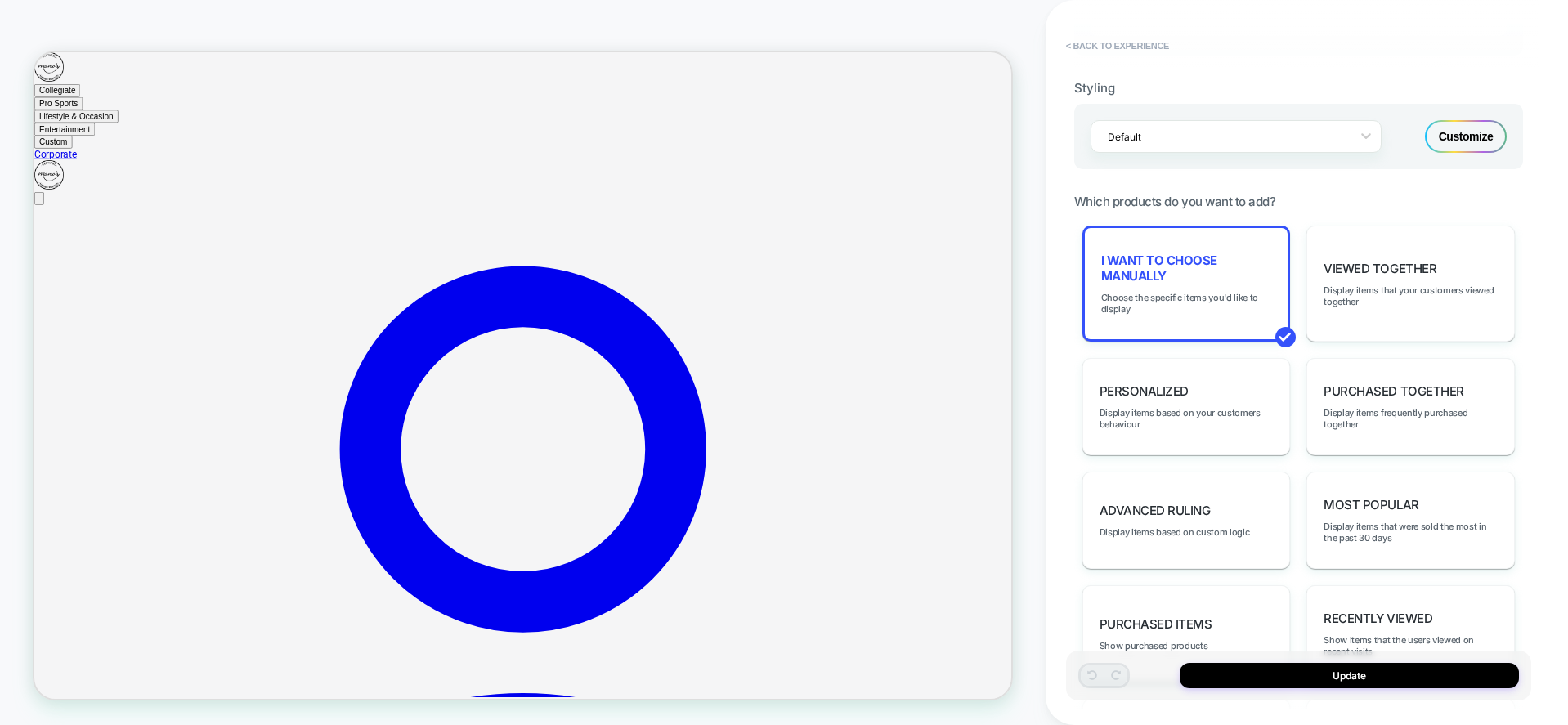
scroll to position [0, 0]
click at [1157, 46] on button "< Back to experience" at bounding box center [1117, 46] width 120 height 26
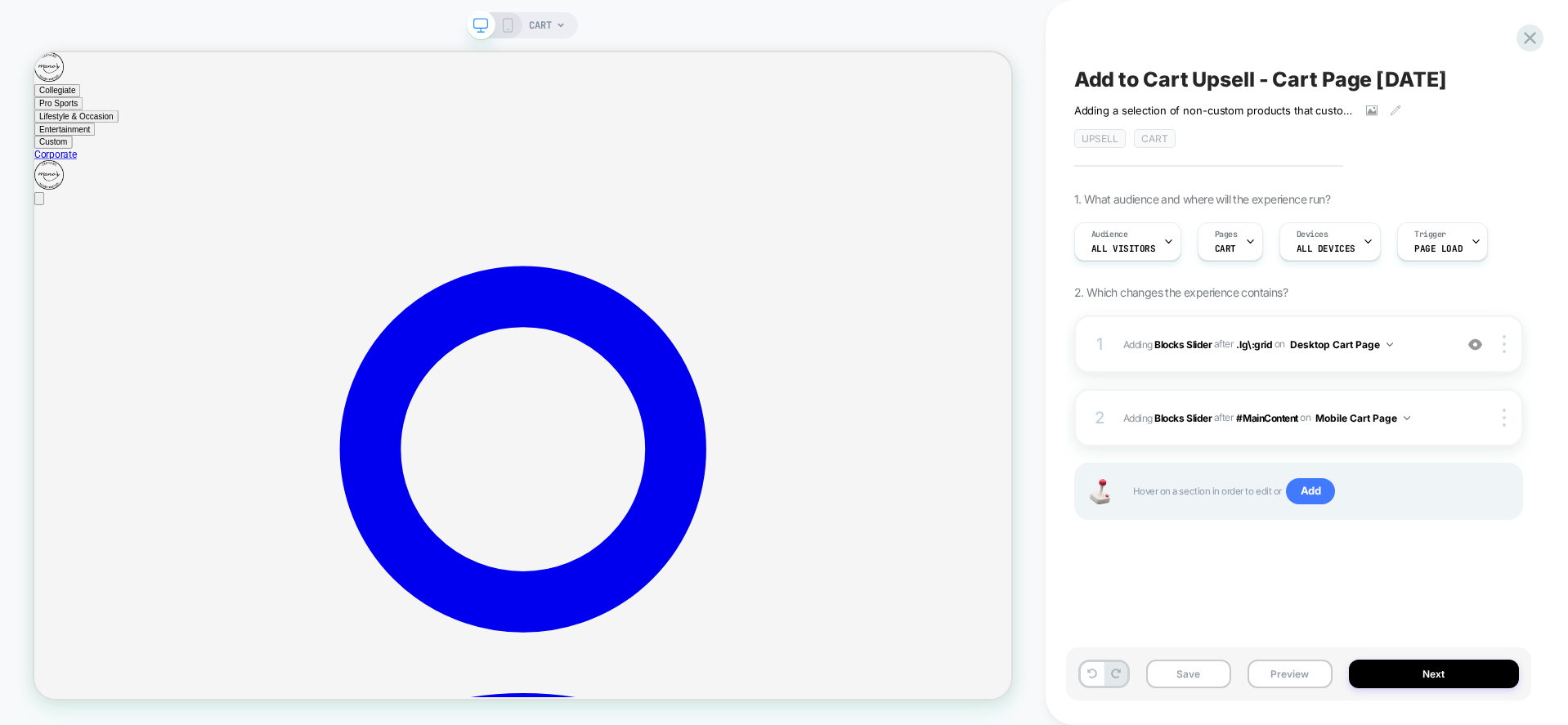
scroll to position [0, 1]
click at [1162, 238] on icon at bounding box center [1167, 241] width 10 height 10
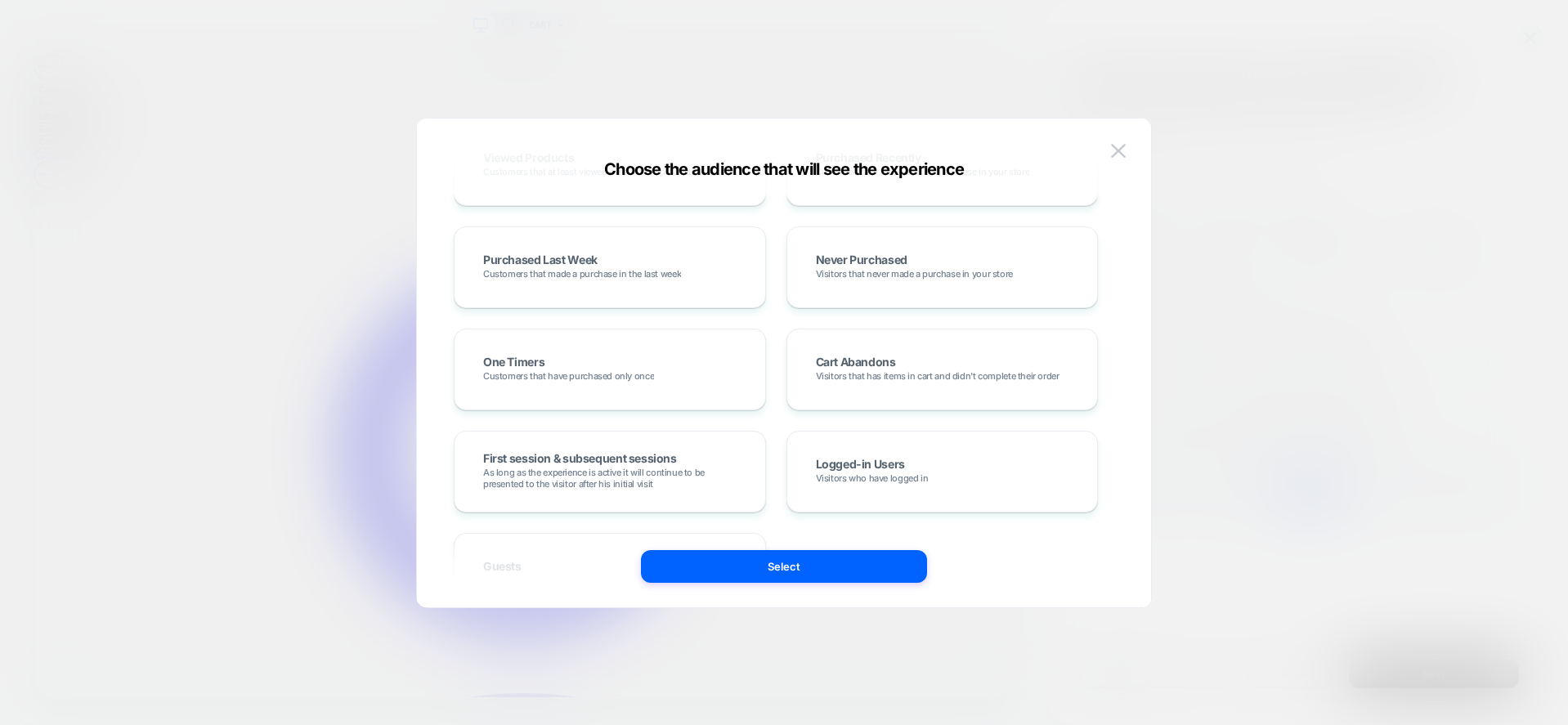
scroll to position [491, 0]
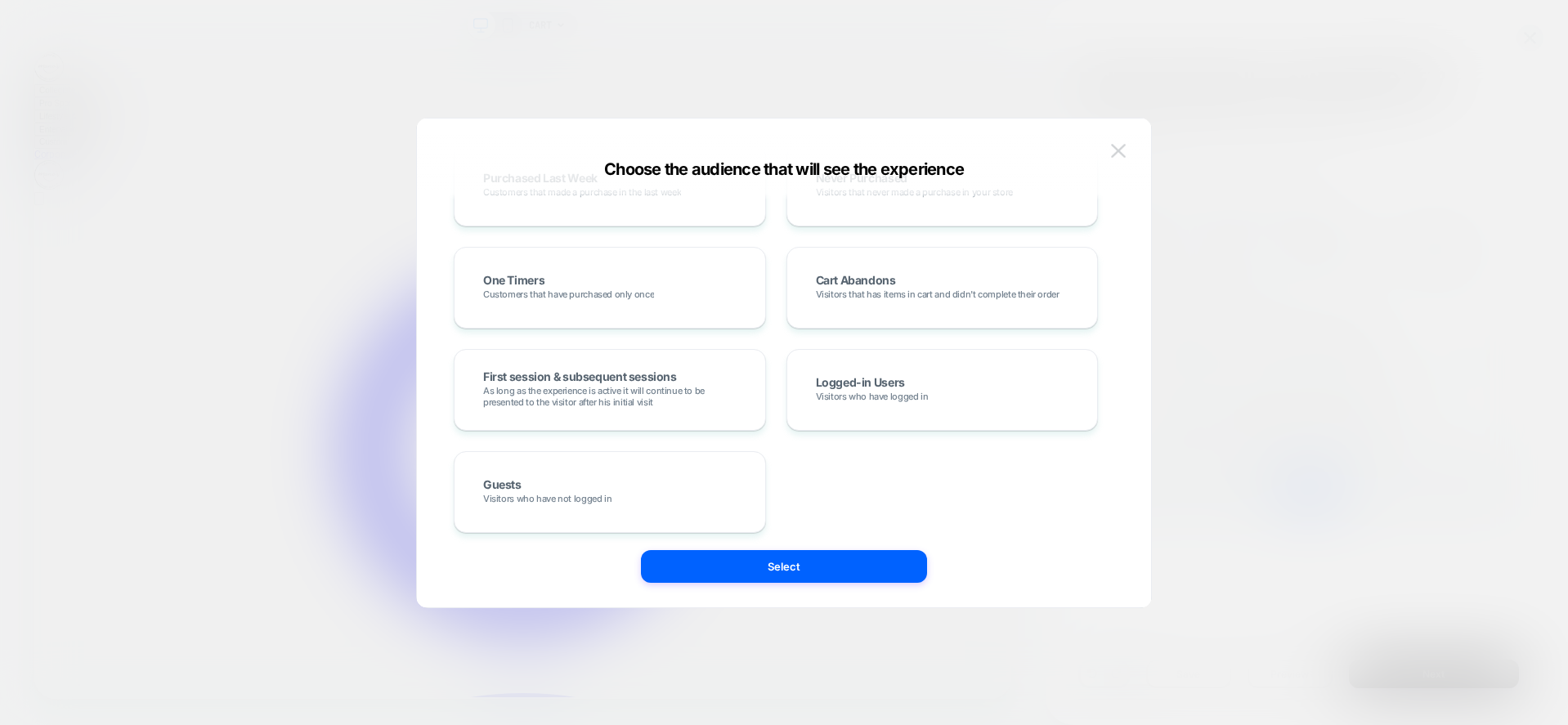
click at [1115, 145] on img at bounding box center [1118, 151] width 15 height 14
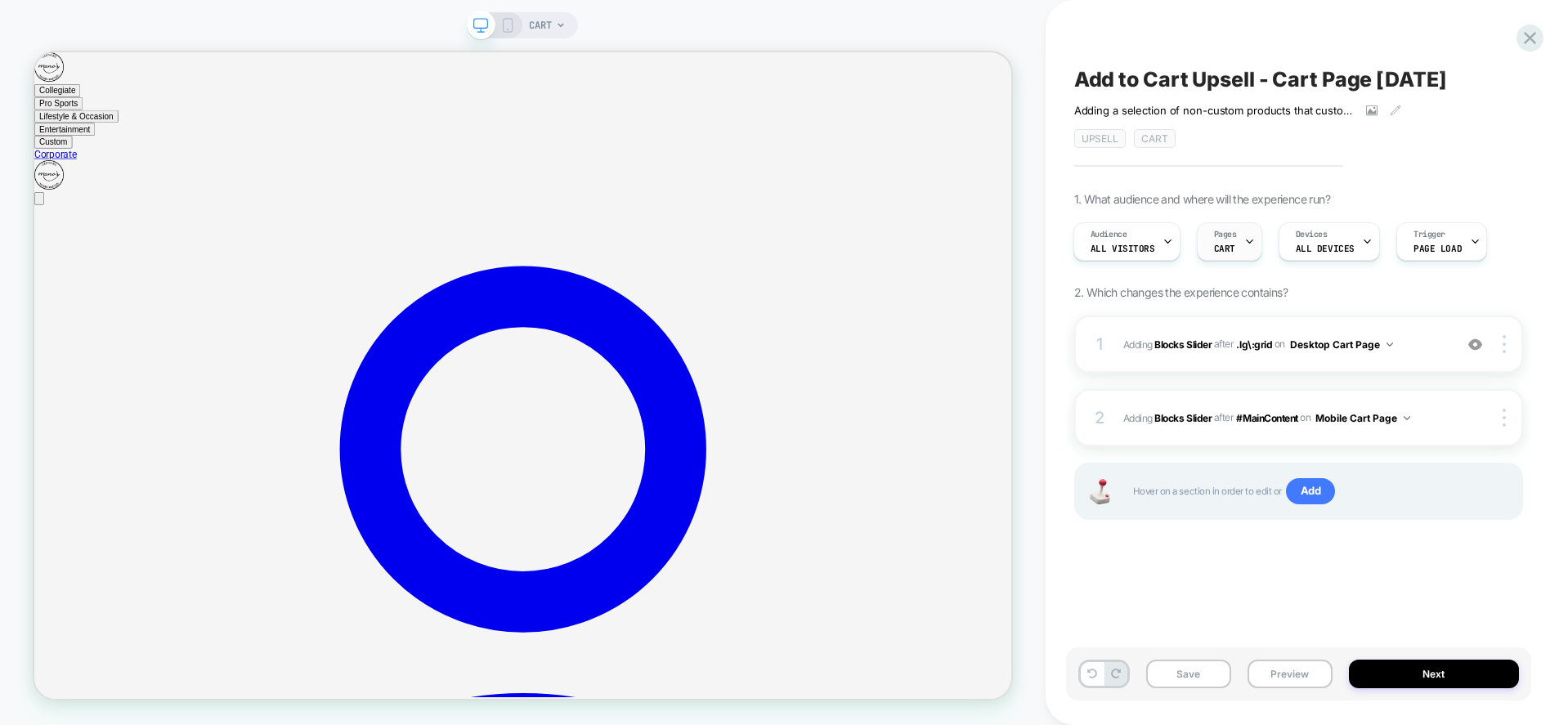
click at [1246, 242] on icon at bounding box center [1249, 242] width 6 height 3
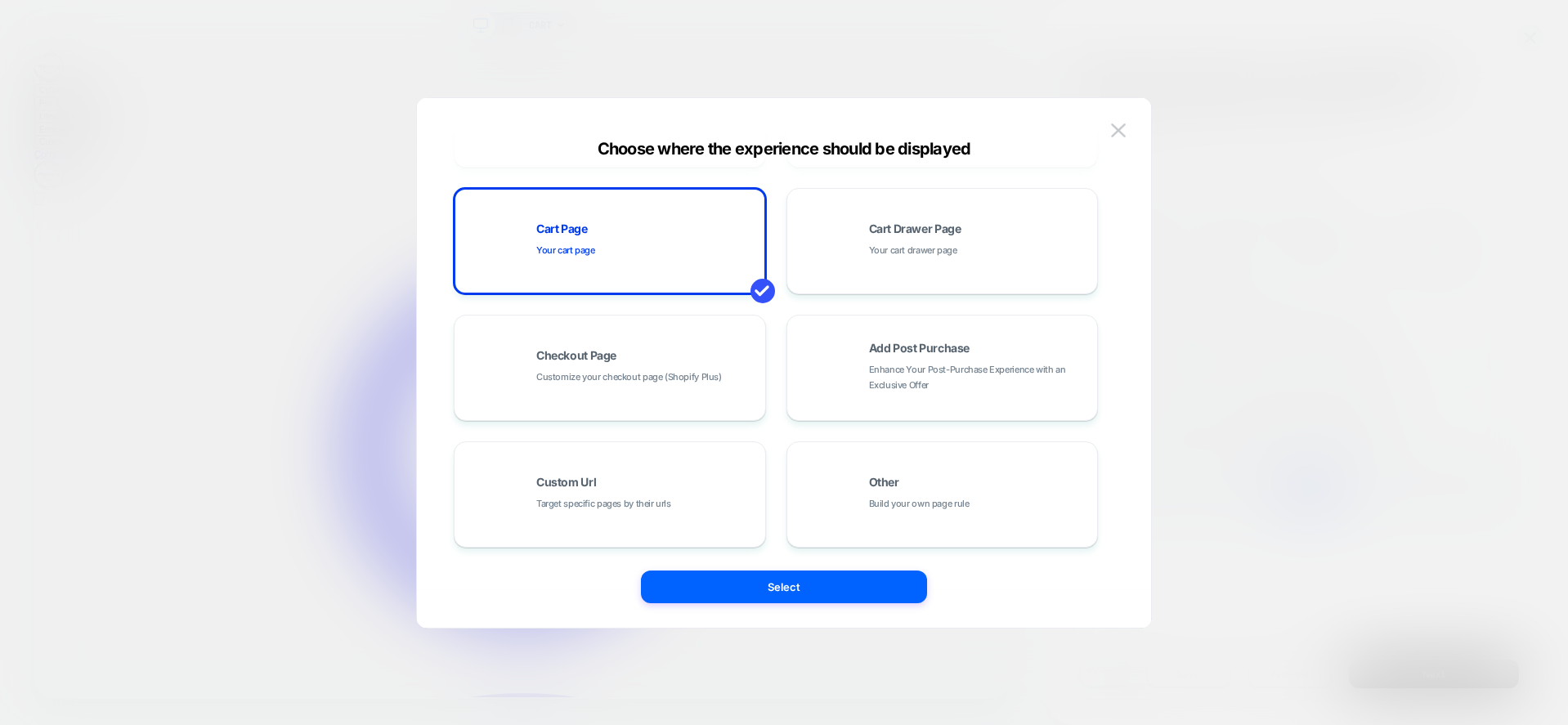
scroll to position [247, 0]
click at [1123, 128] on img at bounding box center [1118, 130] width 15 height 14
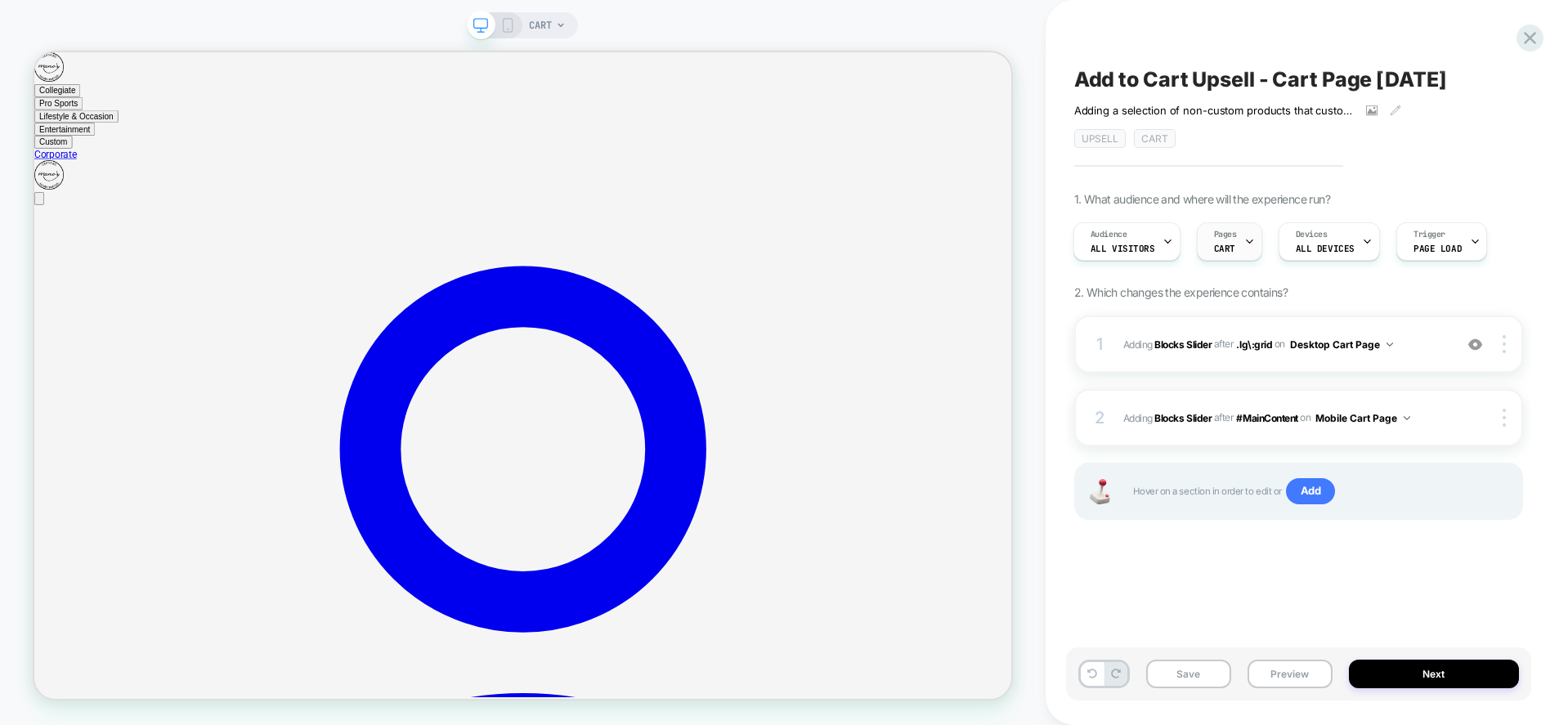
click at [1229, 237] on span "Pages" at bounding box center [1225, 234] width 23 height 11
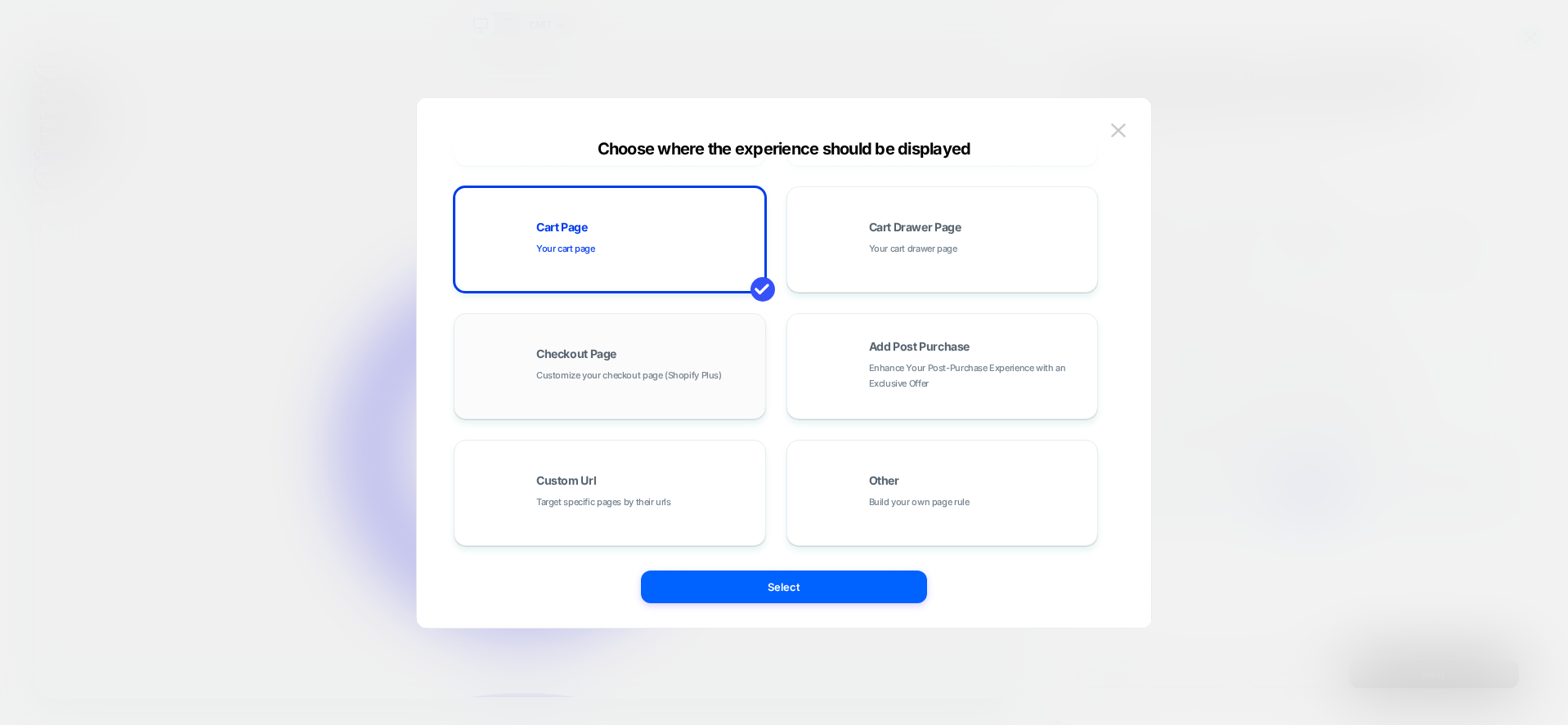
click at [680, 393] on div "Checkout Page Customize your checkout page (Shopify Plus)" at bounding box center [610, 366] width 294 height 90
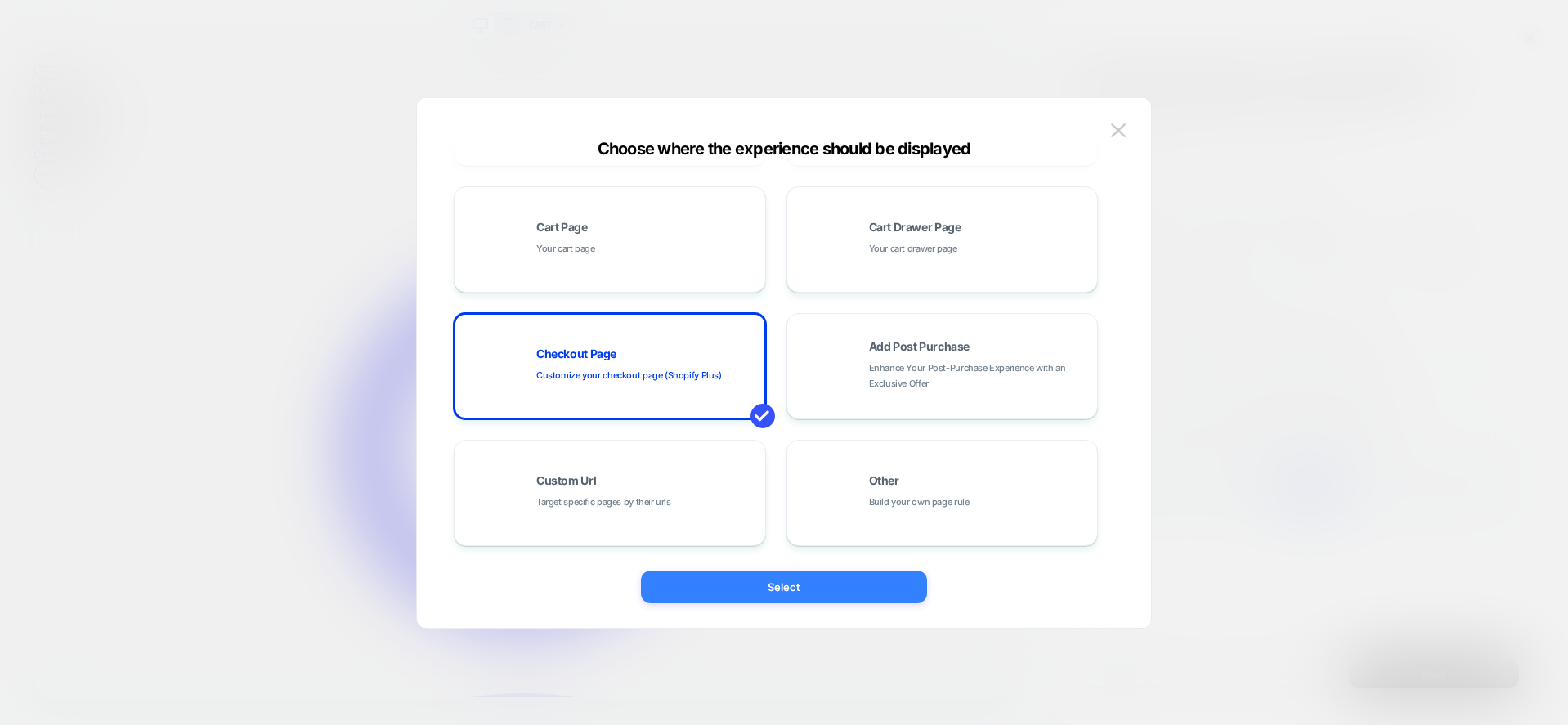
click at [739, 583] on button "Select" at bounding box center [784, 587] width 286 height 33
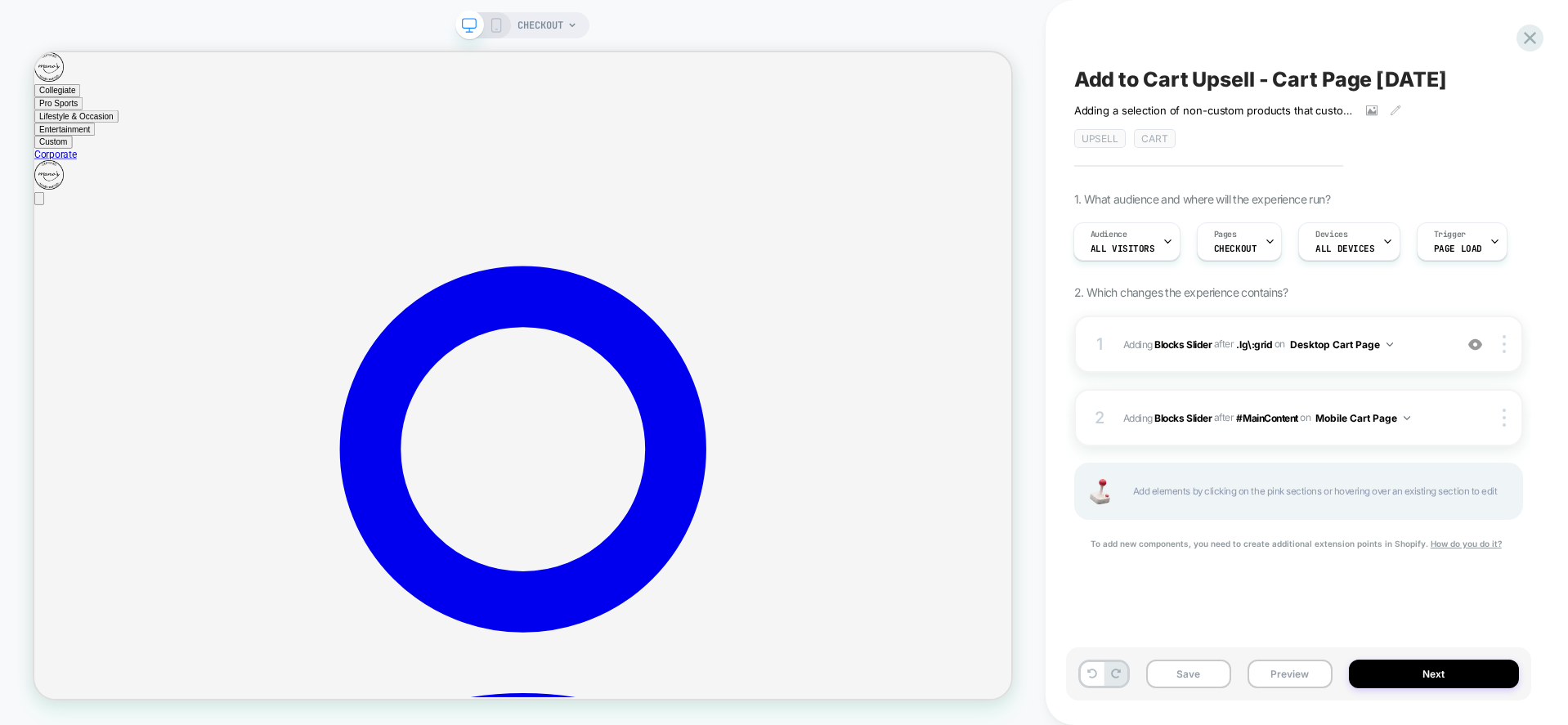
scroll to position [0, 2]
click at [1301, 665] on button "Preview" at bounding box center [1289, 673] width 85 height 28
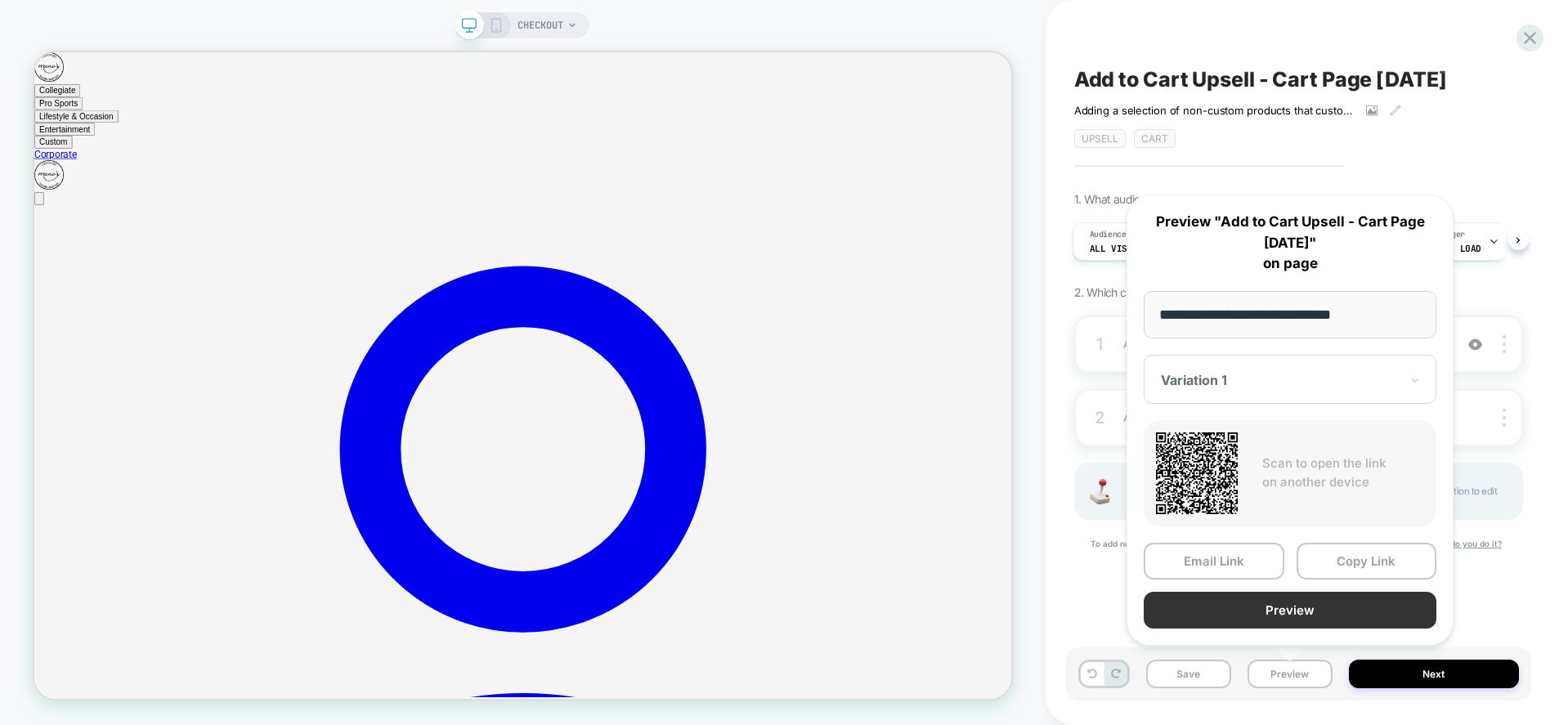
click at [1258, 605] on button "Preview" at bounding box center [1290, 610] width 293 height 37
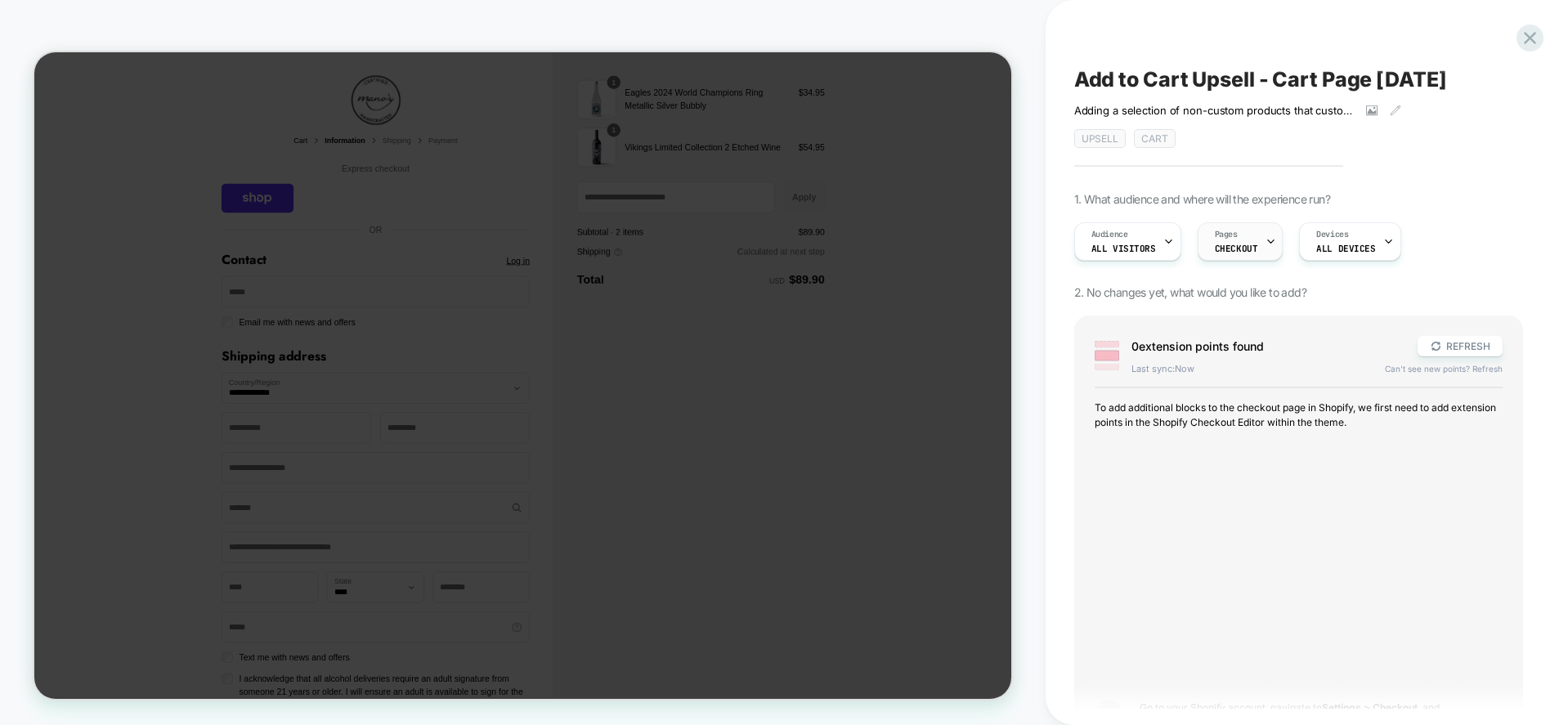
click at [1268, 241] on icon at bounding box center [1270, 242] width 6 height 3
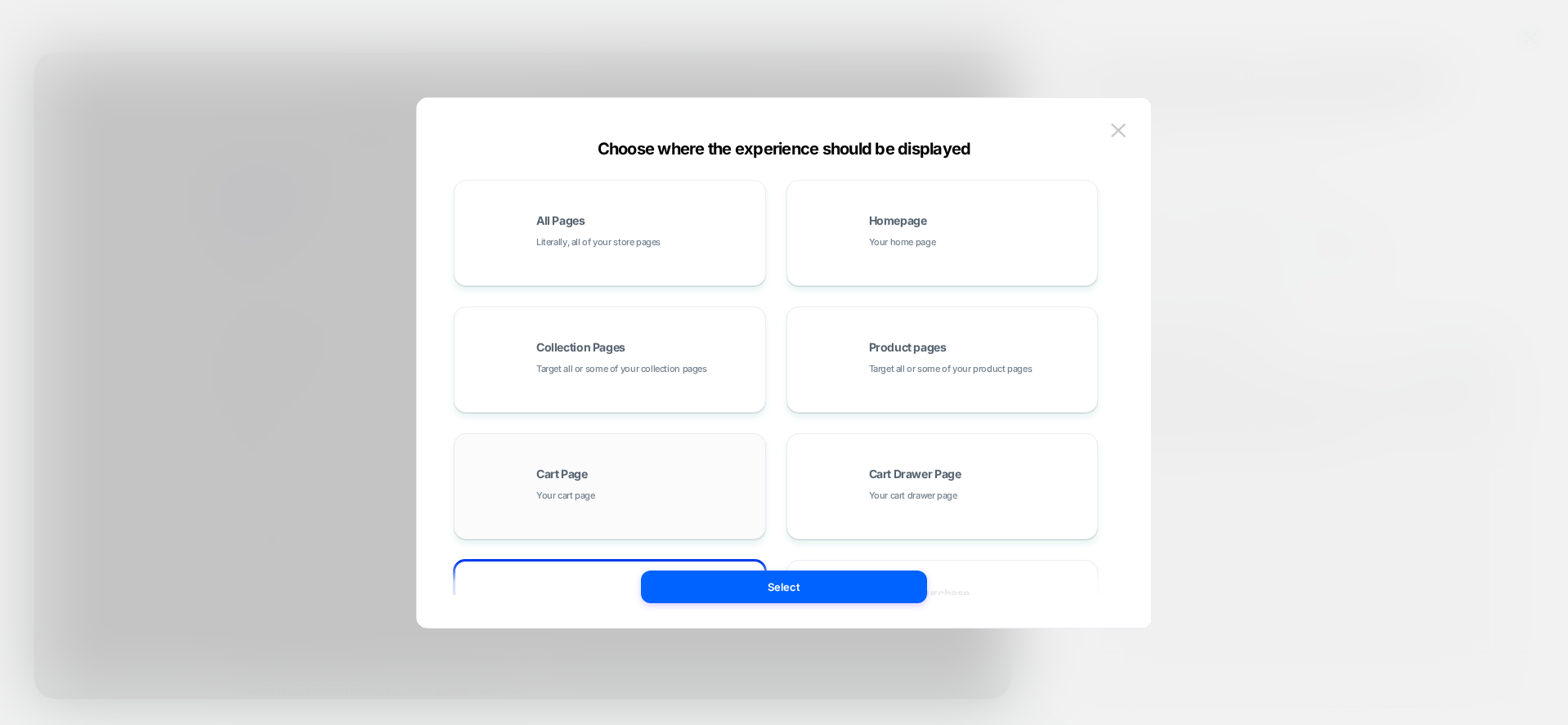
click at [0, 0] on div "Cart Page Your cart page" at bounding box center [0, 0] width 0 height 0
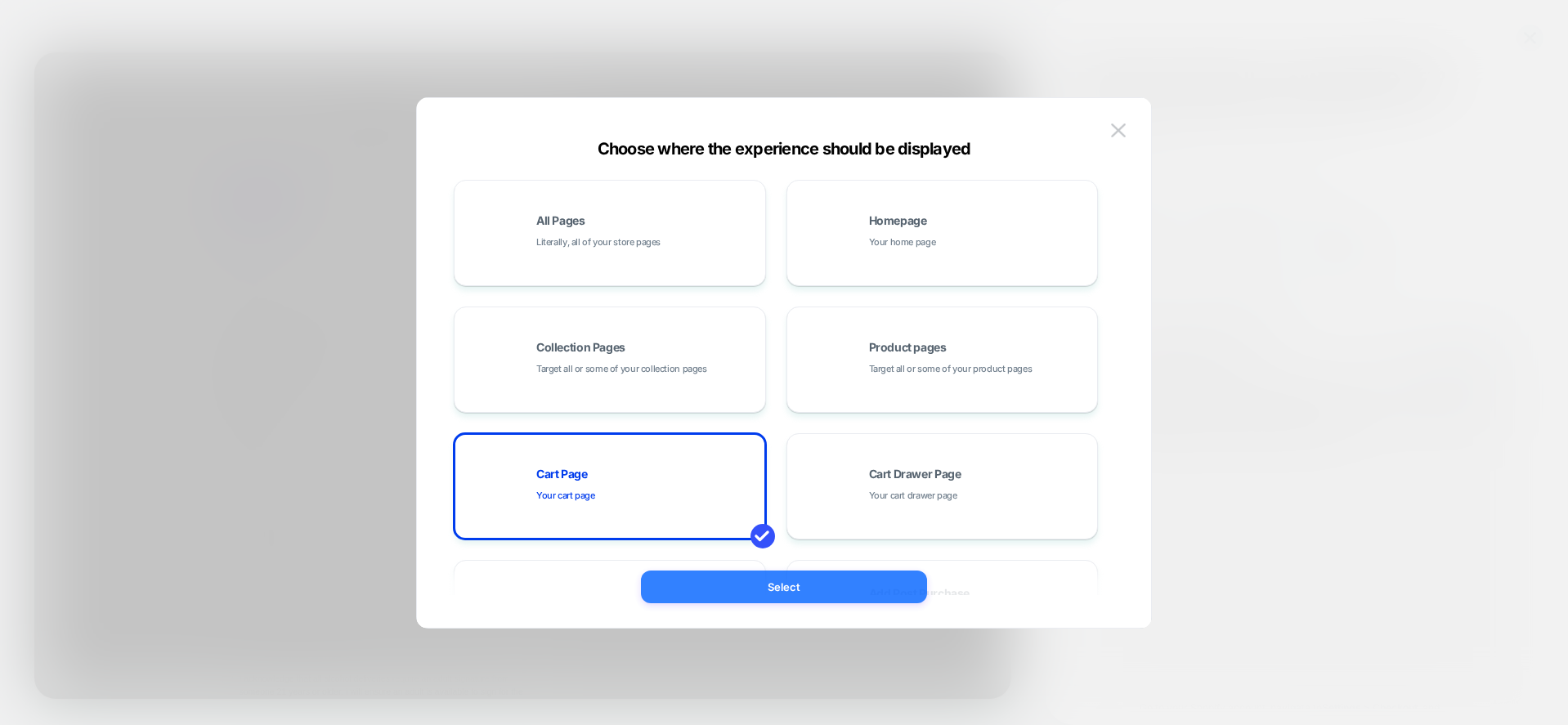
click at [327, 447] on button "Select" at bounding box center [293, 439] width 68 height 15
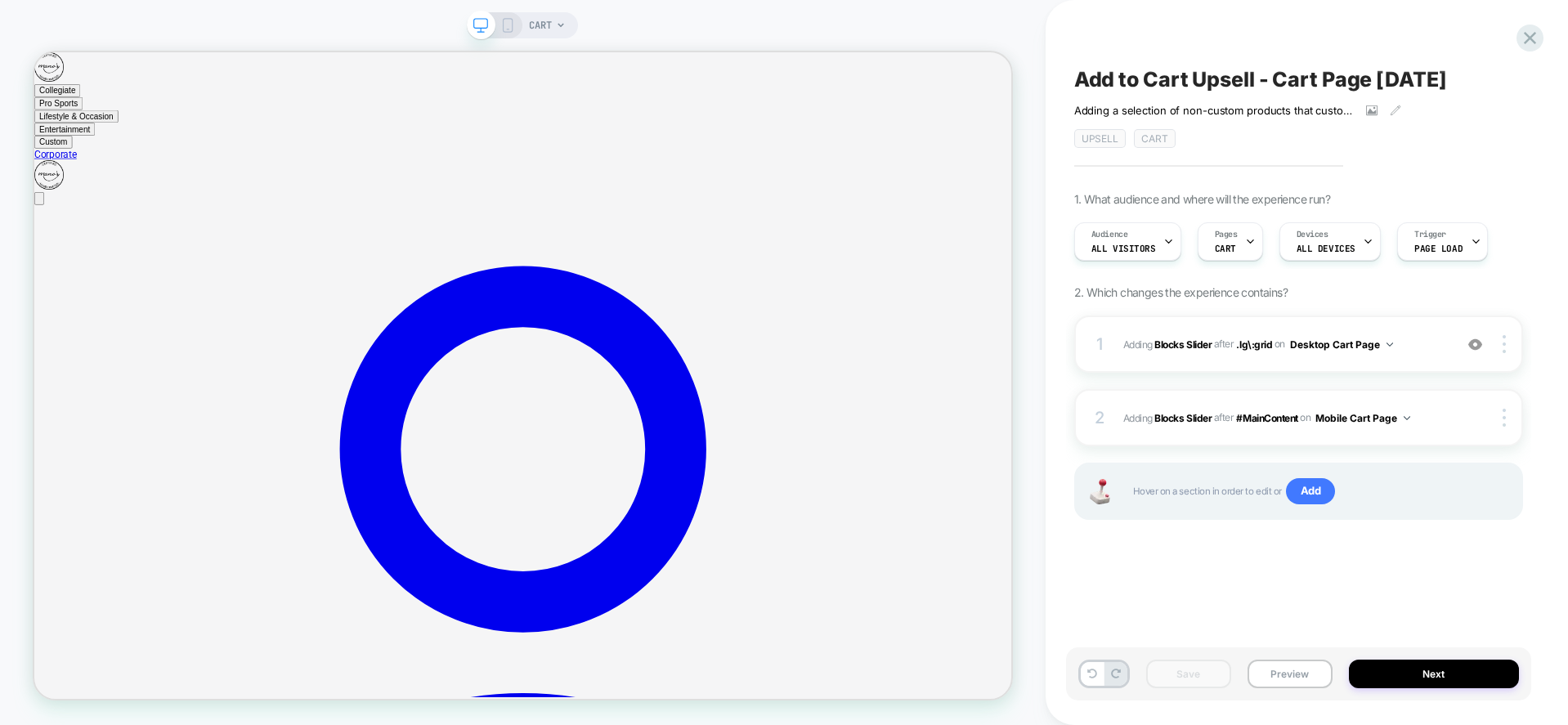
scroll to position [0, 1]
click at [0, 0] on button "Next" at bounding box center [0, 0] width 0 height 0
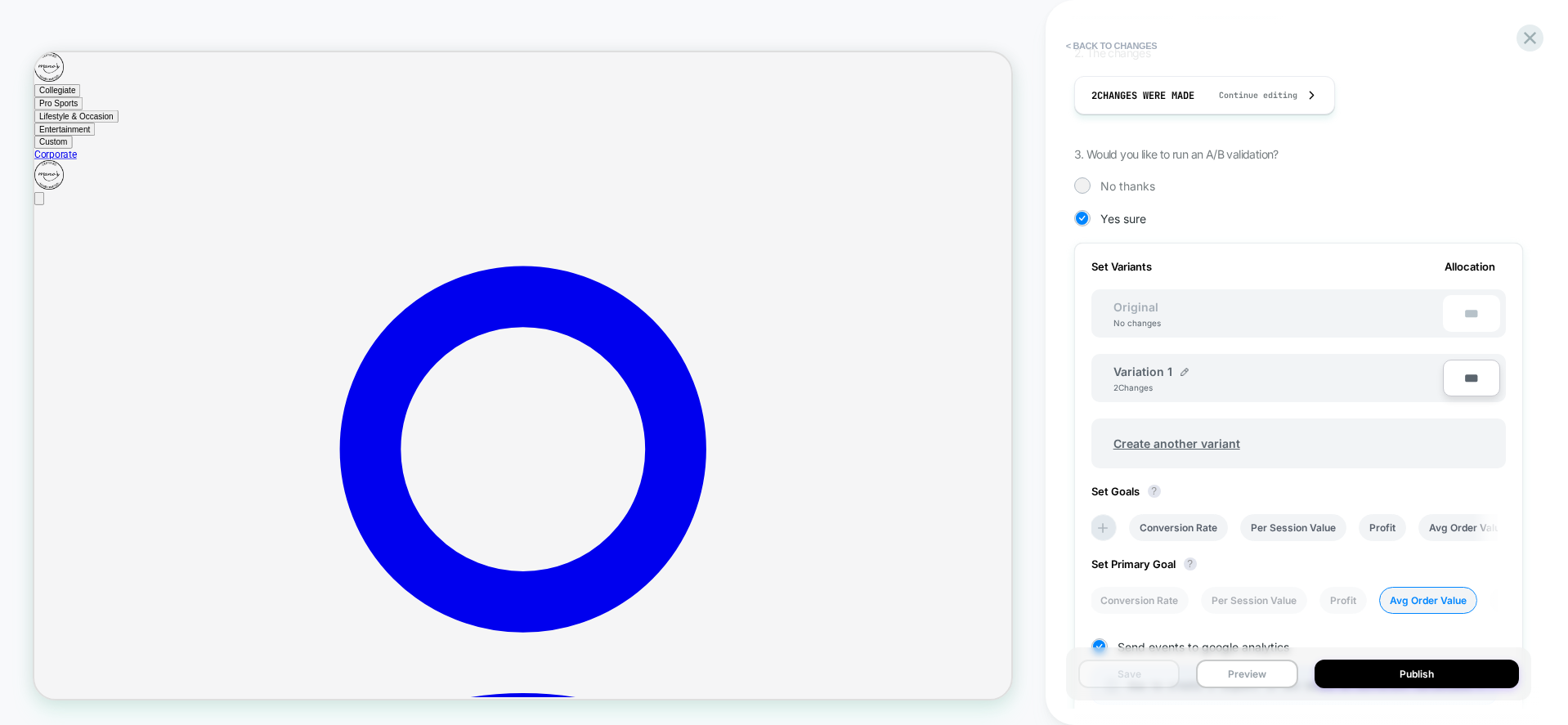
scroll to position [554, 0]
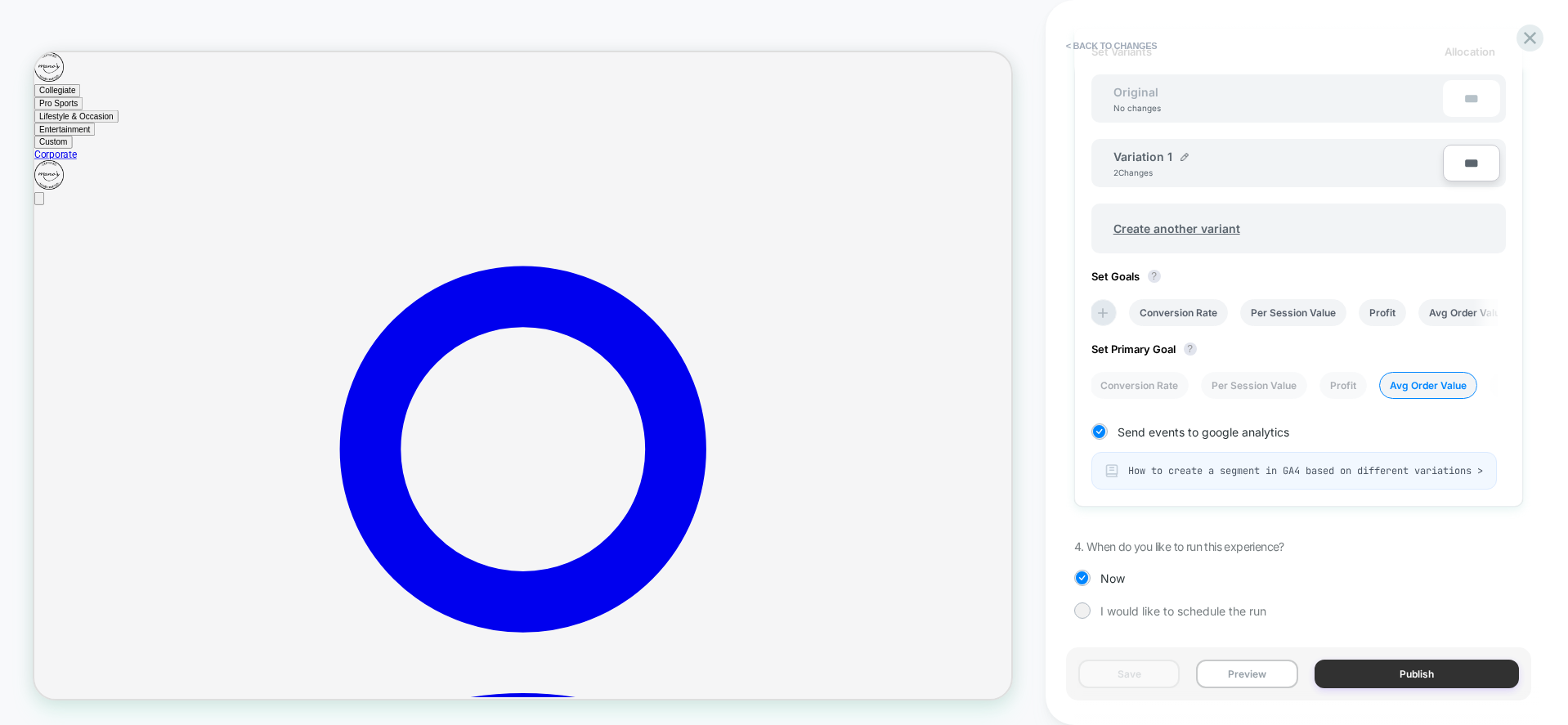
click at [1396, 672] on button "Publish" at bounding box center [1416, 673] width 204 height 28
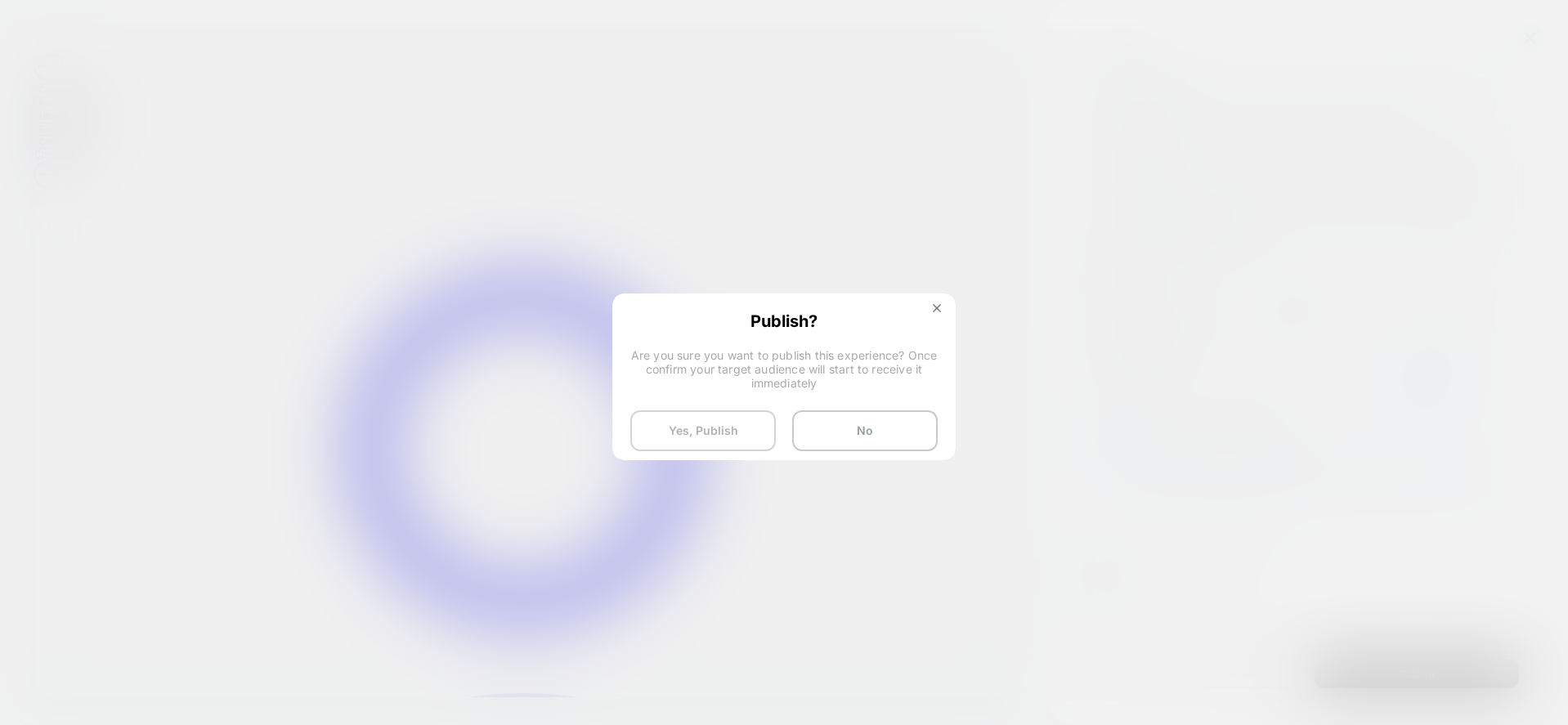
click at [0, 0] on button "Yes, Publish" at bounding box center [0, 0] width 0 height 0
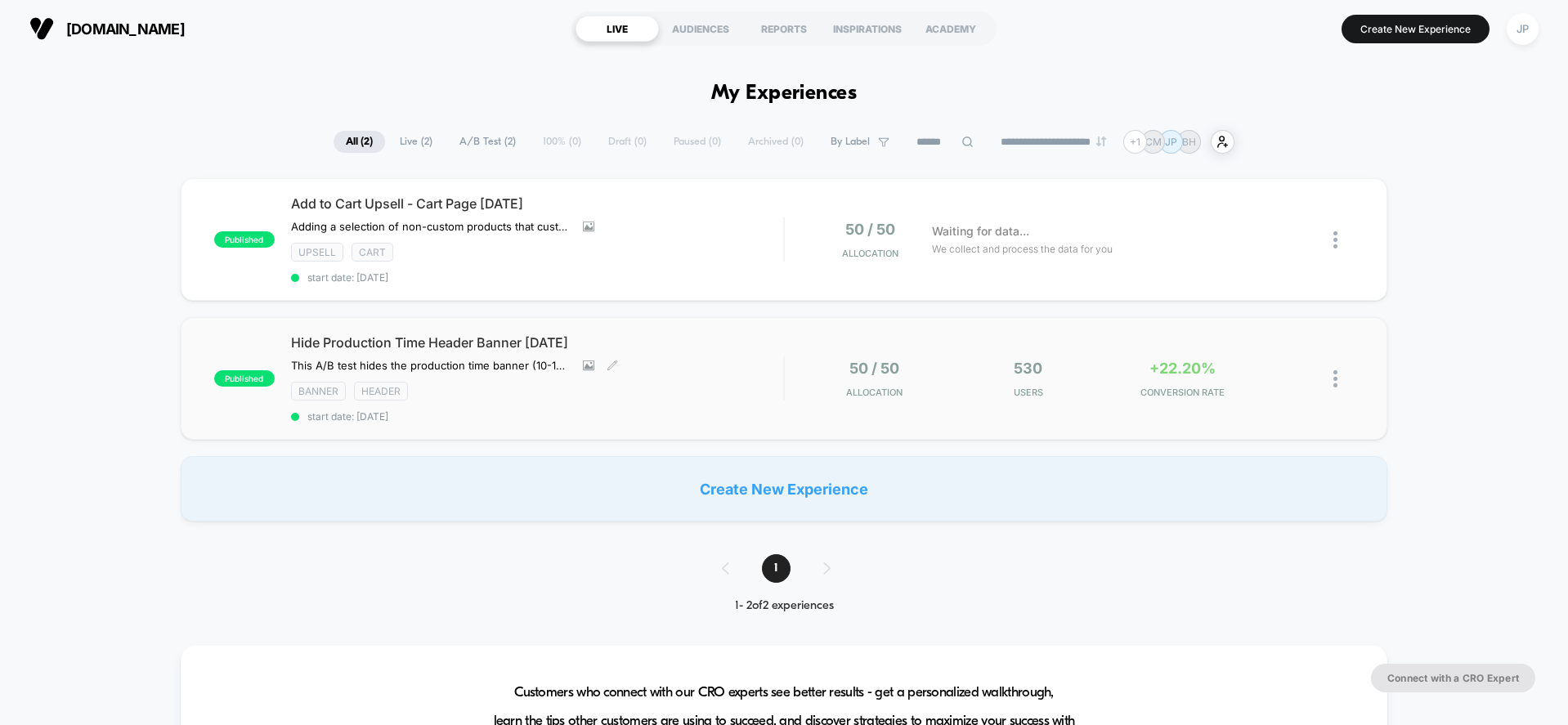
click at [732, 367] on div "Hide Production Time Header Banner [DATE] This A/B test hides the production ti…" at bounding box center [537, 378] width 493 height 89
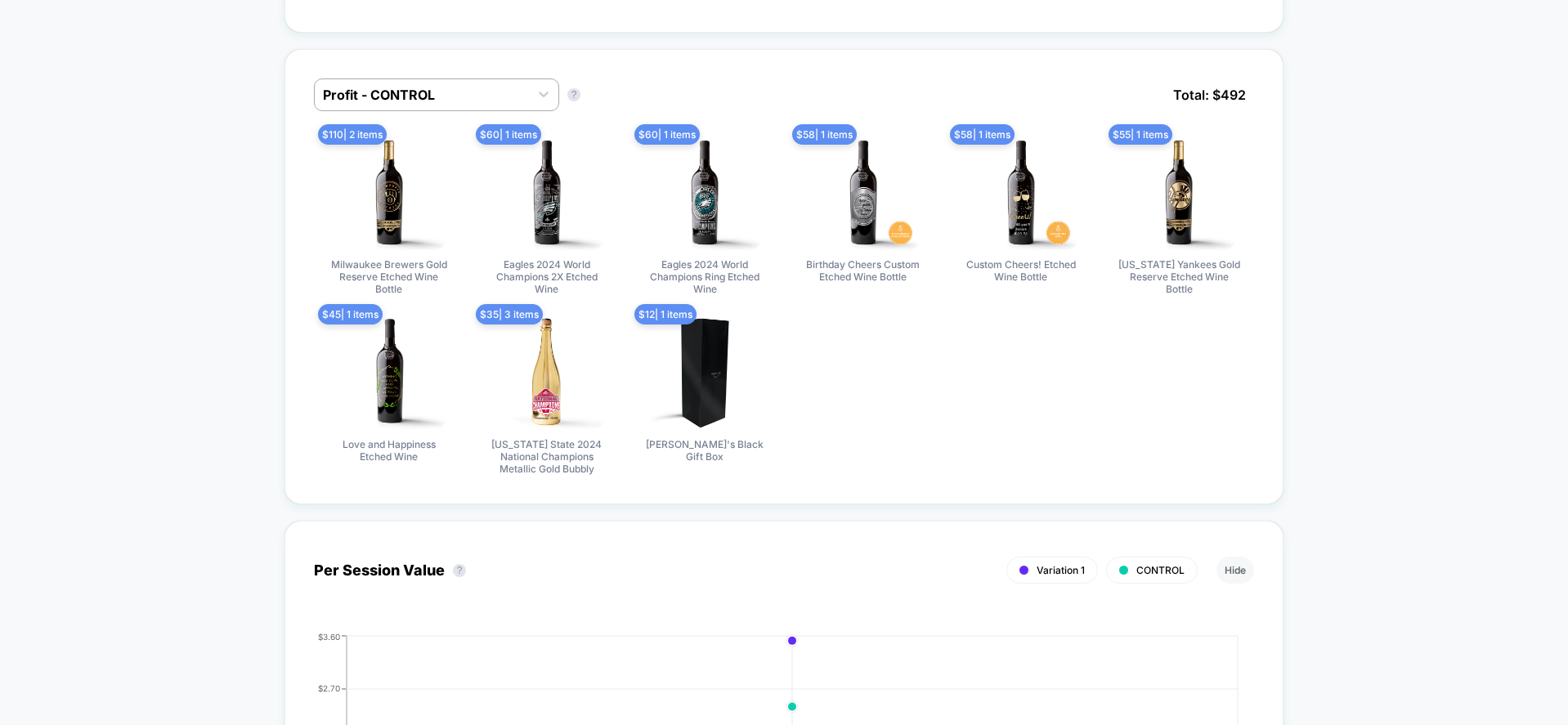
scroll to position [1469, 0]
click at [435, 92] on div at bounding box center [422, 94] width 198 height 20
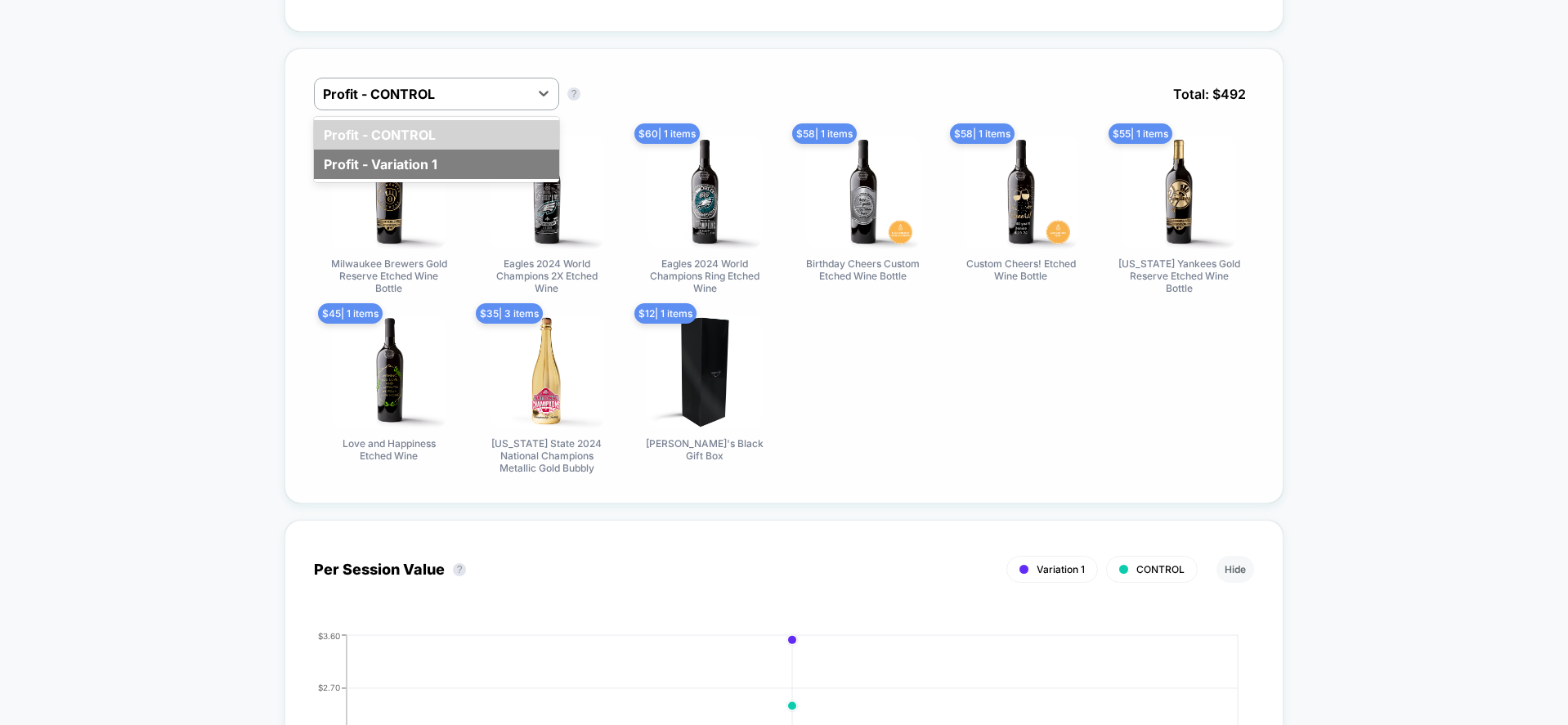
click at [426, 154] on div "Profit - Variation 1" at bounding box center [436, 164] width 245 height 29
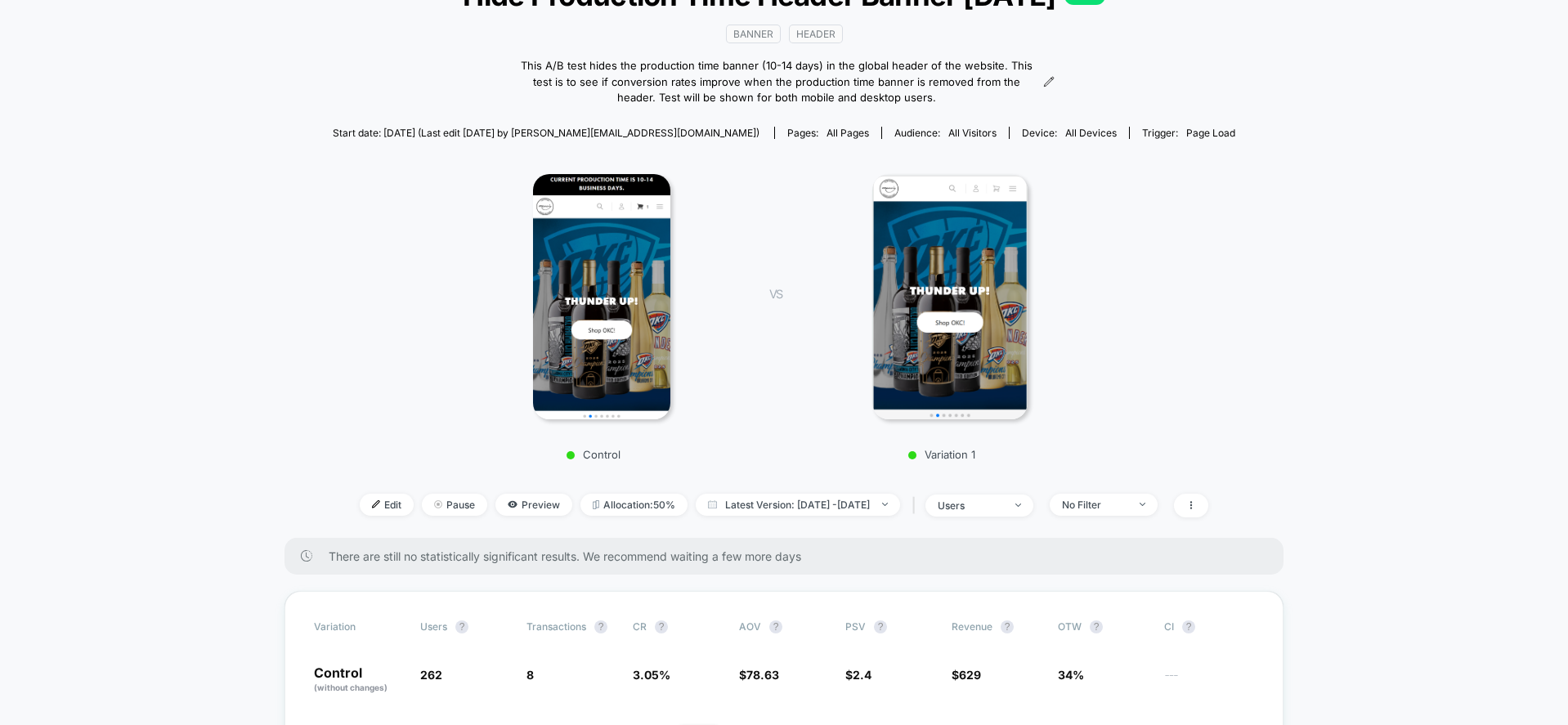
scroll to position [0, 0]
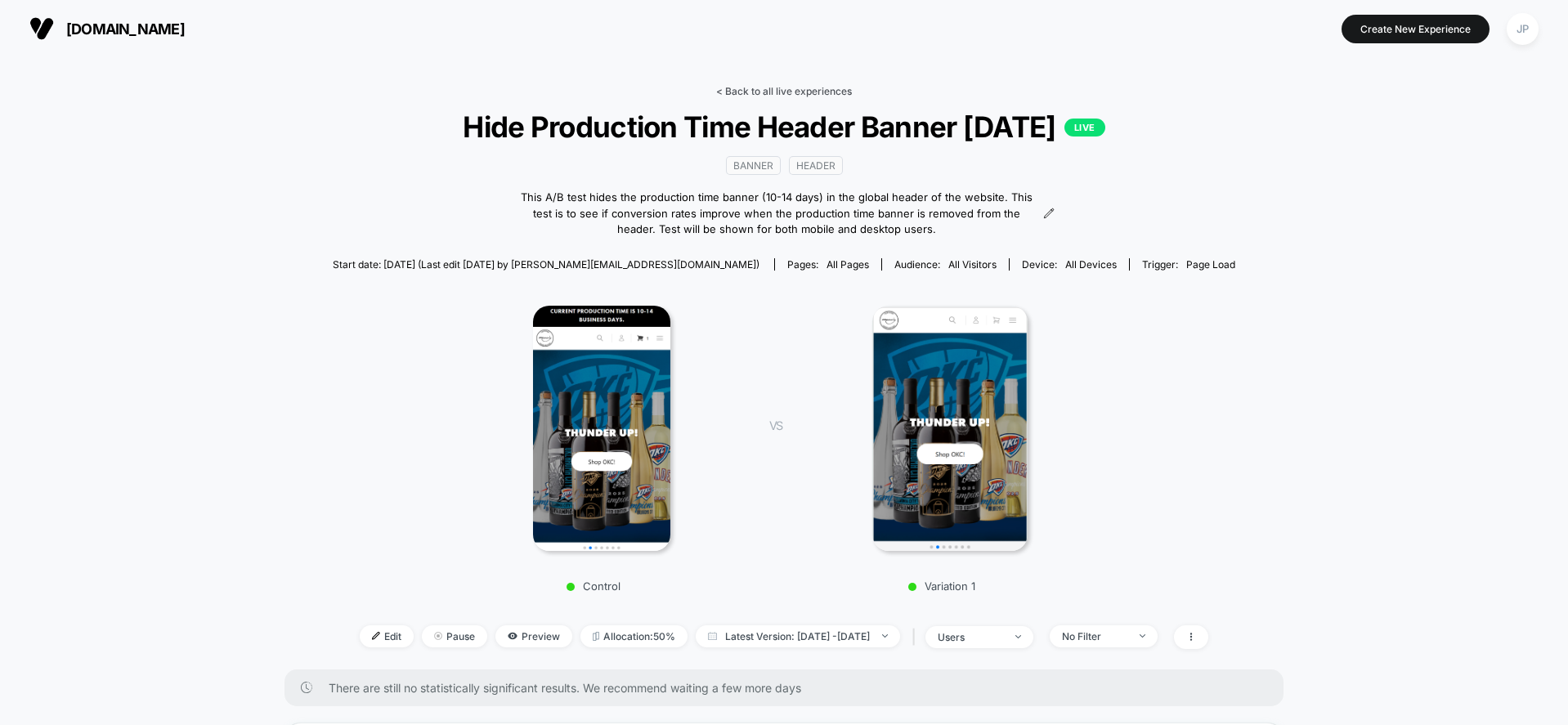
click at [788, 87] on link "< Back to all live experiences" at bounding box center [784, 91] width 136 height 12
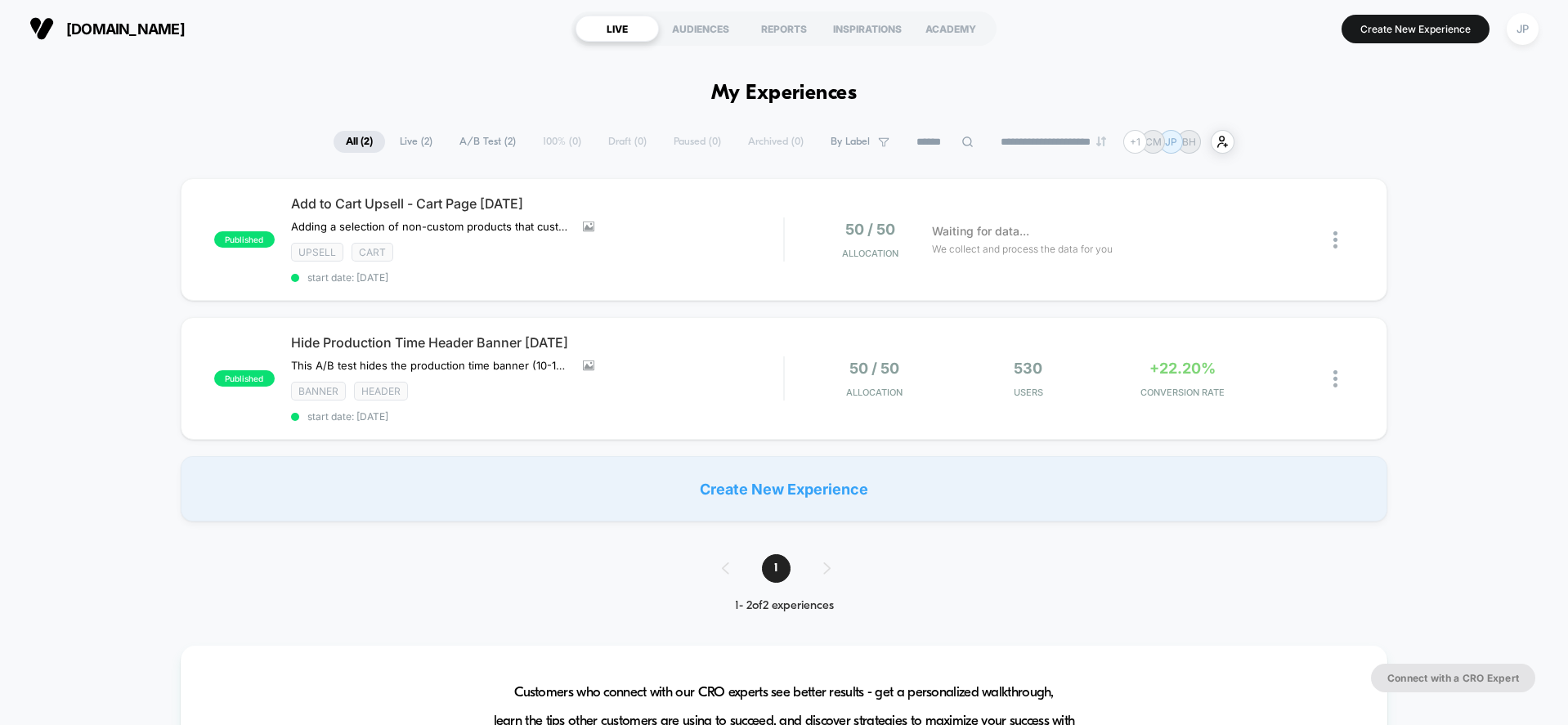
click at [96, 196] on div "published Add to Cart Upsell - Cart Page [DATE] Adding a selection of non-custo…" at bounding box center [784, 350] width 1568 height 344
click at [108, 204] on div "published Add to Cart Upsell - Cart Page [DATE] Adding a selection of non-custo…" at bounding box center [784, 350] width 1568 height 344
click at [770, 362] on div "Hide Production Time Header Banner [DATE] This A/B test hides the production ti…" at bounding box center [537, 378] width 493 height 89
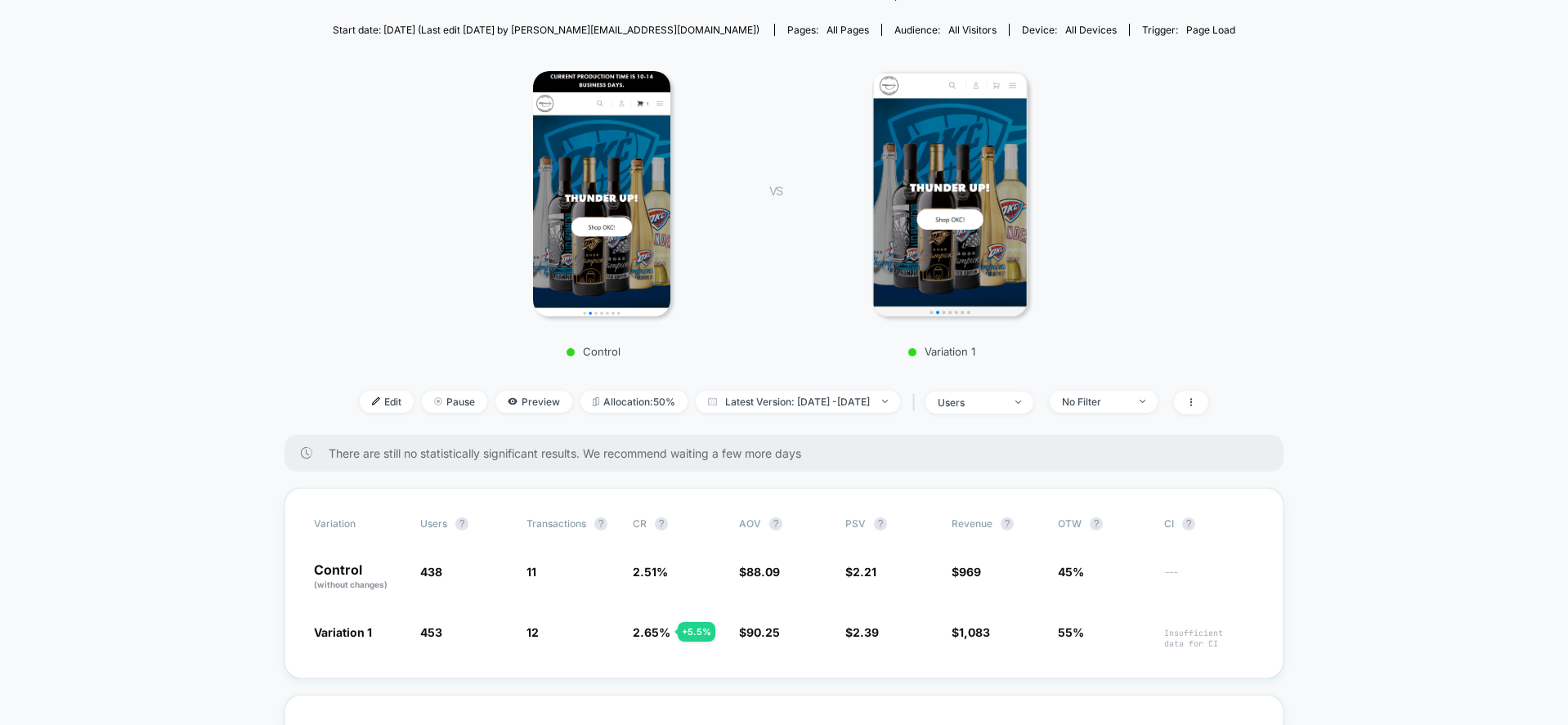
scroll to position [409, 0]
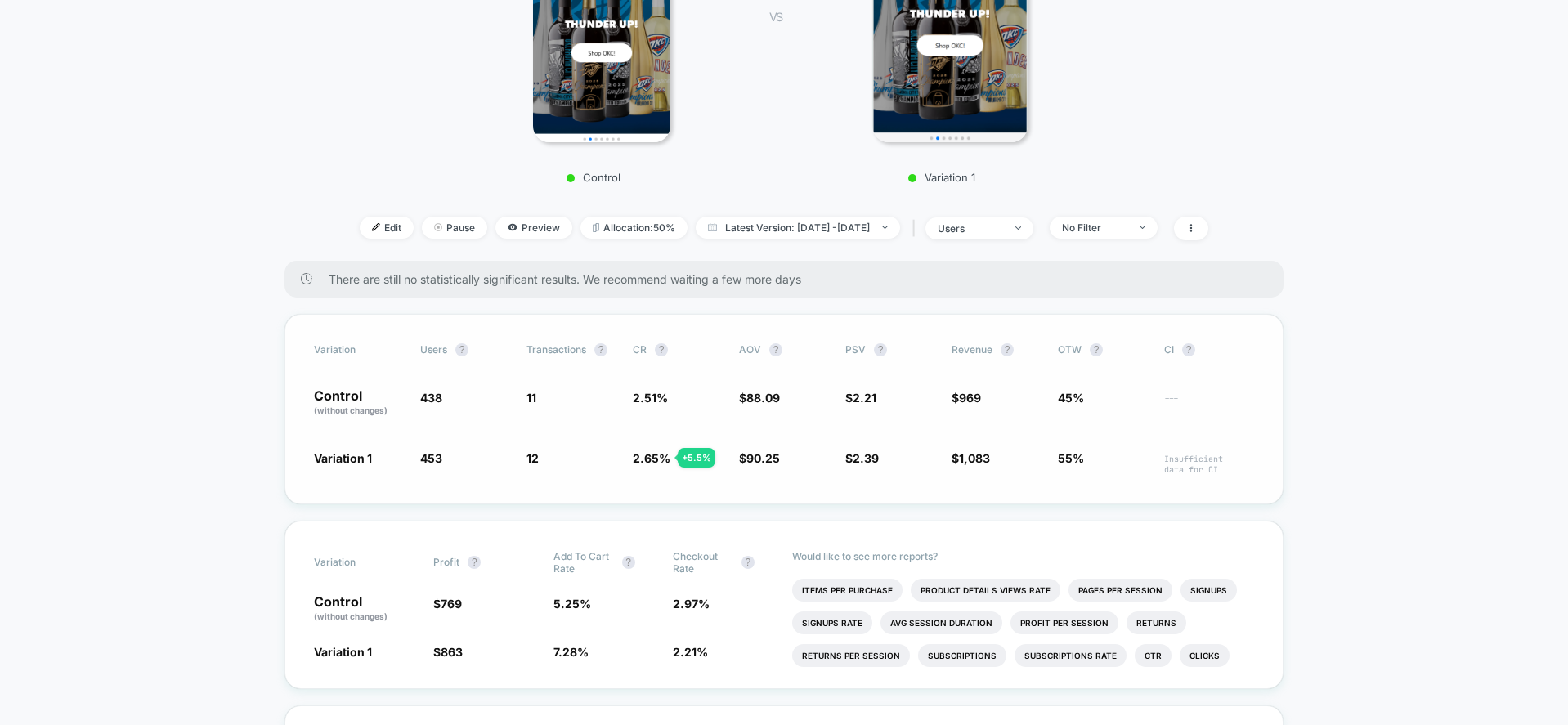
click at [693, 457] on div "+ 5.5 %" at bounding box center [696, 457] width 38 height 20
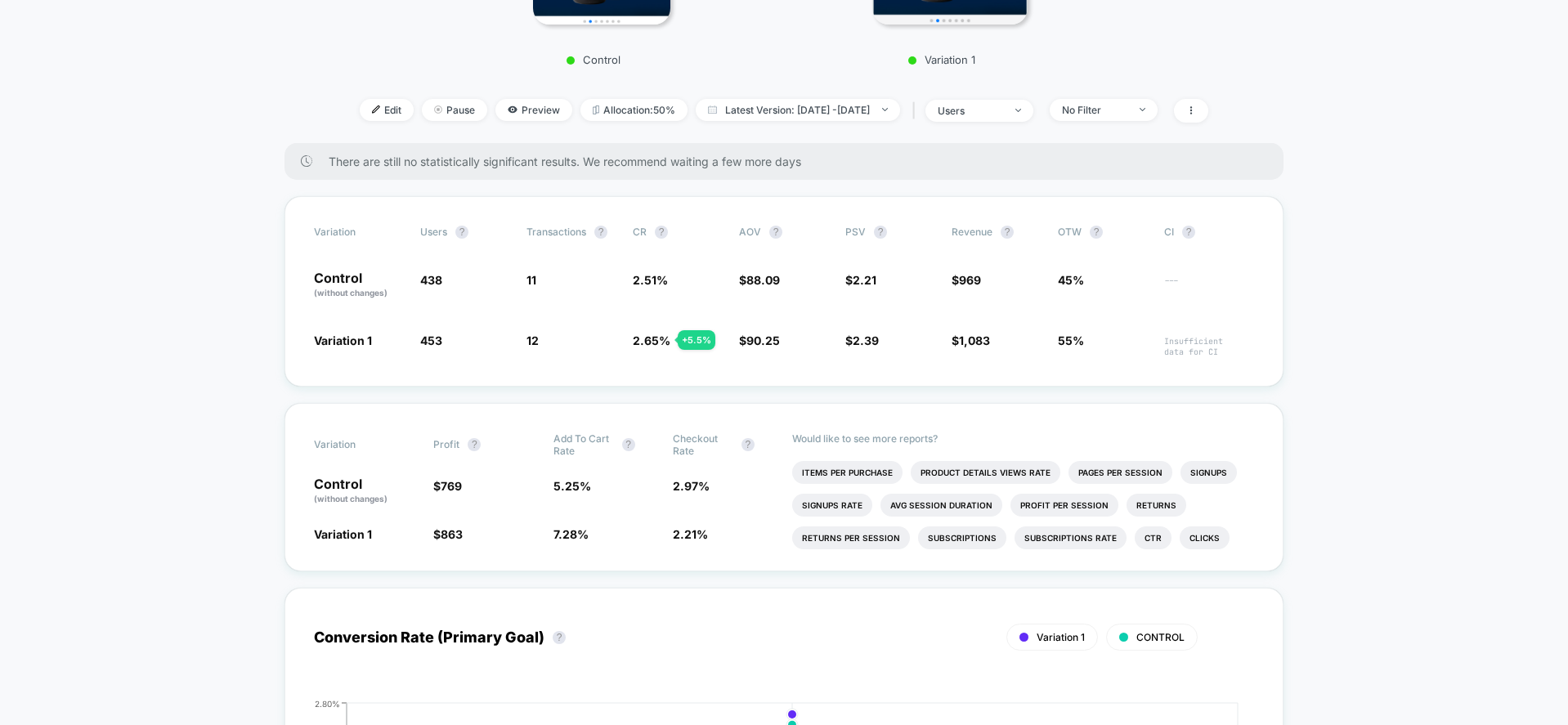
scroll to position [654, 0]
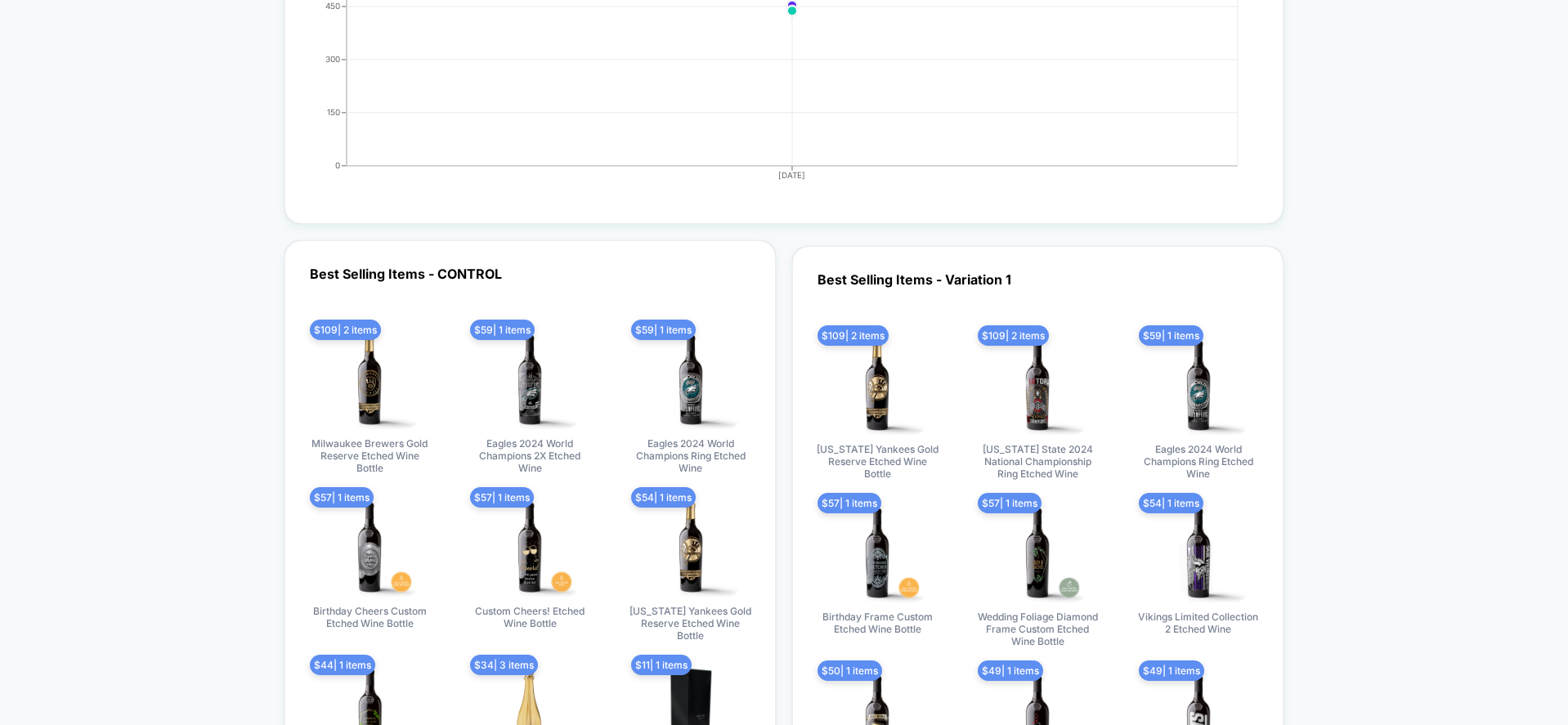
scroll to position [5152, 0]
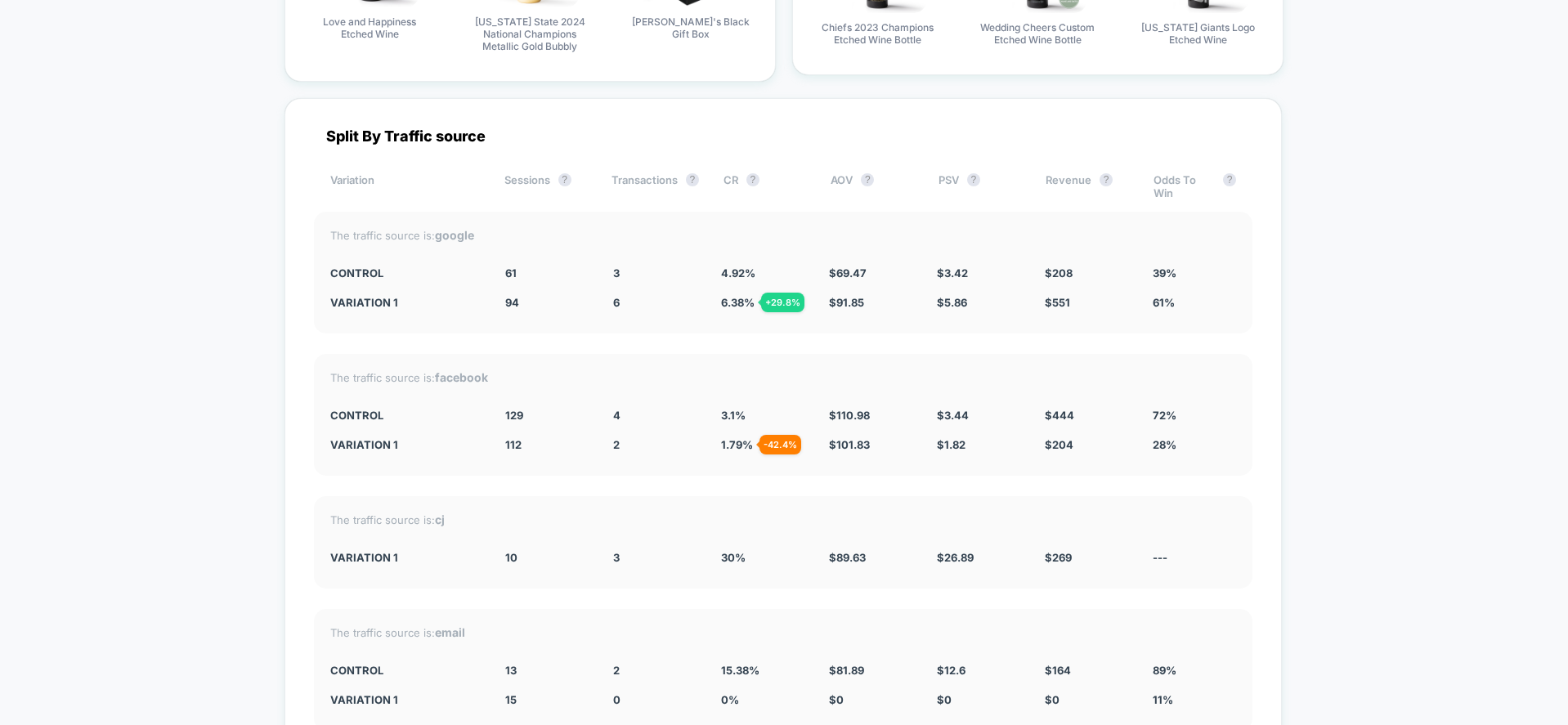
scroll to position [5806, 0]
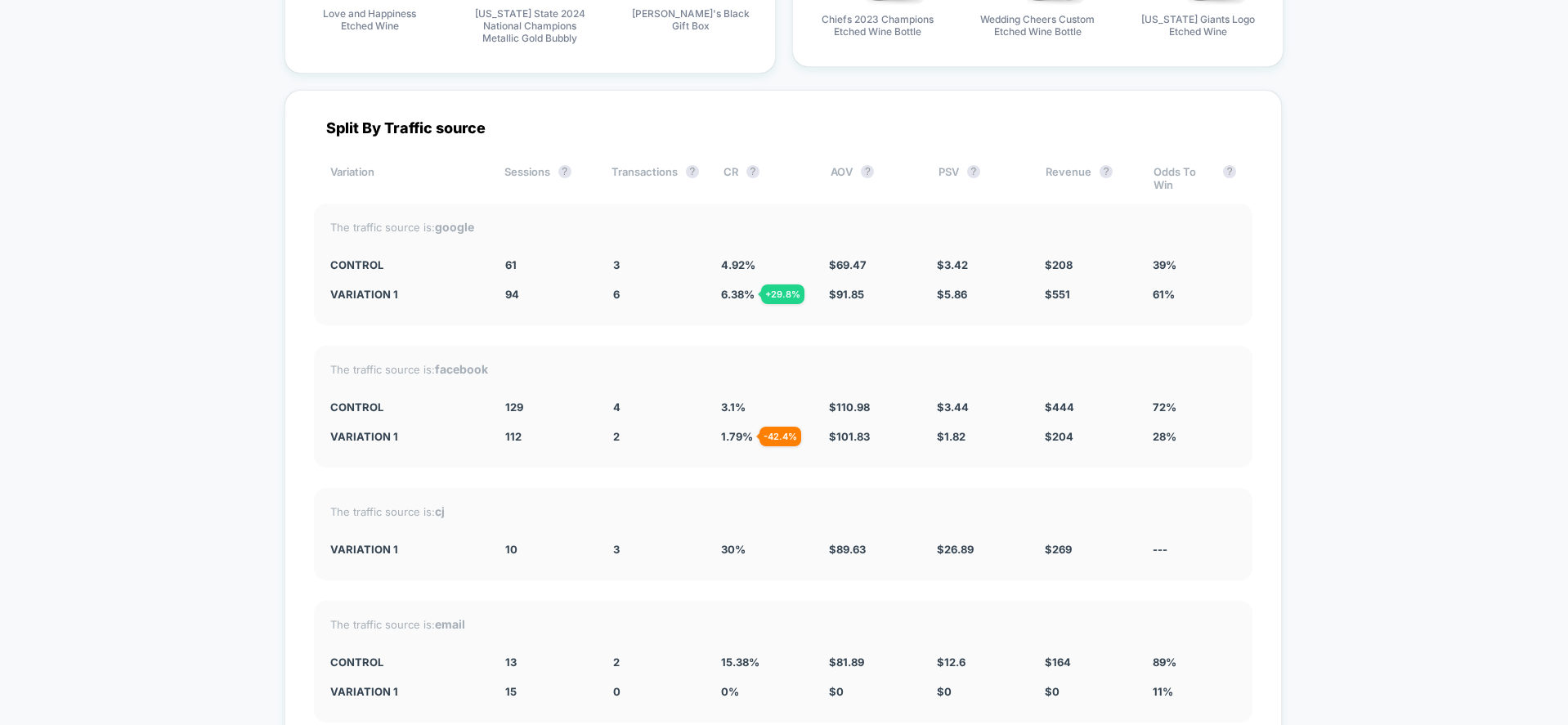
scroll to position [5814, 0]
